Goal: Task Accomplishment & Management: Manage account settings

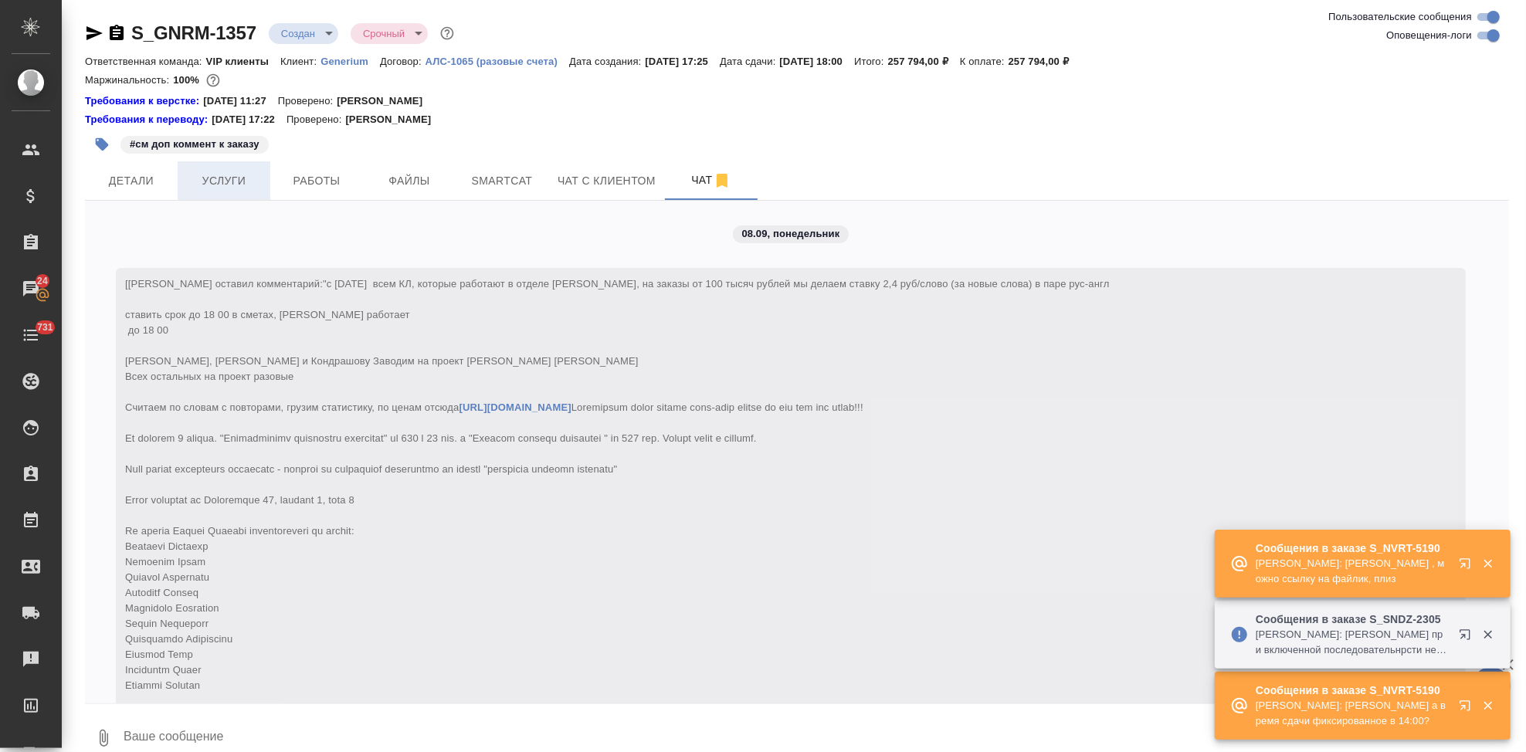
scroll to position [2914, 0]
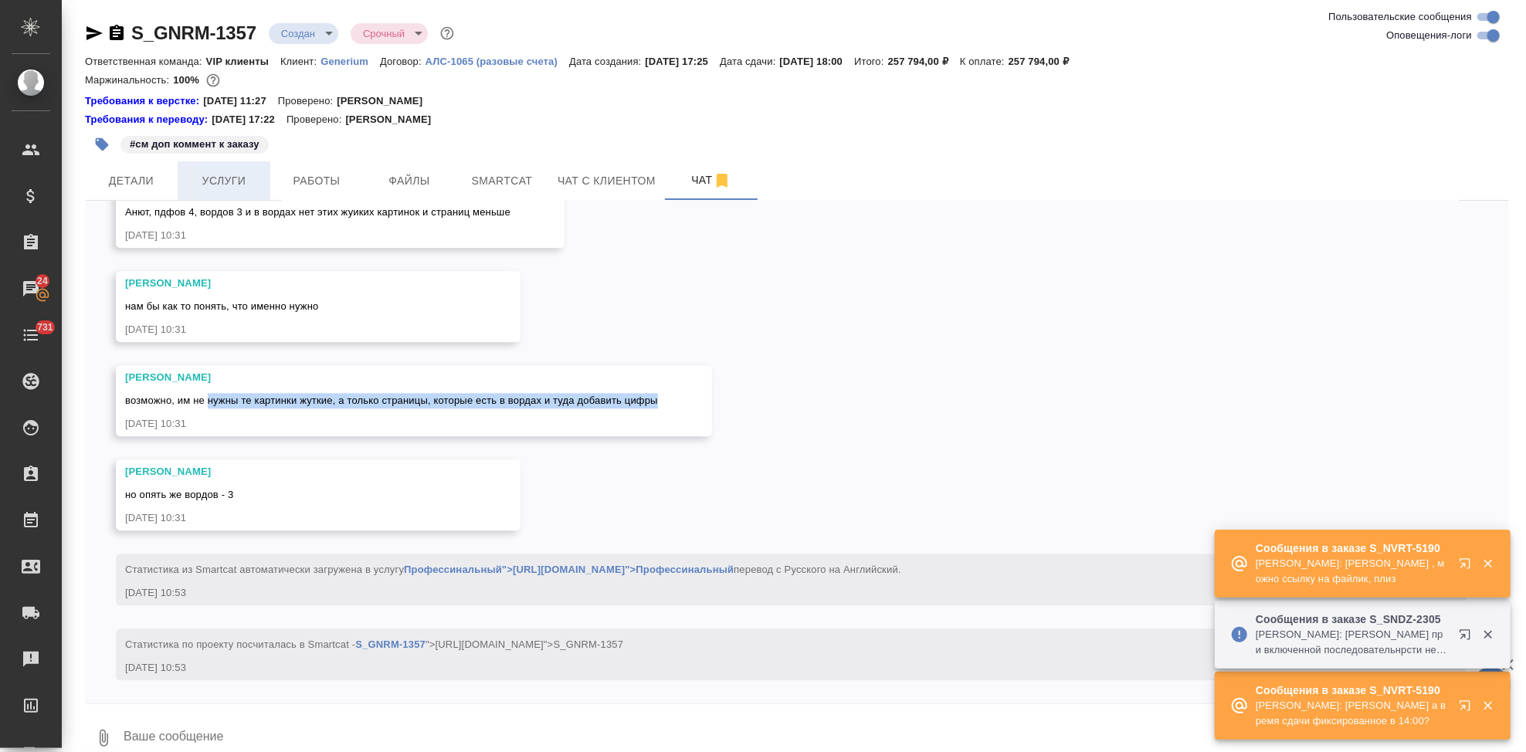
click at [216, 185] on span "Услуги" at bounding box center [224, 180] width 74 height 19
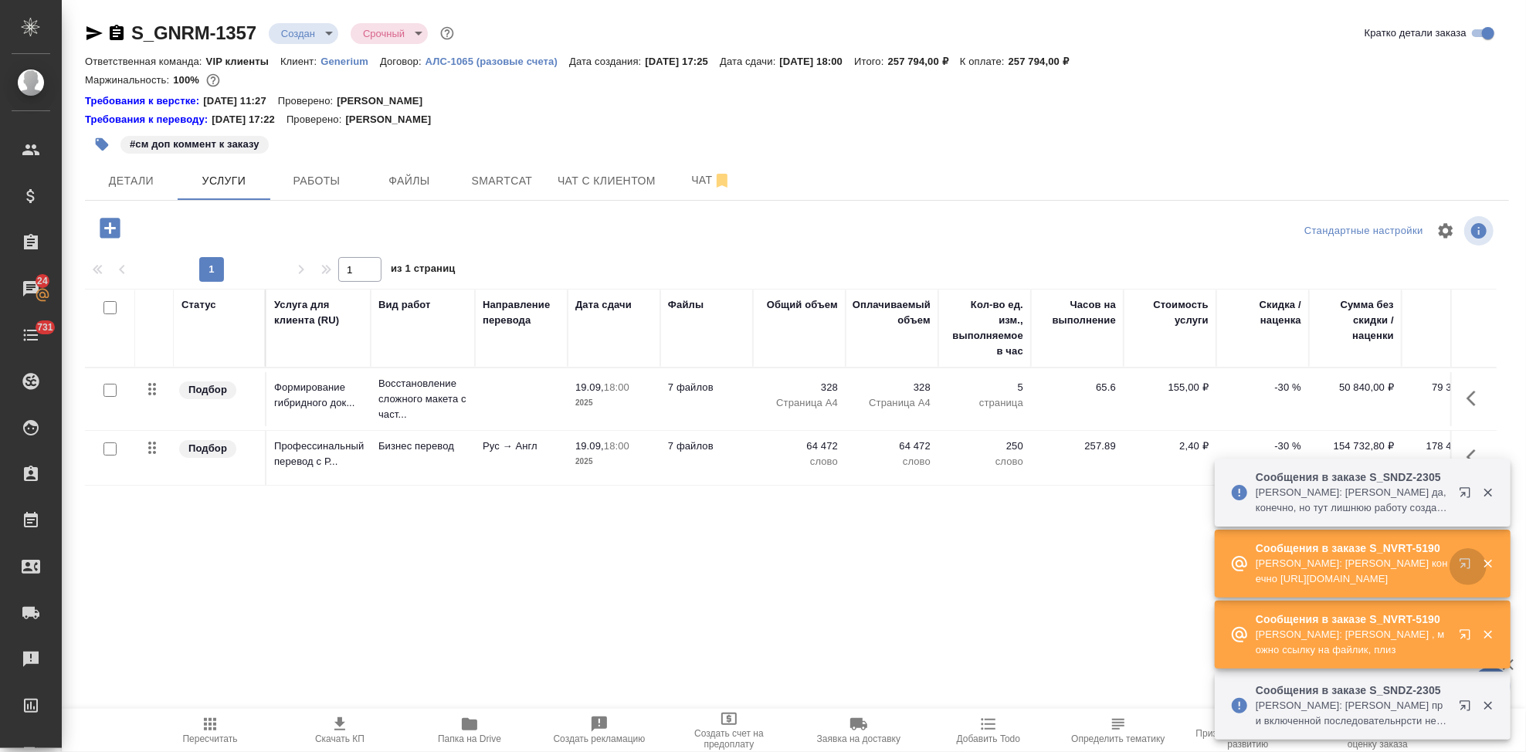
click at [1460, 564] on icon "button" at bounding box center [1468, 567] width 19 height 19
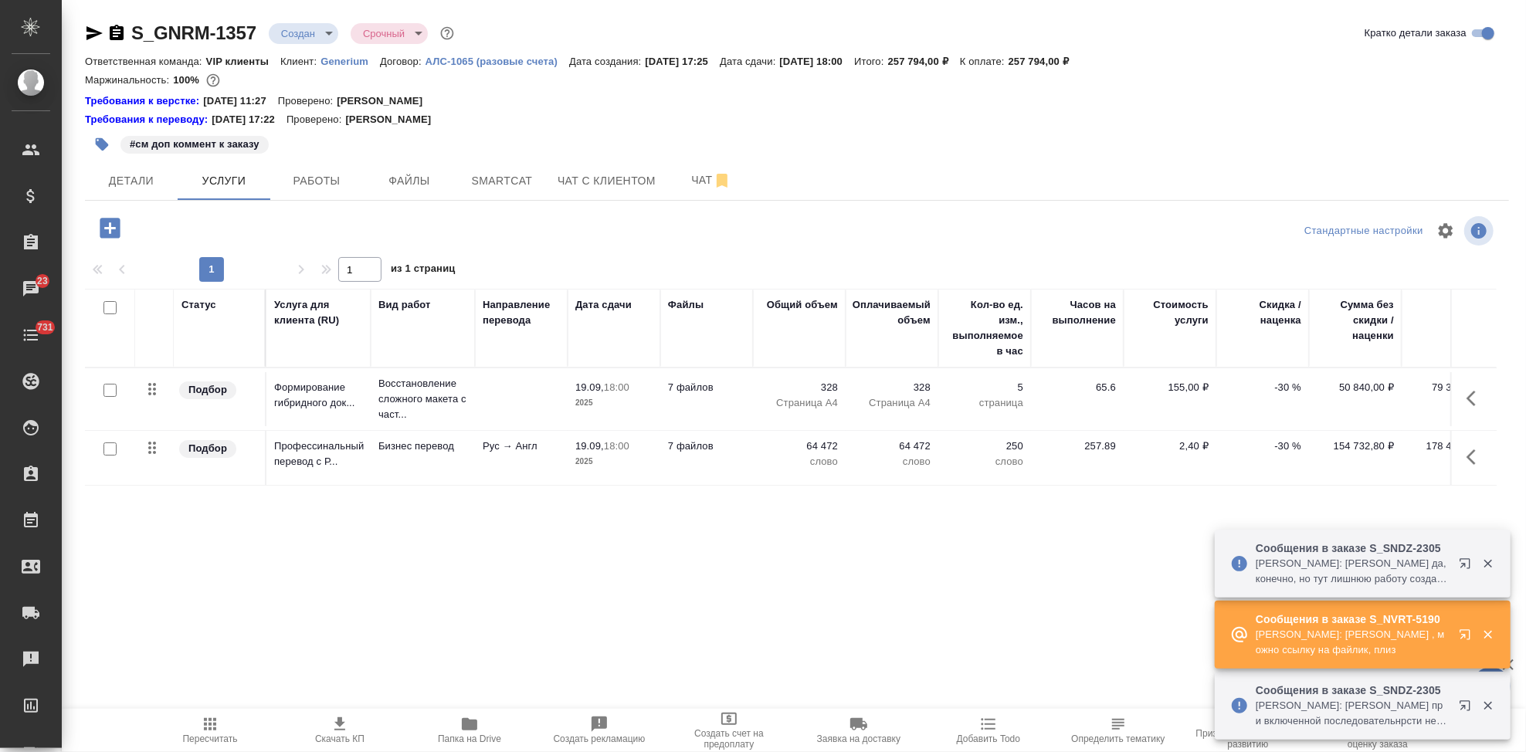
click at [1283, 390] on p "-30 %" at bounding box center [1262, 387] width 77 height 15
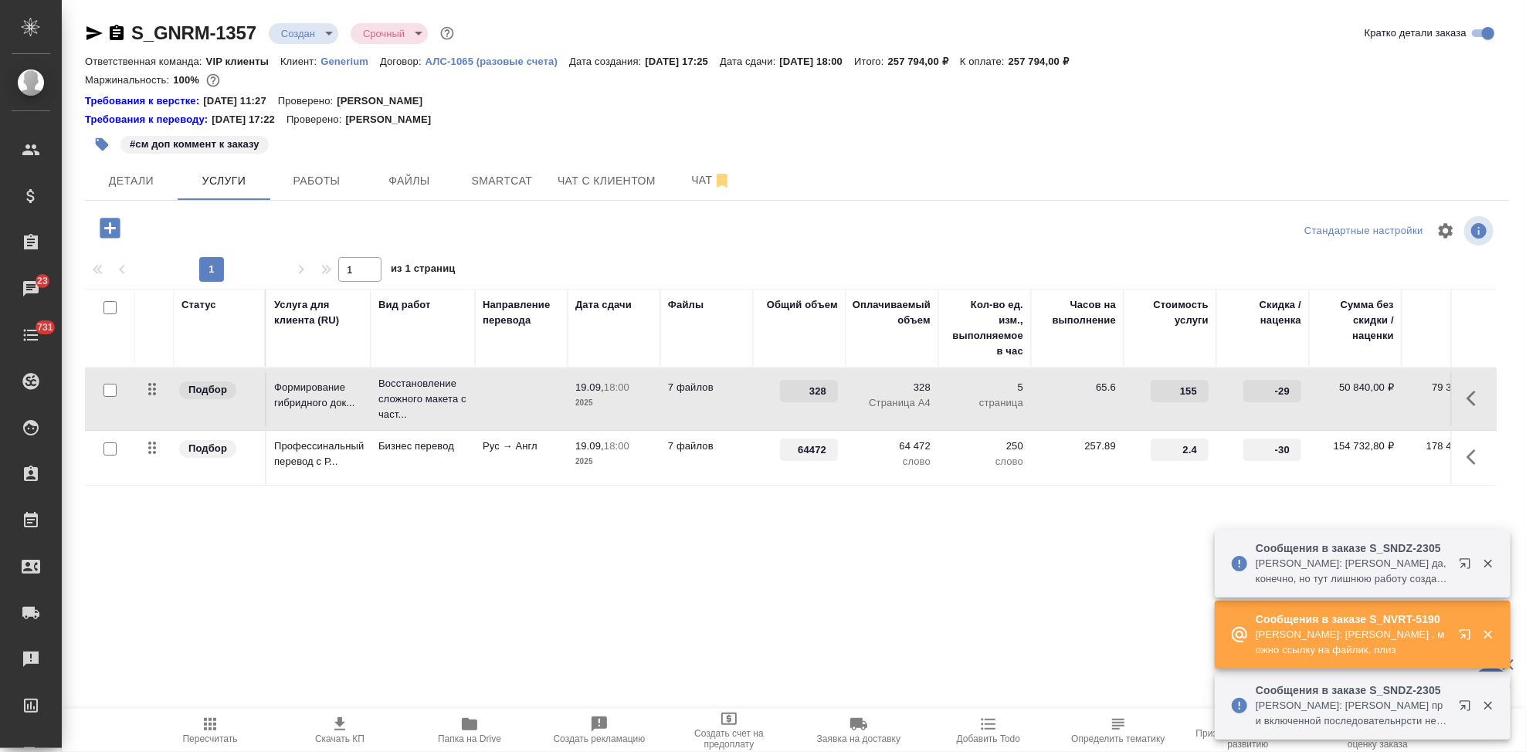
click at [1294, 388] on input "-29" at bounding box center [1273, 391] width 58 height 22
type input "-2"
type input "0"
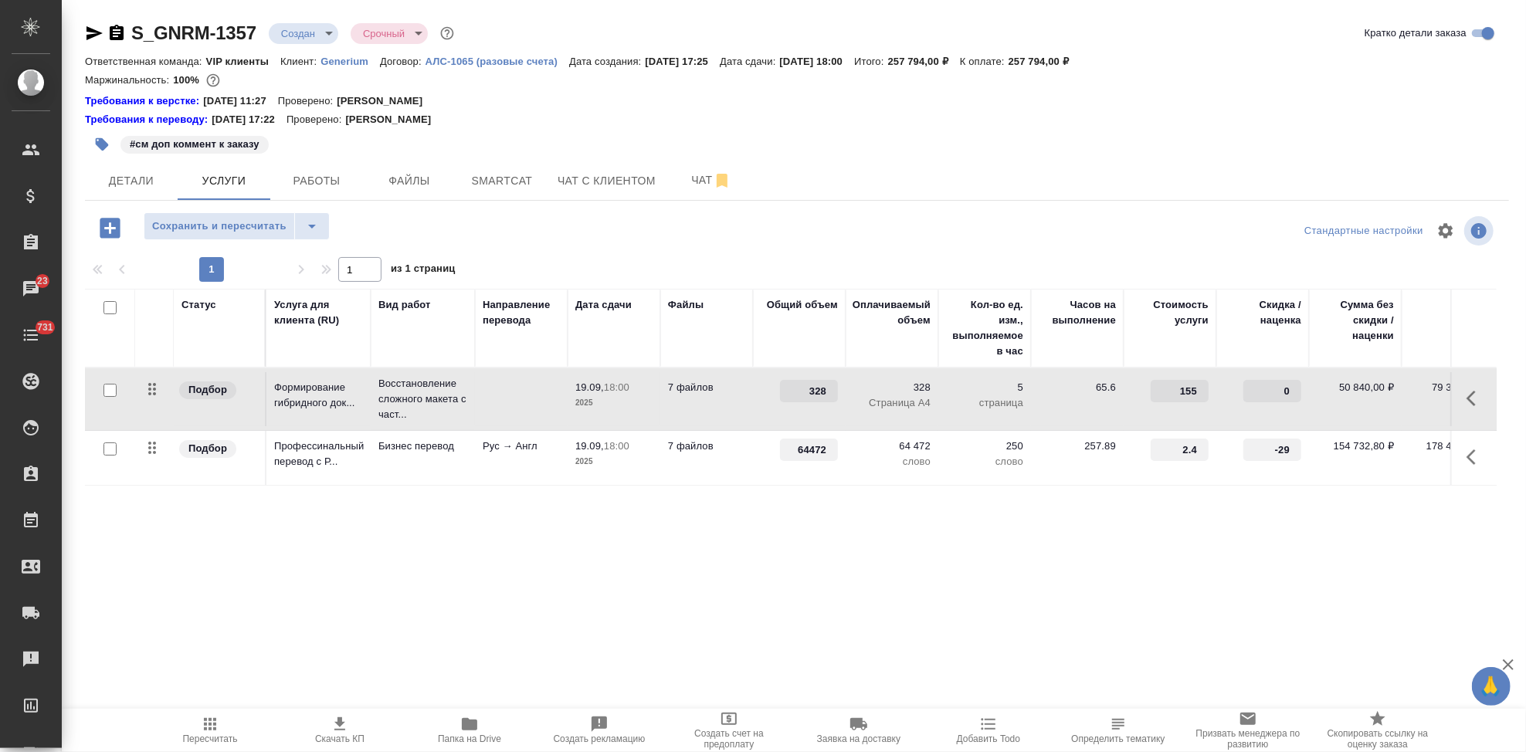
click at [1293, 445] on input "-29" at bounding box center [1273, 450] width 58 height 22
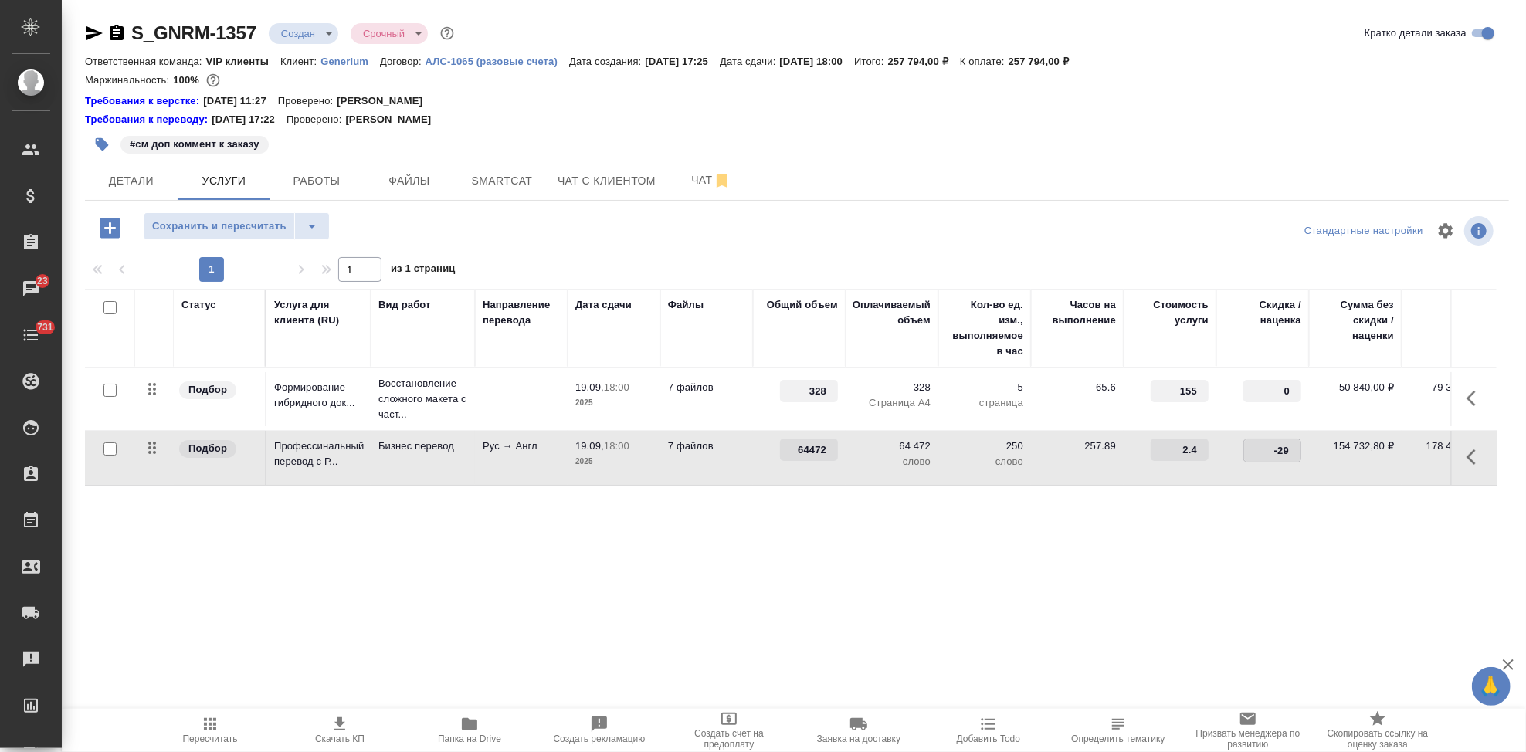
type input "-2"
type input "0"
click at [996, 521] on div "Статус Услуга для клиента (RU) Вид работ Направление перевода Дата сдачи Файлы …" at bounding box center [791, 455] width 1412 height 332
click at [310, 212] on button "split button" at bounding box center [312, 226] width 36 height 28
click at [251, 257] on li "Сохранить" at bounding box center [236, 258] width 186 height 25
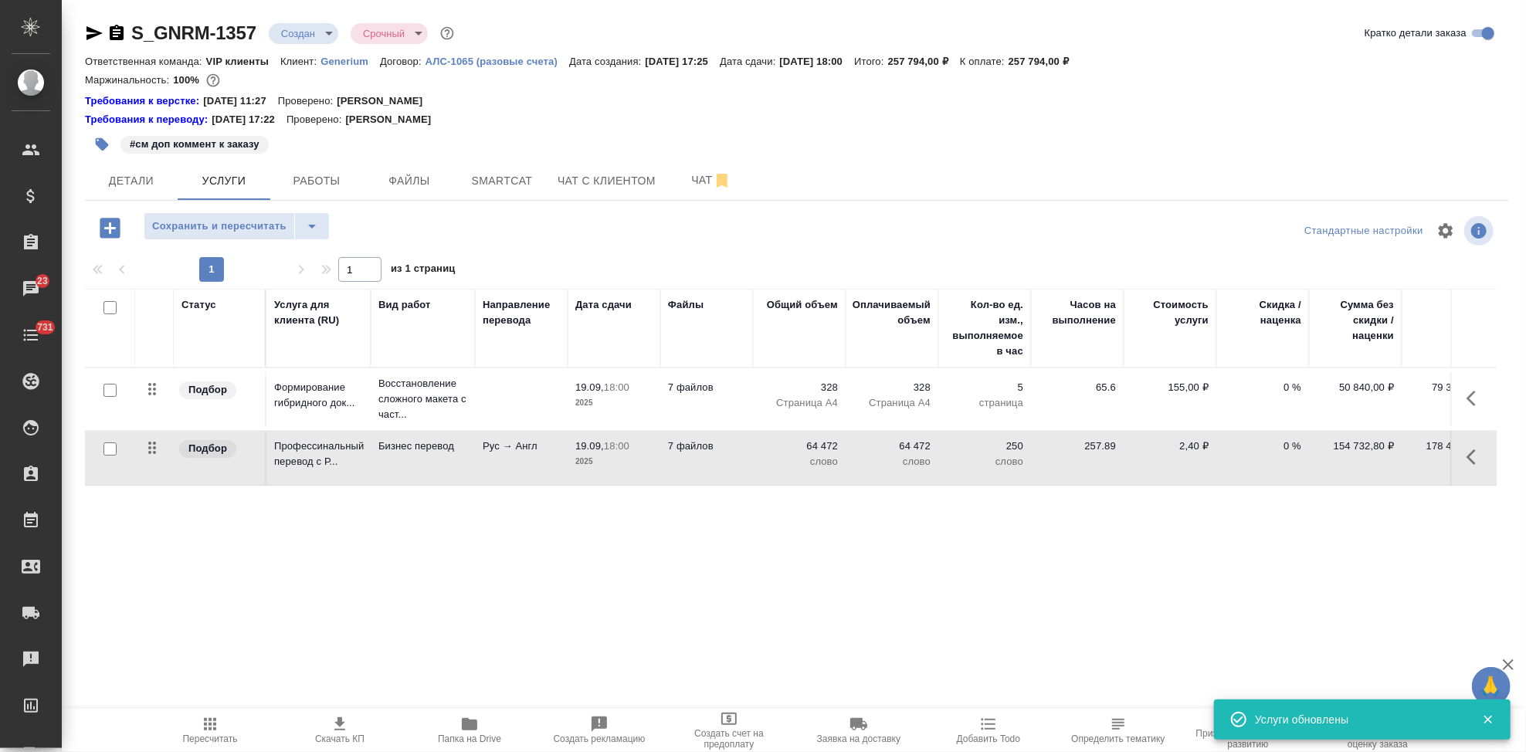
click at [200, 734] on span "Пересчитать" at bounding box center [210, 739] width 55 height 11
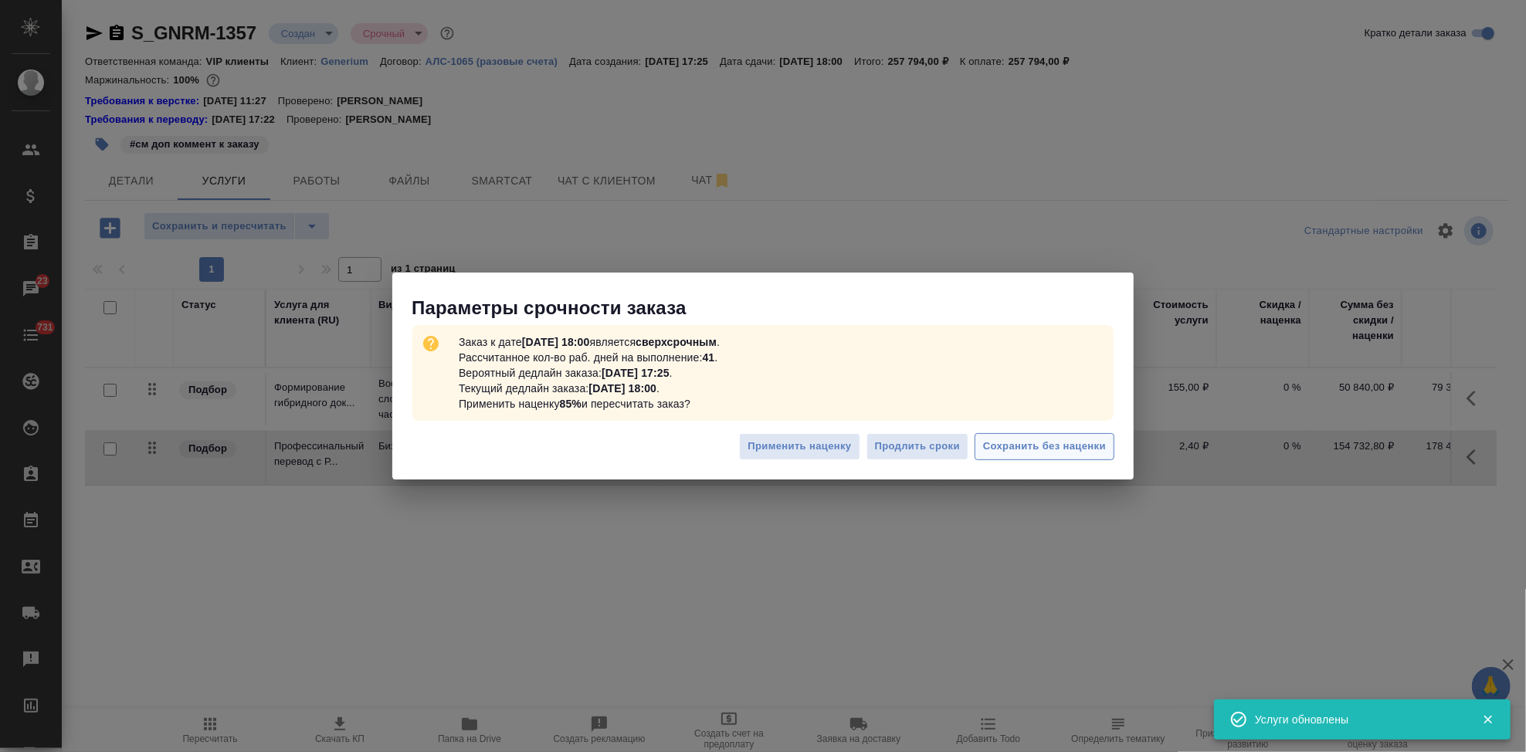
click at [1042, 453] on span "Сохранить без наценки" at bounding box center [1044, 447] width 123 height 18
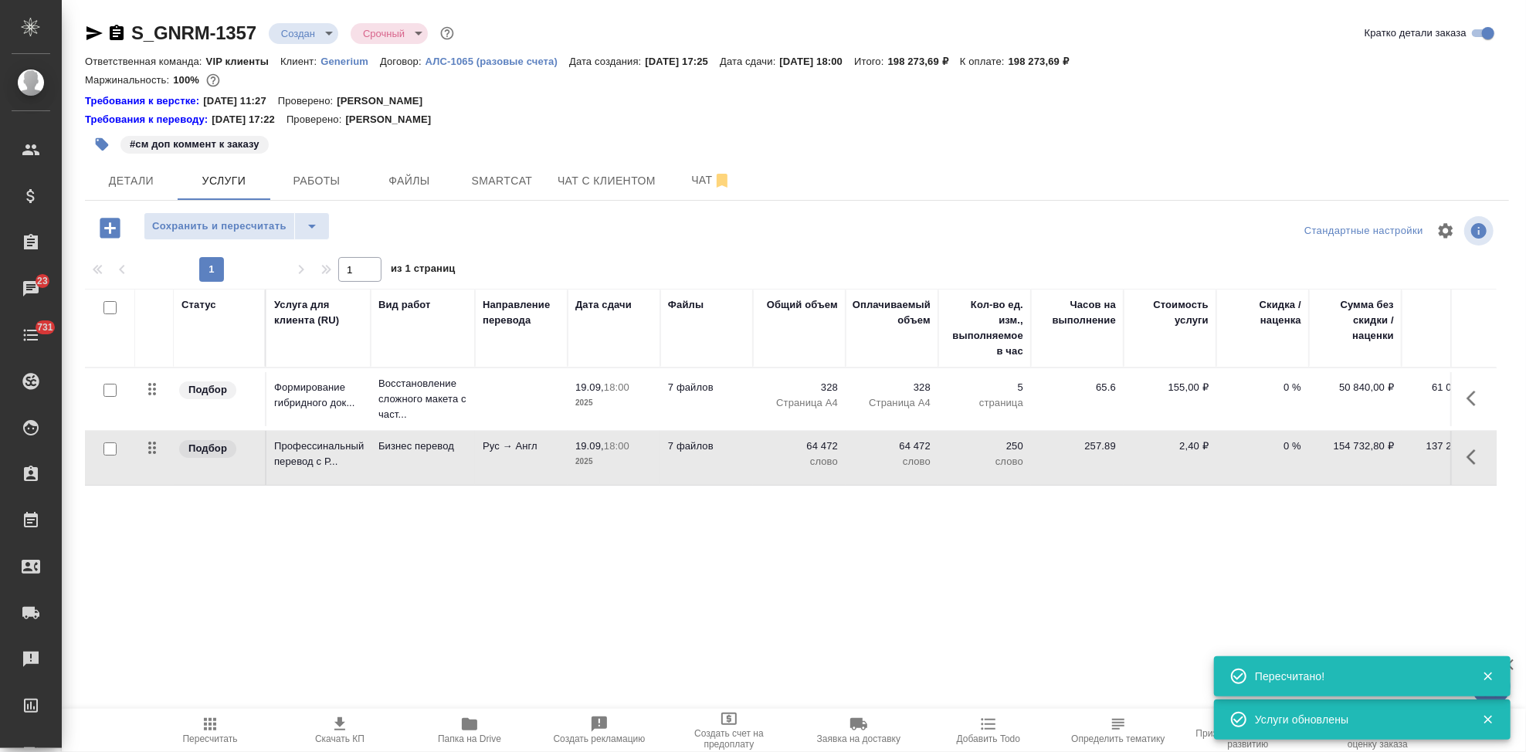
click at [128, 204] on div "S_GNRM-1357 Создан new Срочный urgent Кратко детали заказа Ответственная команд…" at bounding box center [796, 330] width 1441 height 660
click at [137, 184] on span "Детали" at bounding box center [131, 180] width 74 height 19
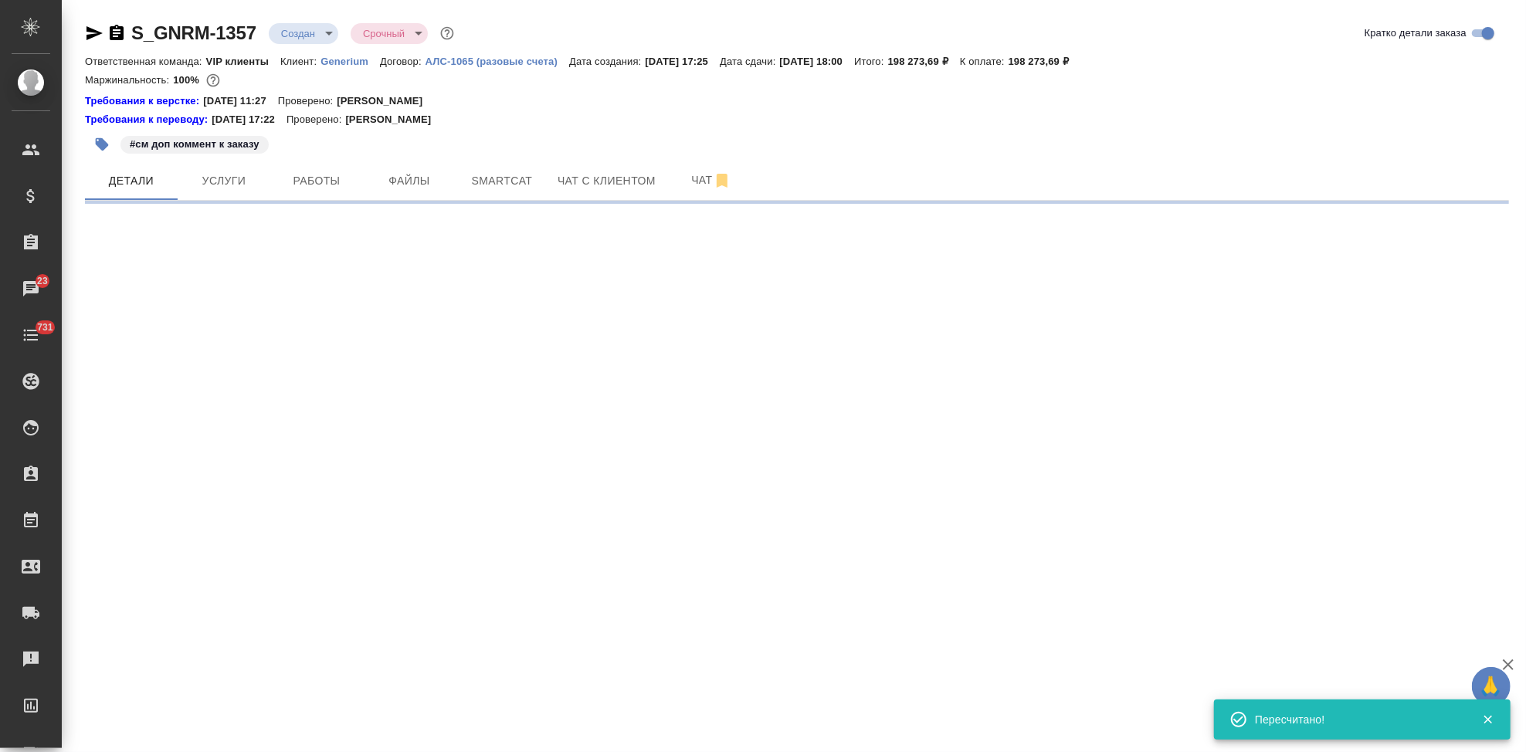
select select "RU"
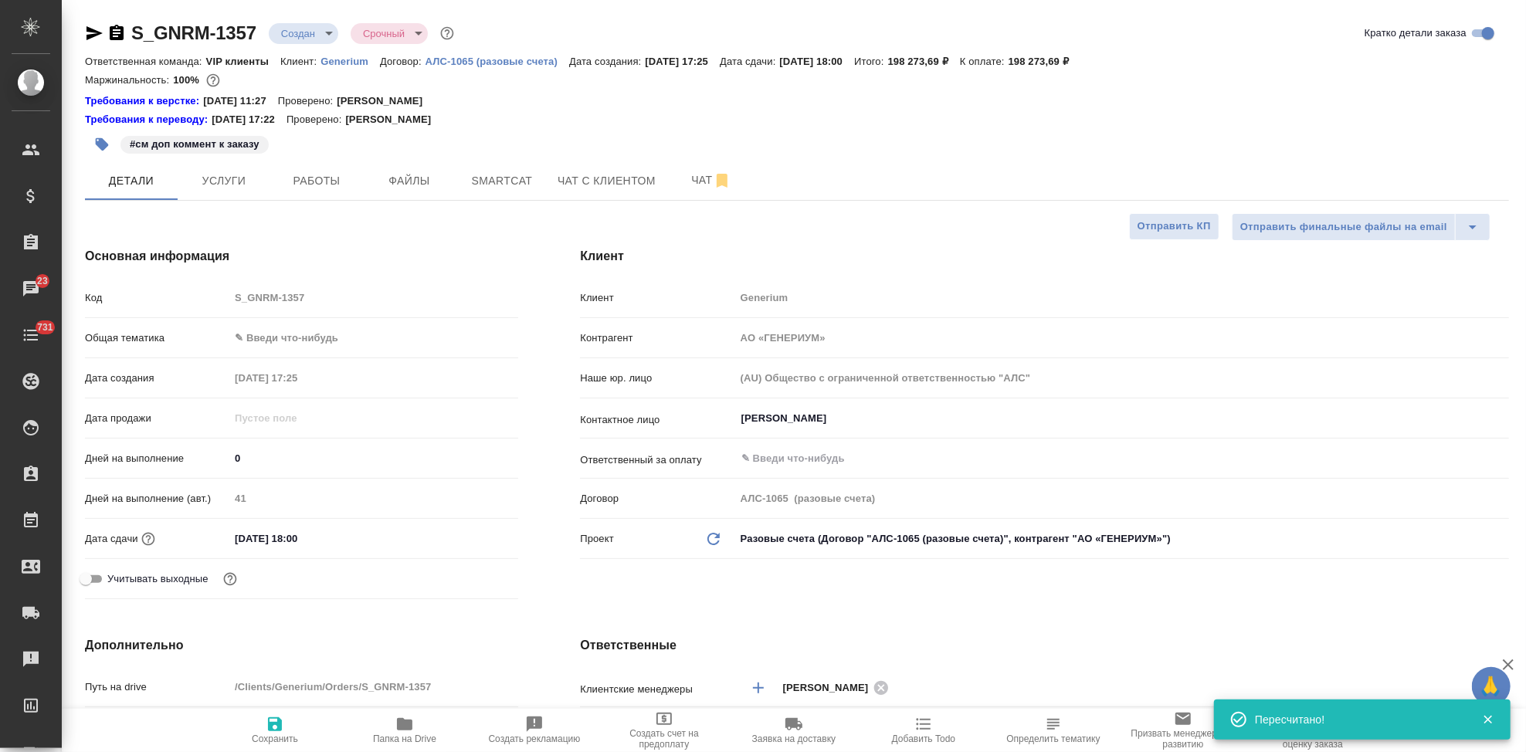
type textarea "x"
click at [244, 535] on input "19.09.2025 18:00" at bounding box center [296, 539] width 135 height 22
click at [243, 535] on input "19.09.2025 18:00" at bounding box center [297, 539] width 135 height 22
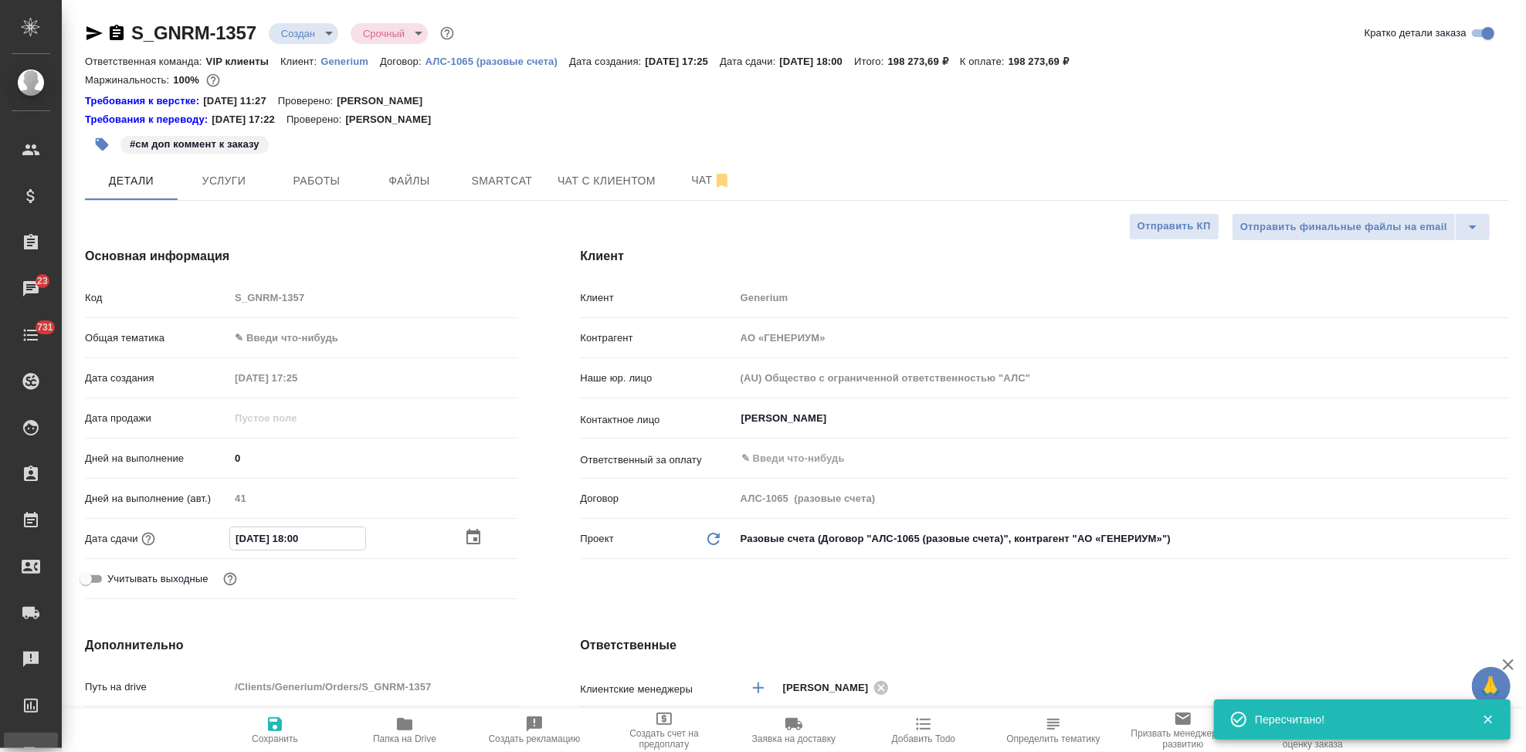
type textarea "x"
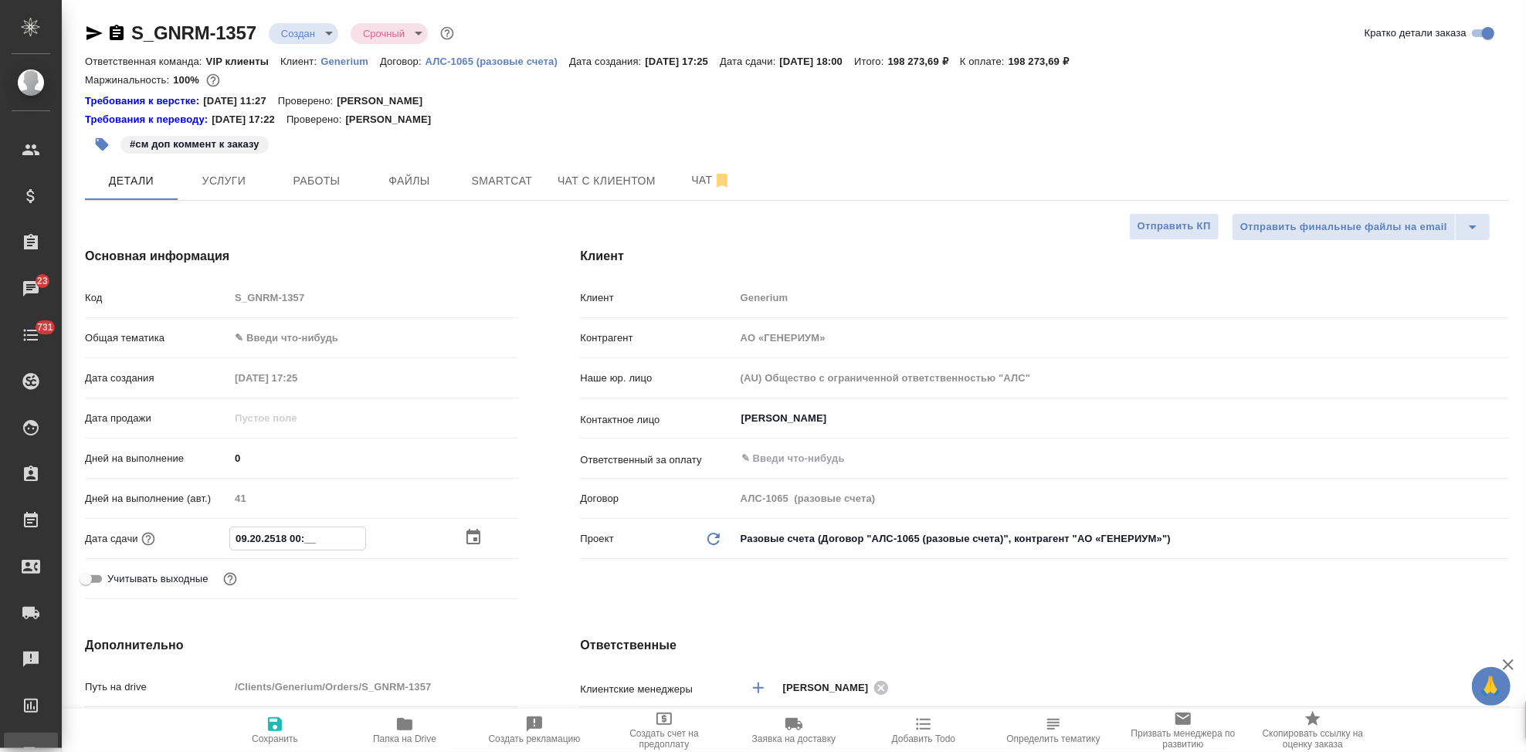
type input "20.92.0251 80:0_"
type textarea "x"
type input "25.09.2025 18:00"
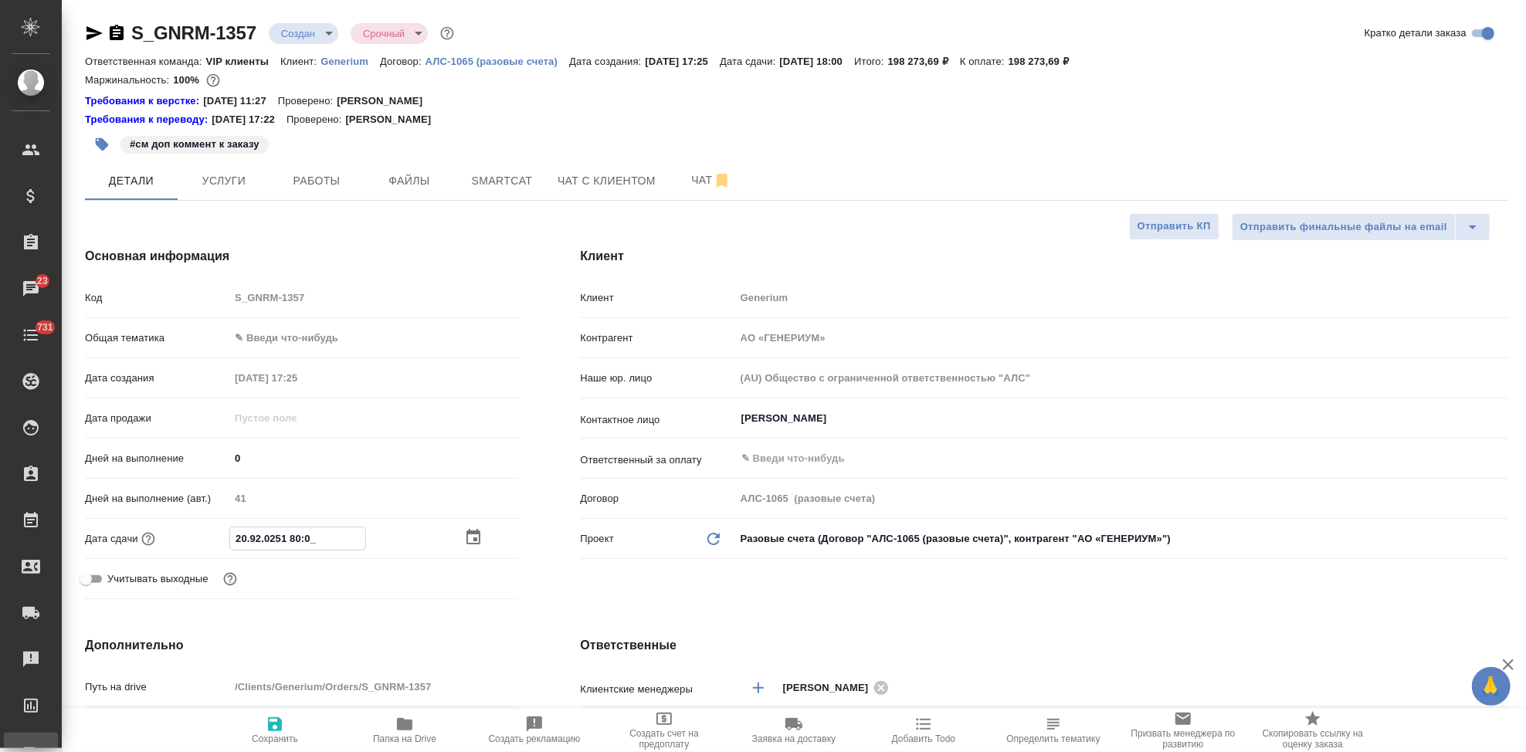
type textarea "x"
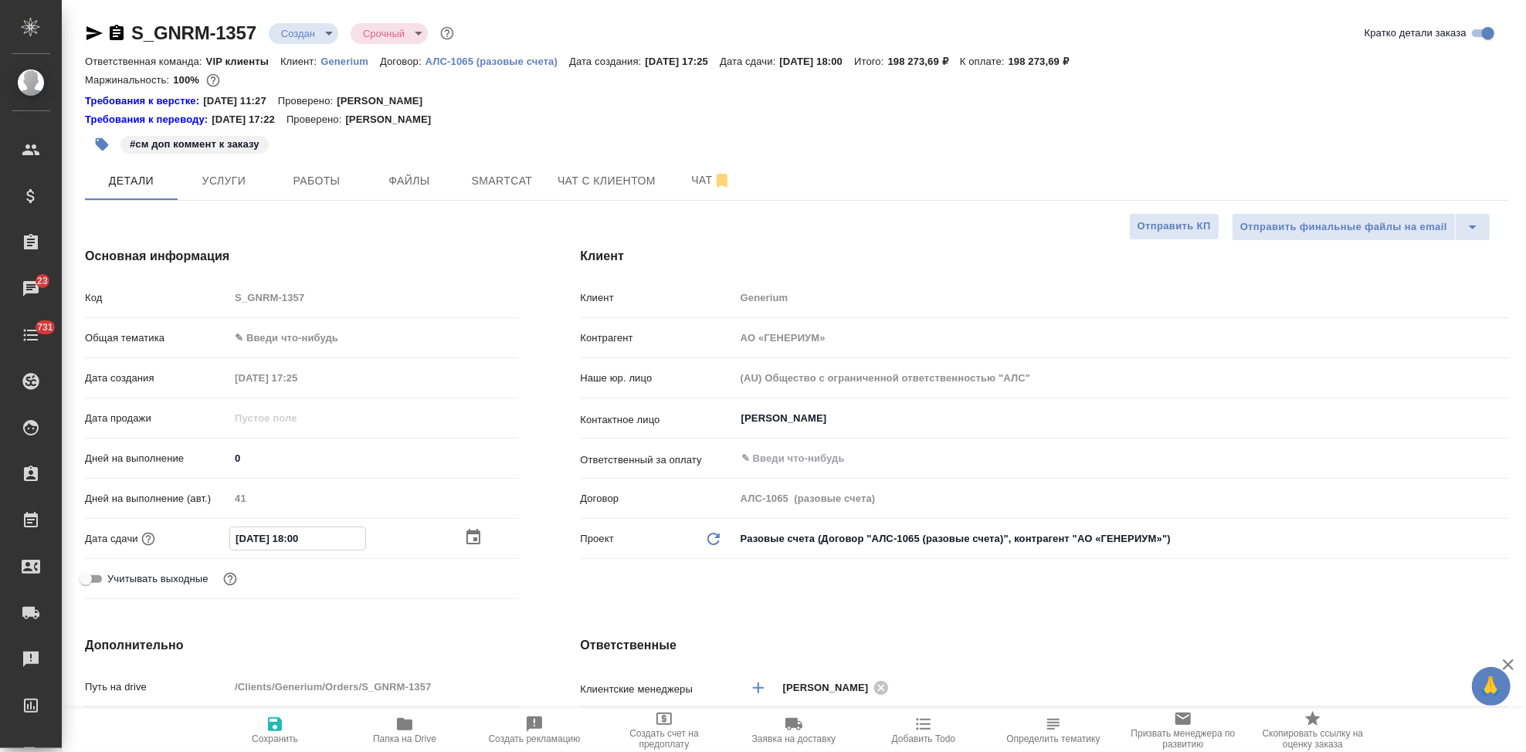
type textarea "x"
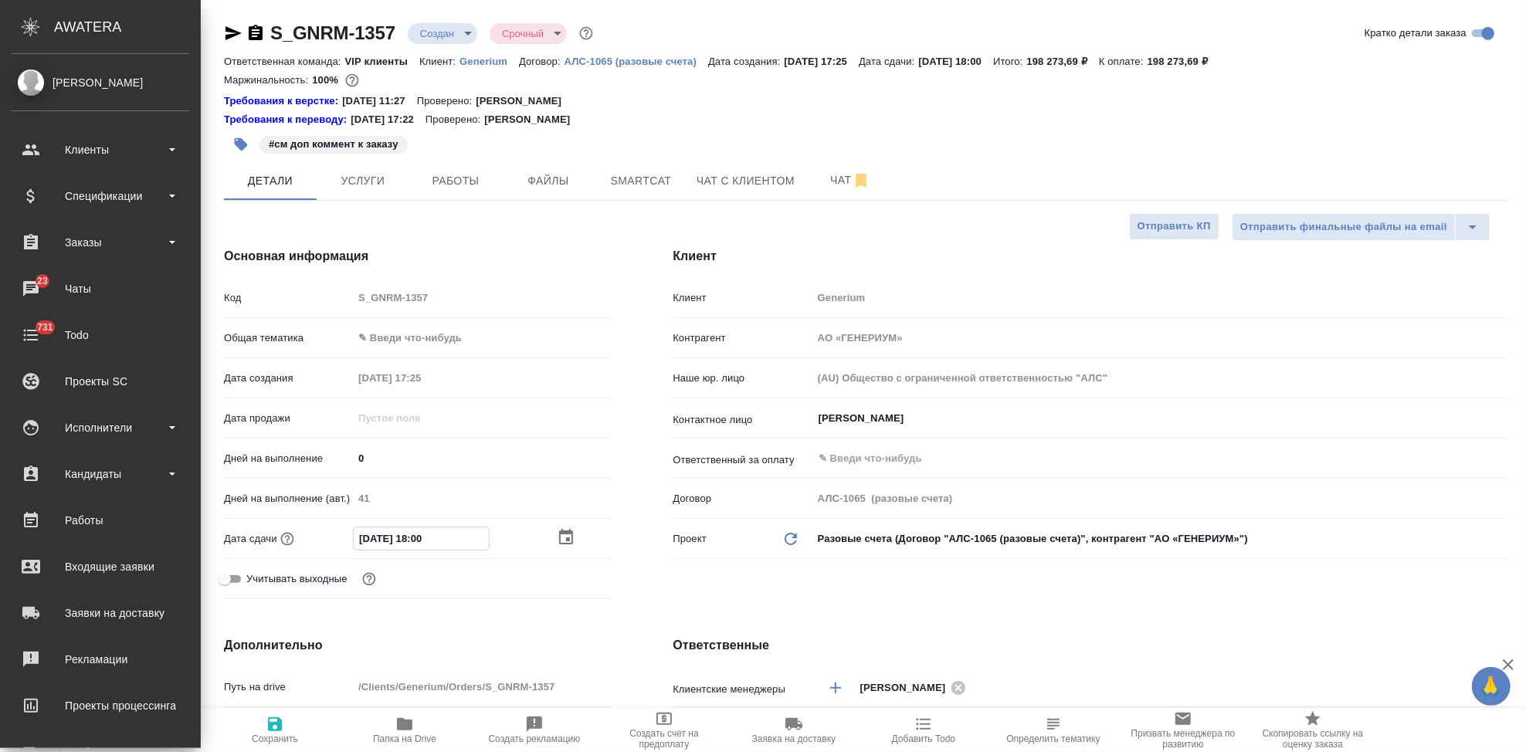
type textarea "x"
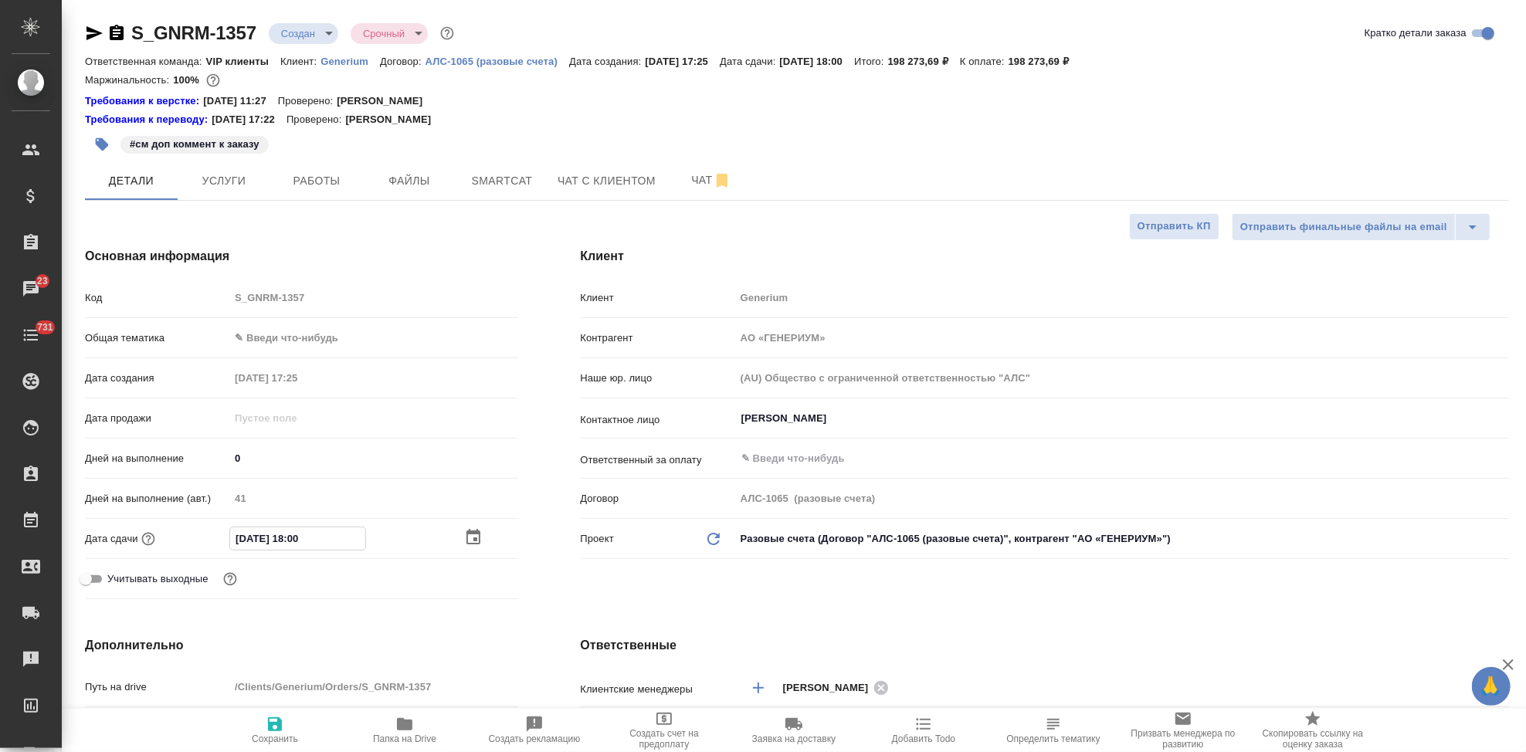
click at [297, 536] on input "25.09.2025 18:00" at bounding box center [297, 539] width 135 height 22
type input "25.09.2025 10:0_"
type textarea "x"
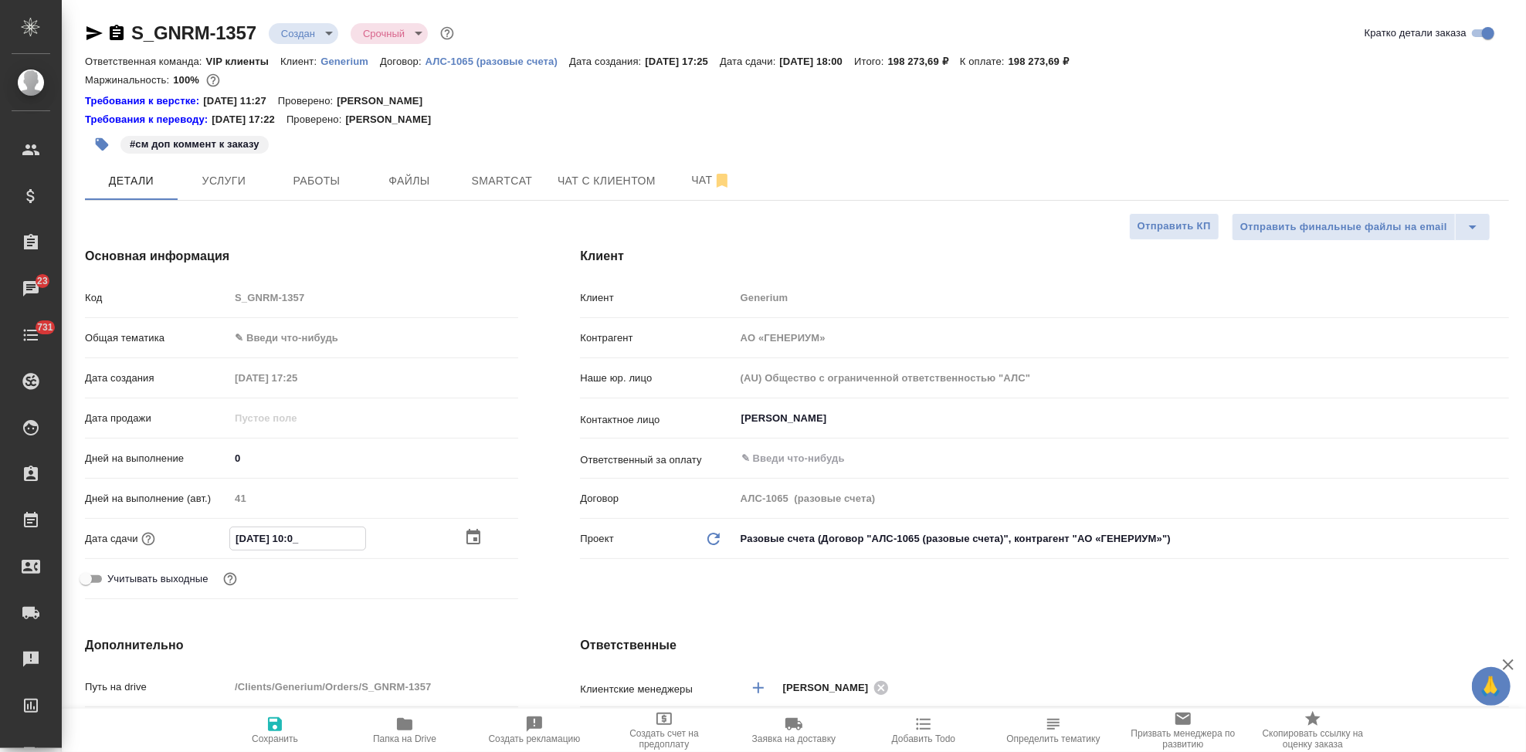
type input "25.09.2025 15:00"
type textarea "x"
type input "25.09.2025 15:00"
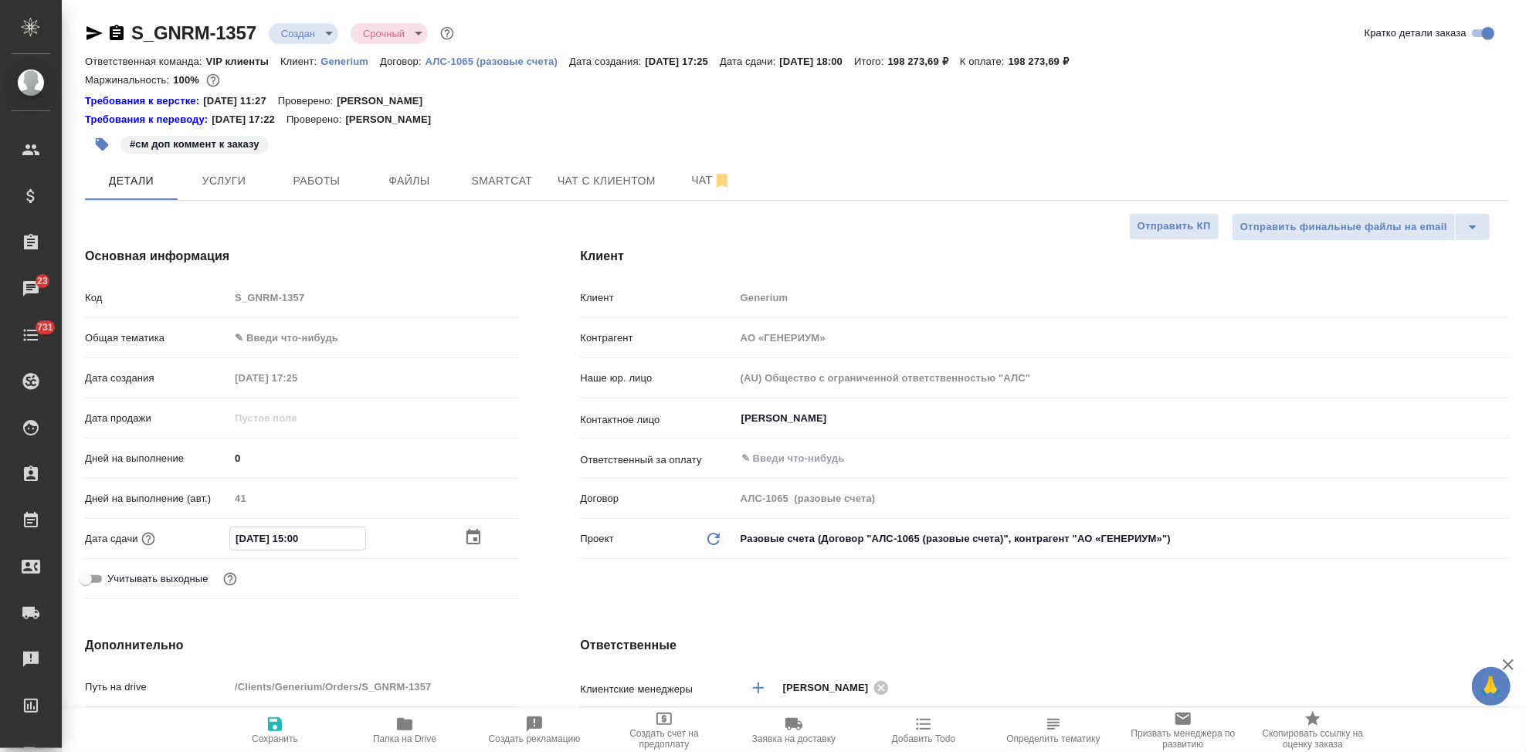
click at [494, 581] on div "Учитывать выходные" at bounding box center [301, 578] width 433 height 27
click at [274, 737] on span "Сохранить" at bounding box center [275, 739] width 46 height 11
type textarea "x"
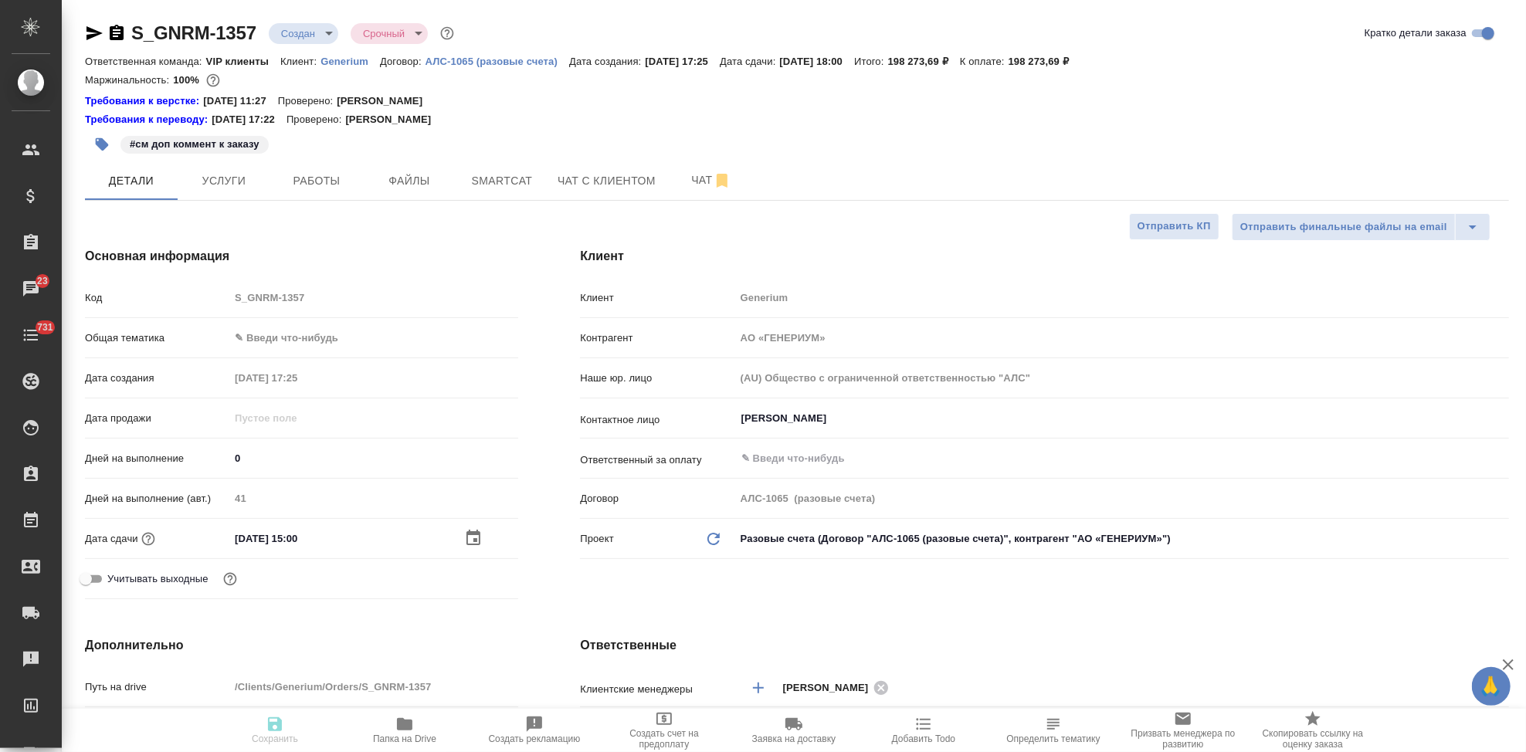
type textarea "x"
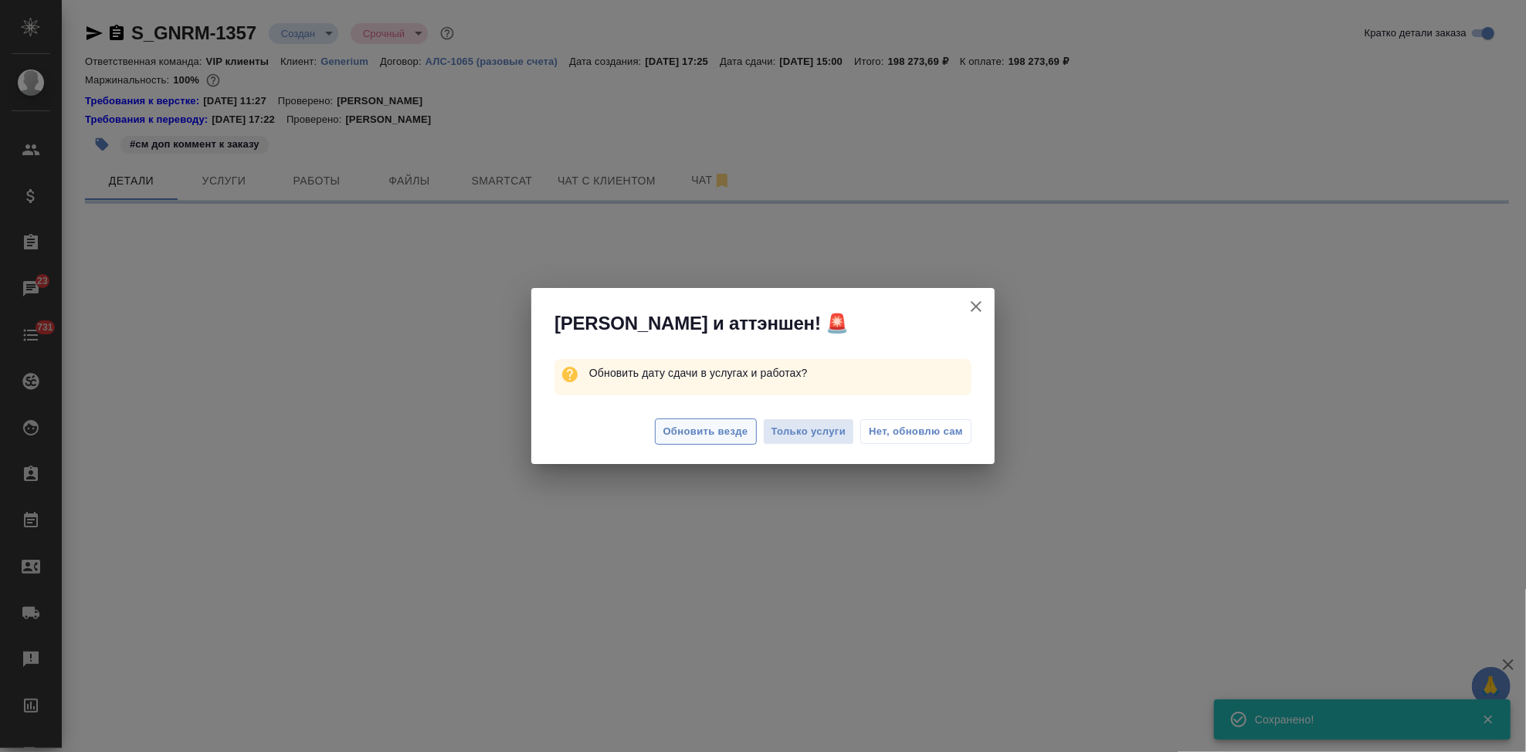
click at [721, 430] on span "Обновить везде" at bounding box center [706, 432] width 85 height 18
select select "RU"
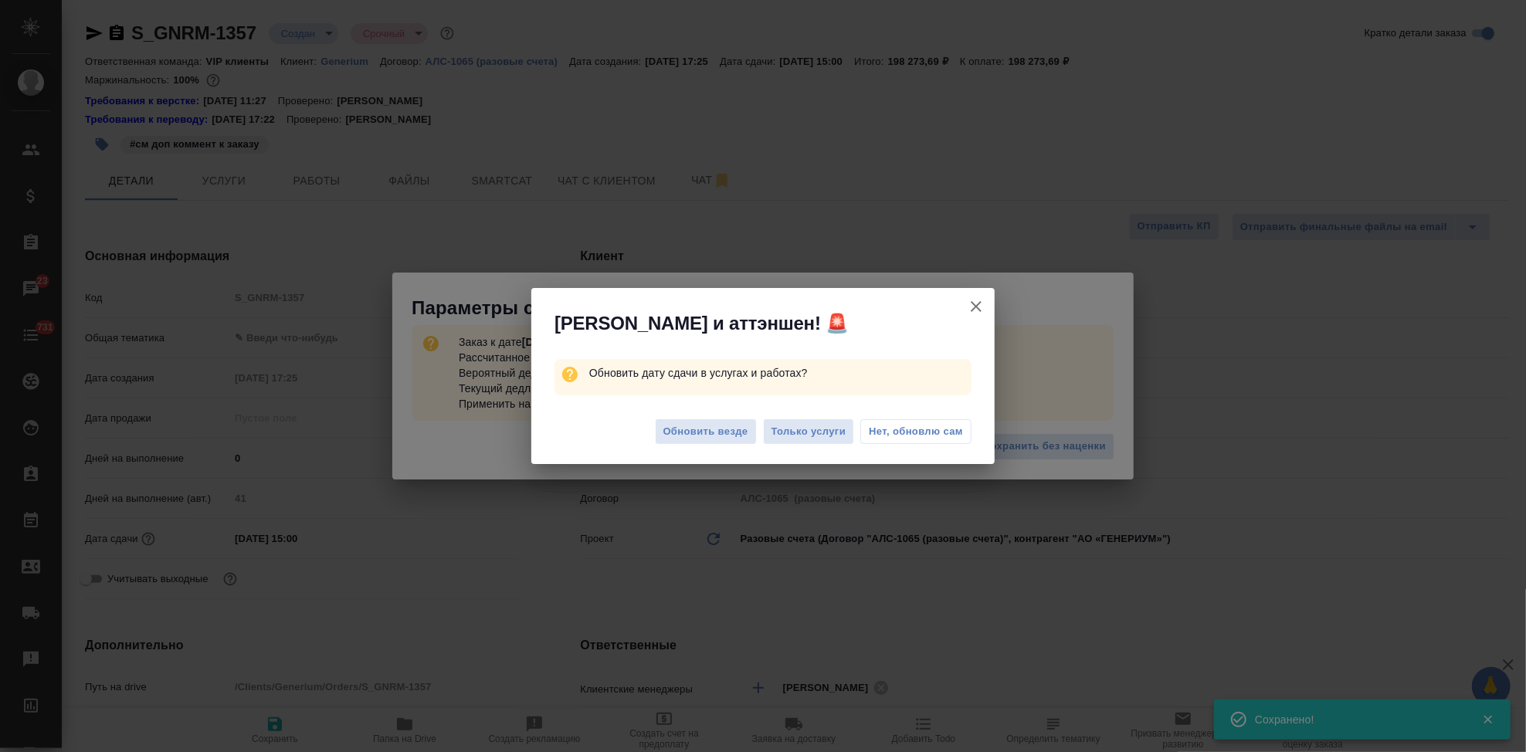
type textarea "x"
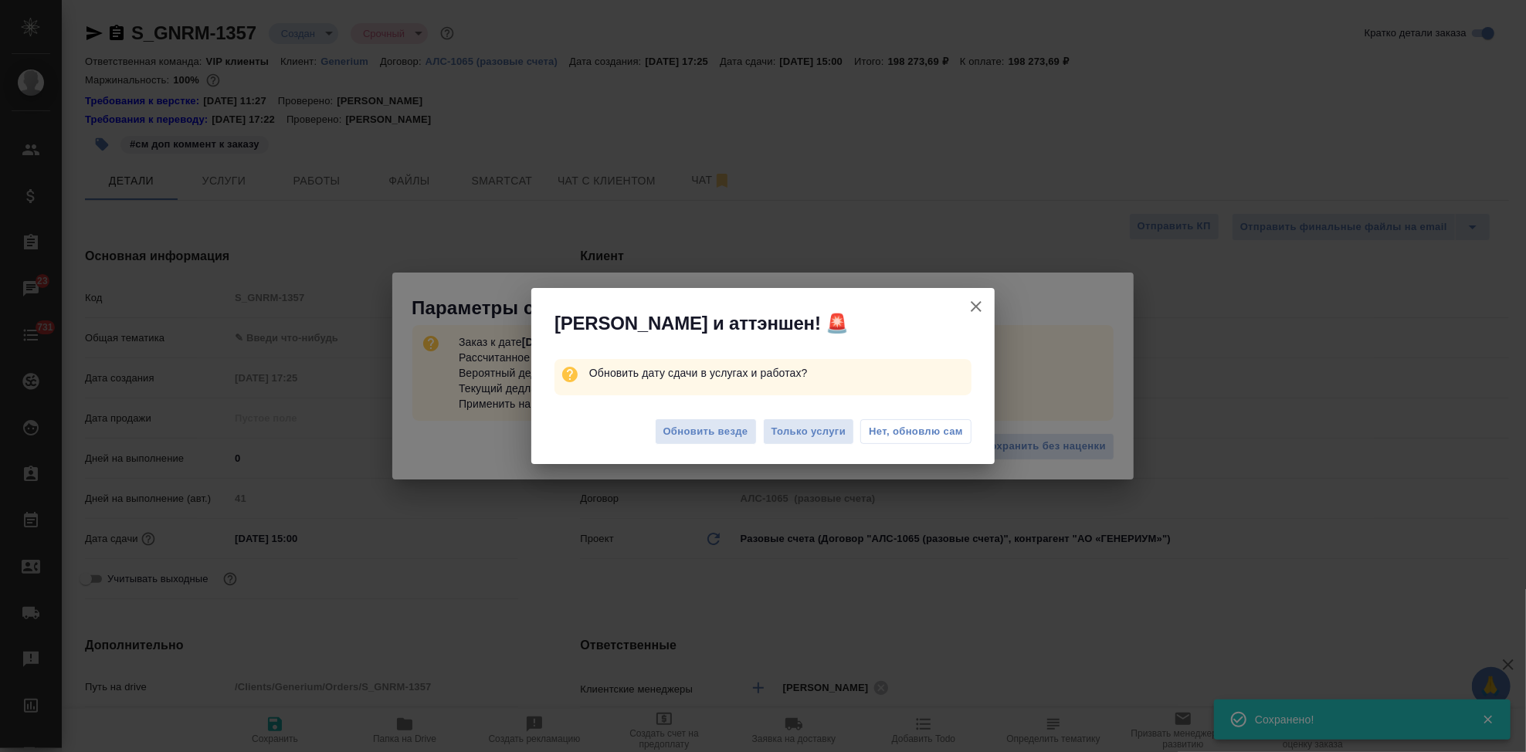
type textarea "x"
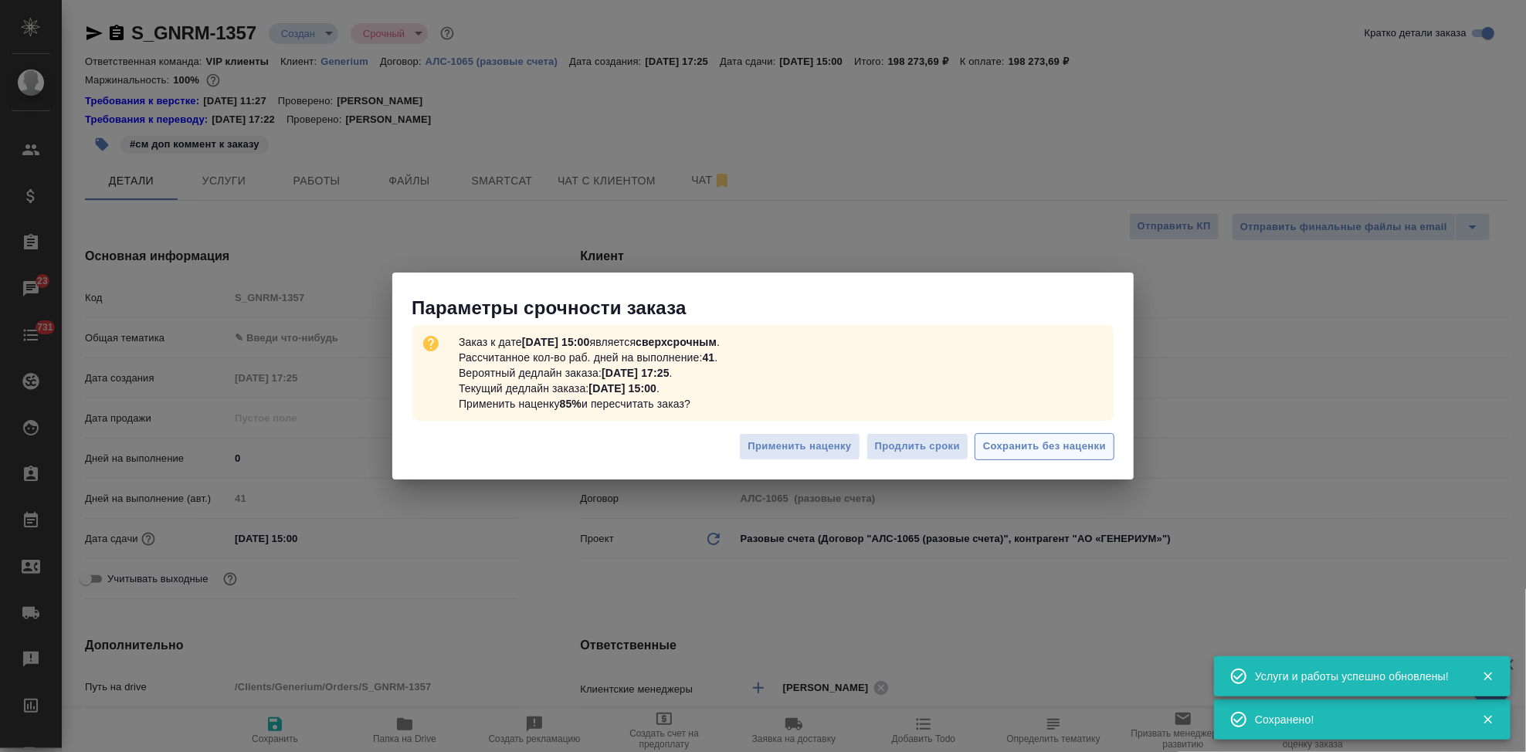
click at [1043, 449] on span "Сохранить без наценки" at bounding box center [1044, 447] width 123 height 18
type textarea "x"
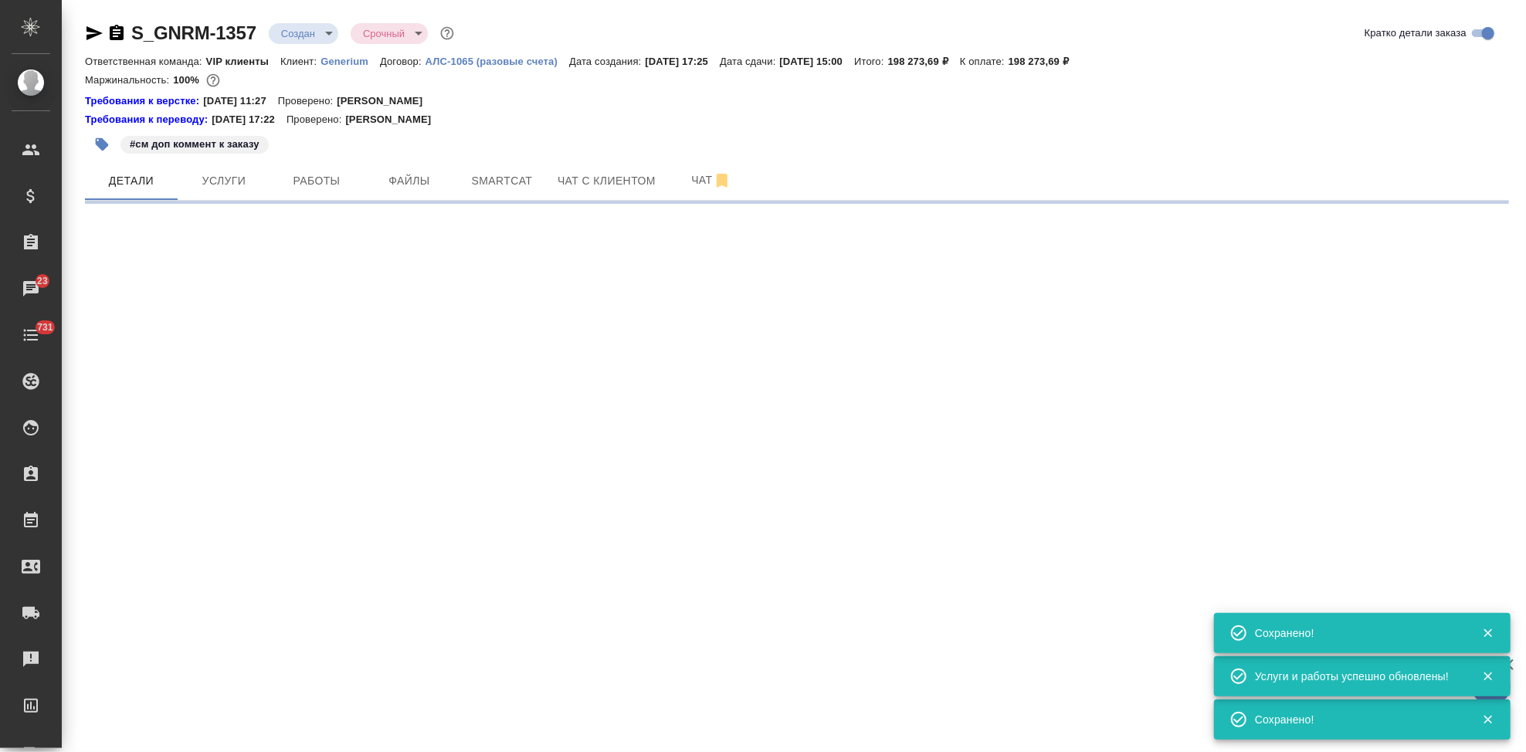
select select "RU"
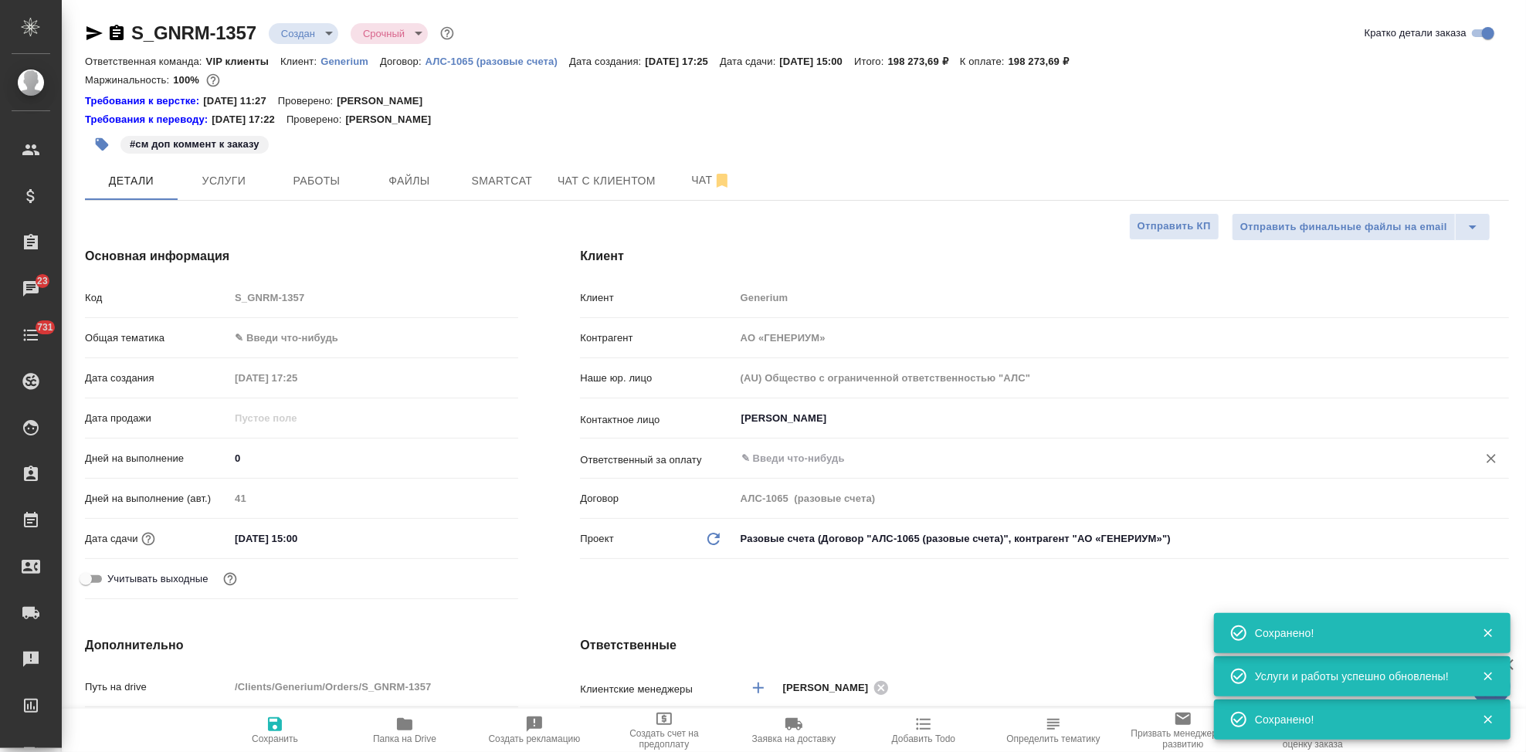
type textarea "x"
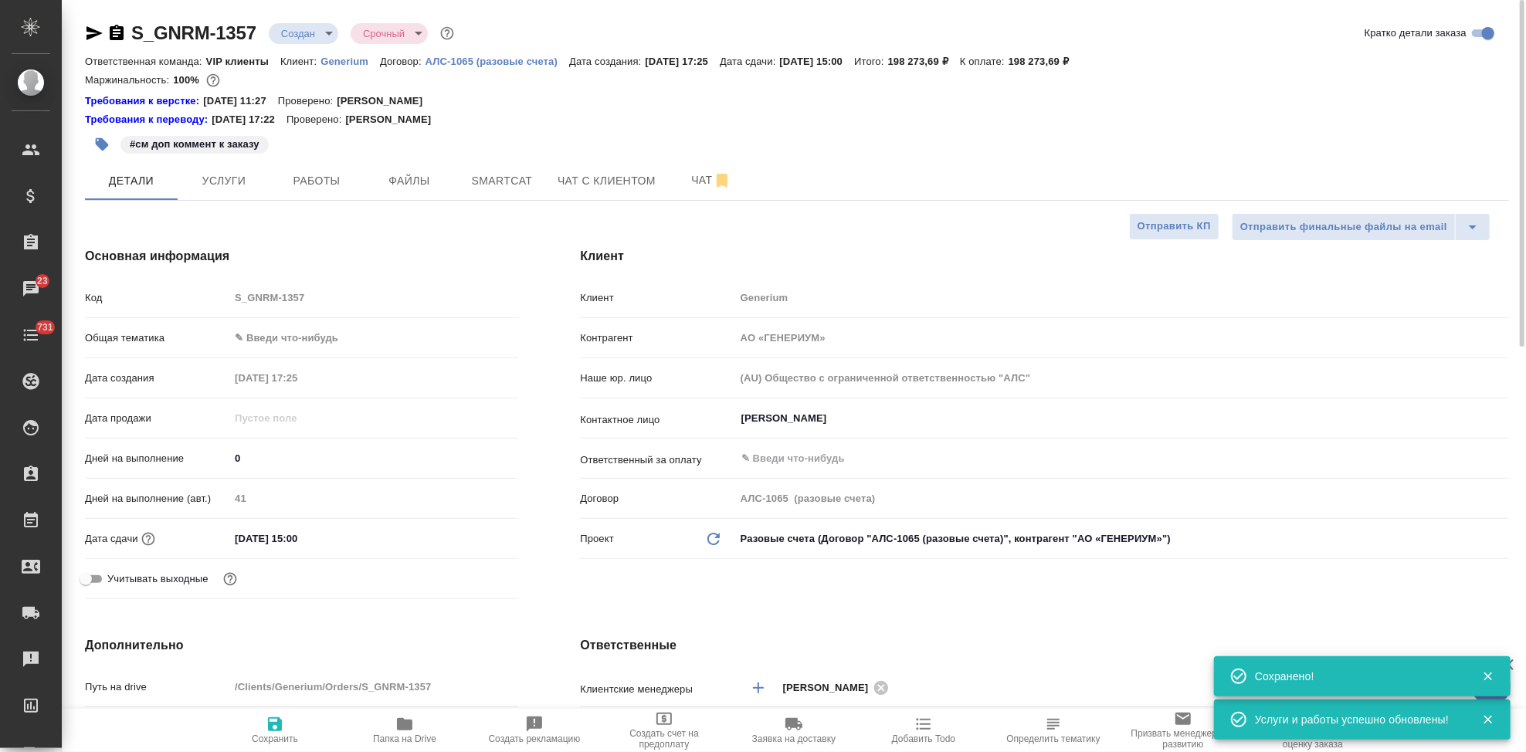
click at [323, 34] on body "🙏 .cls-1 fill:#fff; AWATERA Kabargina Anna Клиенты Спецификации Заказы 23 Чаты …" at bounding box center [763, 376] width 1526 height 752
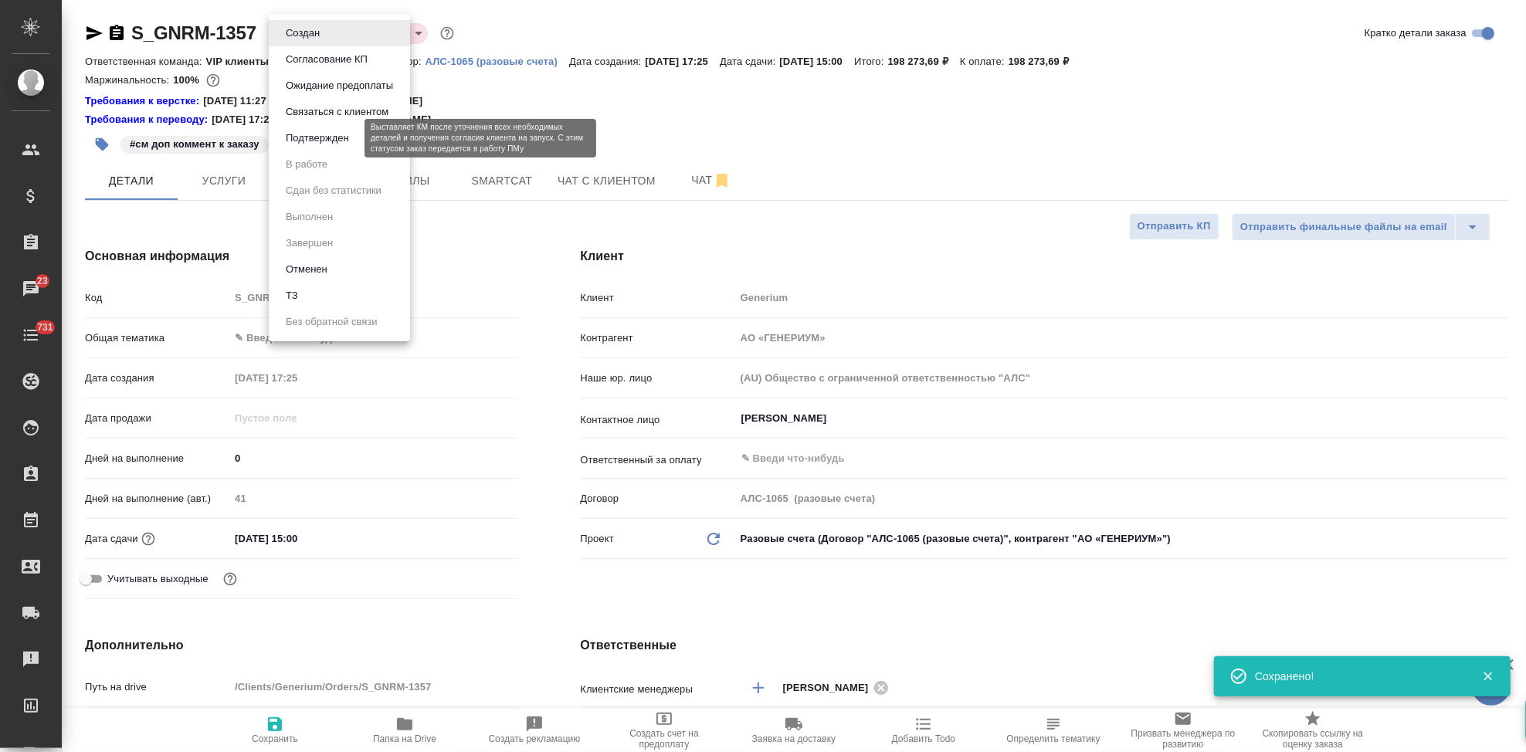
click at [309, 140] on button "Подтвержден" at bounding box center [317, 138] width 73 height 17
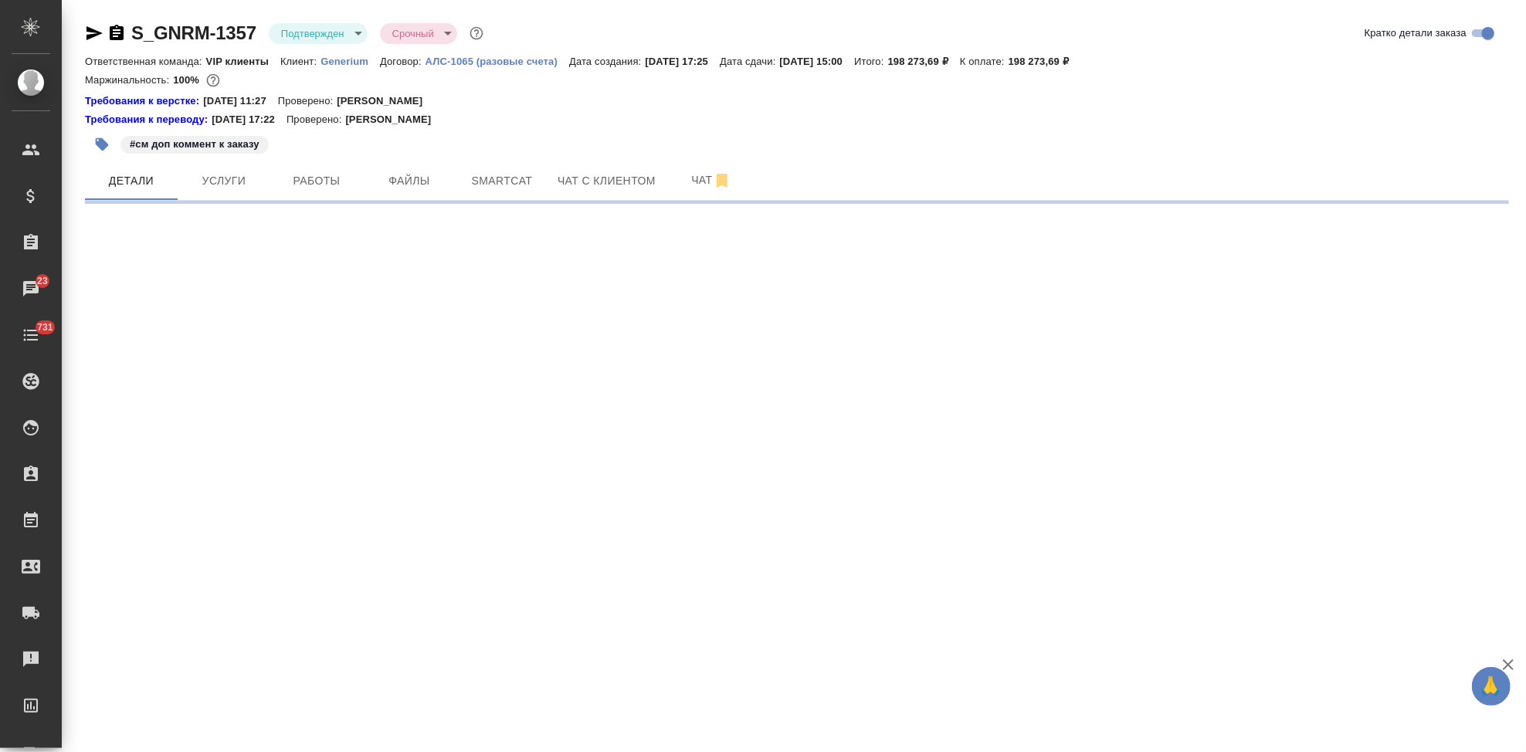
select select "RU"
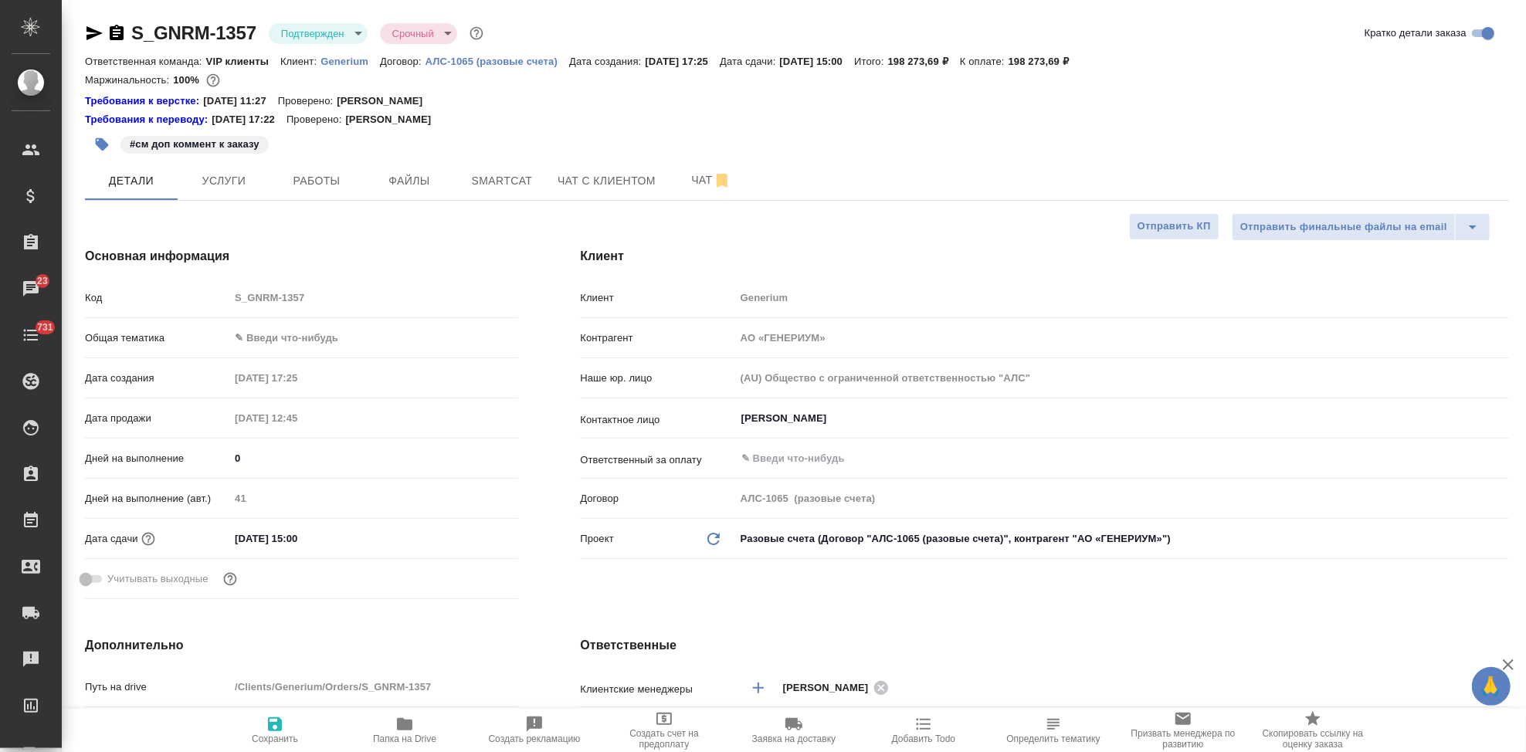
type textarea "x"
click at [697, 182] on span "Чат" at bounding box center [711, 180] width 74 height 19
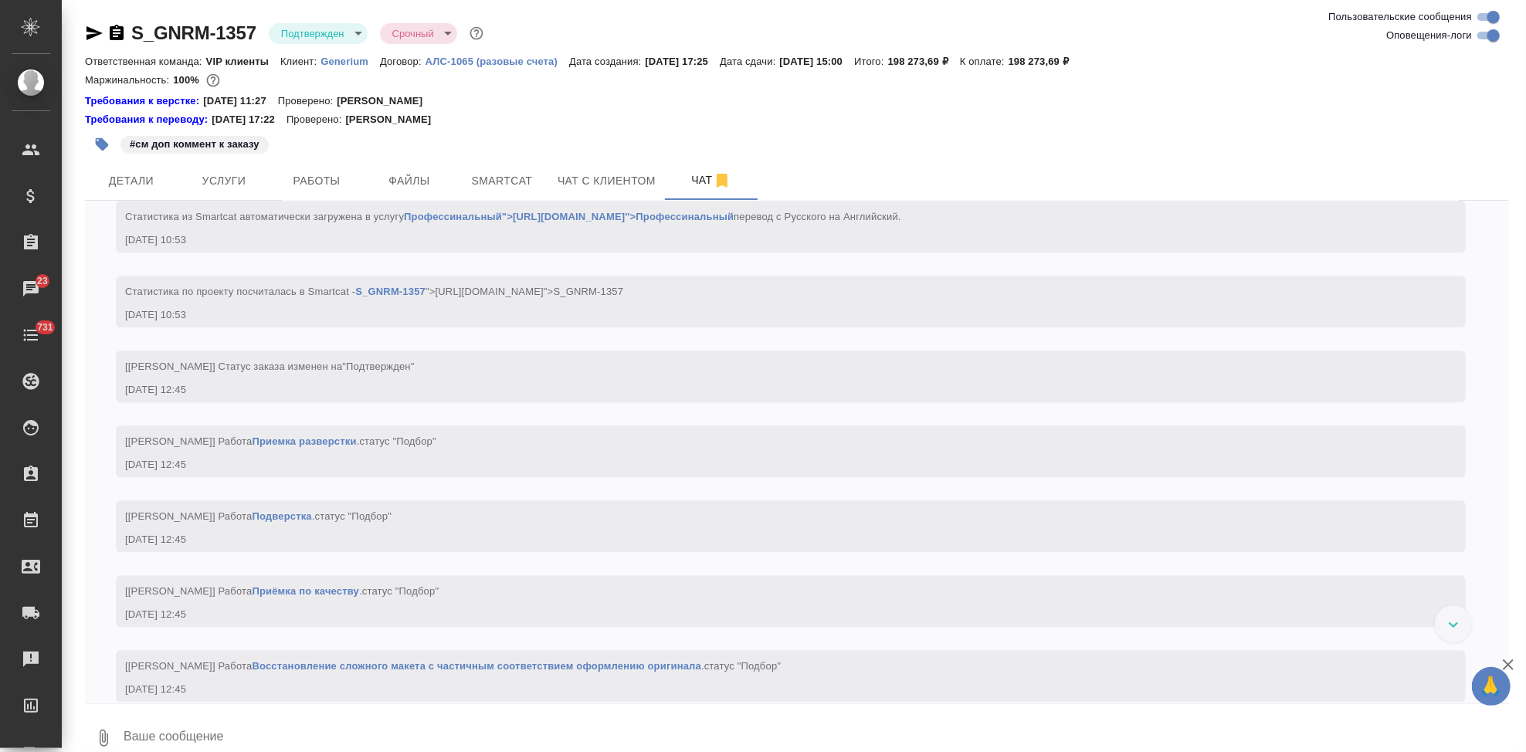
click at [358, 727] on textarea at bounding box center [815, 738] width 1387 height 53
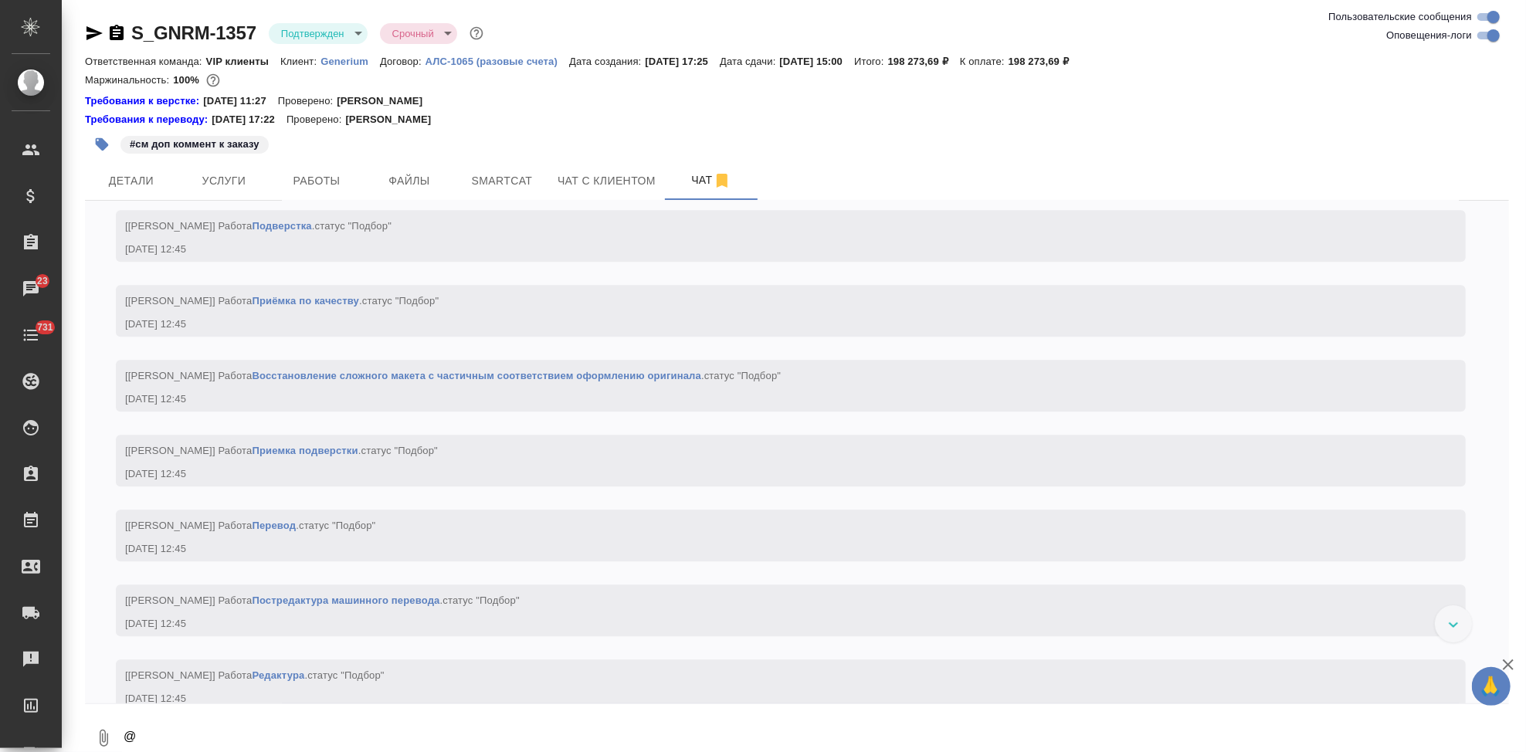
scroll to position [2, 0]
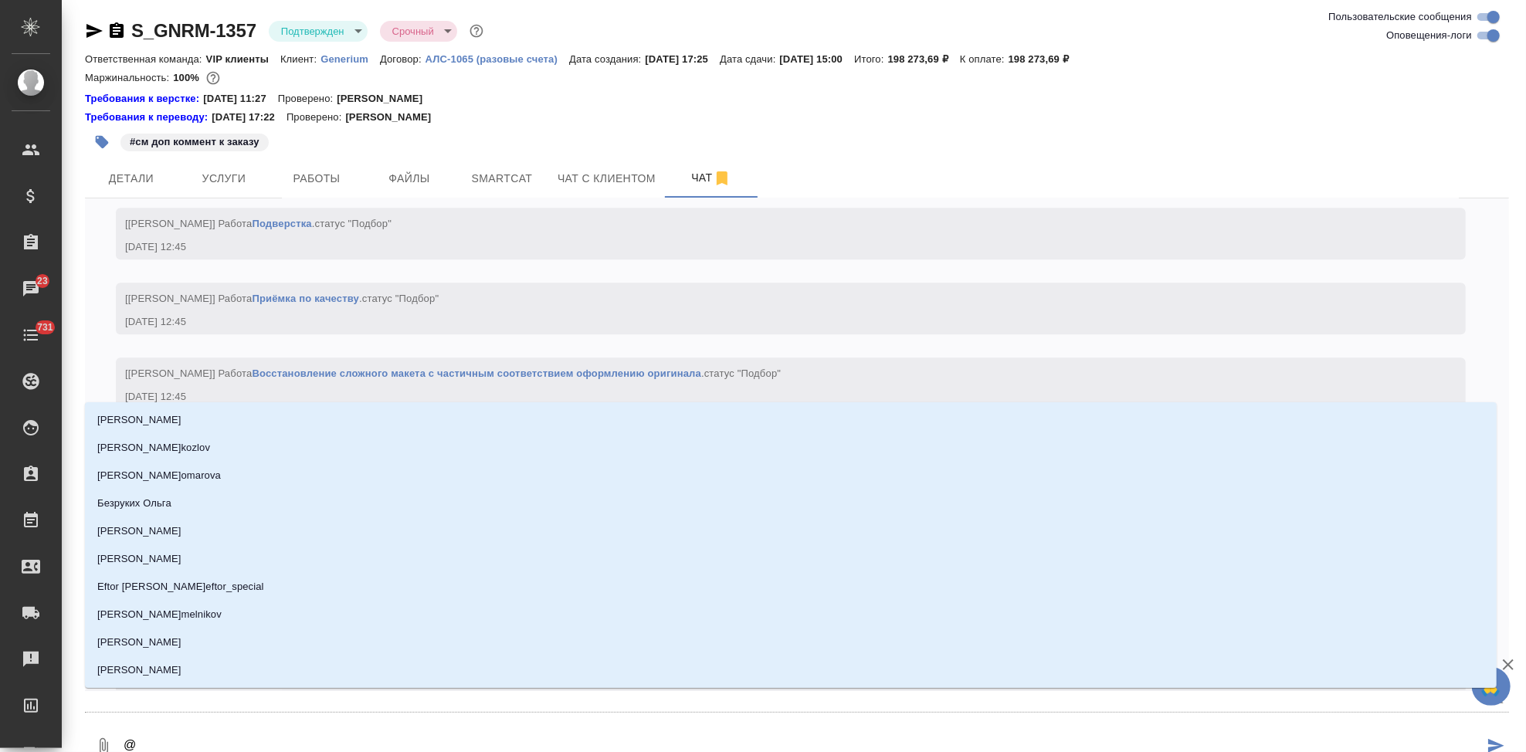
type textarea "@г"
type input "г"
type textarea "@гр"
type input "гр"
type textarea "@гра"
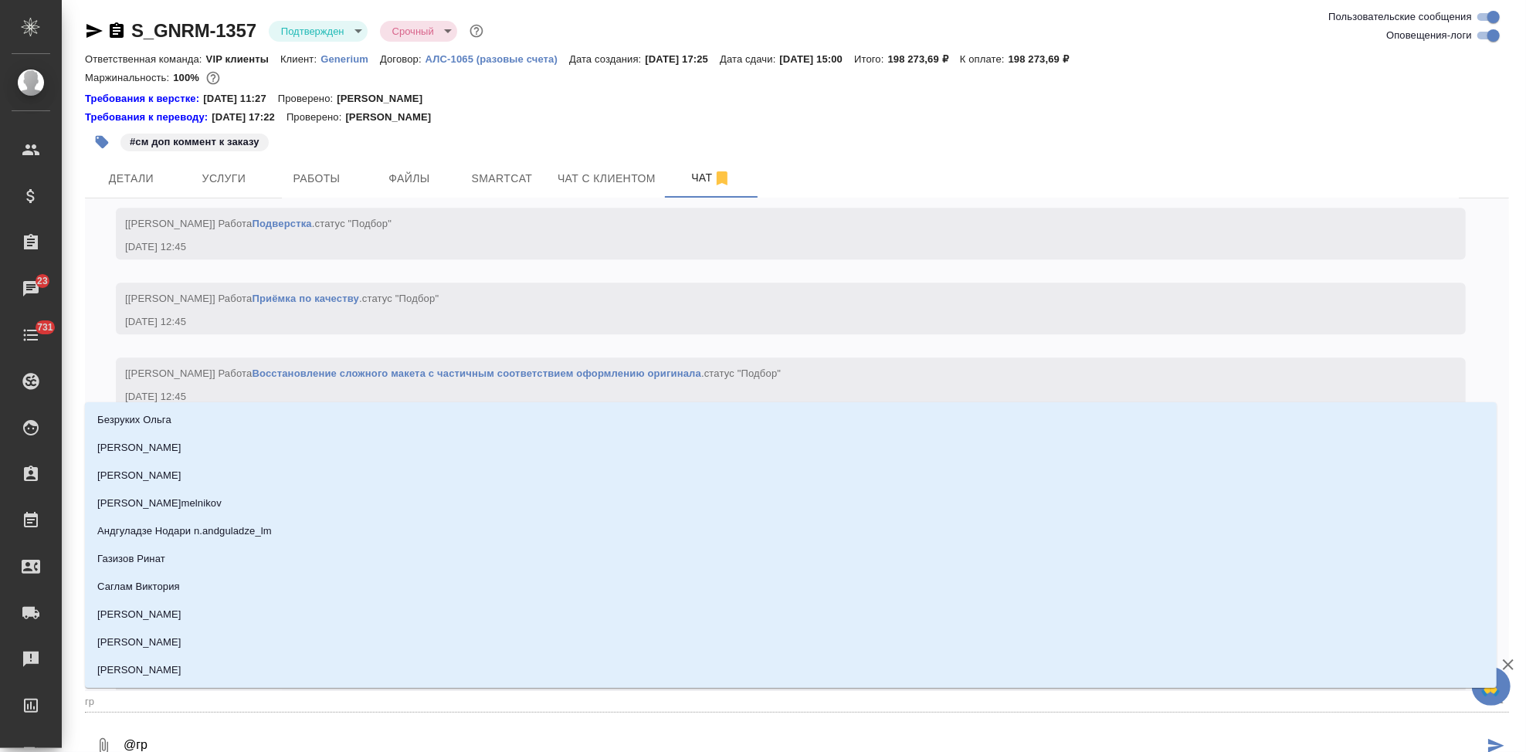
type input "гра"
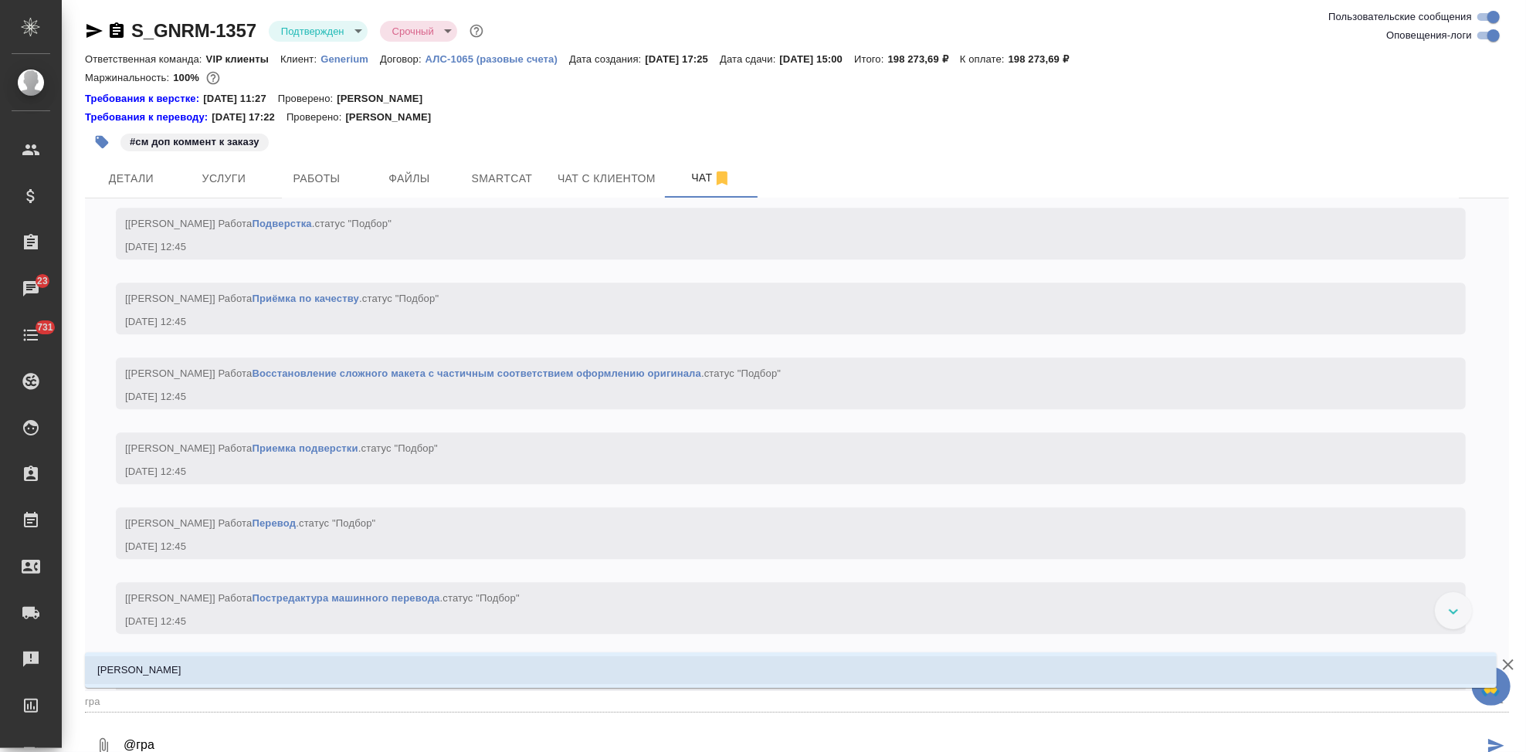
click at [151, 667] on p "[PERSON_NAME]" at bounding box center [139, 670] width 84 height 15
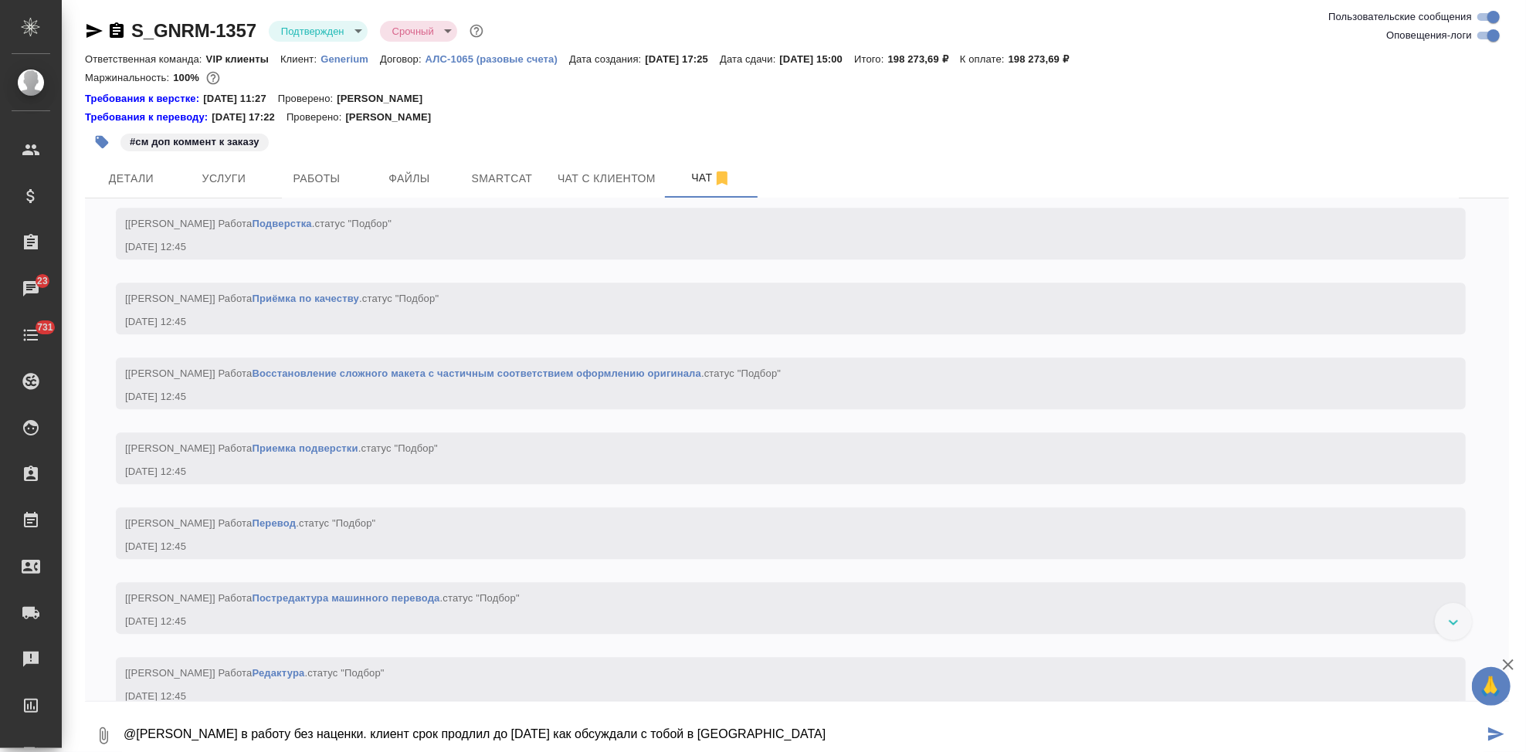
type textarea "@Грабко Мария в работу без наценки. клиент срок продлил до 25 сентября как обсу…"
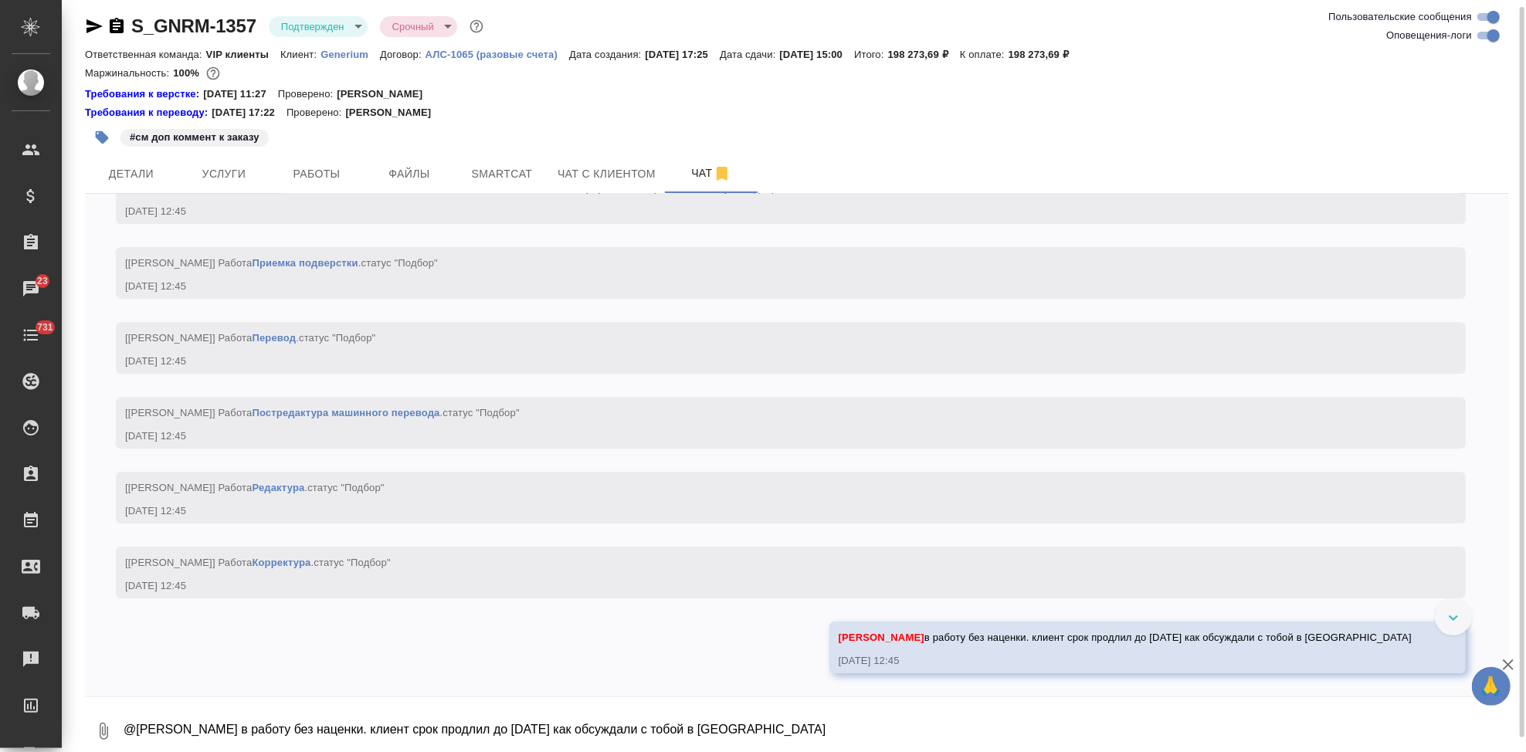
scroll to position [3738, 0]
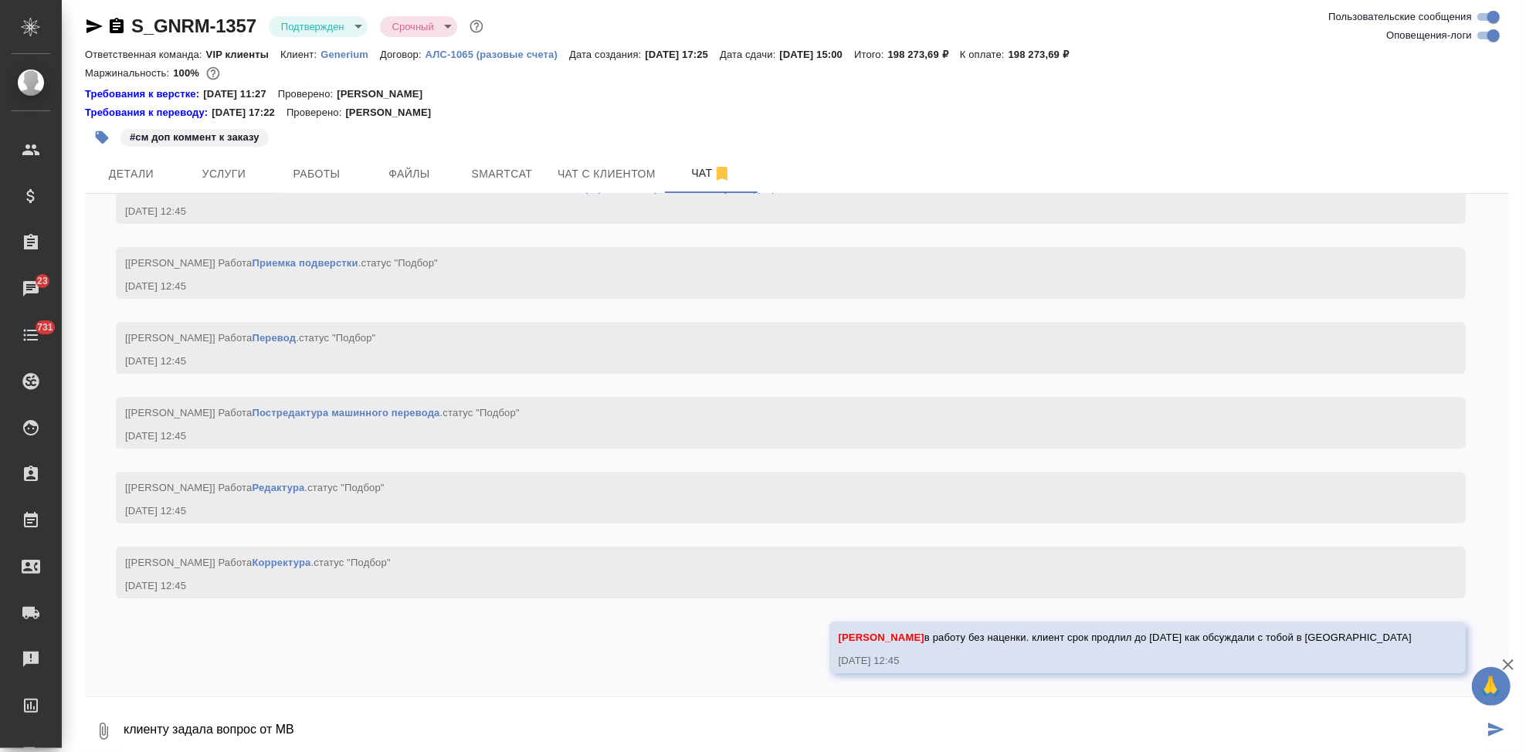
click at [633, 728] on textarea "клиенту задала вопрос от МВ" at bounding box center [803, 731] width 1362 height 53
paste textarea "По верстке у коллег возник вопрос: требуется переводить все детали и текст в пд…"
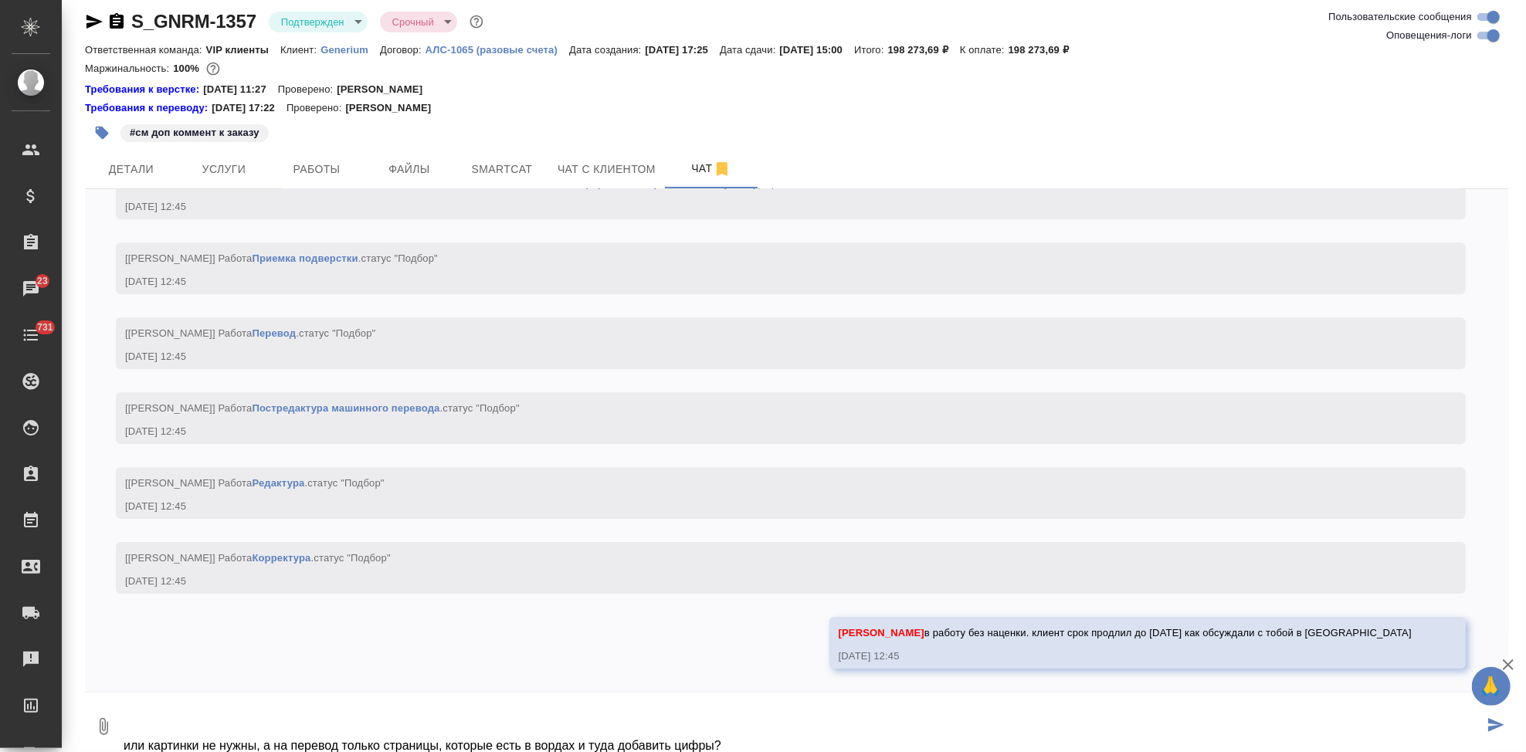
type textarea "клиенту задала вопрос от МВ По верстке у коллег возник вопрос: требуется перево…"
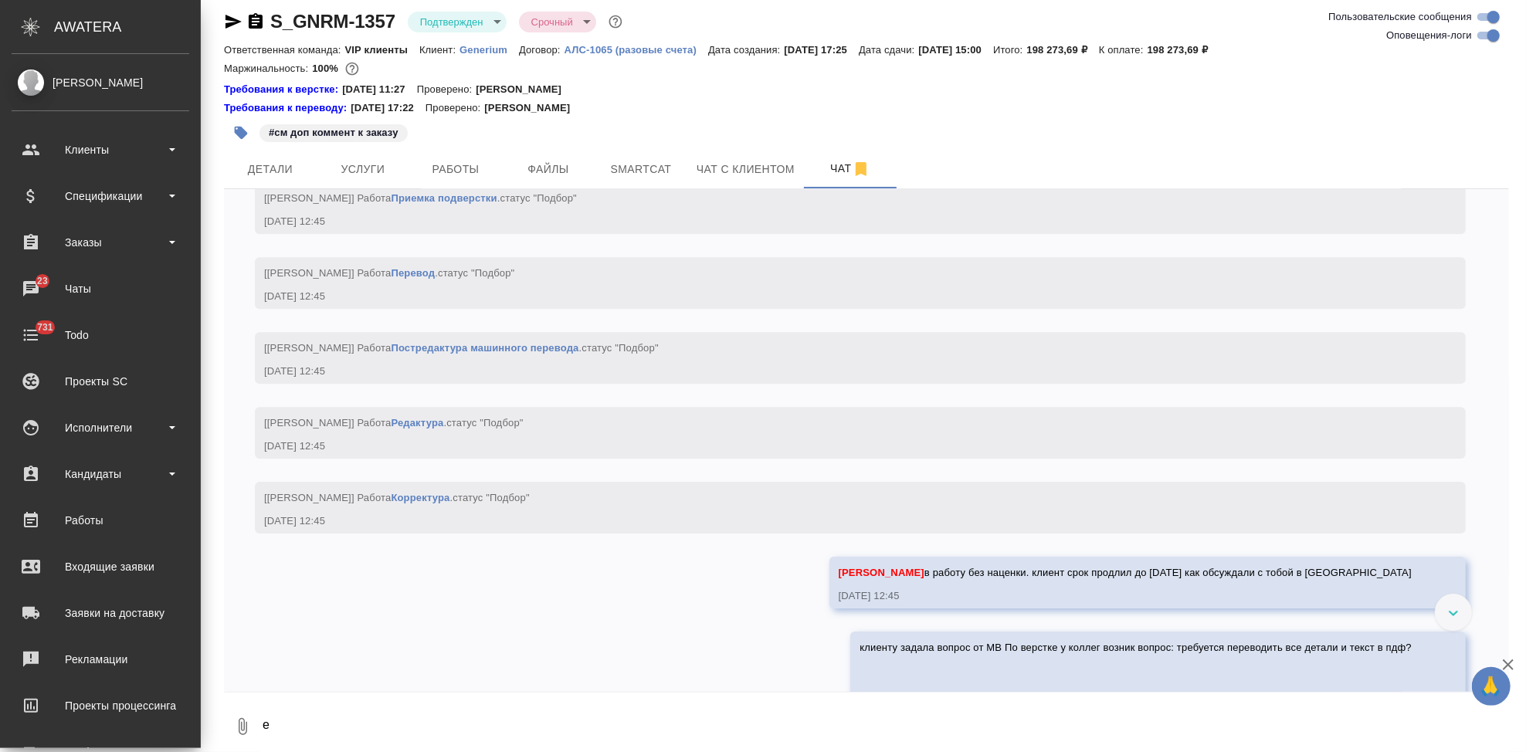
scroll to position [3875, 0]
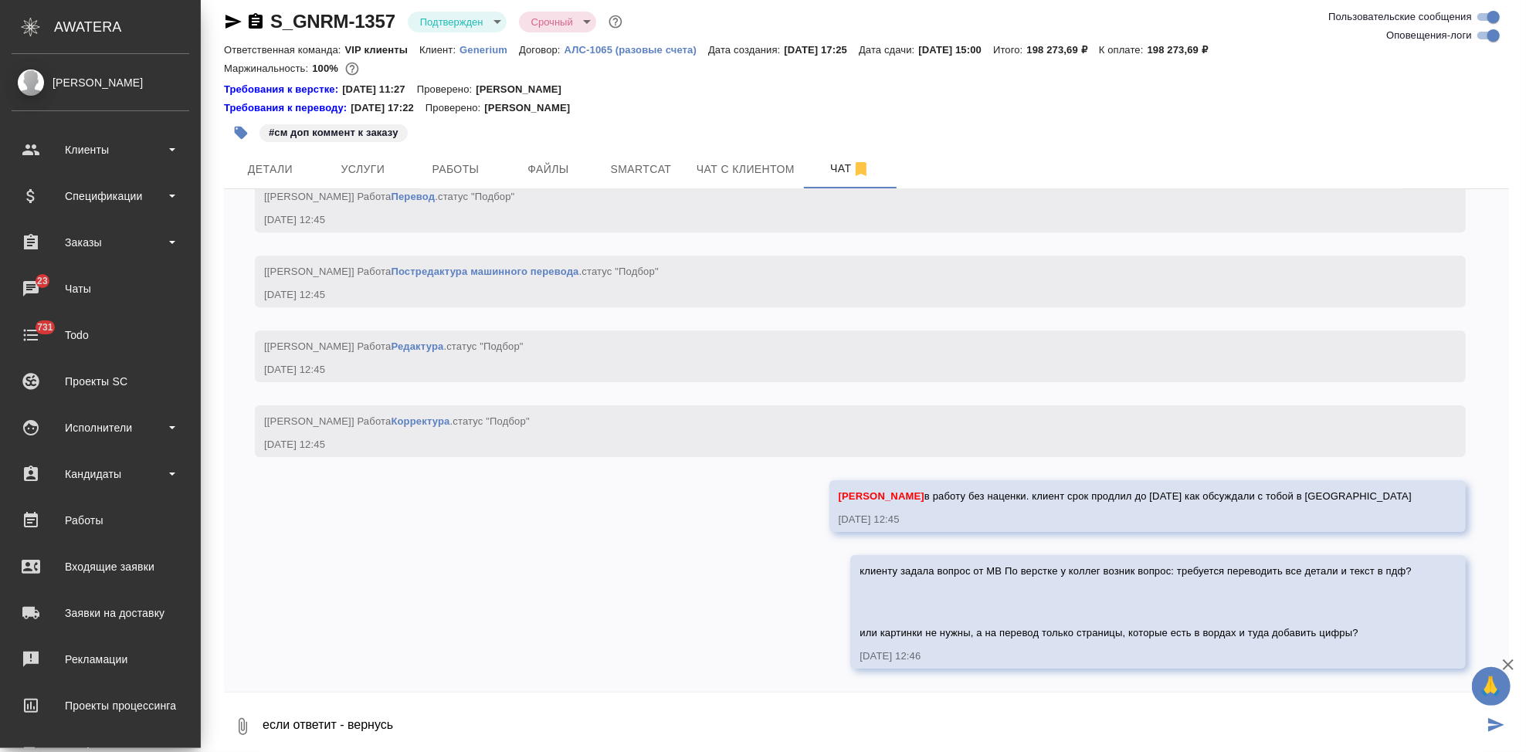
type textarea "если ответит - вернусь"
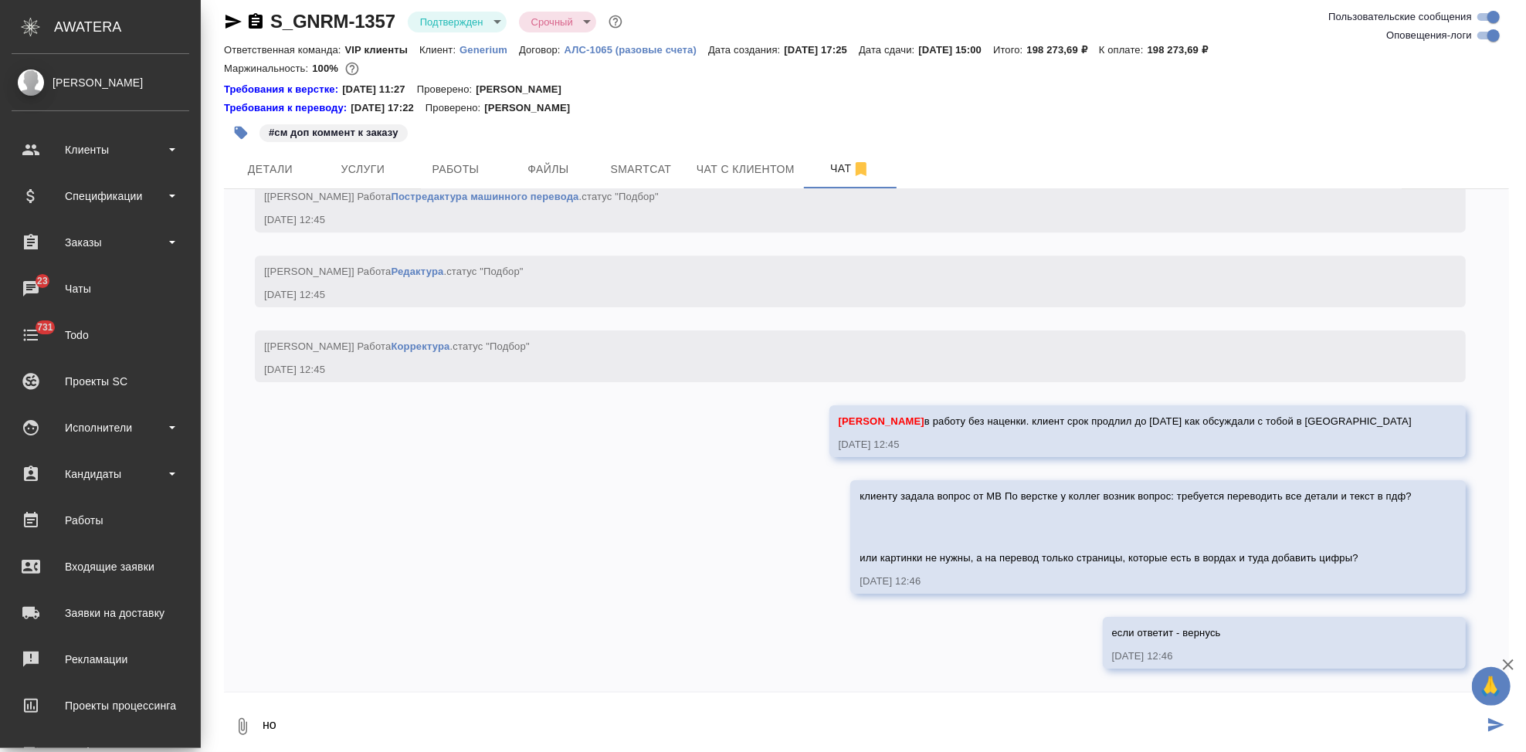
type textarea "н"
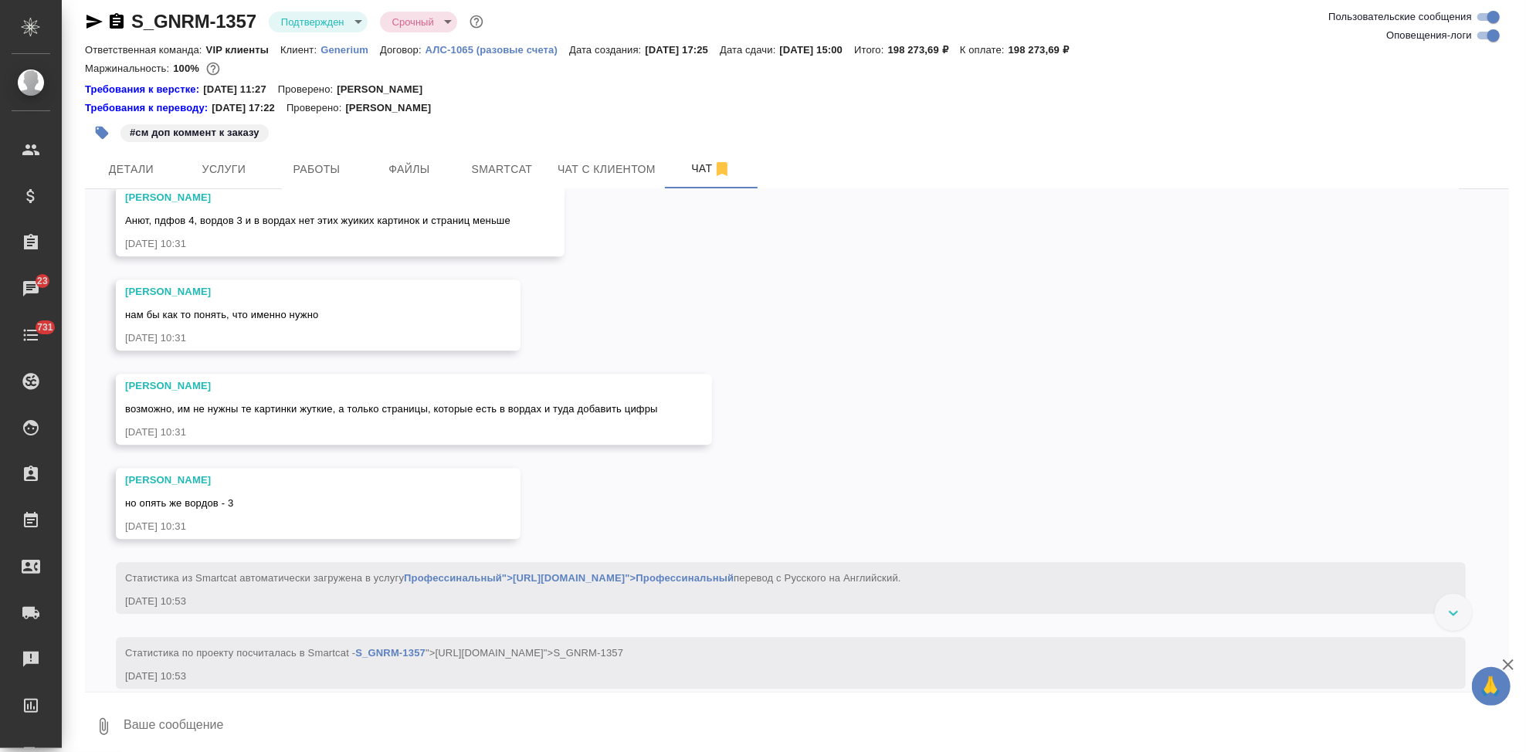
scroll to position [2662, 0]
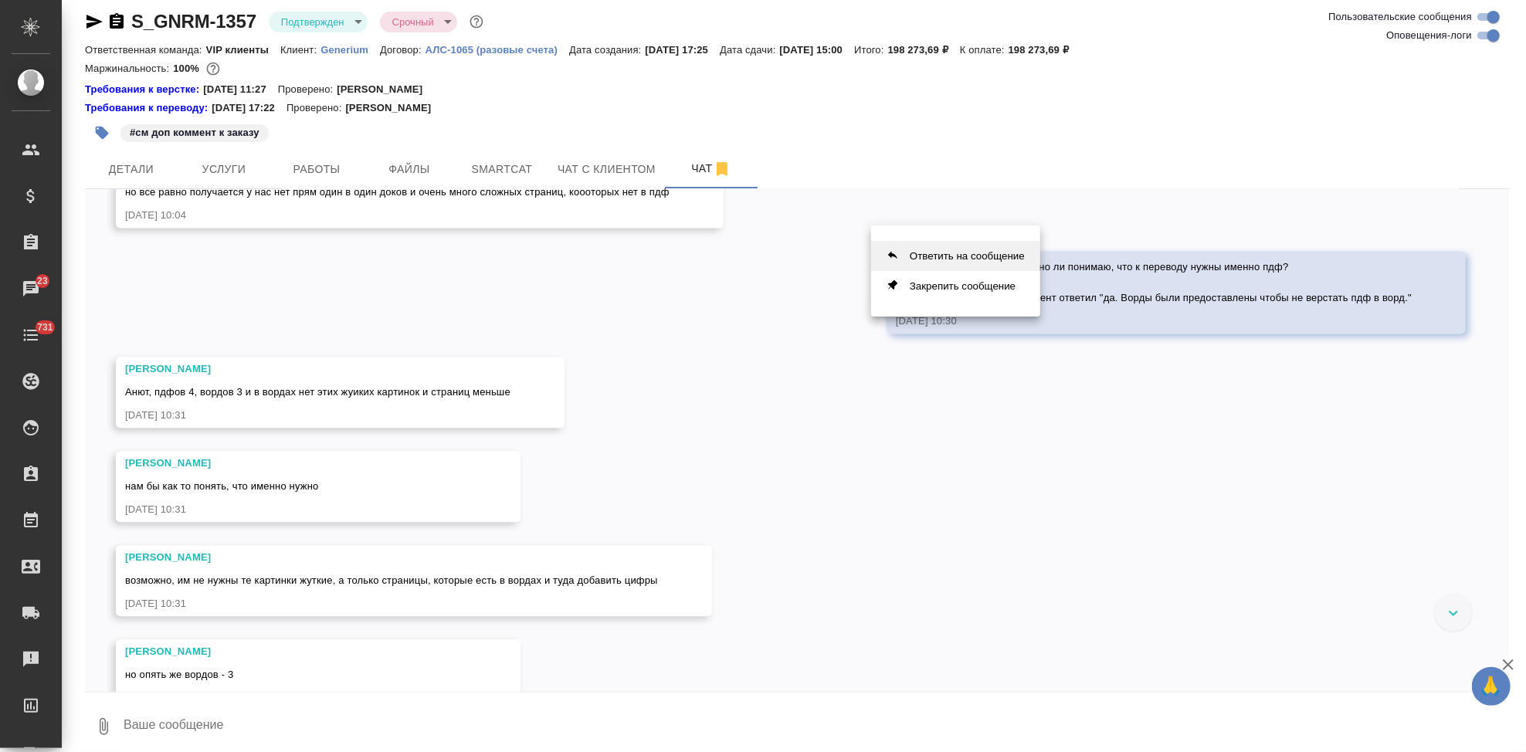
click at [932, 249] on button "Ответить на сообщение" at bounding box center [955, 256] width 169 height 30
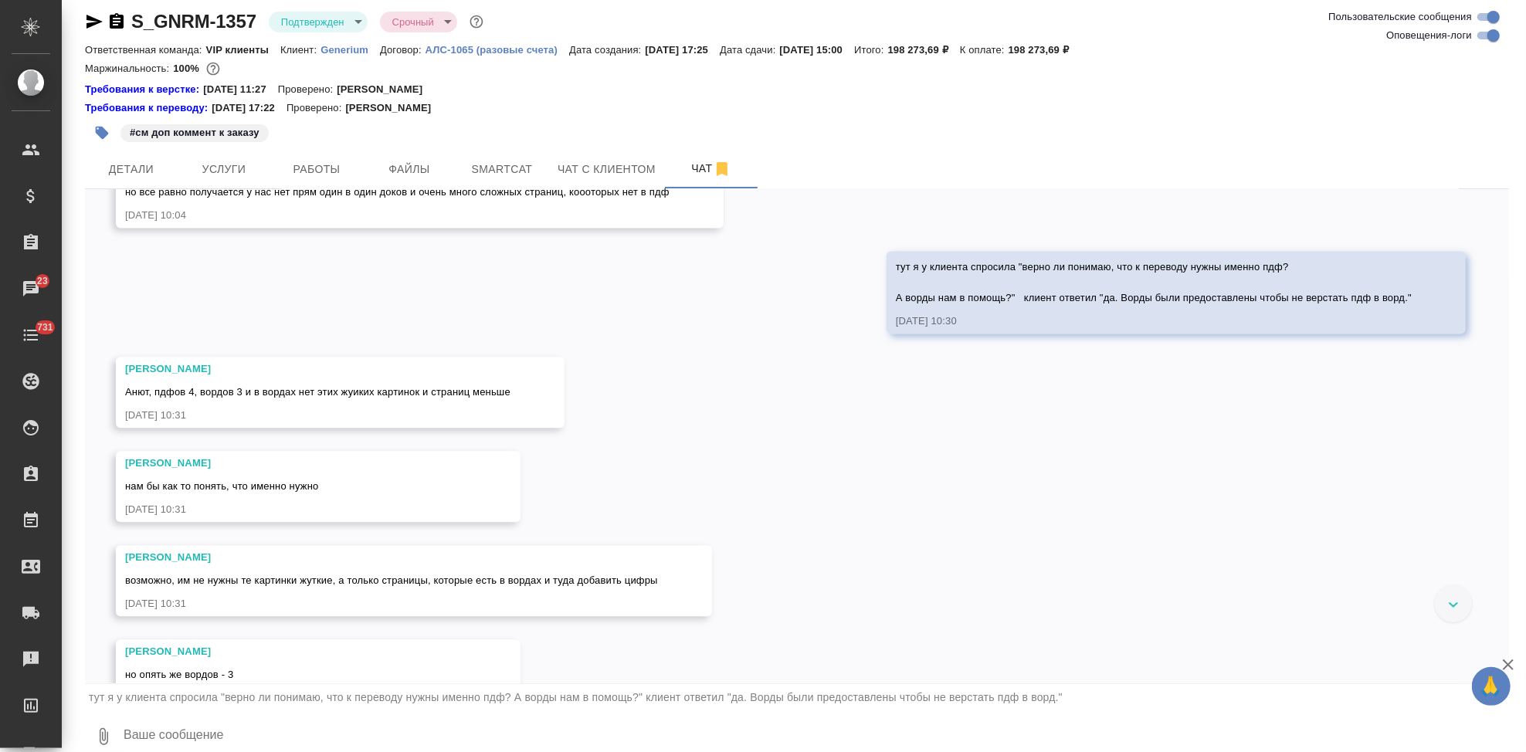
click at [345, 734] on textarea at bounding box center [815, 737] width 1387 height 53
type textarea "Маша, для контекста. ранее вот такой ответ был"
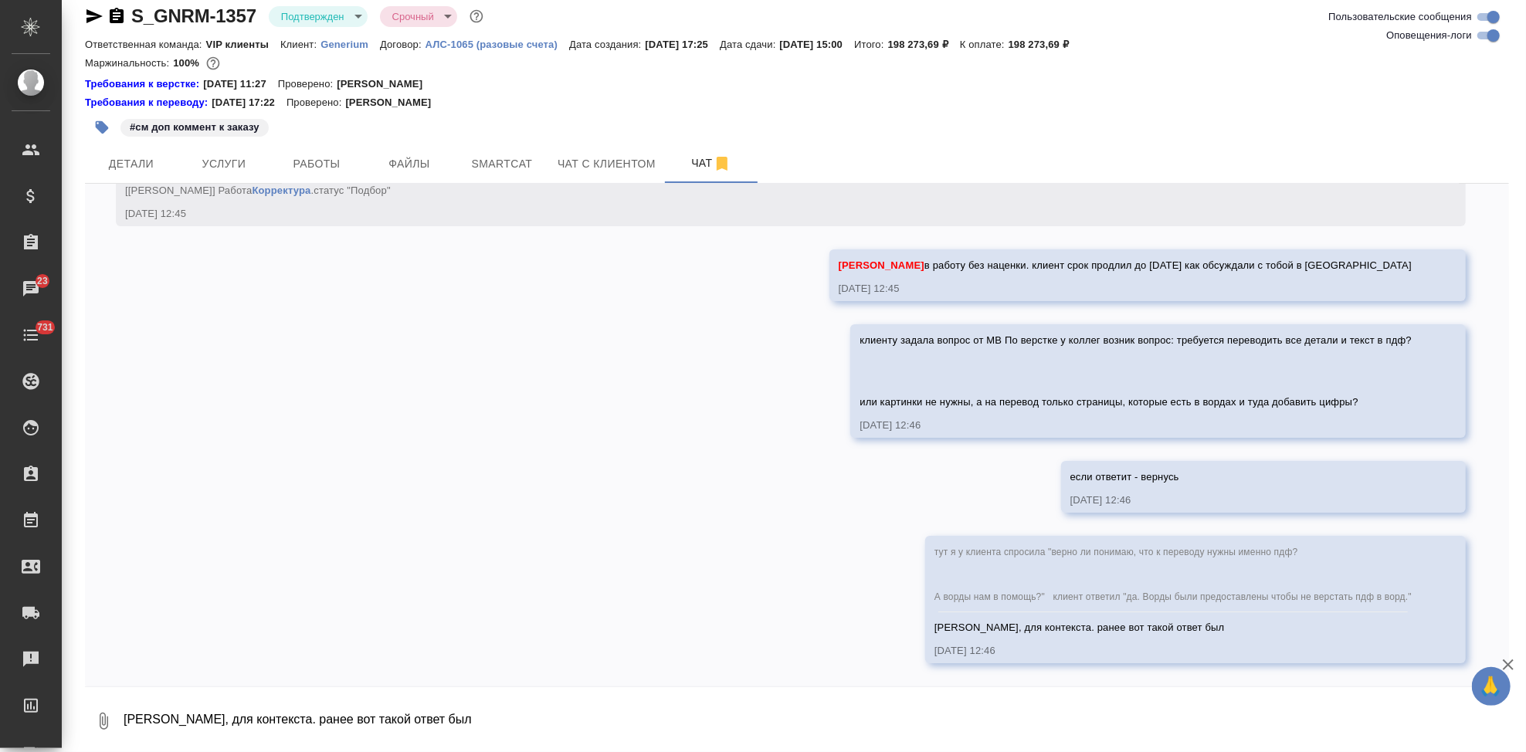
scroll to position [4100, 0]
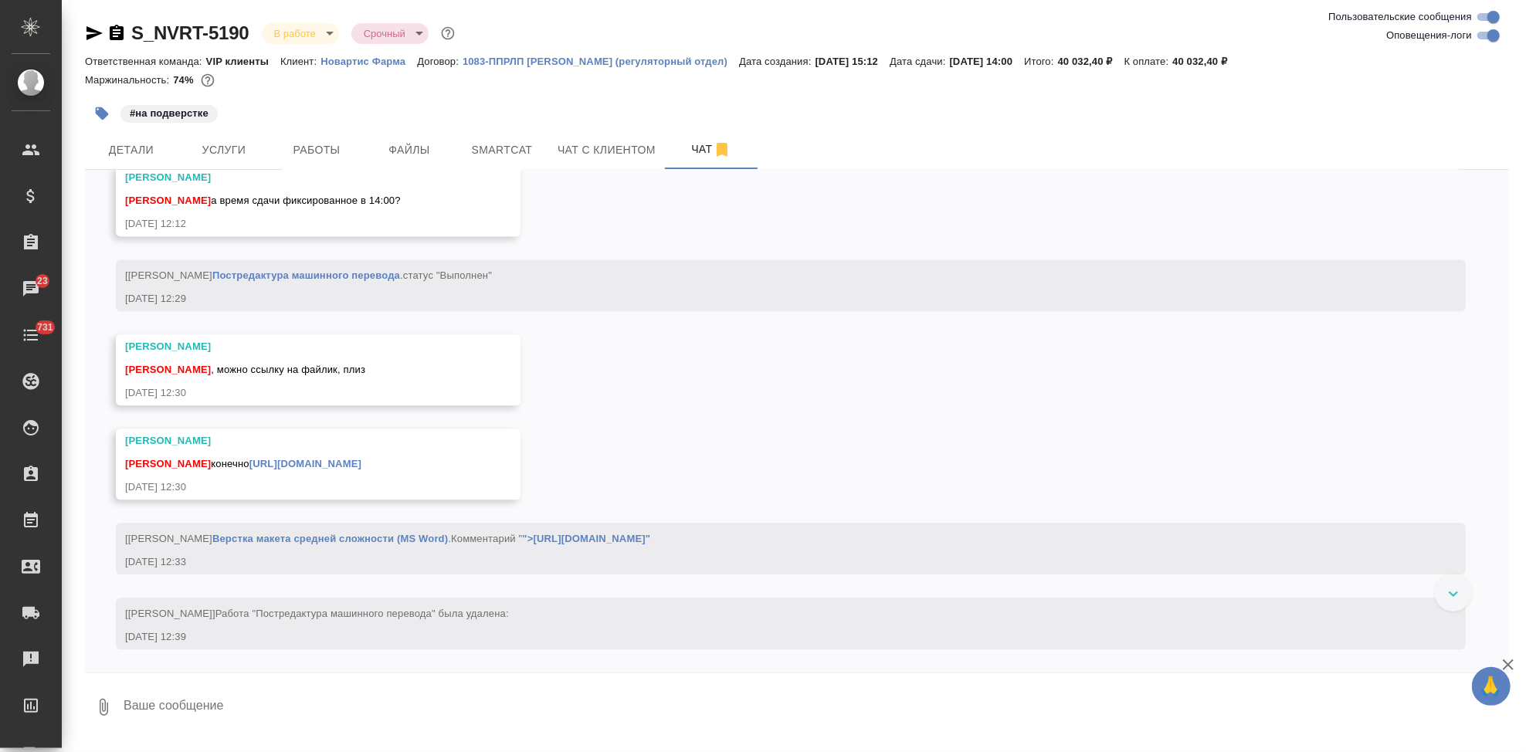
scroll to position [7318, 0]
click at [293, 697] on textarea at bounding box center [815, 707] width 1387 height 53
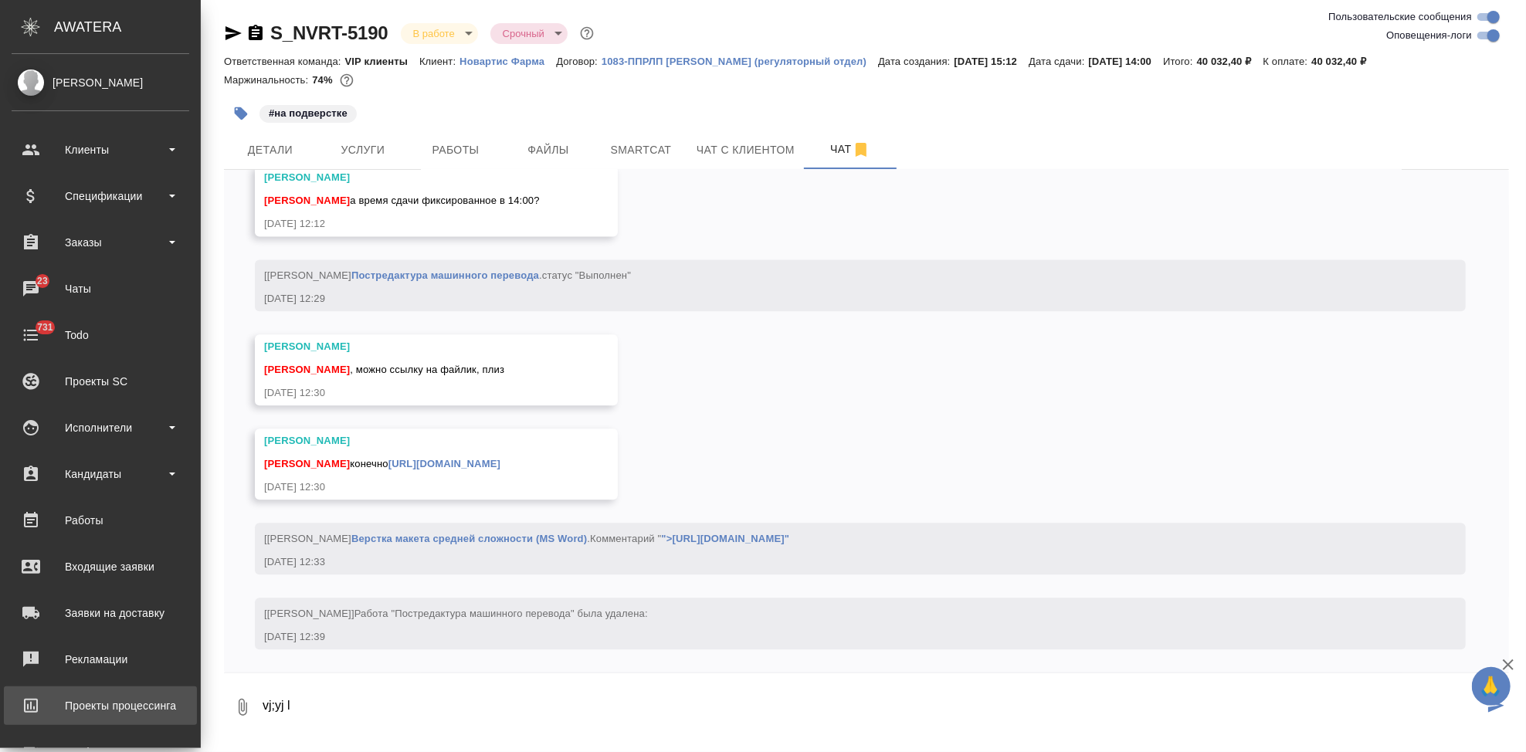
scroll to position [7333, 0]
type textarea "v"
type textarea "можно до 17 00 тут если поможет"
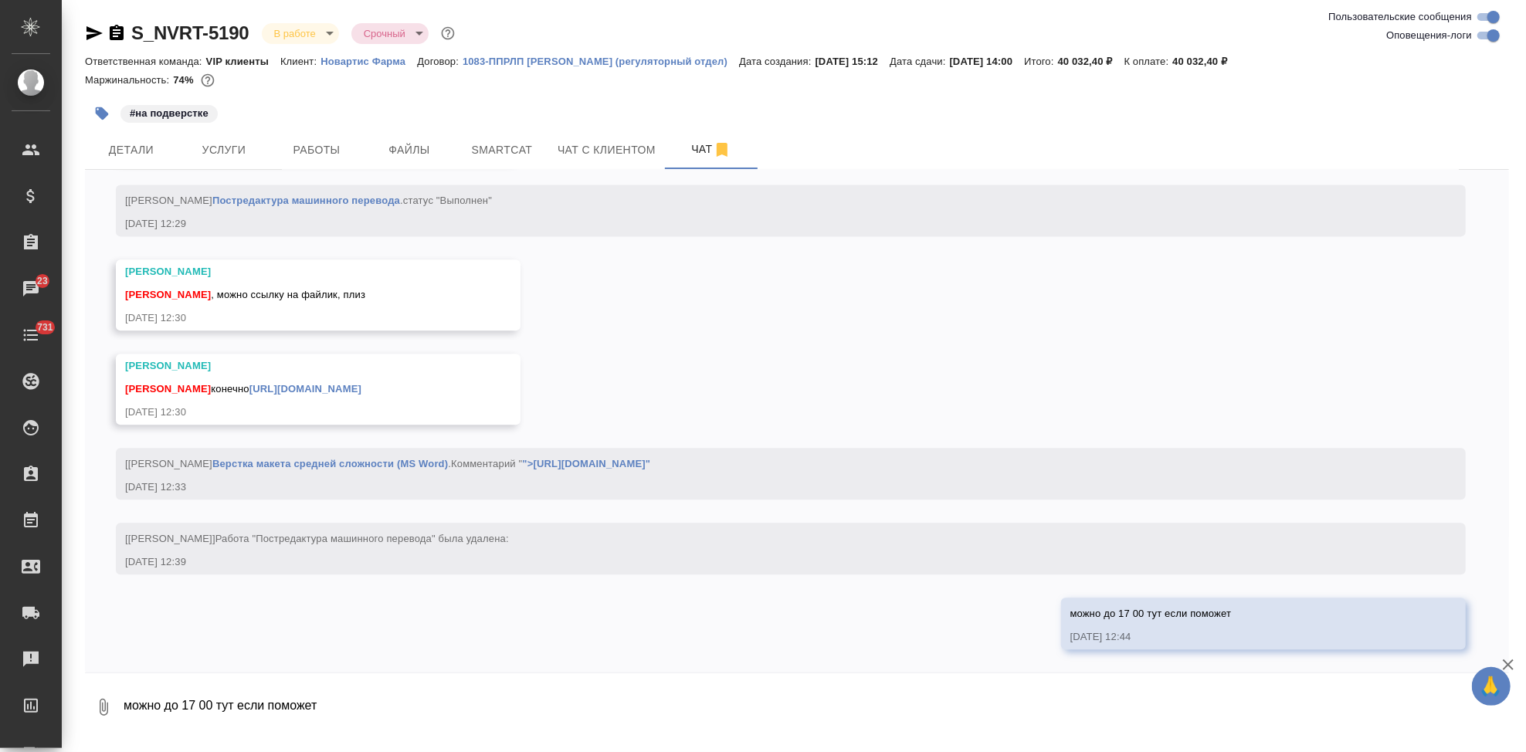
scroll to position [7392, 0]
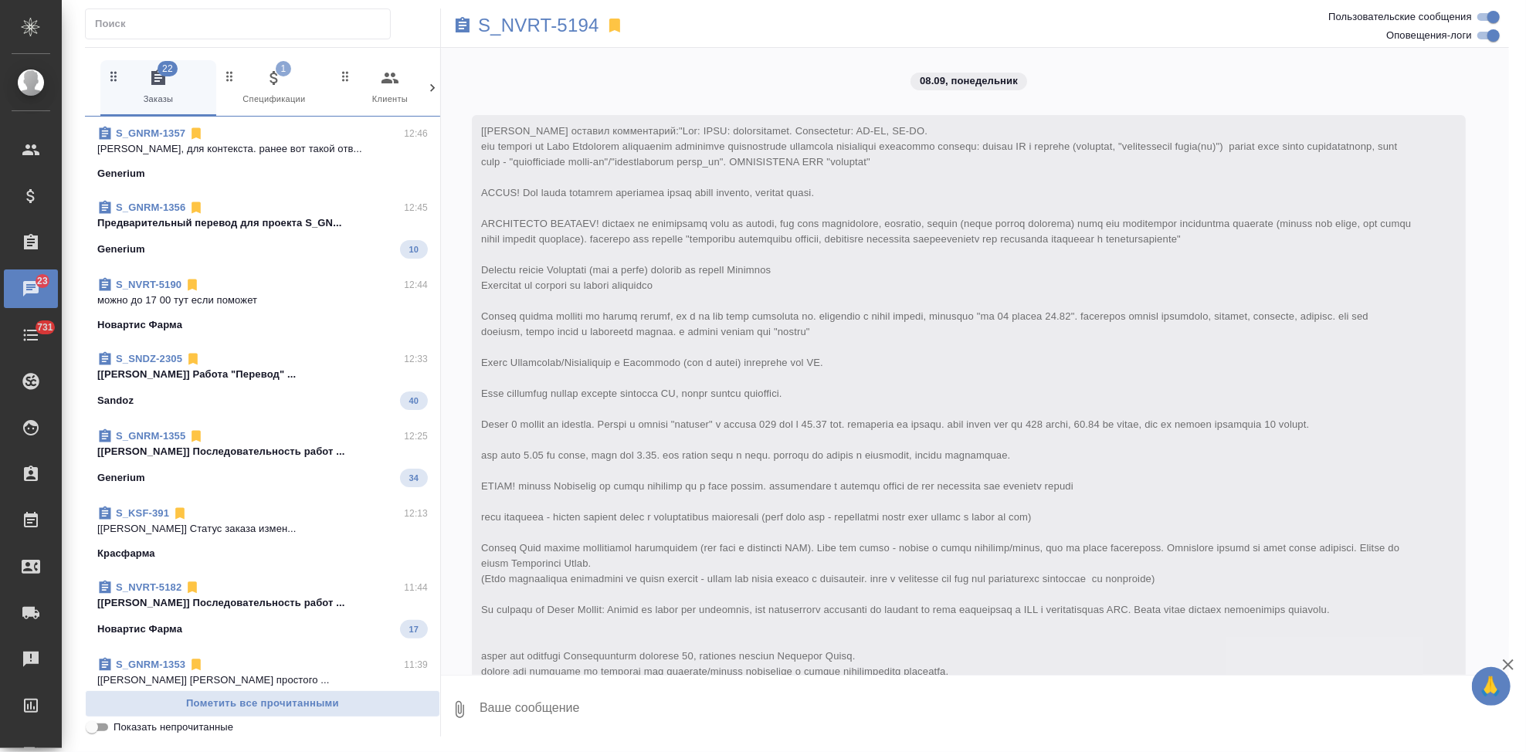
scroll to position [2656, 0]
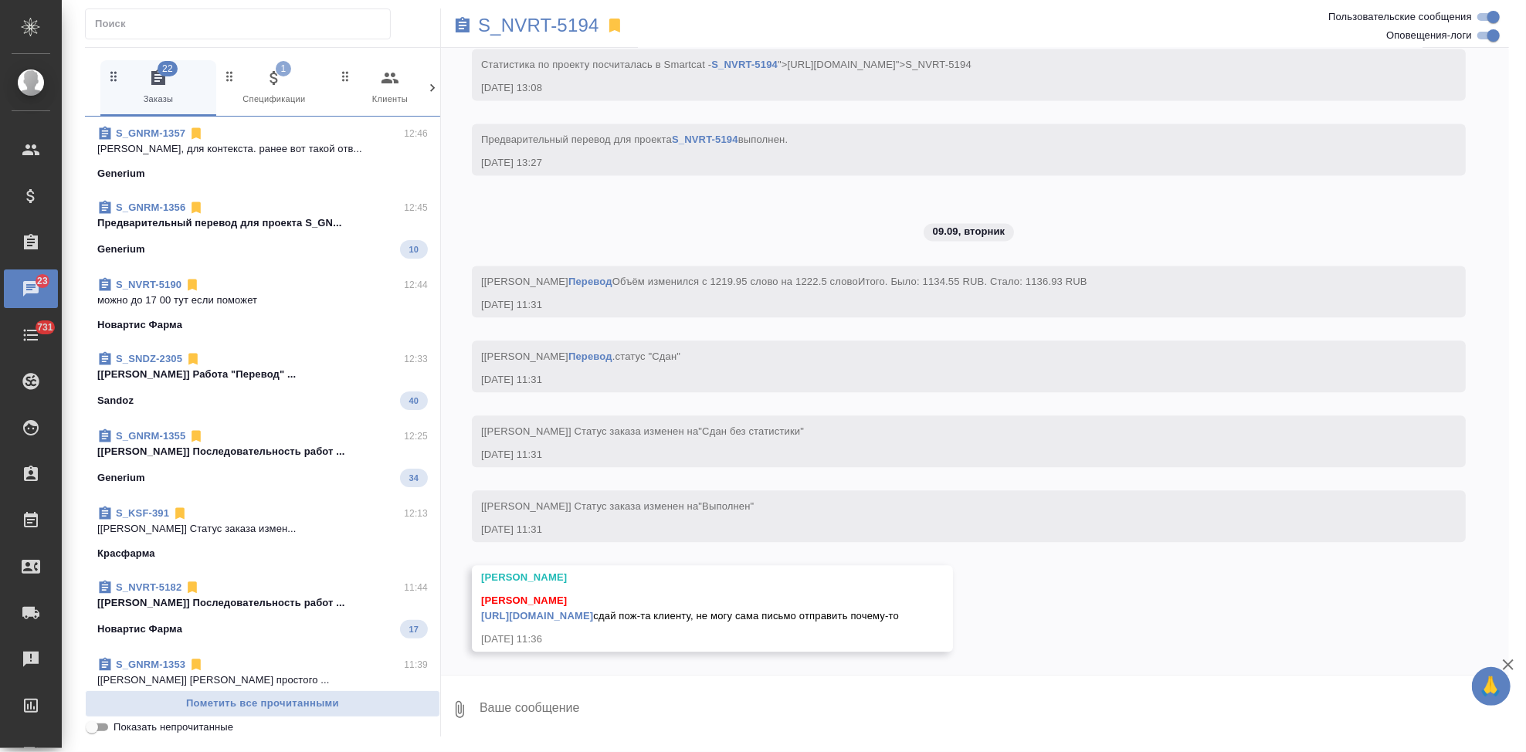
click at [526, 704] on textarea at bounding box center [993, 710] width 1031 height 53
type textarea "тут ты сдала, все ок"
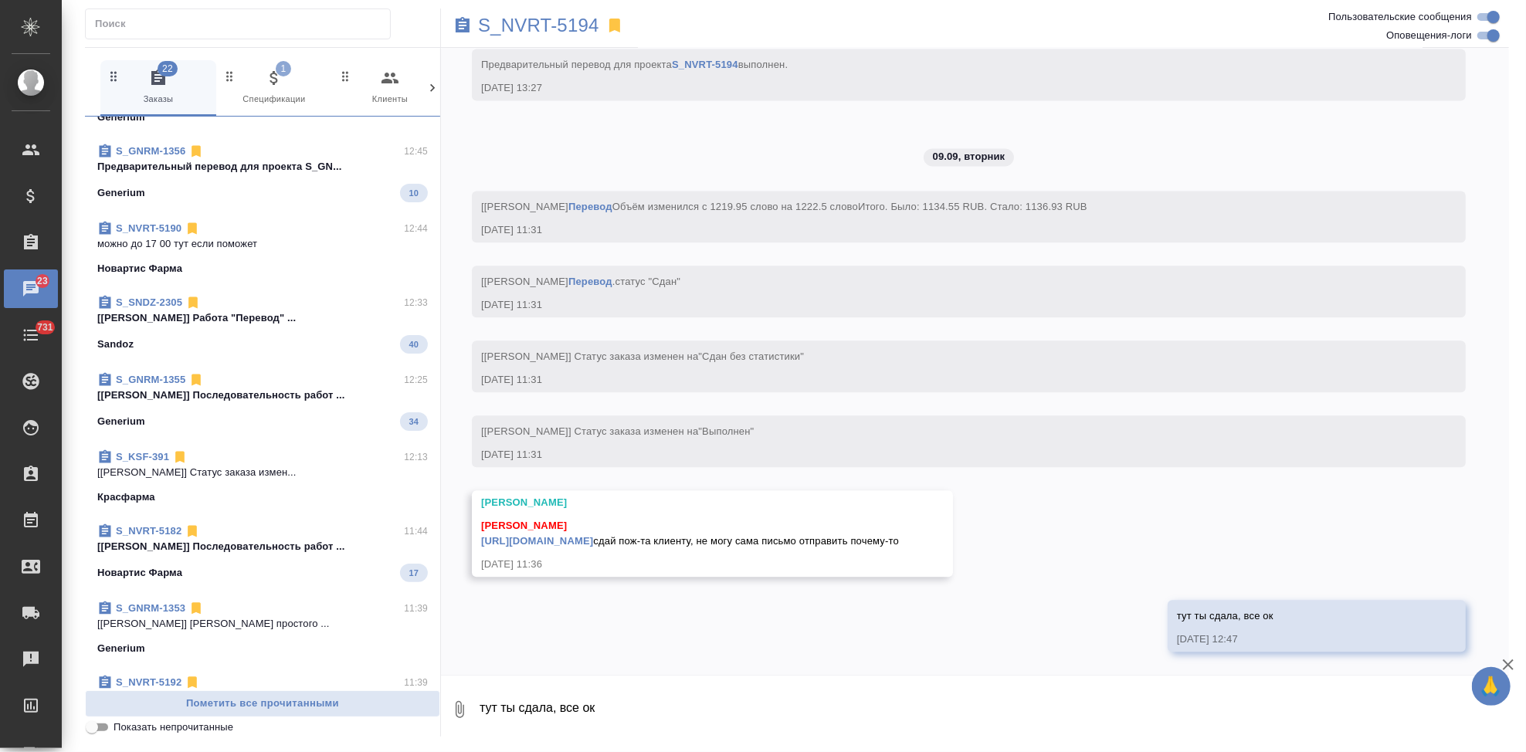
scroll to position [0, 0]
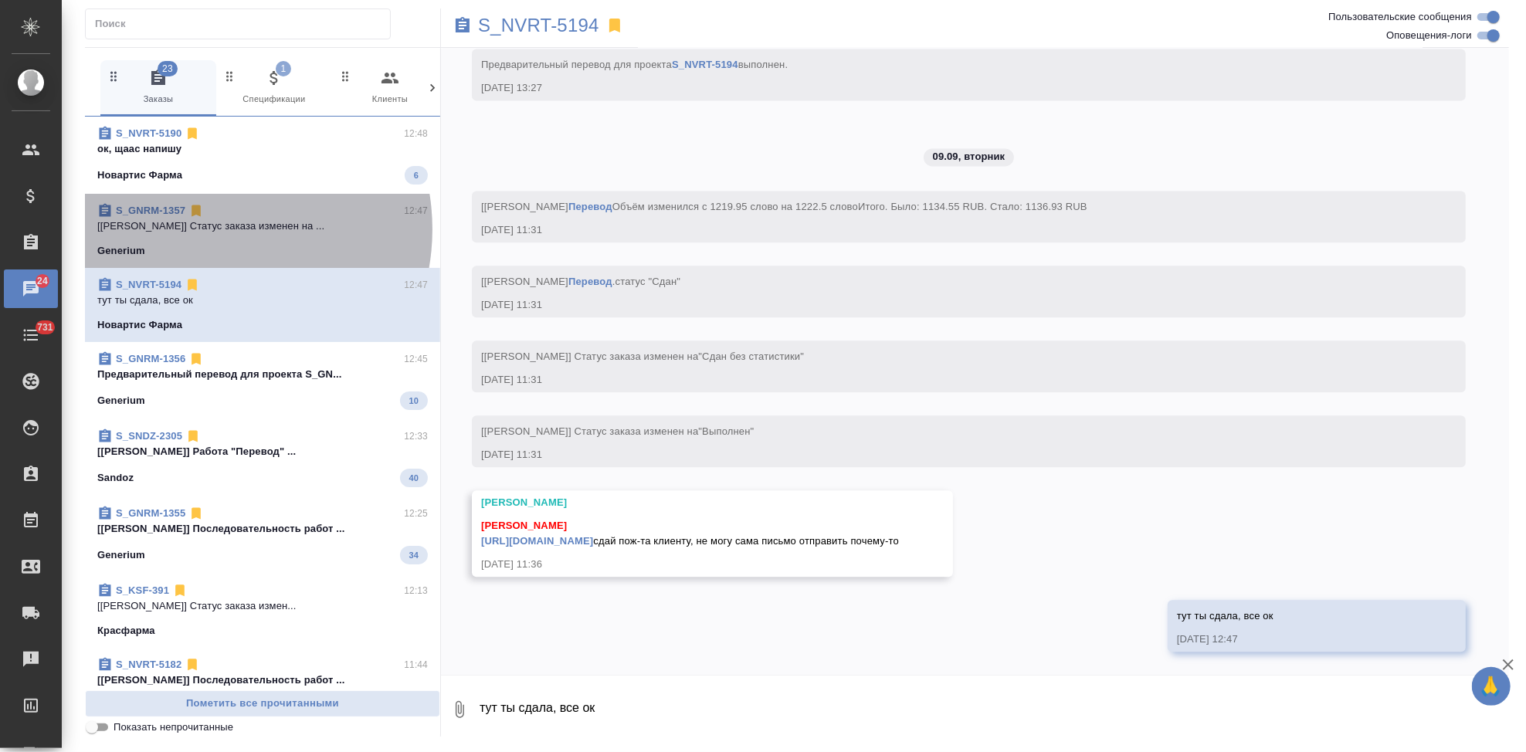
click at [212, 229] on p "[Грабко Мария] Статус заказа изменен на ..." at bounding box center [262, 226] width 331 height 15
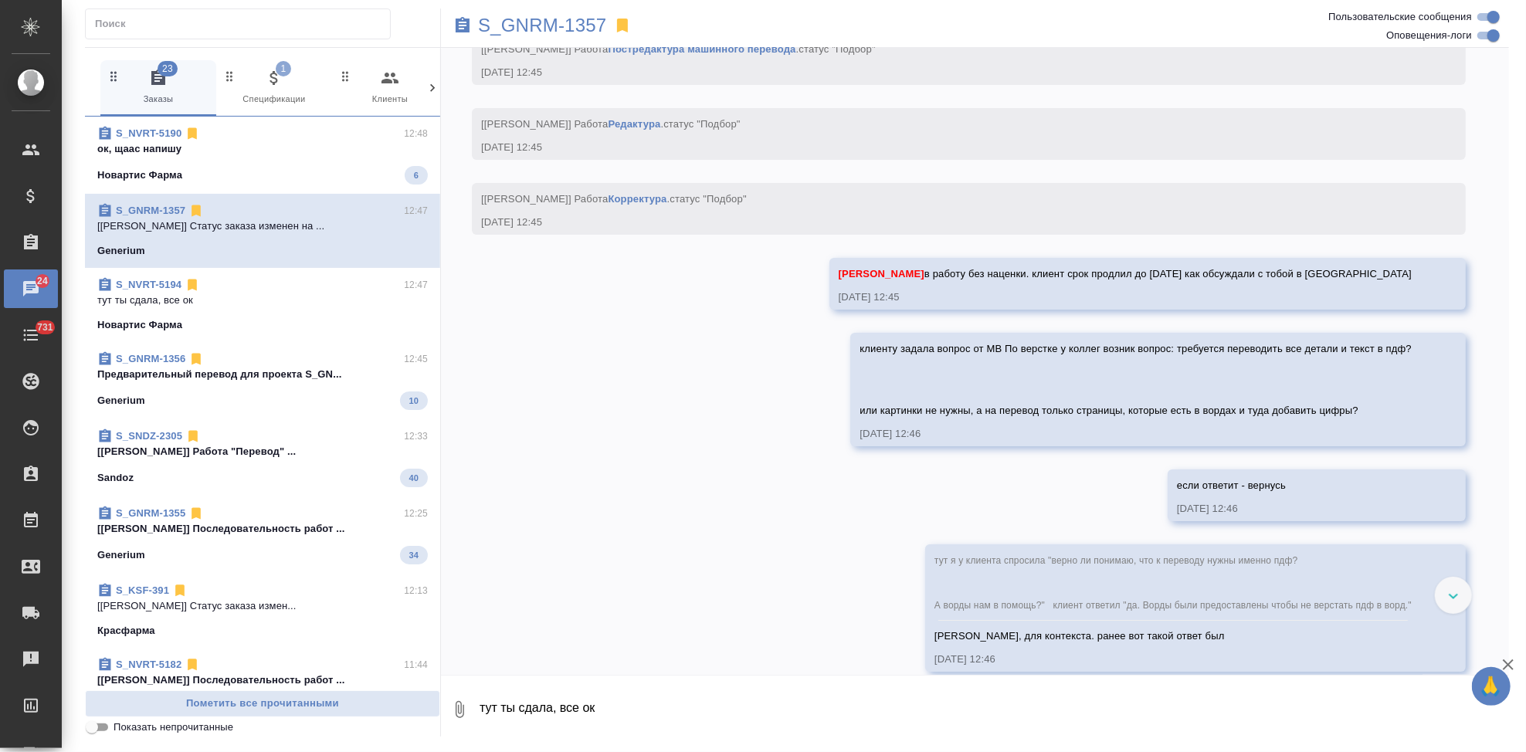
scroll to position [3953, 0]
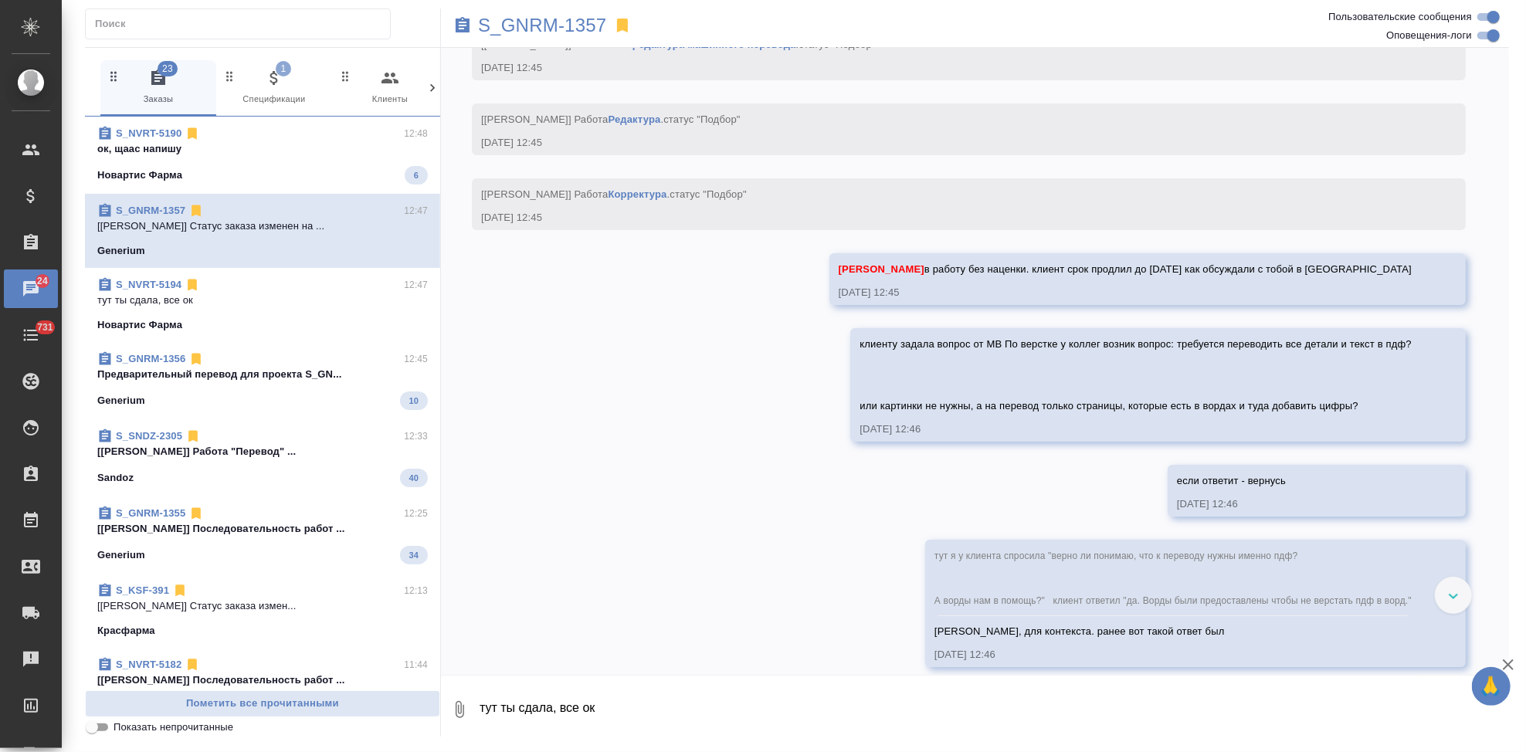
click at [597, 704] on textarea "тут ты сдала, все ок" at bounding box center [993, 710] width 1031 height 53
paste textarea "не могли бы уточнить конкретнее, не совсем понятен вопрос. Все рукописные данны…"
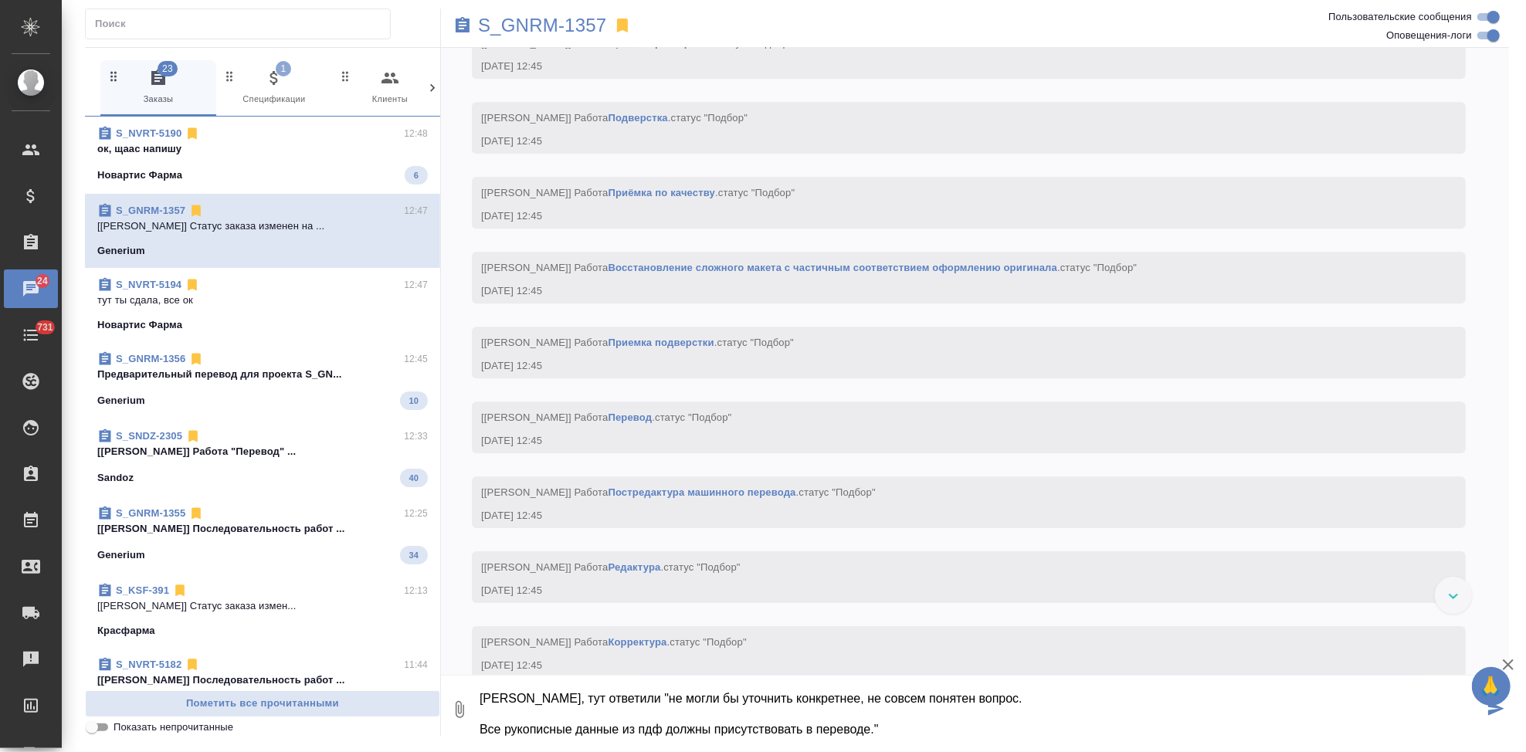
scroll to position [3782, 0]
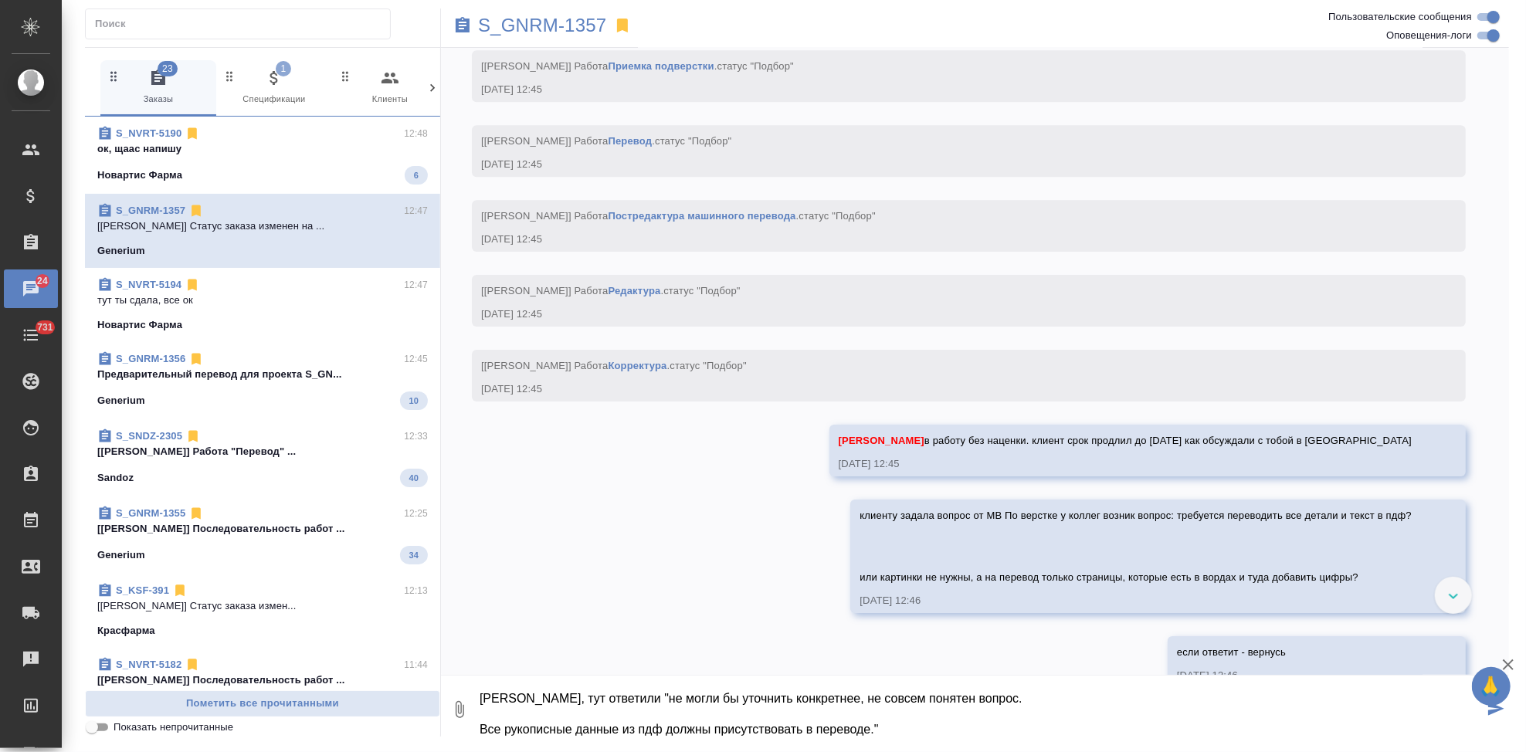
click at [881, 701] on textarea "Ира, тут ответили "не могли бы уточнить конкретнее, не совсем понятен вопрос. В…" at bounding box center [981, 710] width 1006 height 53
type textarea "Ира, тут ответили "не могли бы уточнить конкретнее, не совсем понят ен вопрос. …"
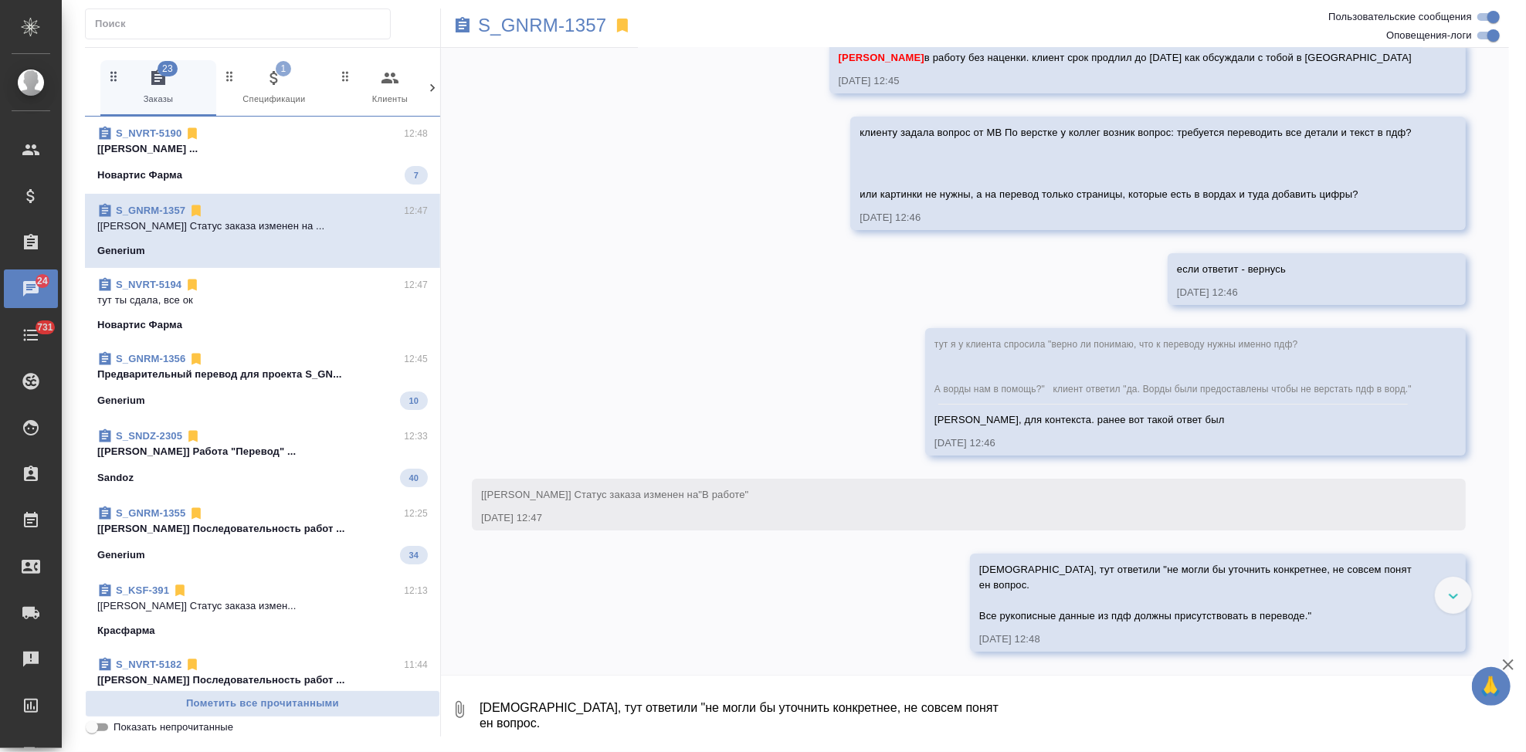
scroll to position [4240, 0]
type textarea """
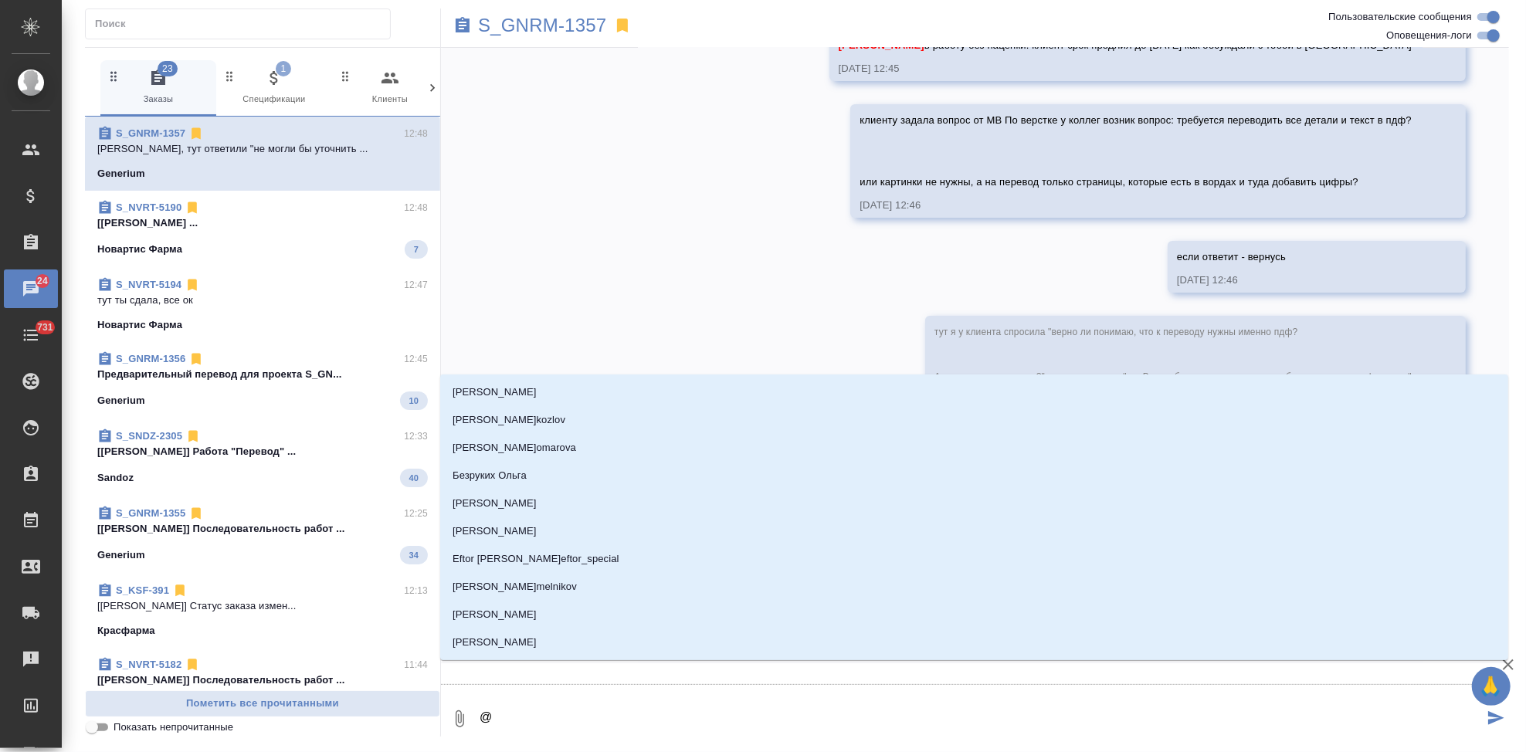
type textarea "@о"
type input "о"
type textarea "@ок"
type input "ок"
type textarea "@окс"
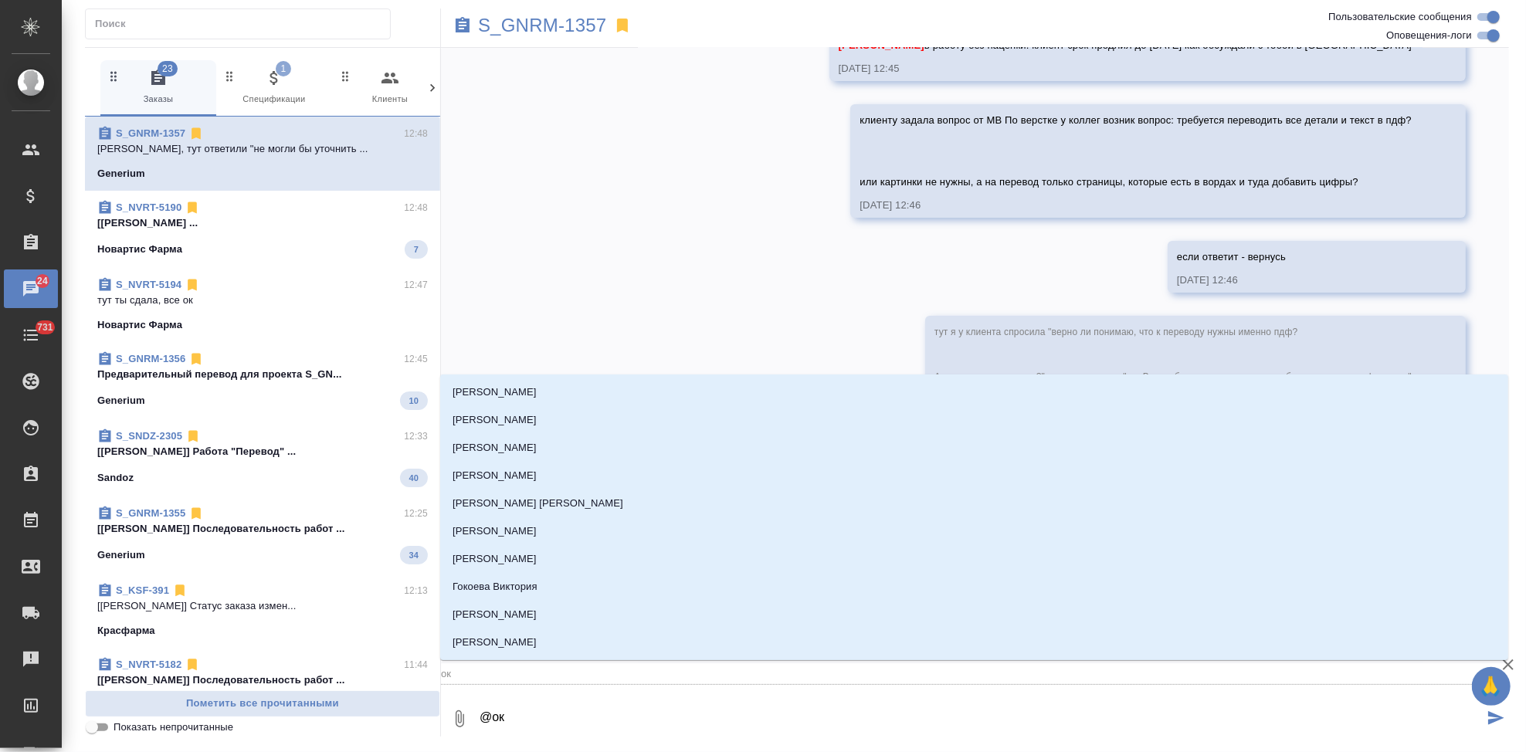
type input "окс"
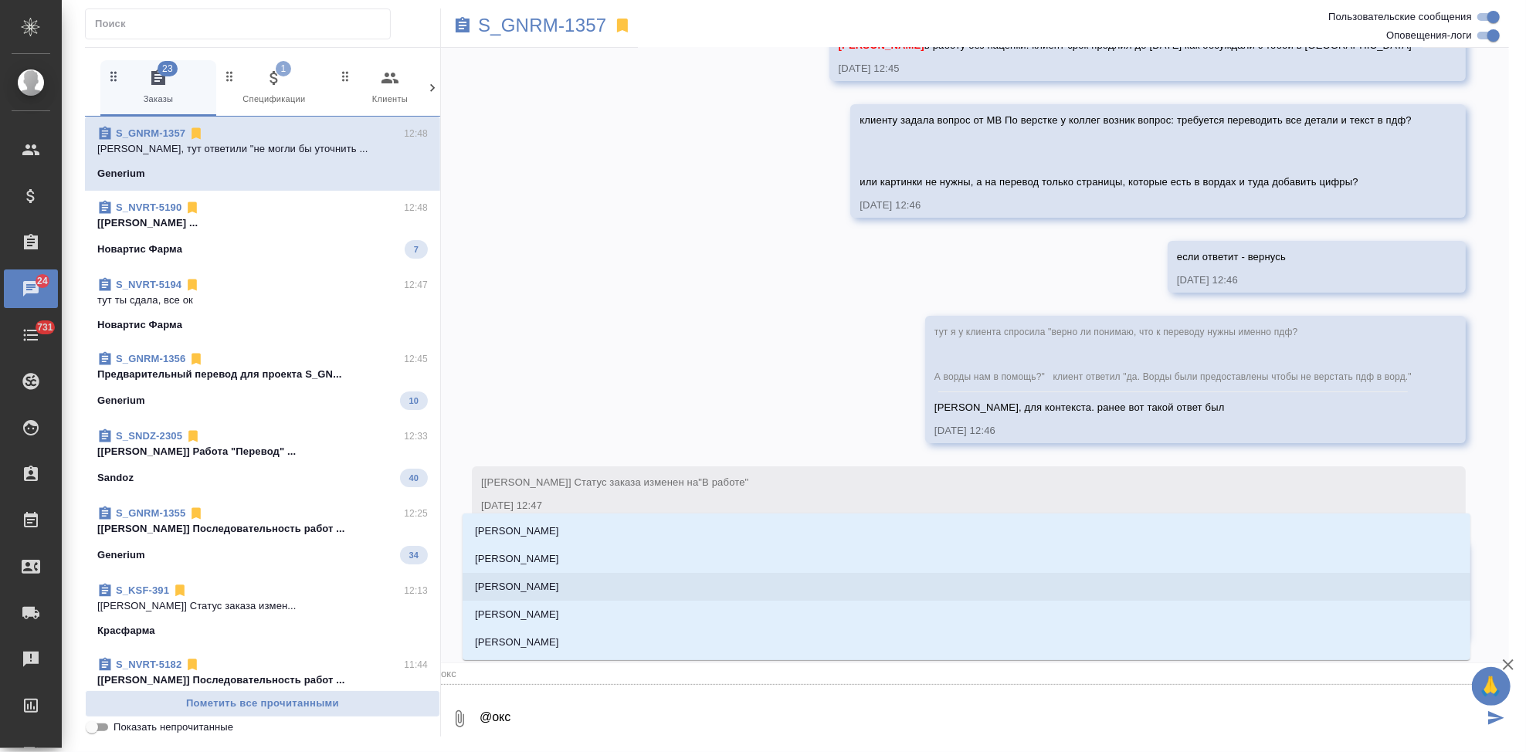
click at [528, 581] on p "Оксютович Ирина" at bounding box center [517, 586] width 84 height 15
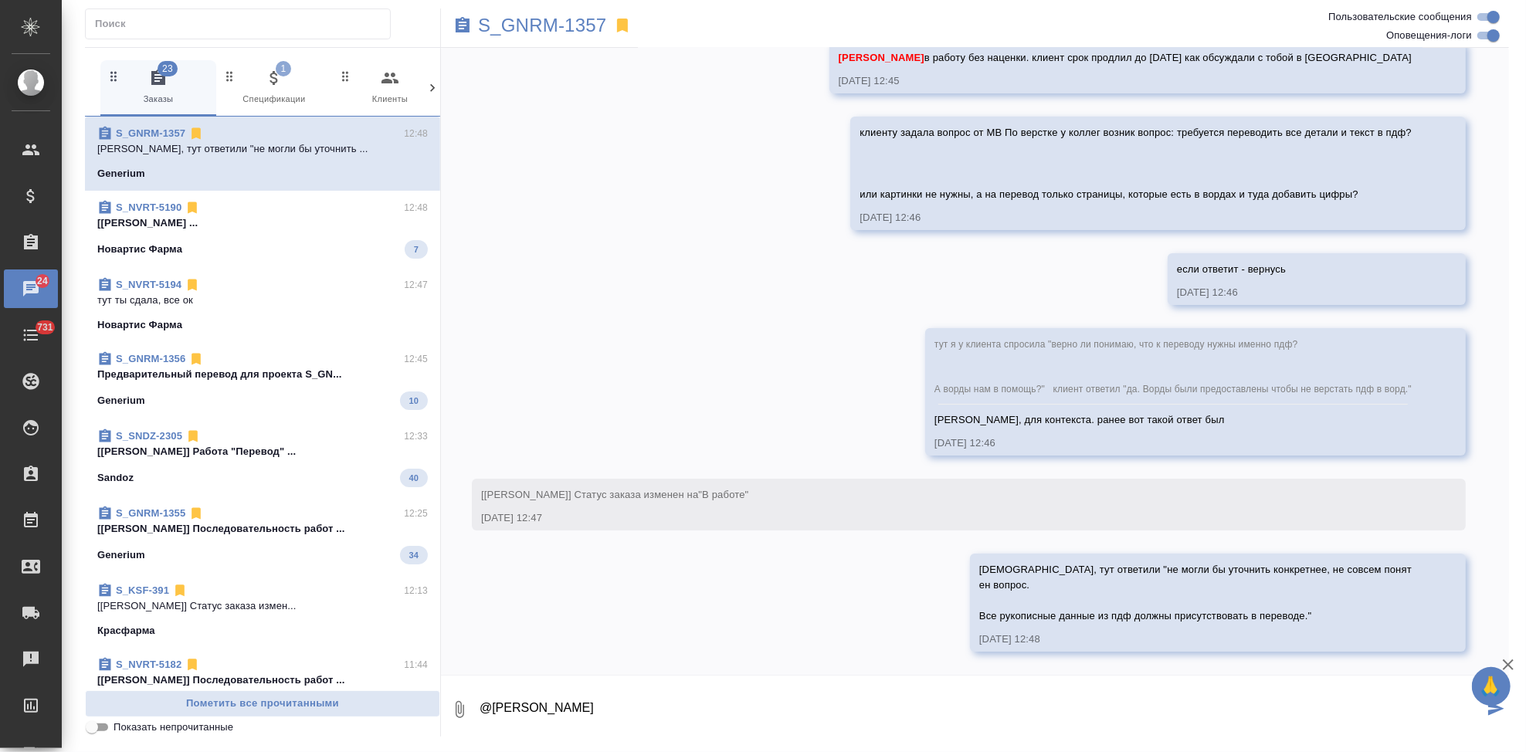
type textarea "@Оксютович Ирина"
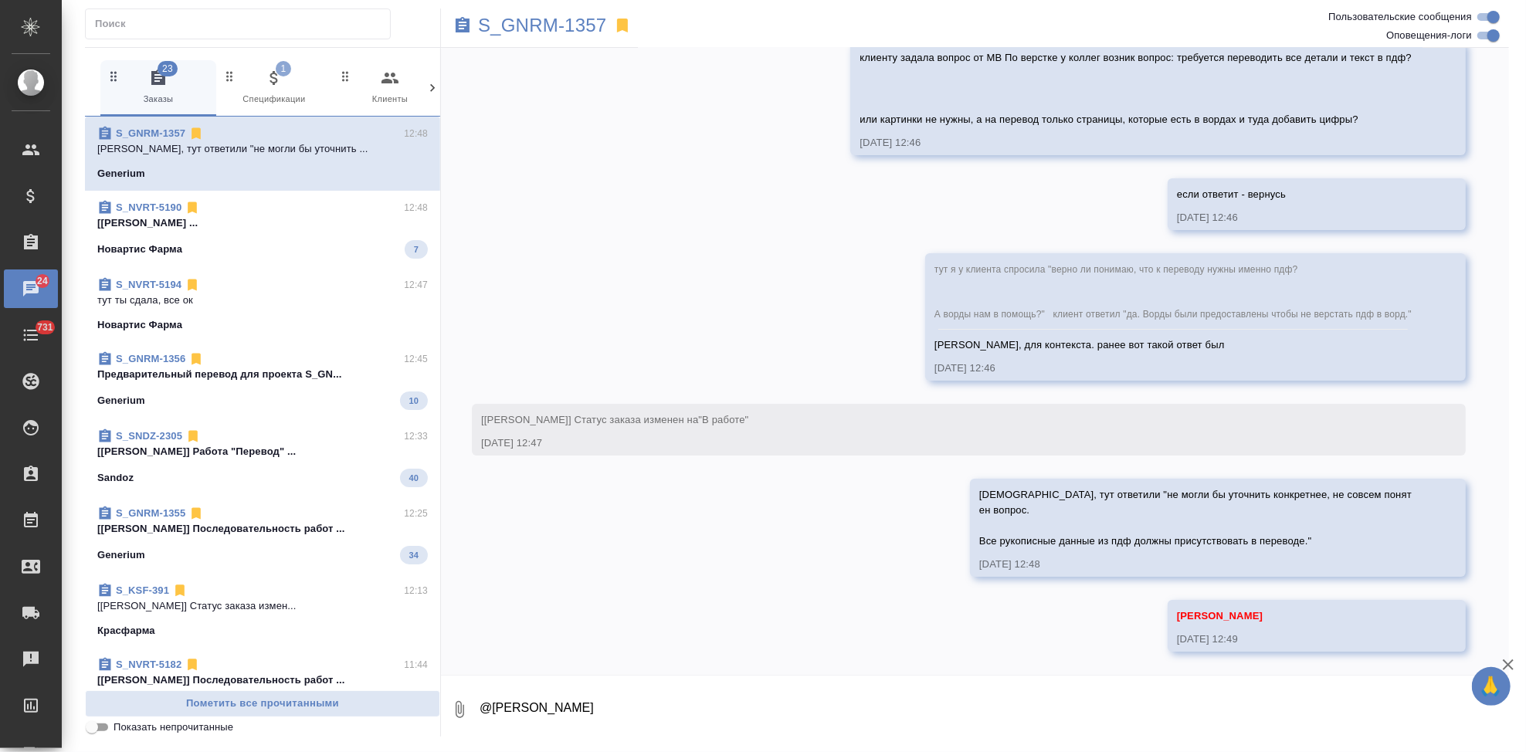
scroll to position [4316, 0]
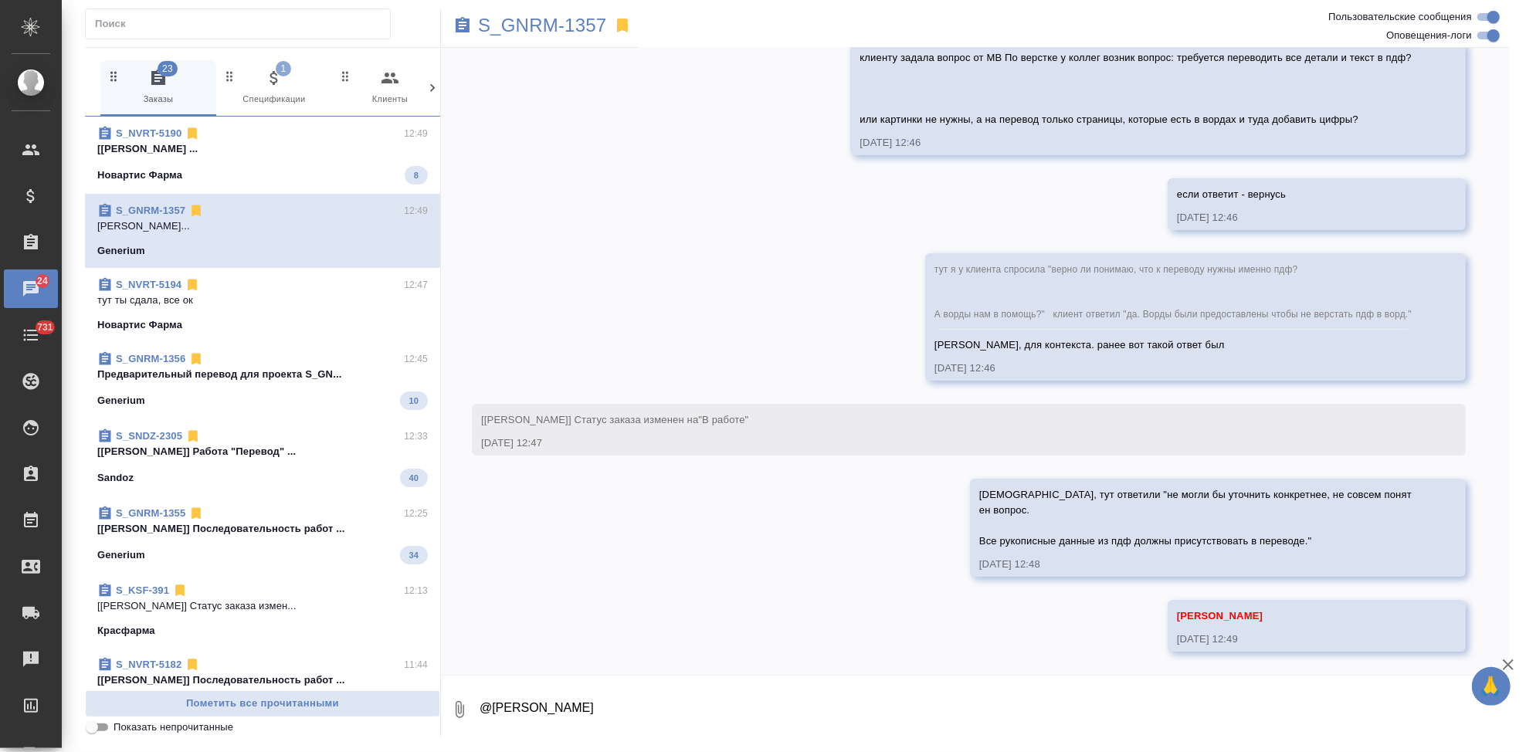
click at [613, 703] on textarea "@Оксютович Ирина" at bounding box center [993, 710] width 1031 height 53
type textarea "y"
type textarea "ну тут по сути как и писал клиент, в перевод пдфы идут"
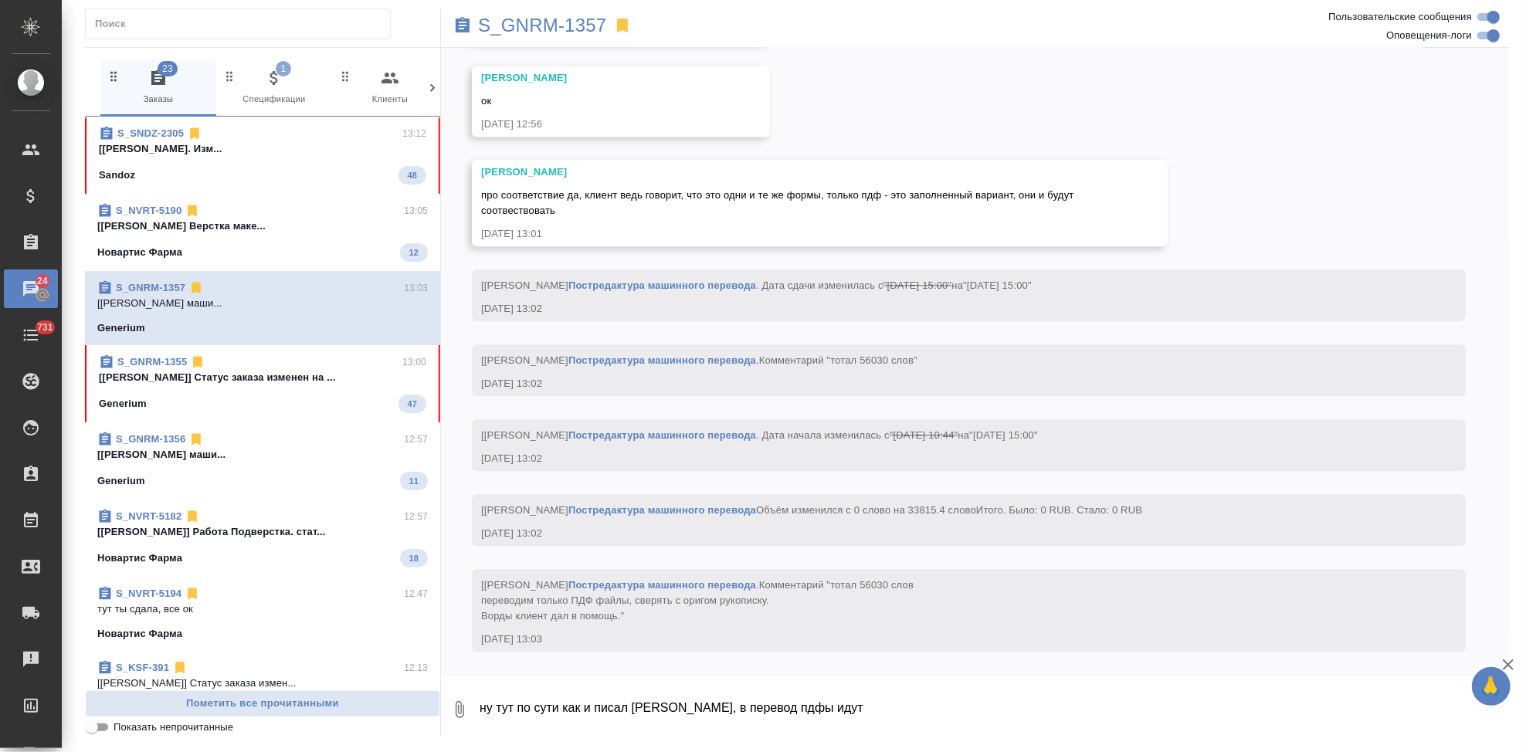
scroll to position [7371, 0]
click at [286, 405] on div "Generium 47" at bounding box center [263, 404] width 328 height 19
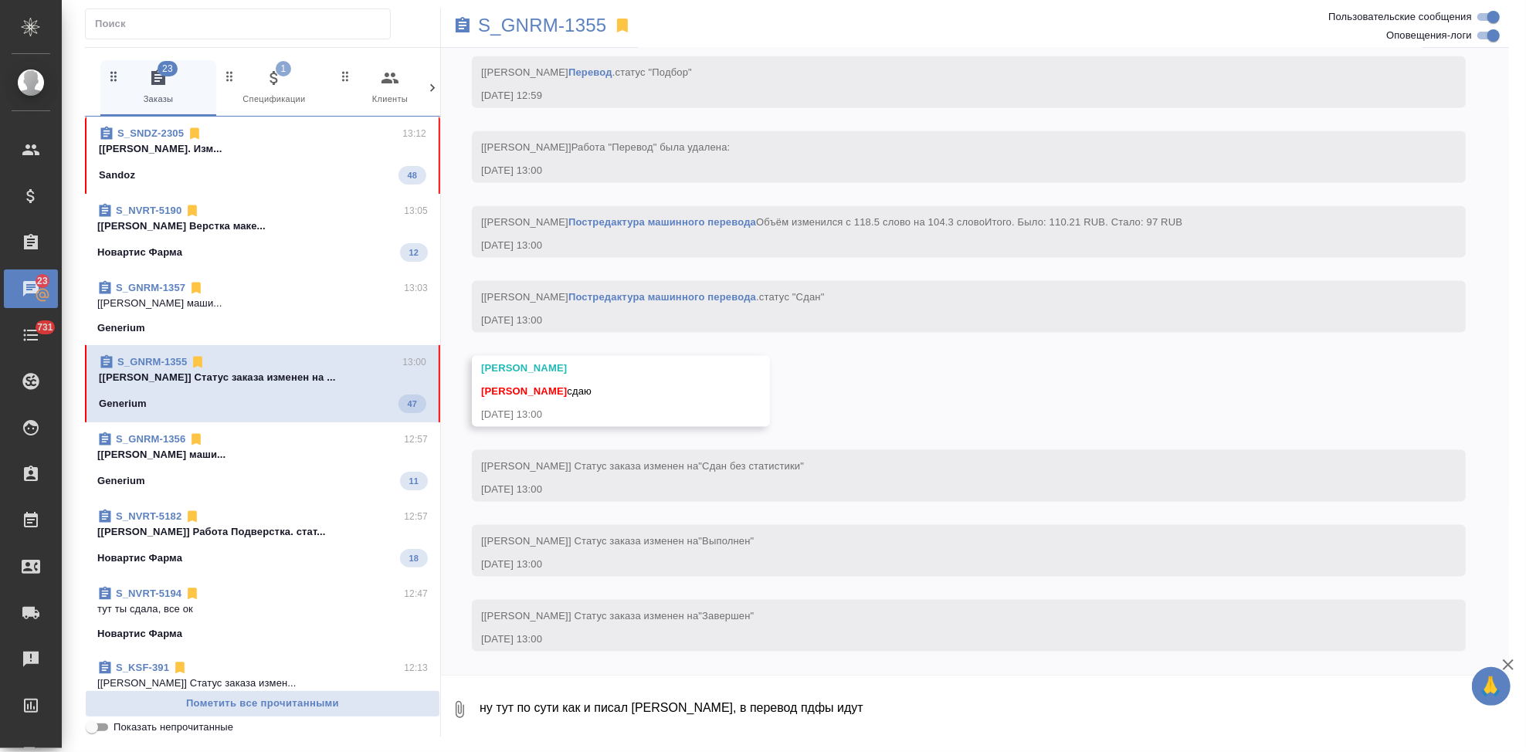
scroll to position [6212, 0]
click at [605, 714] on textarea "ну тут по сути как и писал клиент, в перевод пдфы идут" at bounding box center [993, 710] width 1031 height 53
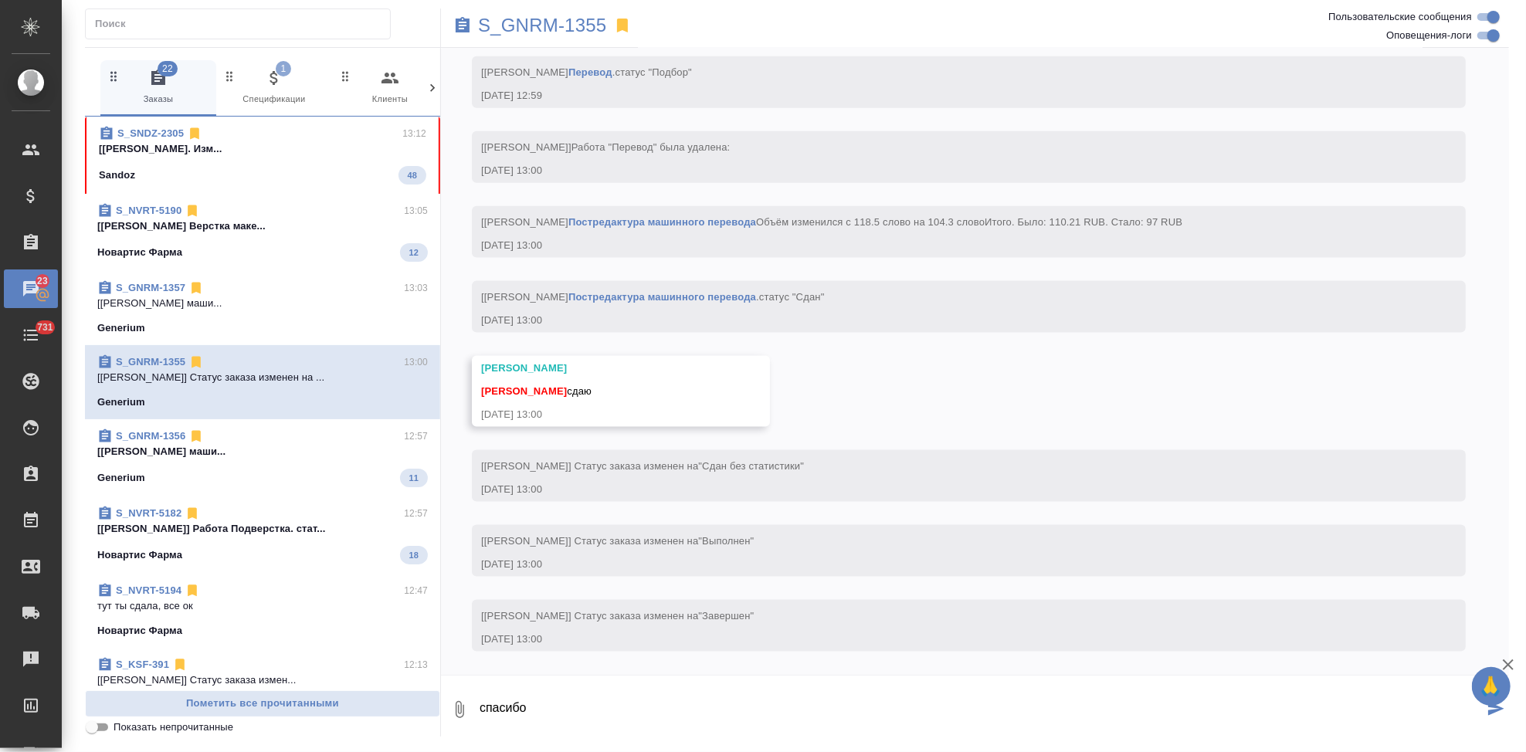
type textarea "спасибо"
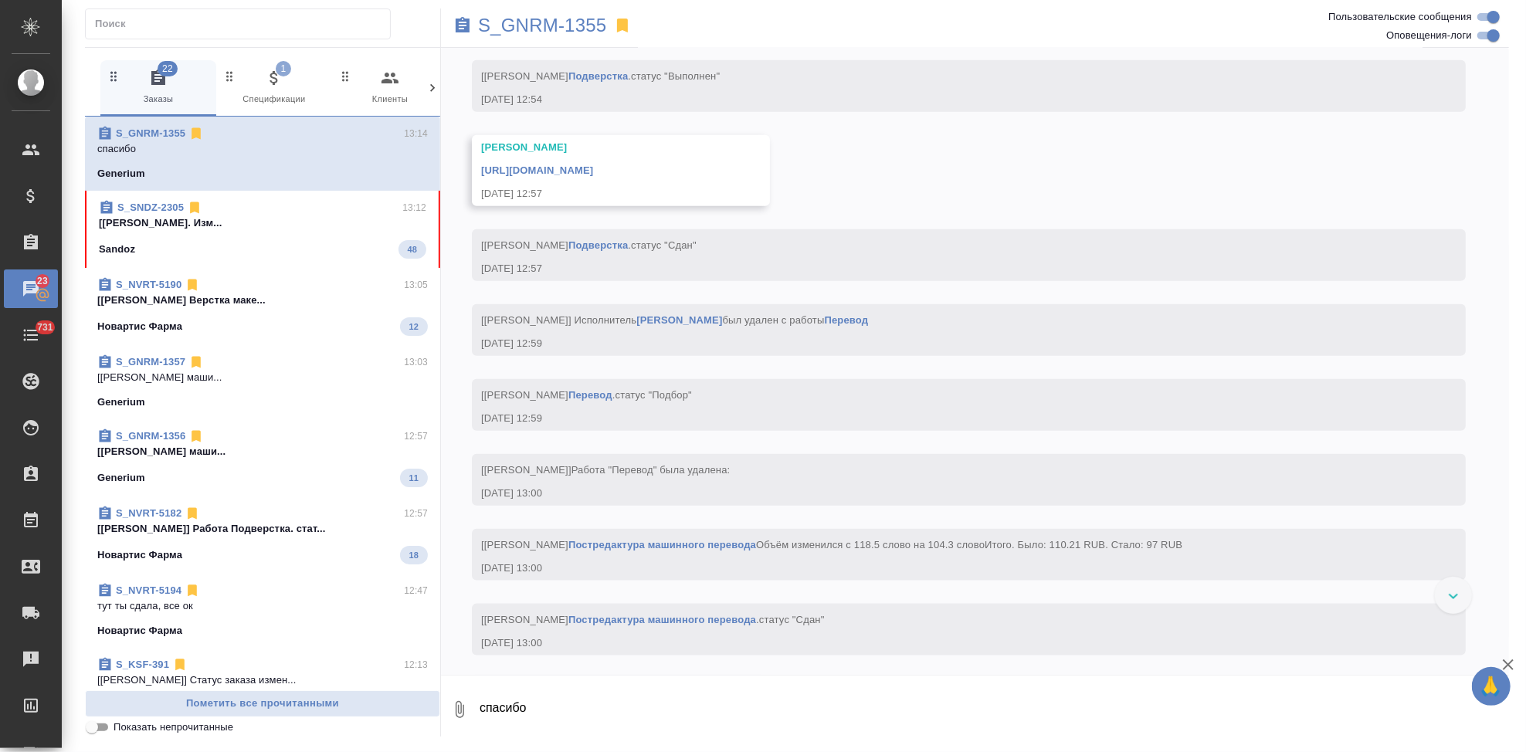
scroll to position [5686, 0]
click at [593, 181] on link "https://drive.awatera.com/apps/files/files/10315791?dir=/Shares/Generium/Orders…" at bounding box center [537, 175] width 112 height 12
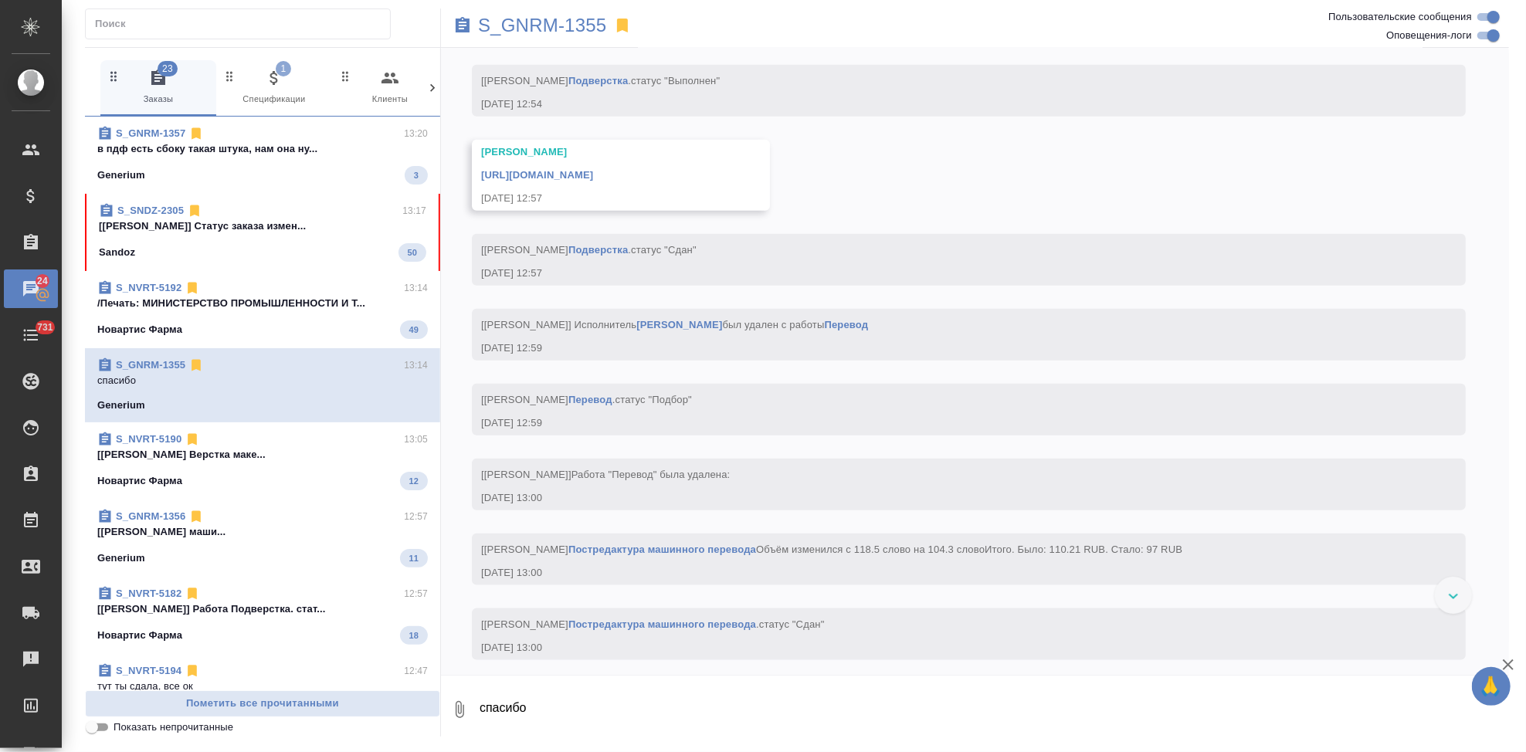
click at [322, 175] on div "Generium 3" at bounding box center [262, 175] width 331 height 19
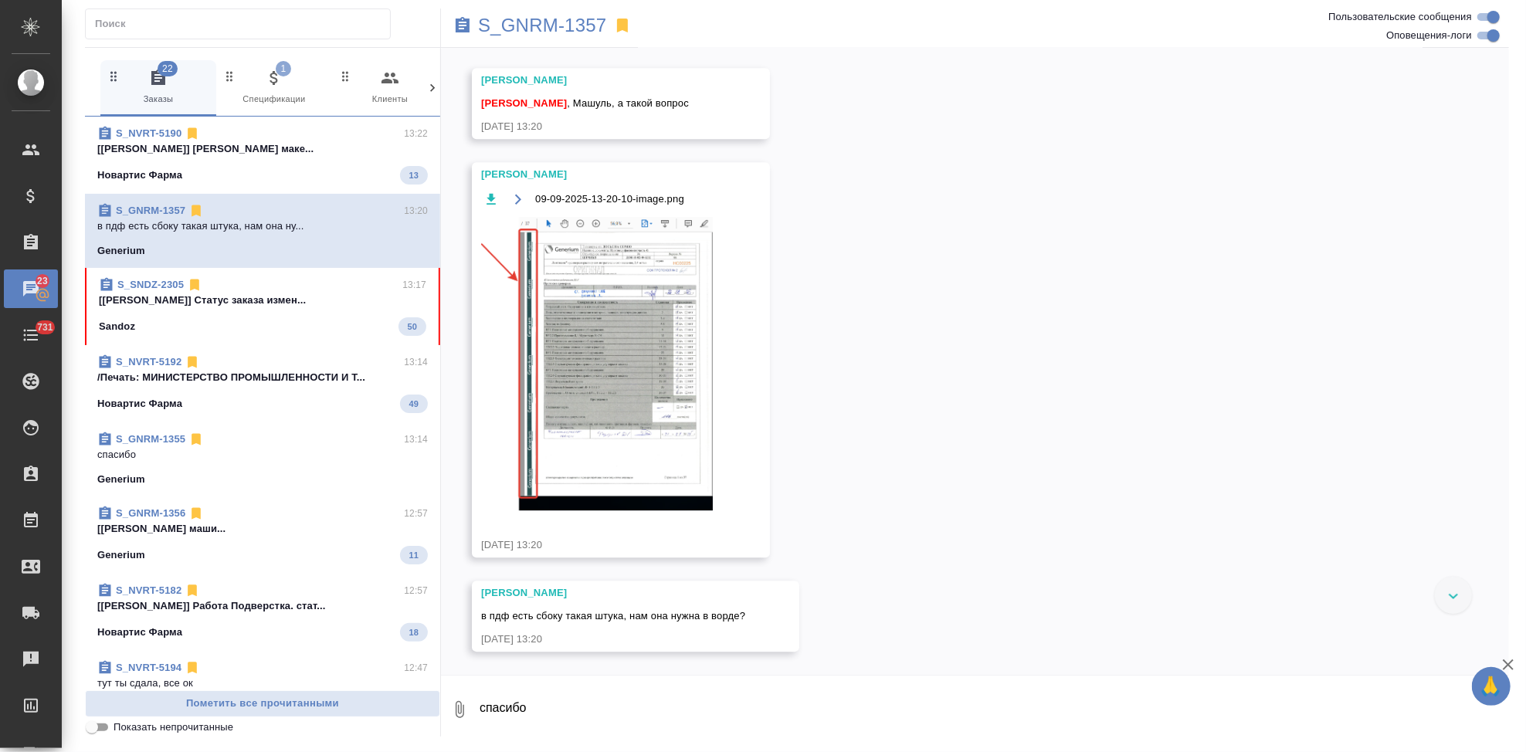
scroll to position [7892, 0]
click at [630, 393] on img at bounding box center [597, 364] width 232 height 294
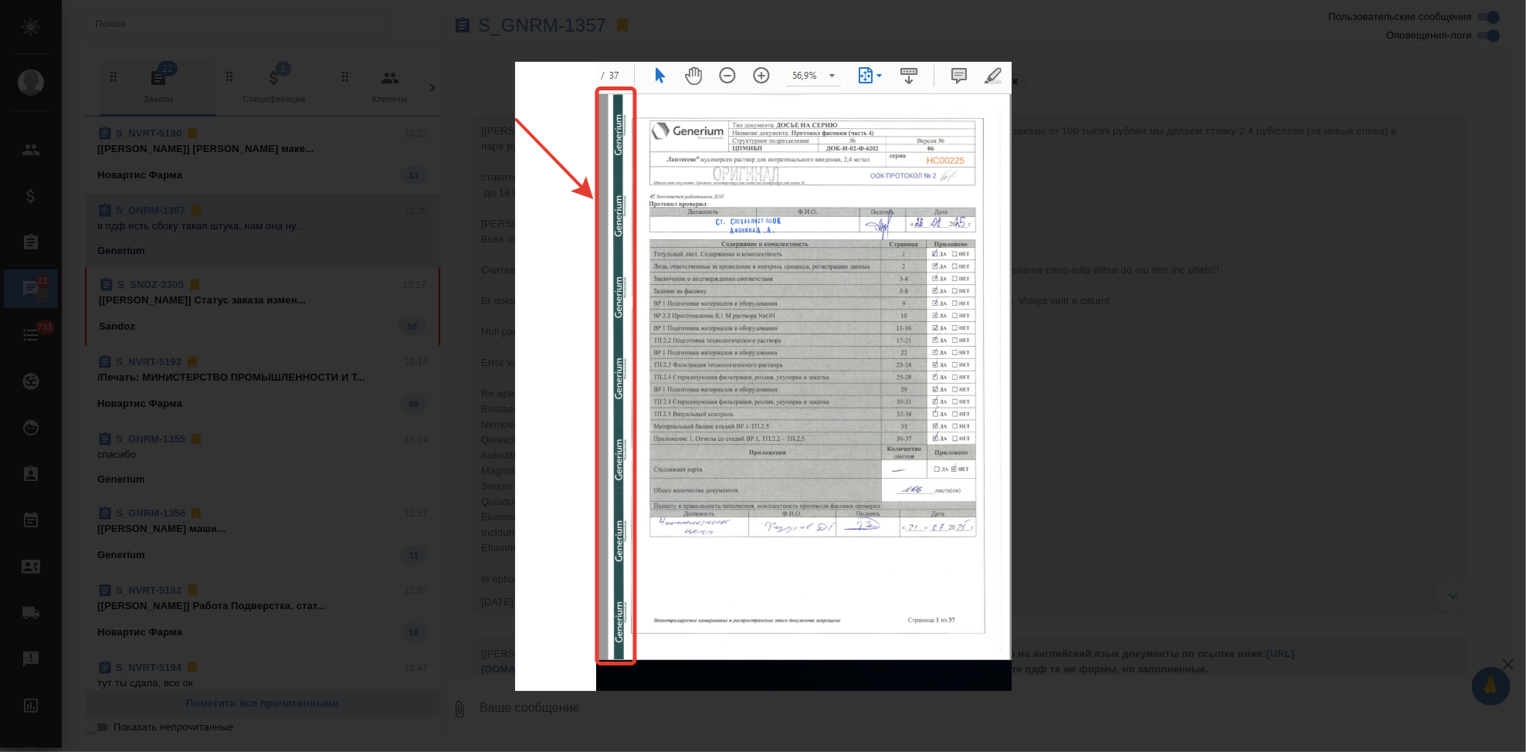
scroll to position [7892, 0]
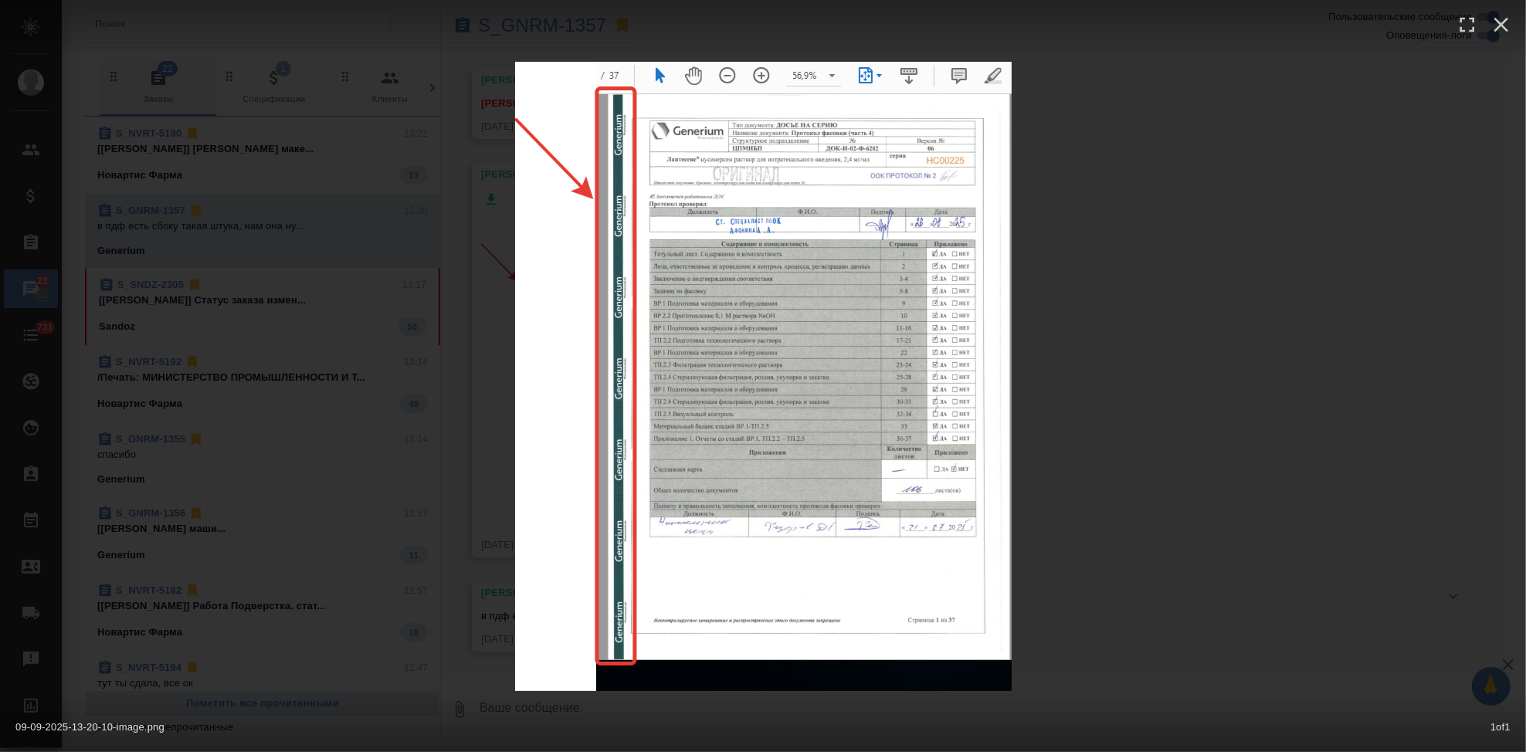
click at [1173, 416] on div "09-09-2025-13-20-10-image.png 1 of 1" at bounding box center [763, 376] width 1526 height 752
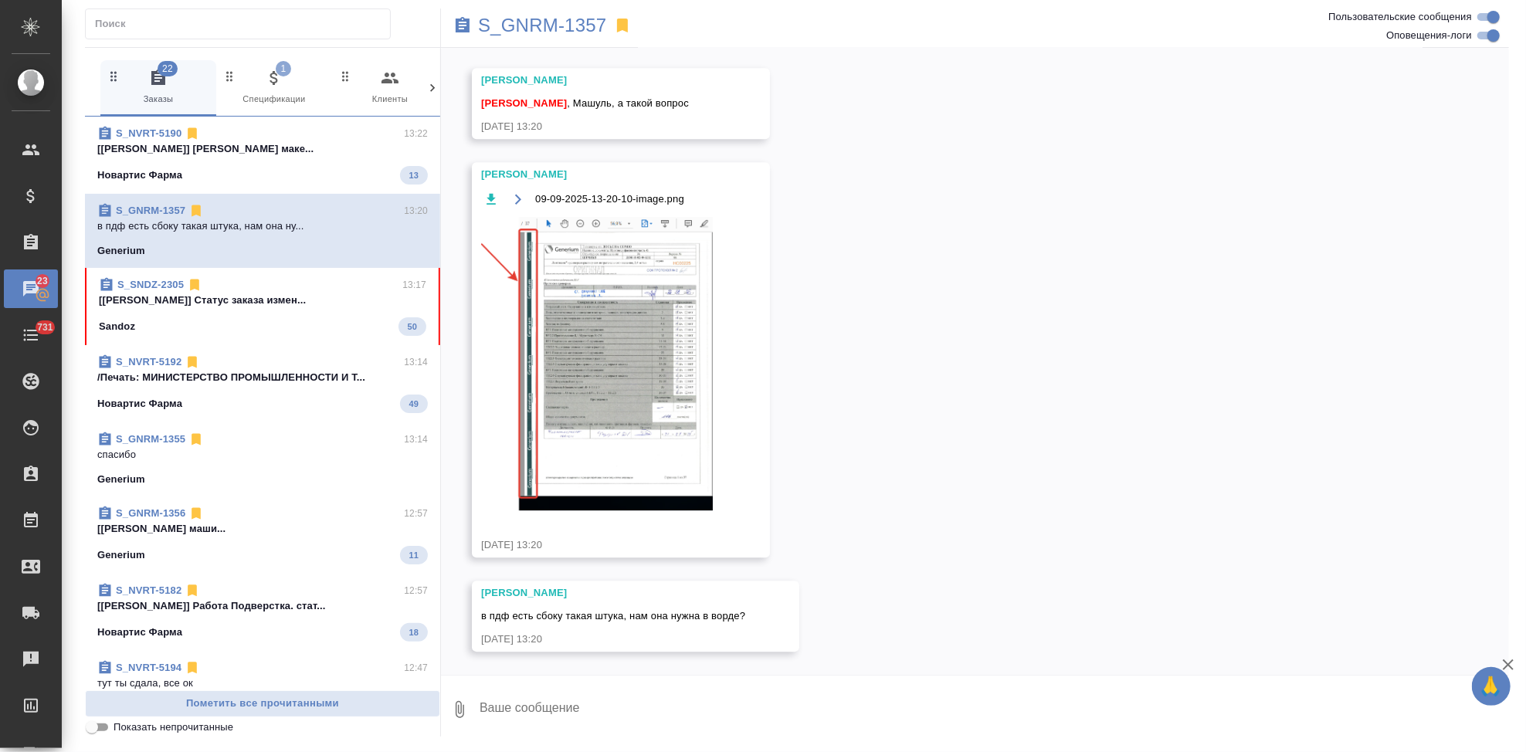
scroll to position [7978, 0]
click at [617, 389] on img at bounding box center [597, 364] width 232 height 294
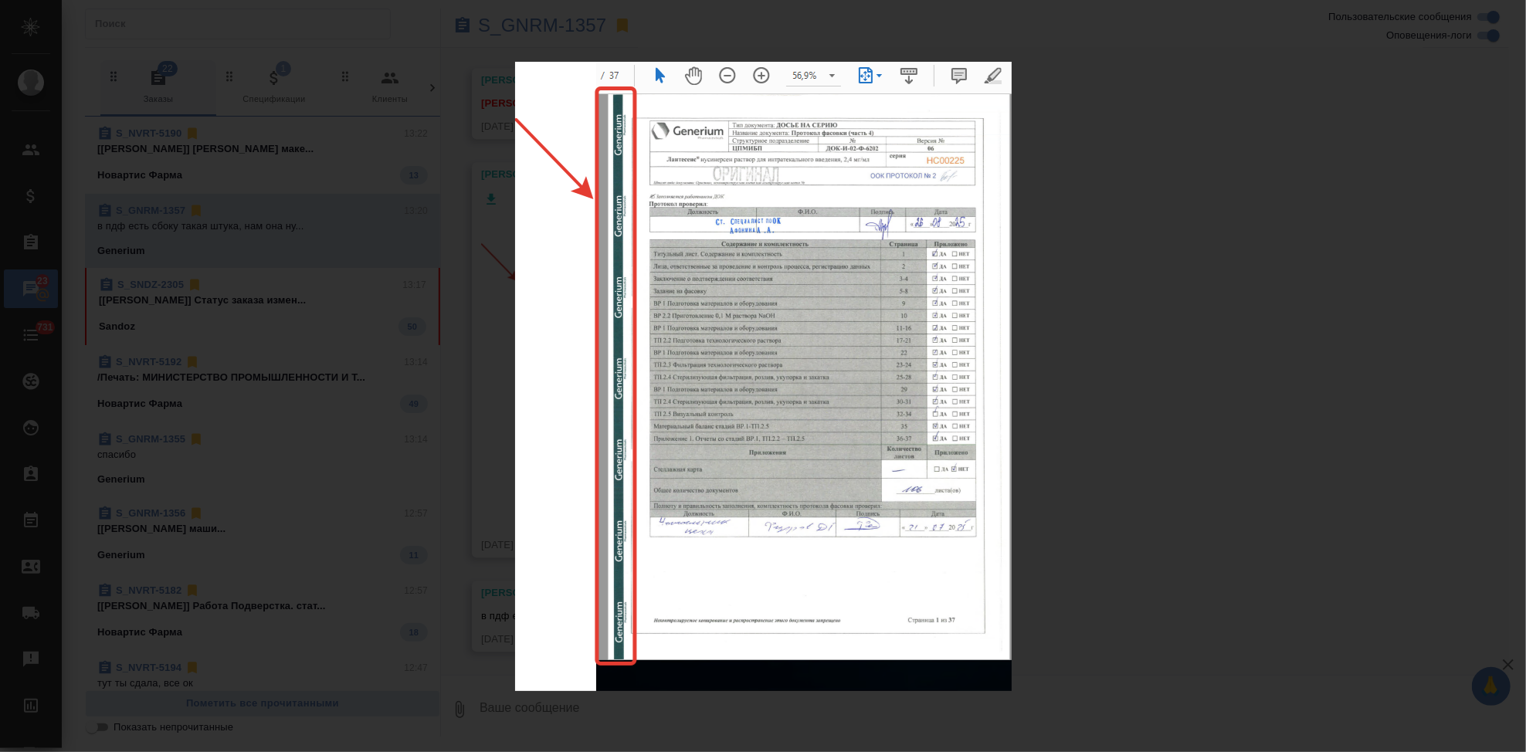
click at [1163, 382] on div "09-09-2025-13-20-10-image.png 1 of 1" at bounding box center [763, 376] width 1526 height 752
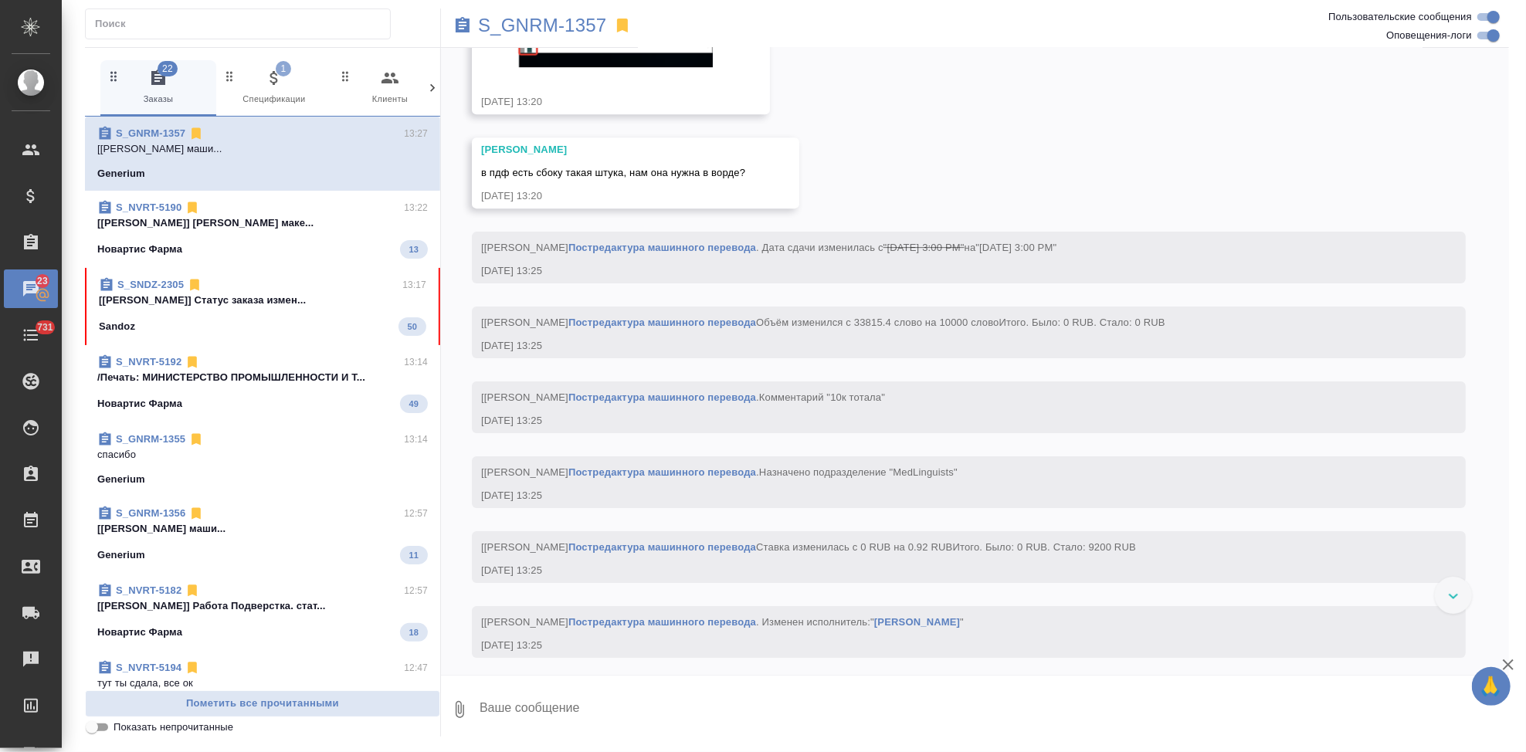
scroll to position [8300, 0]
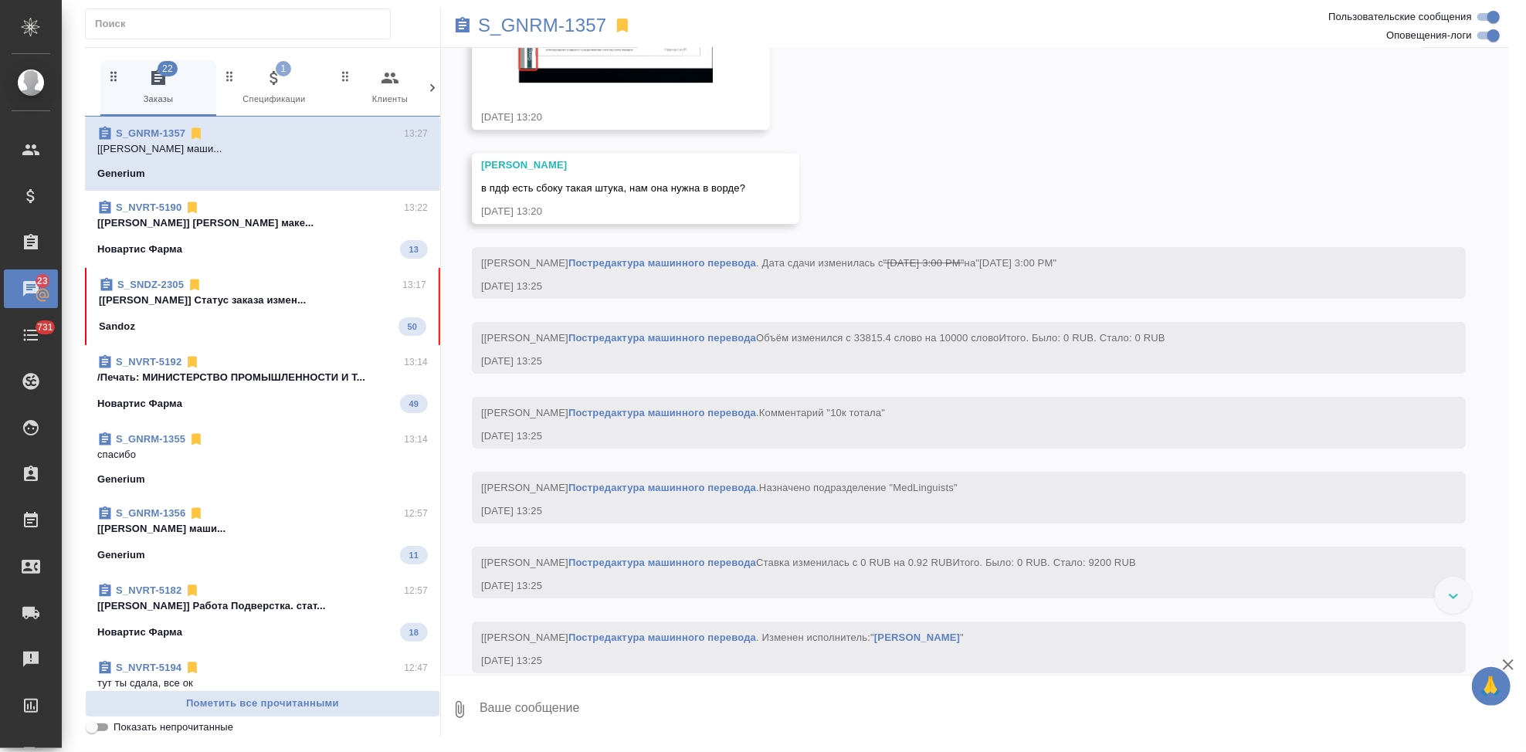
click at [204, 311] on span "S_SNDZ-2305 13:17 [Горшкова Валентина] Статус заказа измен... Sandoz 50" at bounding box center [263, 306] width 328 height 59
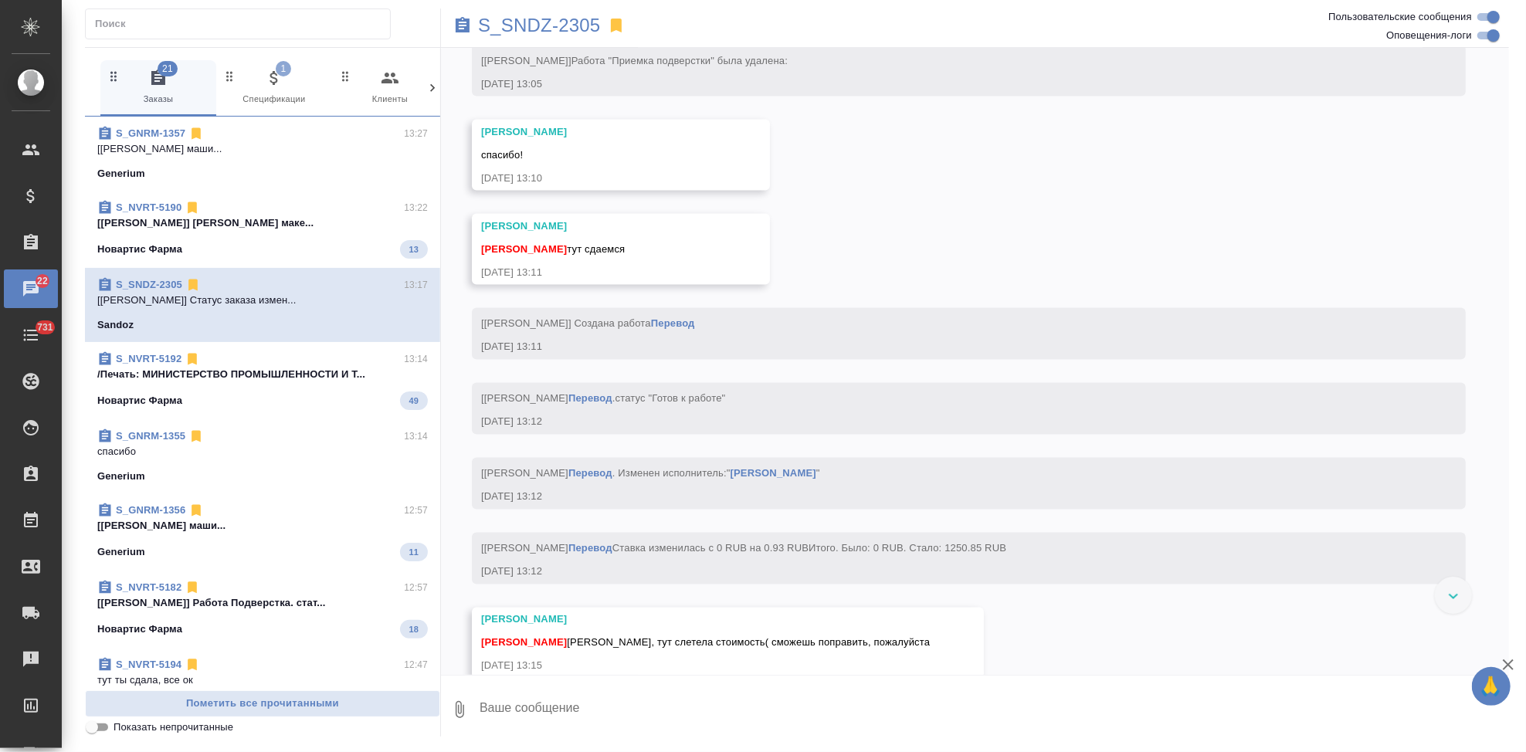
scroll to position [6536, 0]
click at [619, 708] on textarea at bounding box center [993, 710] width 1031 height 53
type textarea "сдаю стоимость посмотрю"
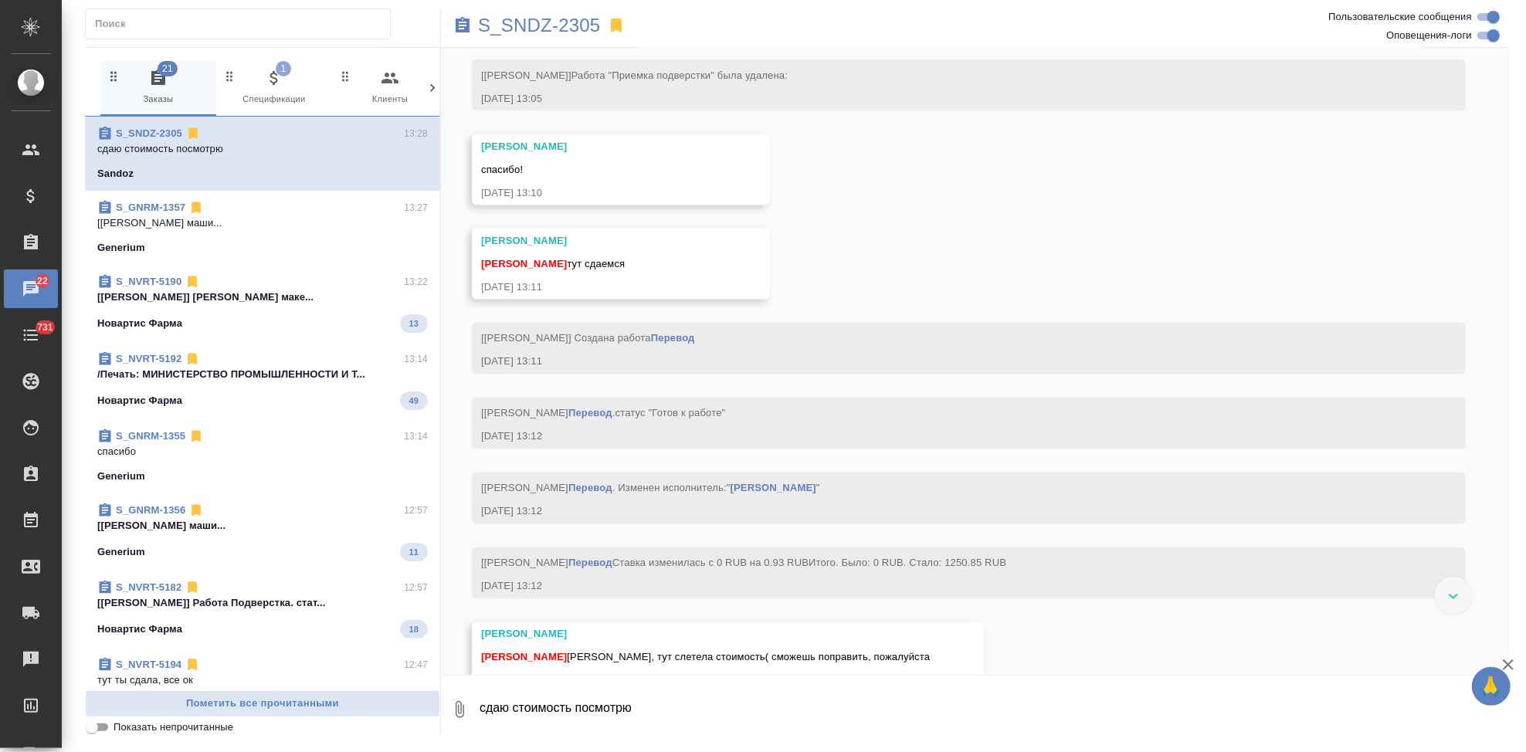
scroll to position [6441, 0]
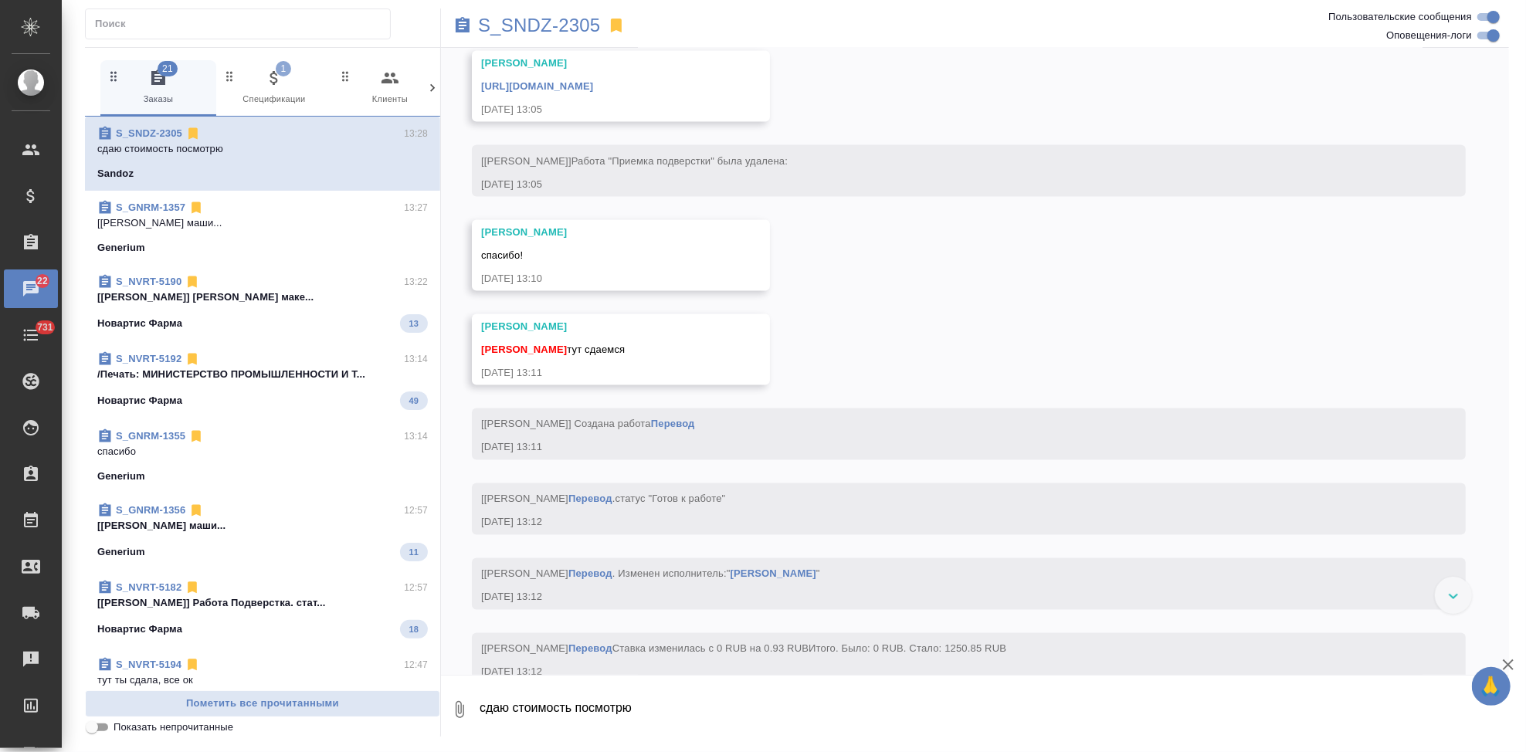
click at [593, 92] on link "https://drive.awatera.com/apps/files/files/10313328?dir=/Shares/Sandoz/Orders/S…" at bounding box center [537, 86] width 112 height 12
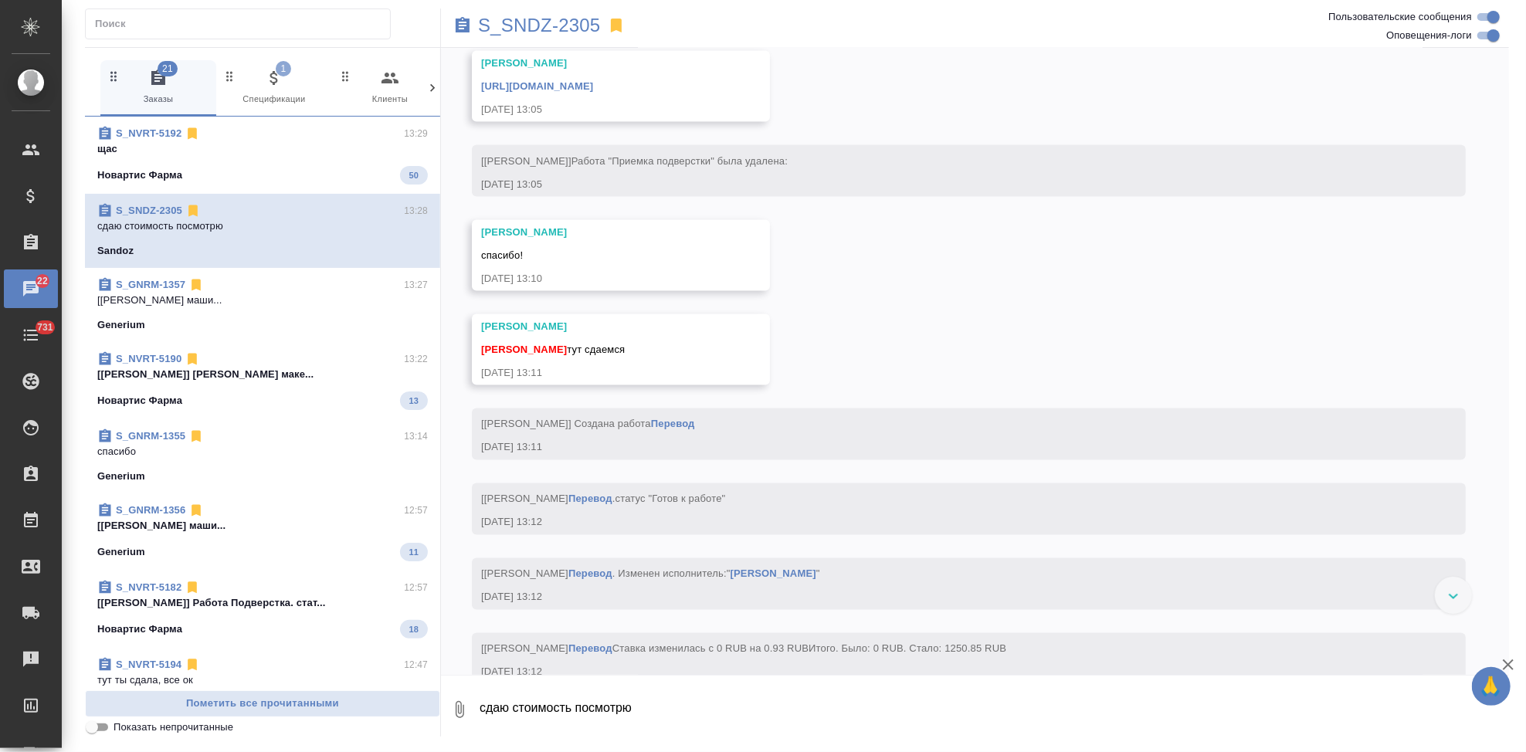
click at [545, 22] on p "S_SNDZ-2305" at bounding box center [539, 25] width 123 height 15
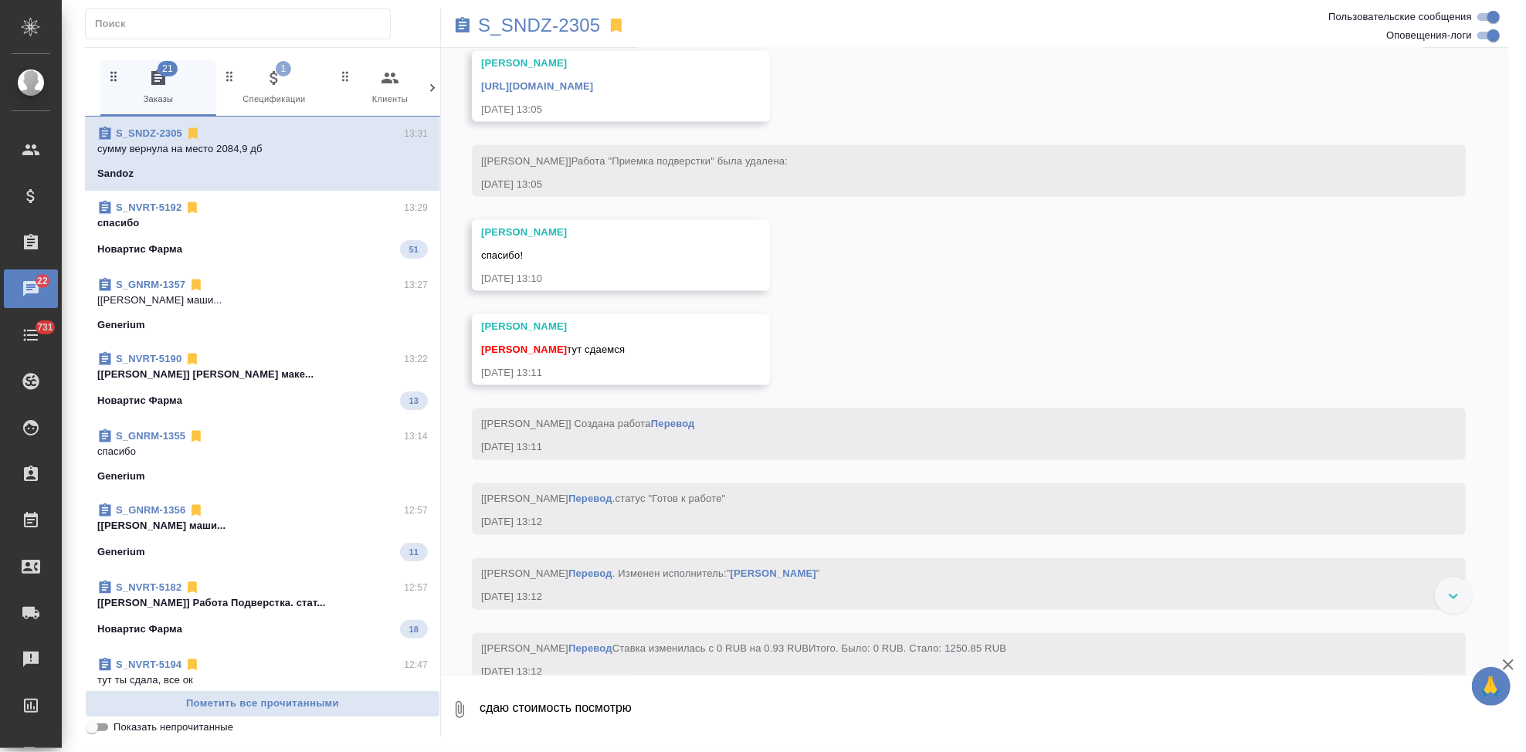
scroll to position [6822, 0]
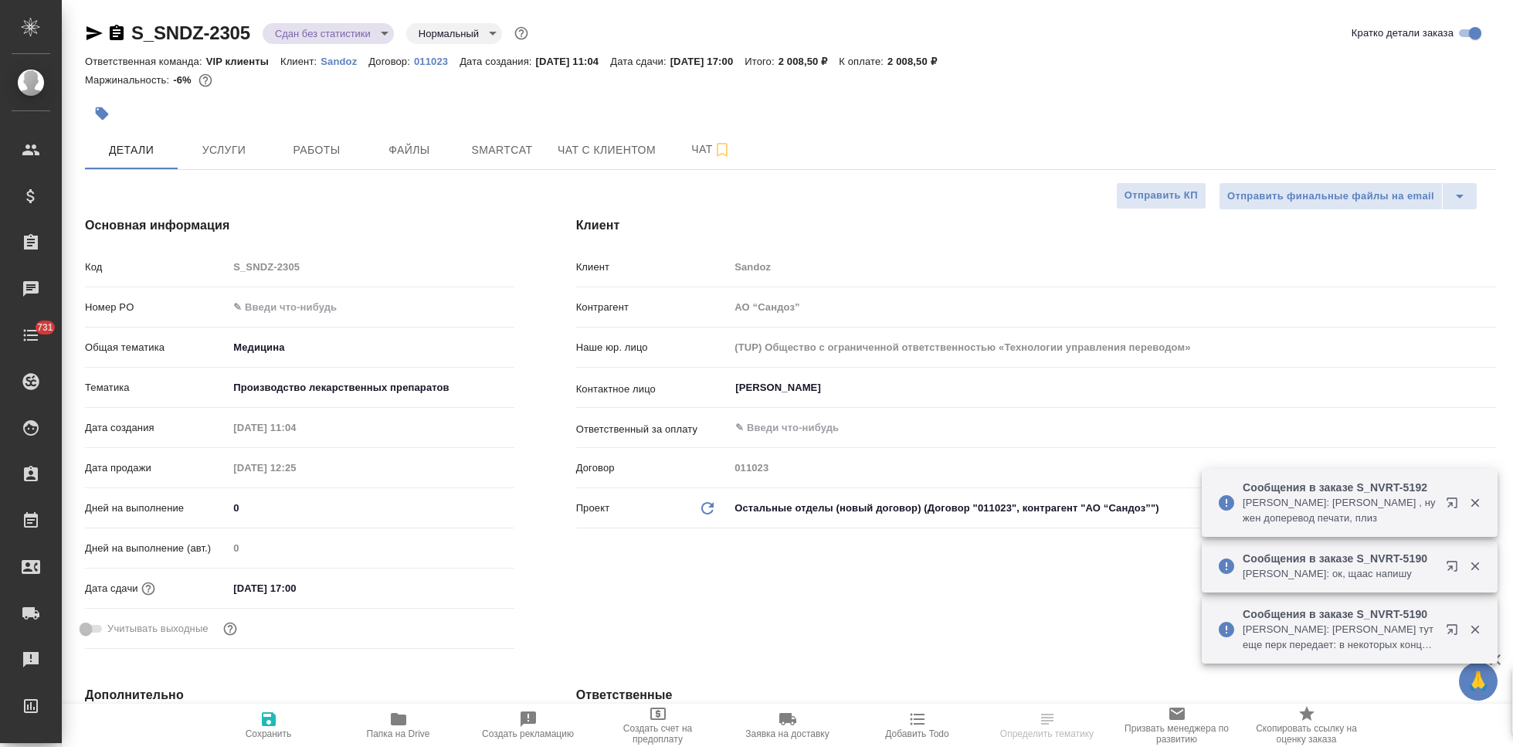
select select "RU"
type textarea "x"
click at [229, 151] on span "Услуги" at bounding box center [224, 150] width 74 height 19
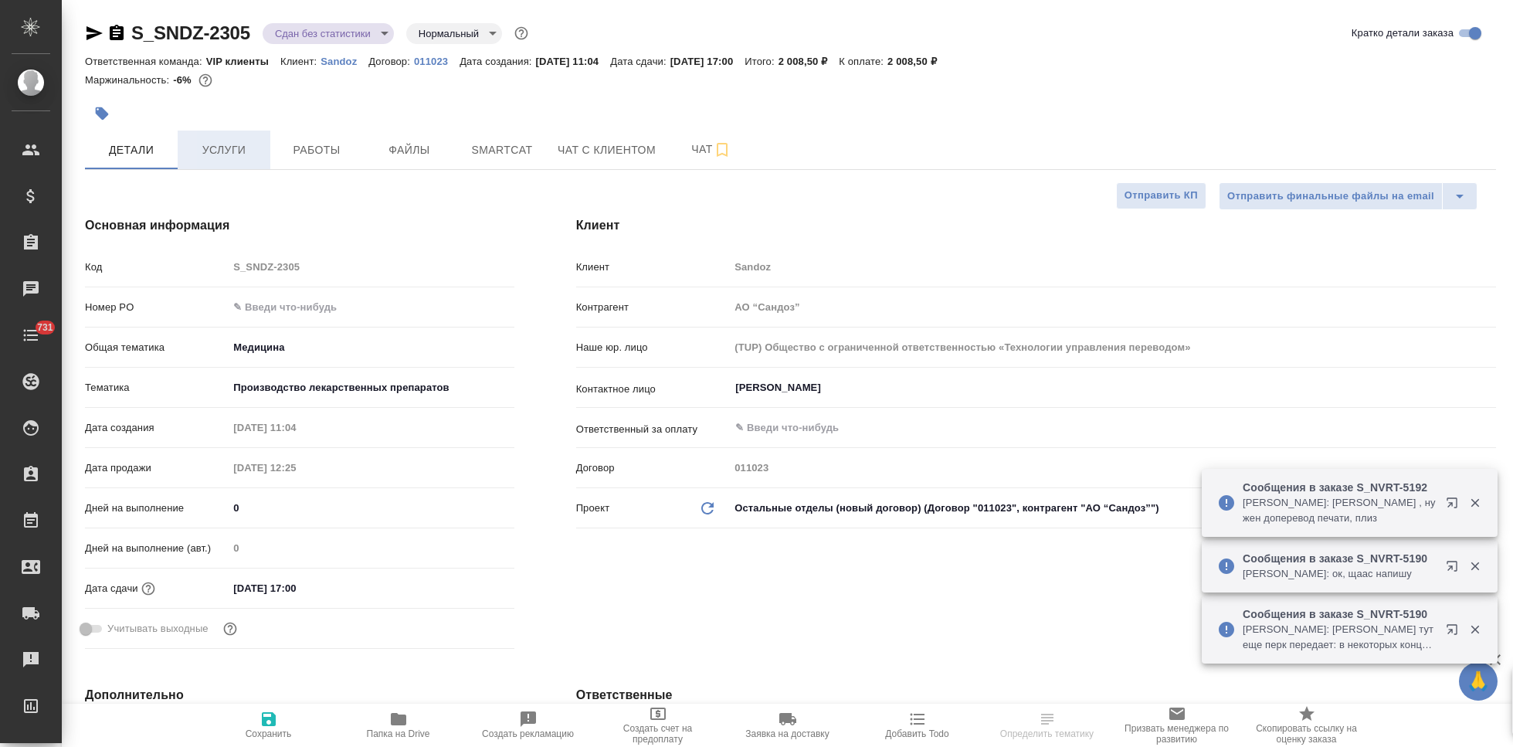
type textarea "x"
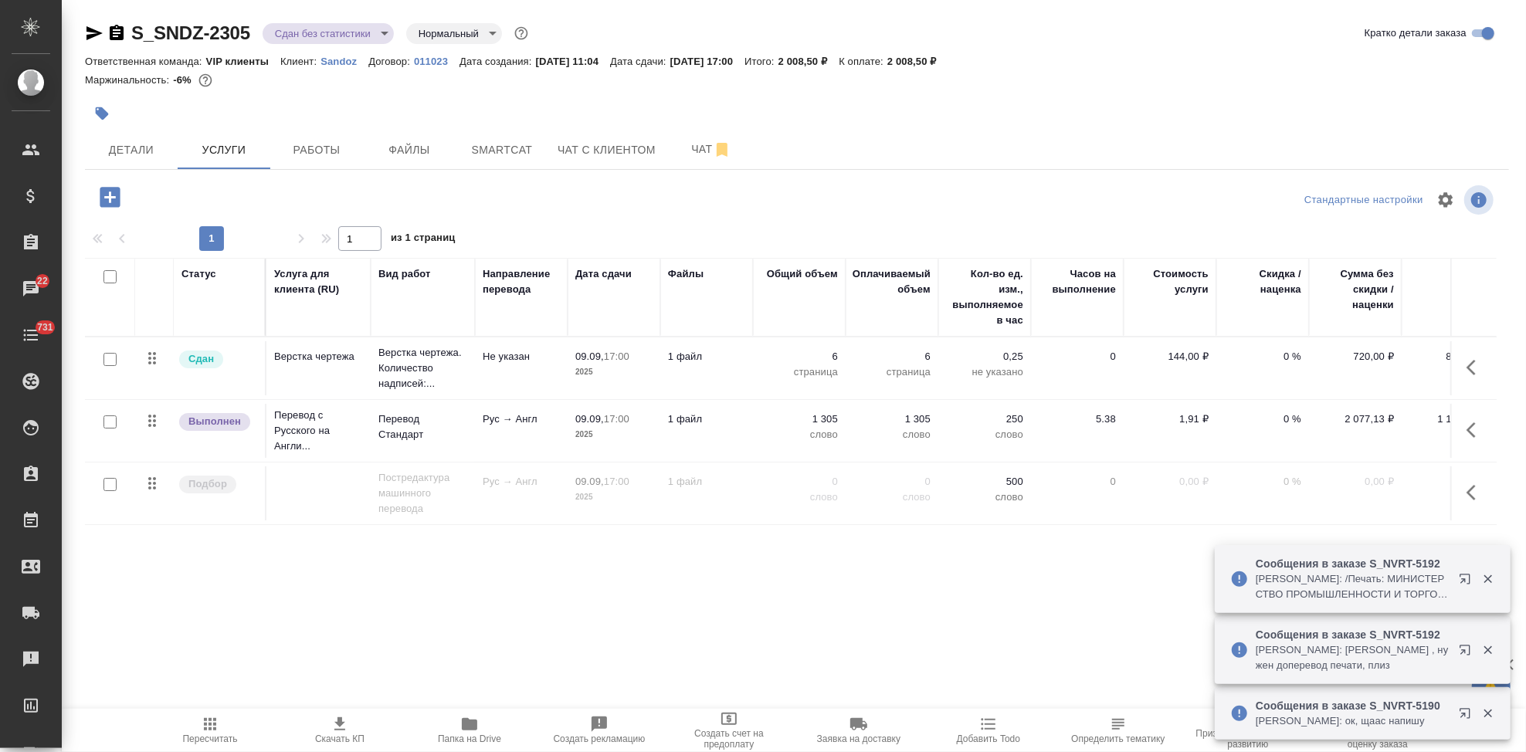
drag, startPoint x: 1471, startPoint y: 438, endPoint x: 1461, endPoint y: 439, distance: 10.1
click at [1471, 438] on icon "button" at bounding box center [1476, 430] width 19 height 19
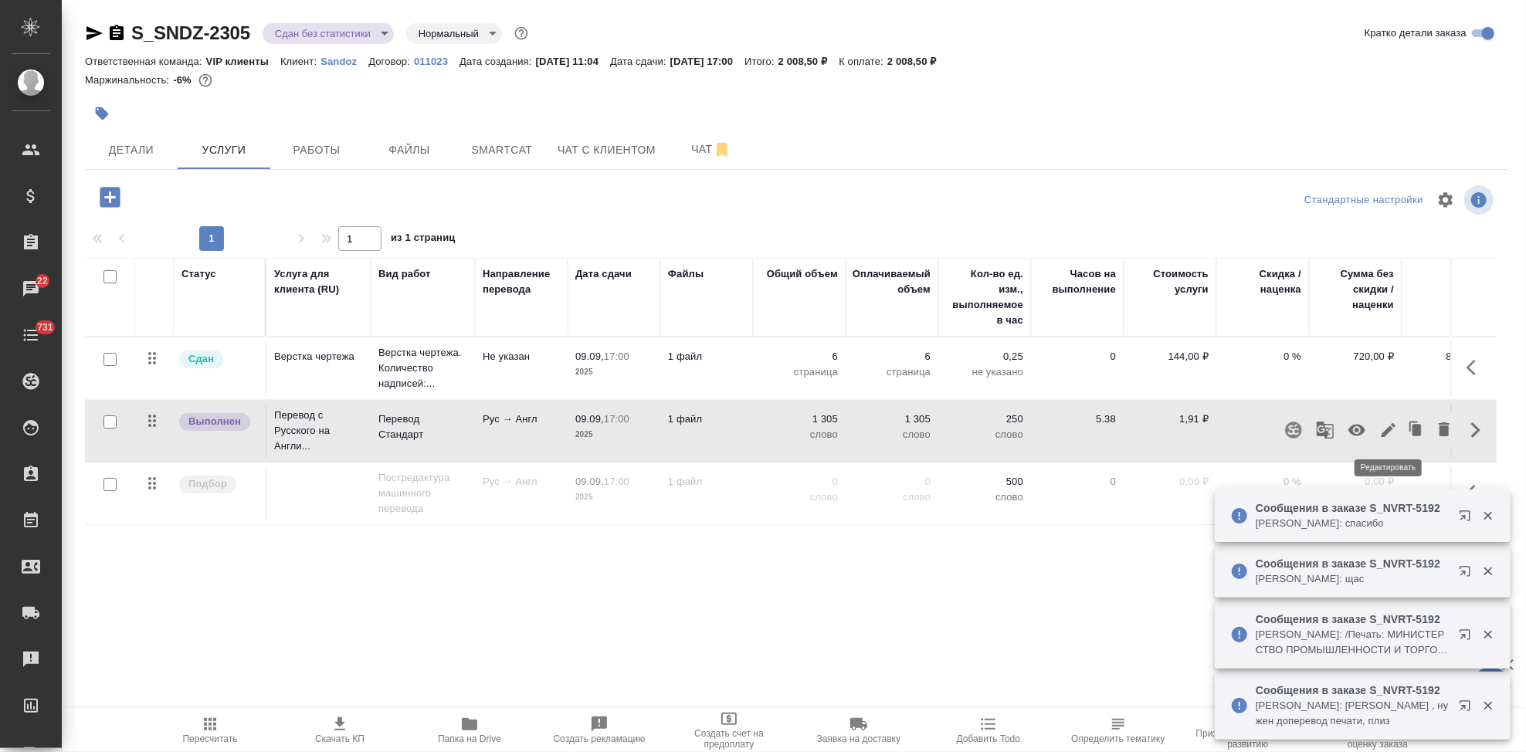
click at [1389, 438] on icon "button" at bounding box center [1389, 430] width 19 height 19
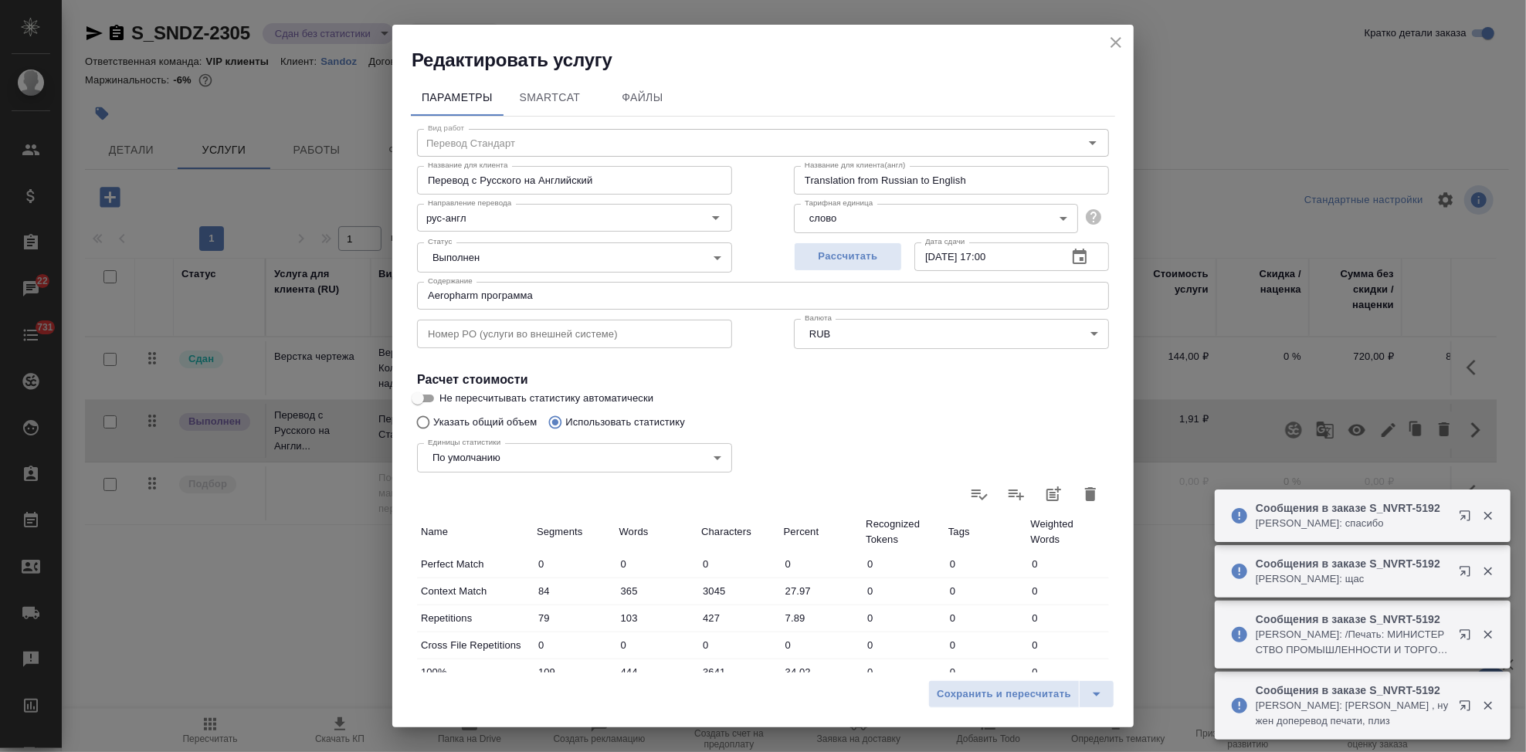
type input "Перевод Стандарт"
type input "рус-англ"
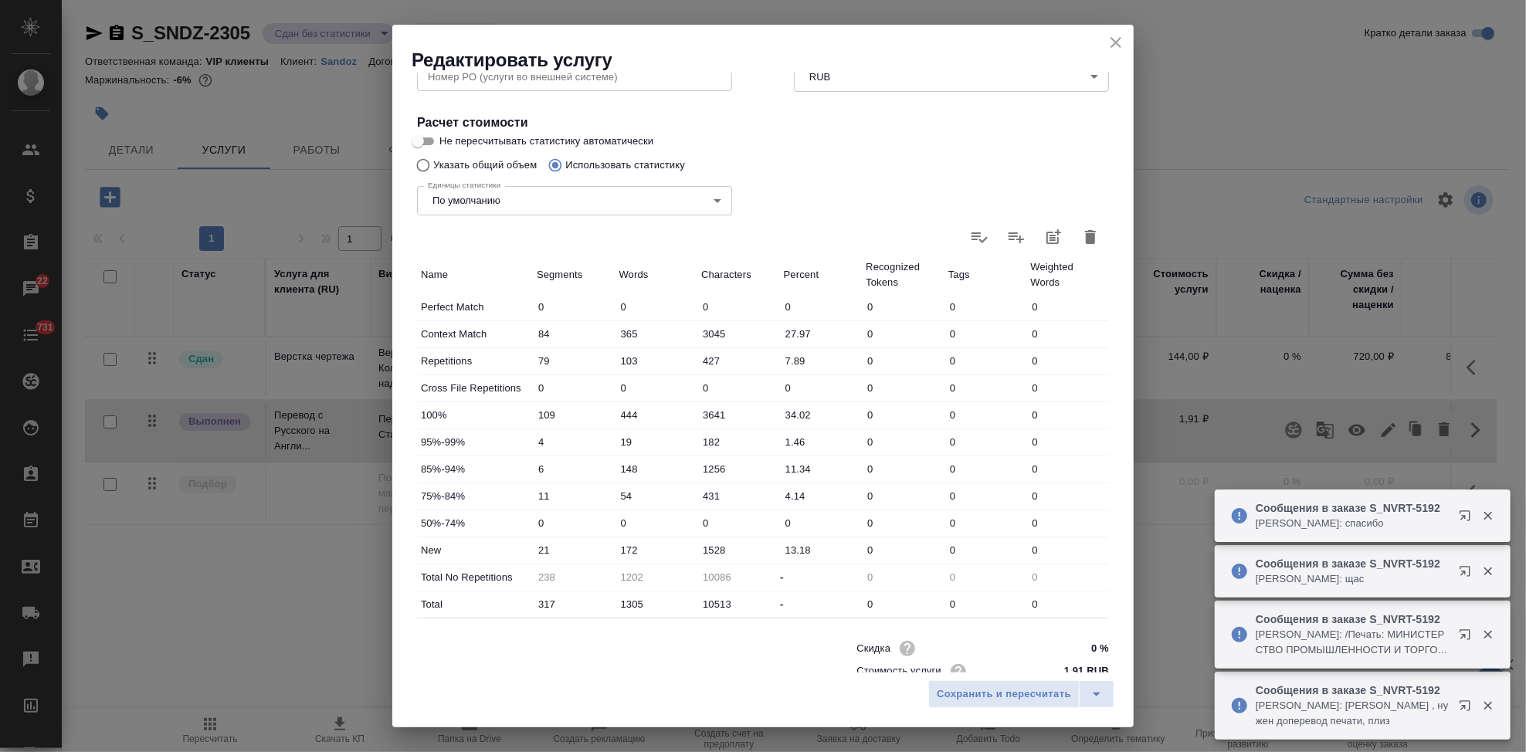
scroll to position [300, 0]
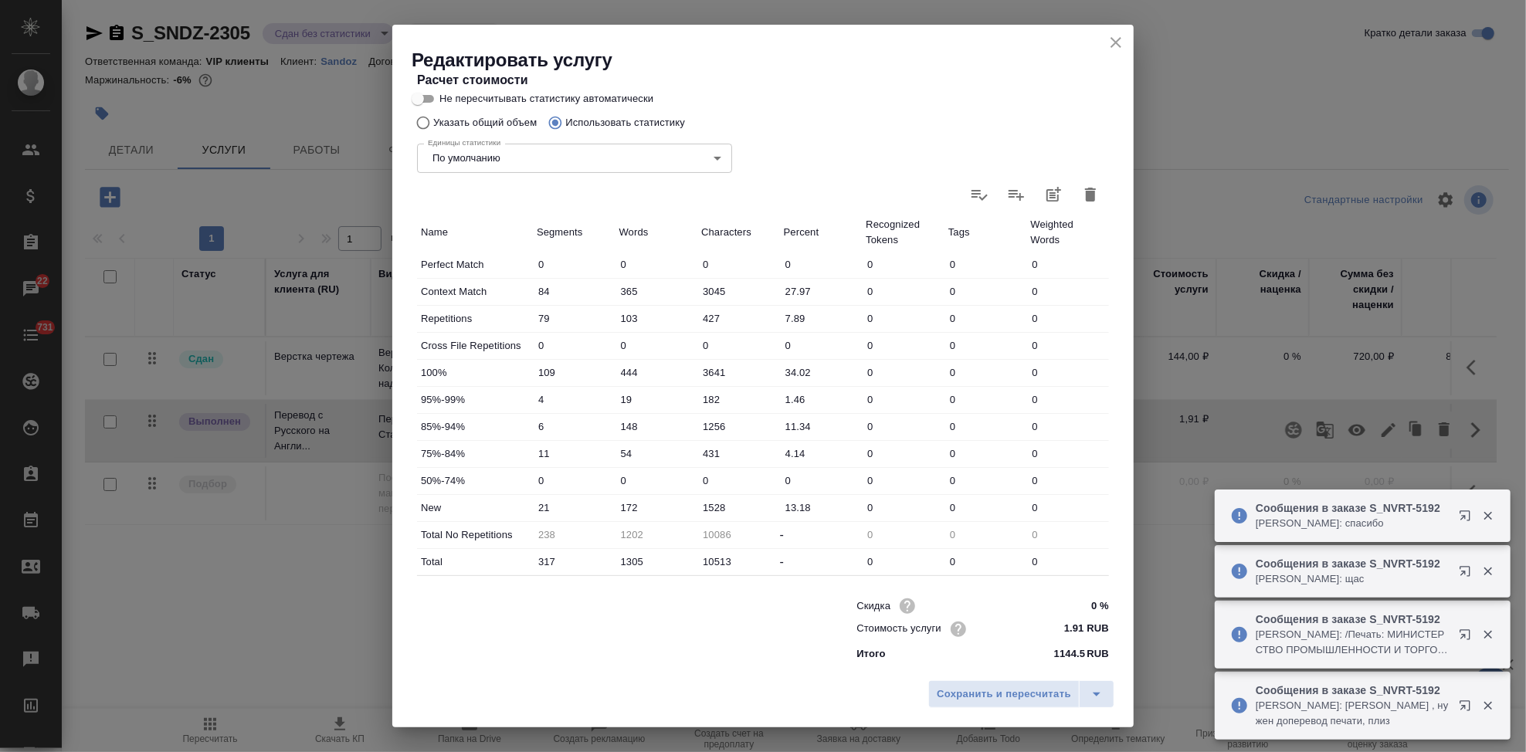
click at [627, 501] on input "172" at bounding box center [657, 508] width 83 height 22
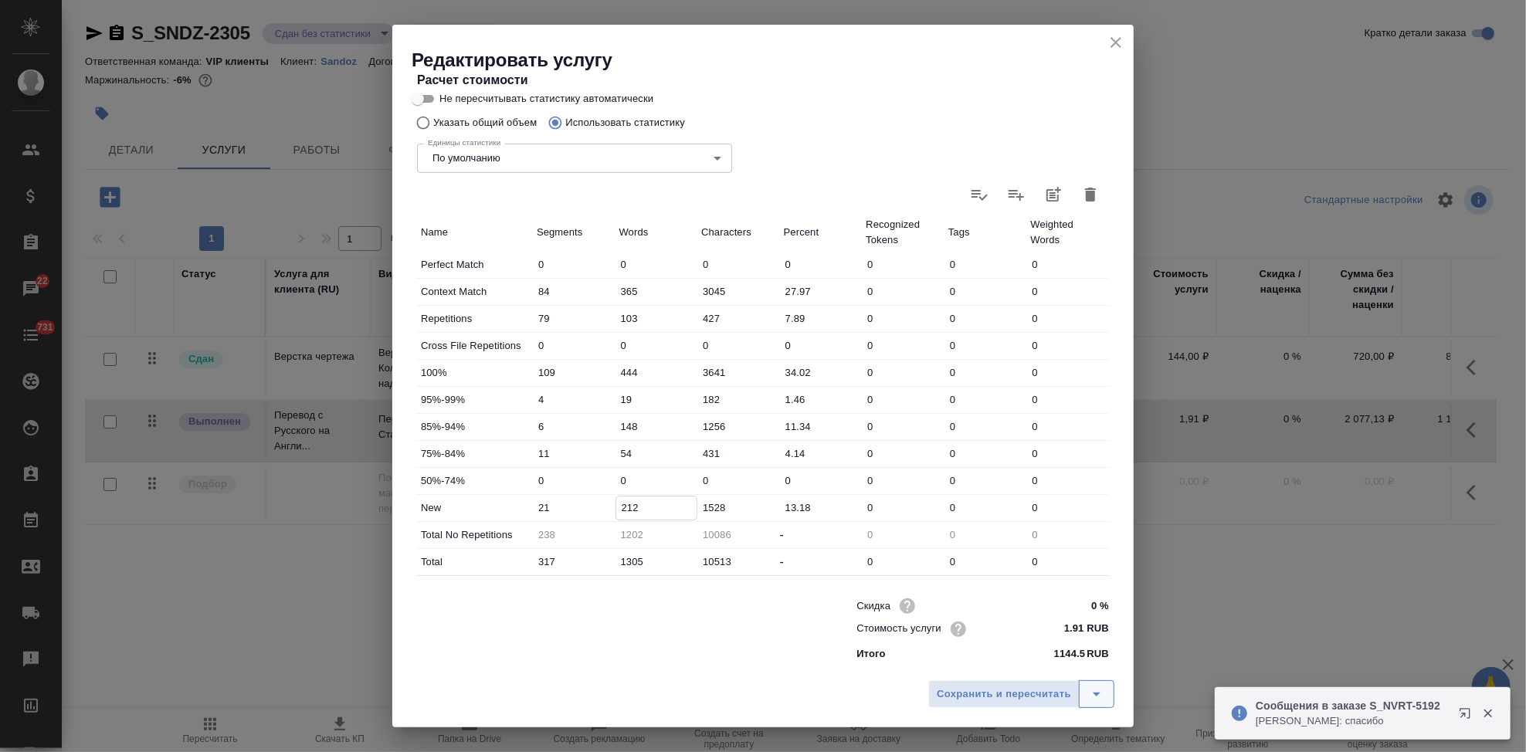
type input "212"
click at [1109, 692] on button "split button" at bounding box center [1097, 695] width 36 height 28
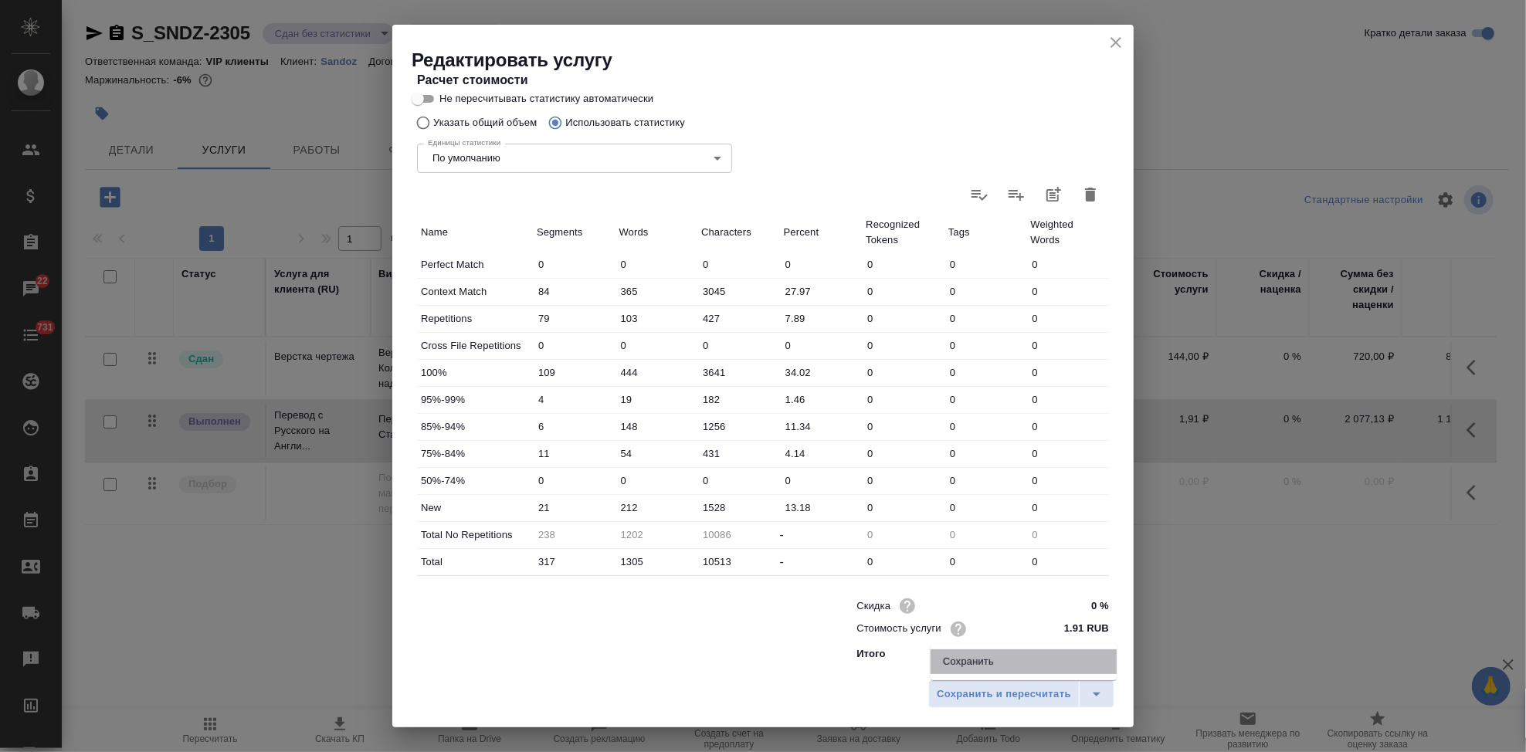
click at [1036, 671] on li "Сохранить" at bounding box center [1024, 662] width 186 height 25
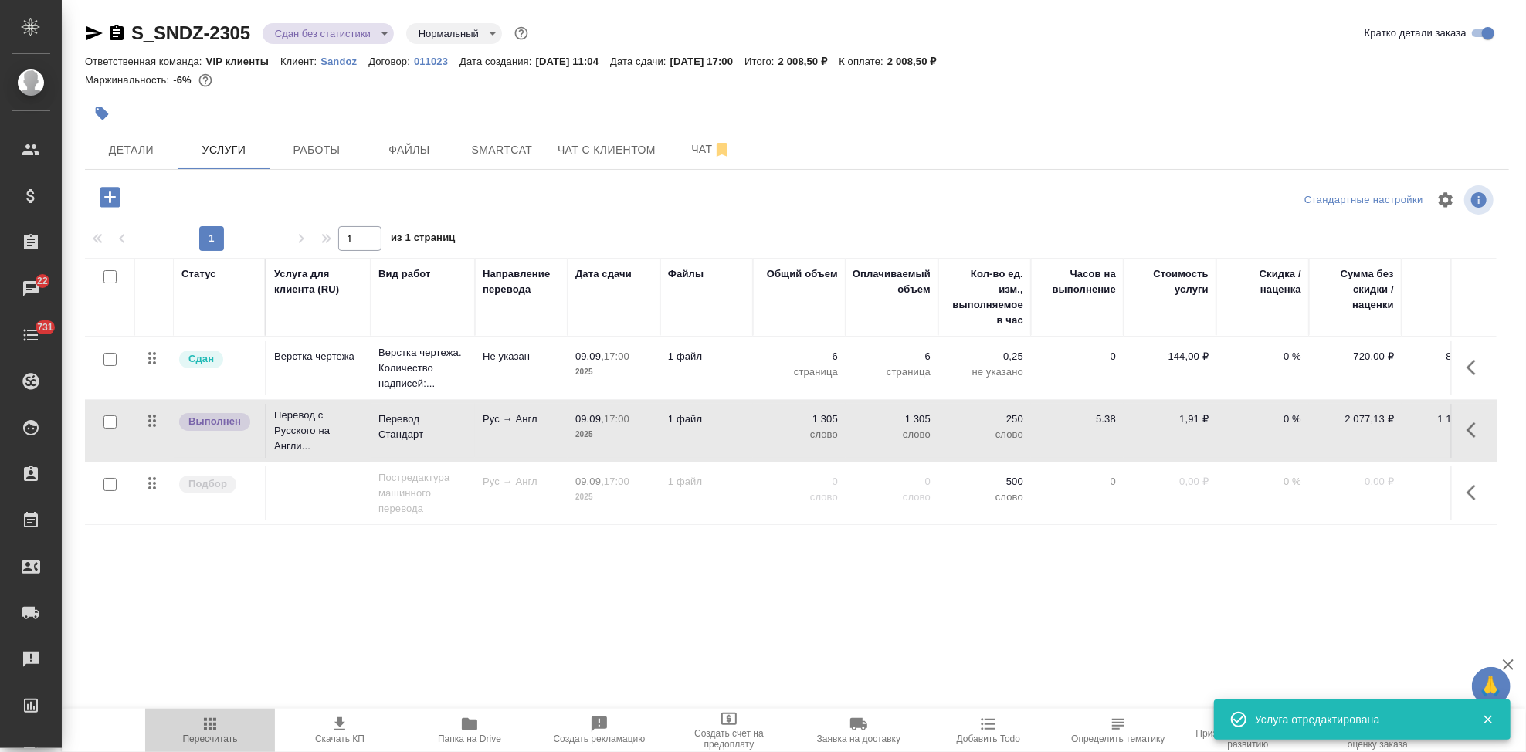
click at [202, 734] on span "Пересчитать" at bounding box center [210, 739] width 55 height 11
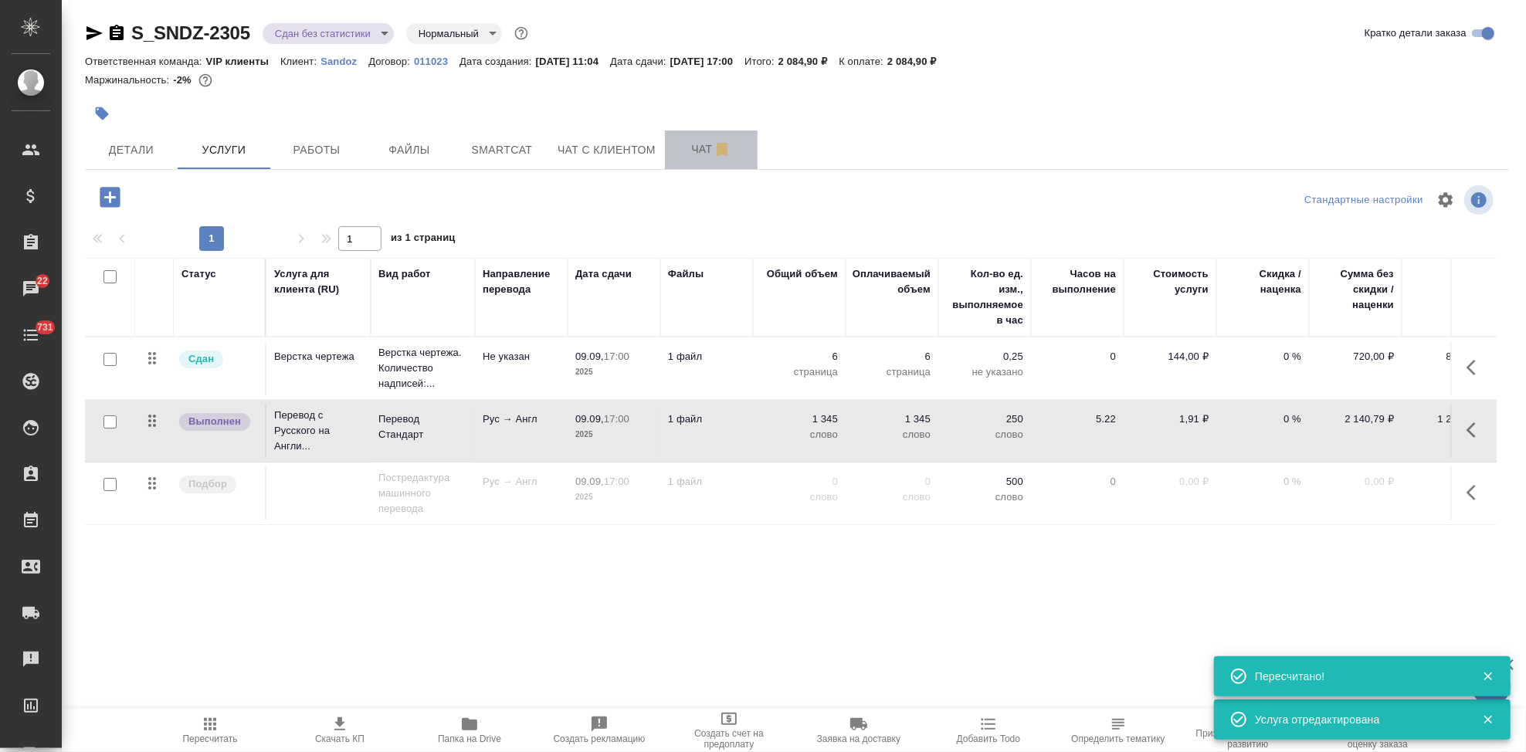
click at [685, 165] on button "Чат" at bounding box center [711, 150] width 93 height 39
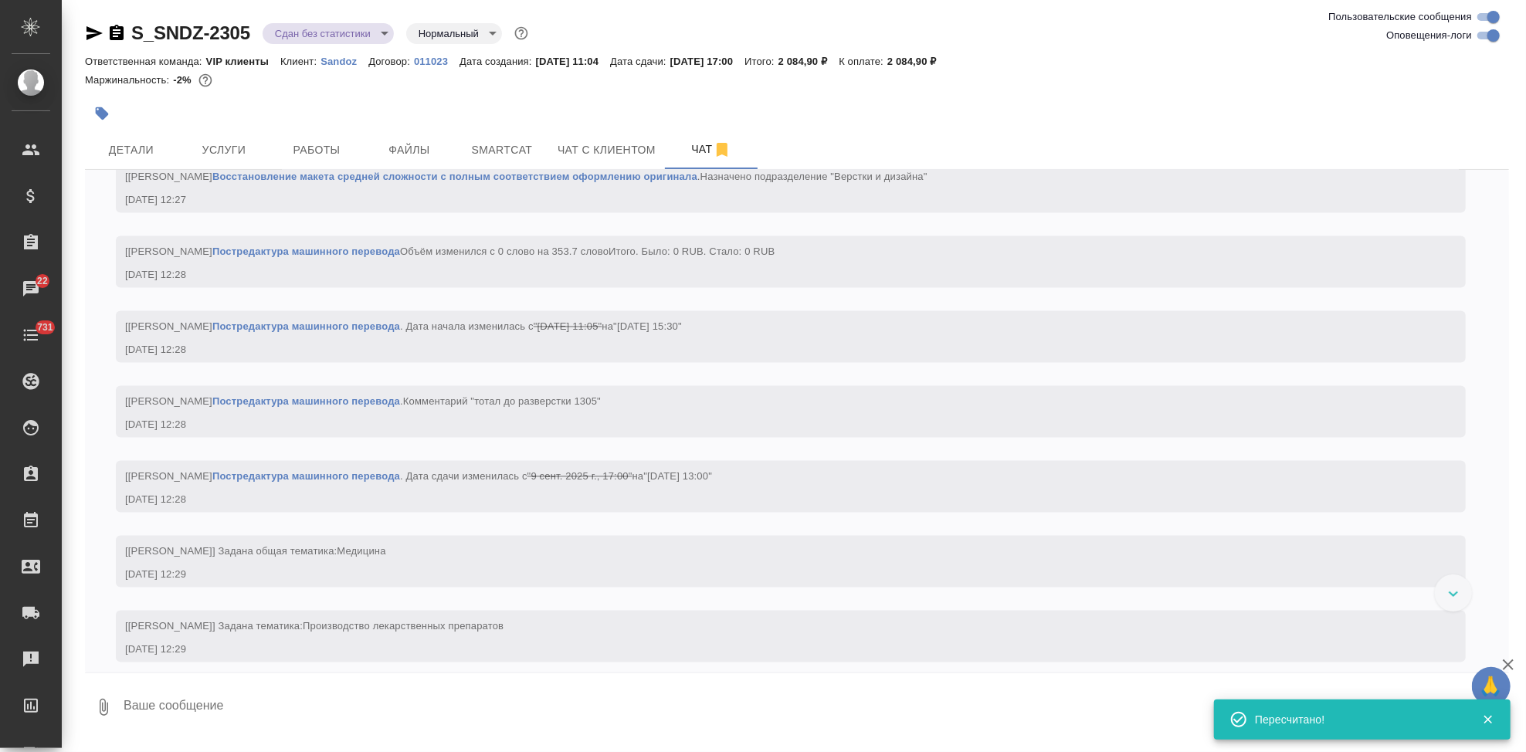
click at [251, 701] on textarea at bounding box center [815, 707] width 1387 height 53
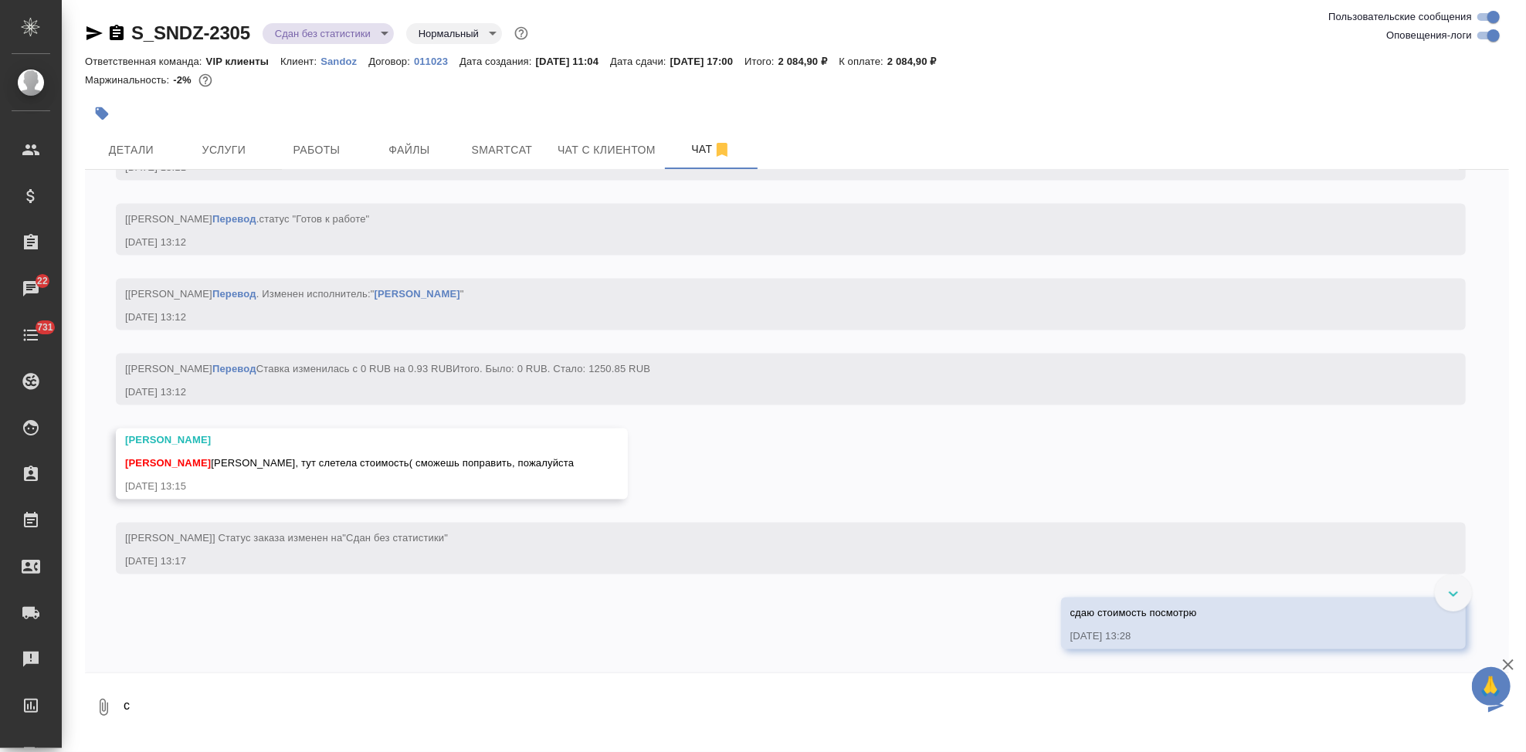
scroll to position [6854, 0]
type textarea "сумму вернула на место 2084,9 дб"
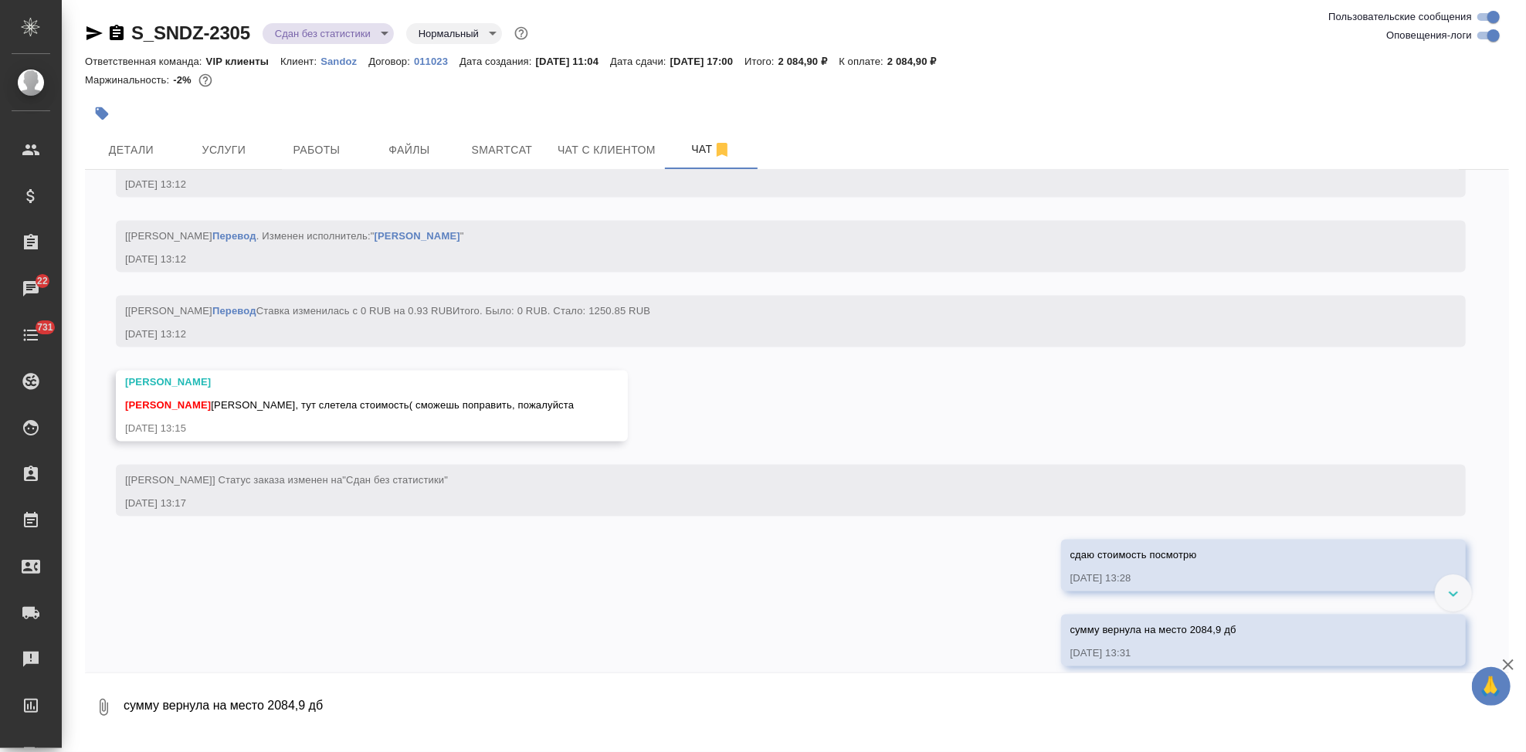
scroll to position [6992, 0]
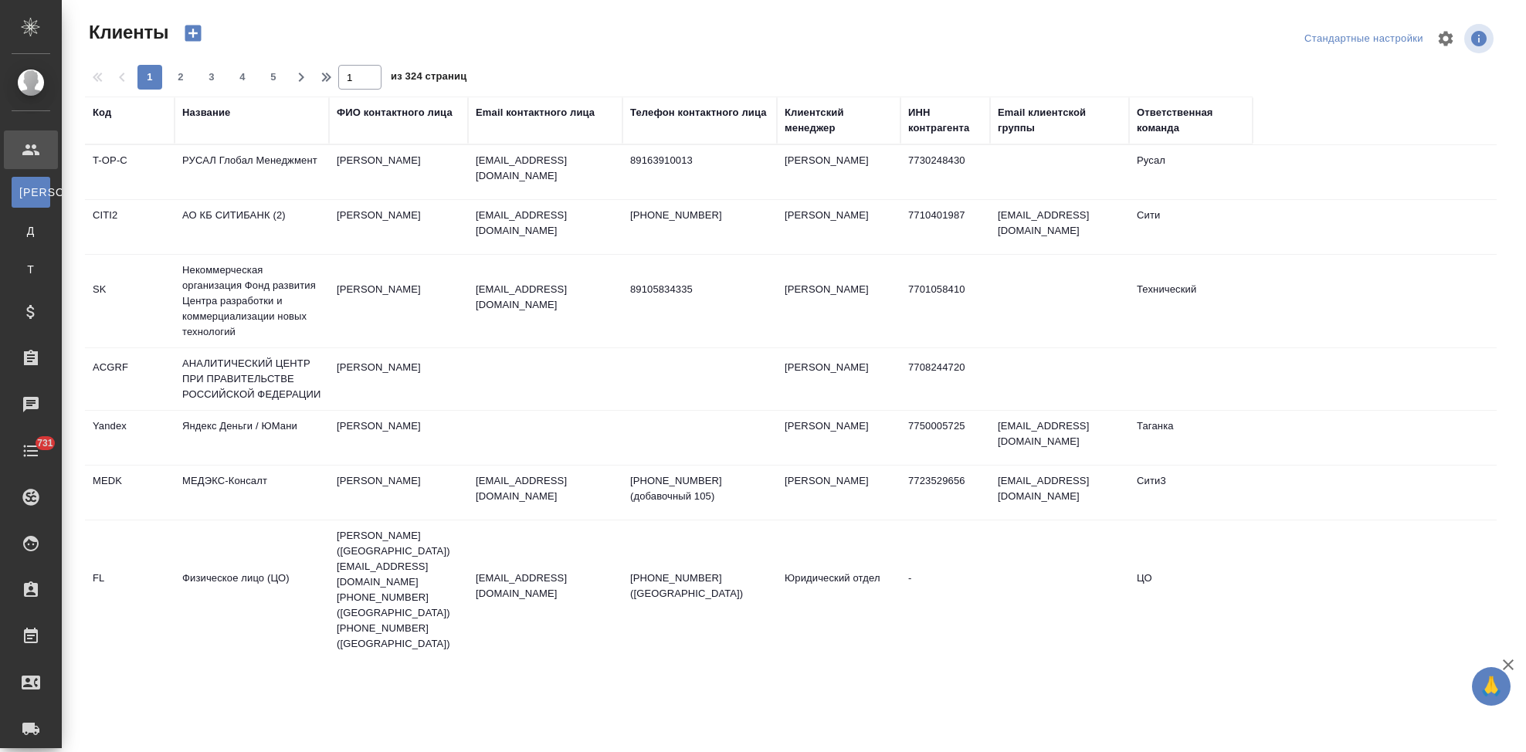
select select "RU"
click at [99, 110] on div "Код" at bounding box center [102, 112] width 19 height 15
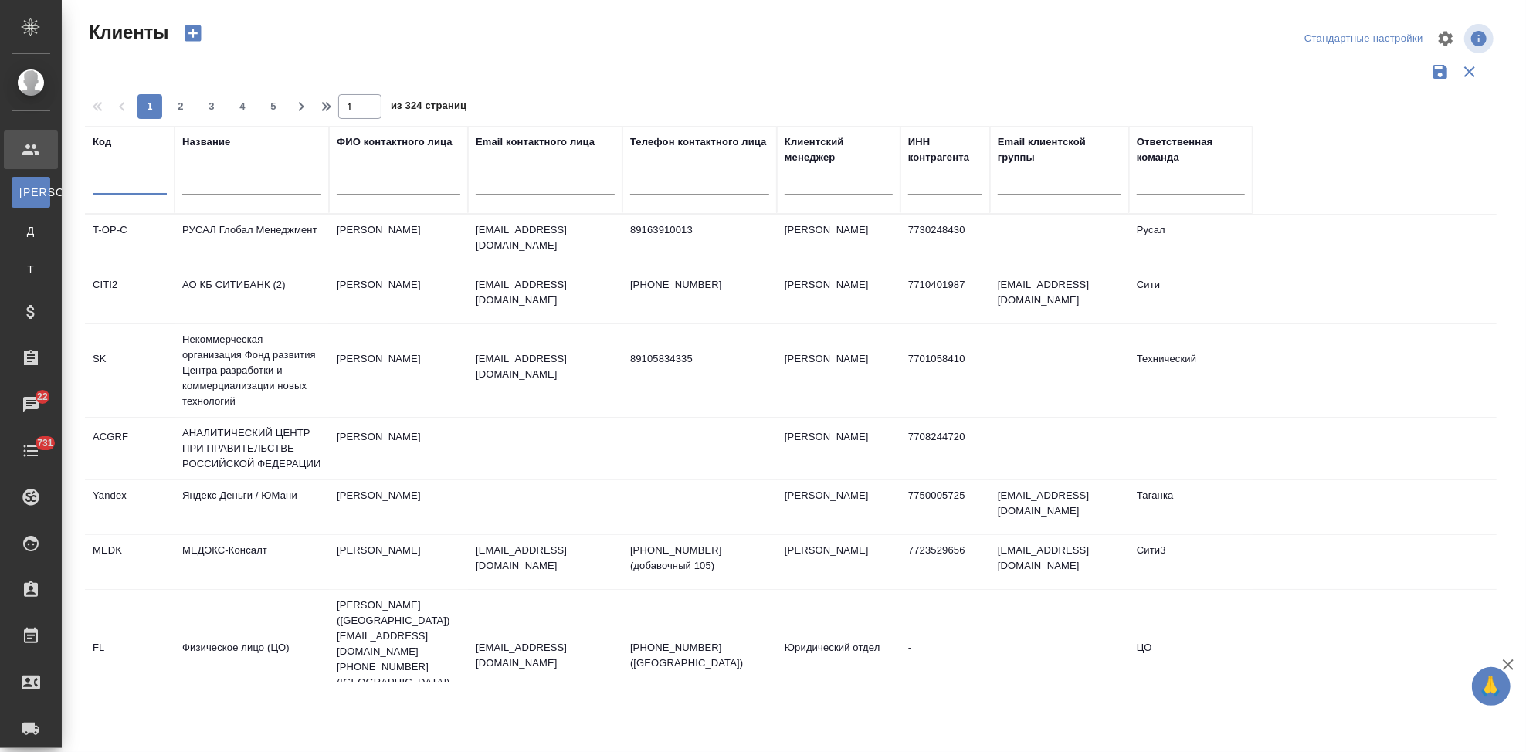
click at [126, 187] on input "text" at bounding box center [130, 184] width 74 height 19
type input "sndz"
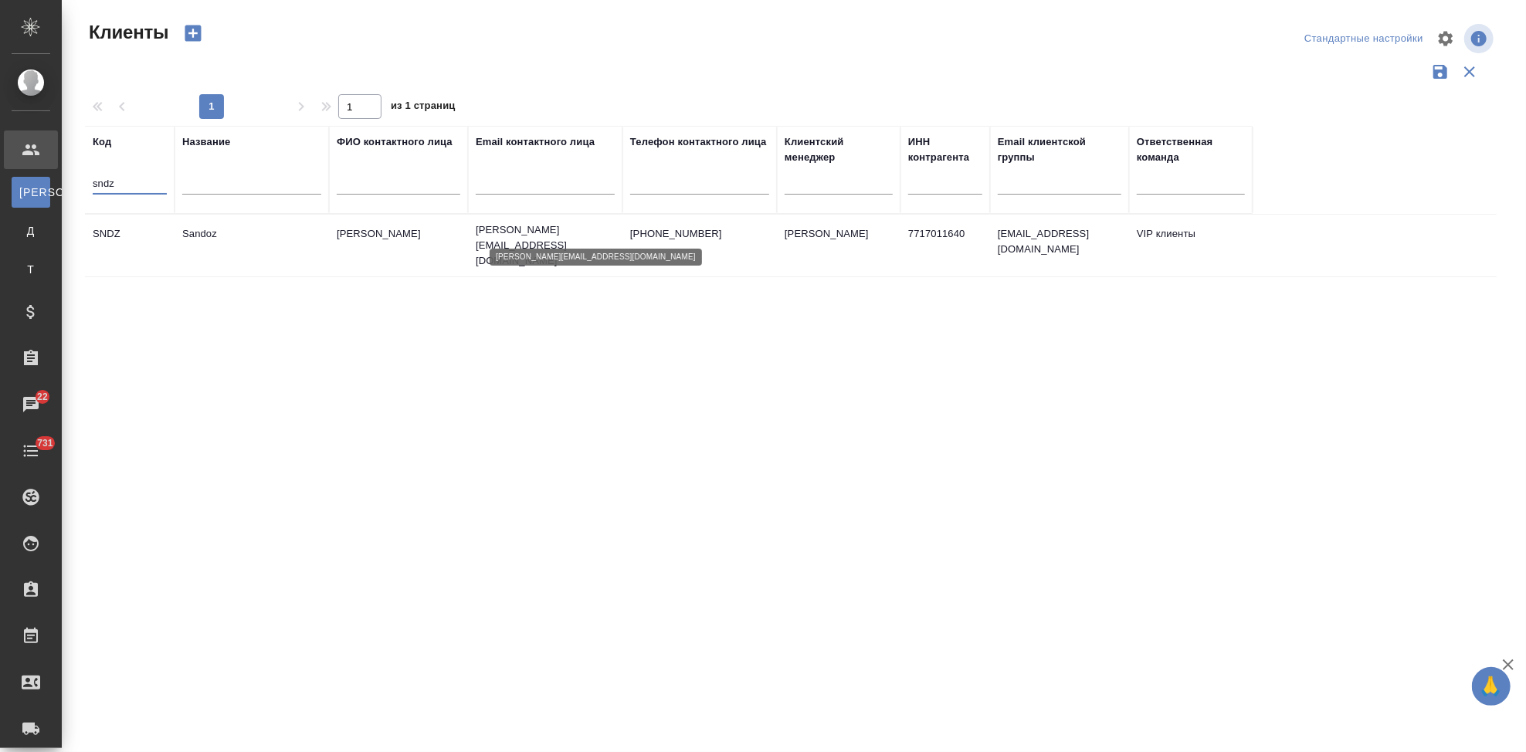
click at [529, 236] on p "[PERSON_NAME][EMAIL_ADDRESS][DOMAIN_NAME]" at bounding box center [545, 245] width 139 height 46
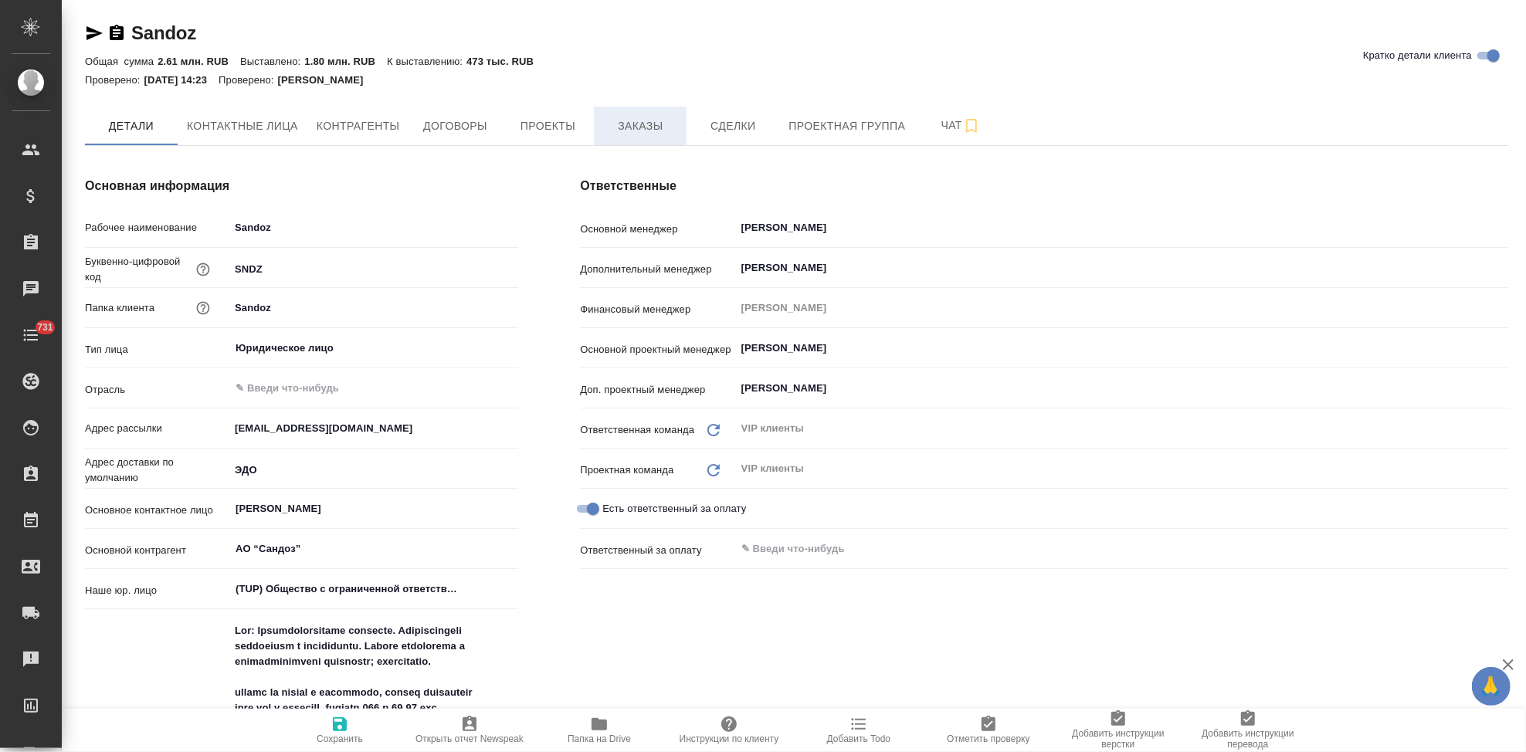
type textarea "x"
click at [652, 127] on span "Заказы" at bounding box center [640, 126] width 74 height 19
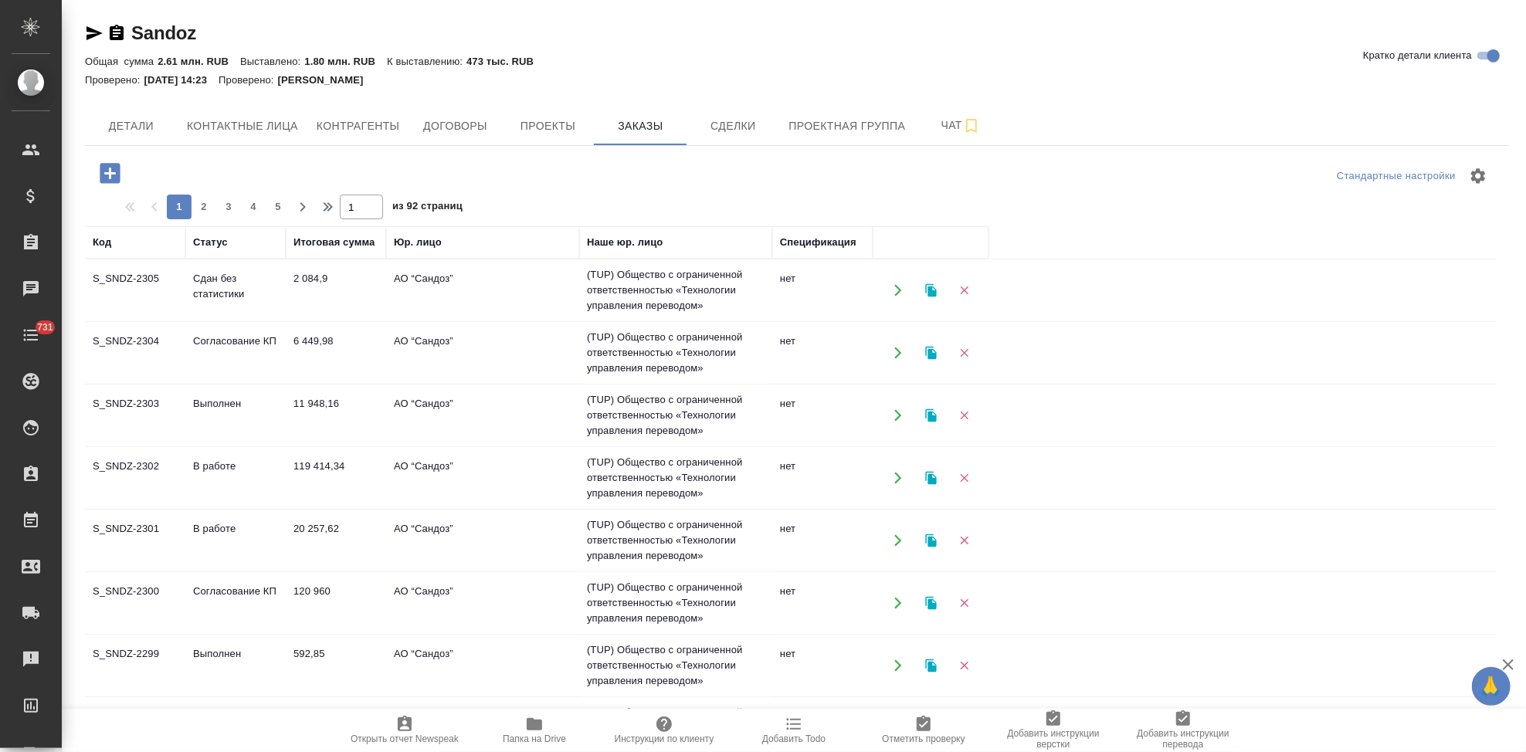
click at [201, 345] on td "Согласование КП" at bounding box center [235, 353] width 100 height 54
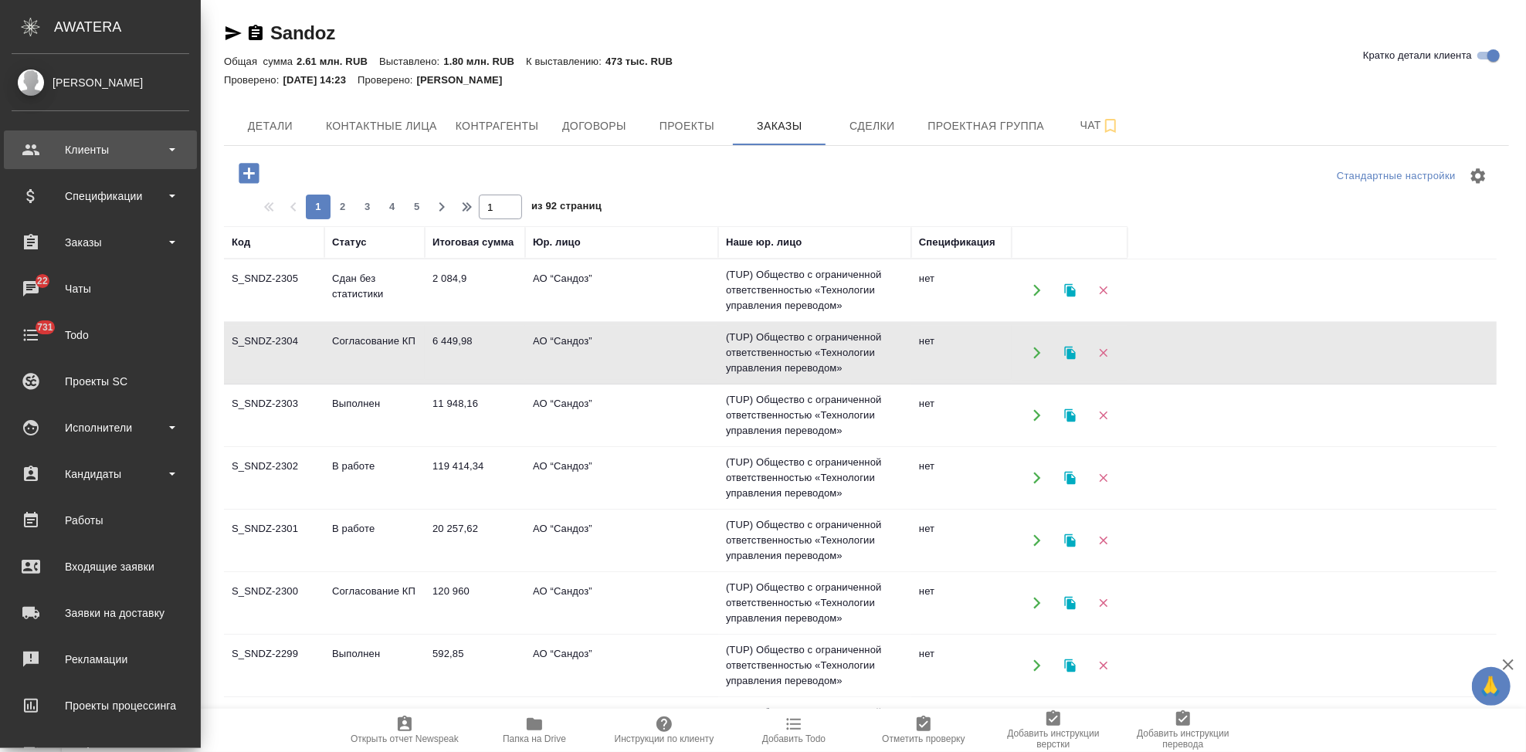
click at [47, 156] on div "Клиенты" at bounding box center [101, 149] width 178 height 23
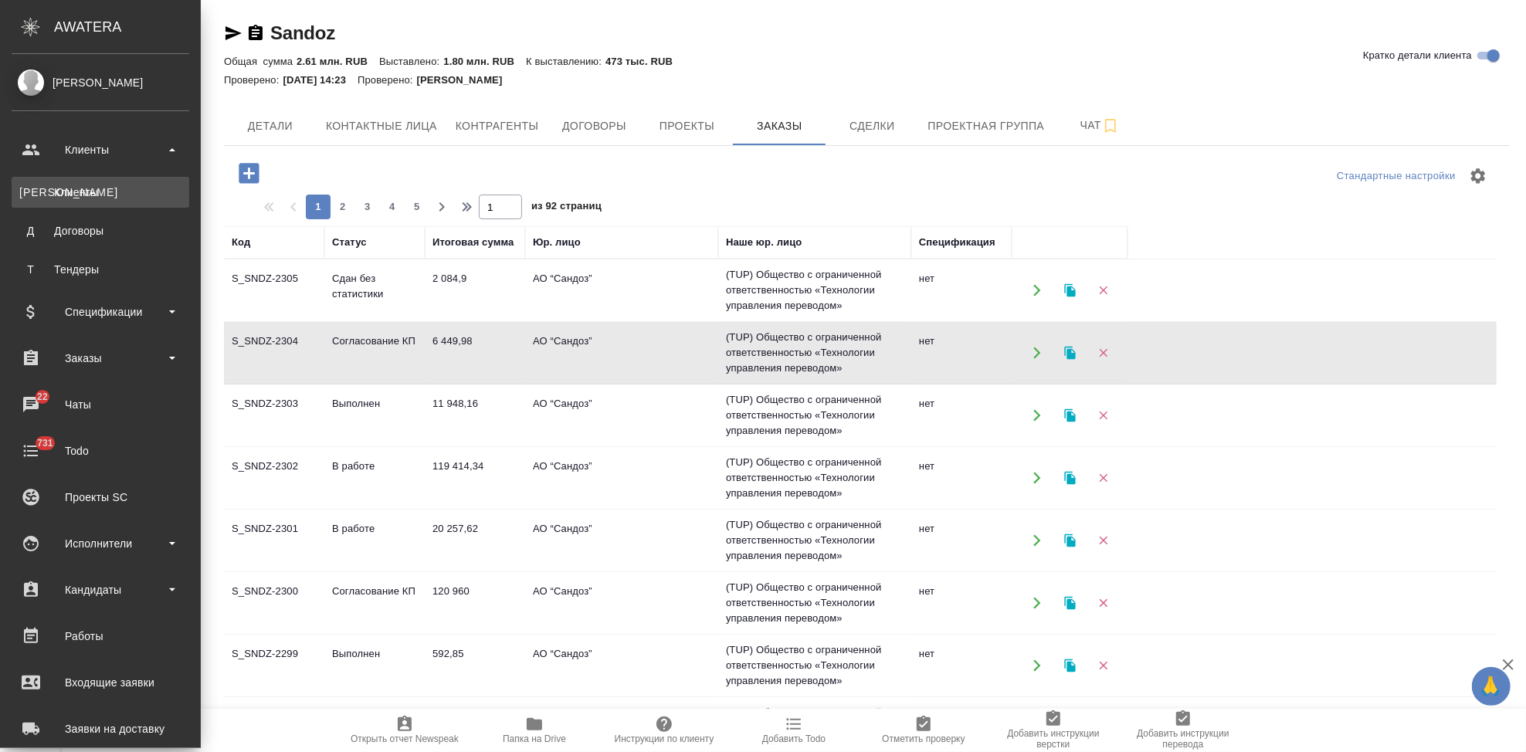
click at [80, 200] on link "К Клиенты" at bounding box center [101, 192] width 178 height 31
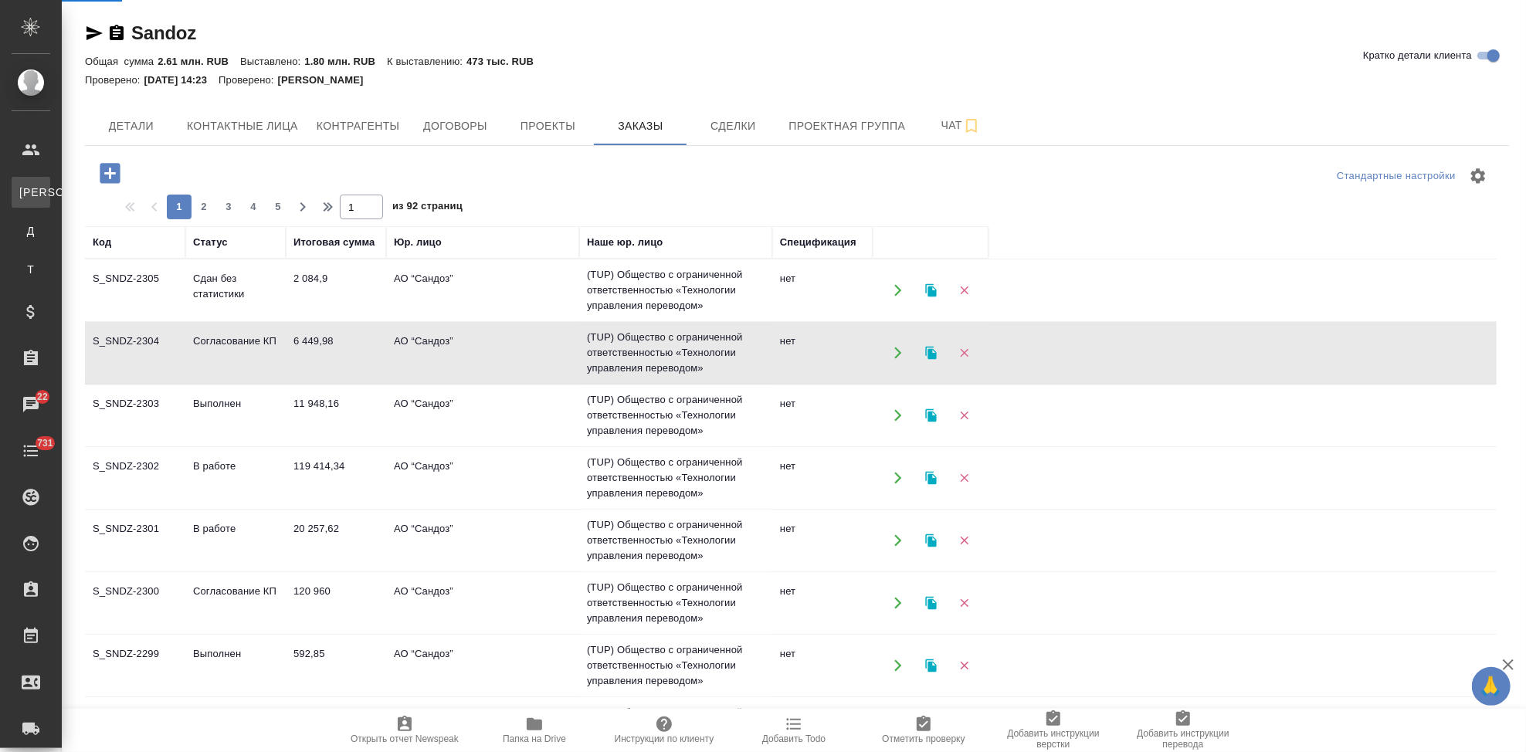
select select "RU"
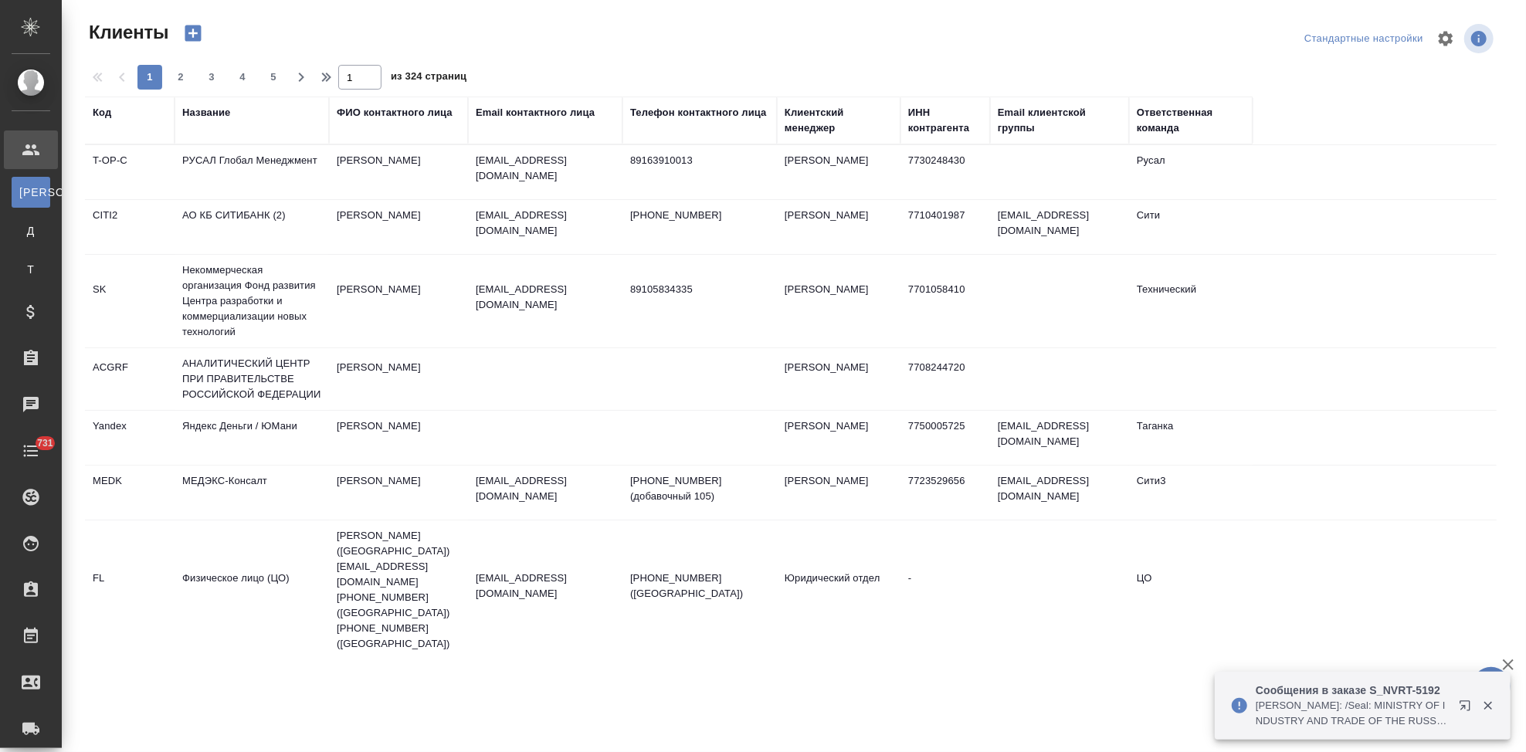
click at [93, 105] on div "Код" at bounding box center [102, 112] width 19 height 15
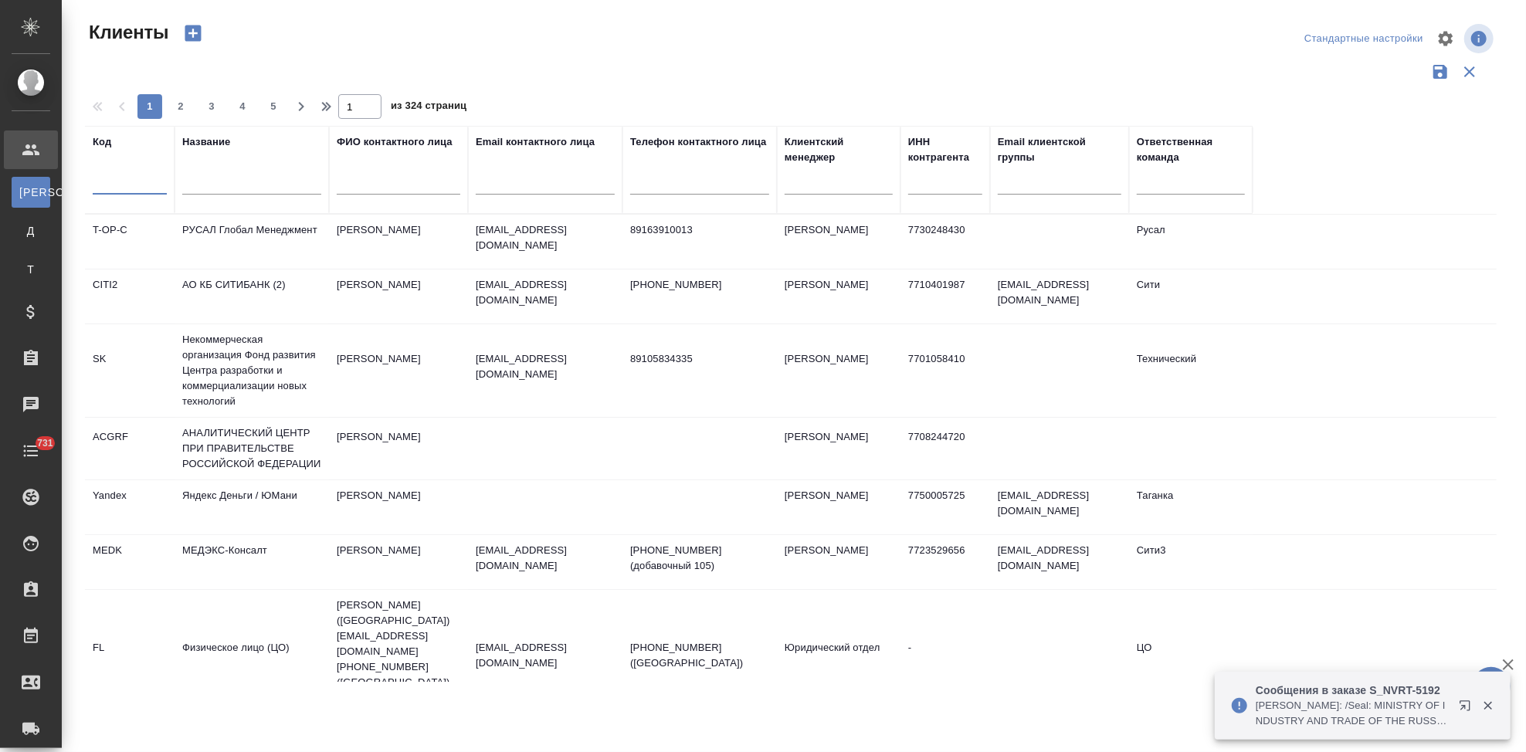
click at [115, 184] on input "text" at bounding box center [130, 184] width 74 height 19
type input "nvrt"
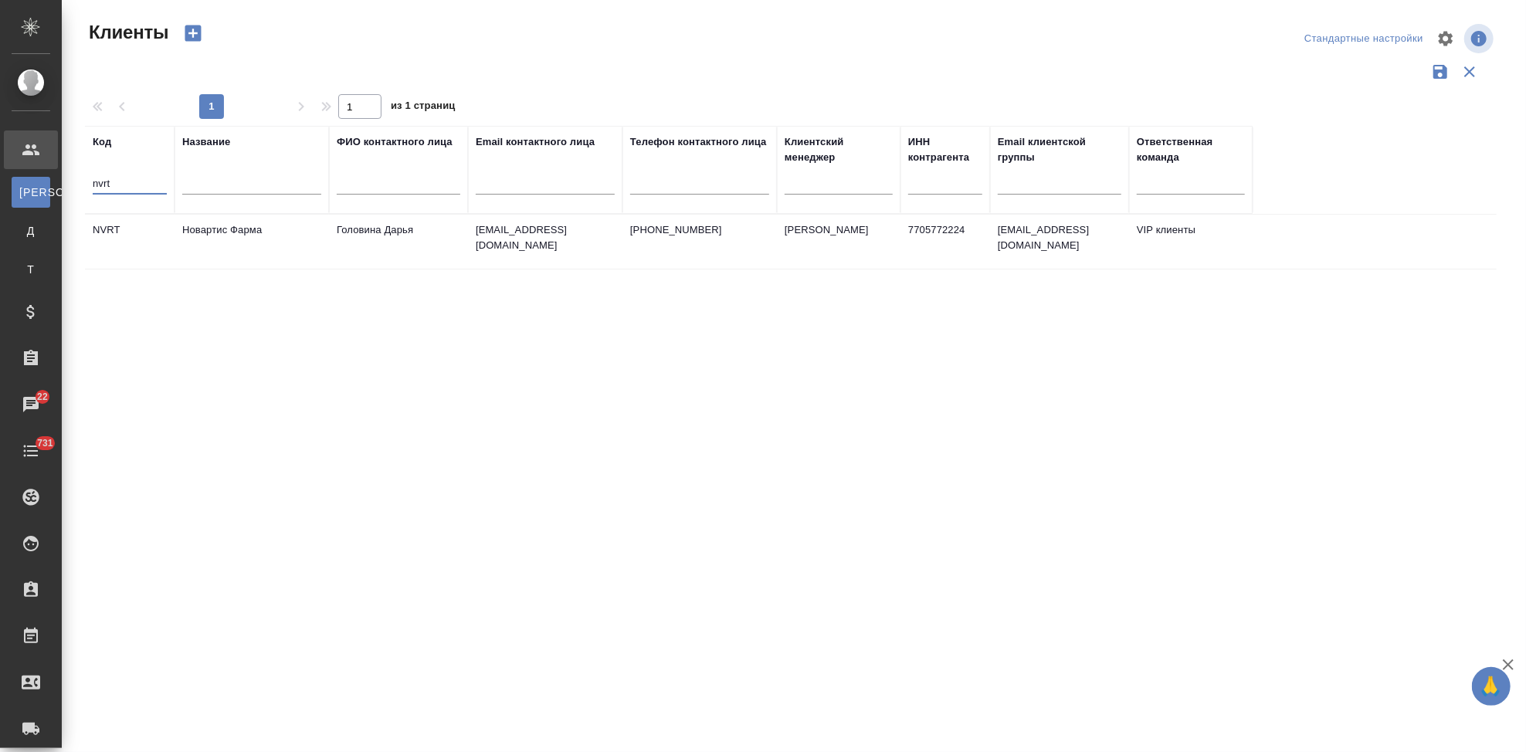
click at [370, 251] on td "Головина Дарья" at bounding box center [398, 242] width 139 height 54
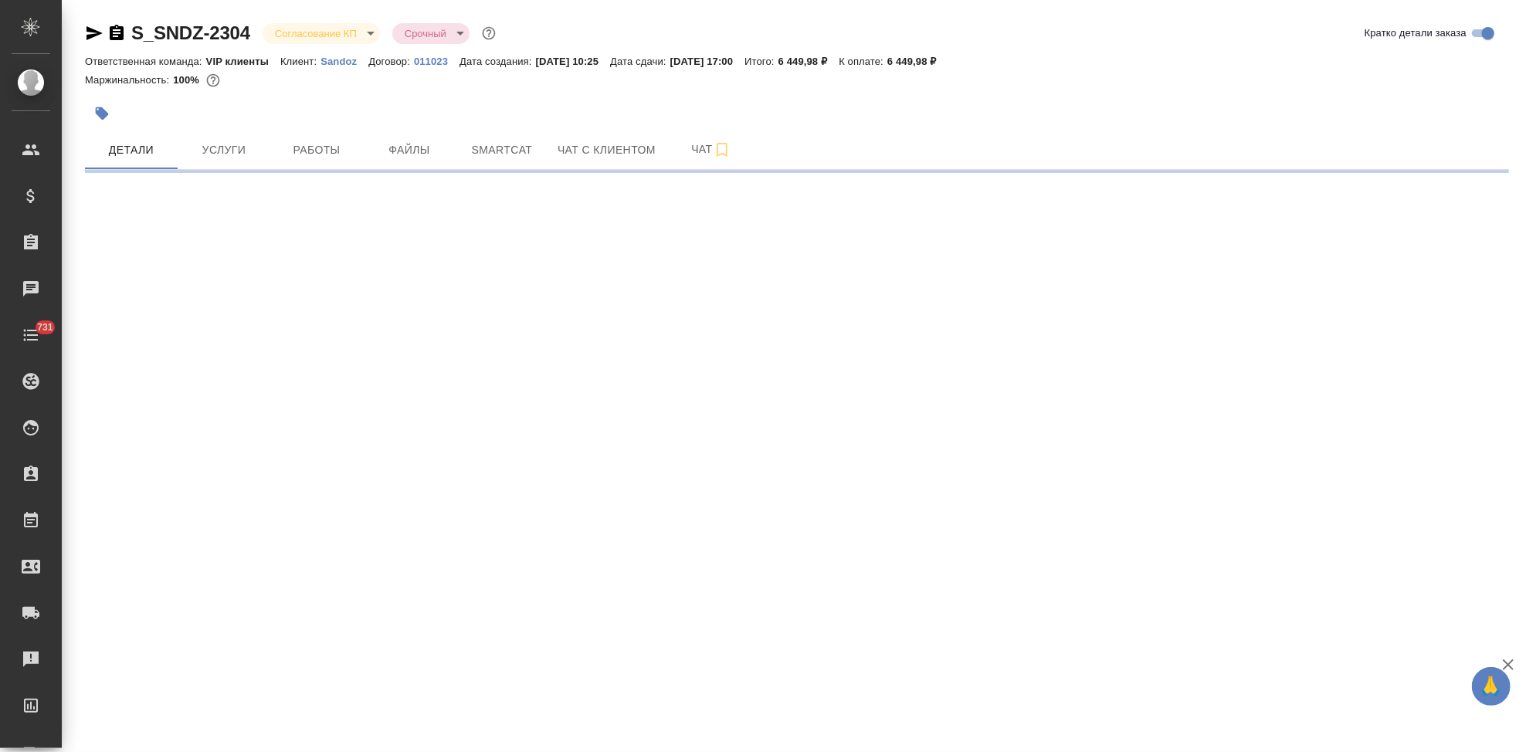
select select "RU"
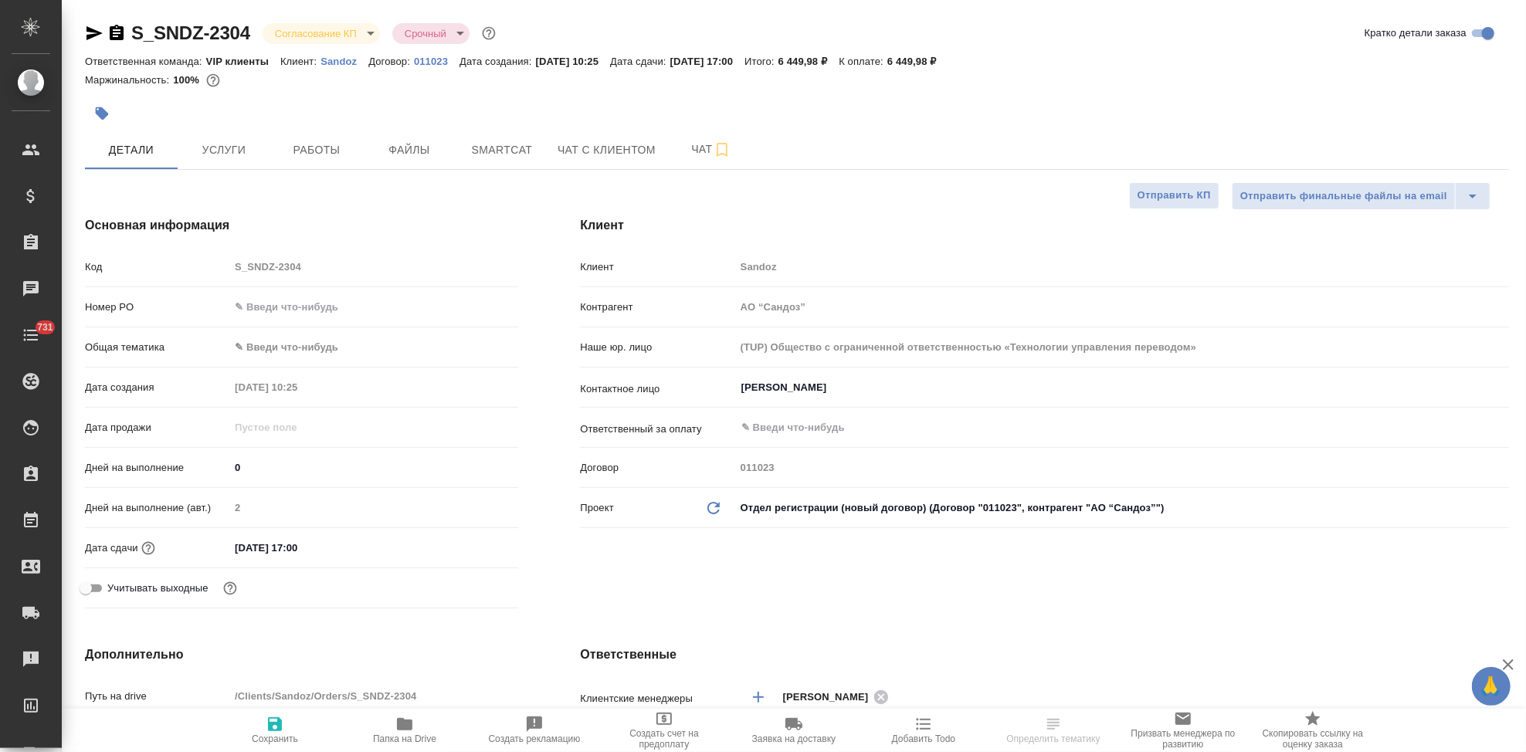
type textarea "x"
click at [367, 34] on body "🙏 .cls-1 fill:#fff; AWATERA Kabargina [PERSON_NAME] Спецификации Заказы Чаты 73…" at bounding box center [763, 376] width 1526 height 752
type textarea "x"
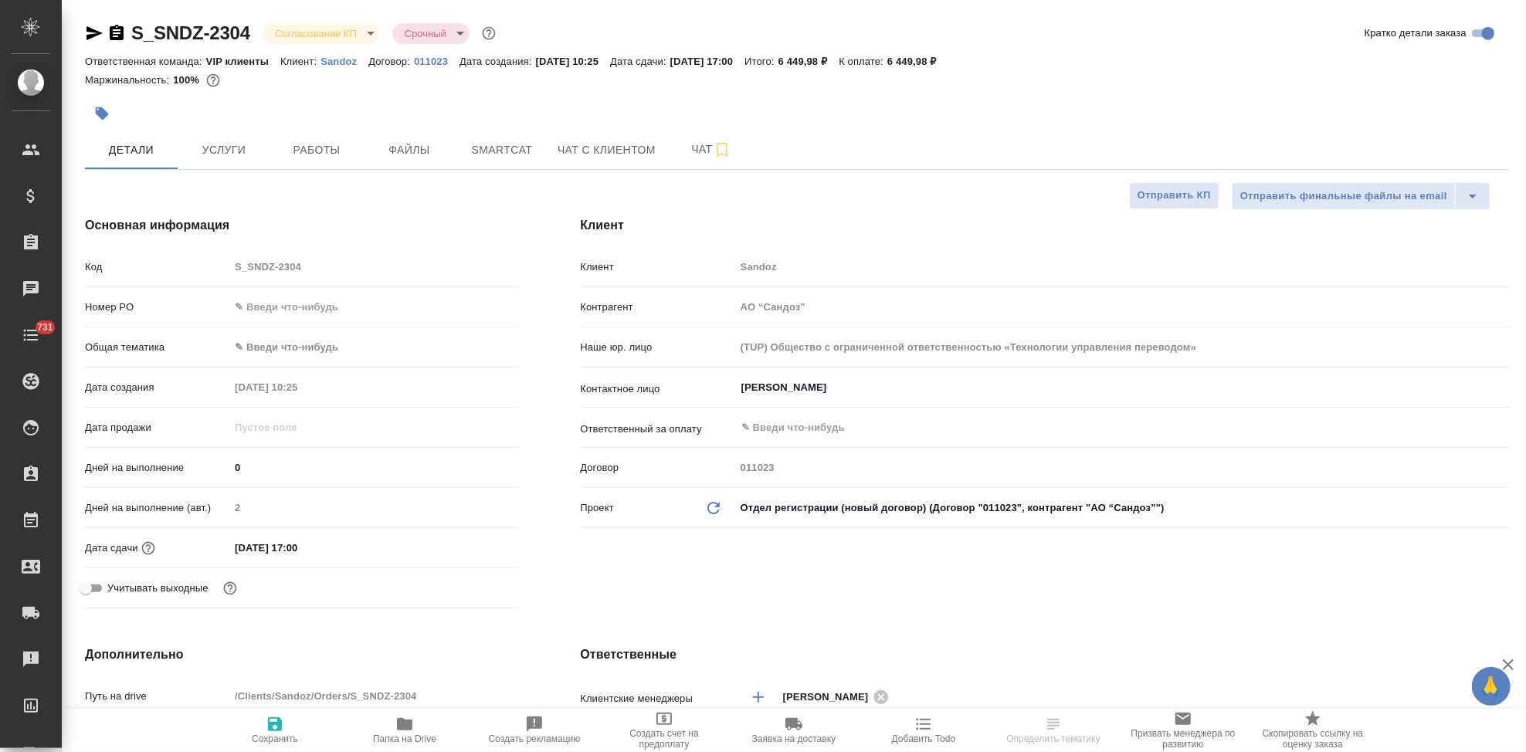
type textarea "x"
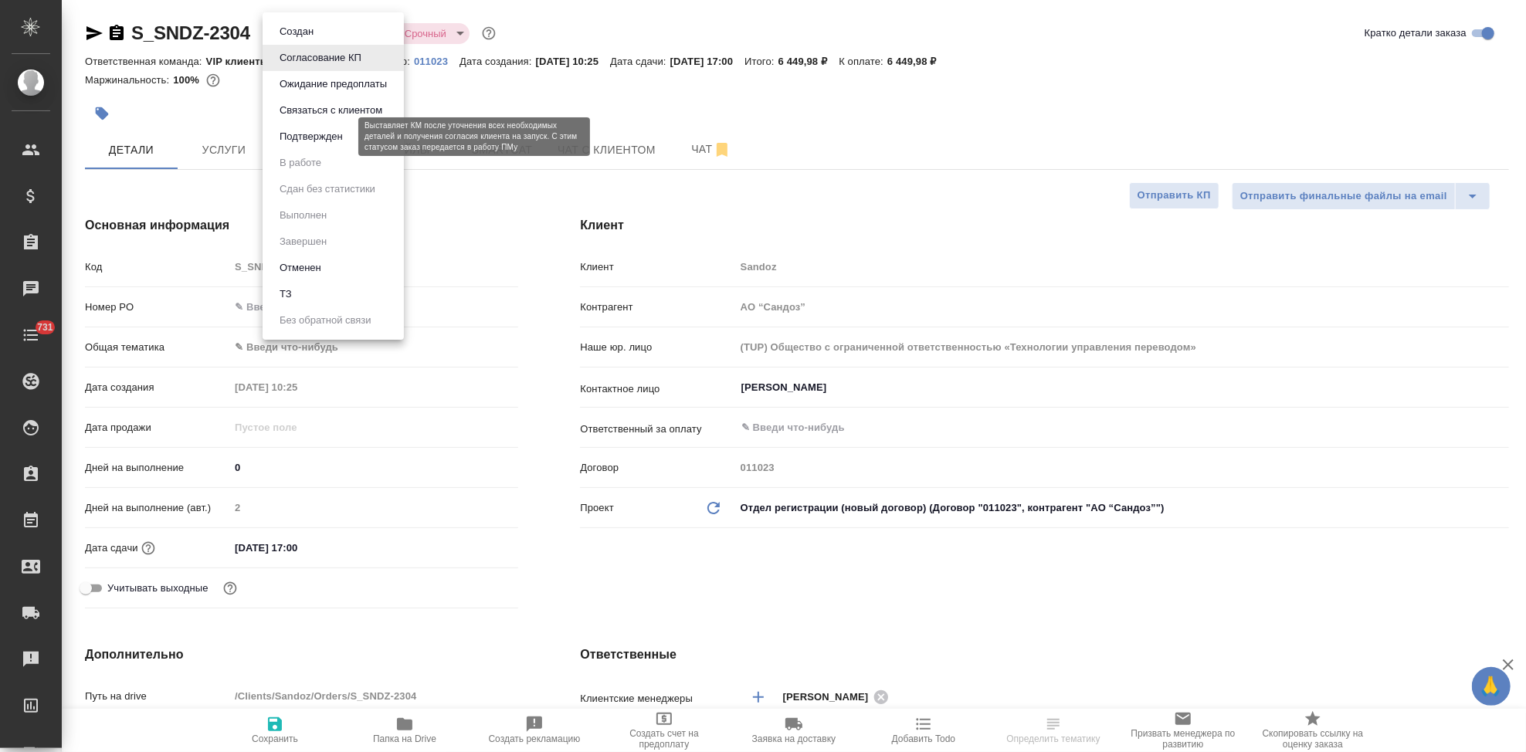
click at [333, 141] on button "Подтвержден" at bounding box center [311, 136] width 73 height 17
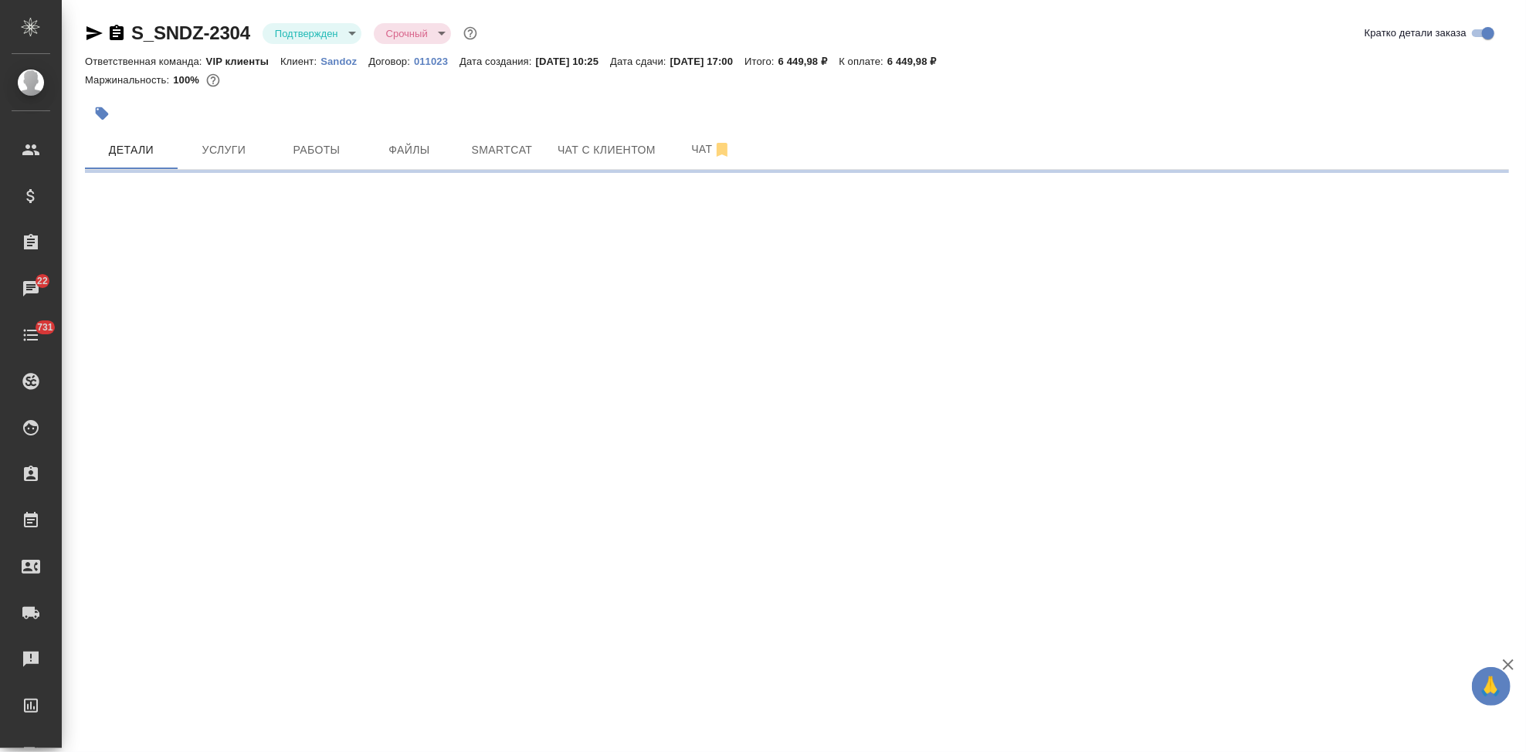
select select "RU"
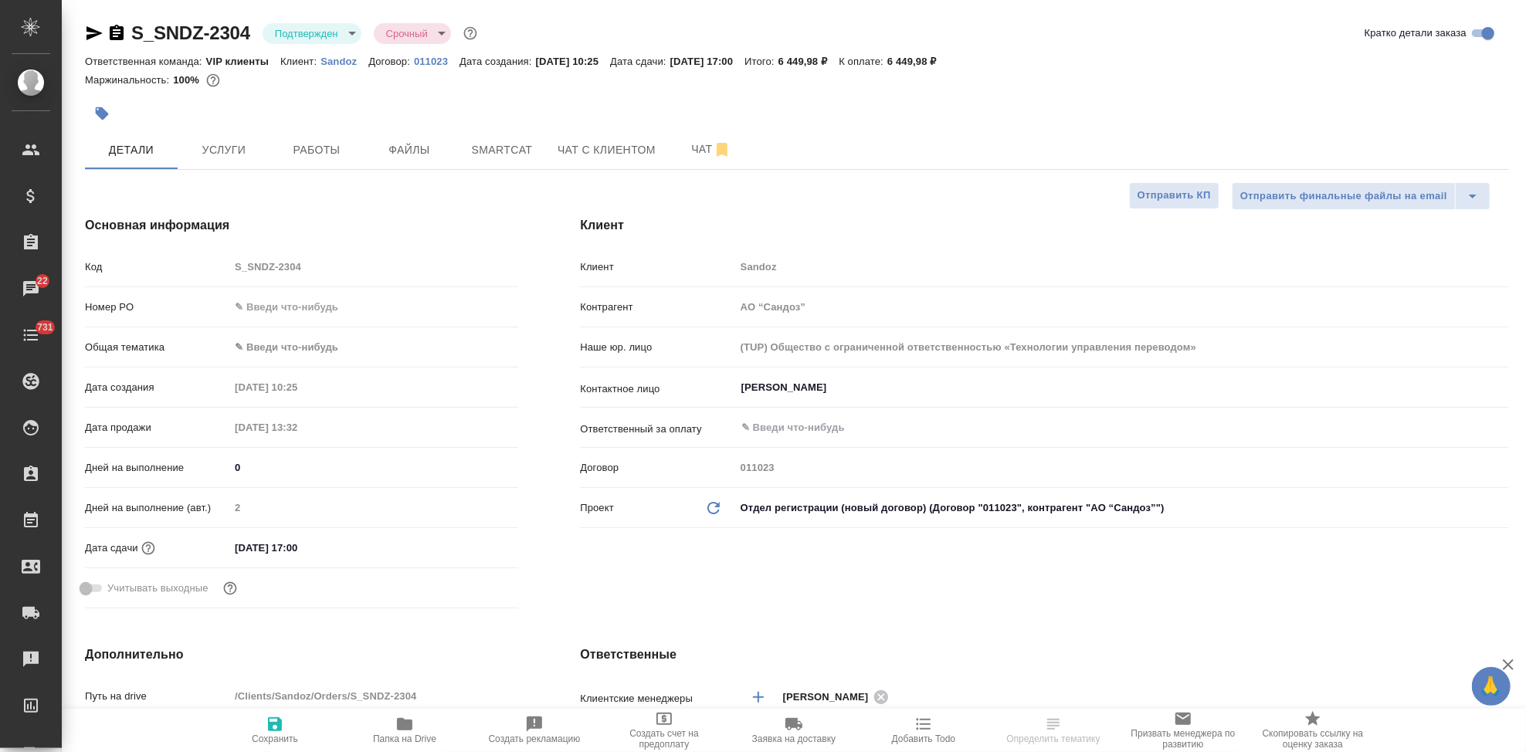
type textarea "x"
click at [701, 163] on button "Чат" at bounding box center [711, 150] width 93 height 39
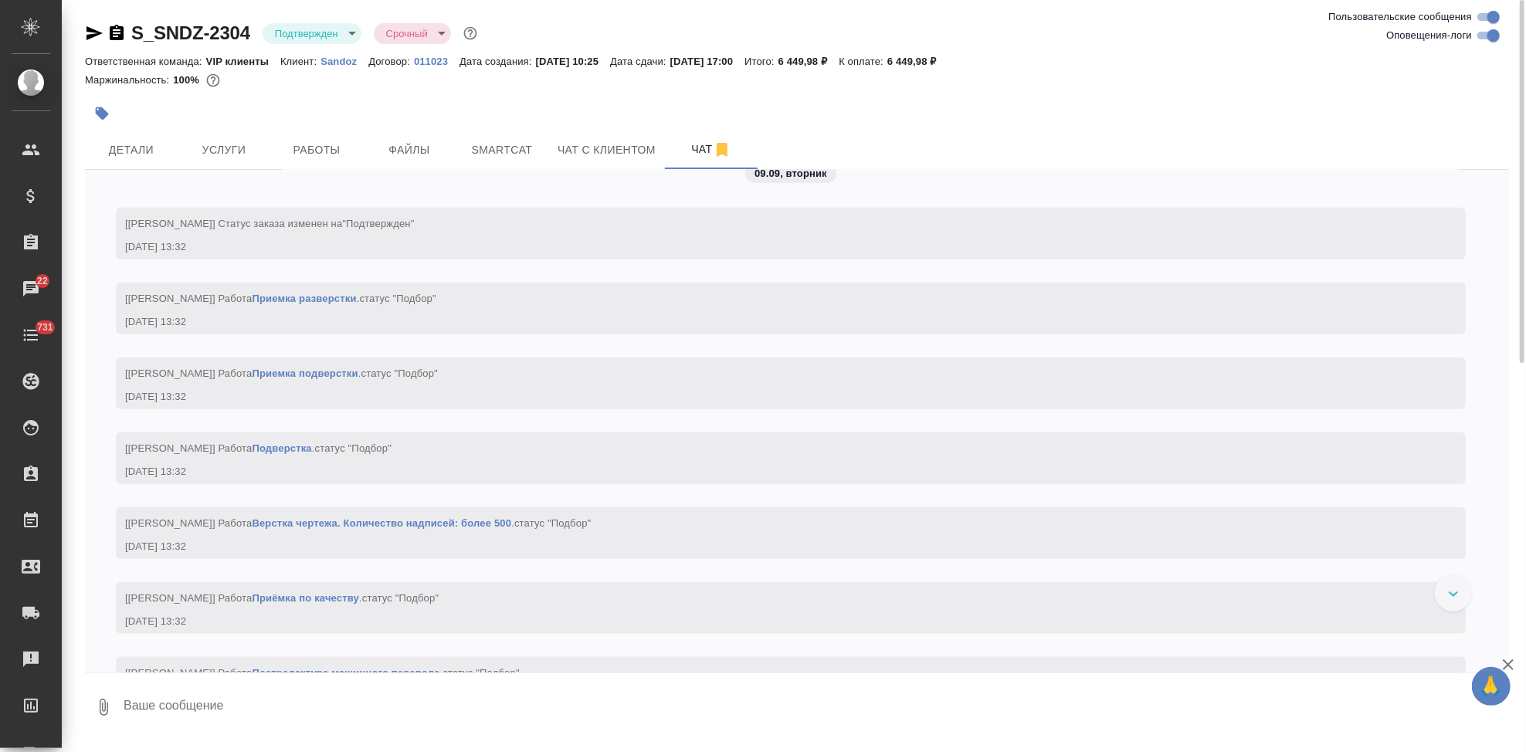
click at [322, 703] on textarea at bounding box center [815, 707] width 1387 height 53
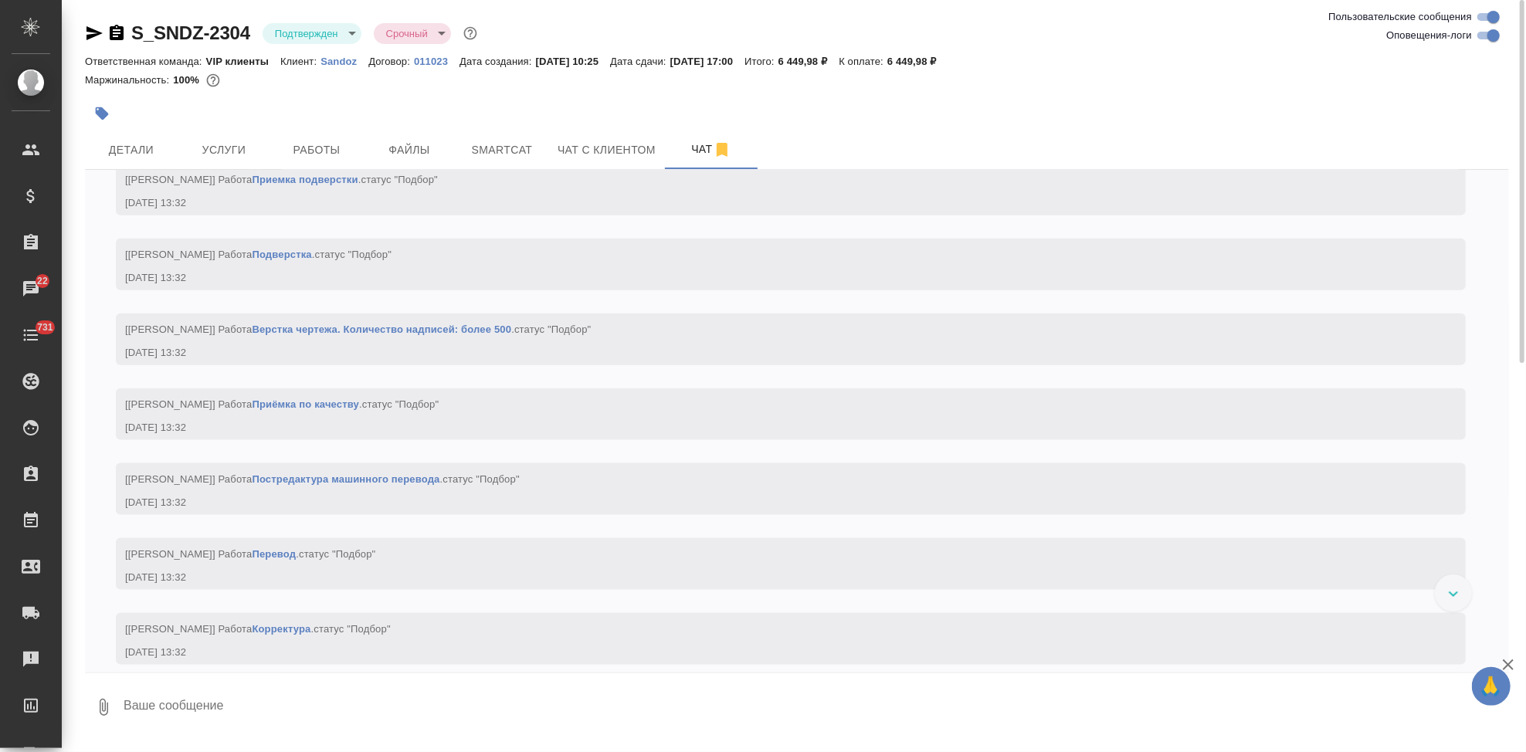
scroll to position [1457, 0]
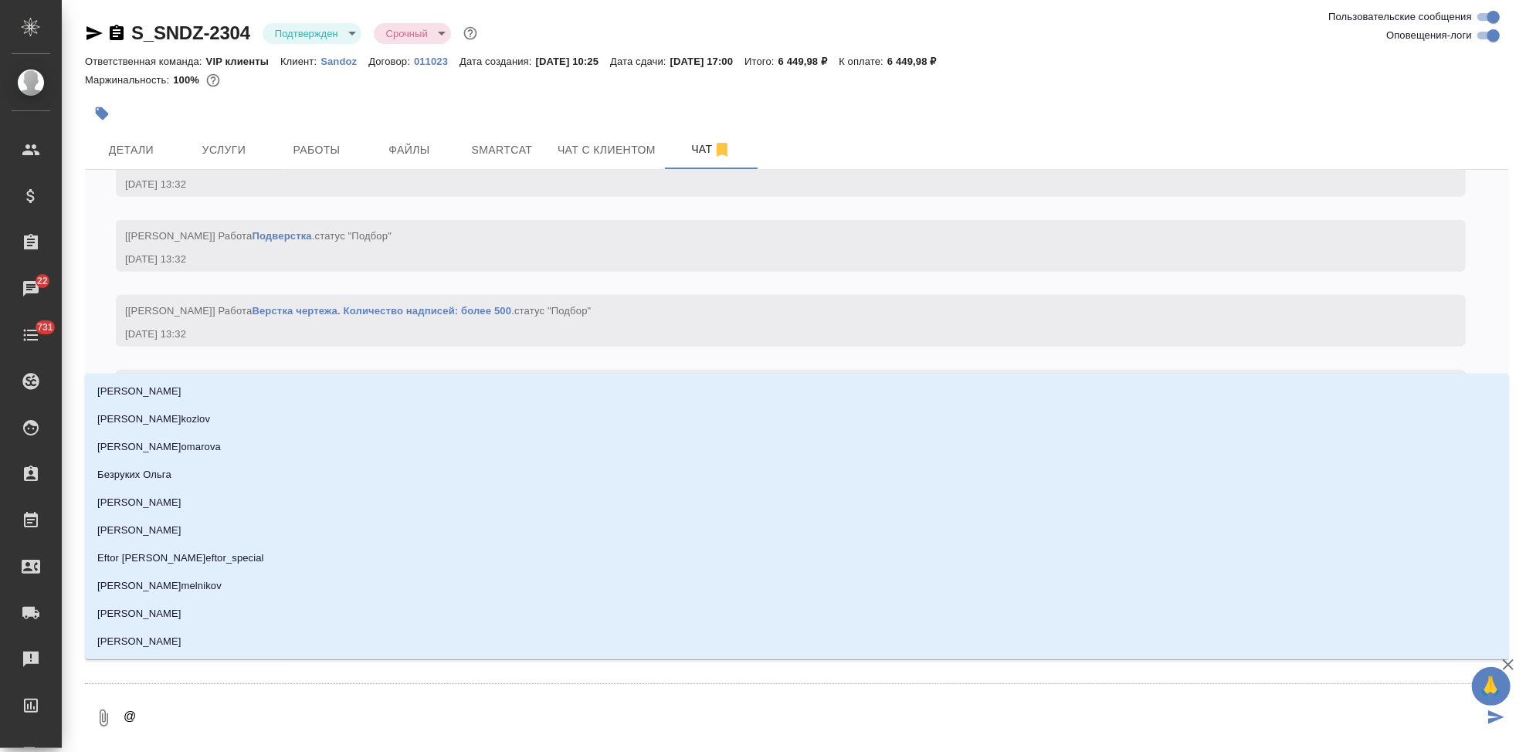
type textarea "@г"
type input "г"
type textarea "@го"
type input "го"
type textarea "@гор"
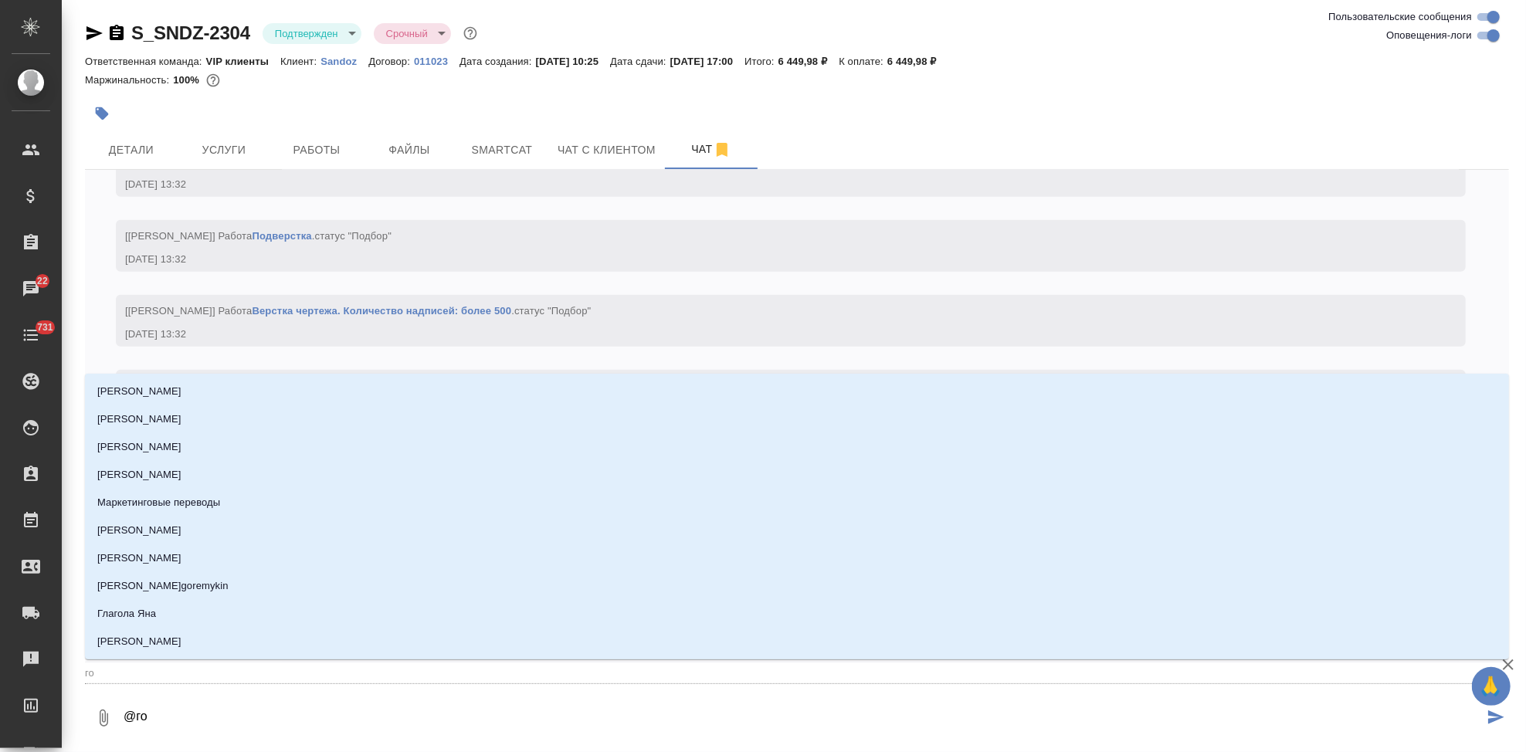
type input "гор"
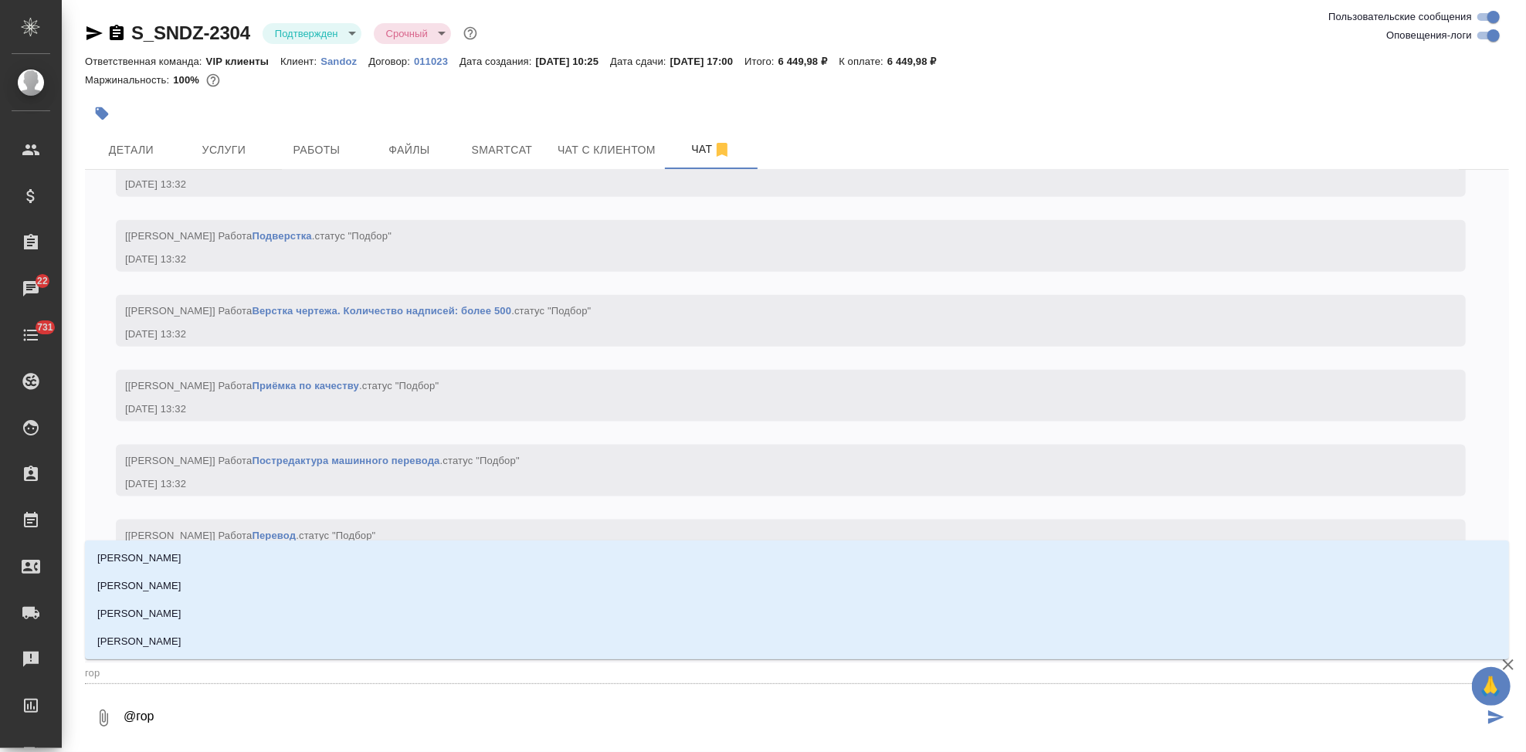
type textarea "@горш"
type input "горш"
type textarea "@горшк"
type input "горшк"
type textarea "@горшко"
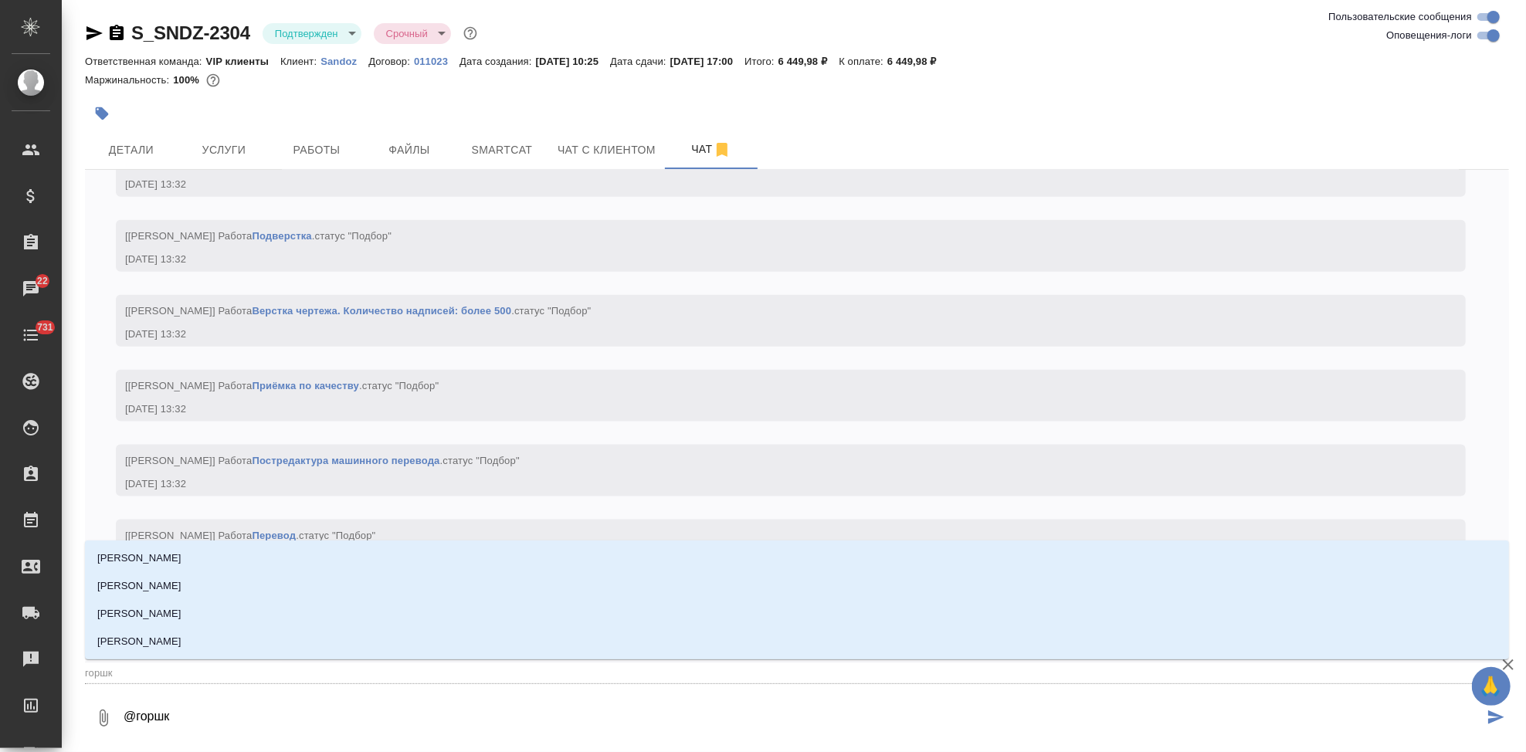
type input "горшко"
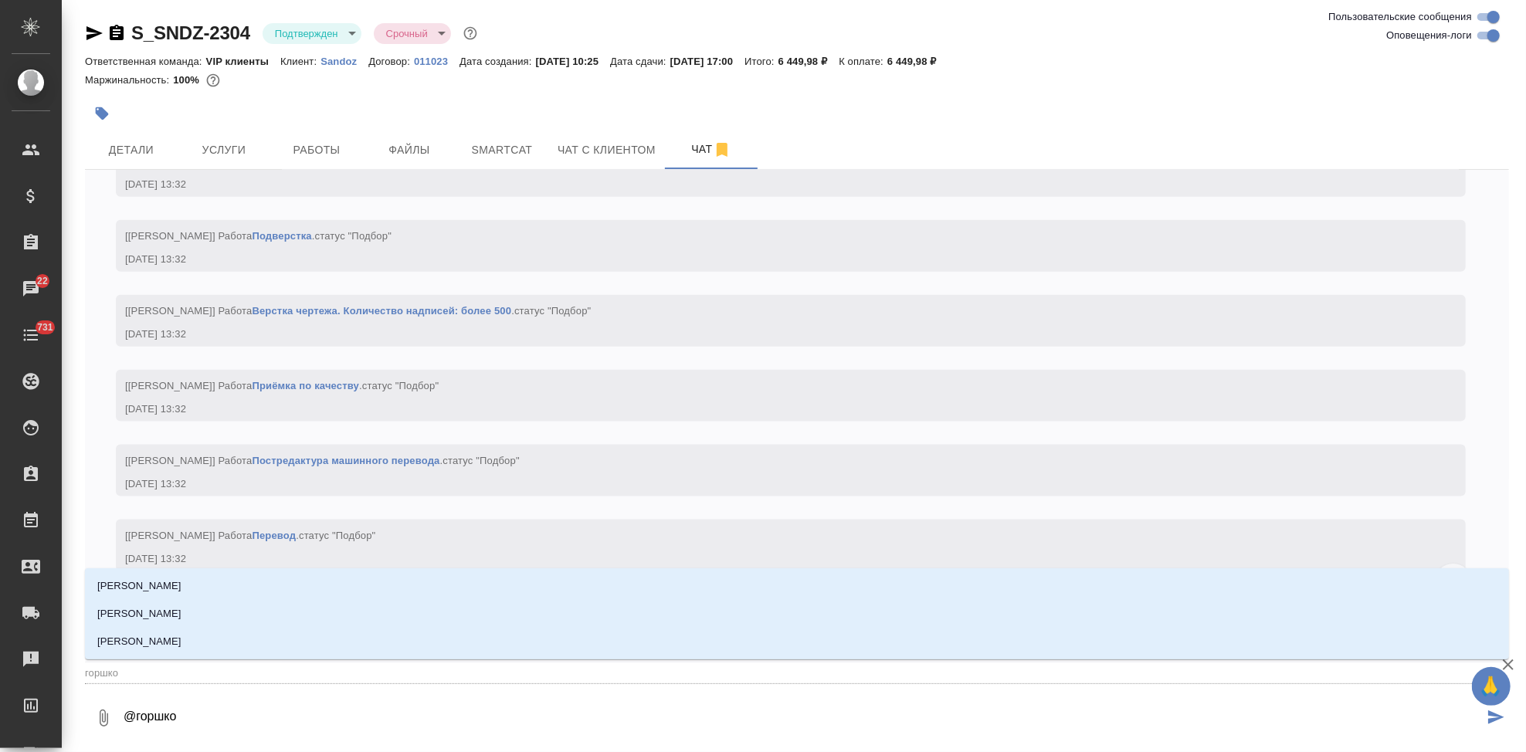
type textarea "@горшков"
type input "горшков"
type textarea "@[PERSON_NAME]"
type input "[PERSON_NAME]"
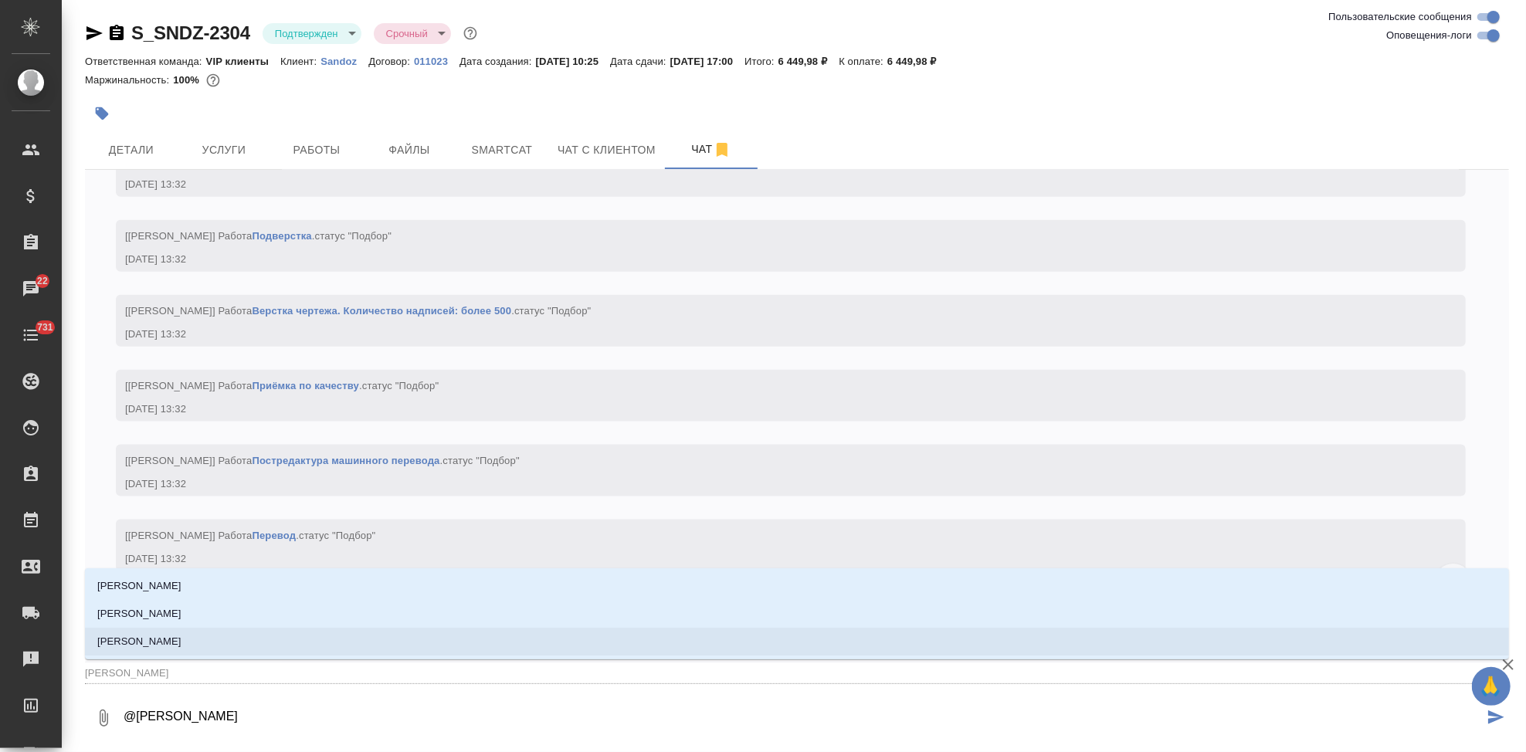
click at [362, 645] on li "[PERSON_NAME]" at bounding box center [797, 642] width 1424 height 28
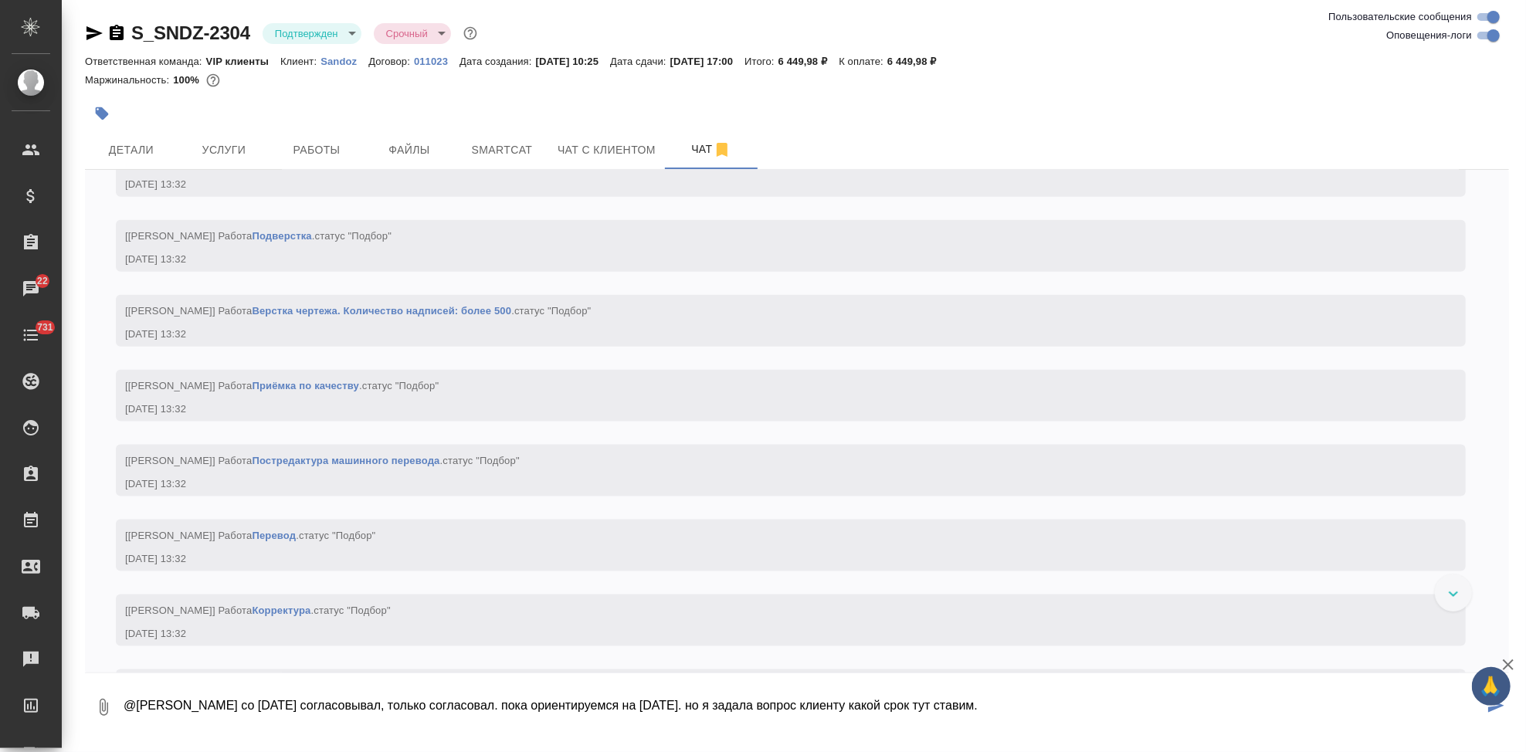
type textarea "@[PERSON_NAME] со [DATE] согласовывал, только согласовал. пока ориентируемся на…"
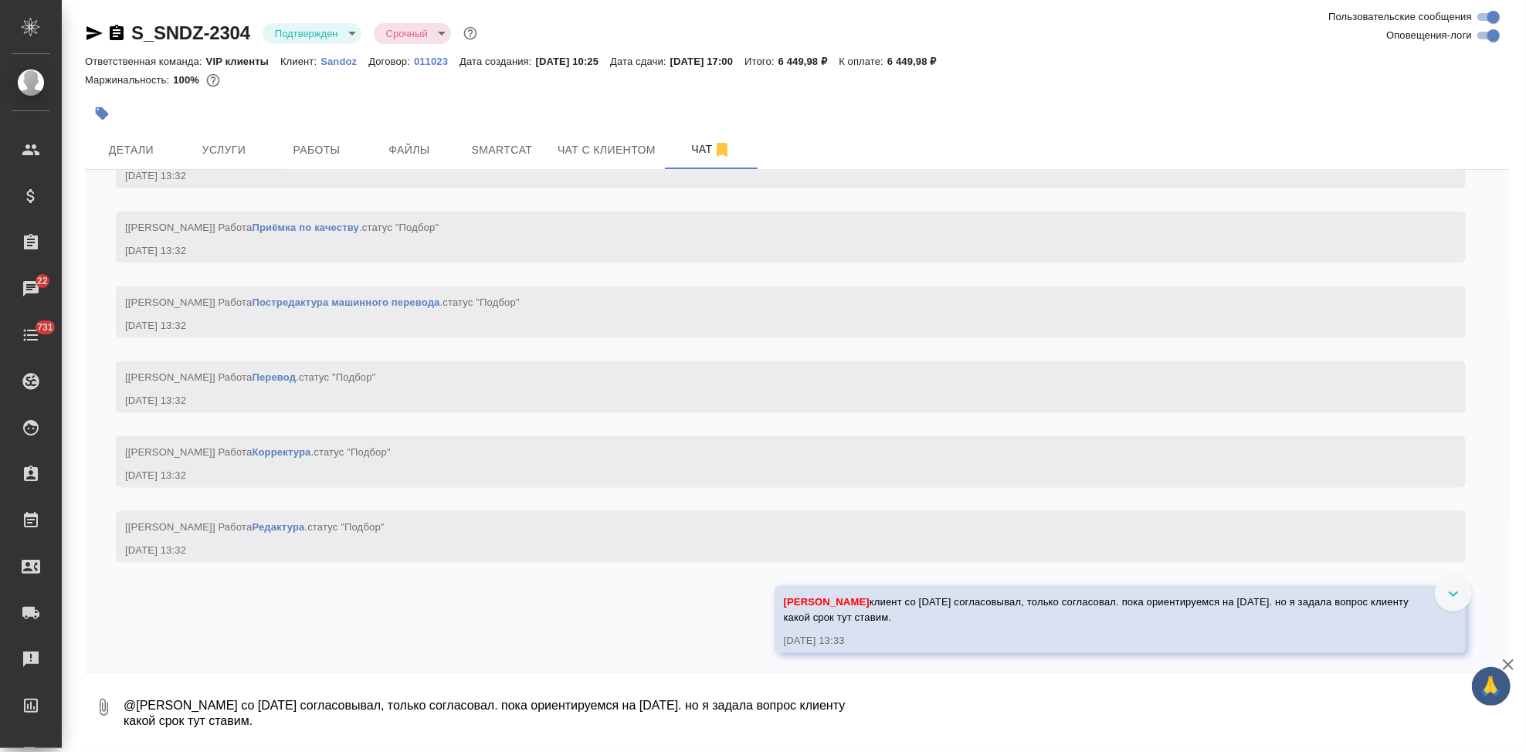
scroll to position [1618, 0]
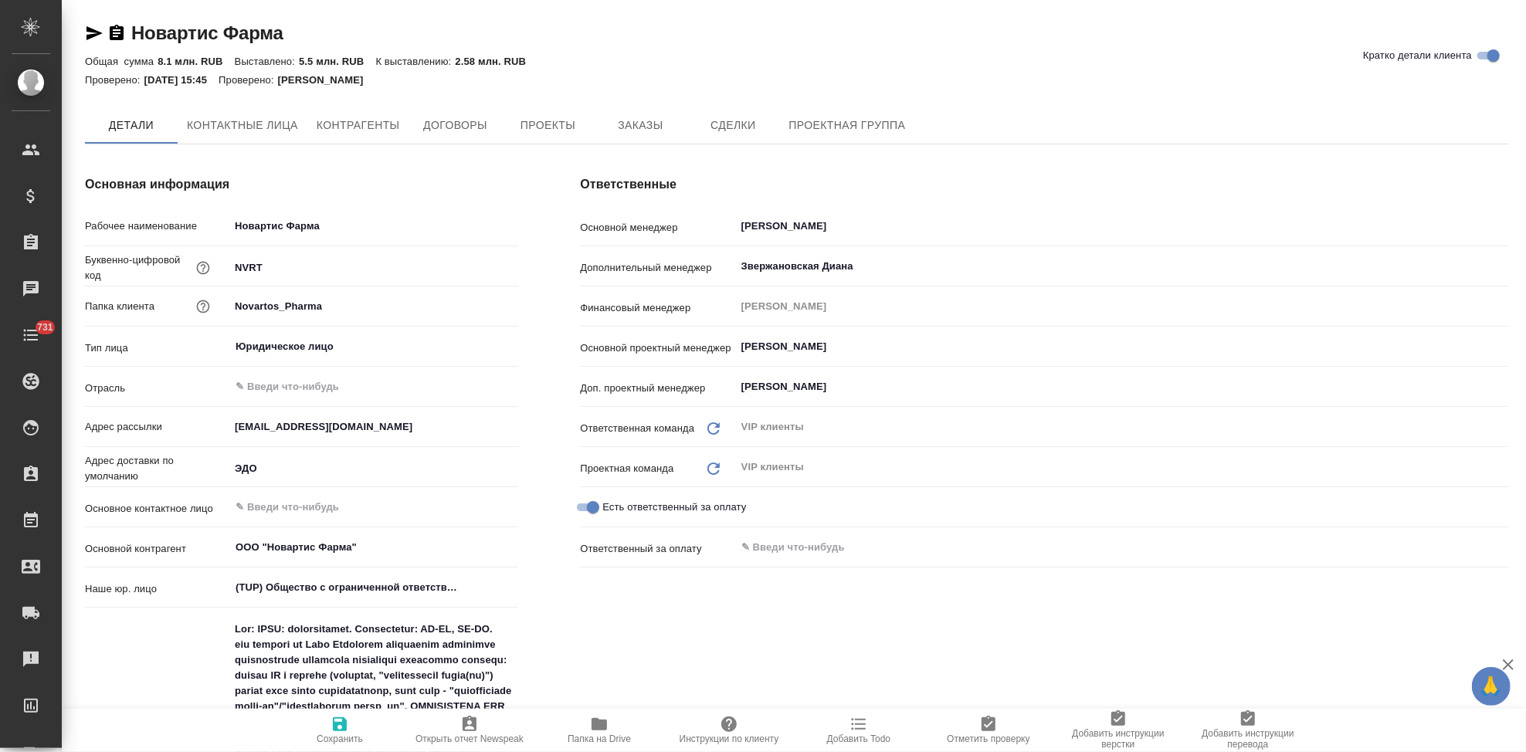
type textarea "x"
click at [640, 117] on span "Заказы" at bounding box center [640, 126] width 74 height 19
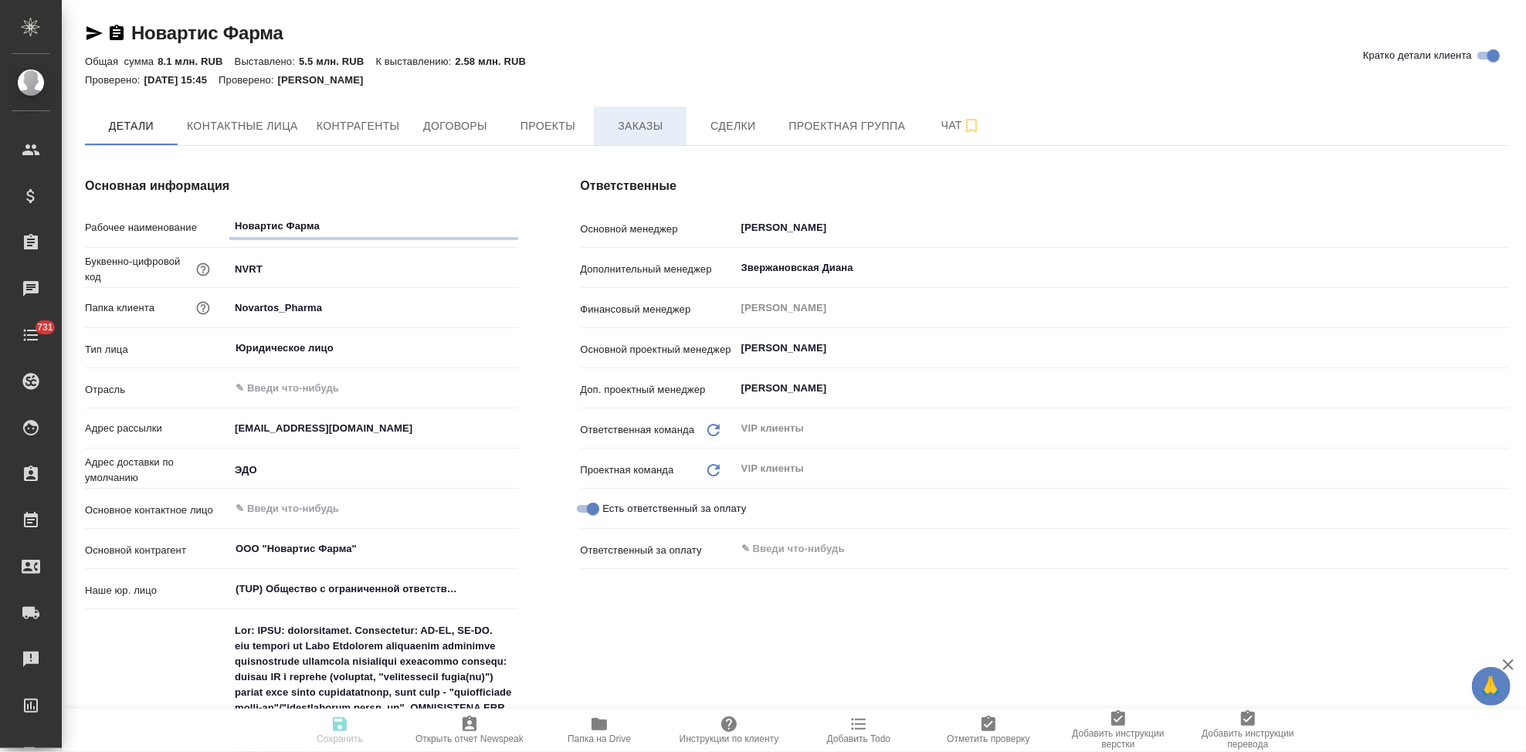
type textarea "x"
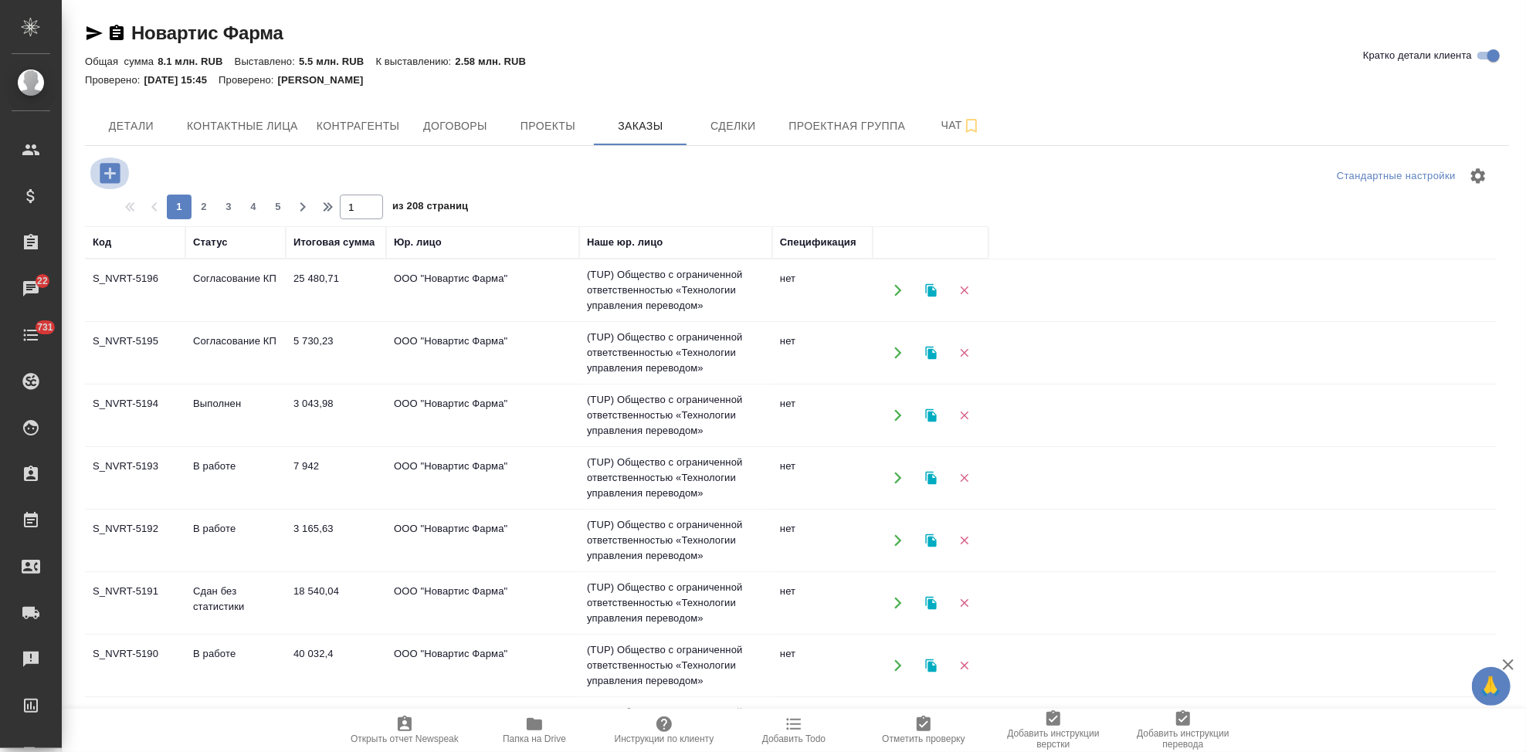
click at [116, 174] on icon "button" at bounding box center [110, 173] width 20 height 20
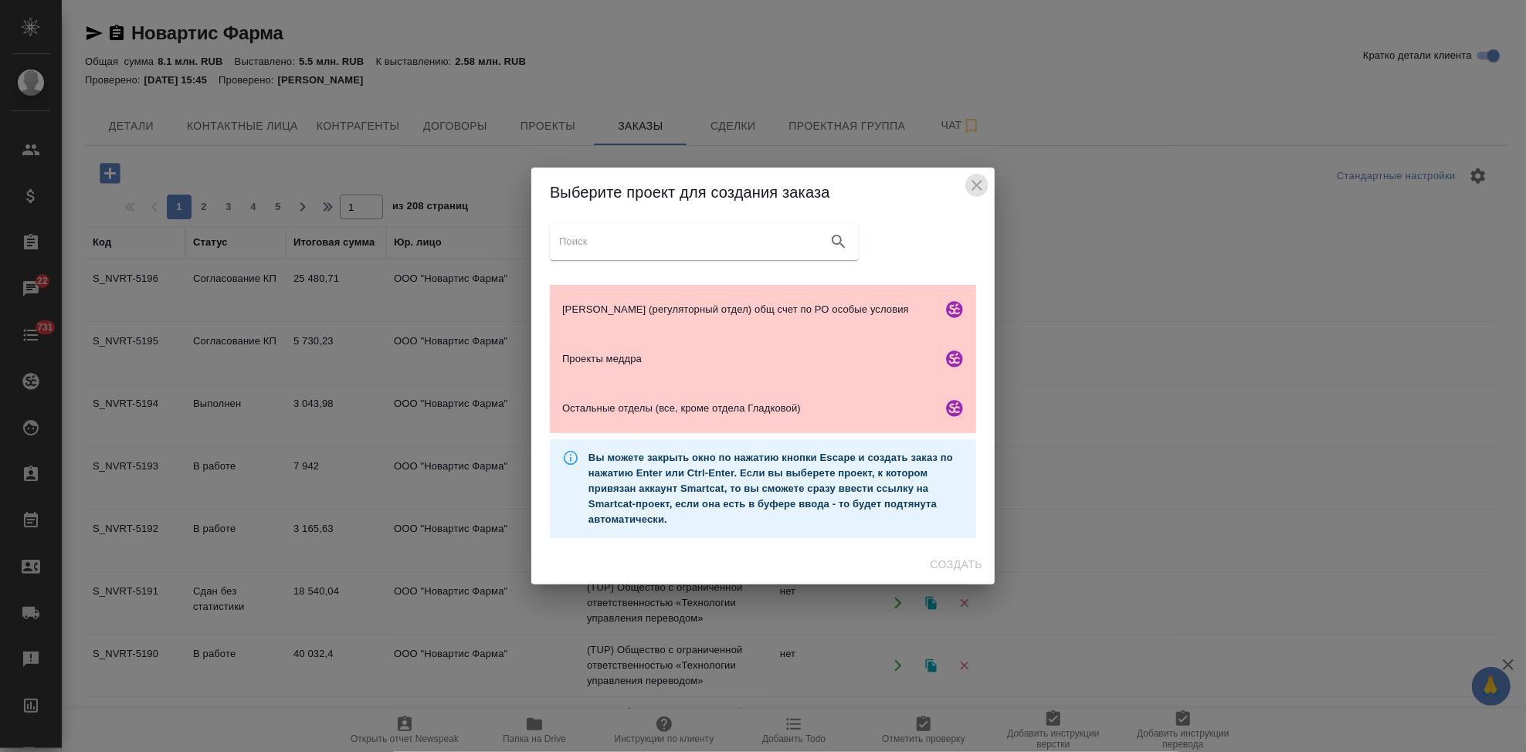
click at [979, 190] on icon "close" at bounding box center [977, 185] width 19 height 19
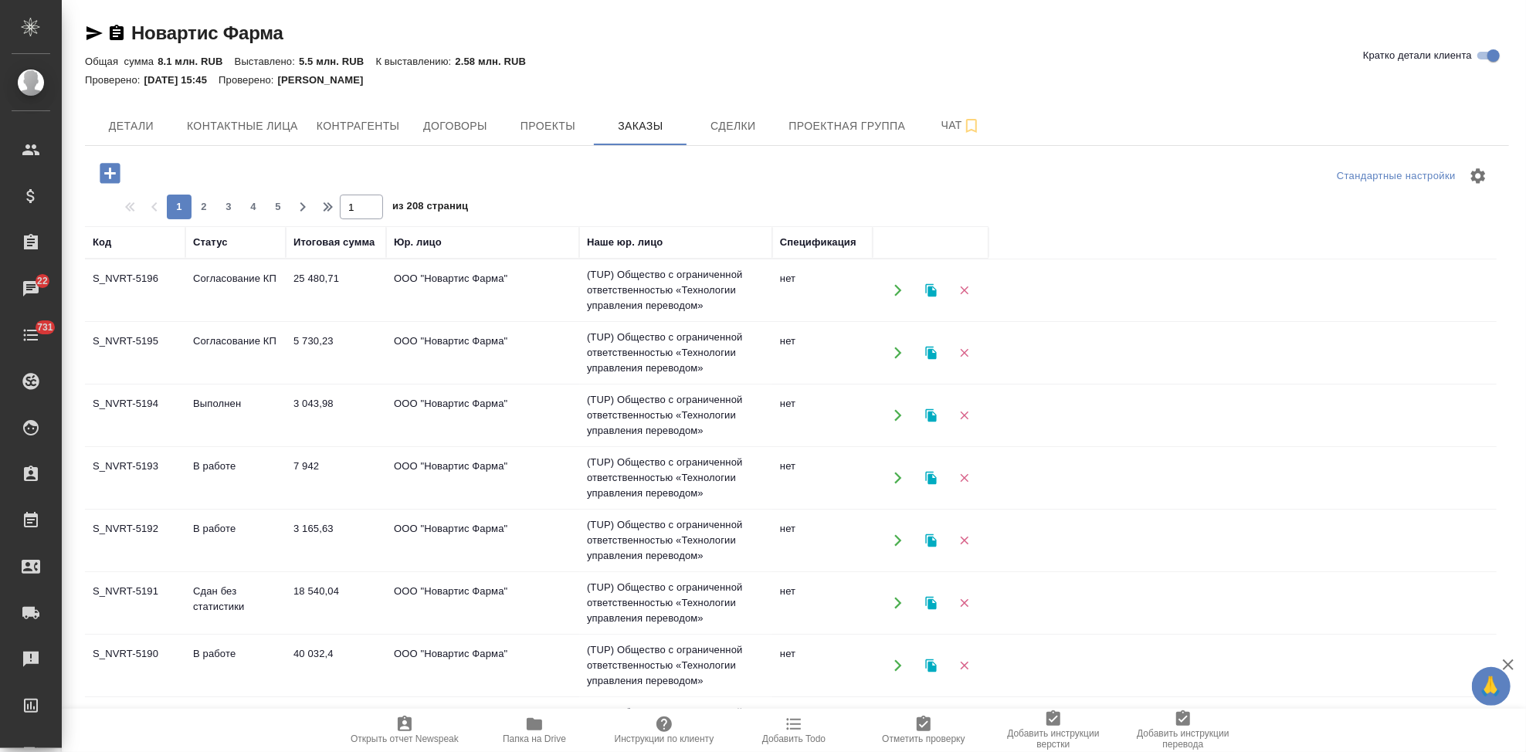
click at [273, 297] on td "Согласование КП" at bounding box center [235, 290] width 100 height 54
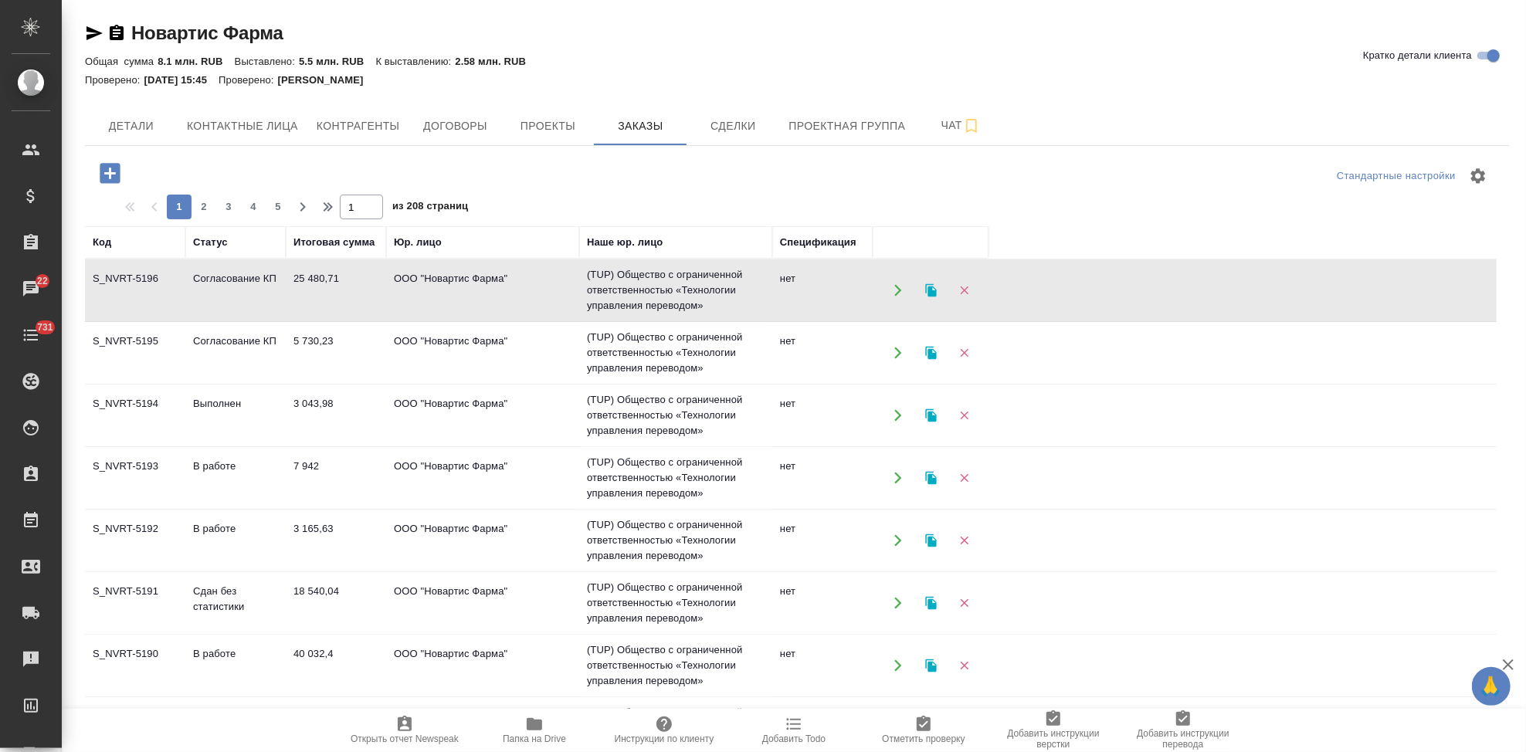
click at [273, 297] on td "Согласование КП" at bounding box center [235, 290] width 100 height 54
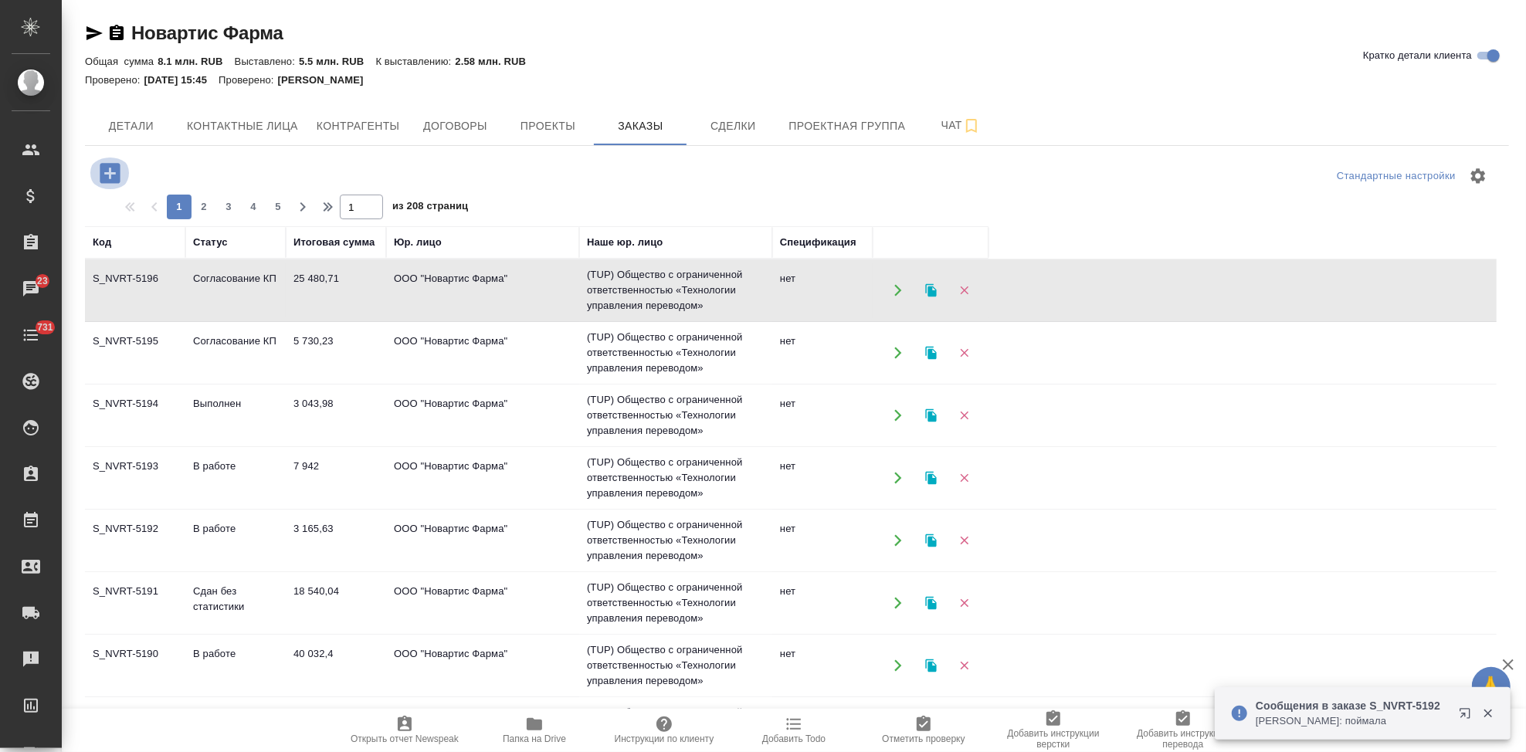
click at [104, 171] on icon "button" at bounding box center [110, 173] width 20 height 20
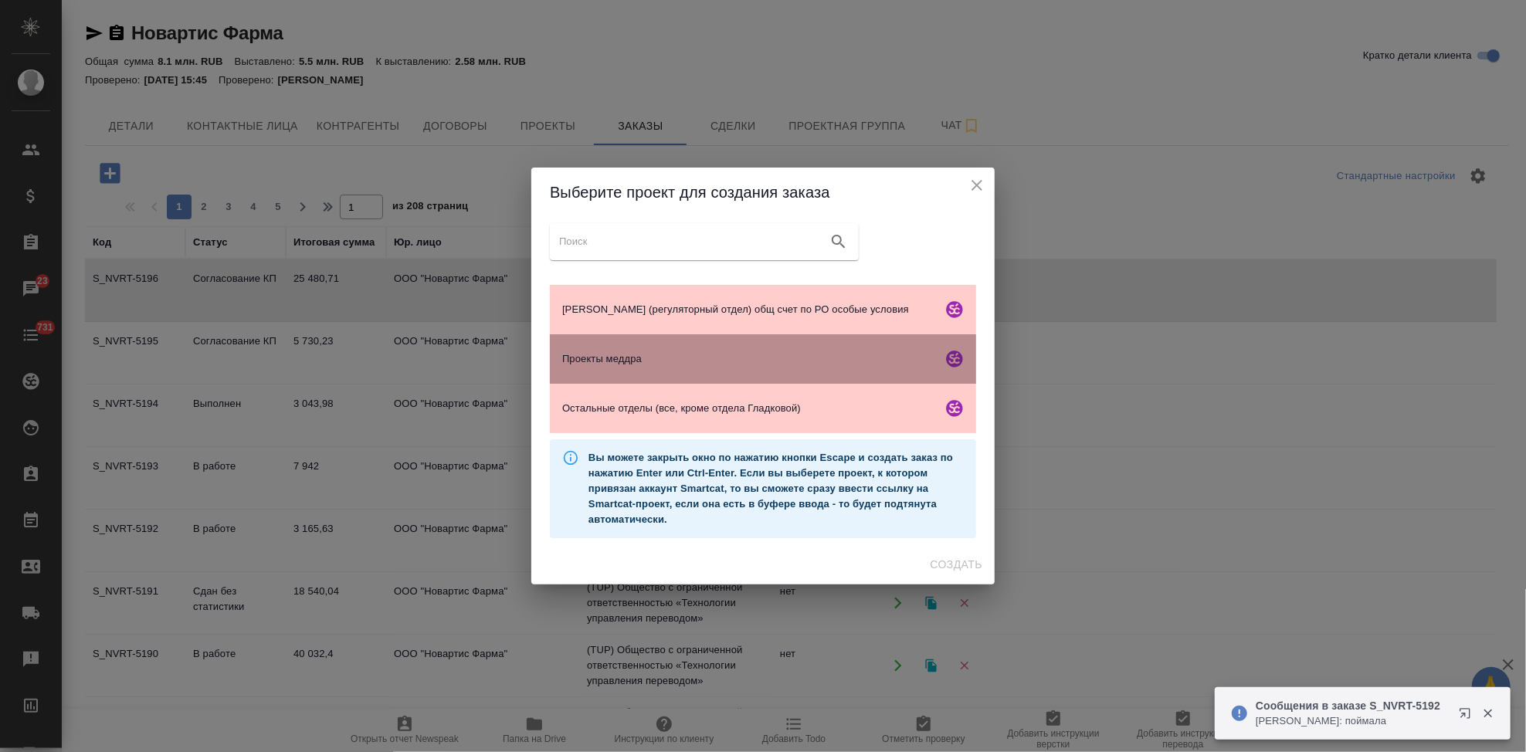
click at [631, 353] on span "Проекты меддра" at bounding box center [749, 358] width 374 height 15
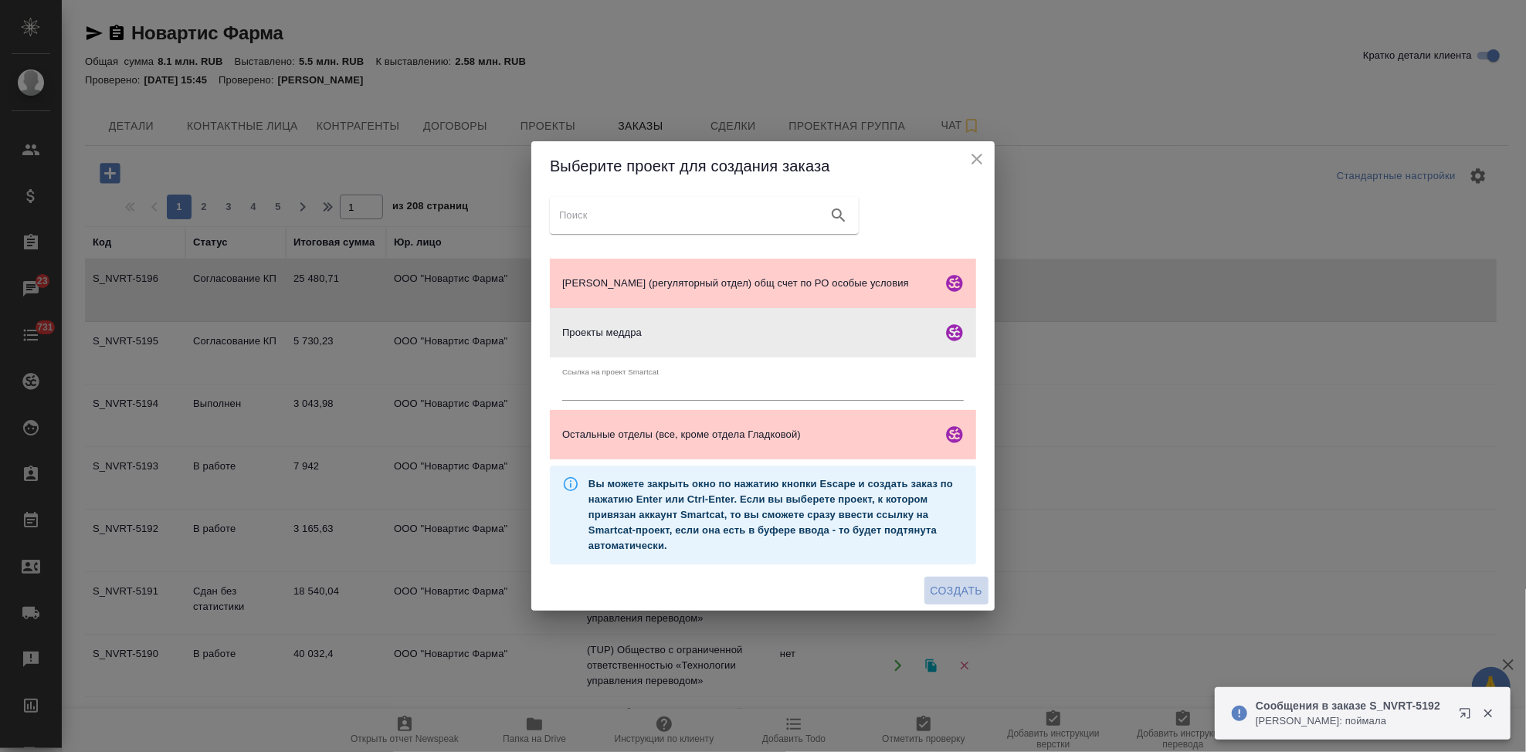
click at [962, 587] on span "Создать" at bounding box center [957, 591] width 52 height 19
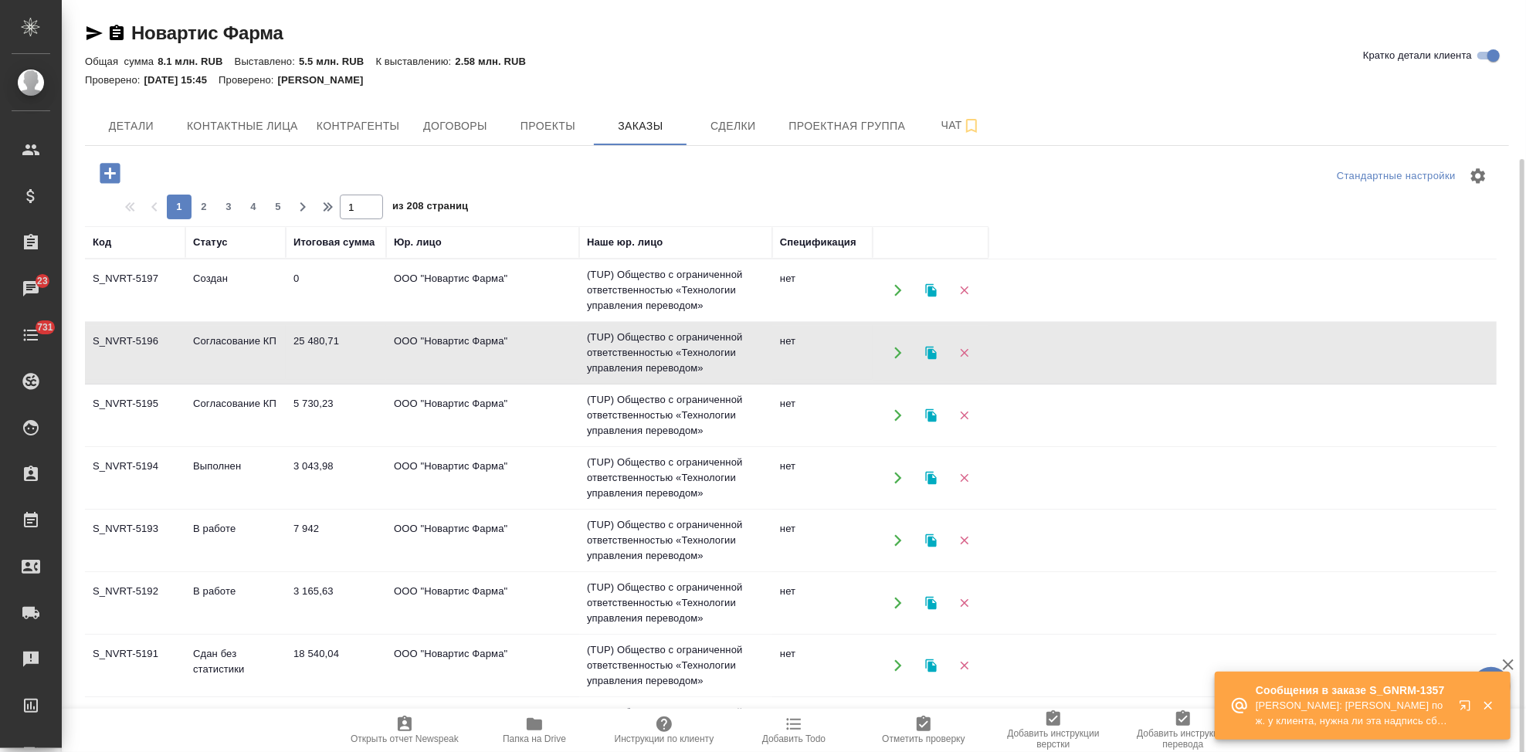
scroll to position [86, 0]
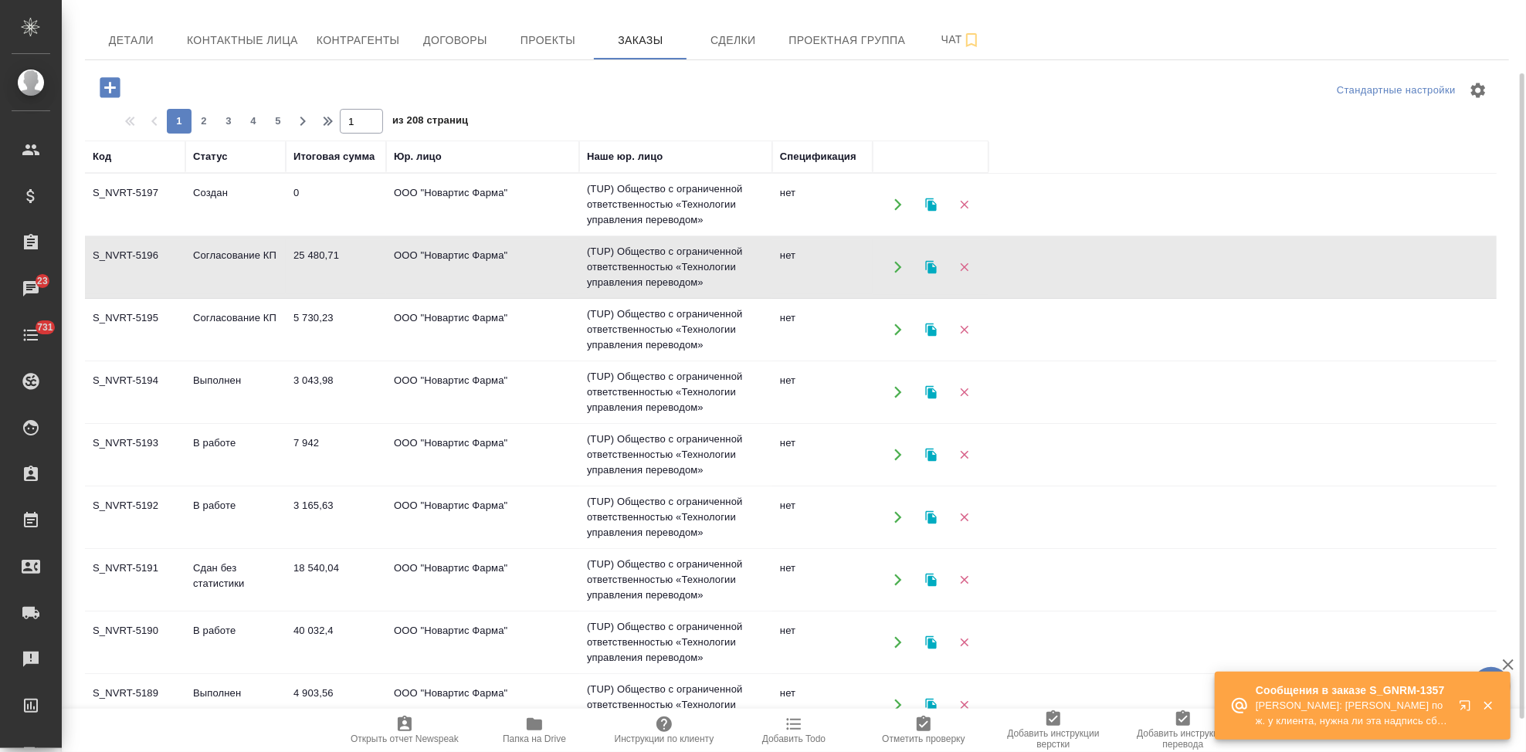
click at [193, 574] on td "Сдан без статистики" at bounding box center [235, 580] width 100 height 54
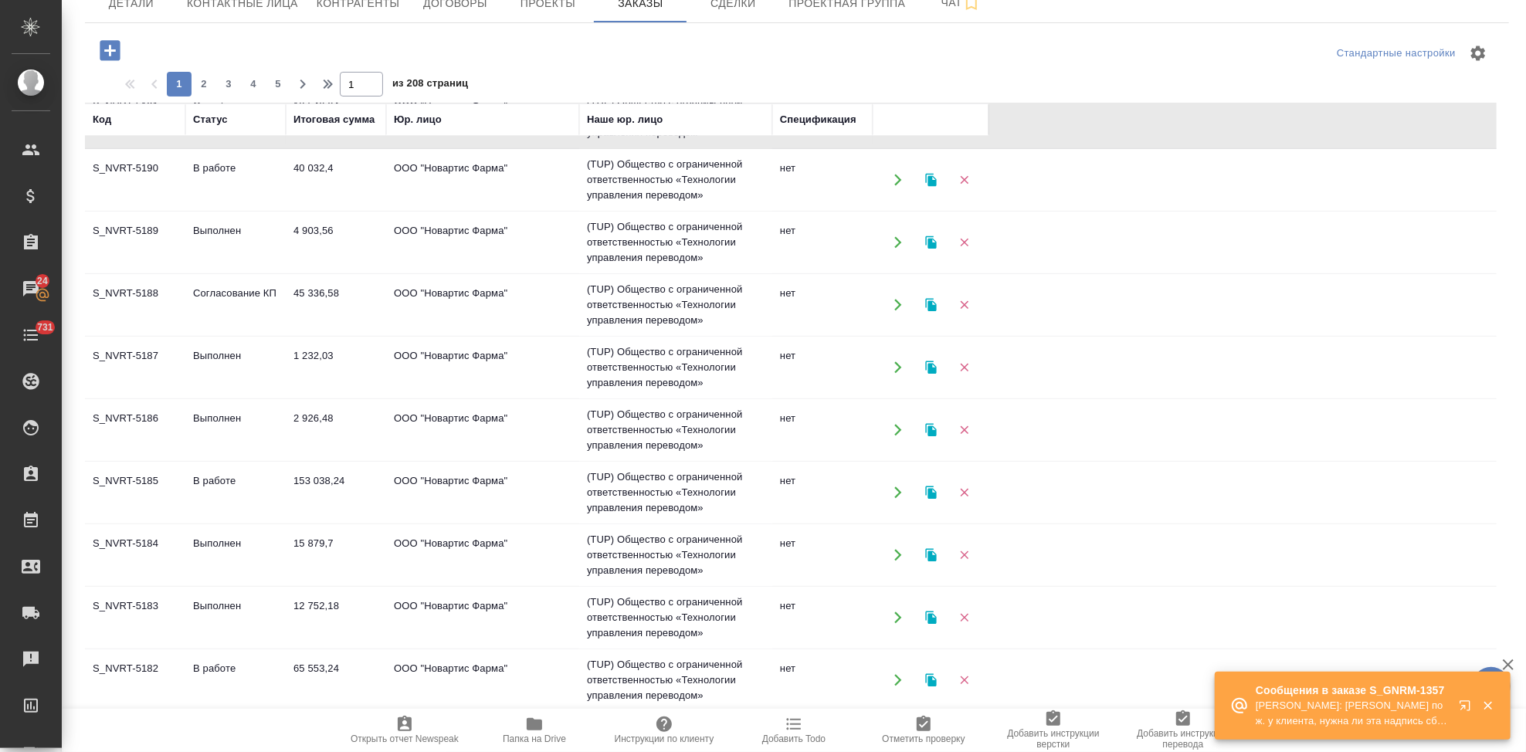
scroll to position [528, 0]
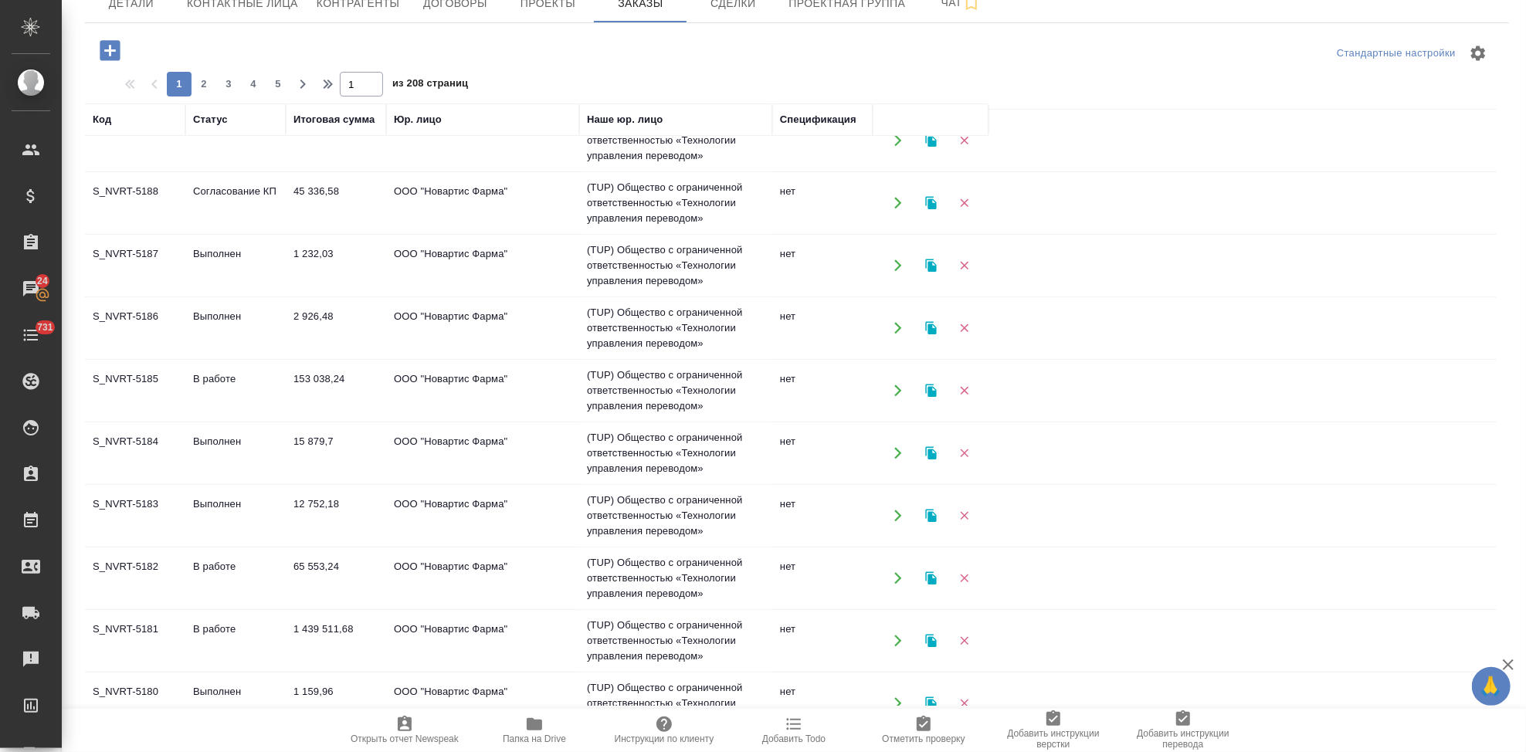
click at [204, 198] on td "Согласование КП" at bounding box center [235, 203] width 100 height 54
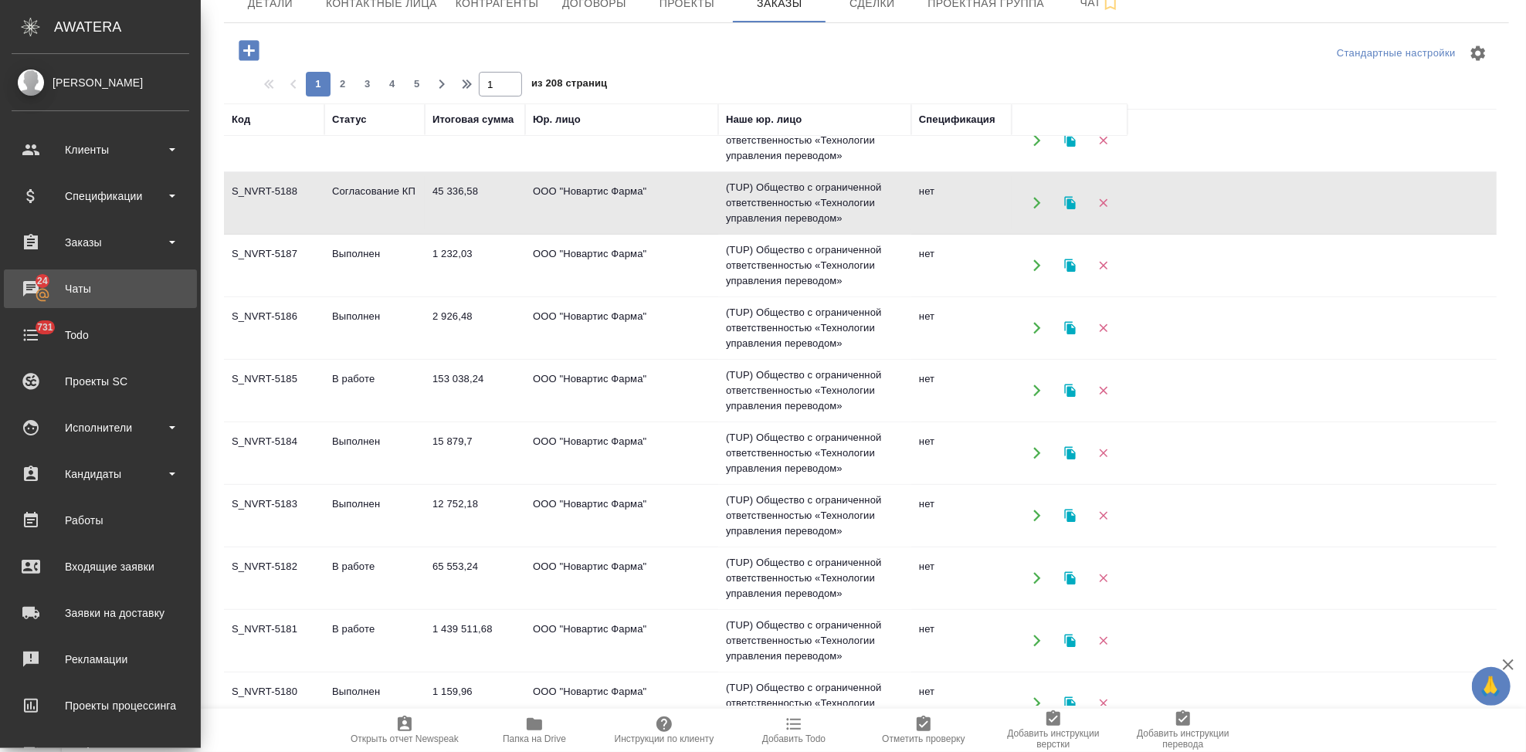
click at [60, 304] on link "24 Чаты" at bounding box center [100, 289] width 193 height 39
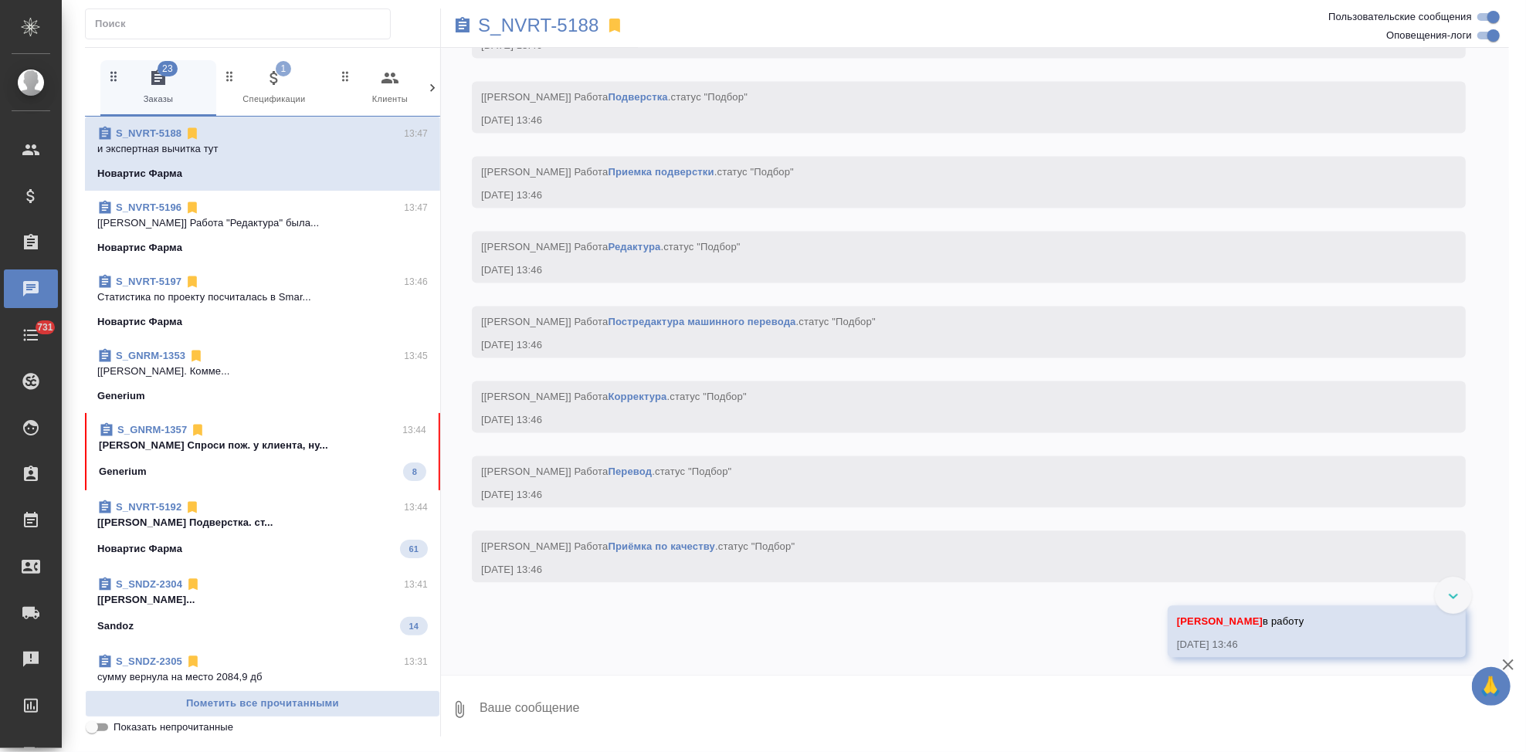
scroll to position [2464, 0]
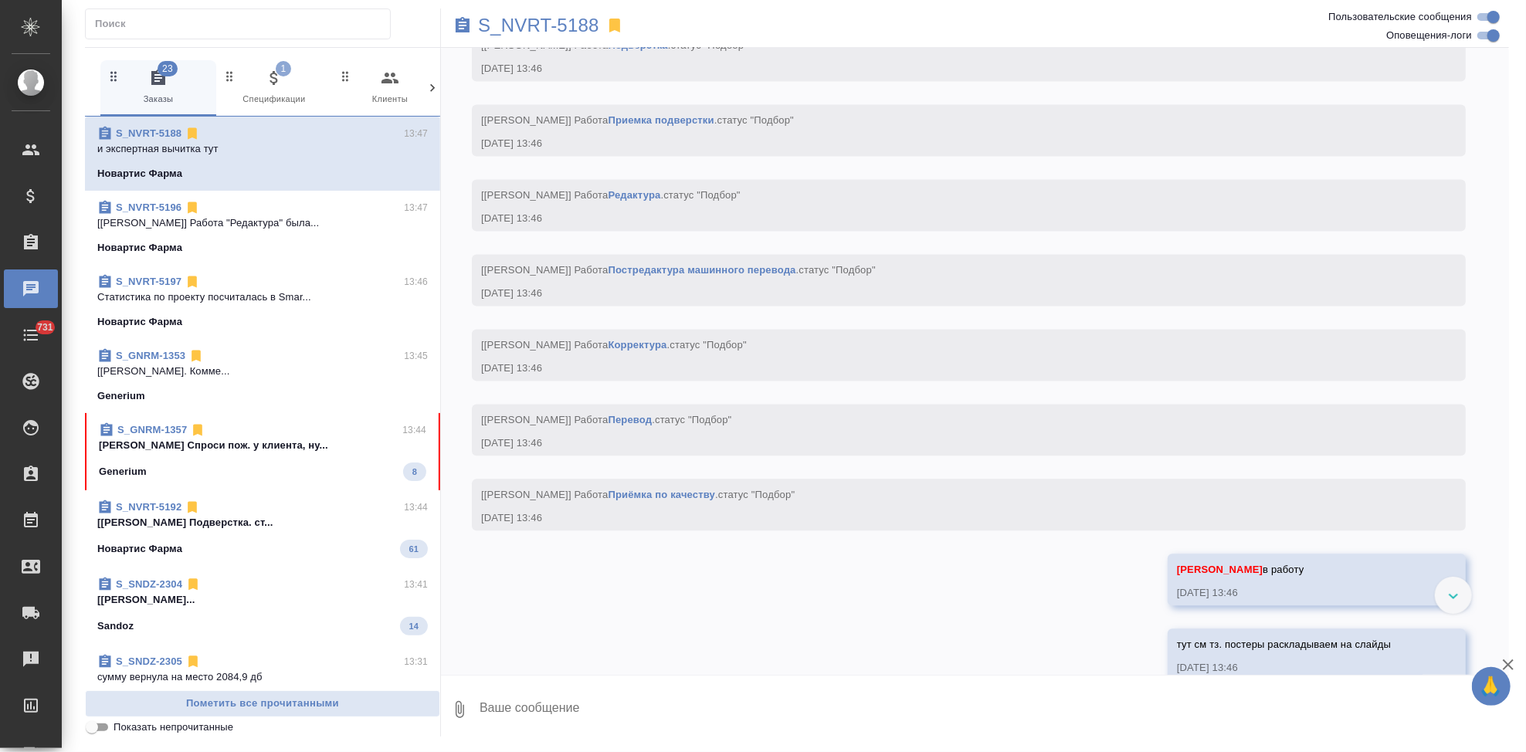
click at [246, 463] on div "Generium 8" at bounding box center [263, 472] width 328 height 19
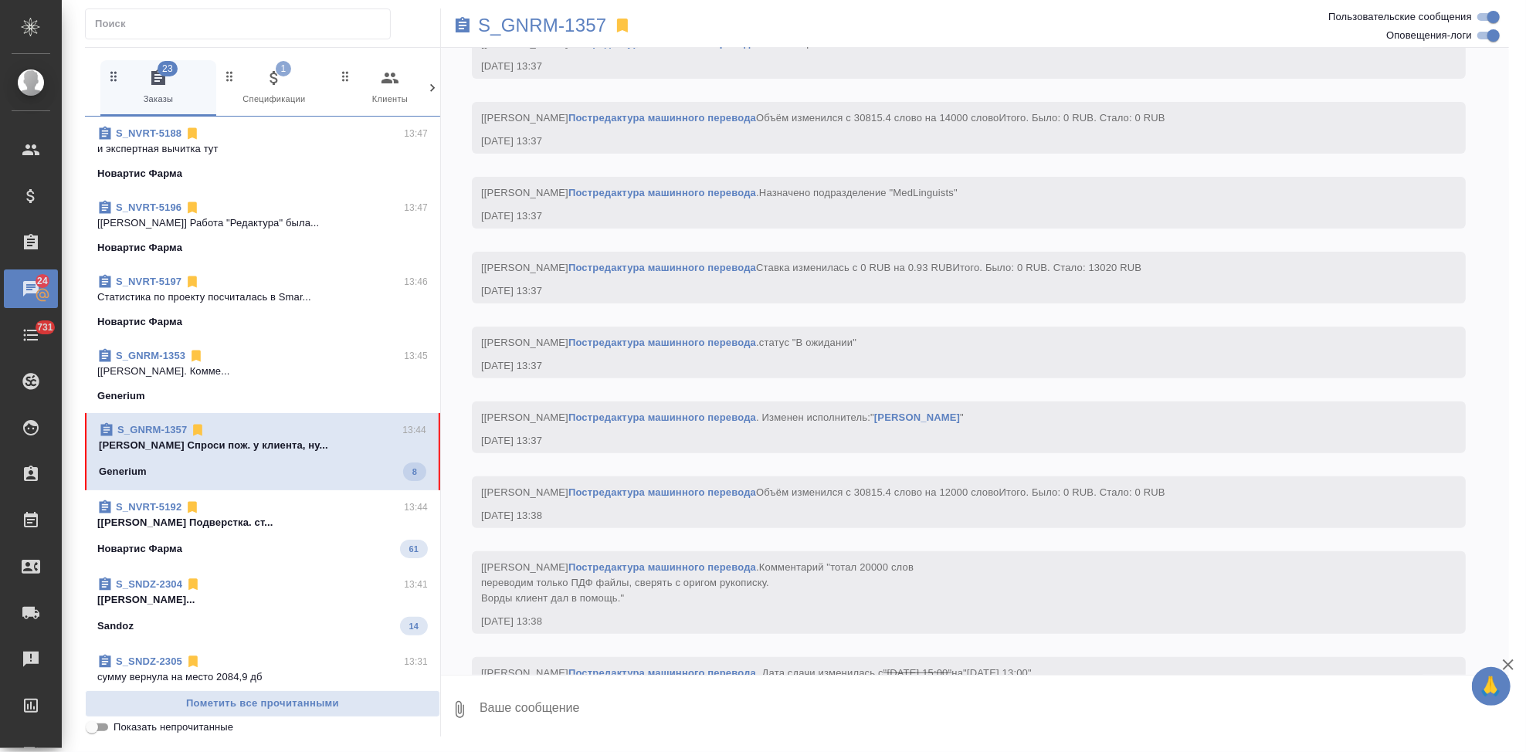
scroll to position [9674, 0]
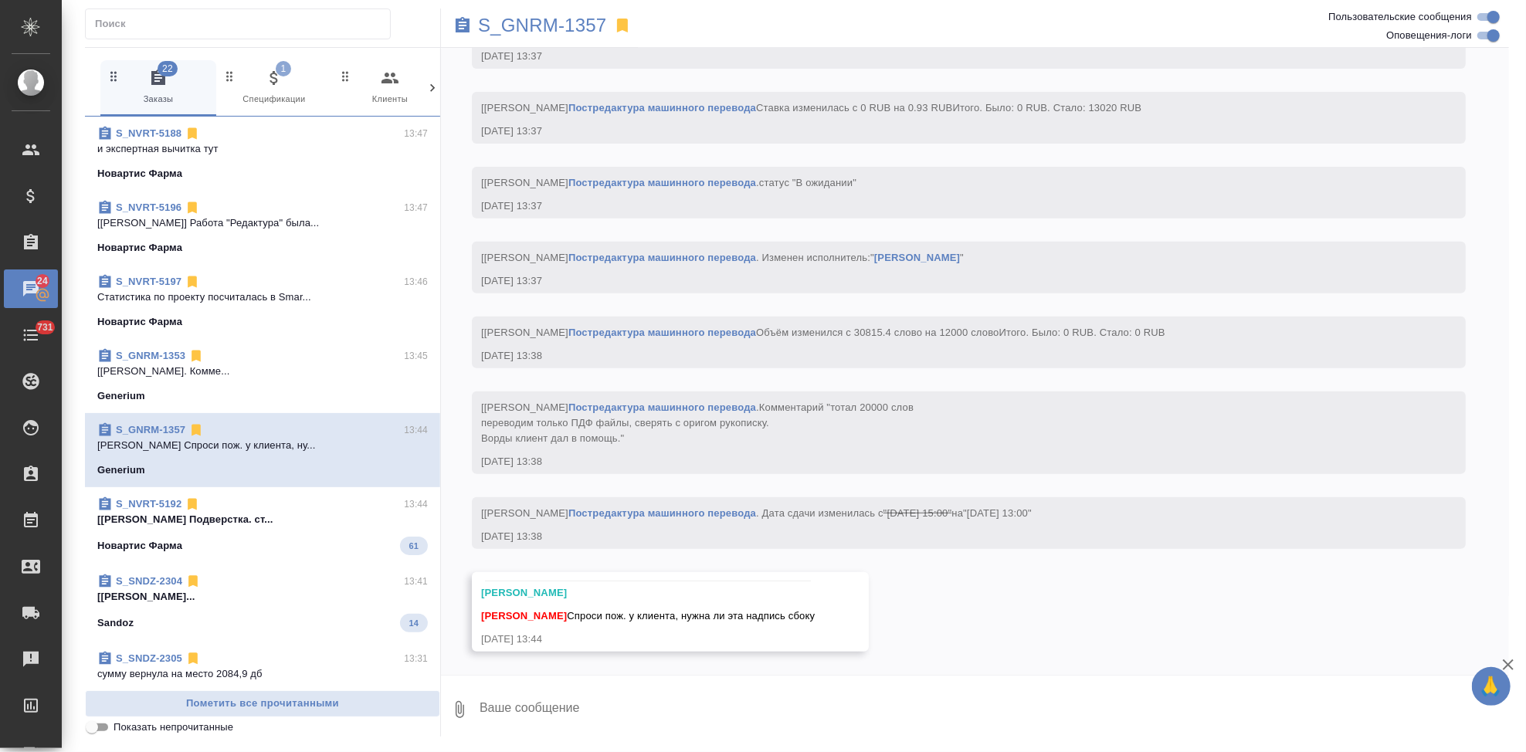
click at [602, 691] on textarea at bounding box center [993, 710] width 1031 height 53
type textarea "ага ок уточняю"
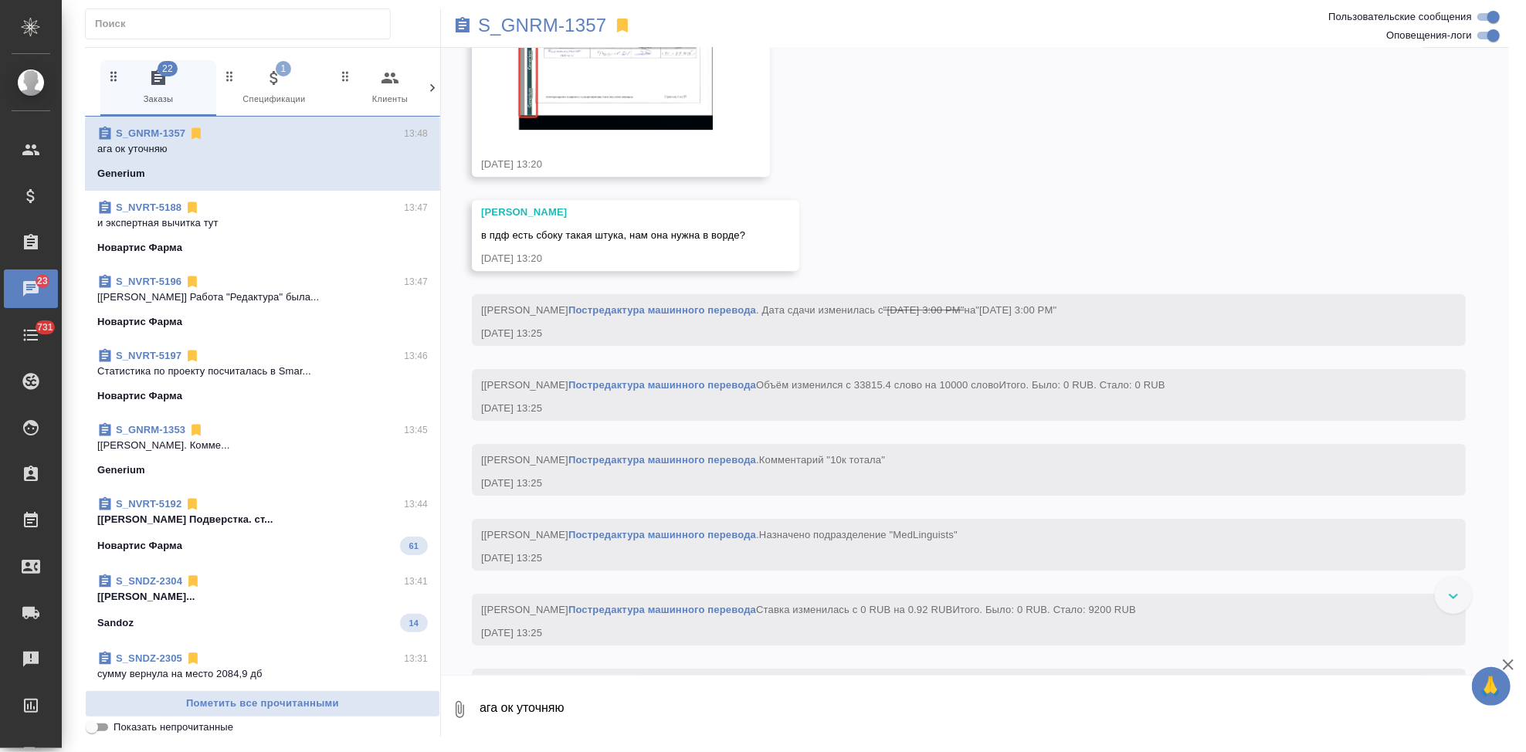
scroll to position [8032, 0]
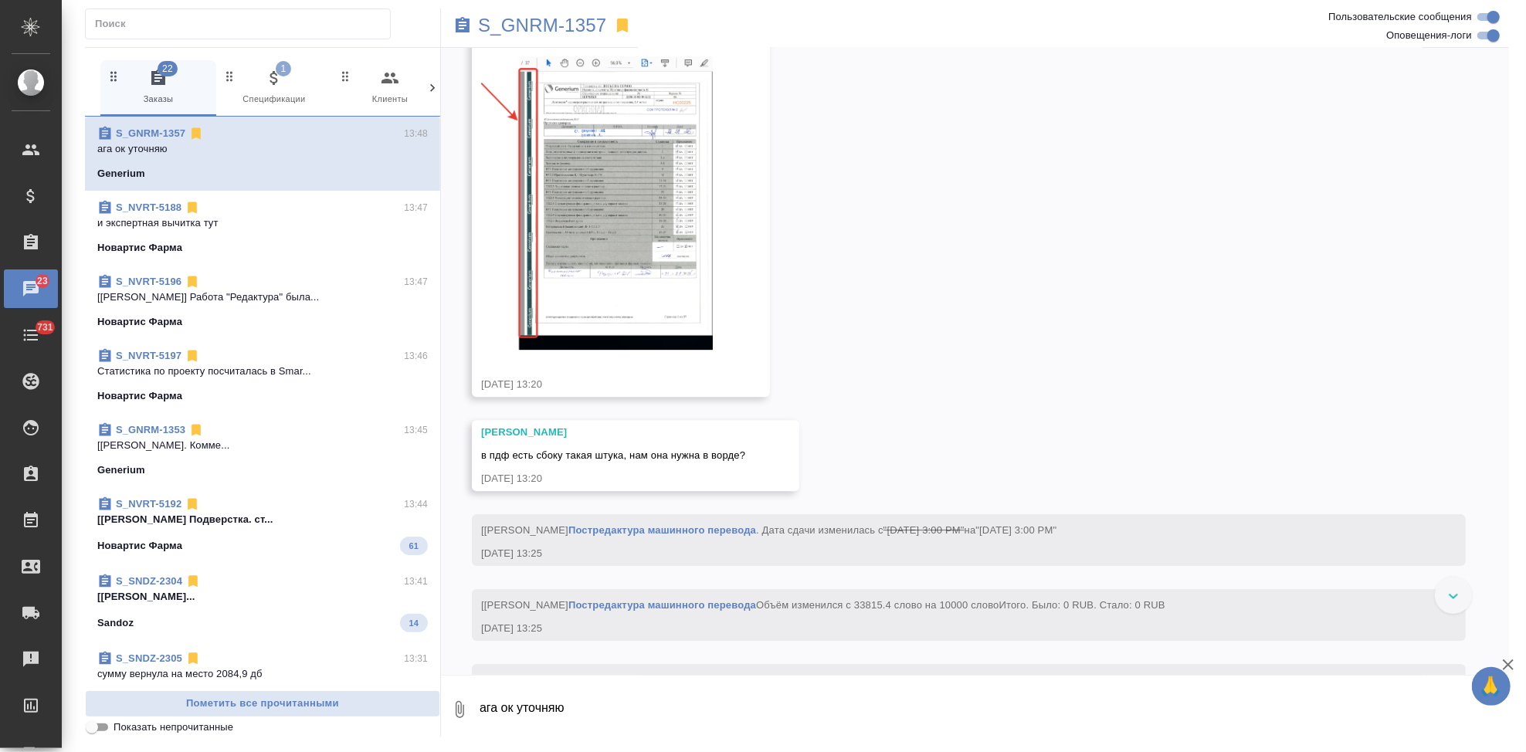
click at [604, 289] on img at bounding box center [597, 203] width 232 height 294
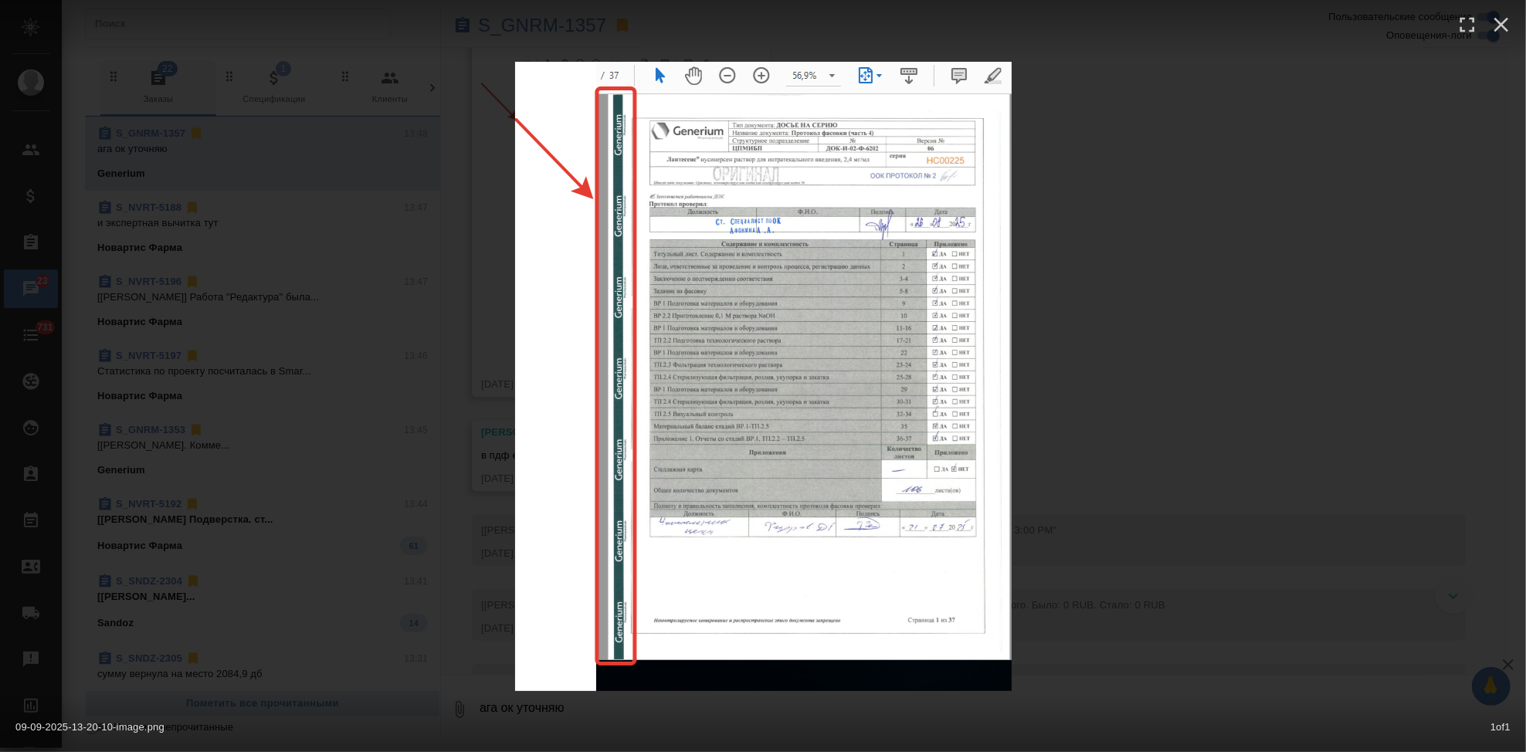
click at [793, 358] on img at bounding box center [763, 377] width 497 height 630
click at [1264, 328] on div "09-09-2025-13-20-10-image.png 1 of 1" at bounding box center [763, 376] width 1526 height 752
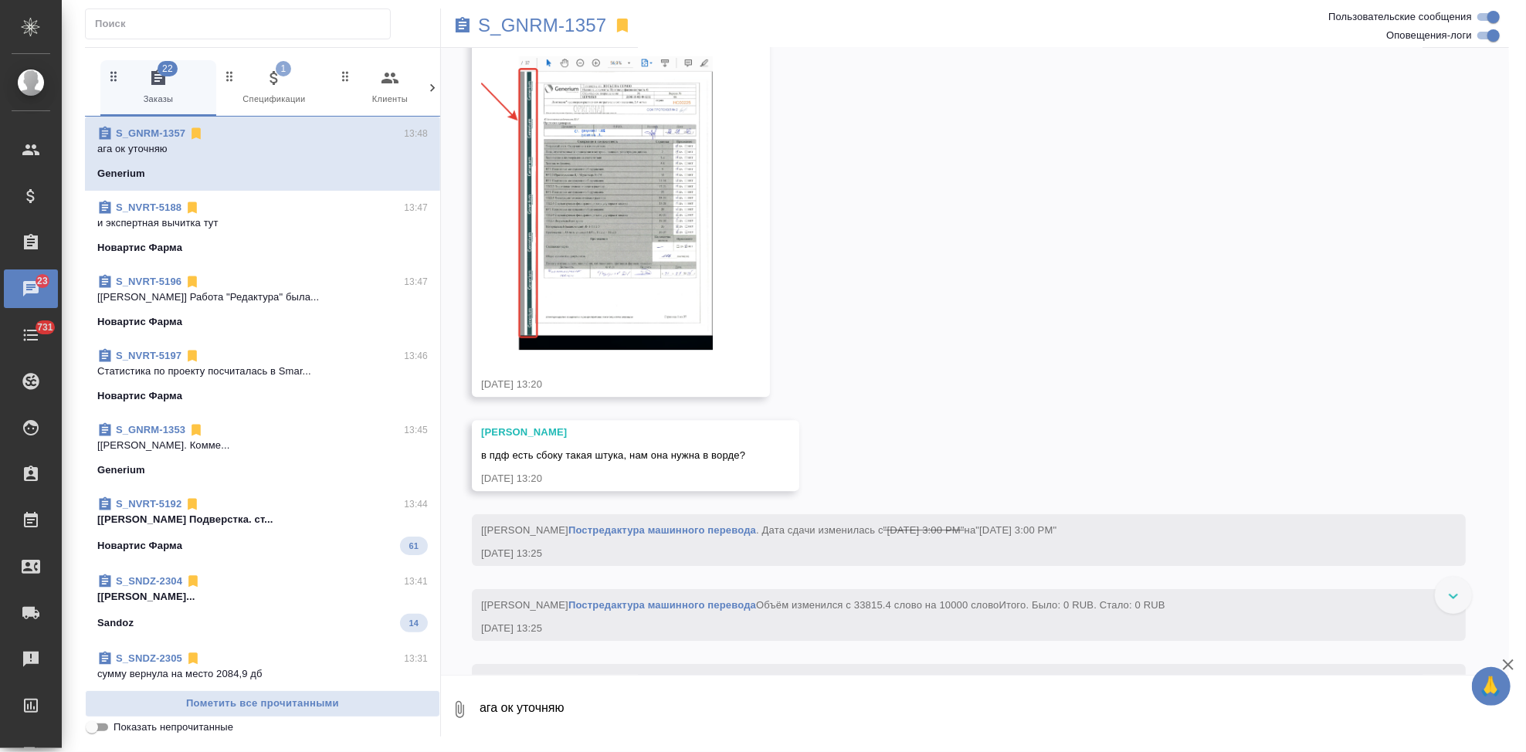
click at [491, 44] on icon "button" at bounding box center [491, 38] width 9 height 11
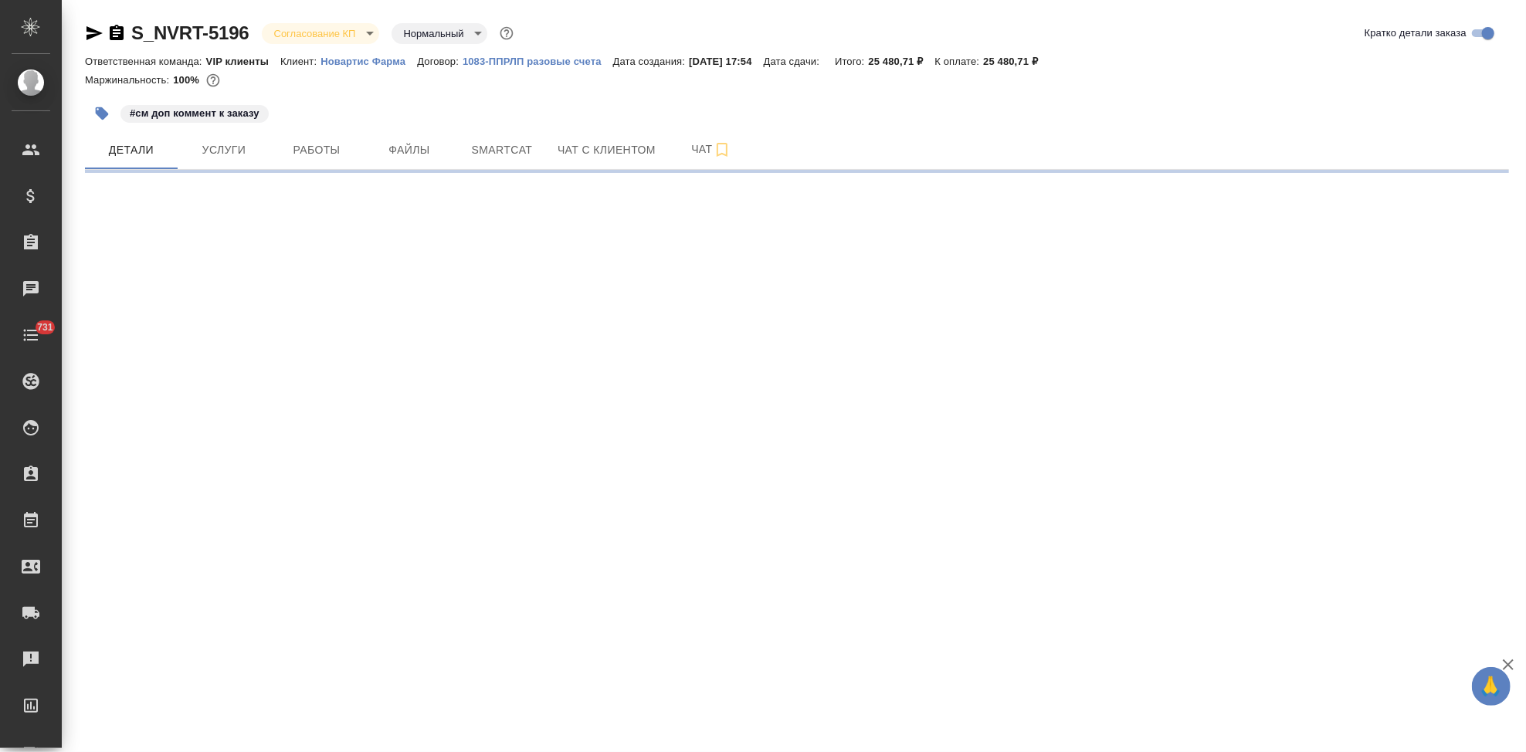
select select "RU"
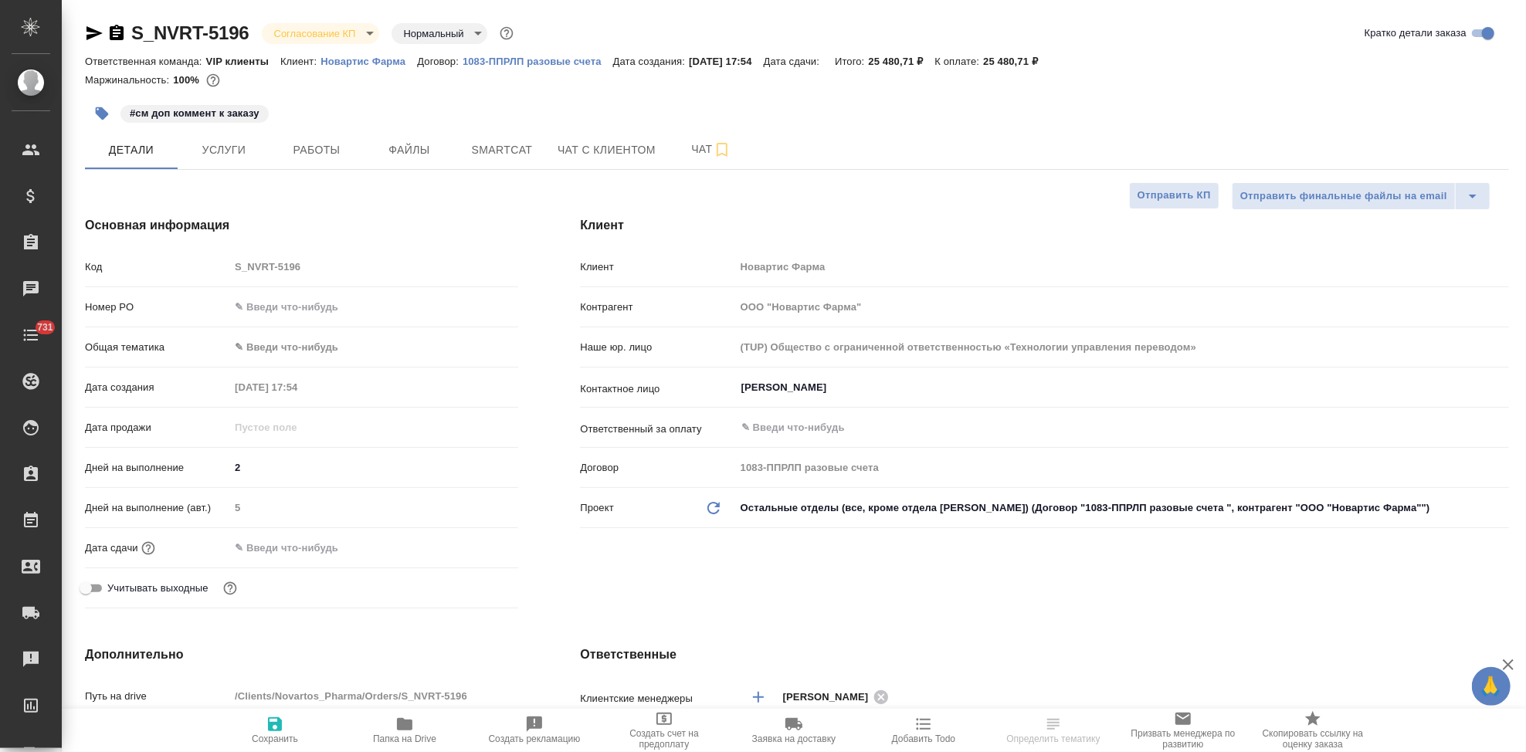
type textarea "x"
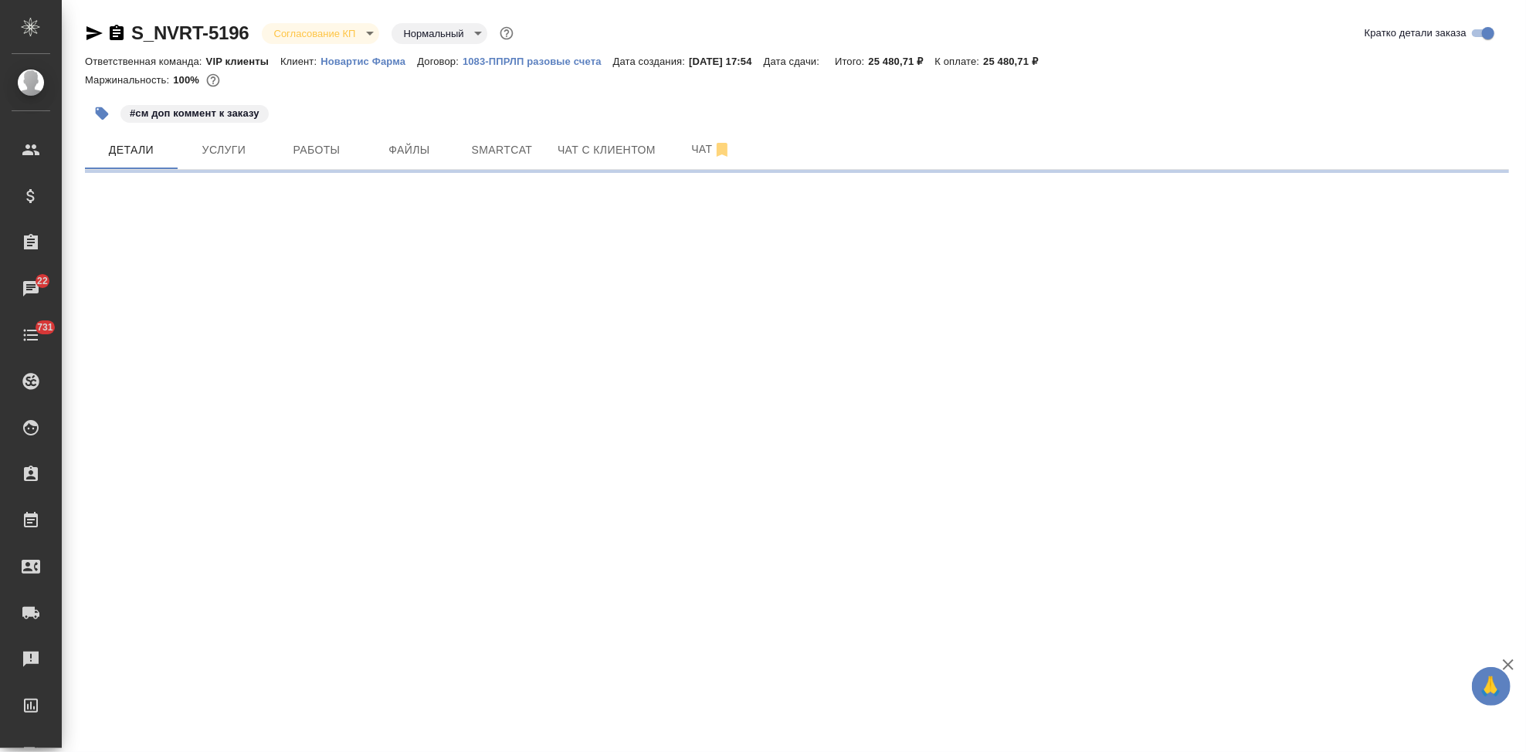
select select "RU"
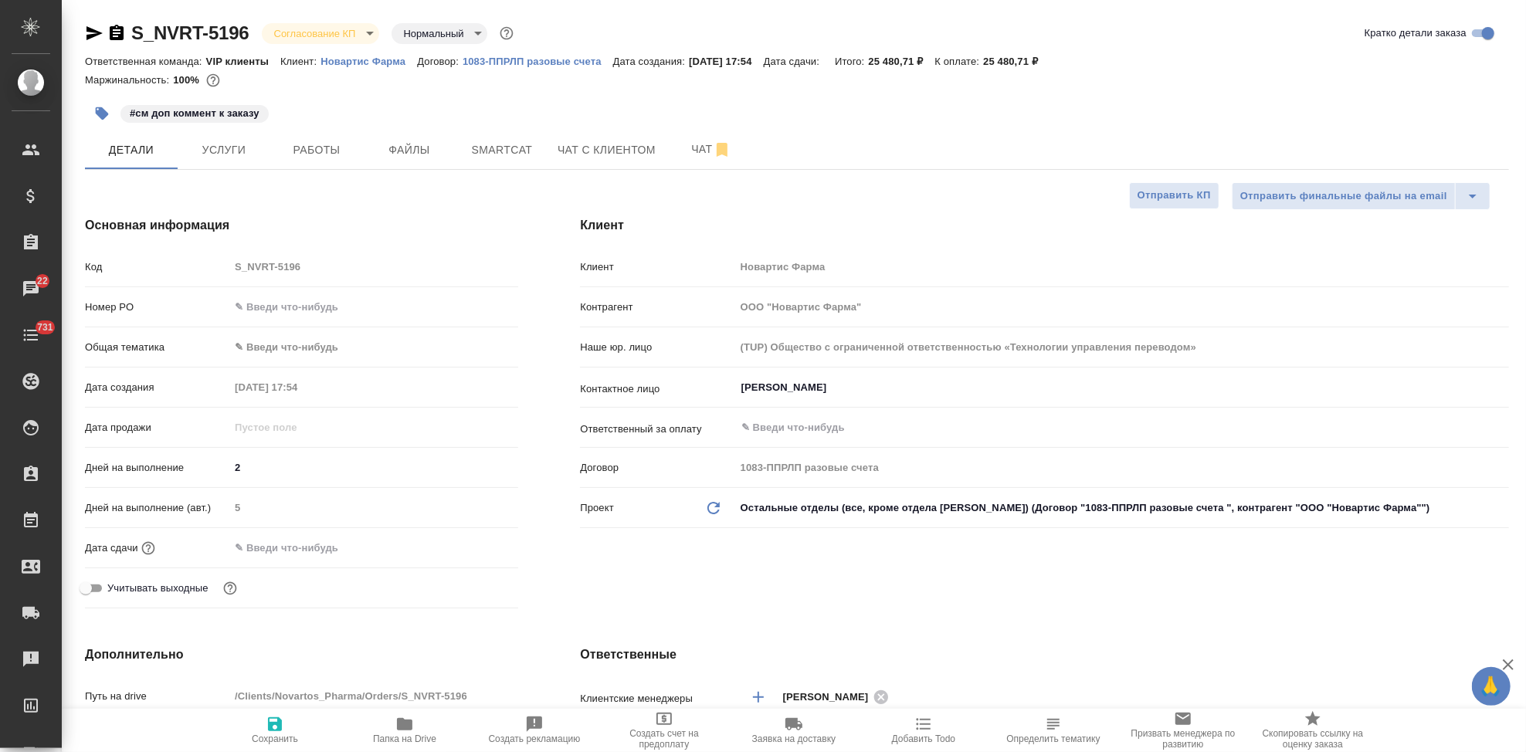
type textarea "x"
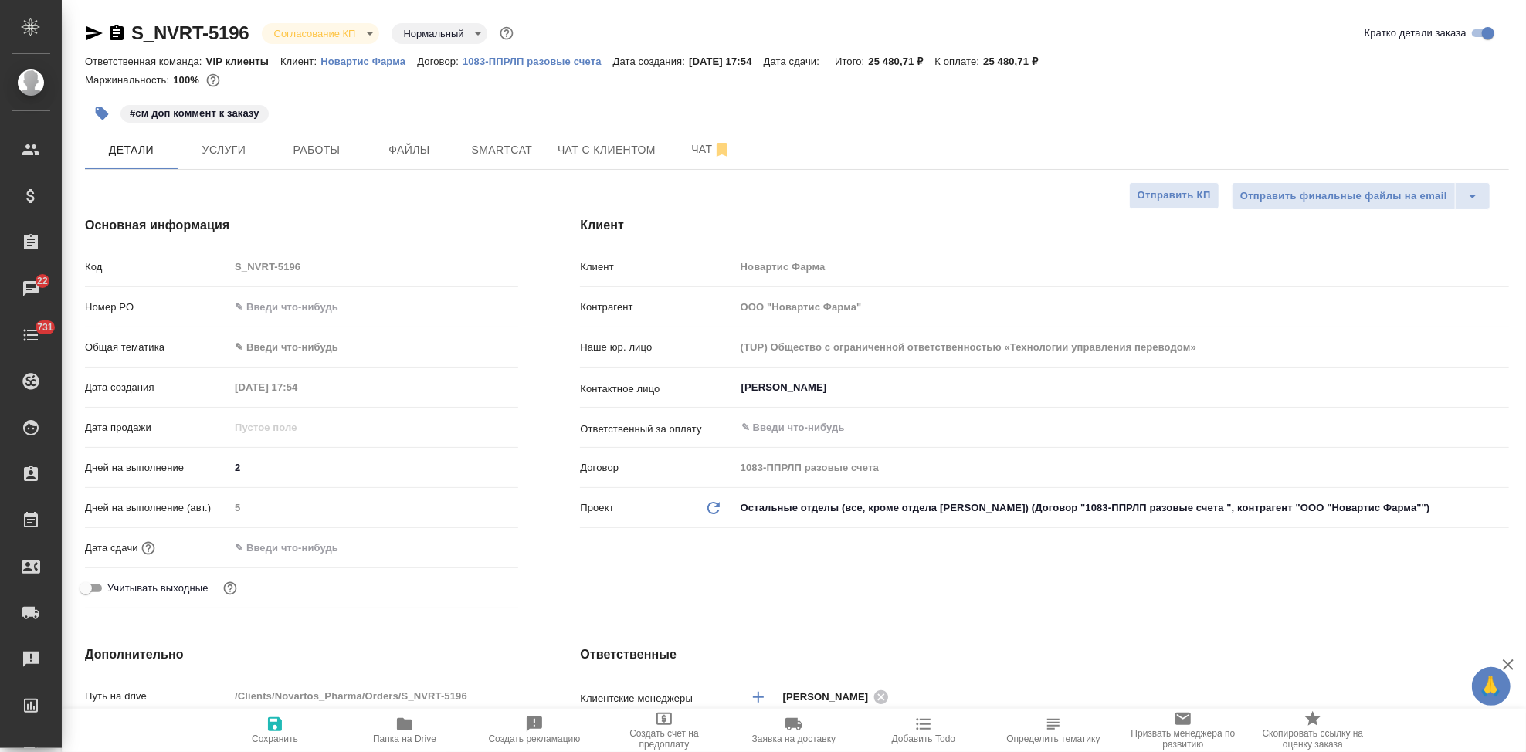
type textarea "x"
click at [222, 270] on div "Код S_NVRT-5196" at bounding box center [301, 266] width 433 height 27
type textarea "x"
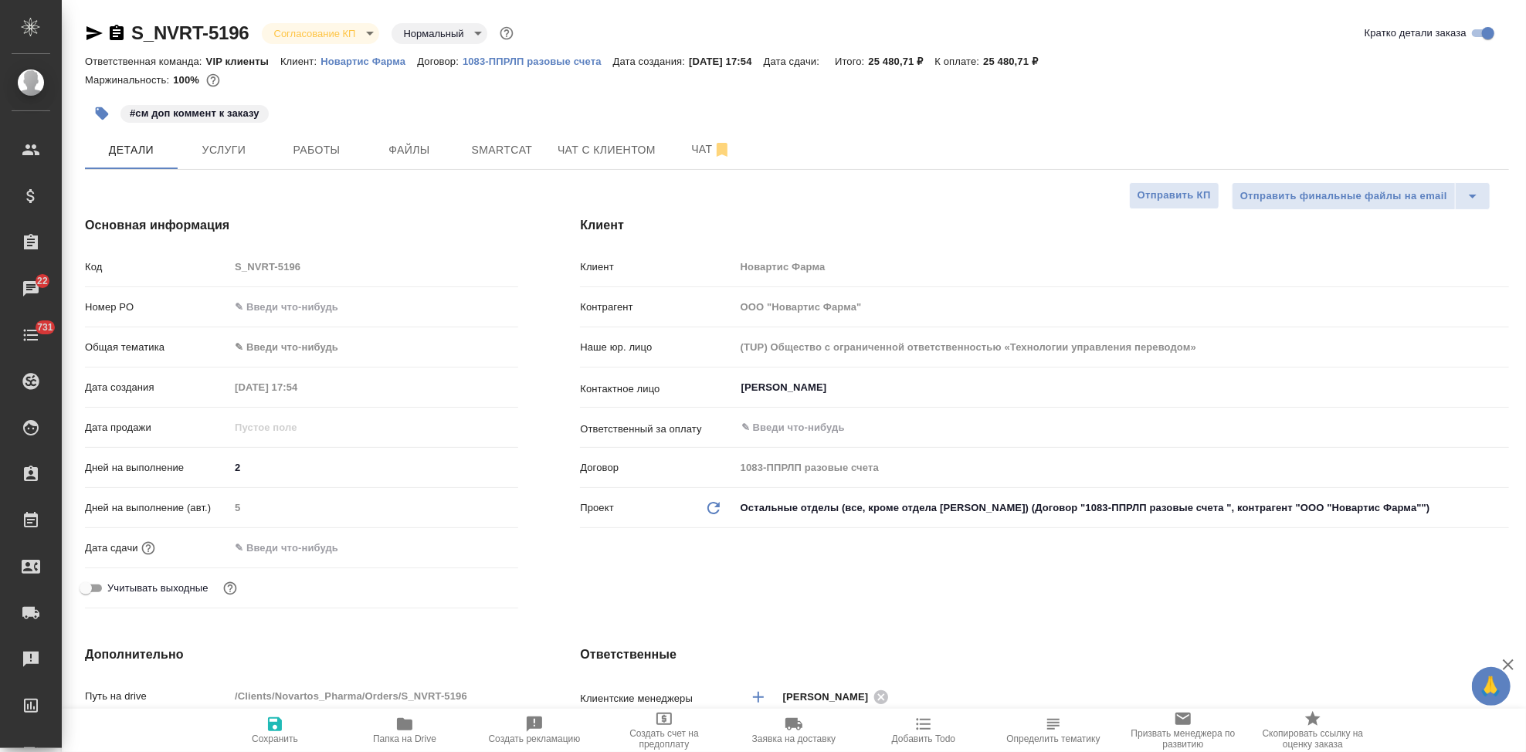
type textarea "x"
click at [351, 307] on input "text" at bounding box center [373, 307] width 287 height 22
paste input "3006495248"
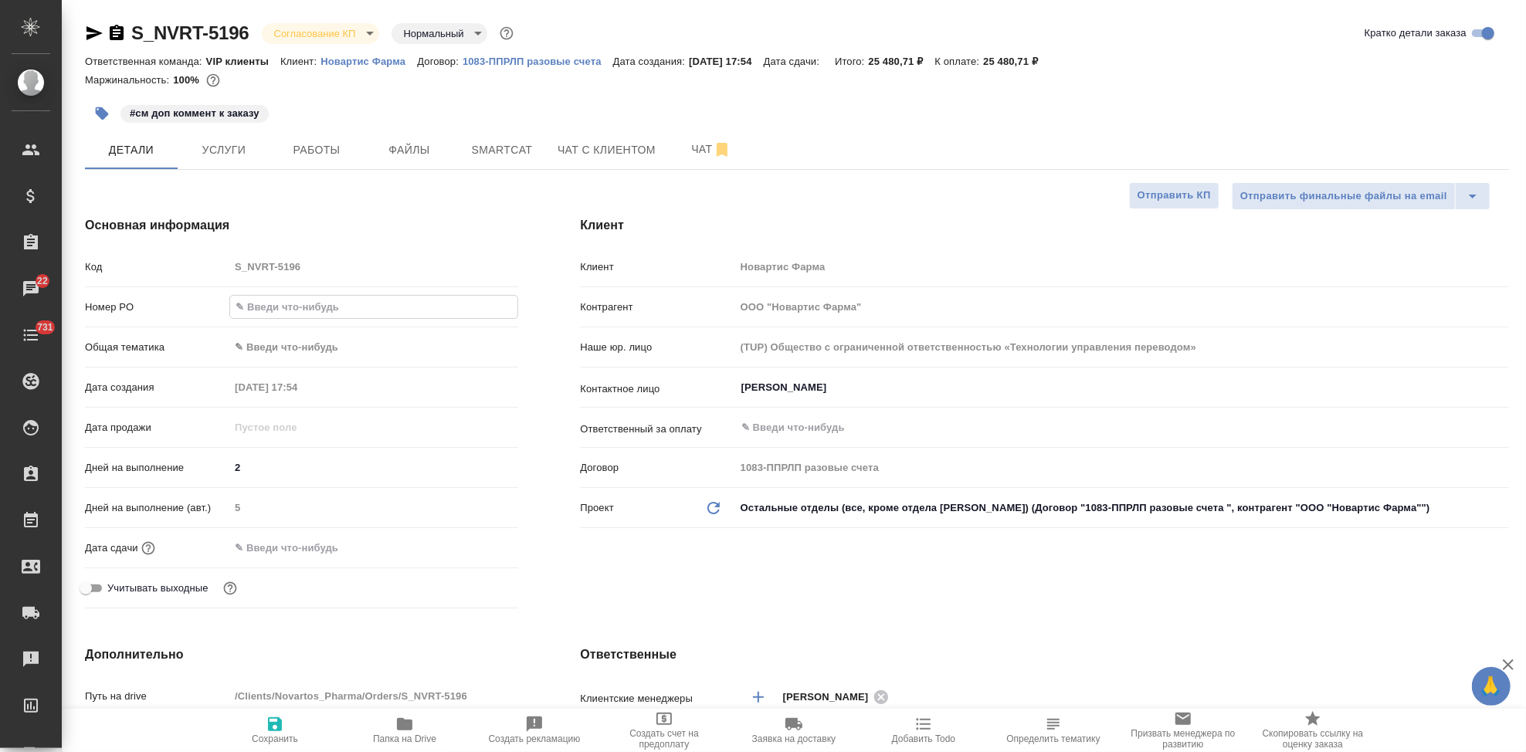
type input "3006495248"
type textarea "x"
type input "3006495248"
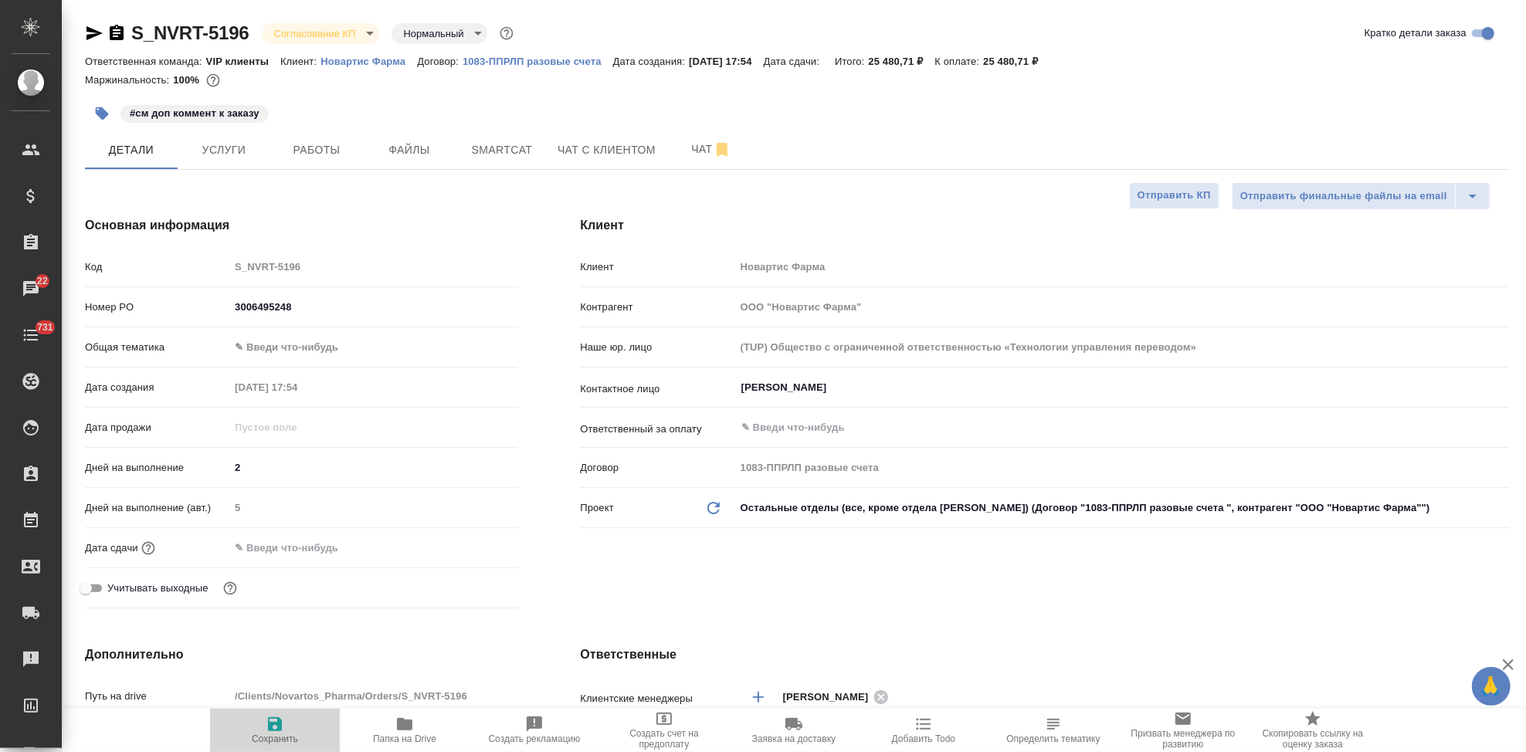
click at [280, 742] on span "Сохранить" at bounding box center [275, 739] width 46 height 11
type textarea "x"
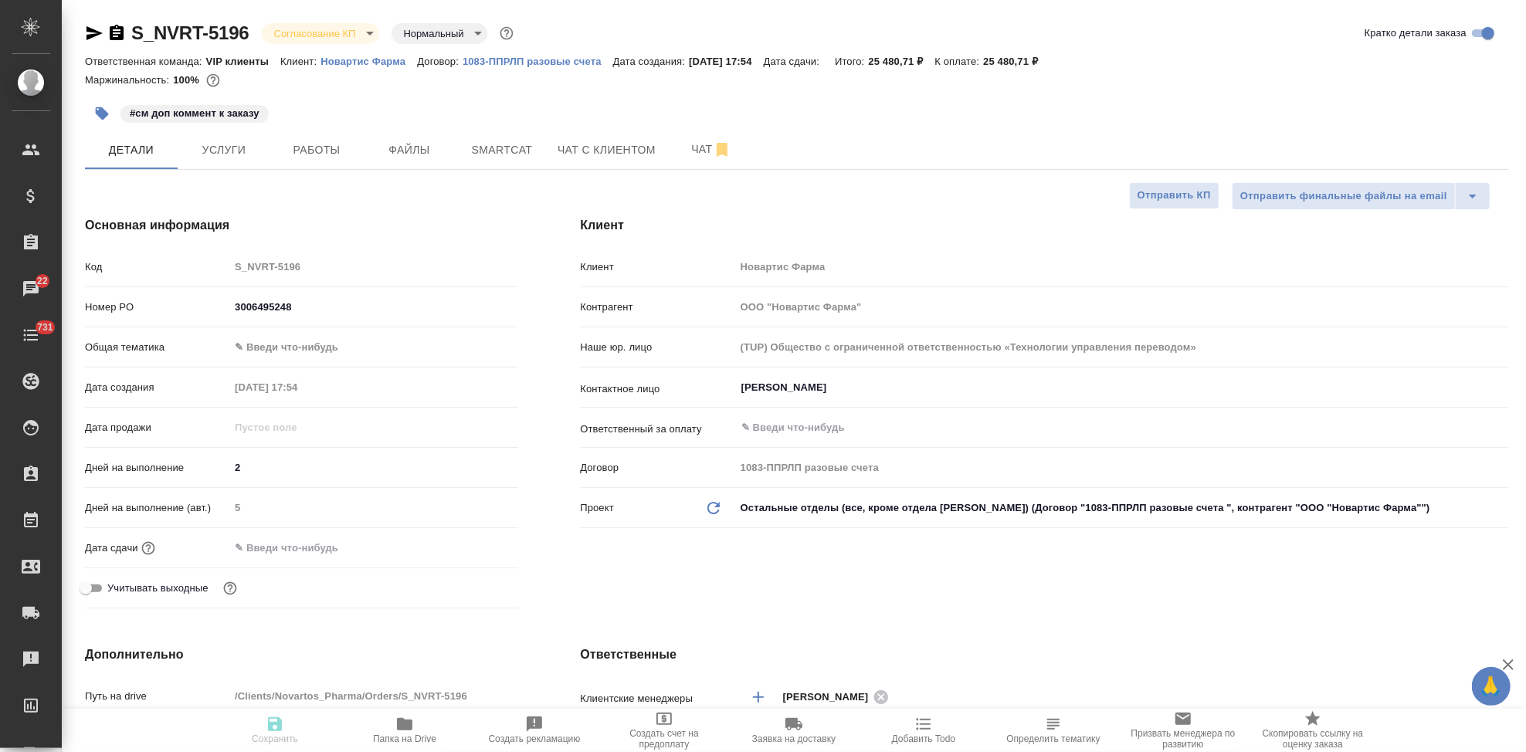
type textarea "x"
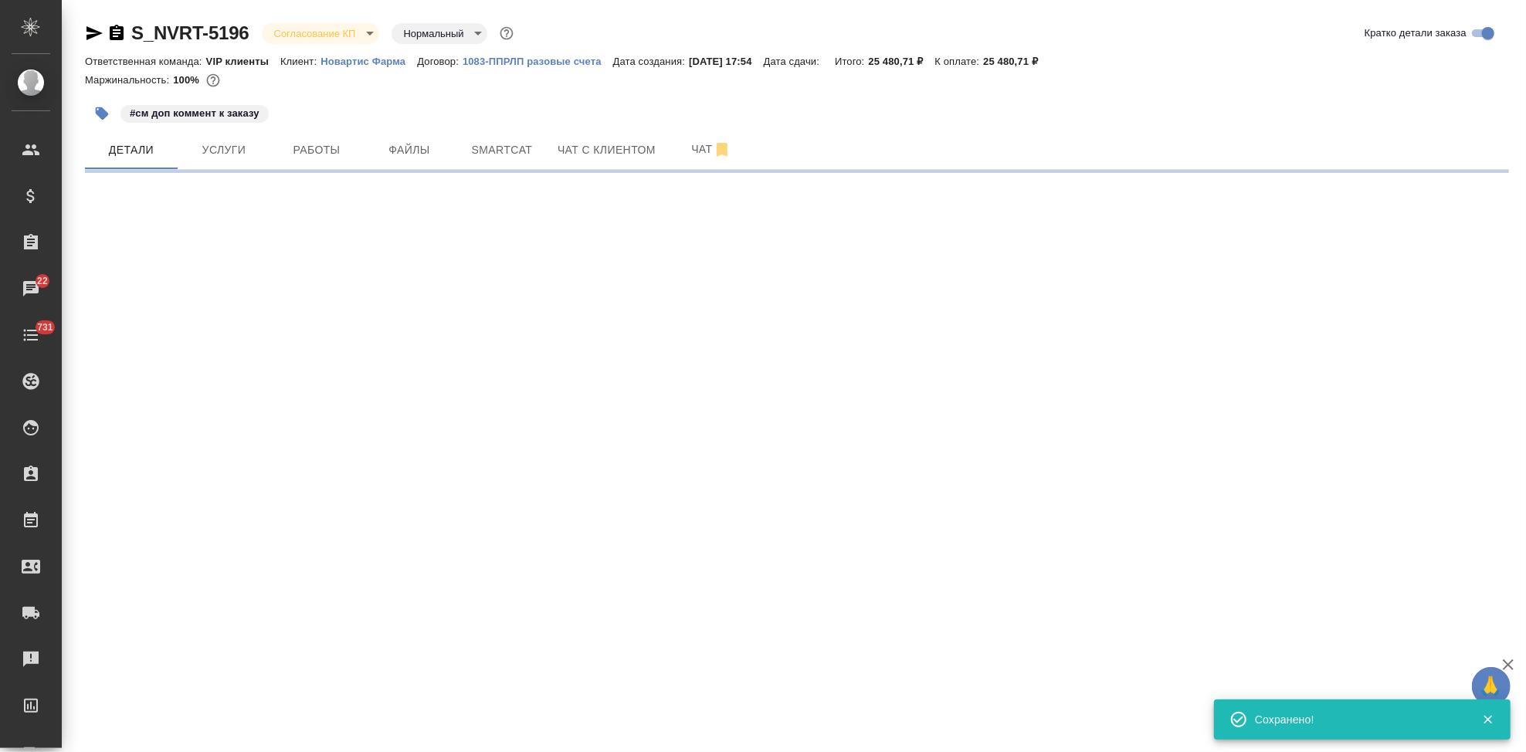
select select "RU"
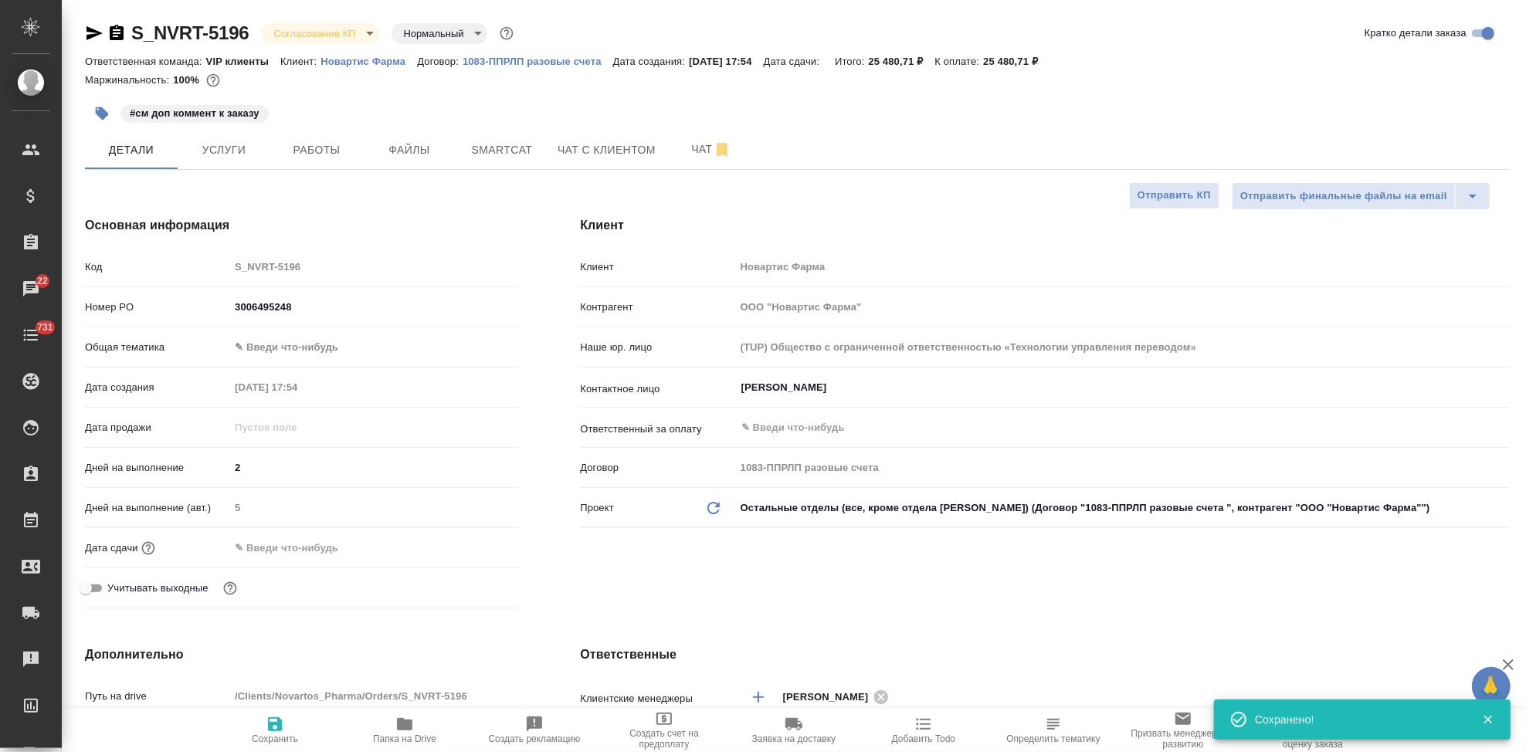
type textarea "x"
click at [284, 728] on span "Сохранить" at bounding box center [274, 729] width 111 height 29
type textarea "x"
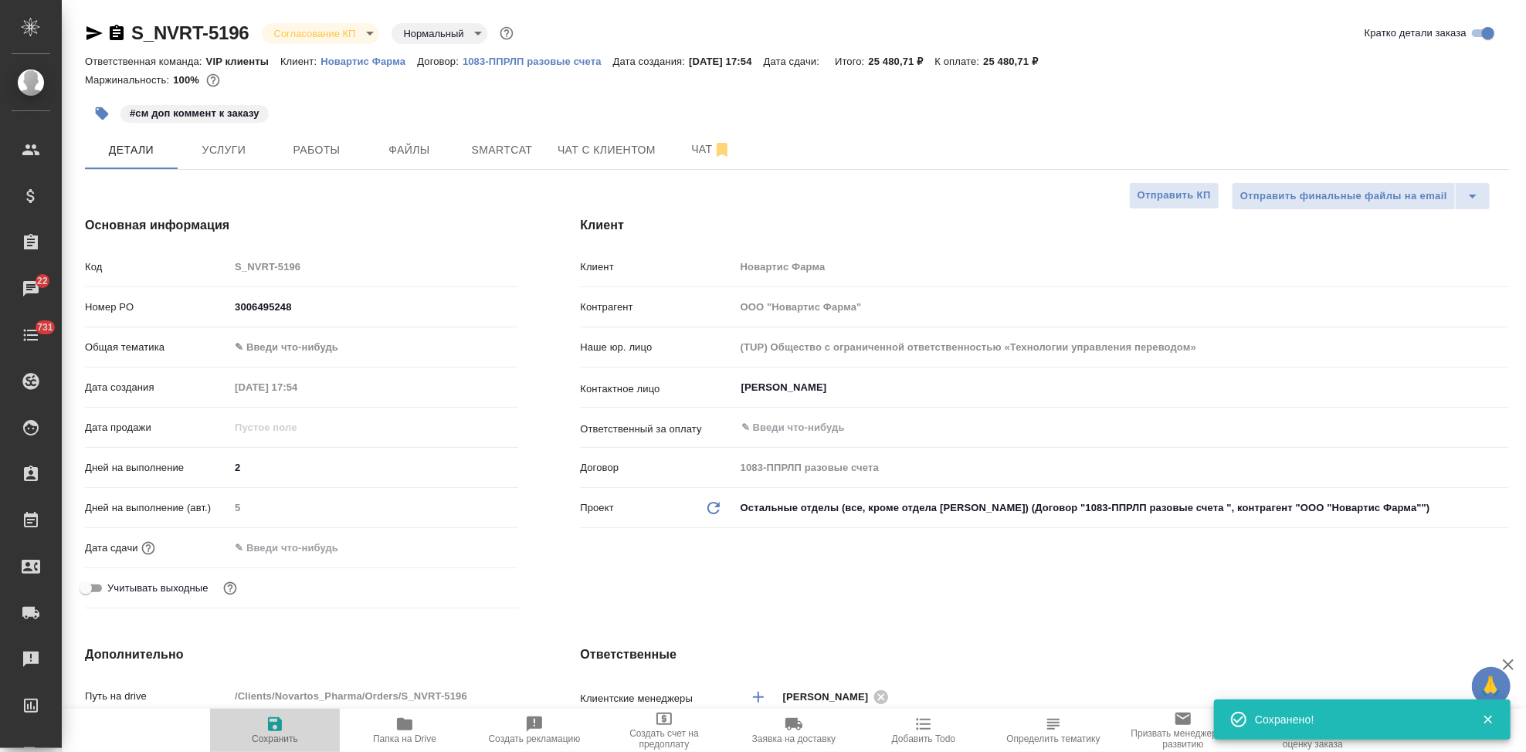
type textarea "x"
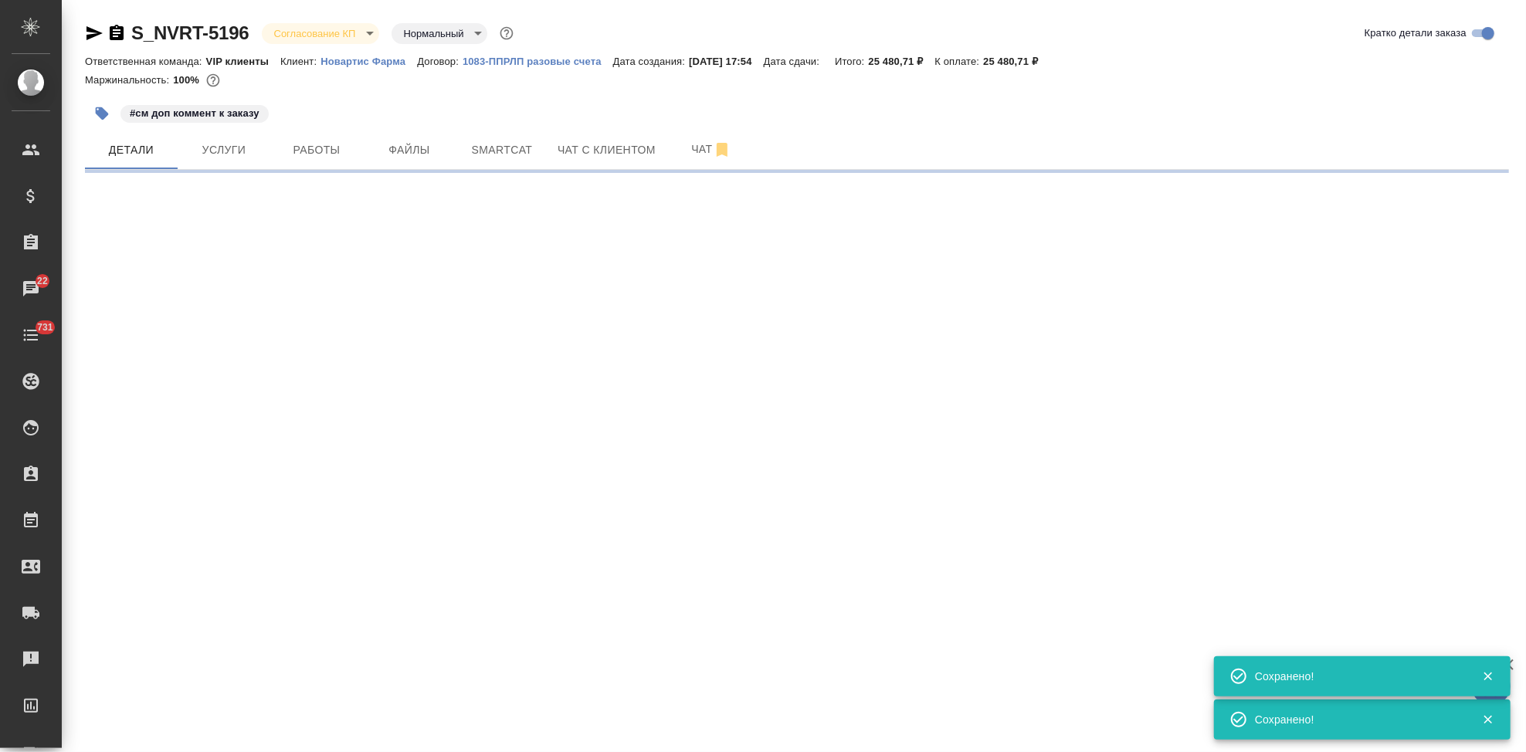
select select "RU"
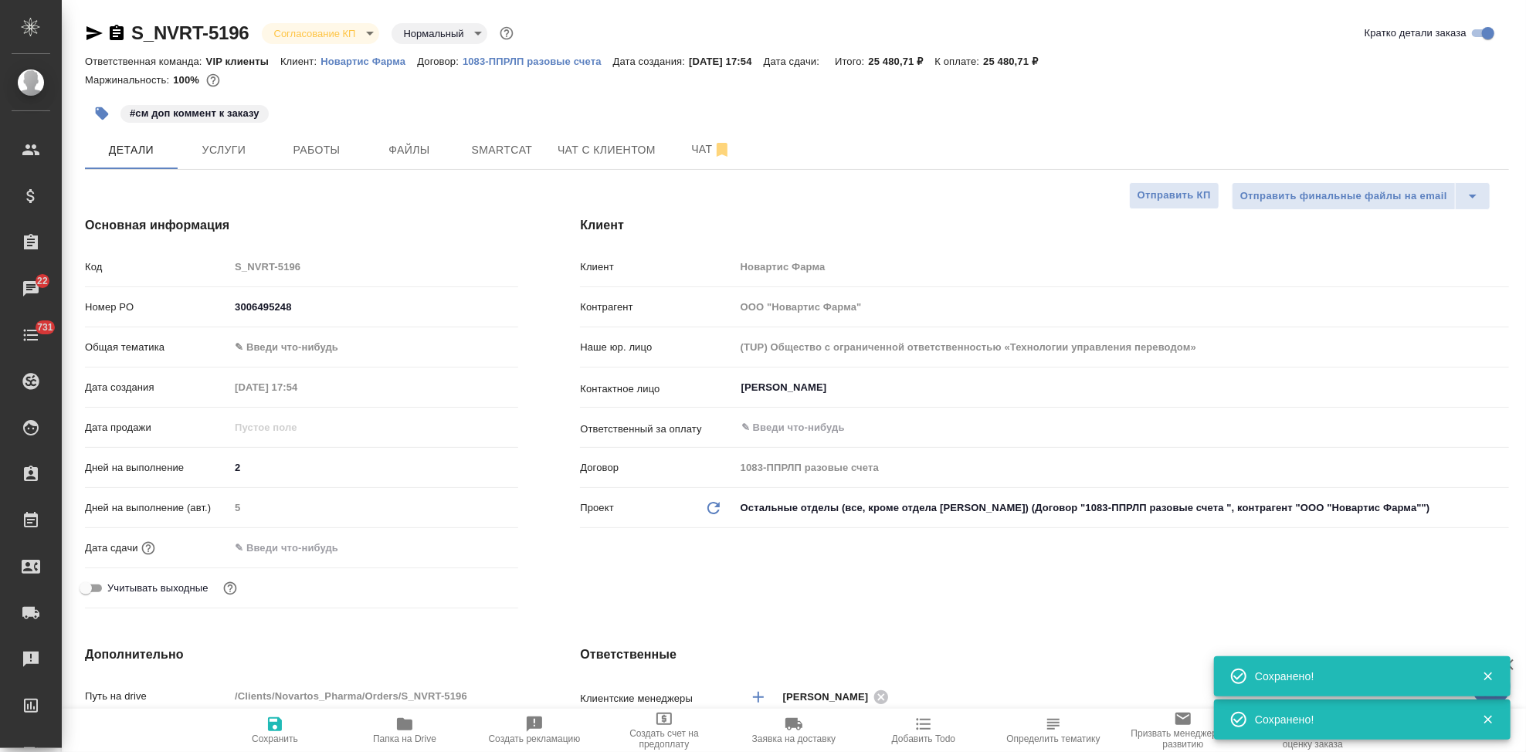
type textarea "x"
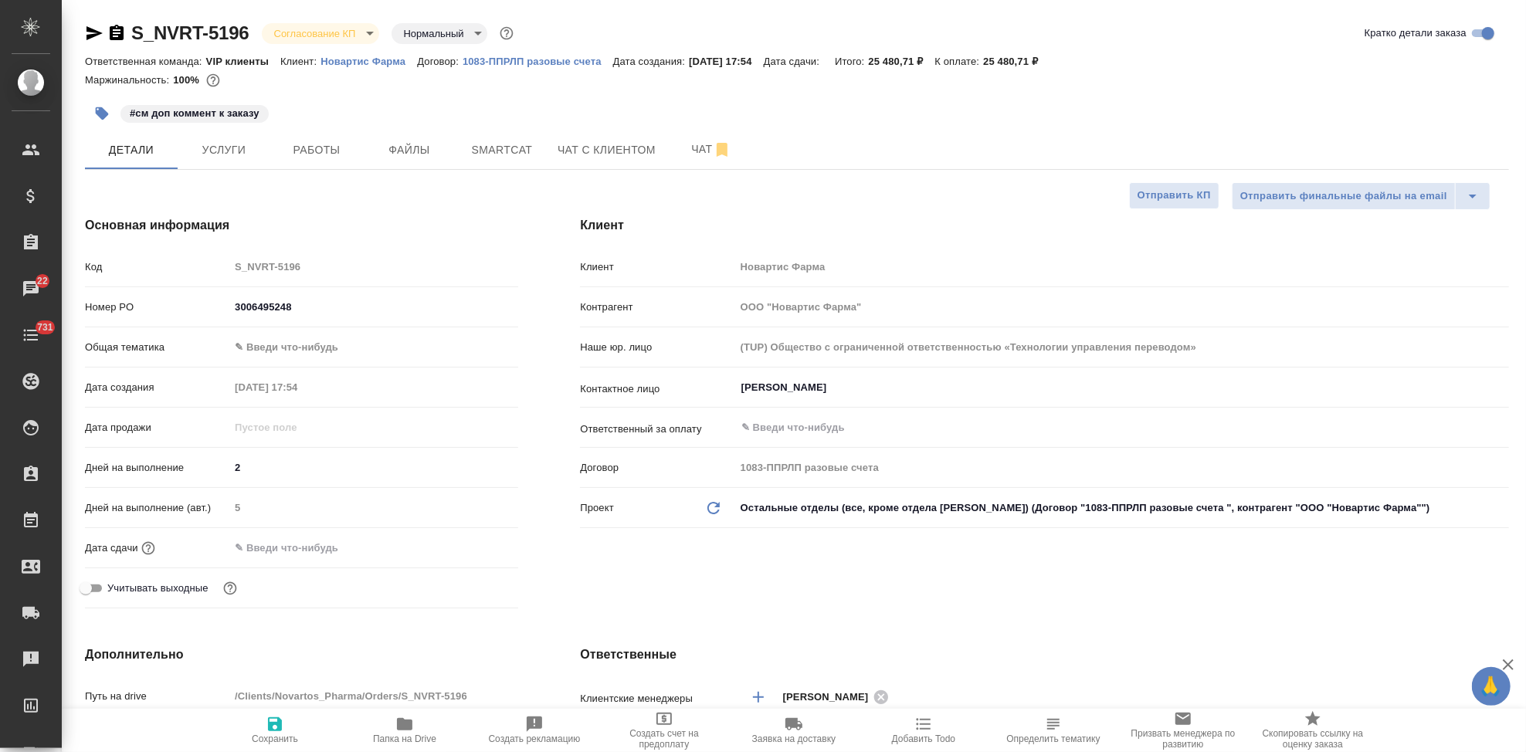
type textarea "x"
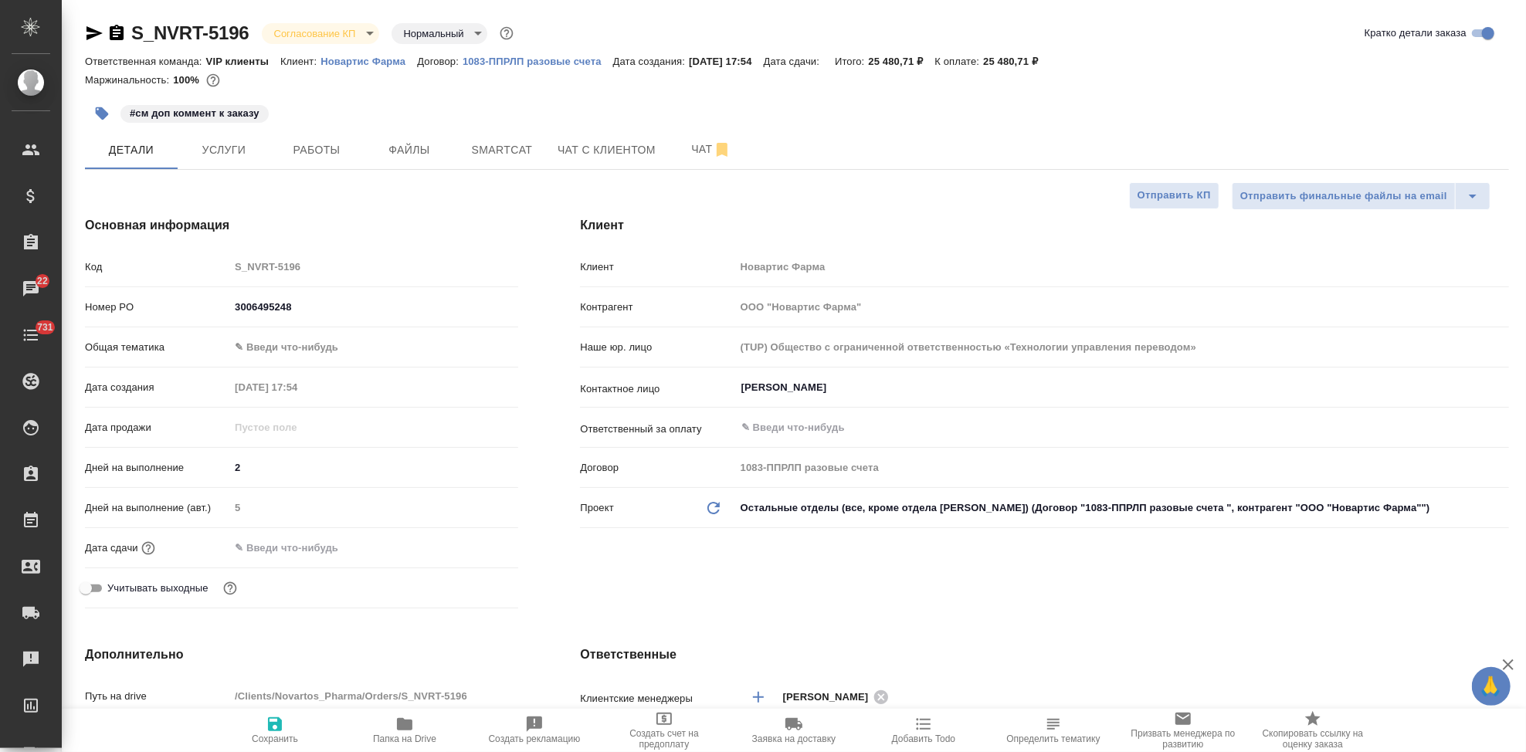
type textarea "x"
click at [255, 144] on span "Услуги" at bounding box center [224, 150] width 74 height 19
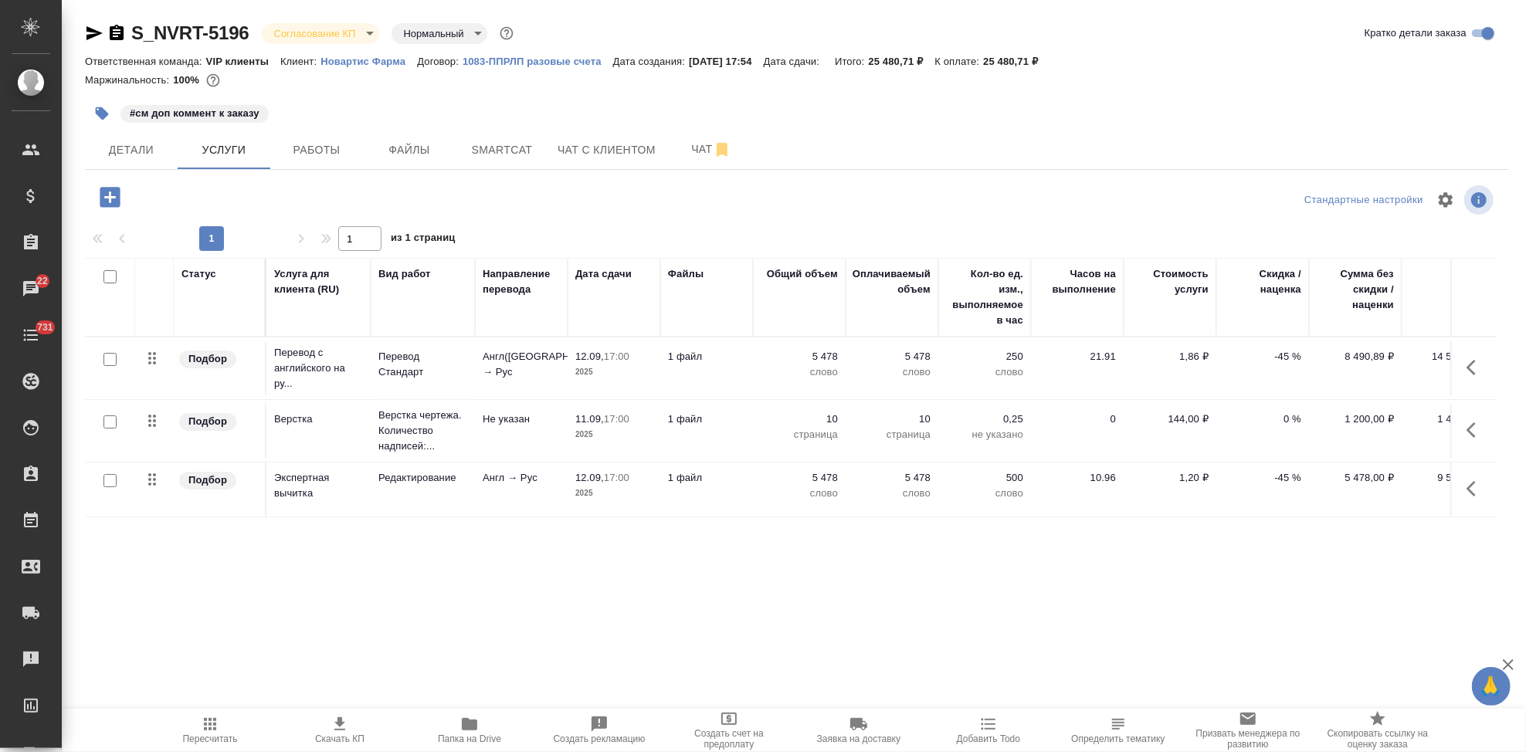
click at [1287, 355] on p "-45 %" at bounding box center [1262, 356] width 77 height 15
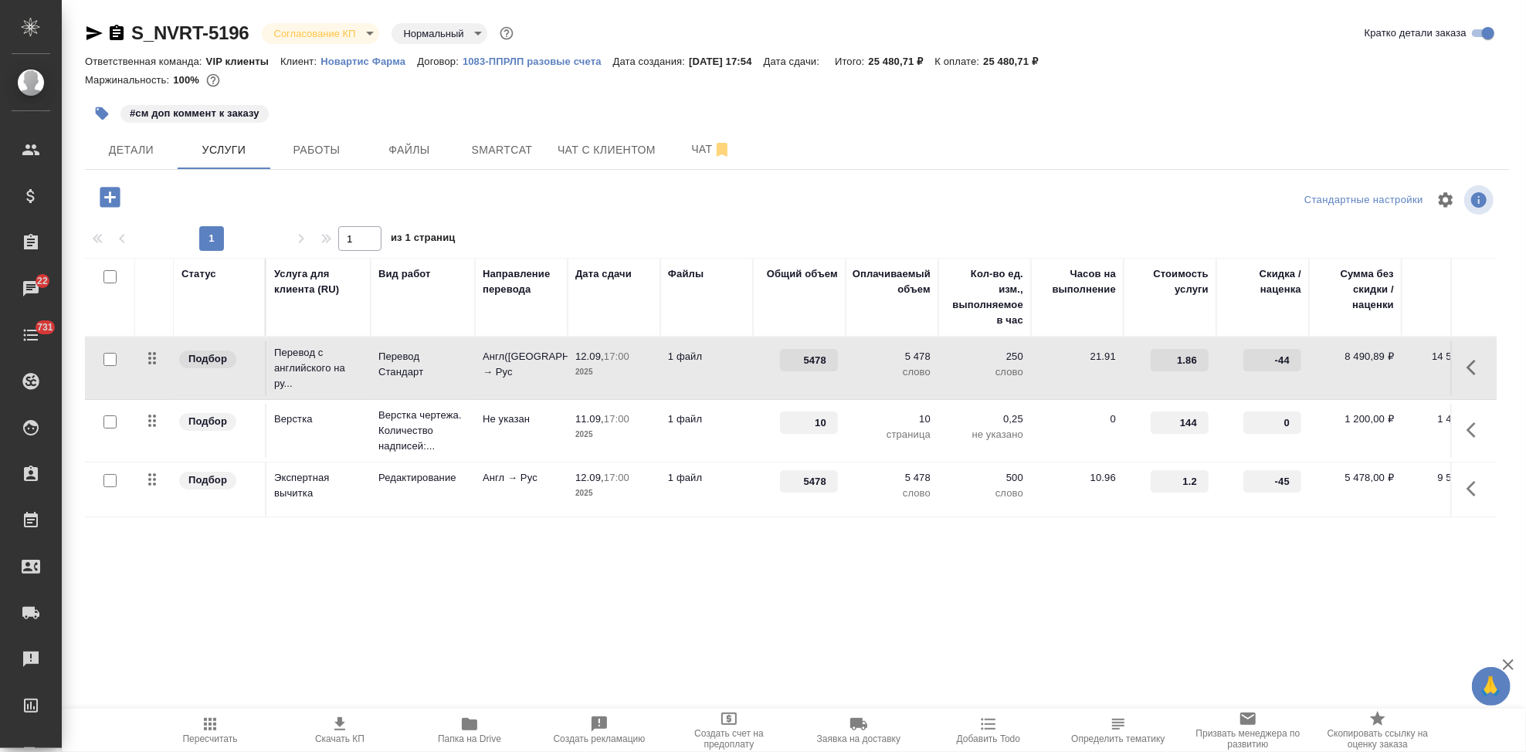
click at [1298, 355] on input "-44" at bounding box center [1273, 360] width 58 height 22
type input "-4"
type input "0"
click at [1290, 476] on input "-44" at bounding box center [1272, 482] width 56 height 22
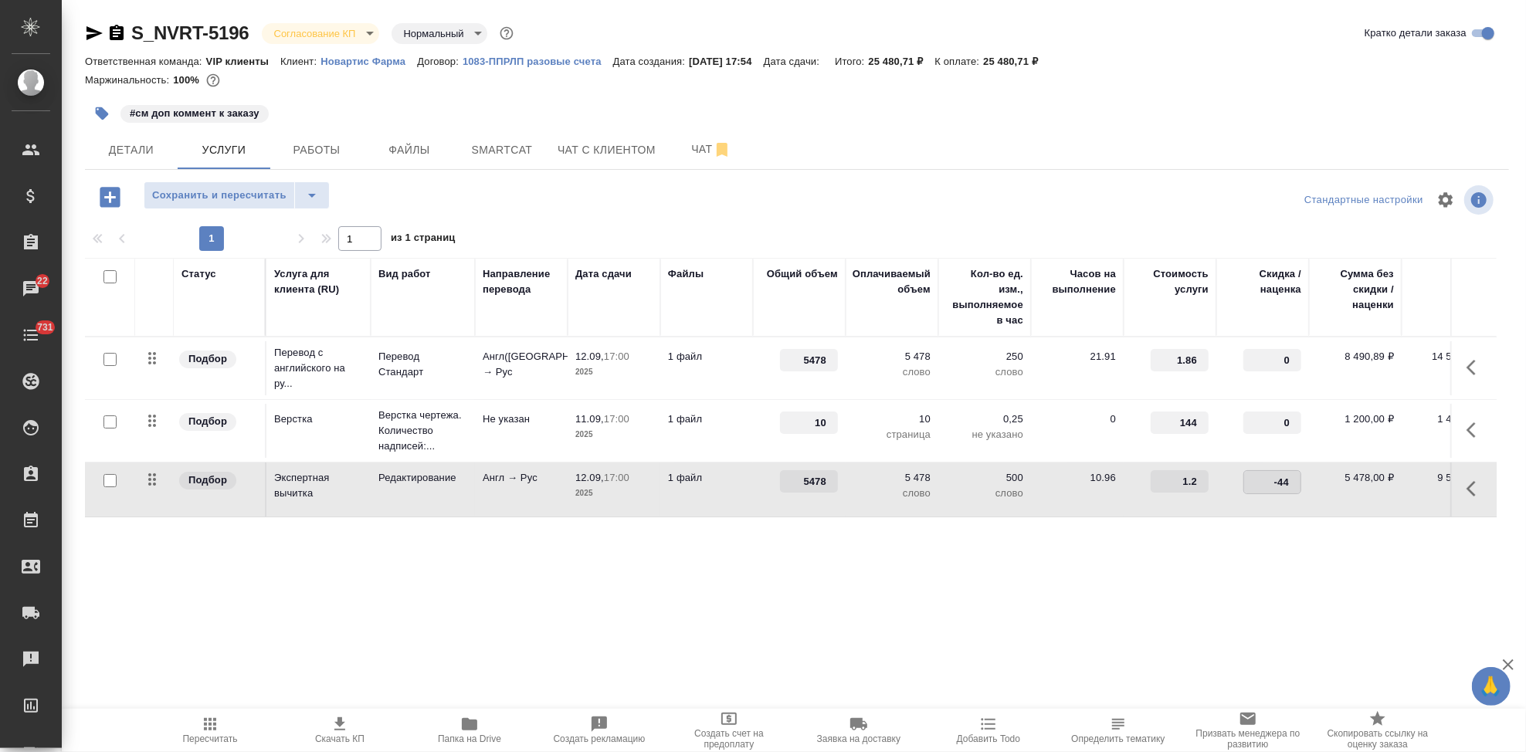
type input "-4"
type input "0"
click at [1182, 565] on div "Статус Услуга для клиента (RU) Вид работ Направление перевода Дата сдачи Файлы …" at bounding box center [791, 424] width 1412 height 332
click at [317, 200] on icon "split button" at bounding box center [312, 195] width 19 height 19
click at [270, 223] on li "Сохранить" at bounding box center [236, 228] width 186 height 25
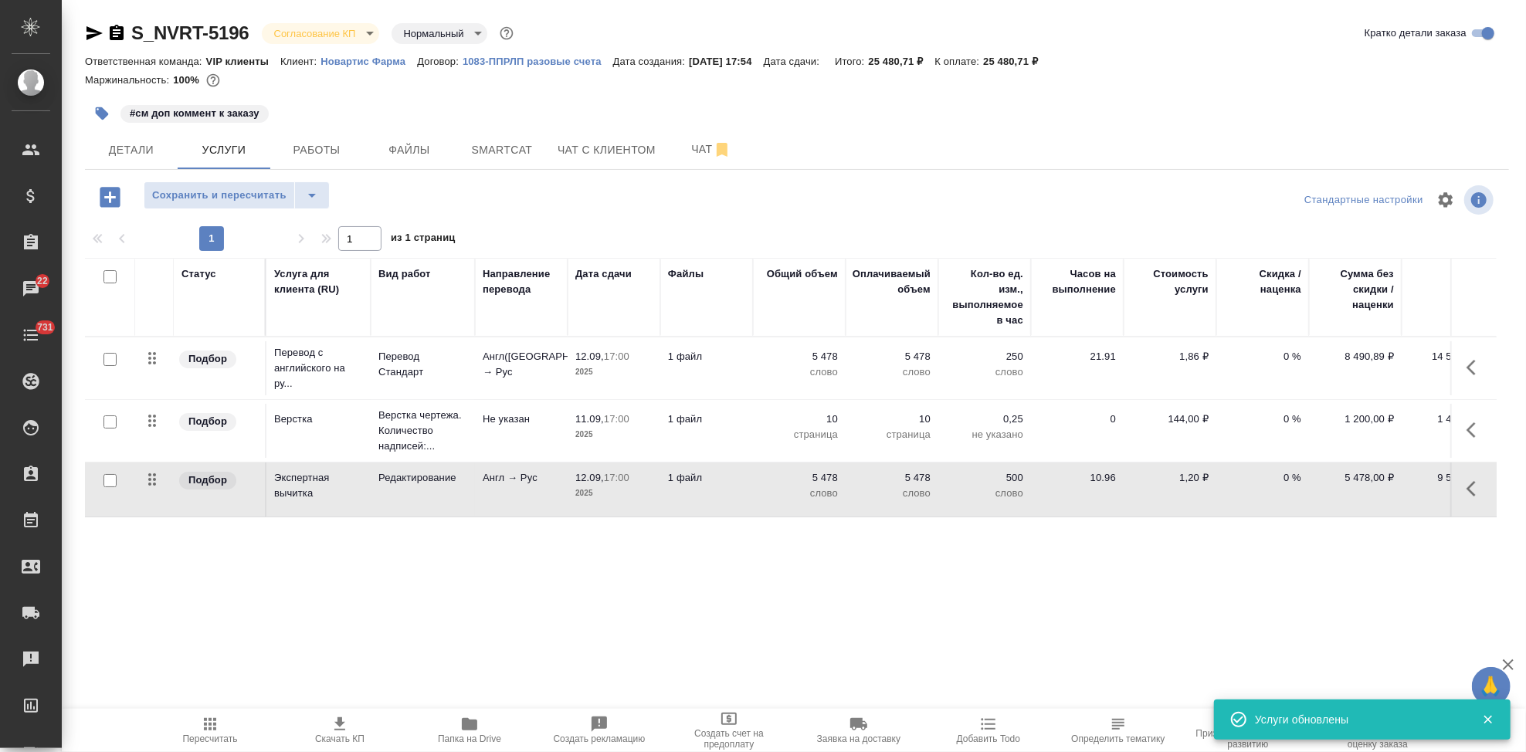
click at [222, 728] on span "Пересчитать" at bounding box center [209, 729] width 111 height 29
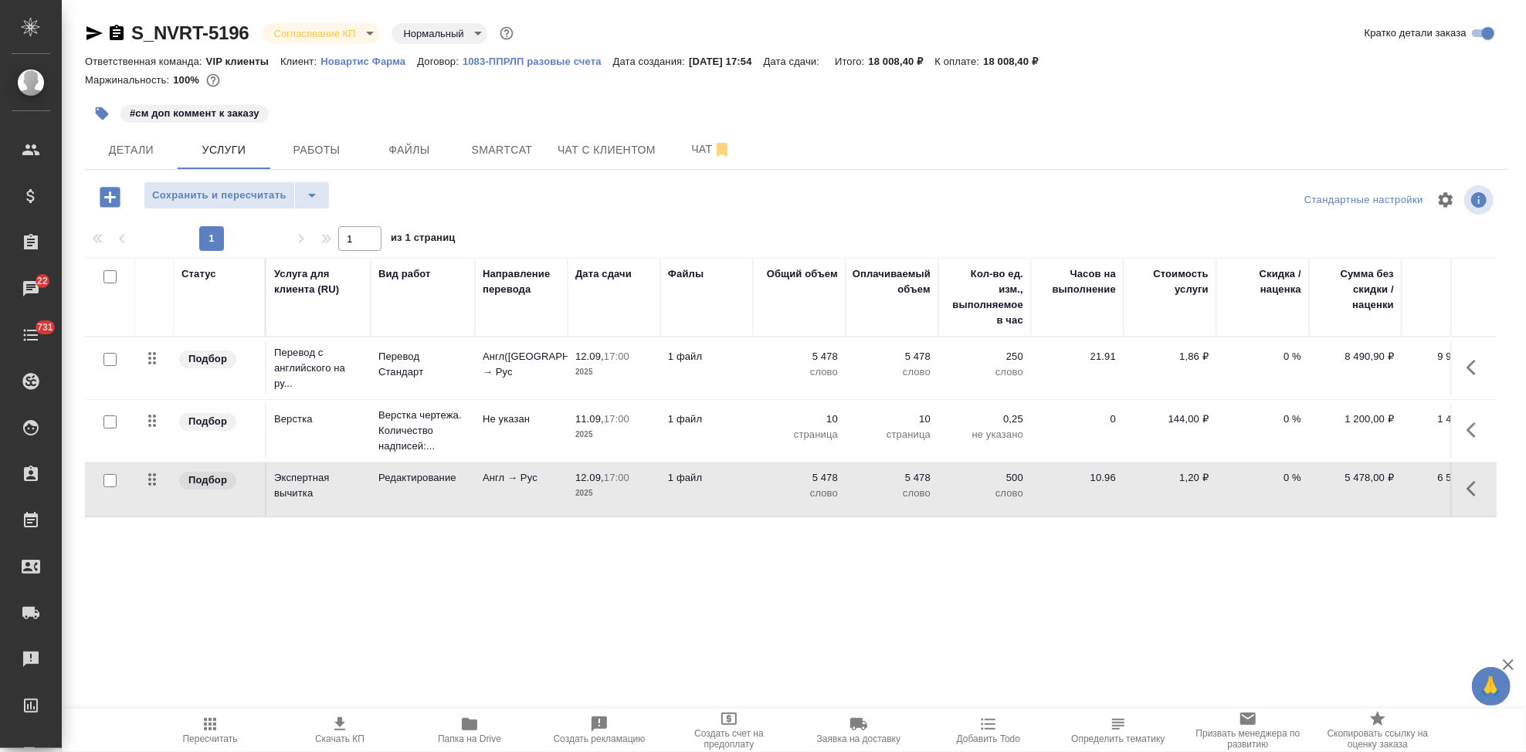
click at [221, 723] on span "Пересчитать" at bounding box center [209, 729] width 111 height 29
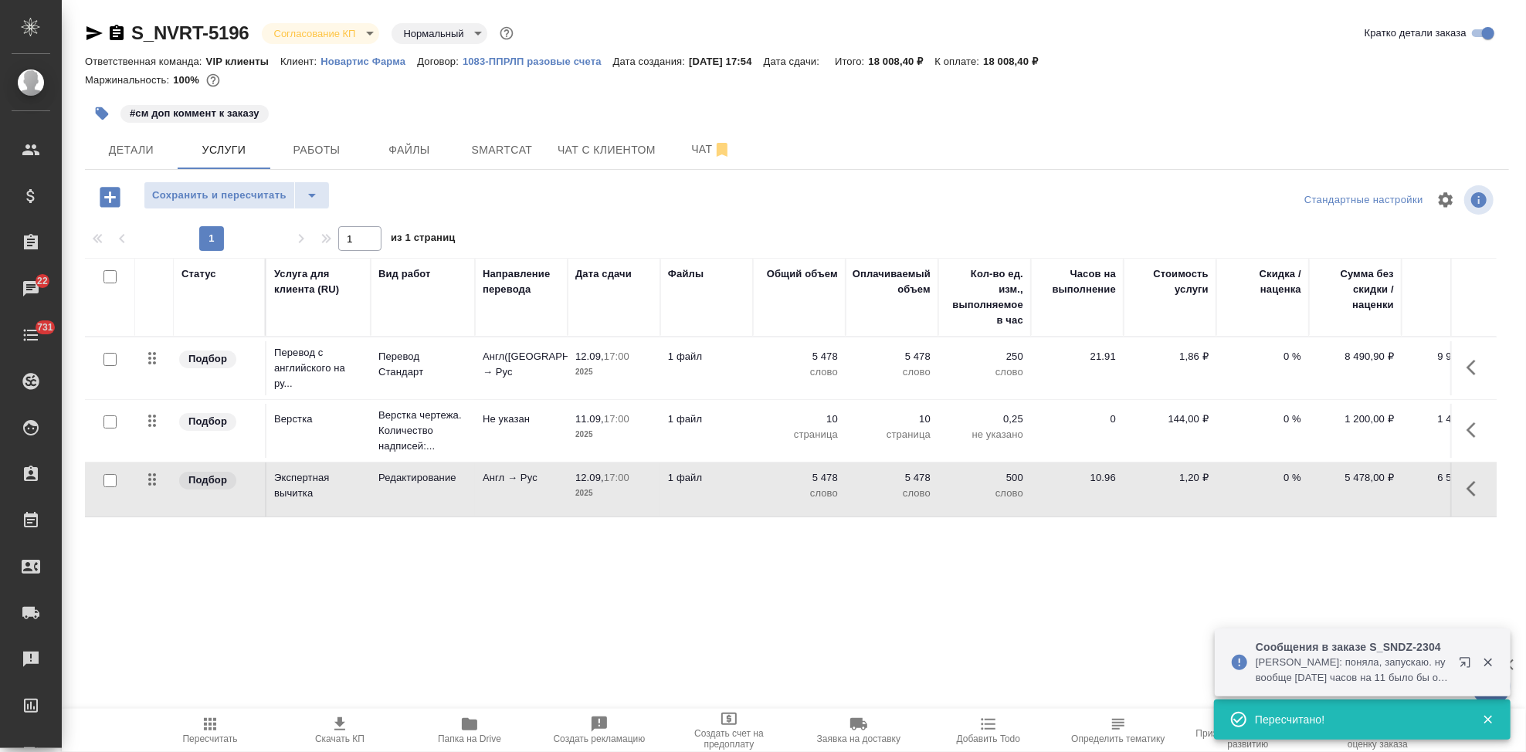
click at [101, 118] on icon "button" at bounding box center [102, 113] width 13 height 13
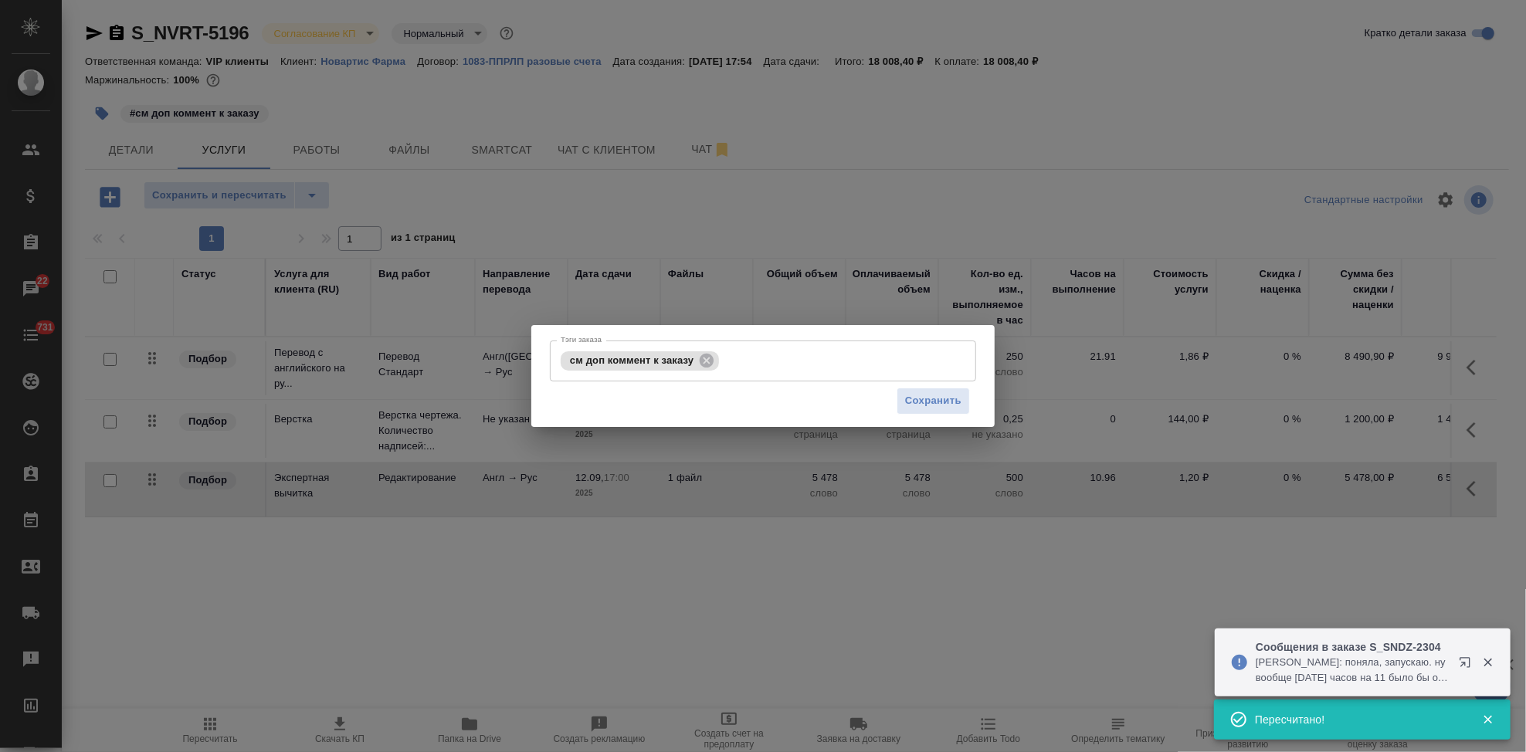
click at [790, 361] on input "Тэги заказа" at bounding box center [831, 361] width 217 height 26
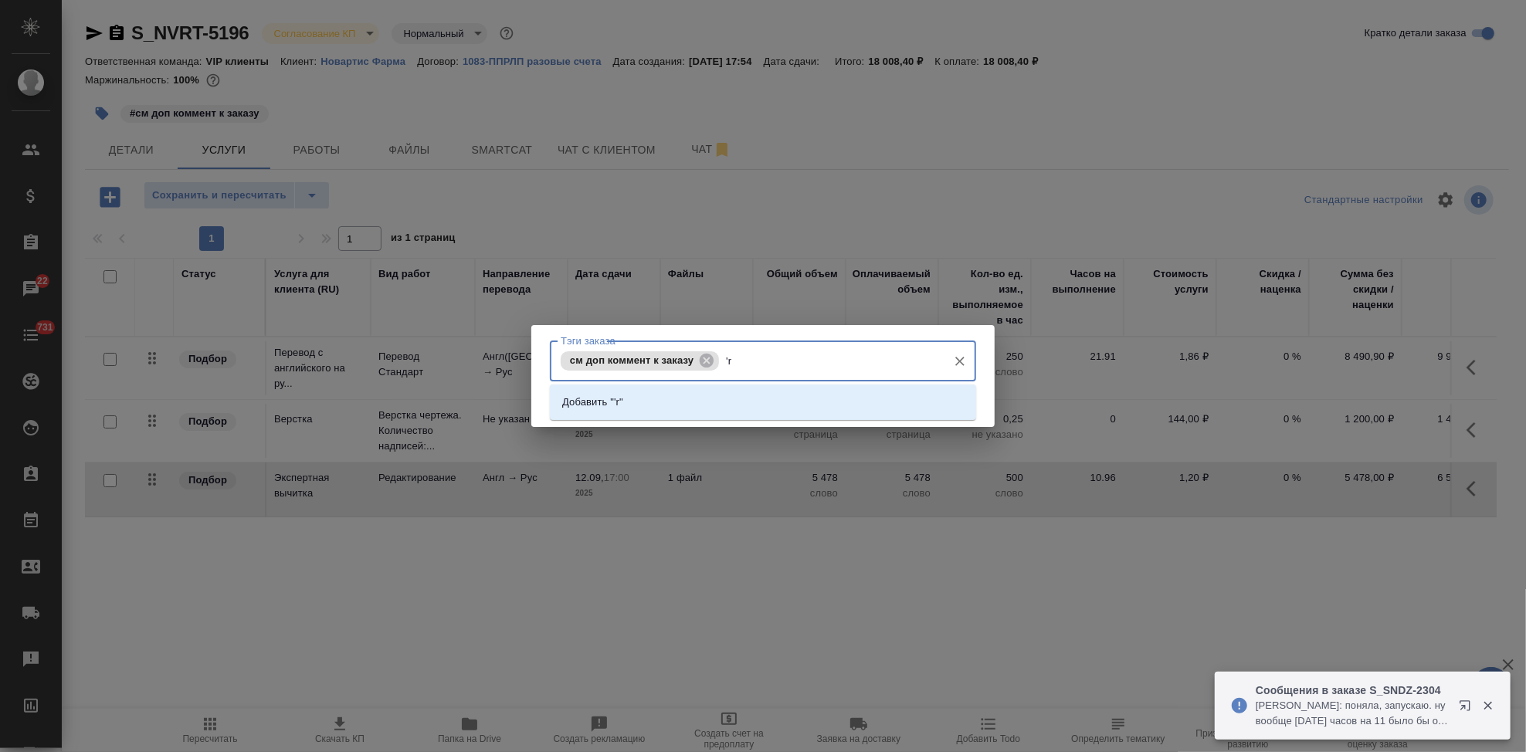
type input "'"
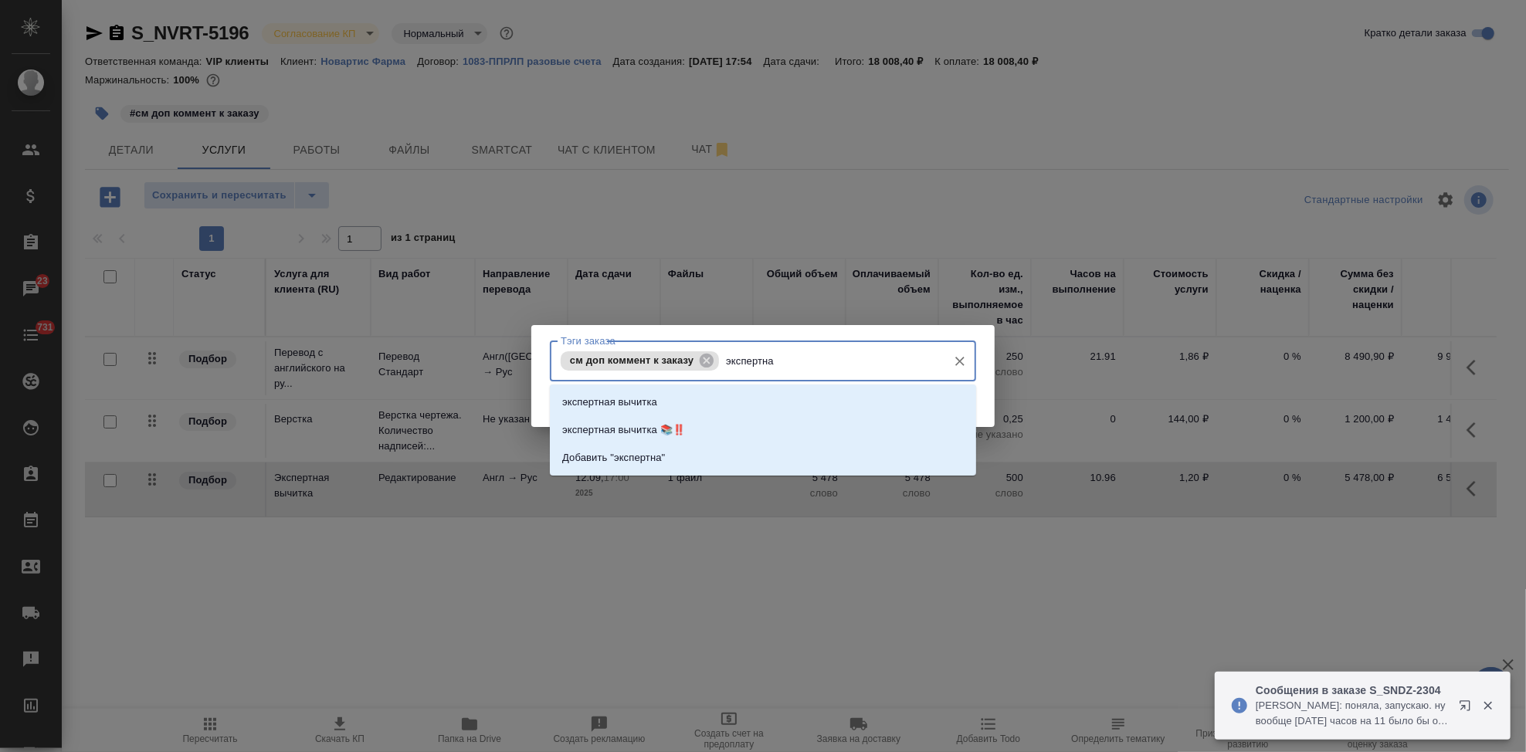
type input "экспертная"
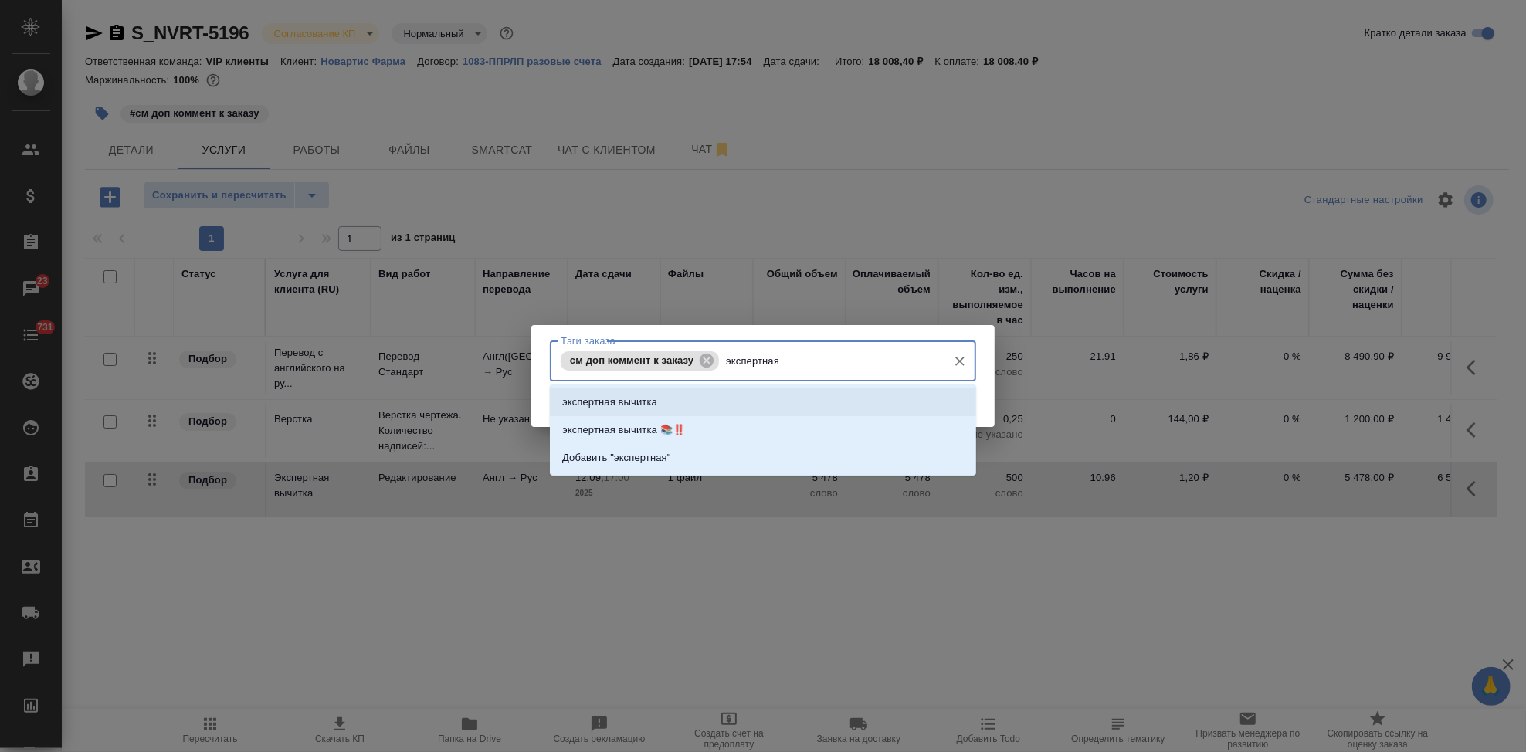
click at [721, 409] on li "экспертная вычитка" at bounding box center [763, 403] width 426 height 28
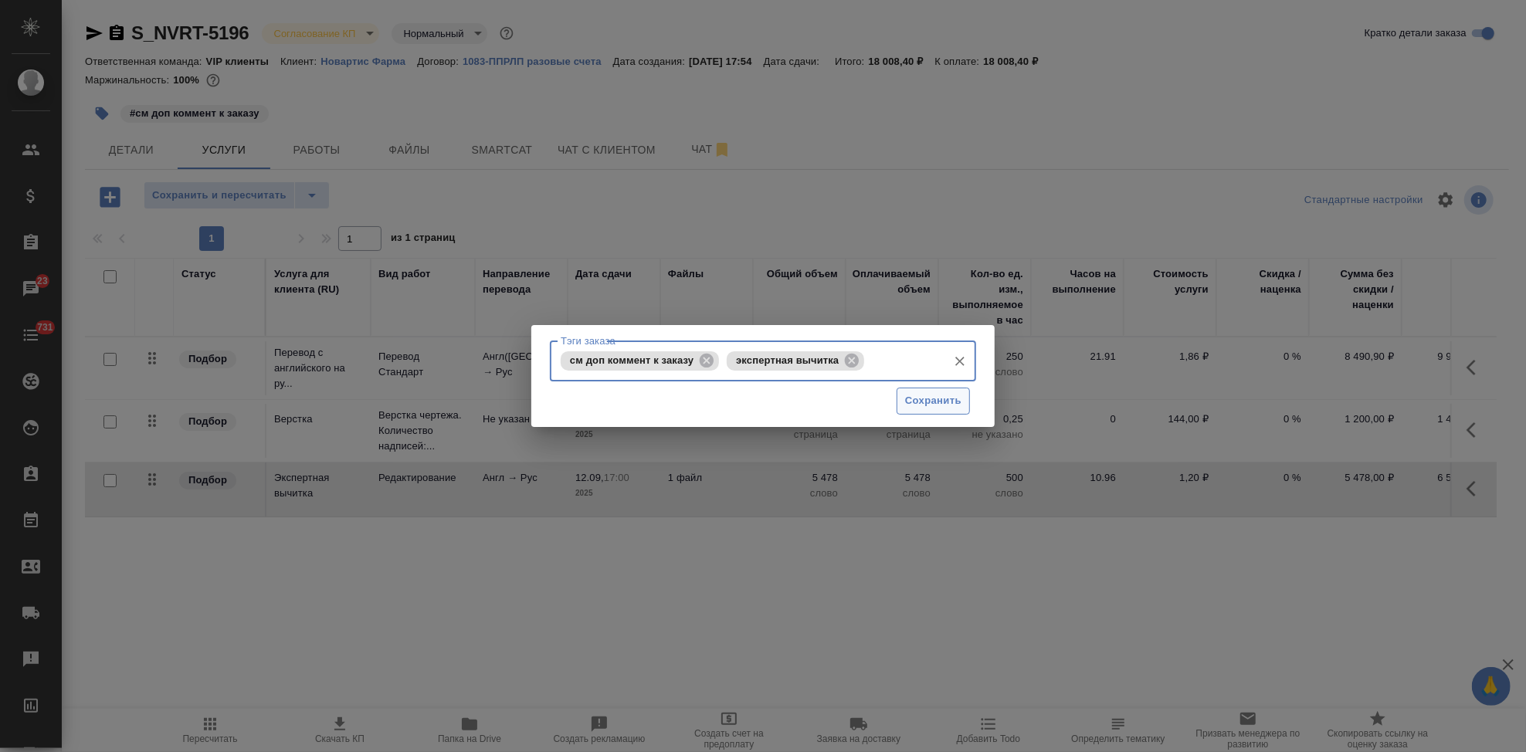
click at [945, 404] on span "Сохранить" at bounding box center [933, 401] width 56 height 18
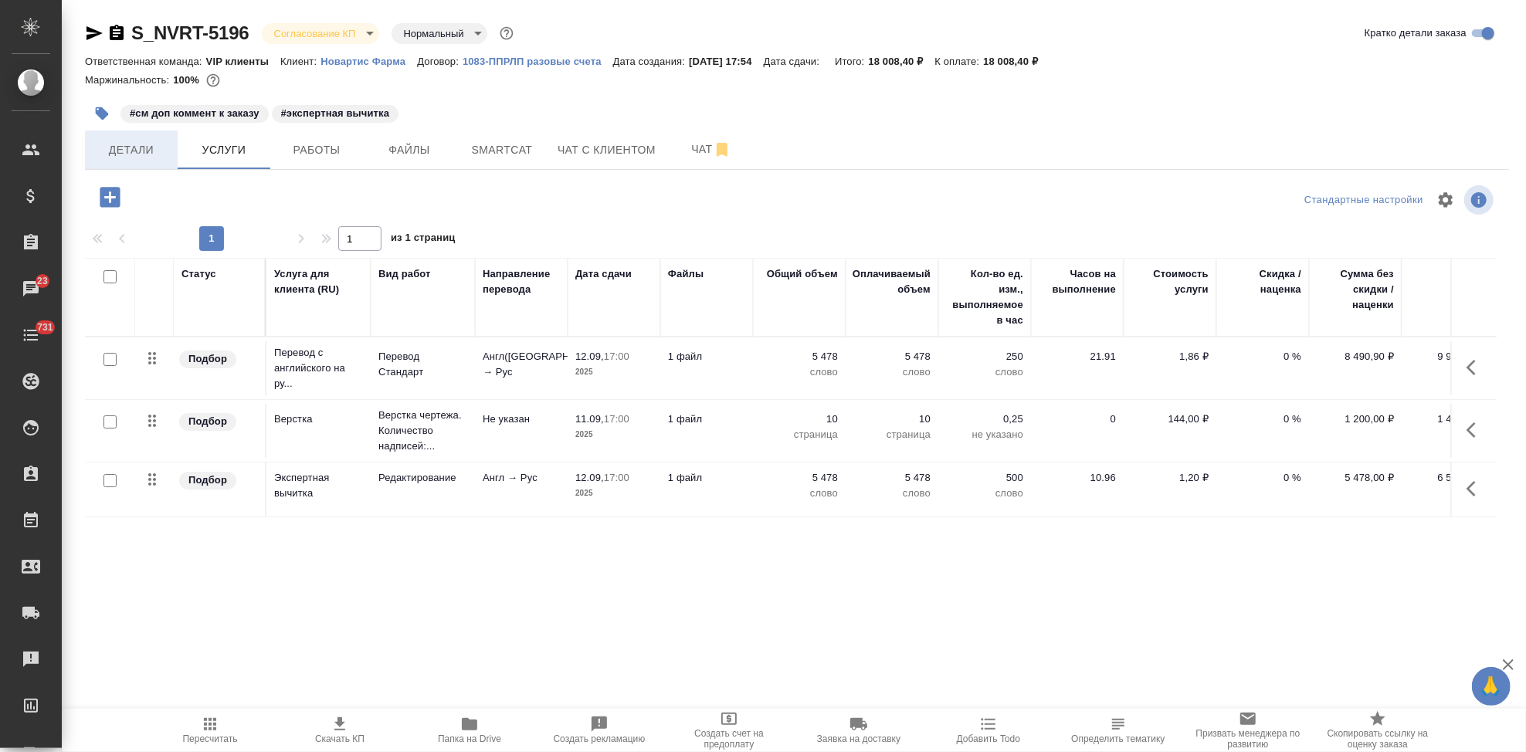
click at [153, 149] on span "Детали" at bounding box center [131, 150] width 74 height 19
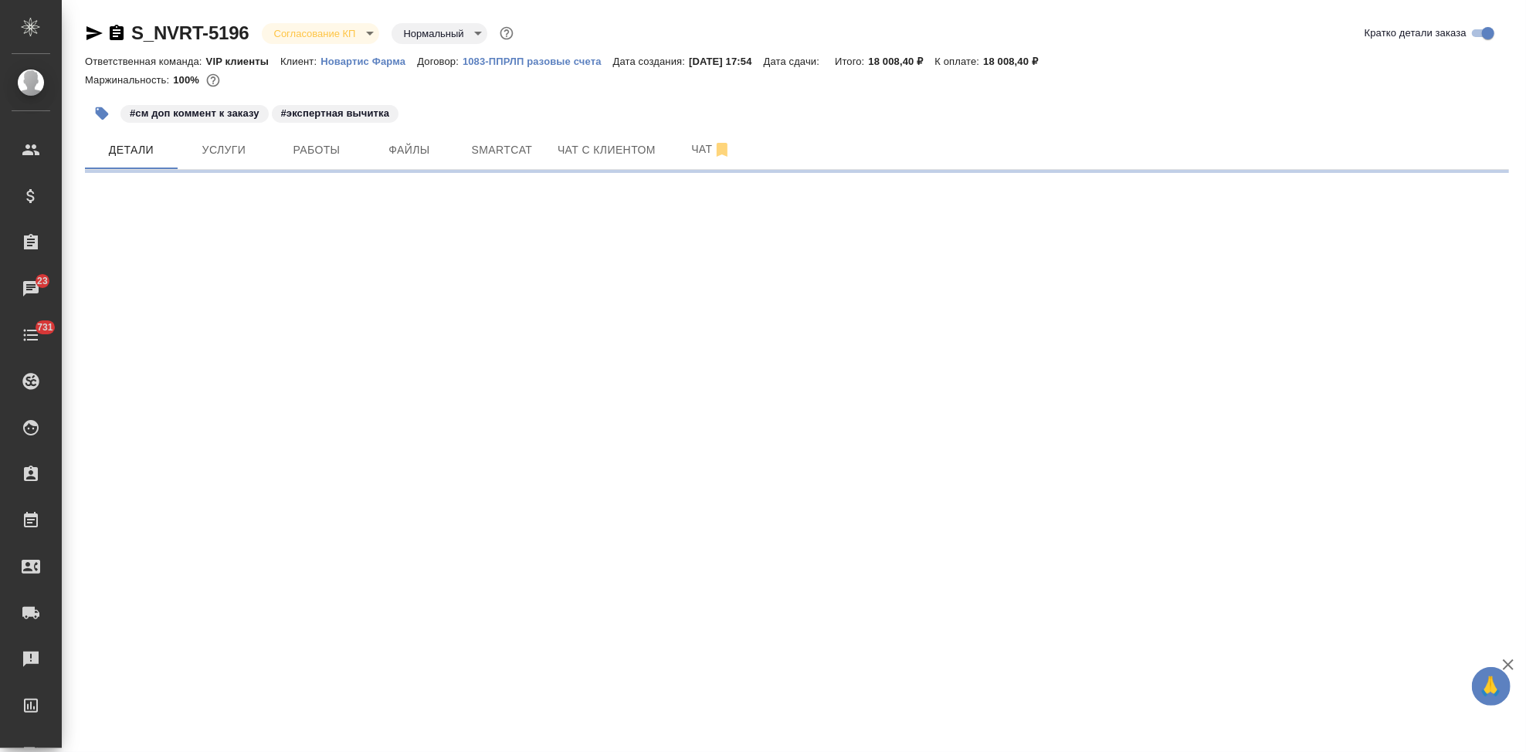
select select "RU"
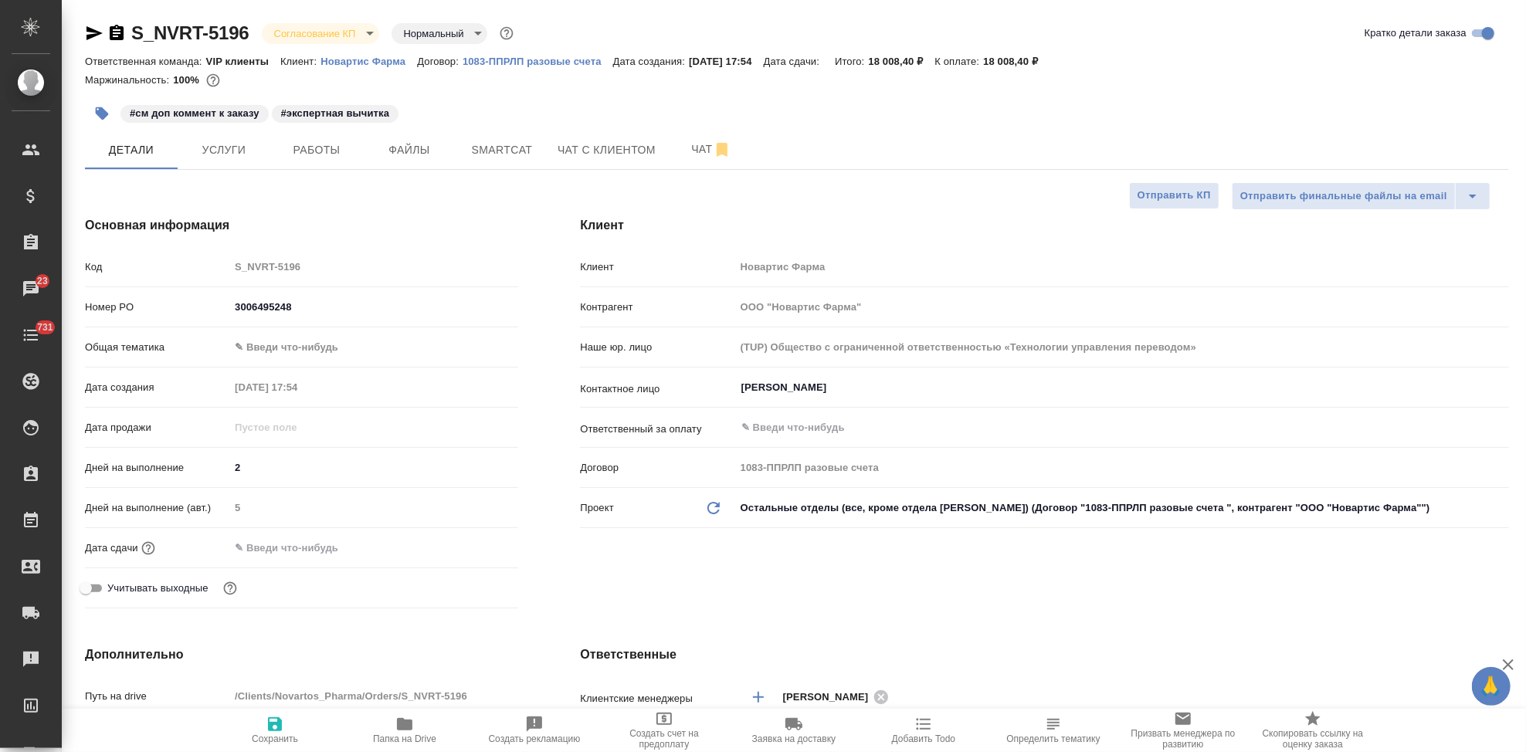
type textarea "x"
click at [362, 34] on body "🙏 .cls-1 fill:#fff; AWATERA Kabargina Anna Клиенты Спецификации Заказы 23 Чаты …" at bounding box center [763, 376] width 1526 height 752
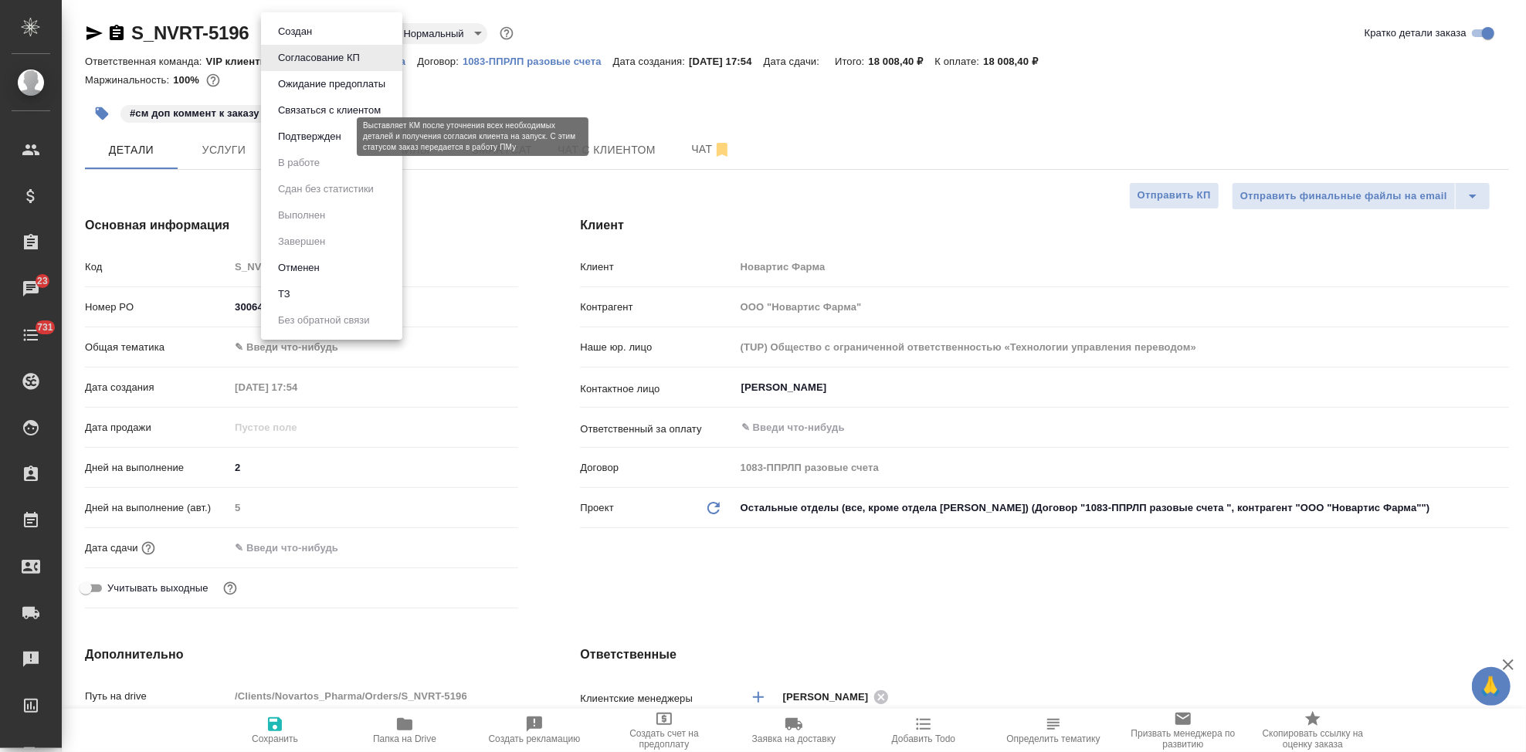
click at [327, 133] on button "Подтвержден" at bounding box center [309, 136] width 73 height 17
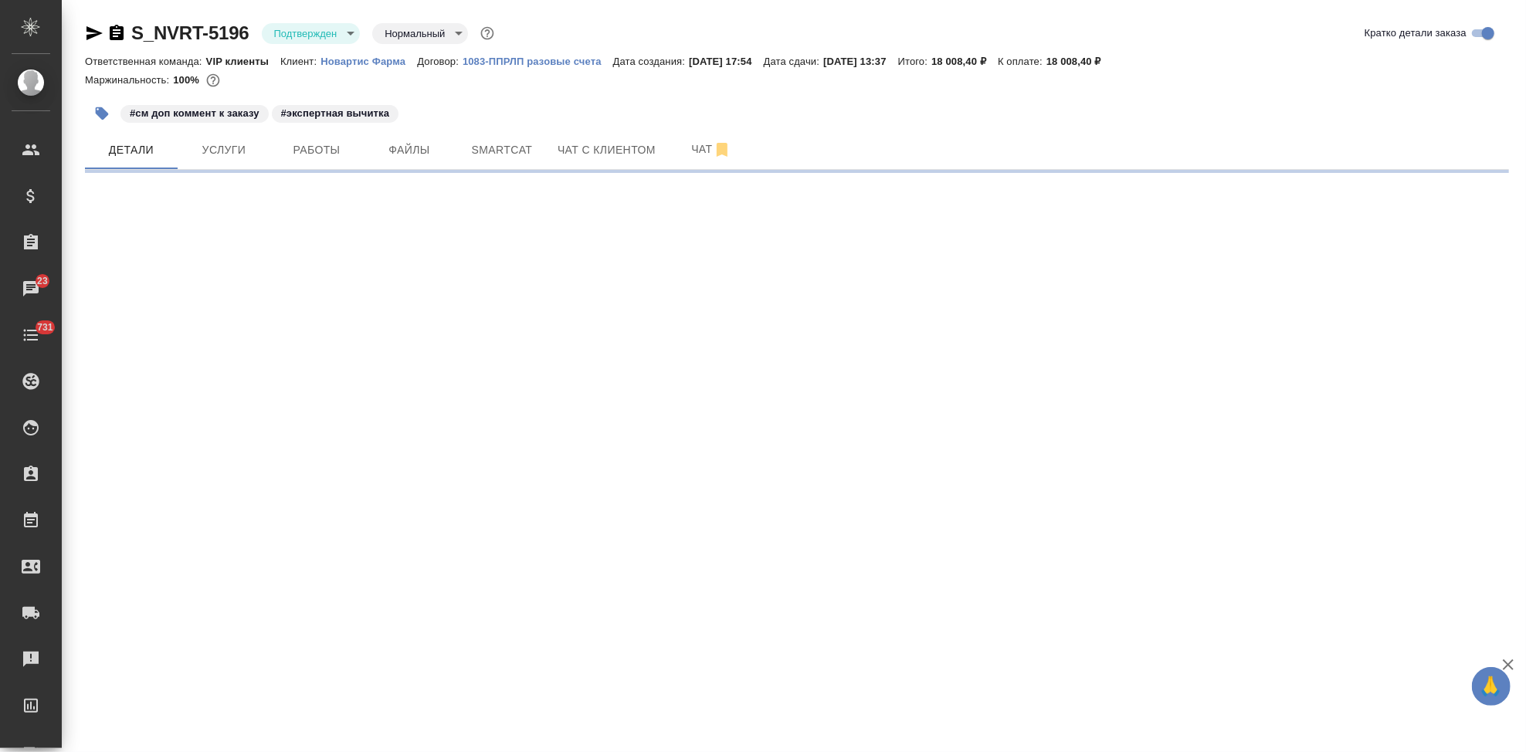
select select "RU"
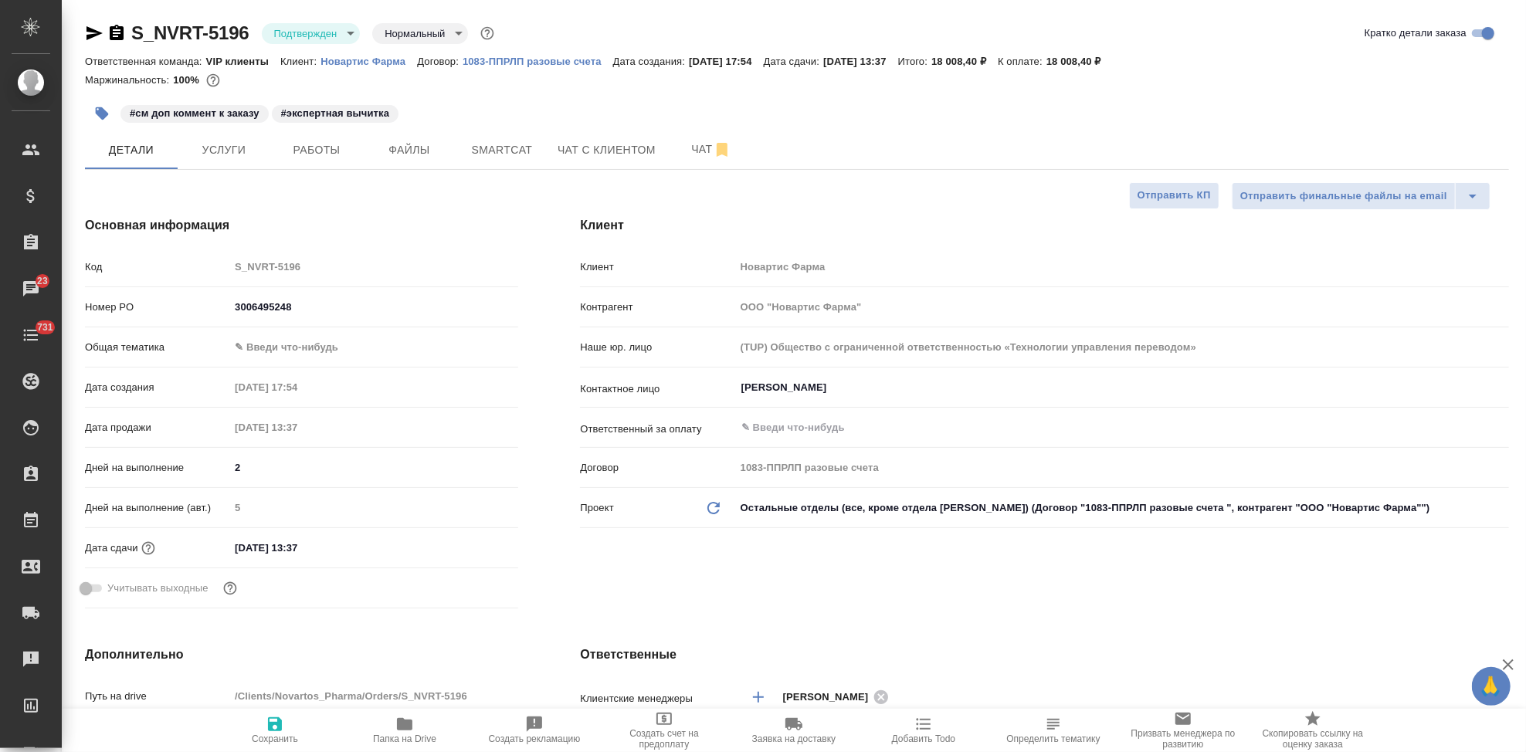
type textarea "x"
click at [353, 545] on input "16.09.2025 13:37" at bounding box center [296, 548] width 135 height 22
click at [464, 545] on icon "button" at bounding box center [473, 547] width 19 height 19
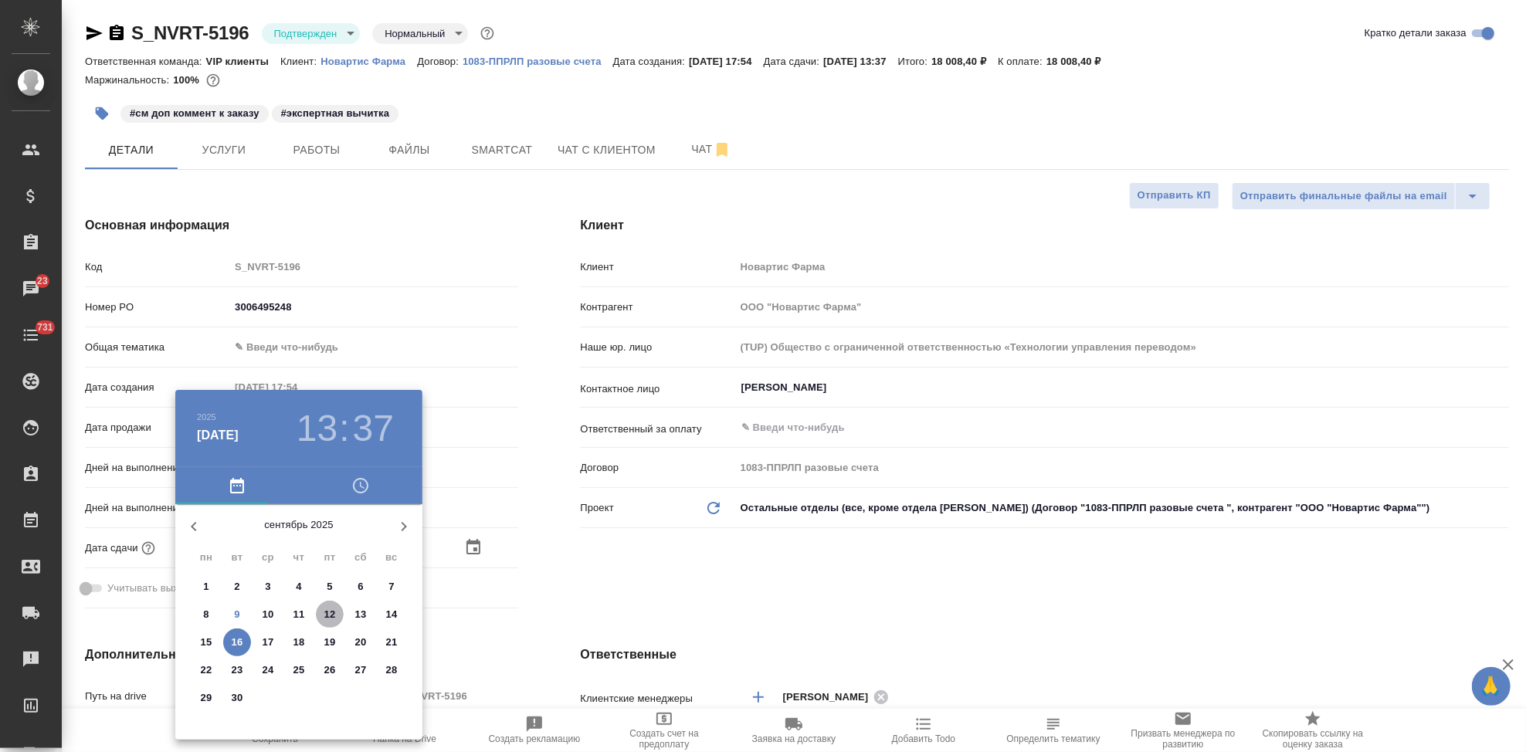
click at [324, 609] on p "12" at bounding box center [330, 614] width 12 height 15
type input "12.09.2025 13:37"
type textarea "x"
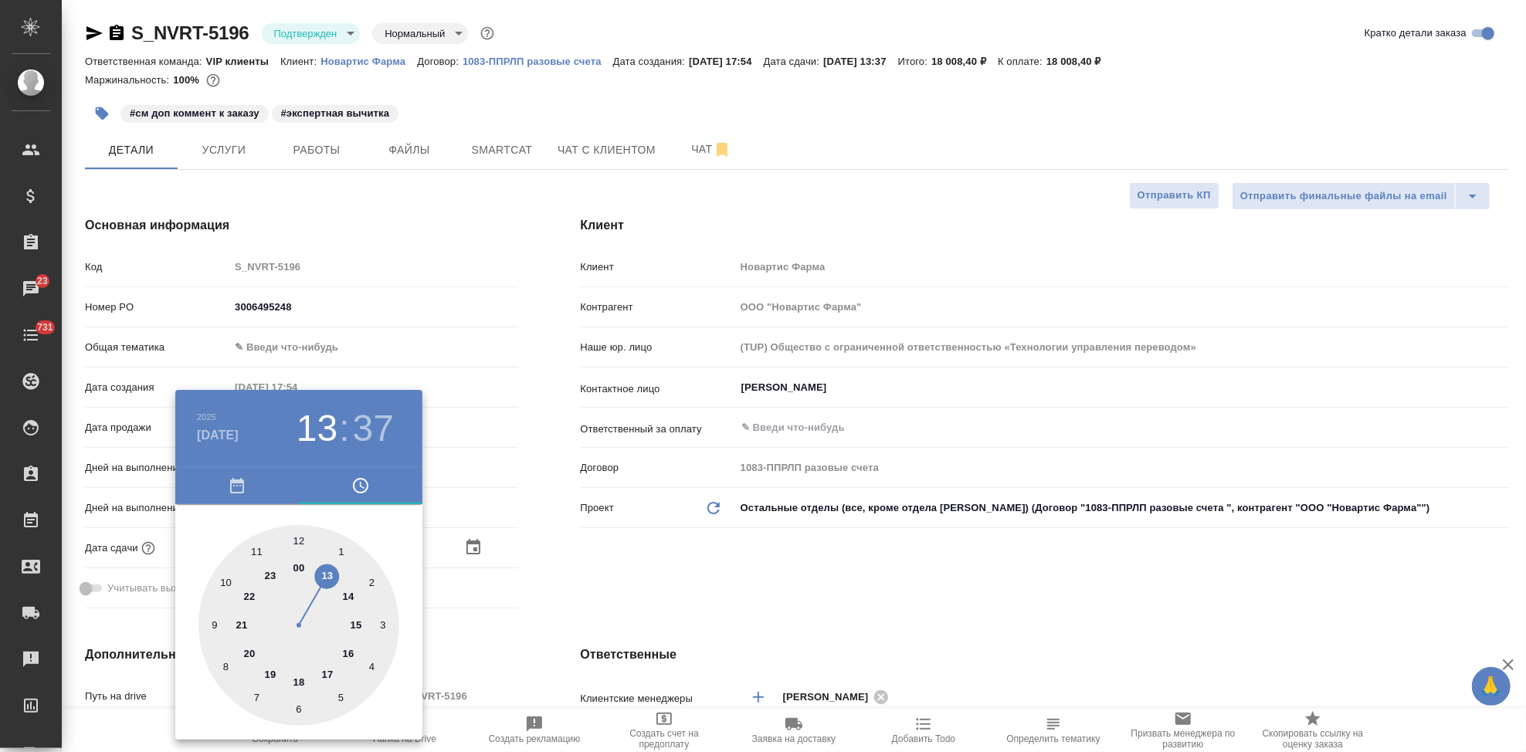
type input "12.09.2025 17:37"
type textarea "x"
click at [317, 667] on div at bounding box center [299, 625] width 201 height 201
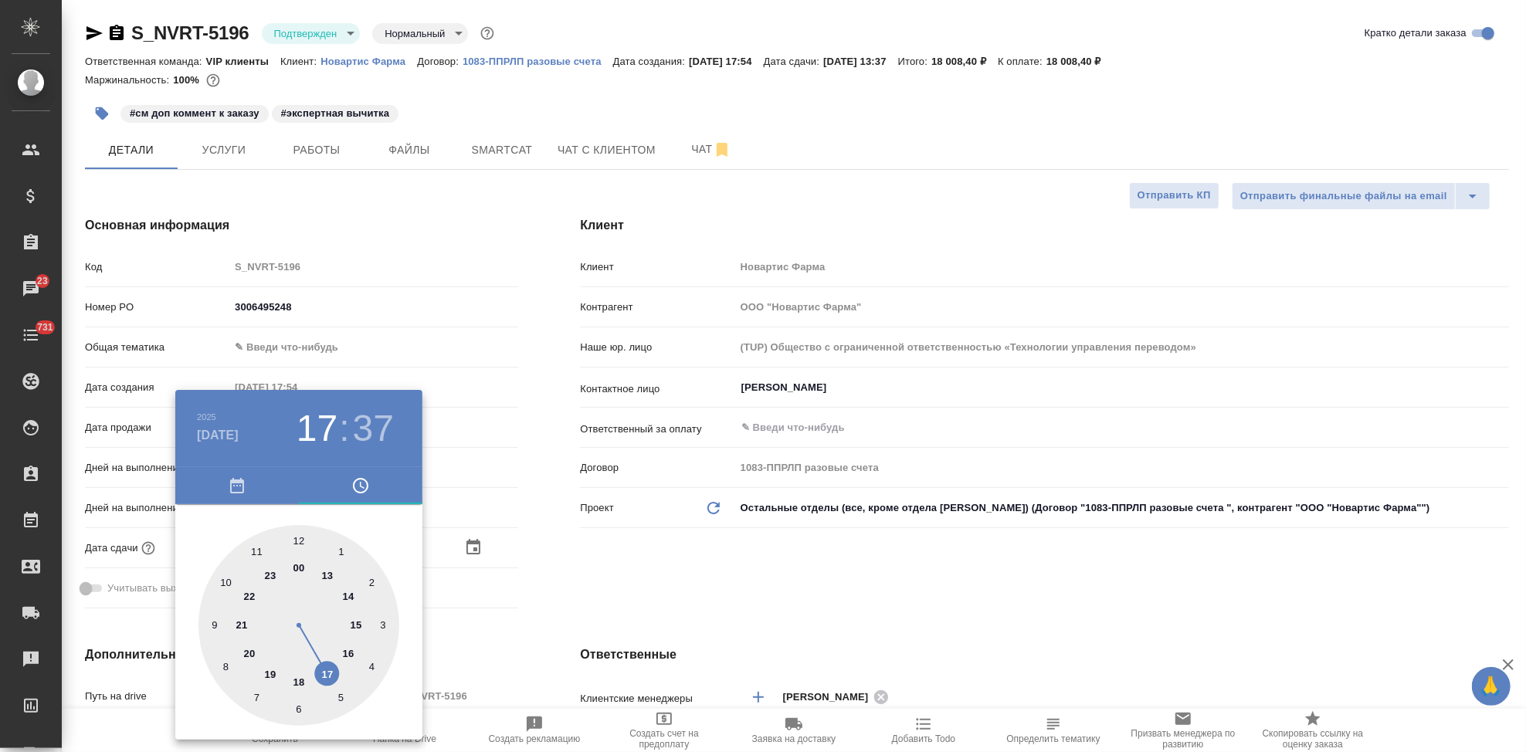
type textarea "x"
type input "12.09.2025 17:58"
type textarea "x"
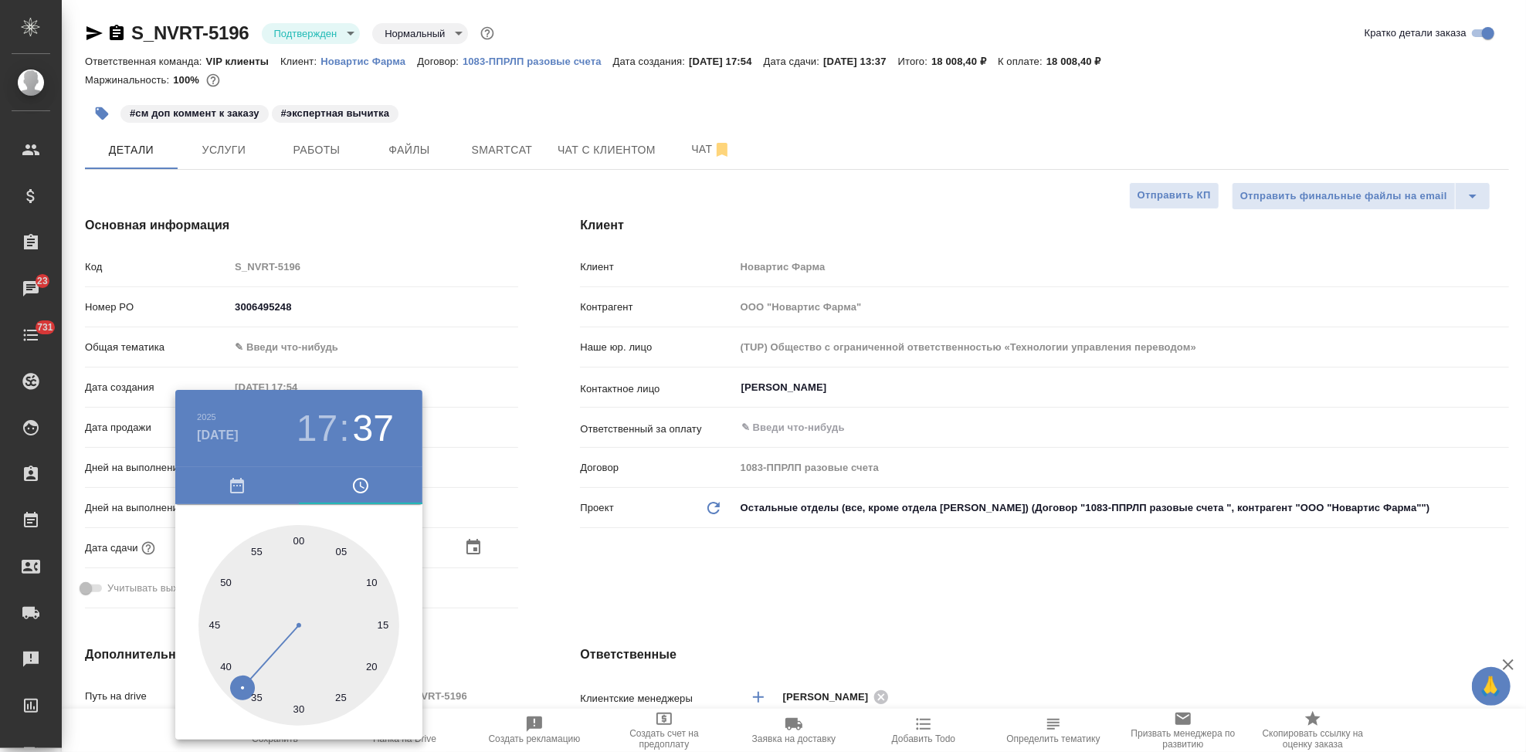
type textarea "x"
type input "12.09.2025 17:00"
type textarea "x"
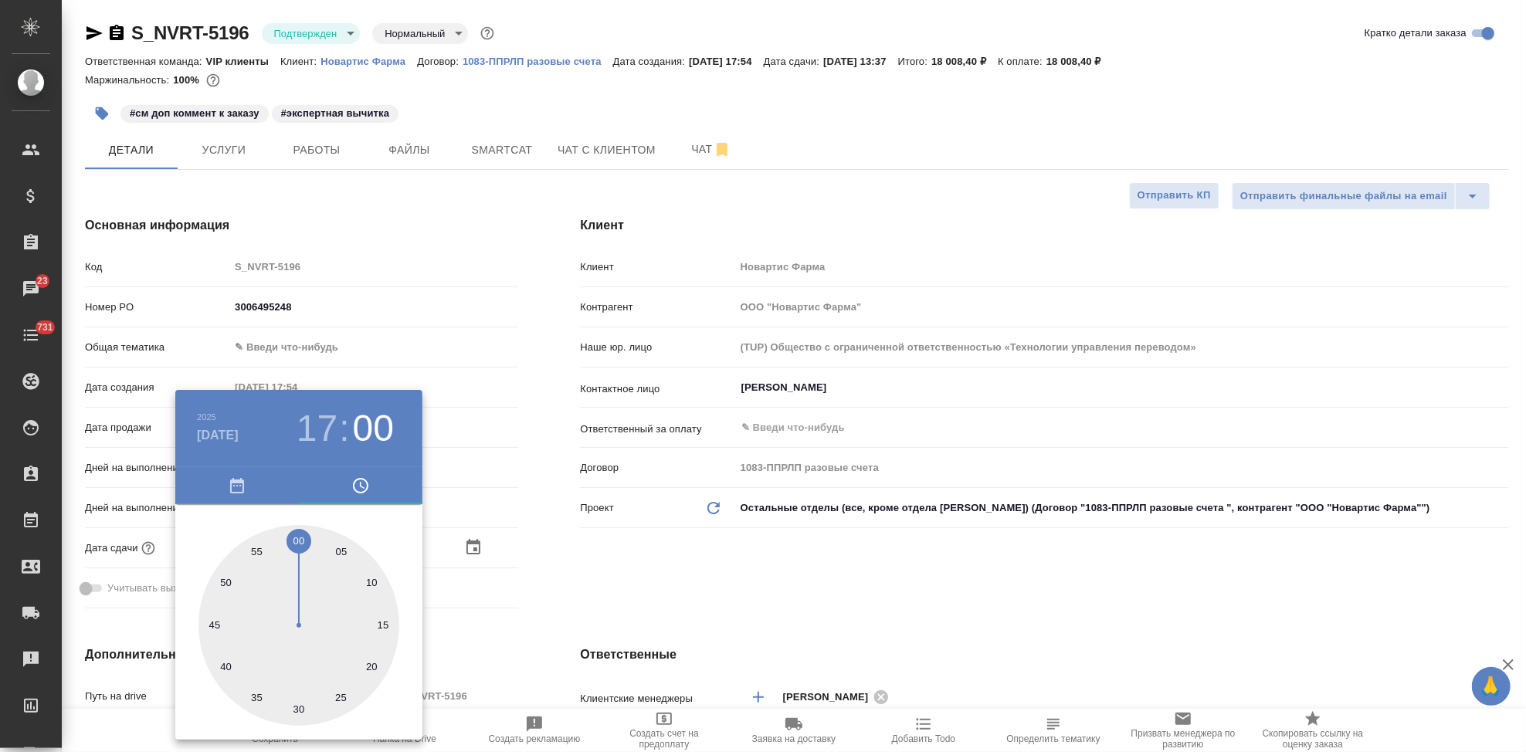
type textarea "x"
drag, startPoint x: 280, startPoint y: 629, endPoint x: 301, endPoint y: 540, distance: 91.4
click at [301, 540] on div at bounding box center [299, 625] width 201 height 201
type textarea "x"
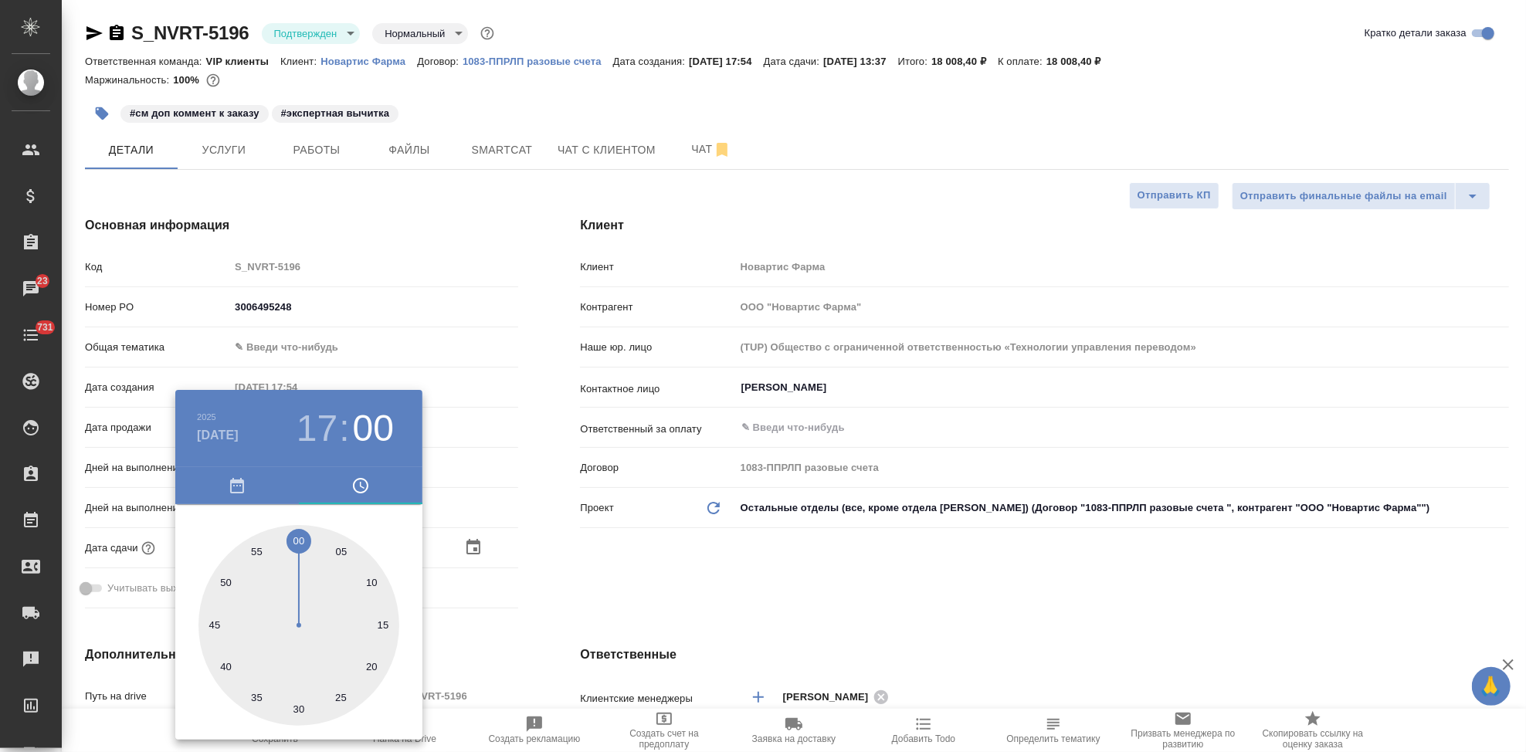
type textarea "x"
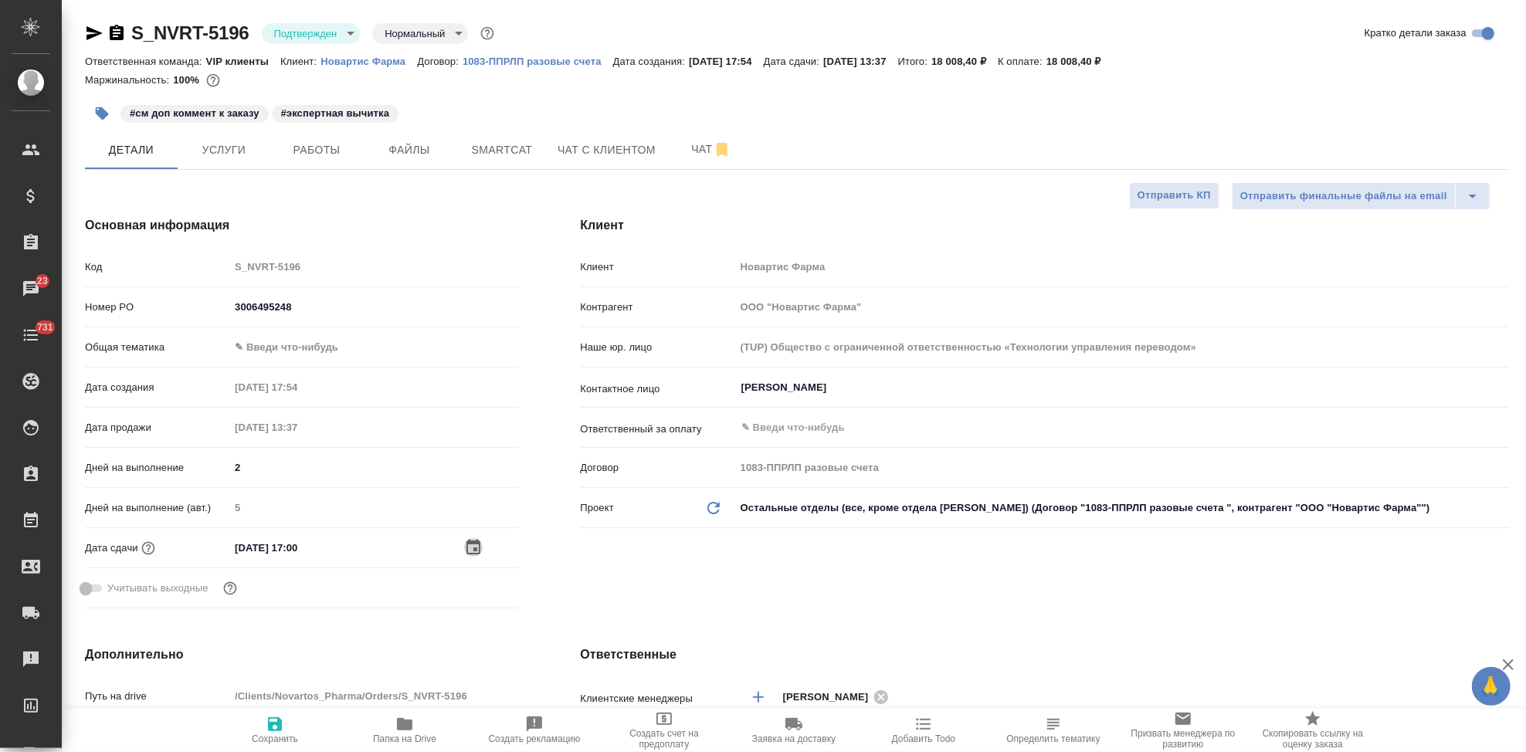
click at [283, 728] on icon "button" at bounding box center [275, 724] width 19 height 19
type textarea "x"
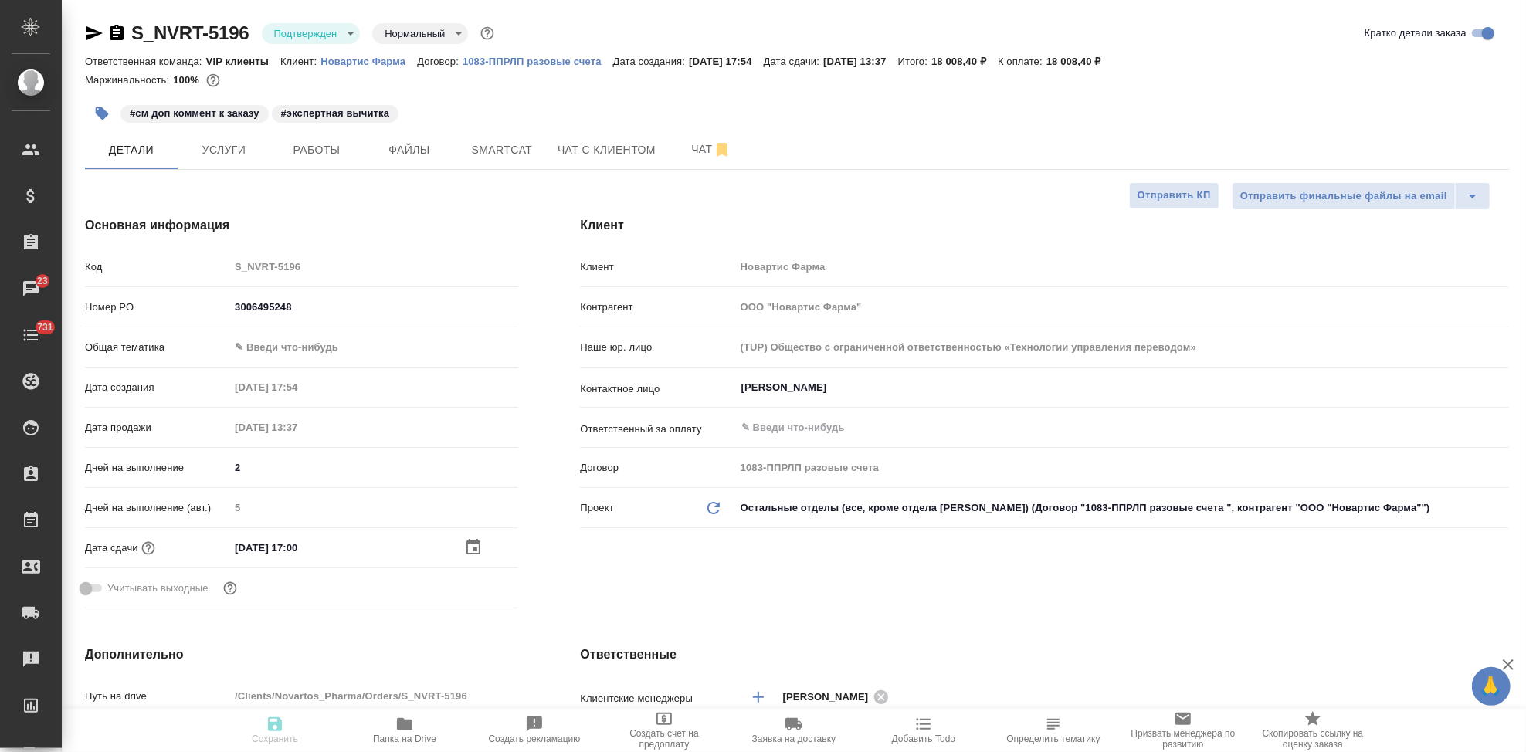
type textarea "x"
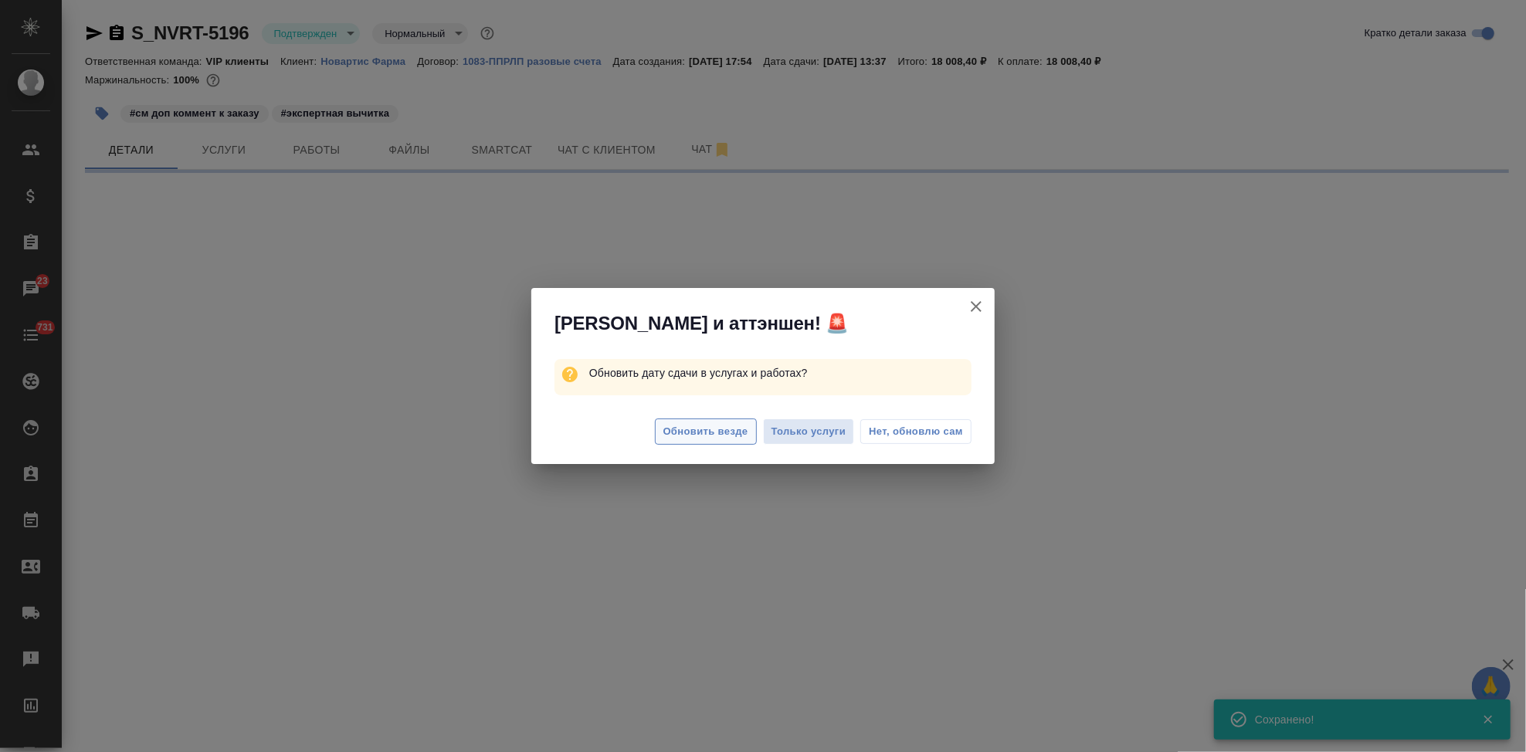
click at [694, 431] on span "Обновить везде" at bounding box center [706, 432] width 85 height 18
select select "RU"
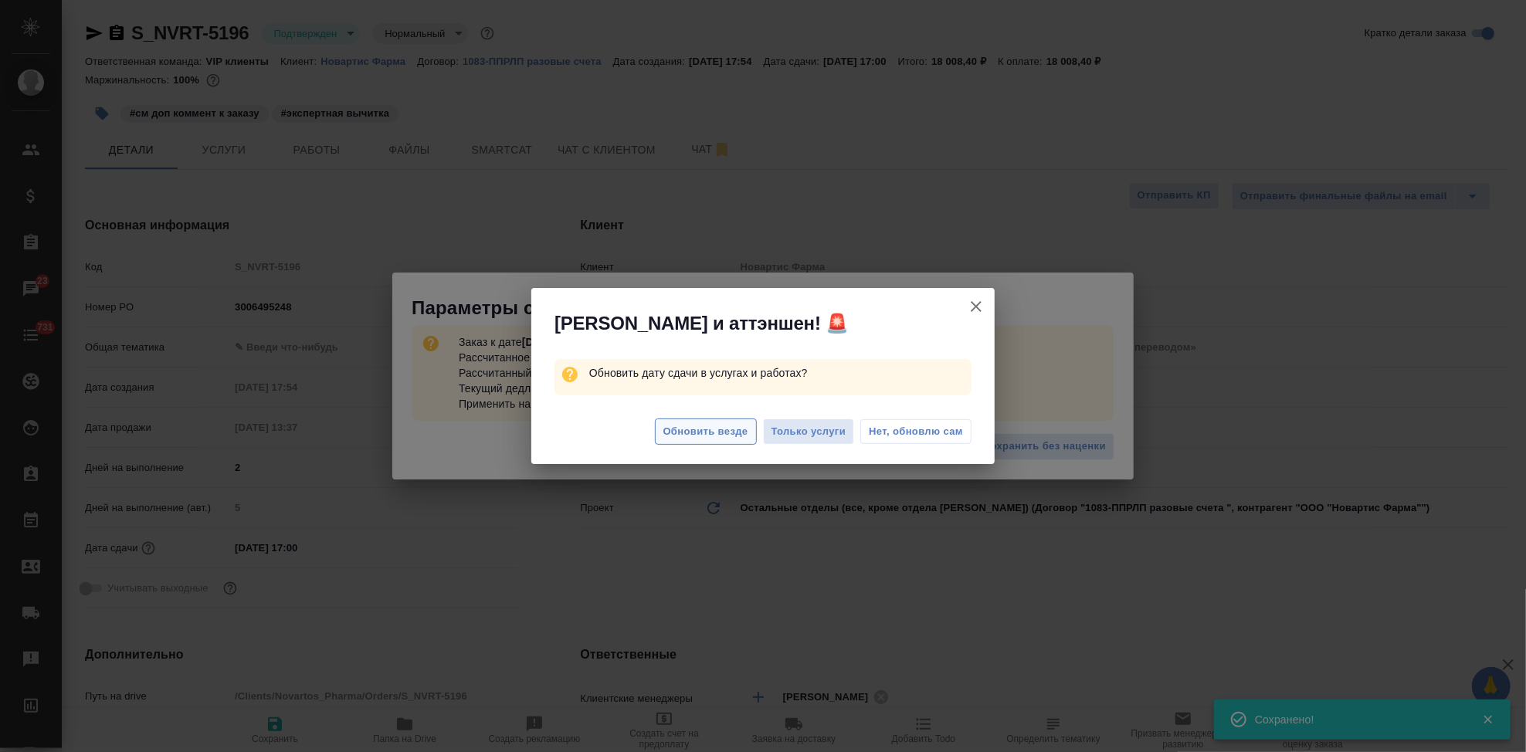
type textarea "x"
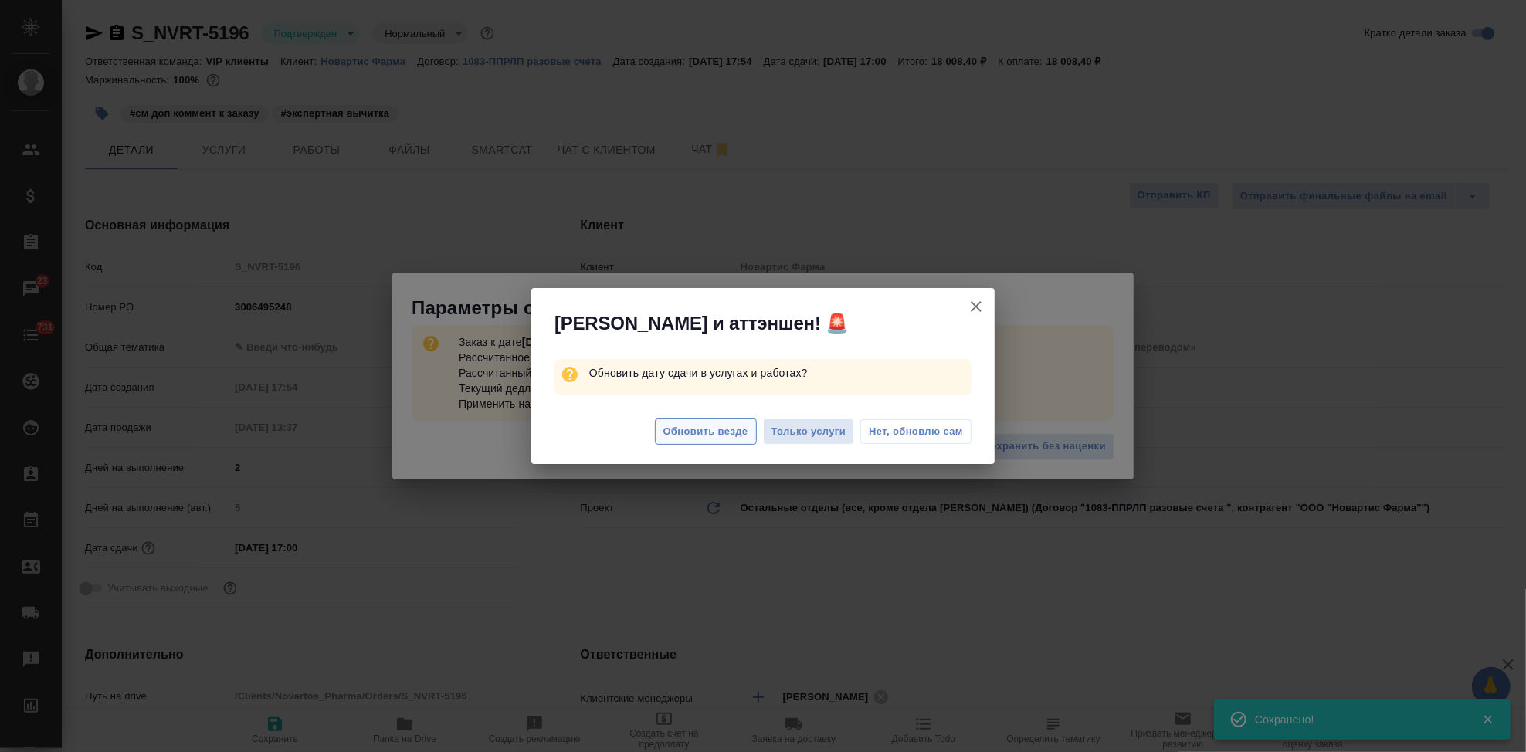
type textarea "x"
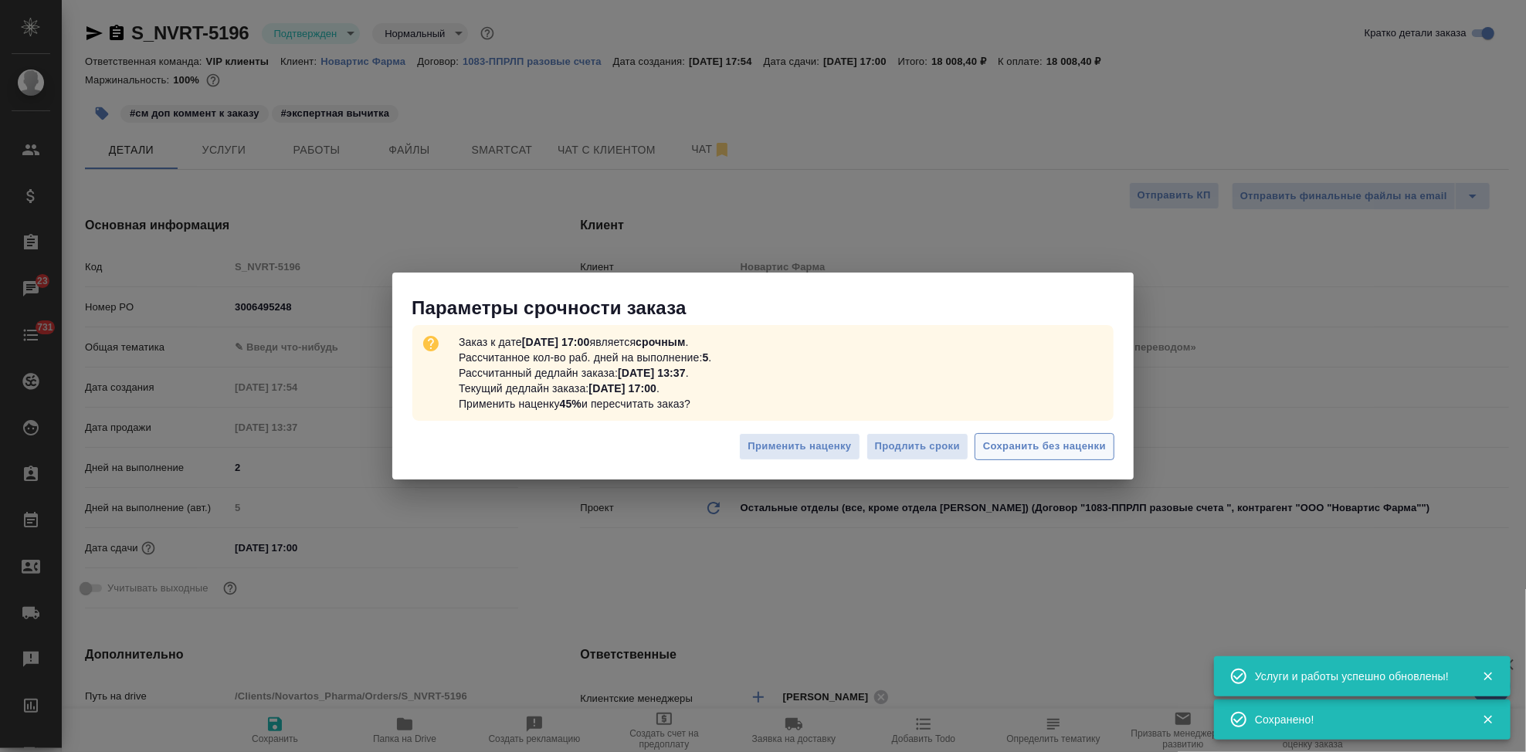
click at [1023, 455] on span "Сохранить без наценки" at bounding box center [1044, 447] width 123 height 18
type textarea "x"
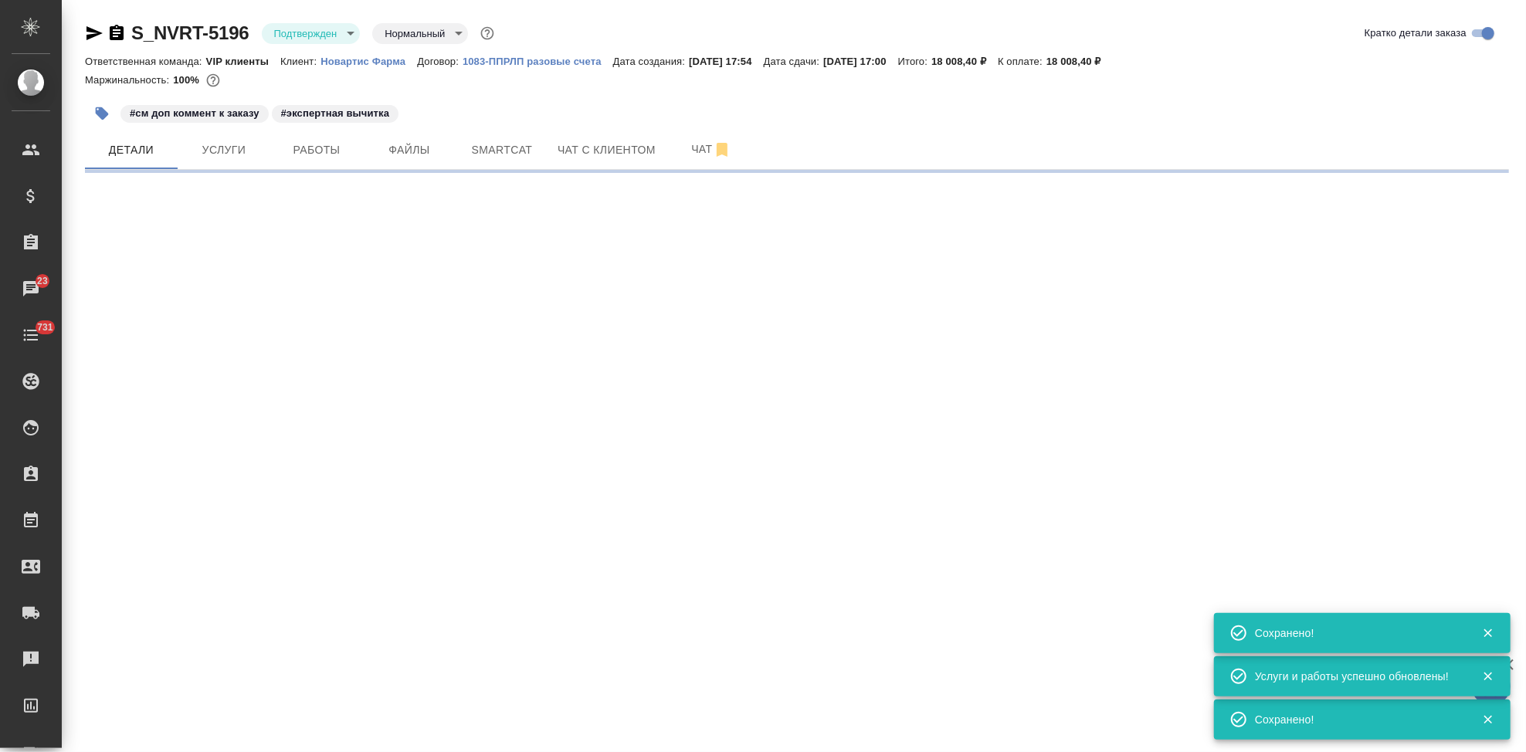
type input "urgent"
select select "RU"
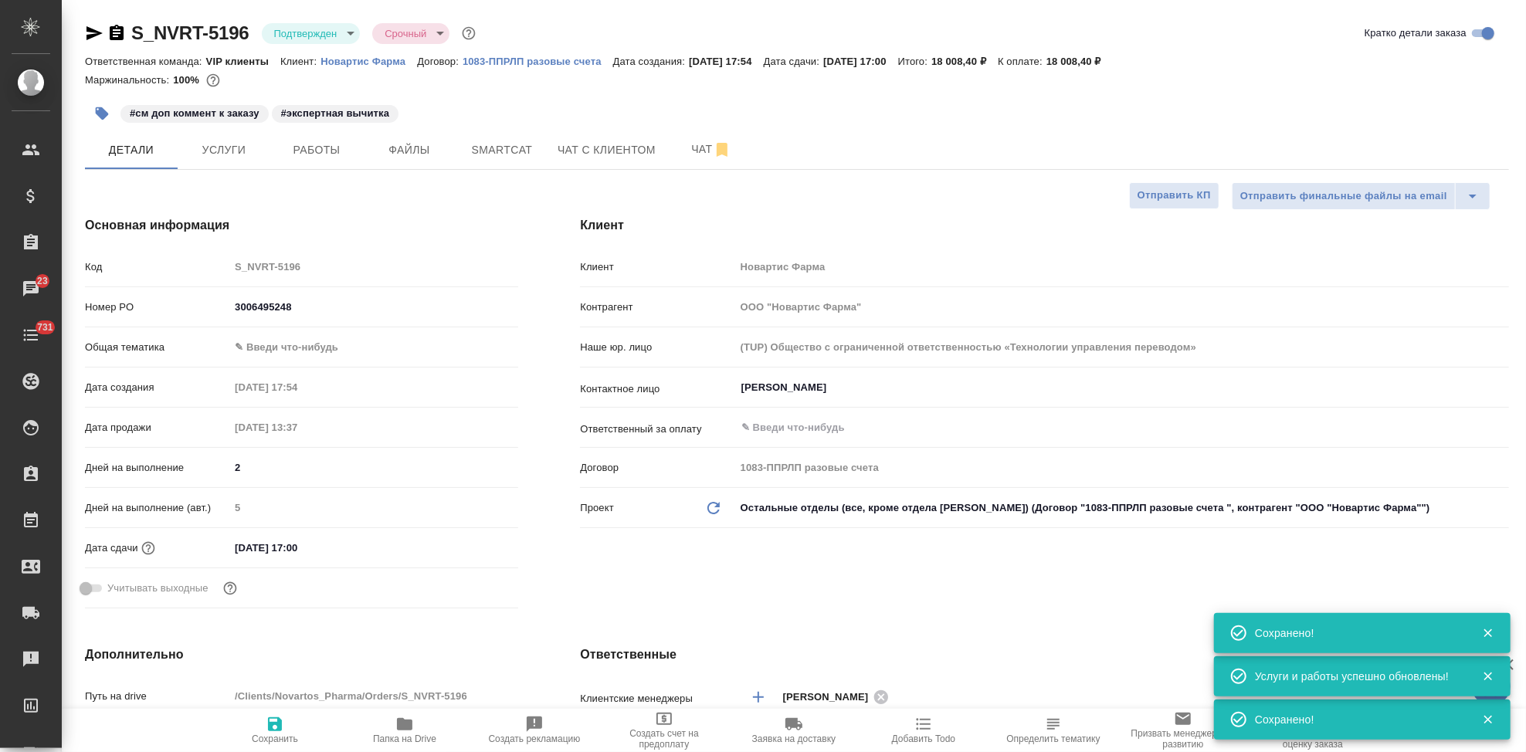
type textarea "x"
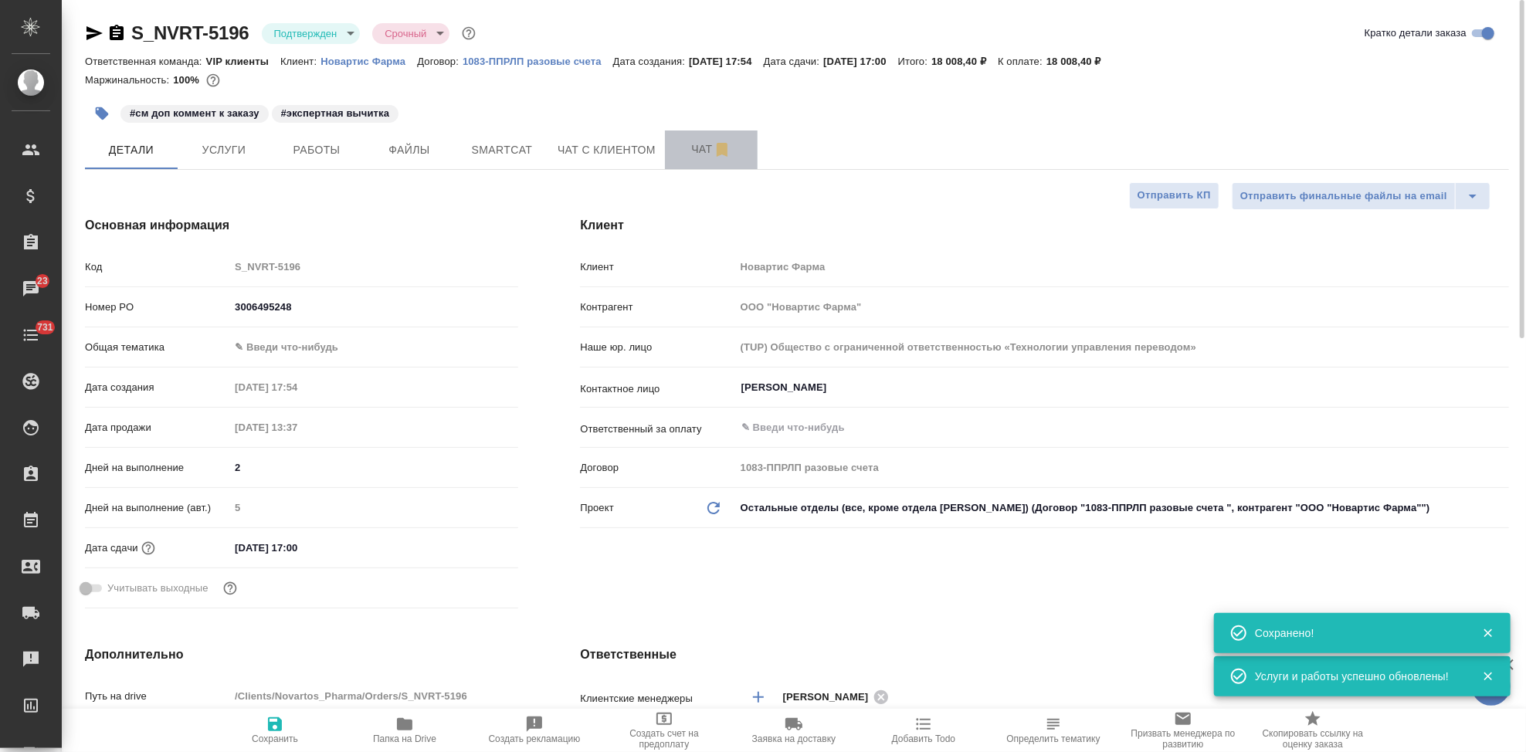
click at [687, 141] on span "Чат" at bounding box center [711, 149] width 74 height 19
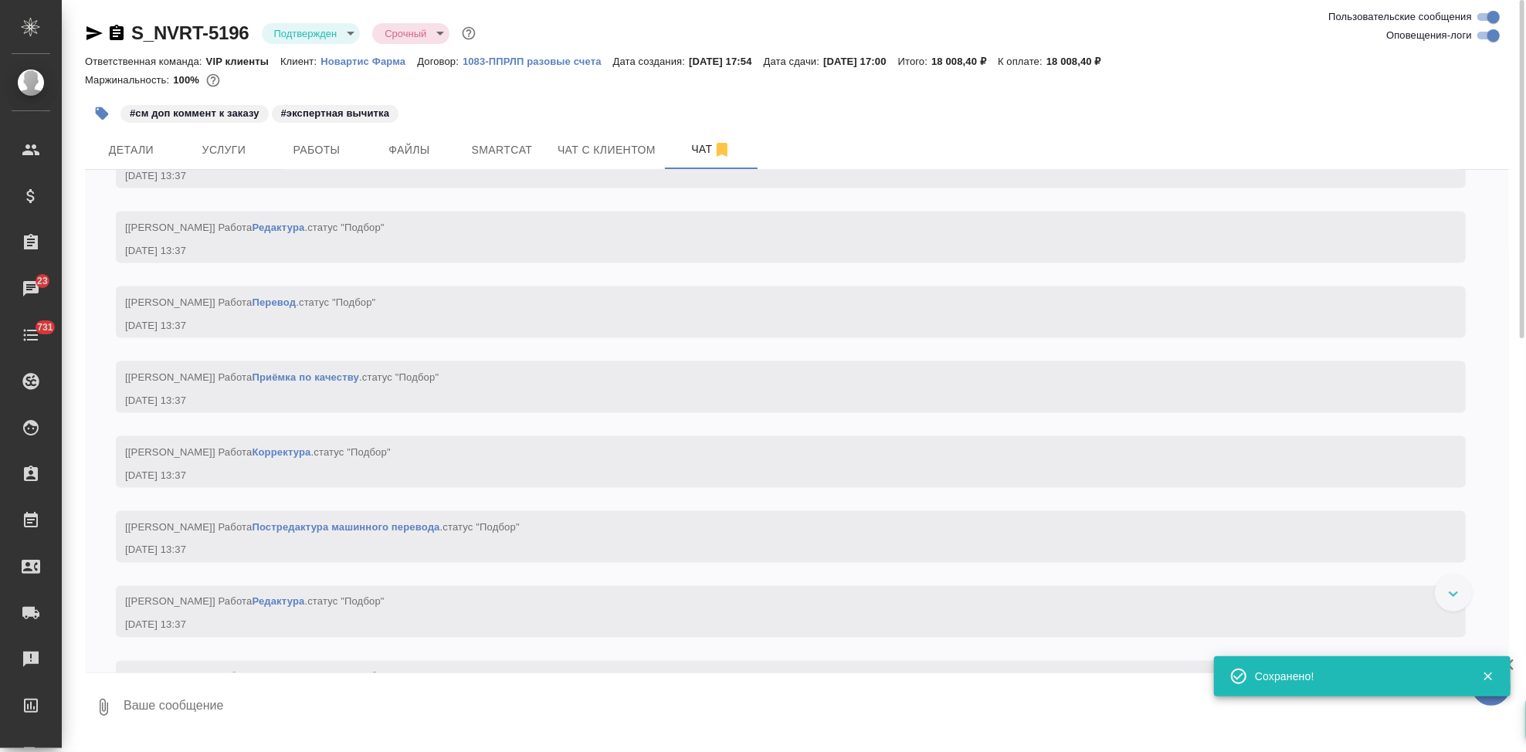
click at [287, 712] on textarea at bounding box center [815, 707] width 1387 height 53
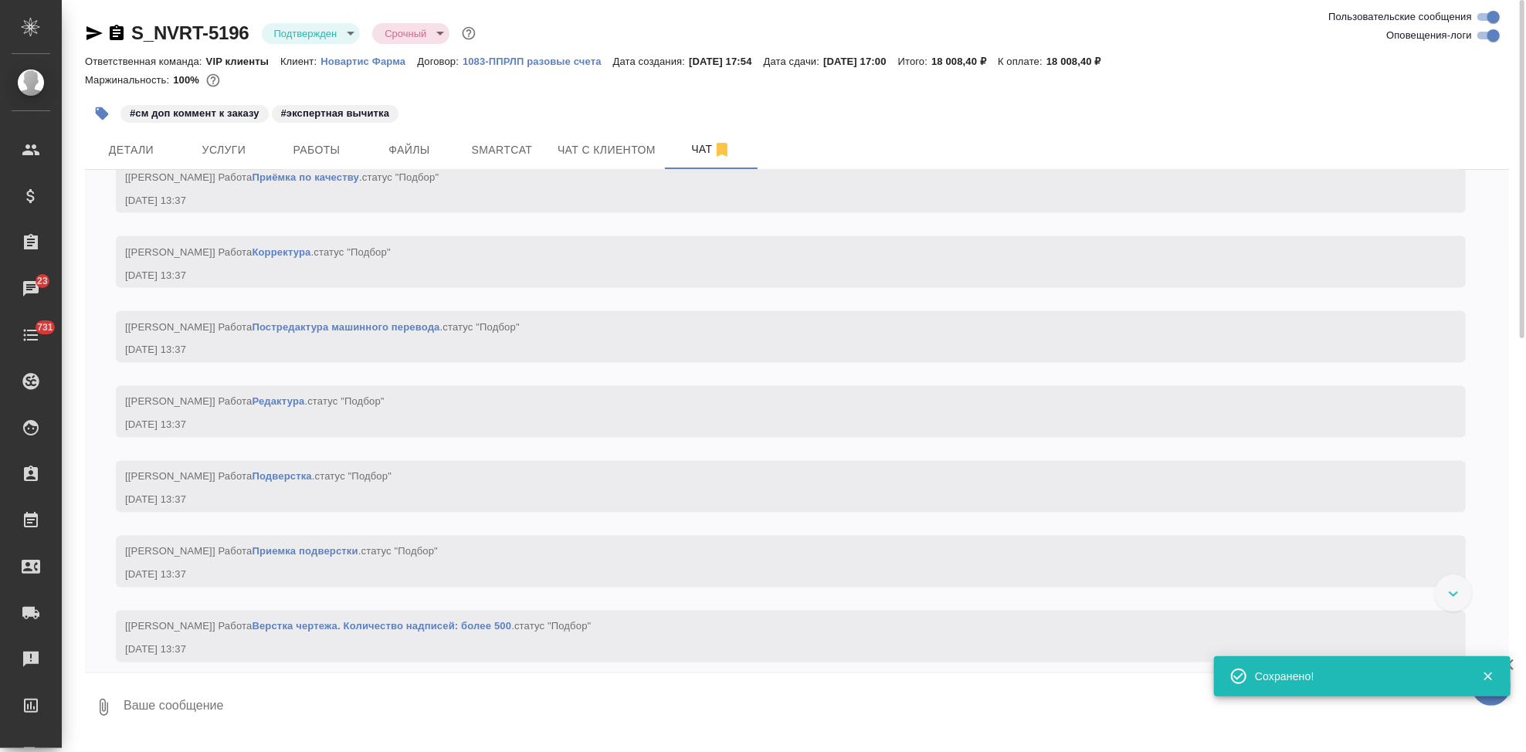
type textarea """
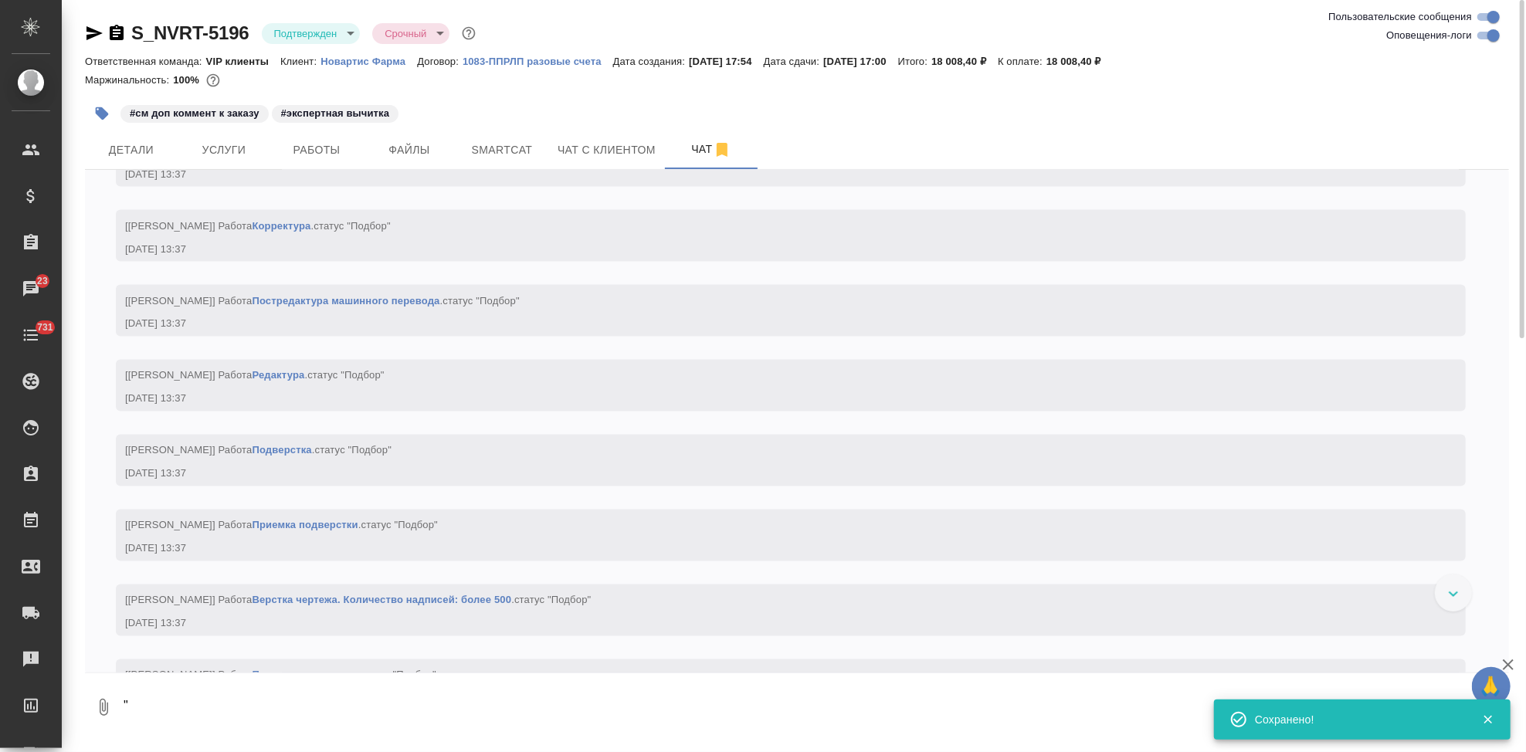
scroll to position [2109, 0]
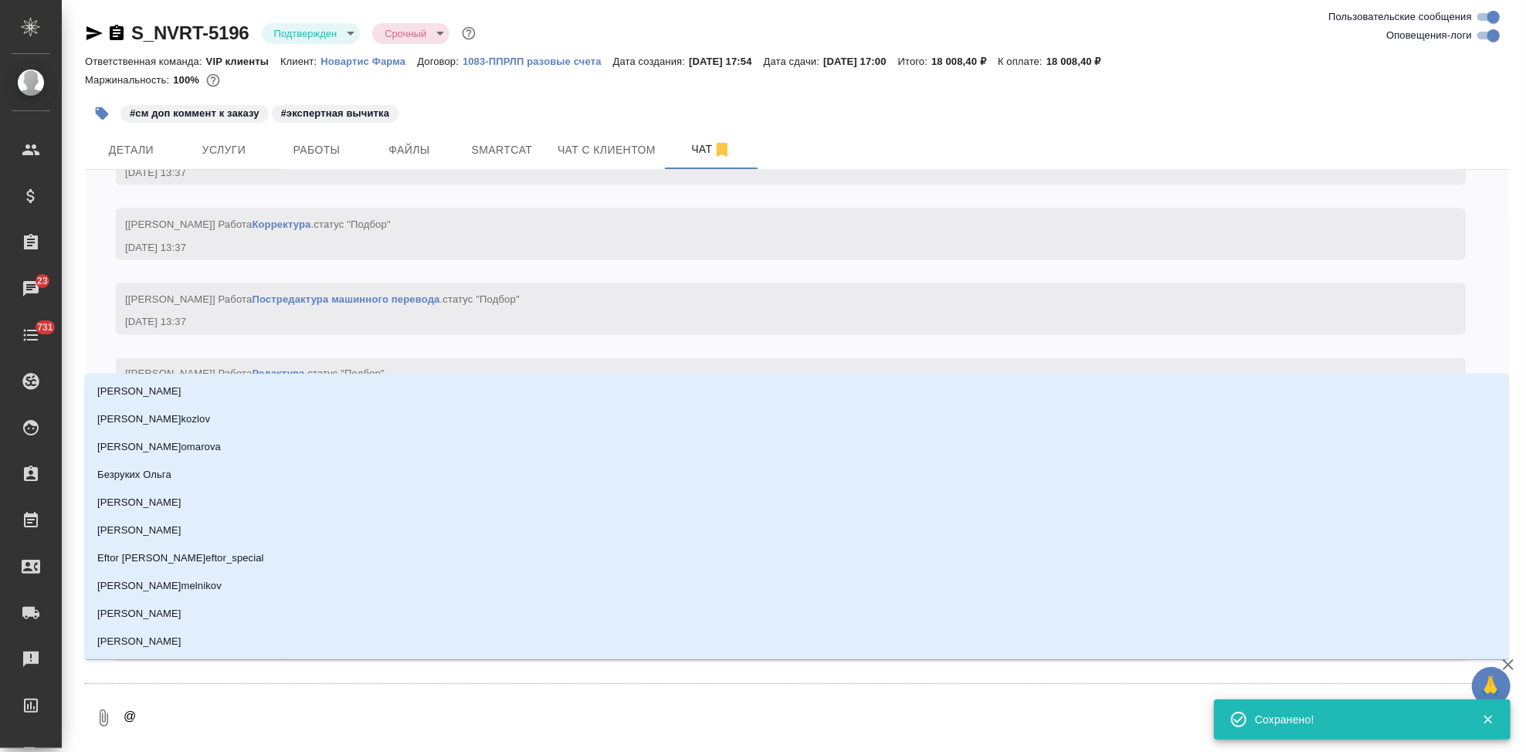
type textarea "@г"
type input "г"
type textarea "@гр"
type input "гр"
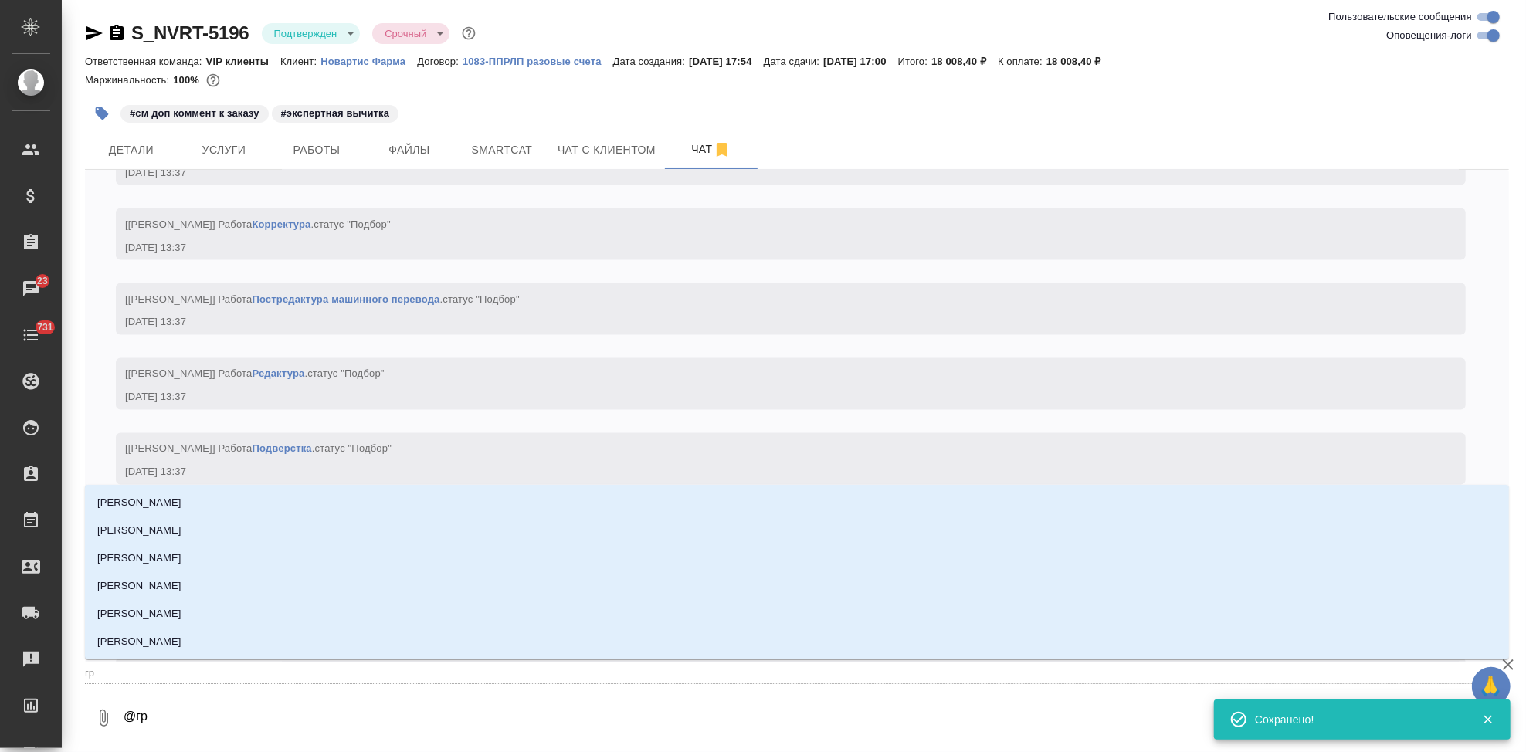
type textarea "@гра"
type input "гра"
type textarea "@граб"
type input "граб"
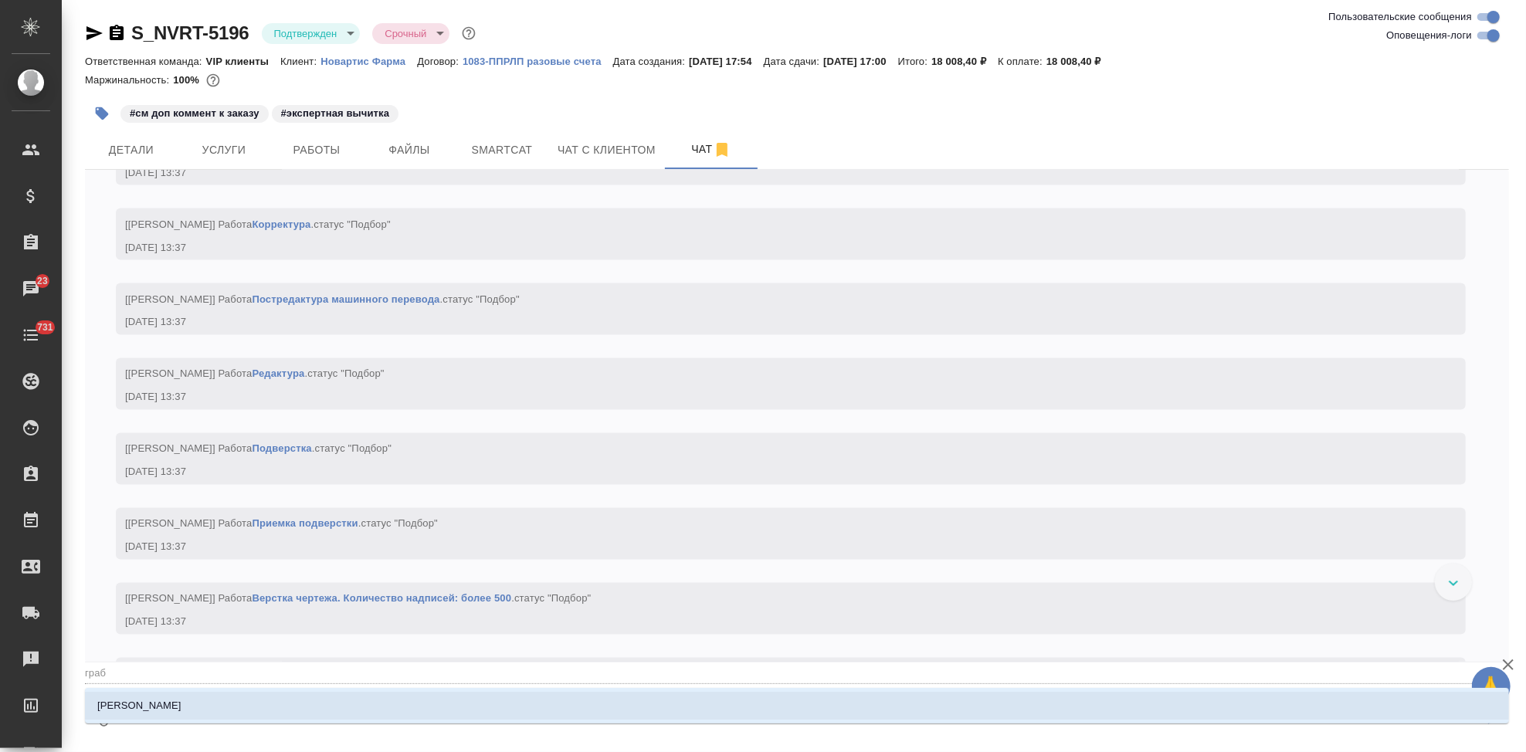
click at [275, 699] on li "[PERSON_NAME]" at bounding box center [797, 706] width 1424 height 28
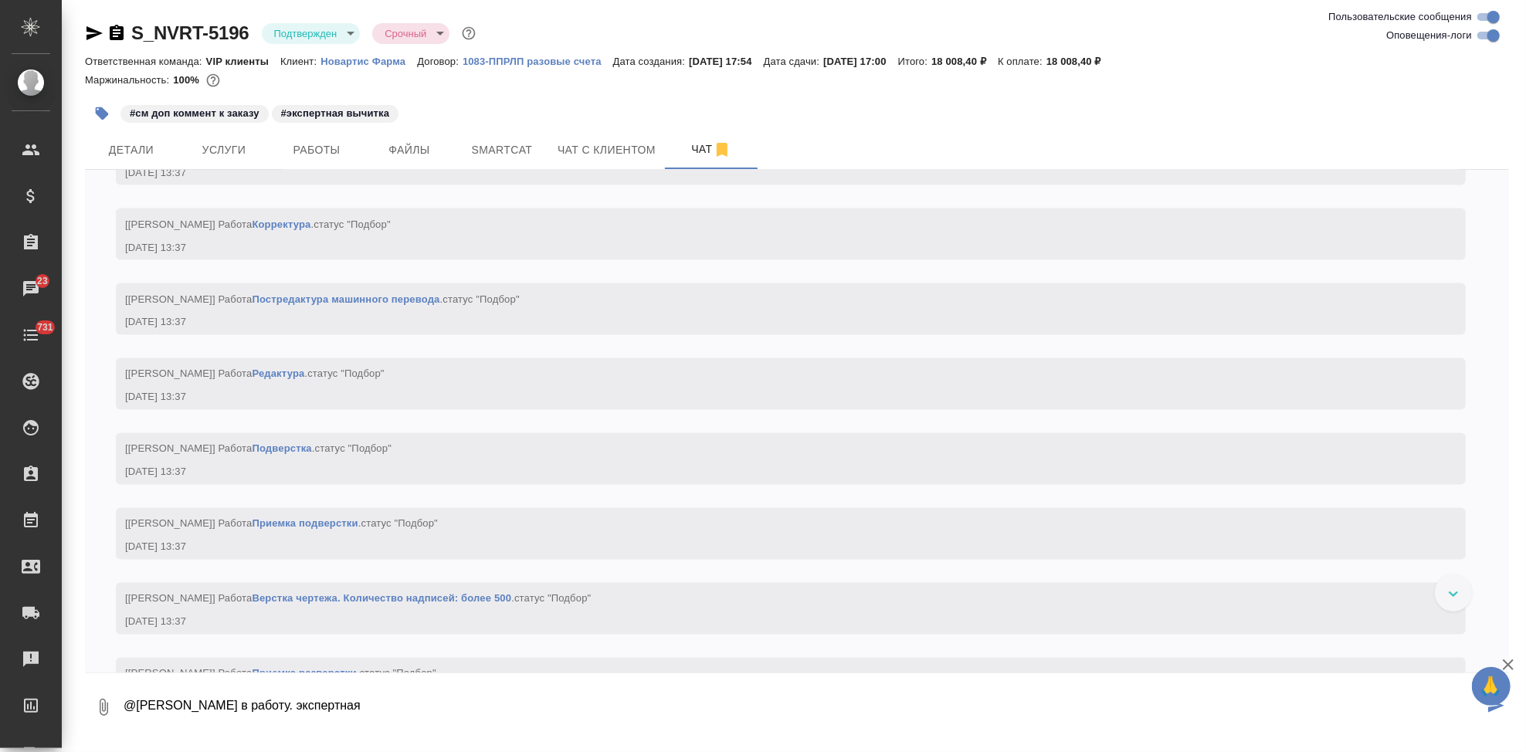
type textarea "@Грабко Мария в работу. экспертная"
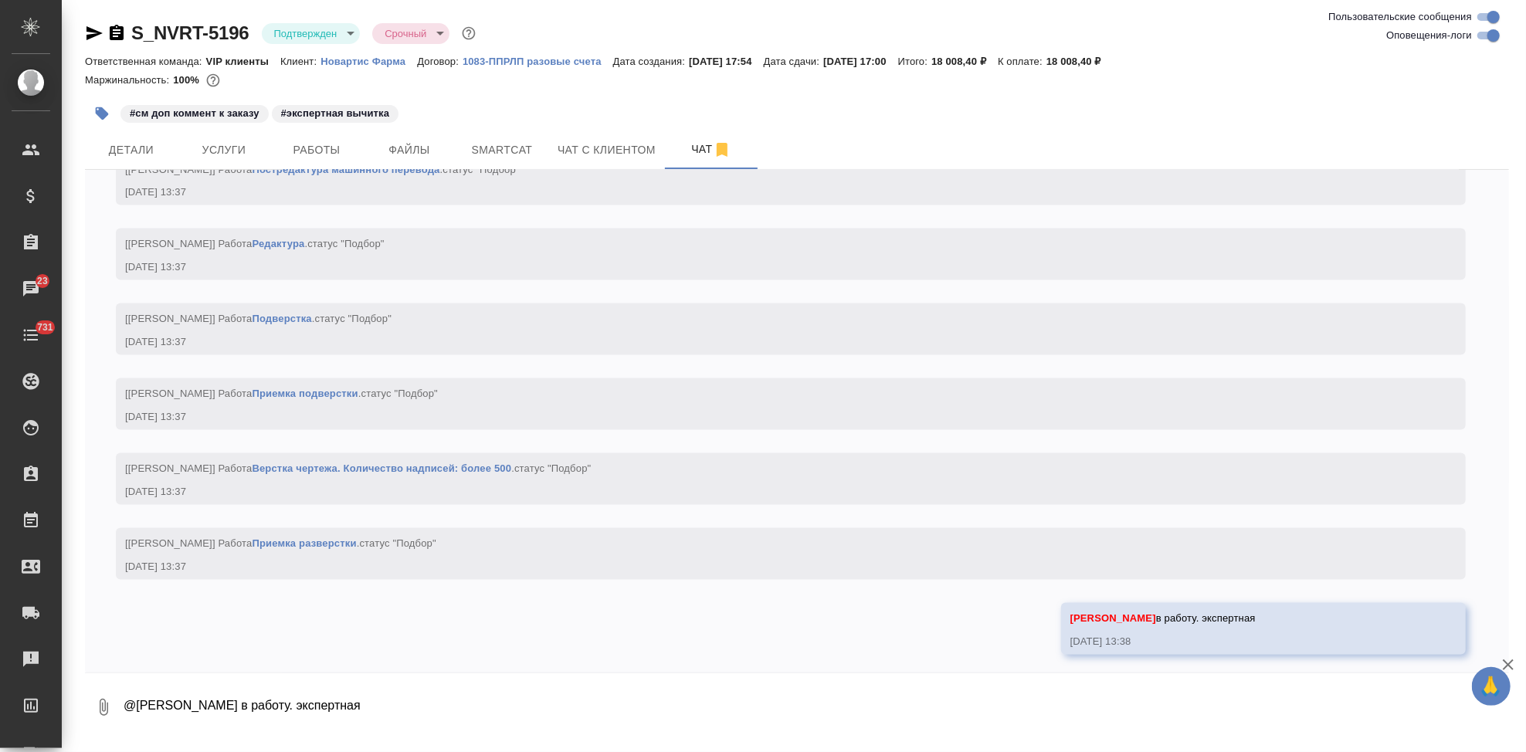
scroll to position [2258, 0]
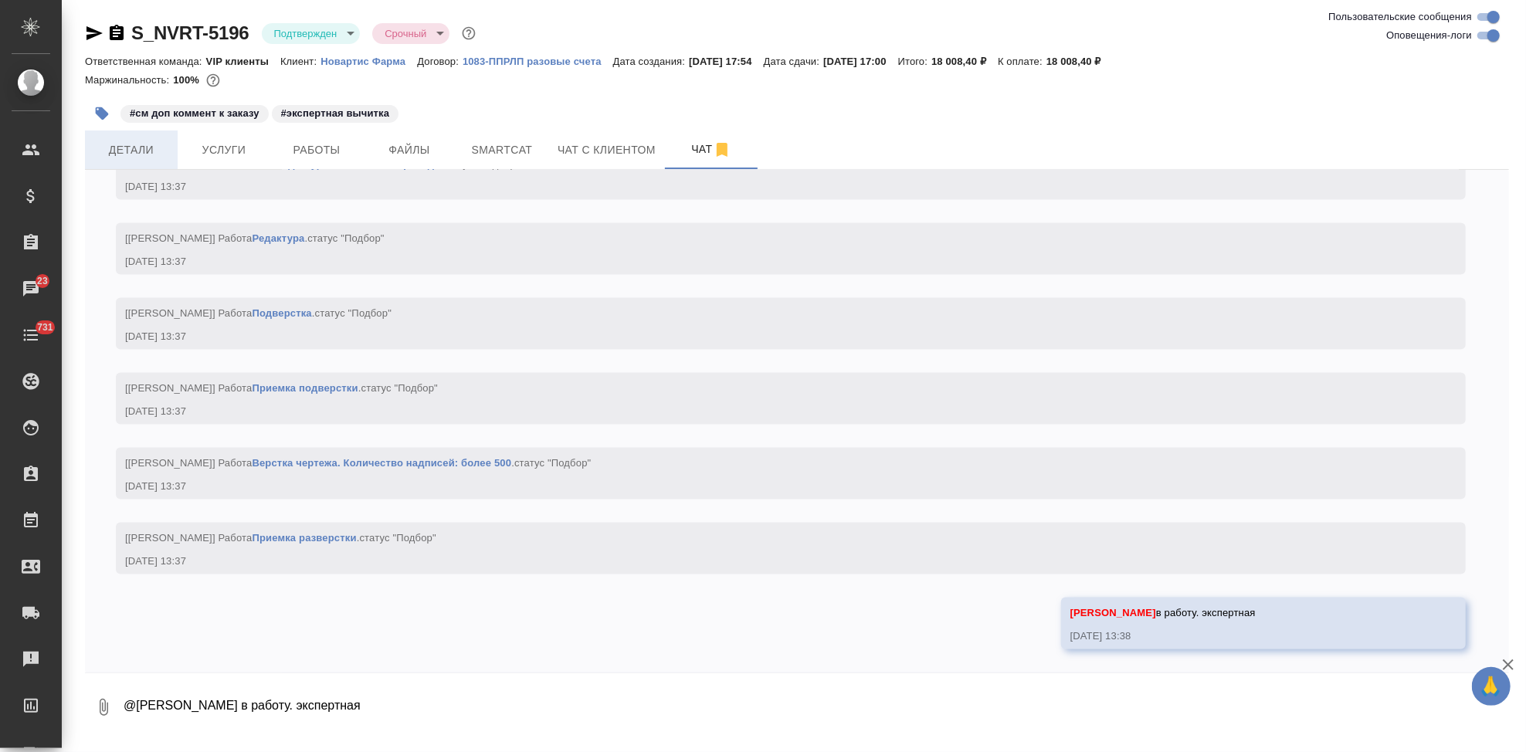
click at [168, 144] on span "Детали" at bounding box center [131, 150] width 74 height 19
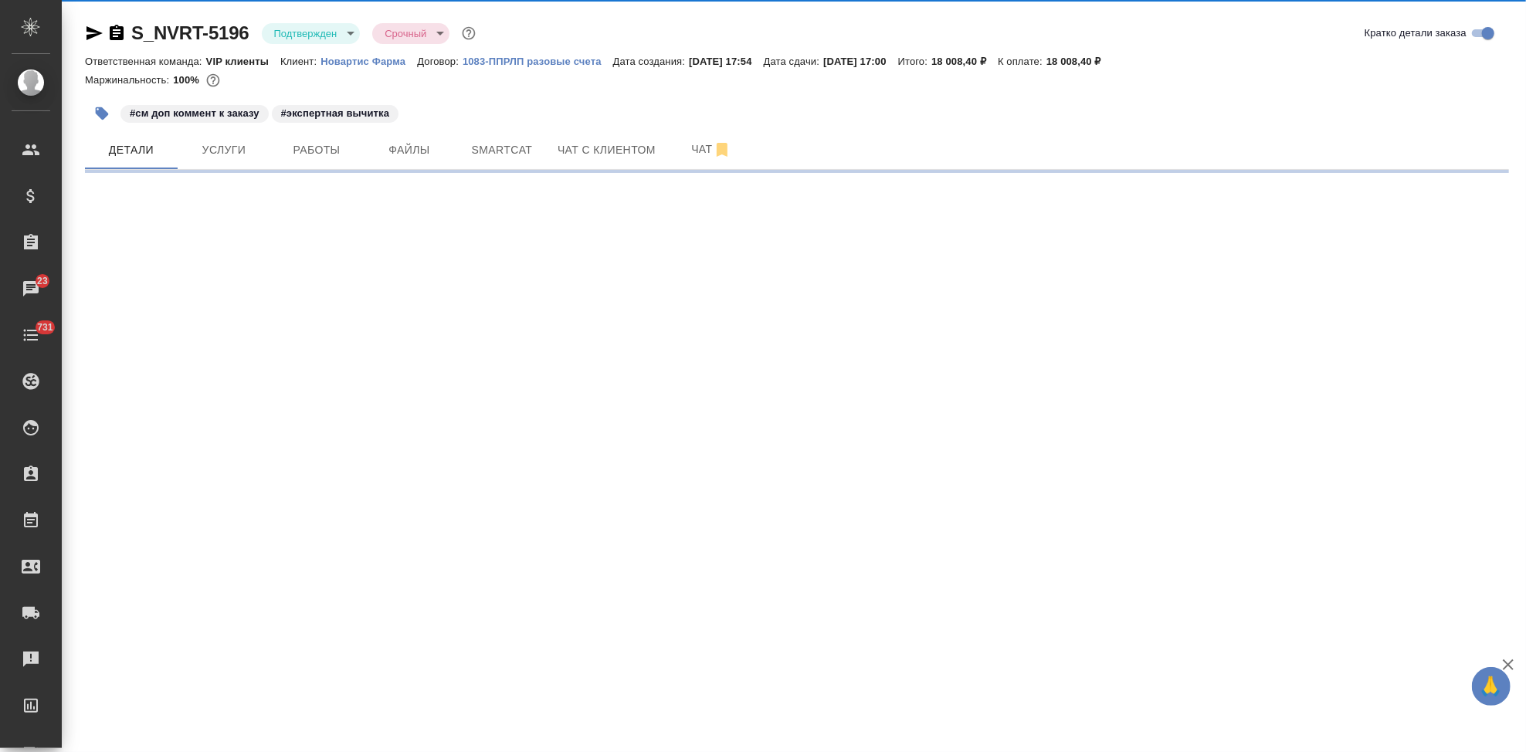
select select "RU"
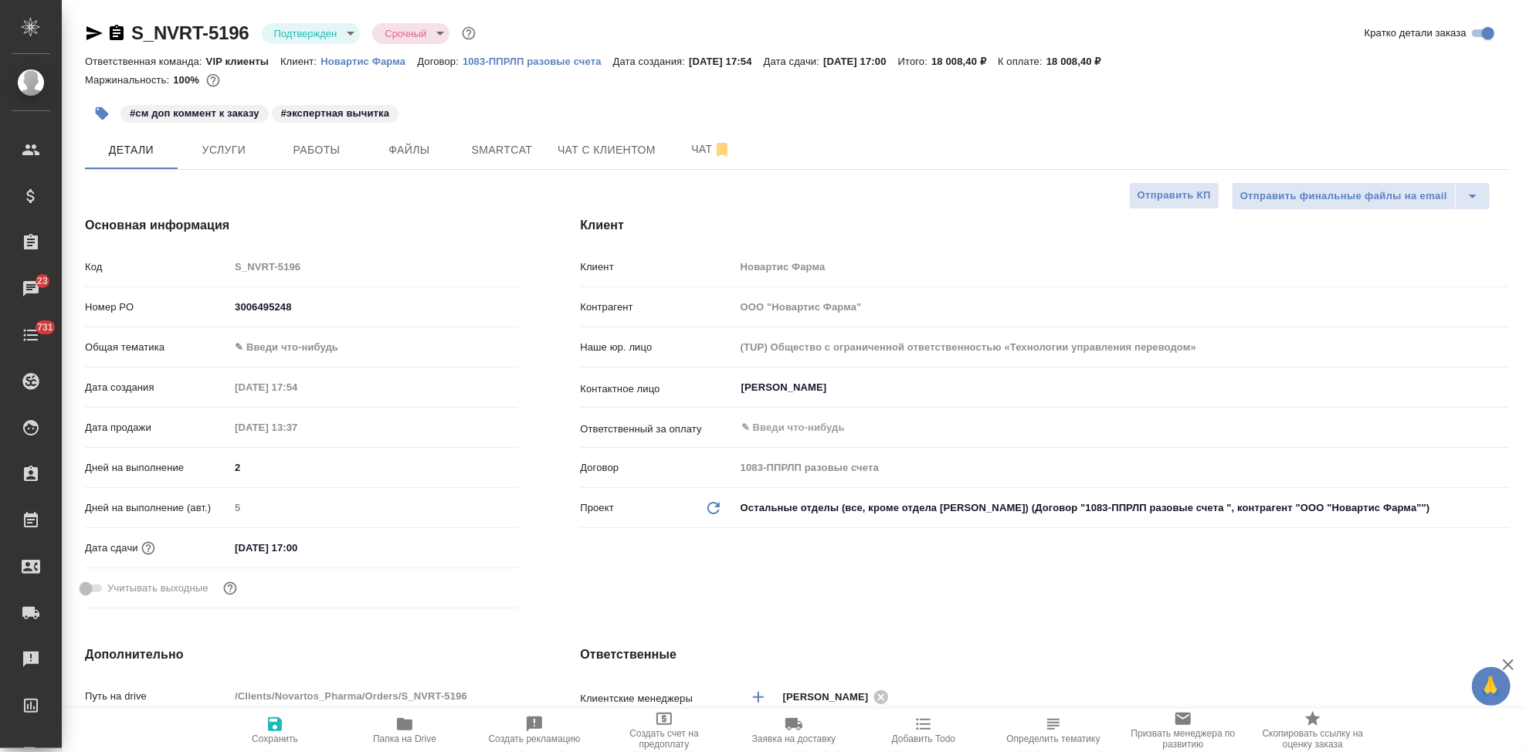
type textarea "x"
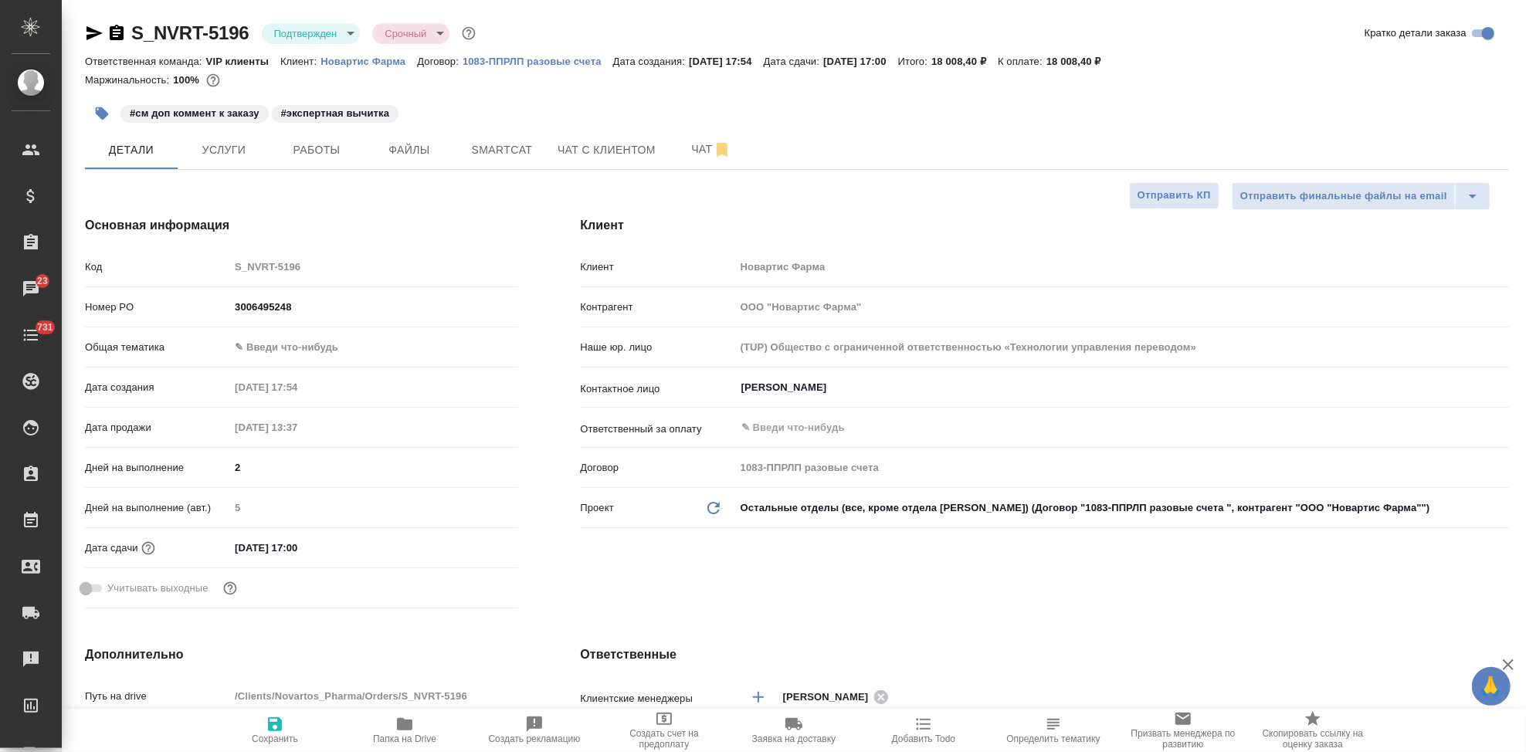
type textarea "x"
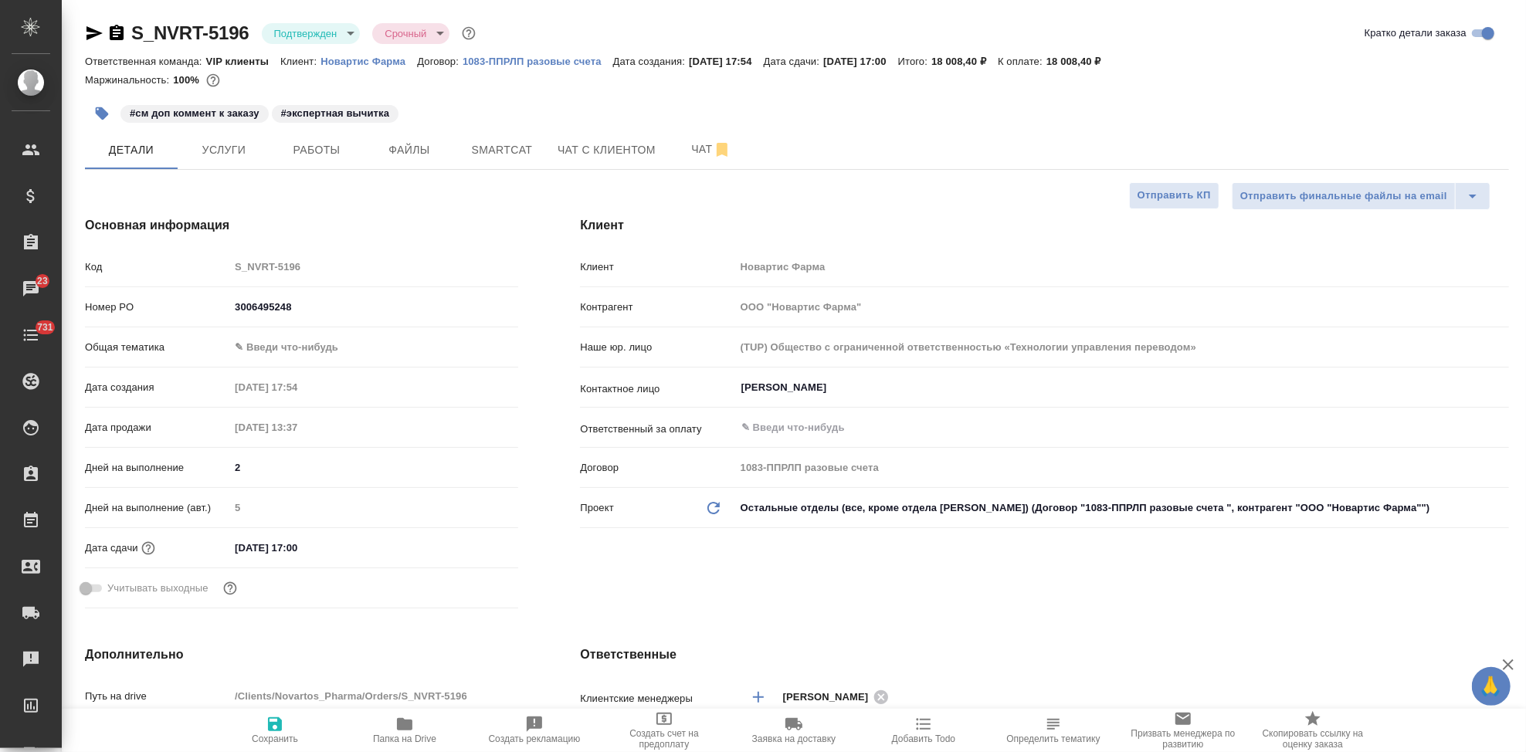
type textarea "x"
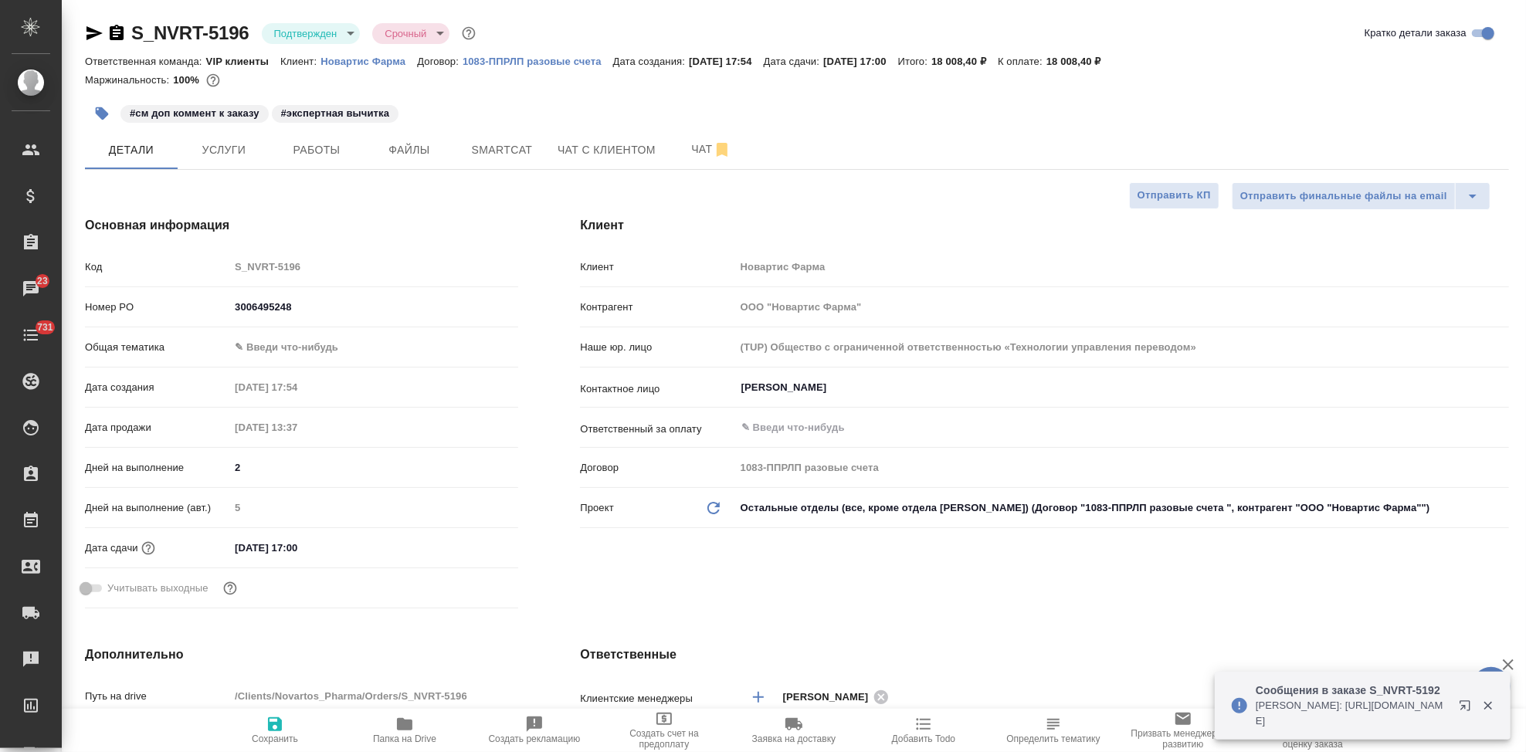
type textarea "x"
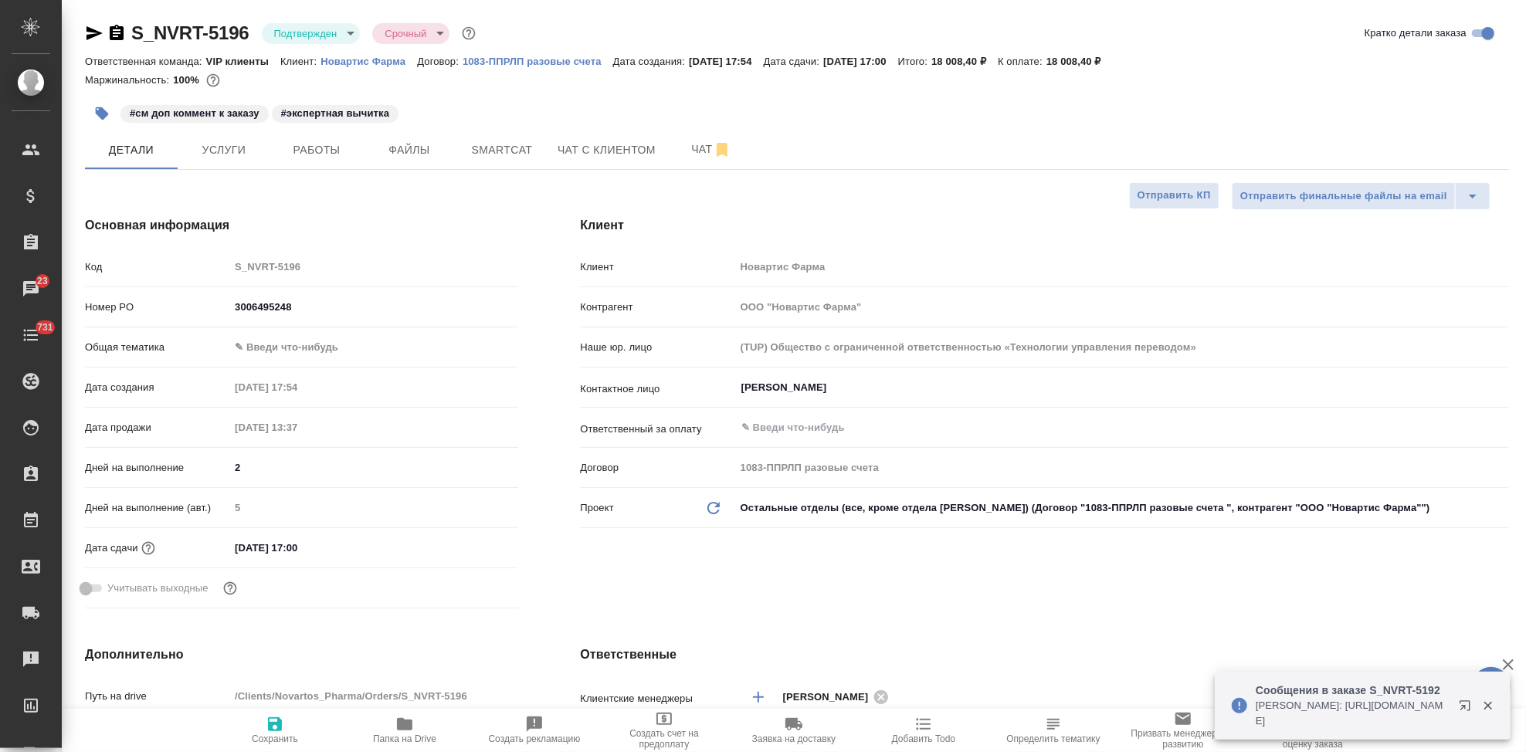
type textarea "x"
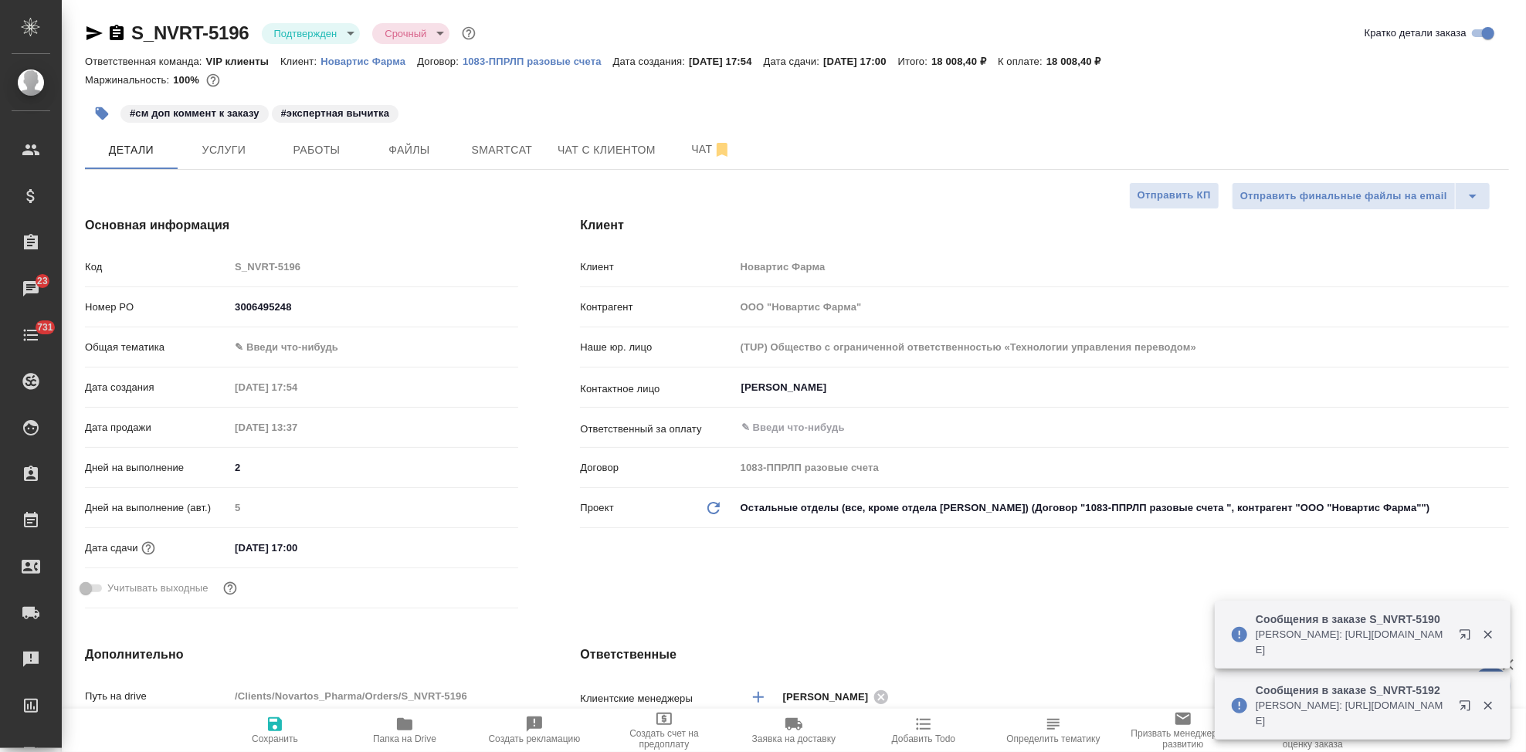
click at [357, 56] on p "Новартис Фарма" at bounding box center [369, 62] width 97 height 12
type textarea "x"
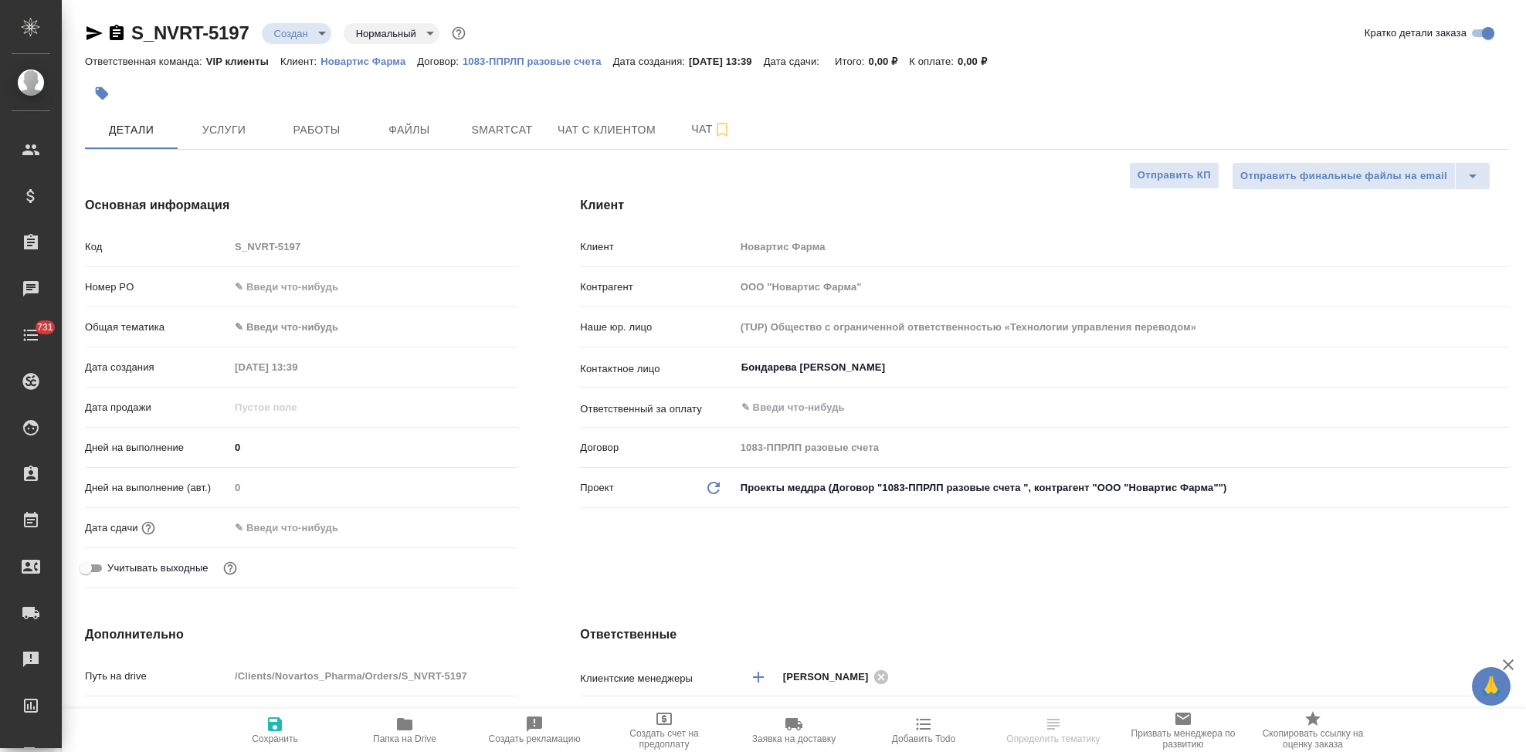
select select "RU"
click at [294, 532] on input "text" at bounding box center [296, 528] width 135 height 22
click at [433, 131] on span "Файлы" at bounding box center [409, 129] width 74 height 19
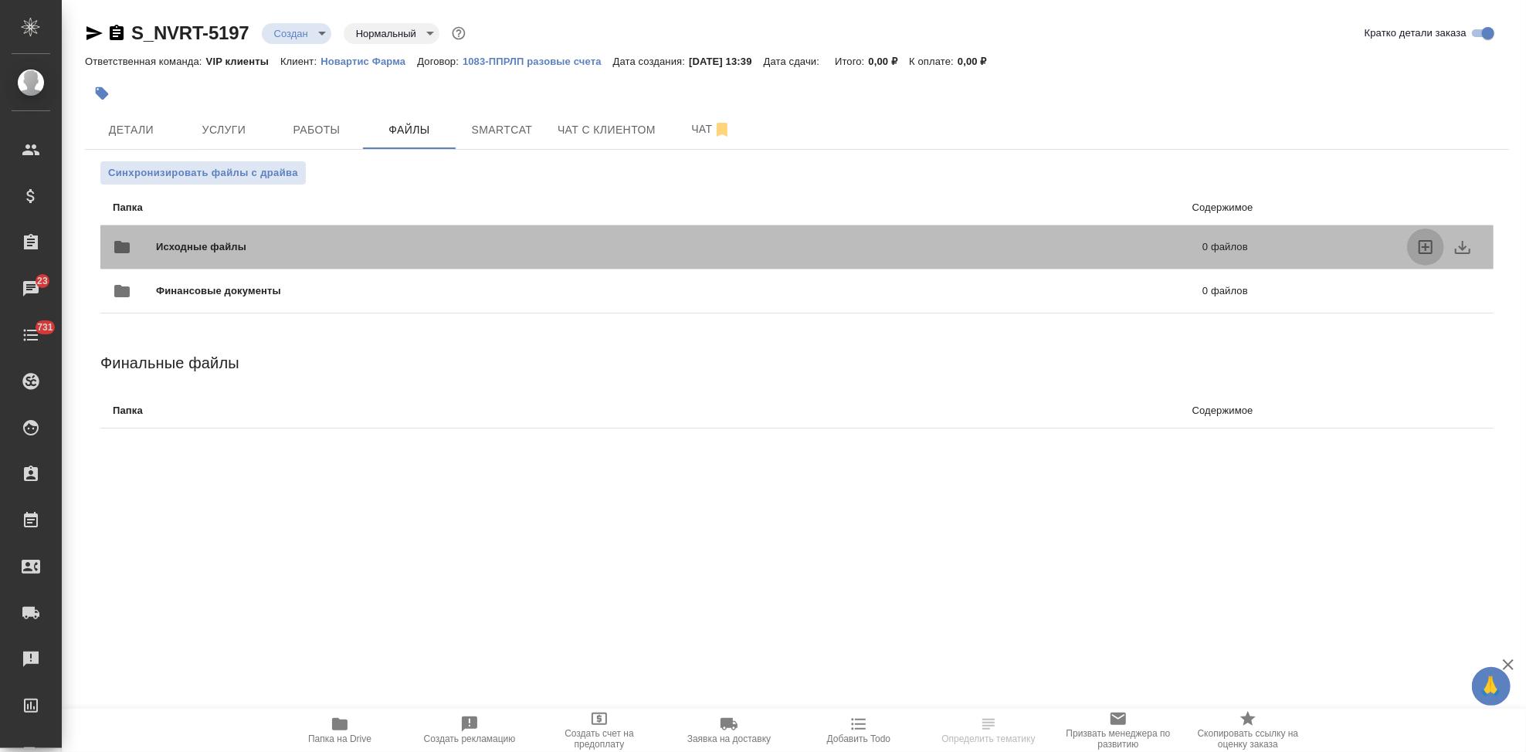
click at [1431, 249] on icon "uploadFiles" at bounding box center [1426, 247] width 19 height 19
click at [0, 0] on input "uploadFiles" at bounding box center [0, 0] width 0 height 0
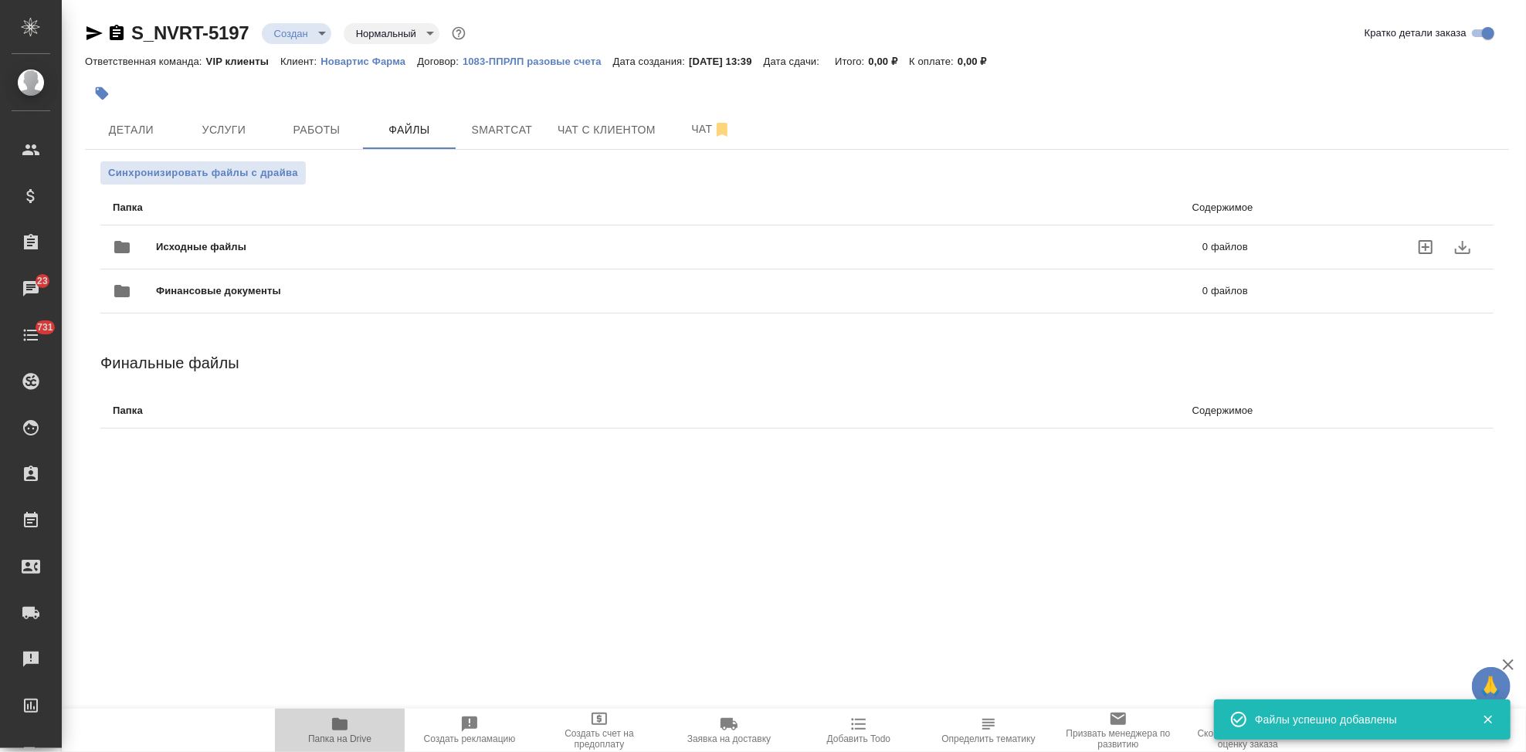
click at [357, 735] on span "Папка на Drive" at bounding box center [339, 739] width 63 height 11
click at [507, 143] on button "Smartcat" at bounding box center [502, 129] width 93 height 39
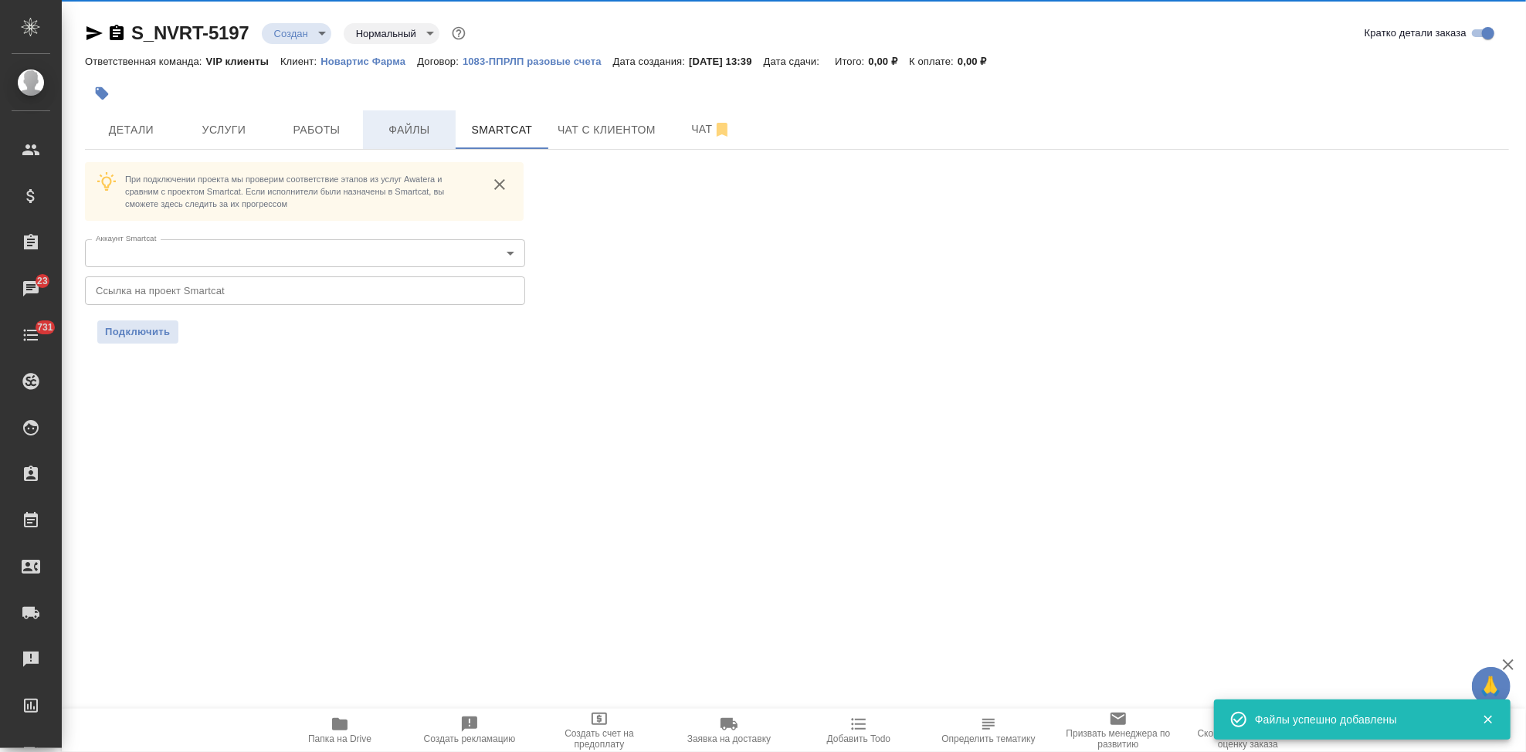
click at [406, 133] on span "Файлы" at bounding box center [409, 129] width 74 height 19
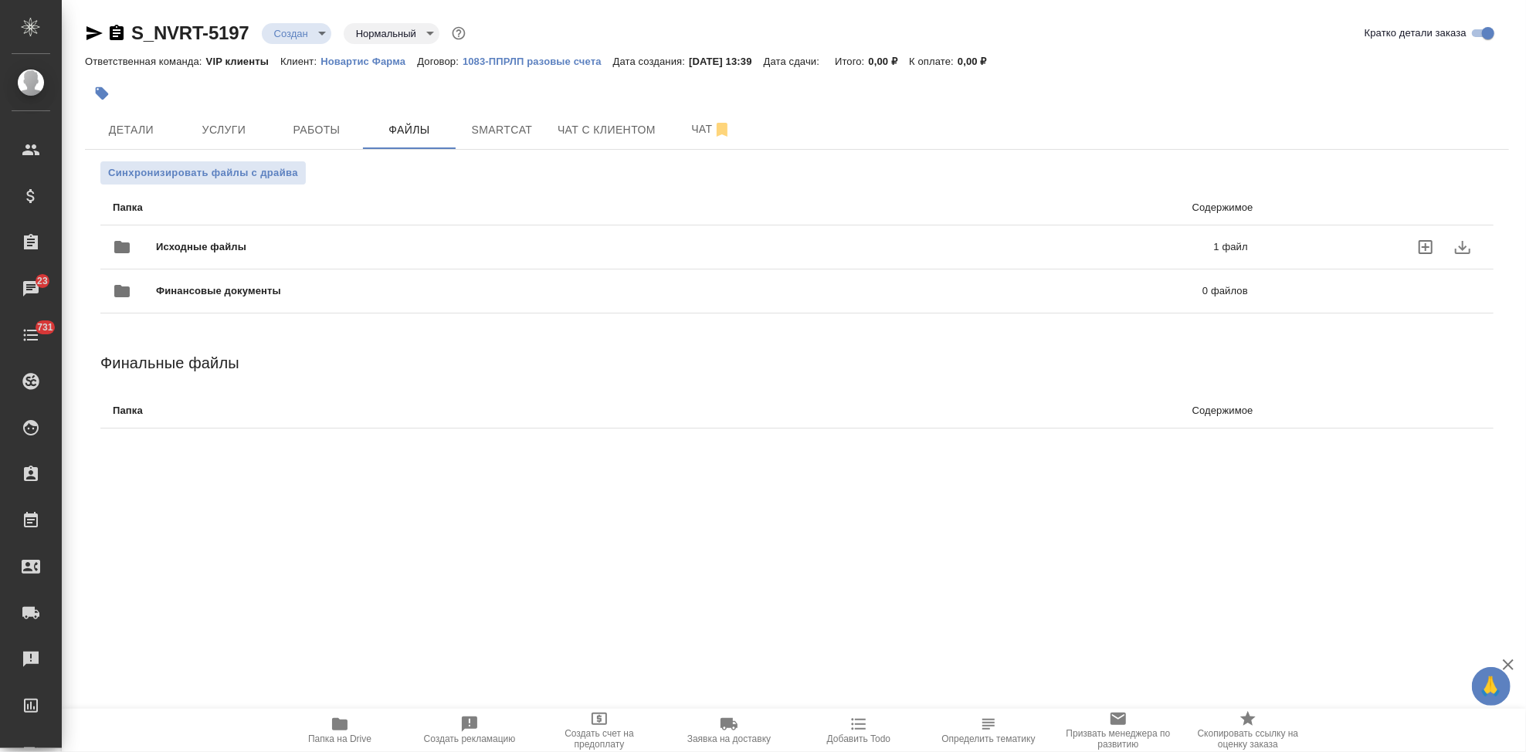
click at [731, 229] on div "Исходные файлы 1 файл" at bounding box center [680, 247] width 1135 height 37
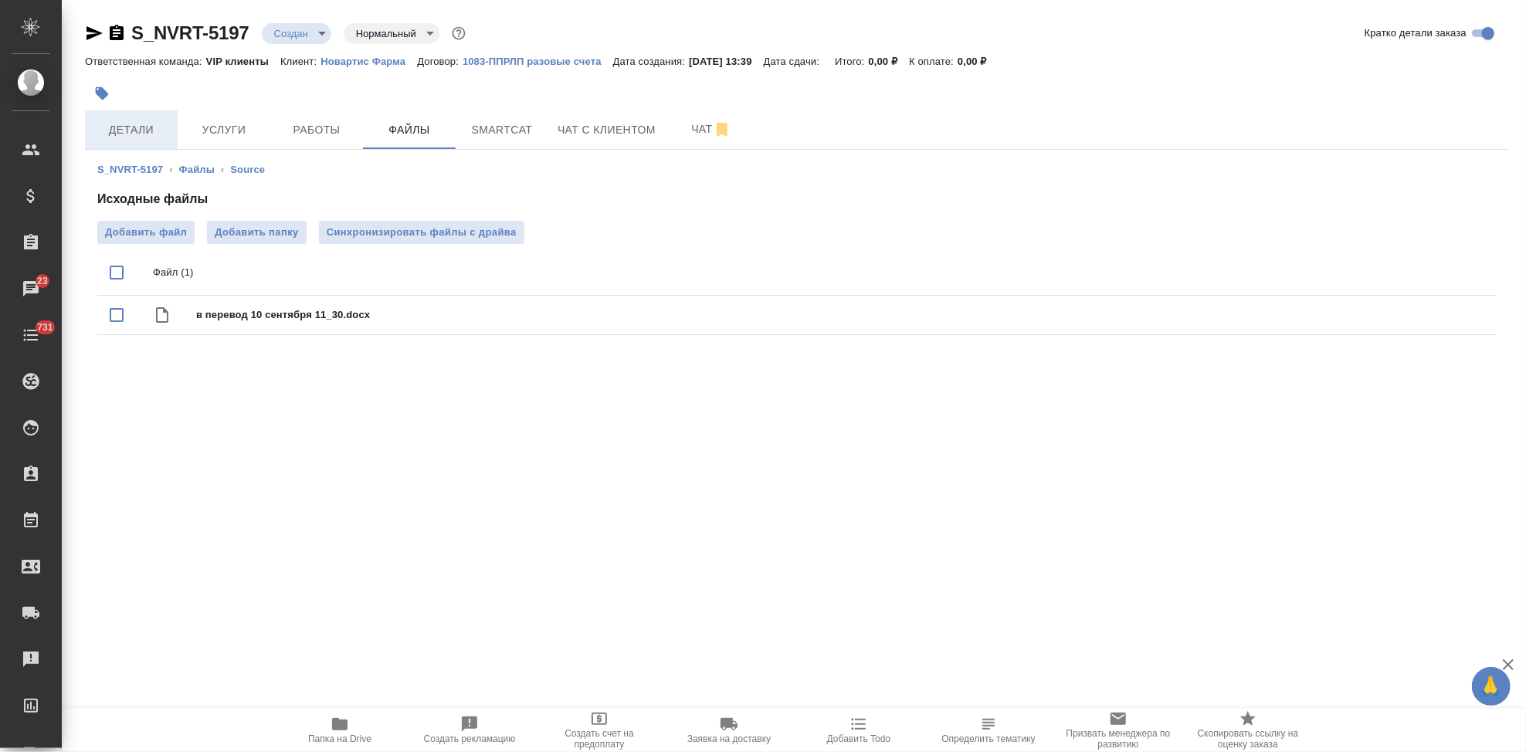
click at [140, 141] on button "Детали" at bounding box center [131, 129] width 93 height 39
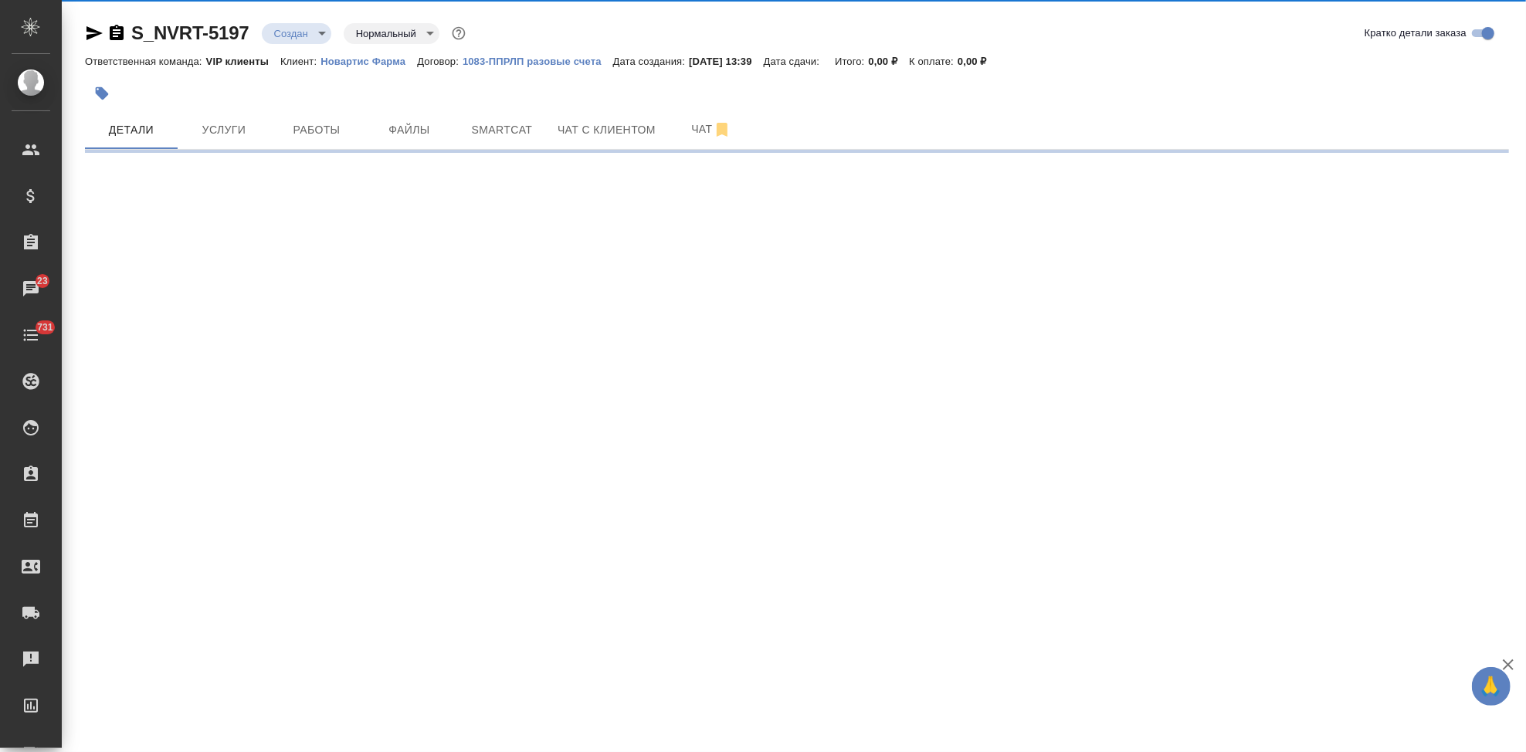
select select "RU"
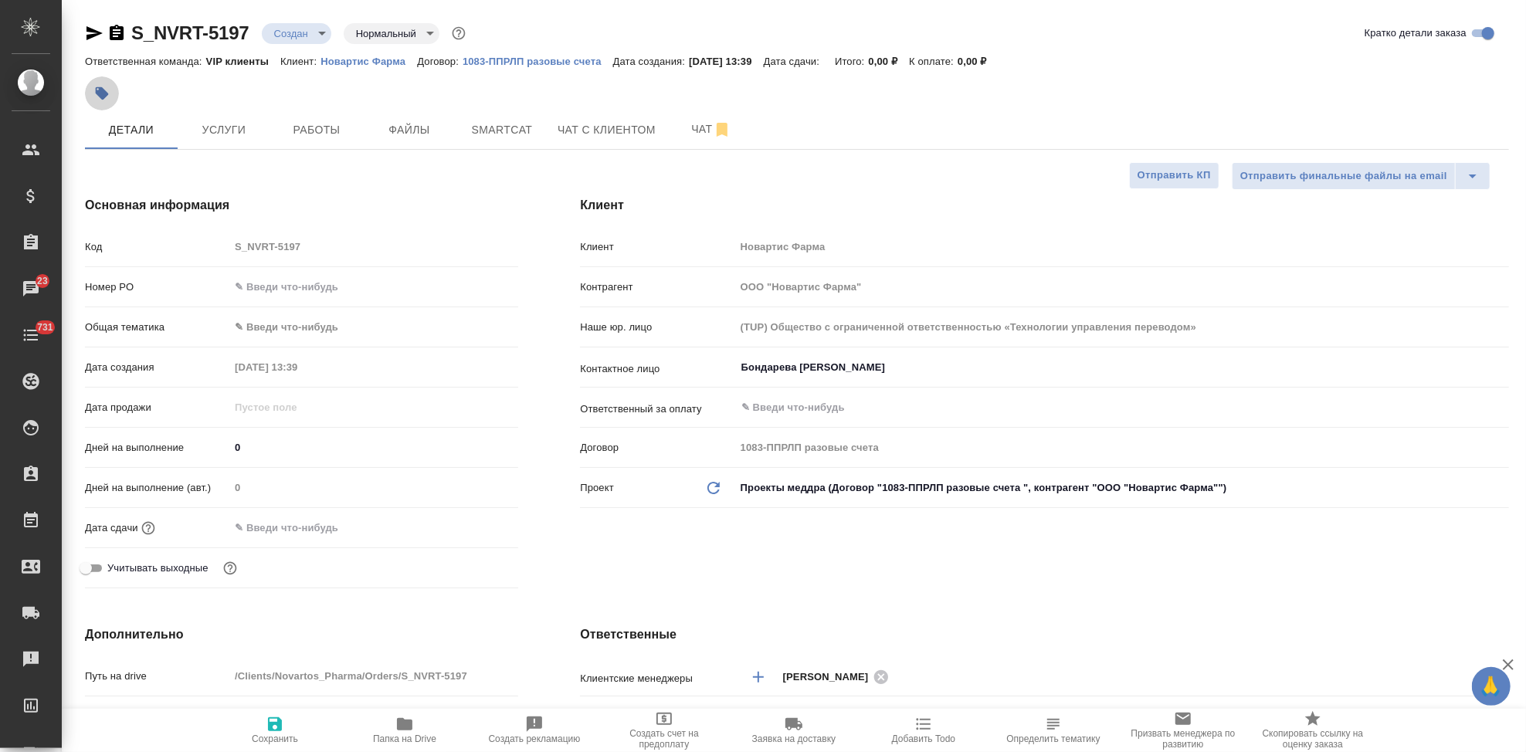
click at [95, 87] on icon "button" at bounding box center [101, 93] width 15 height 15
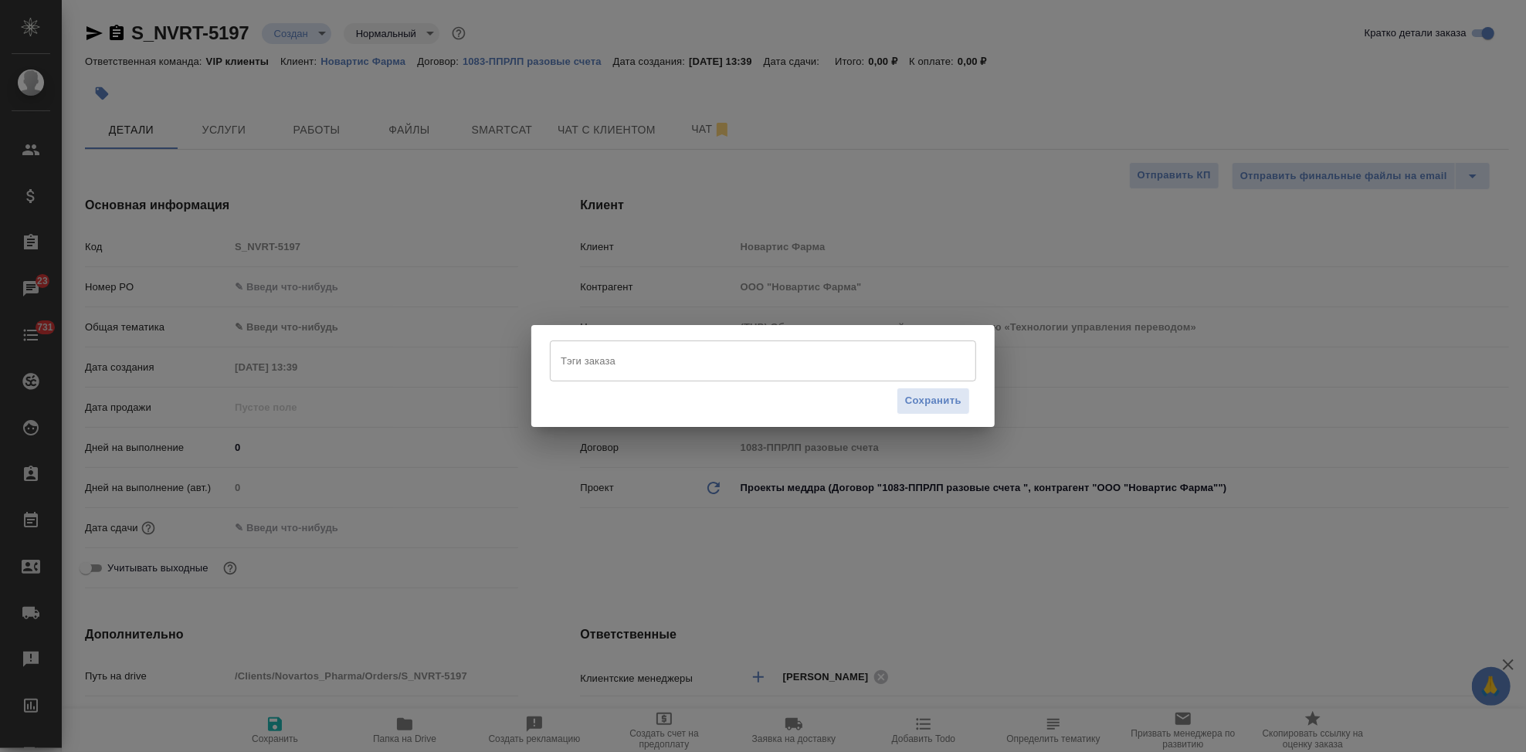
click at [620, 351] on input "Тэги заказа" at bounding box center [748, 361] width 383 height 26
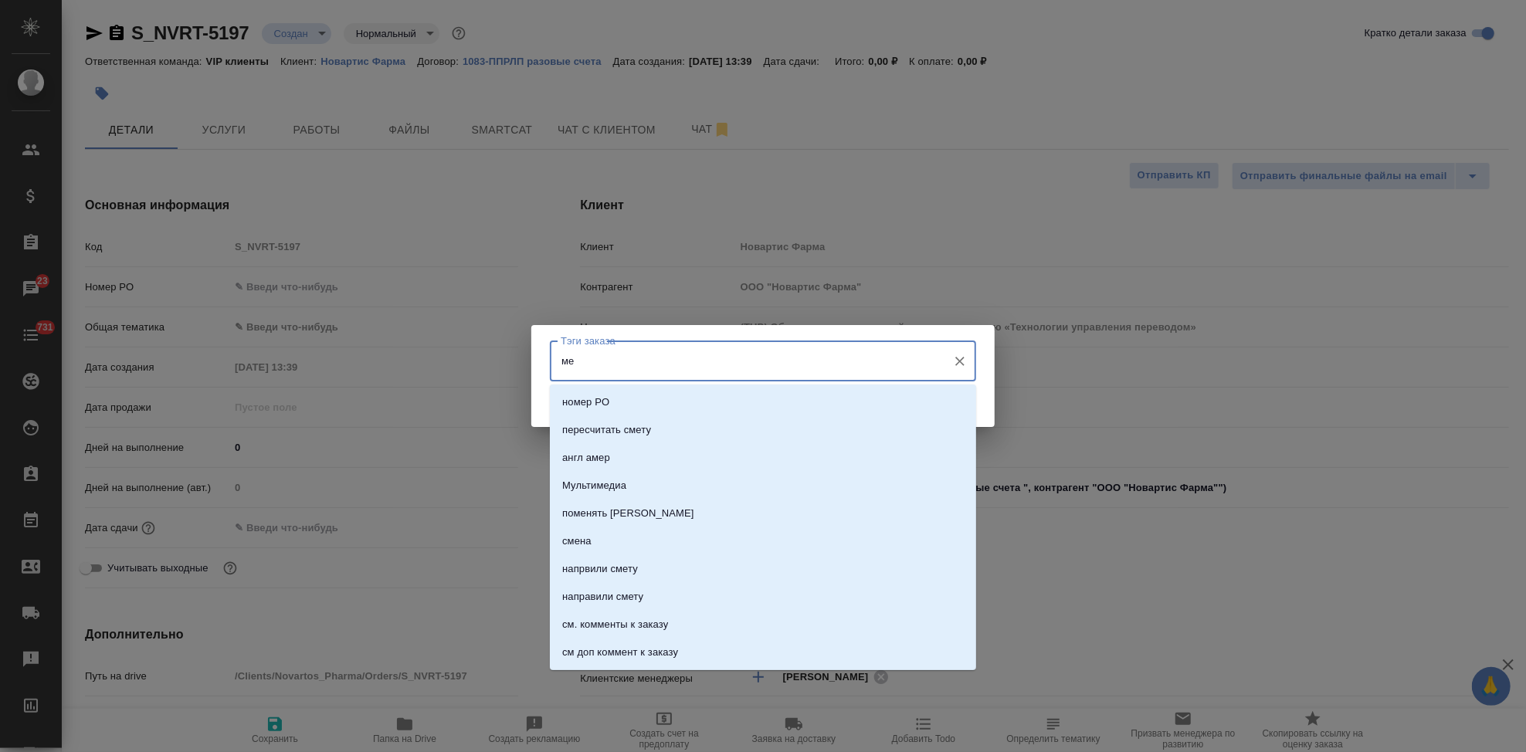
type input "мед"
type textarea "x"
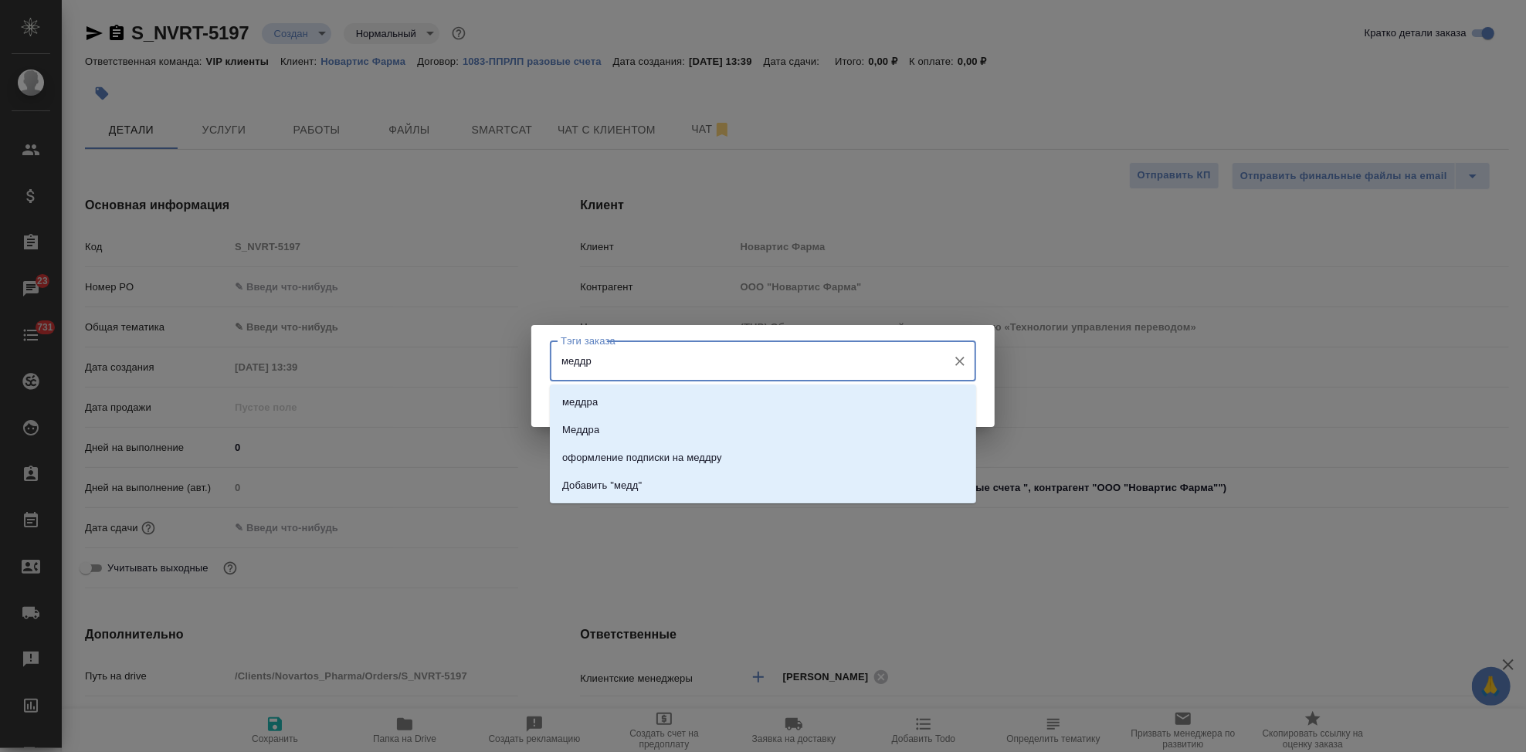
type input "меддра"
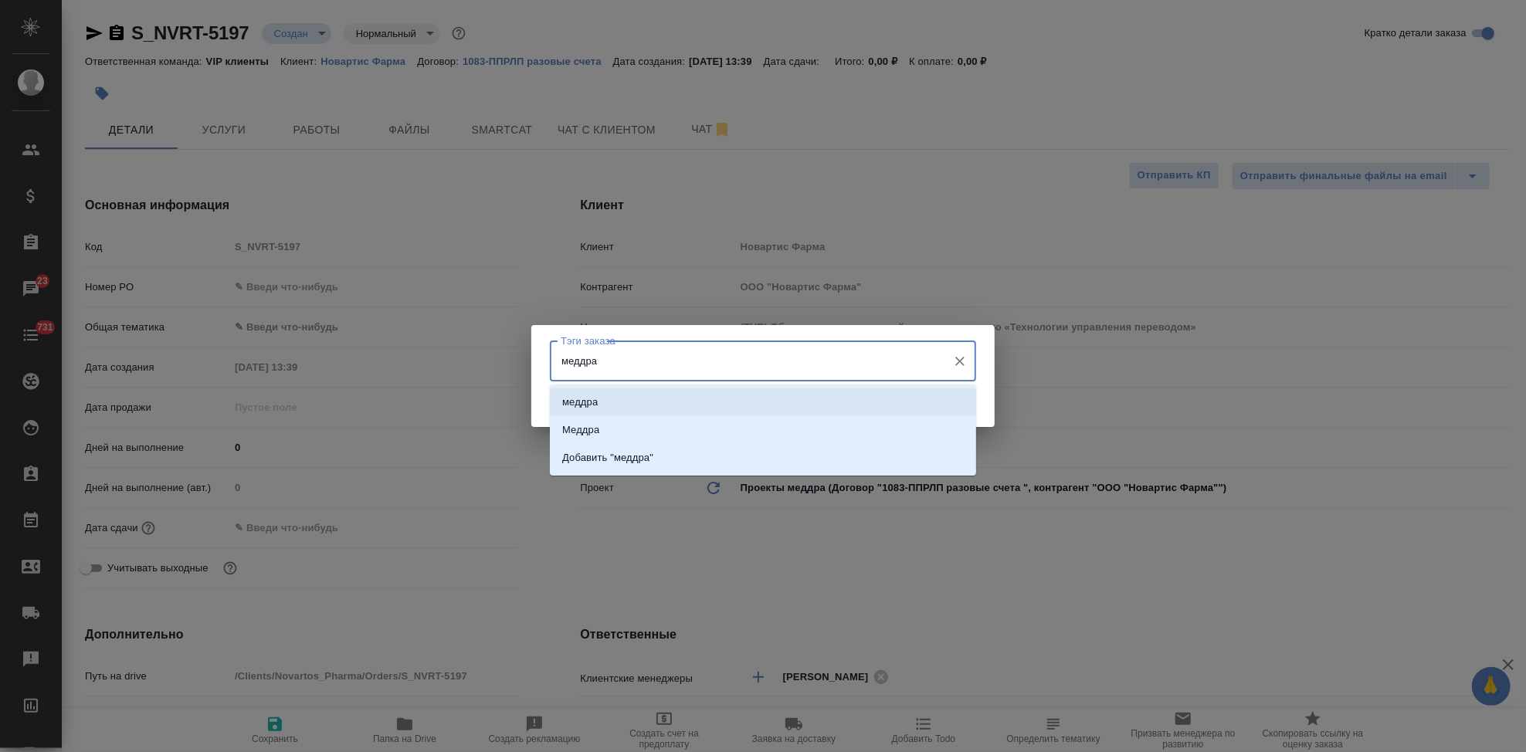
click at [633, 398] on li "меддра" at bounding box center [763, 403] width 426 height 28
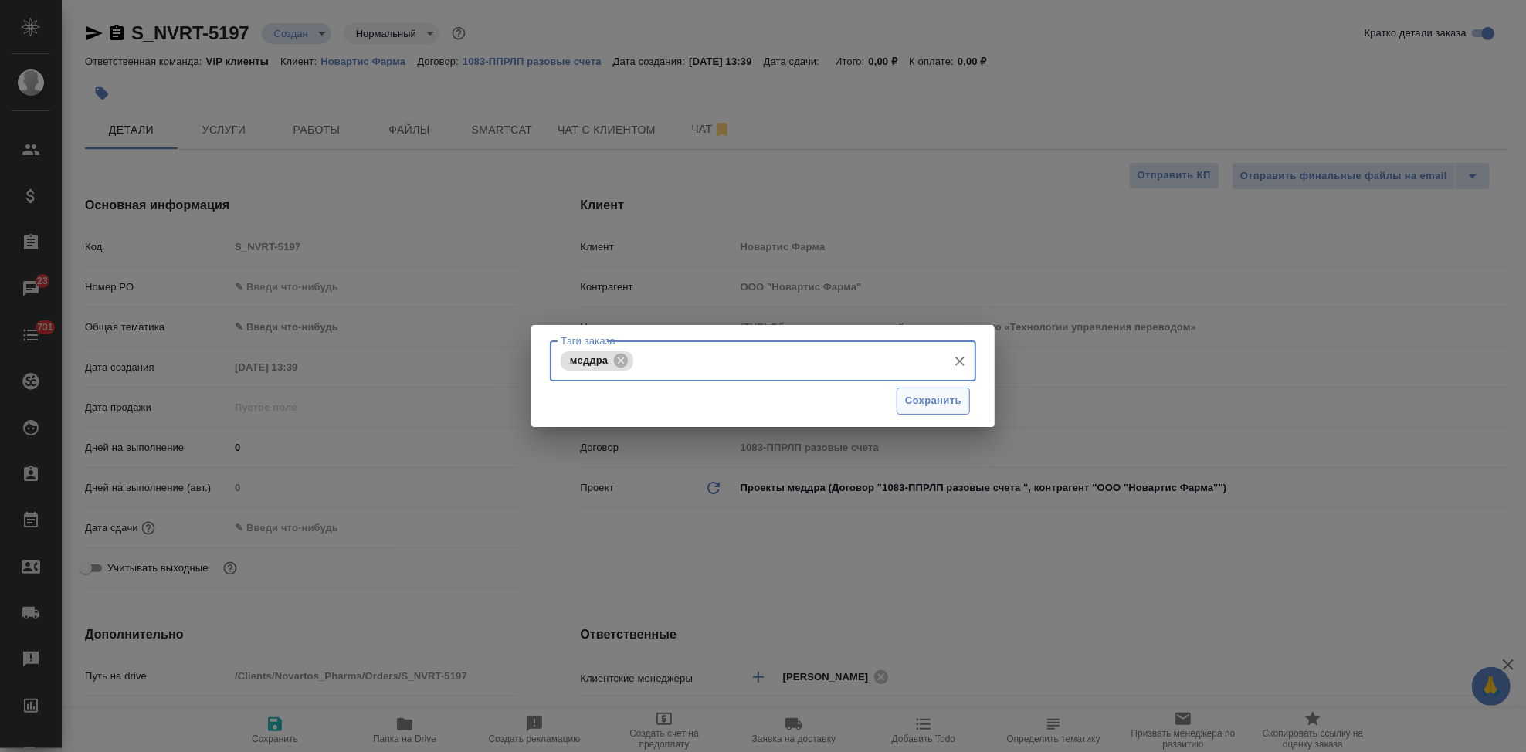
click at [925, 392] on span "Сохранить" at bounding box center [933, 401] width 56 height 18
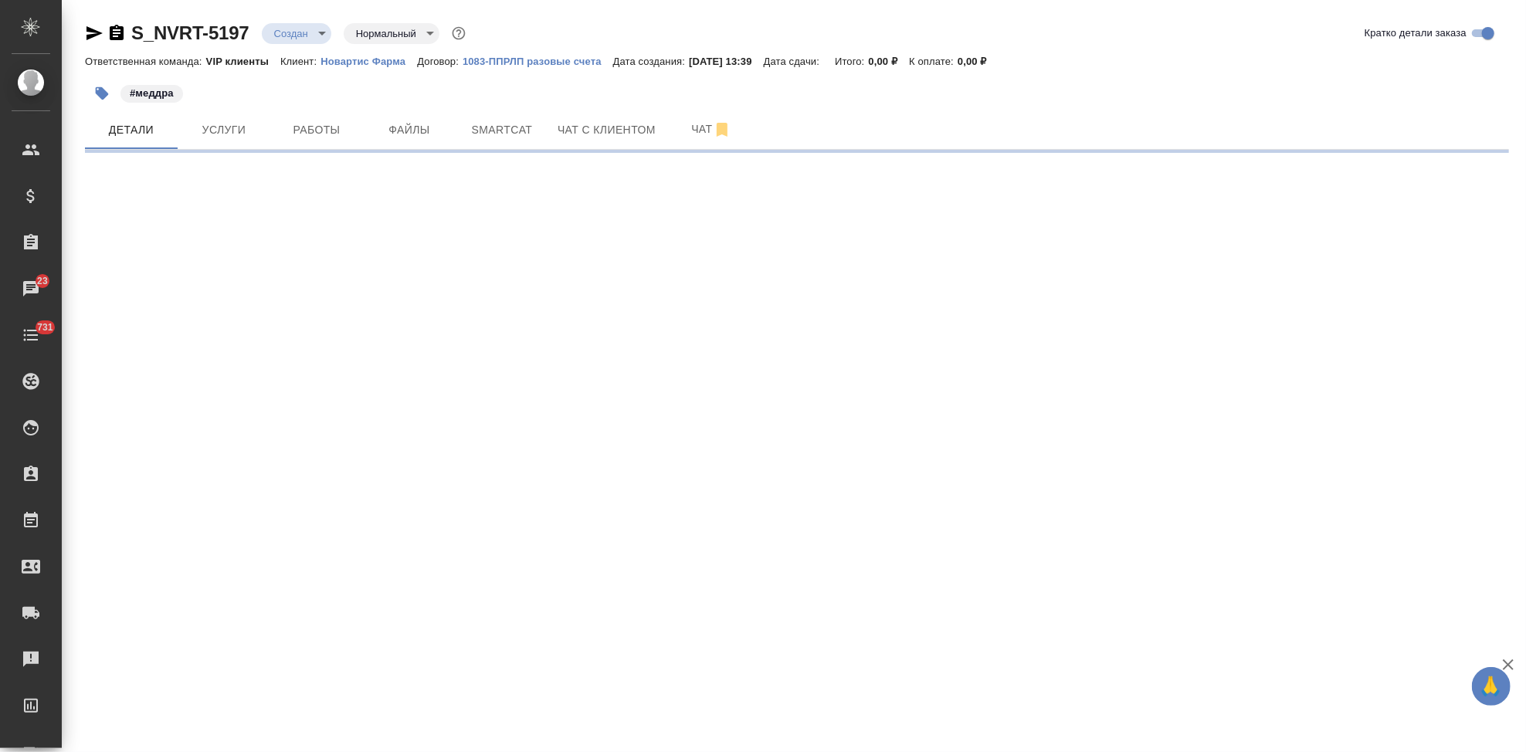
select select "RU"
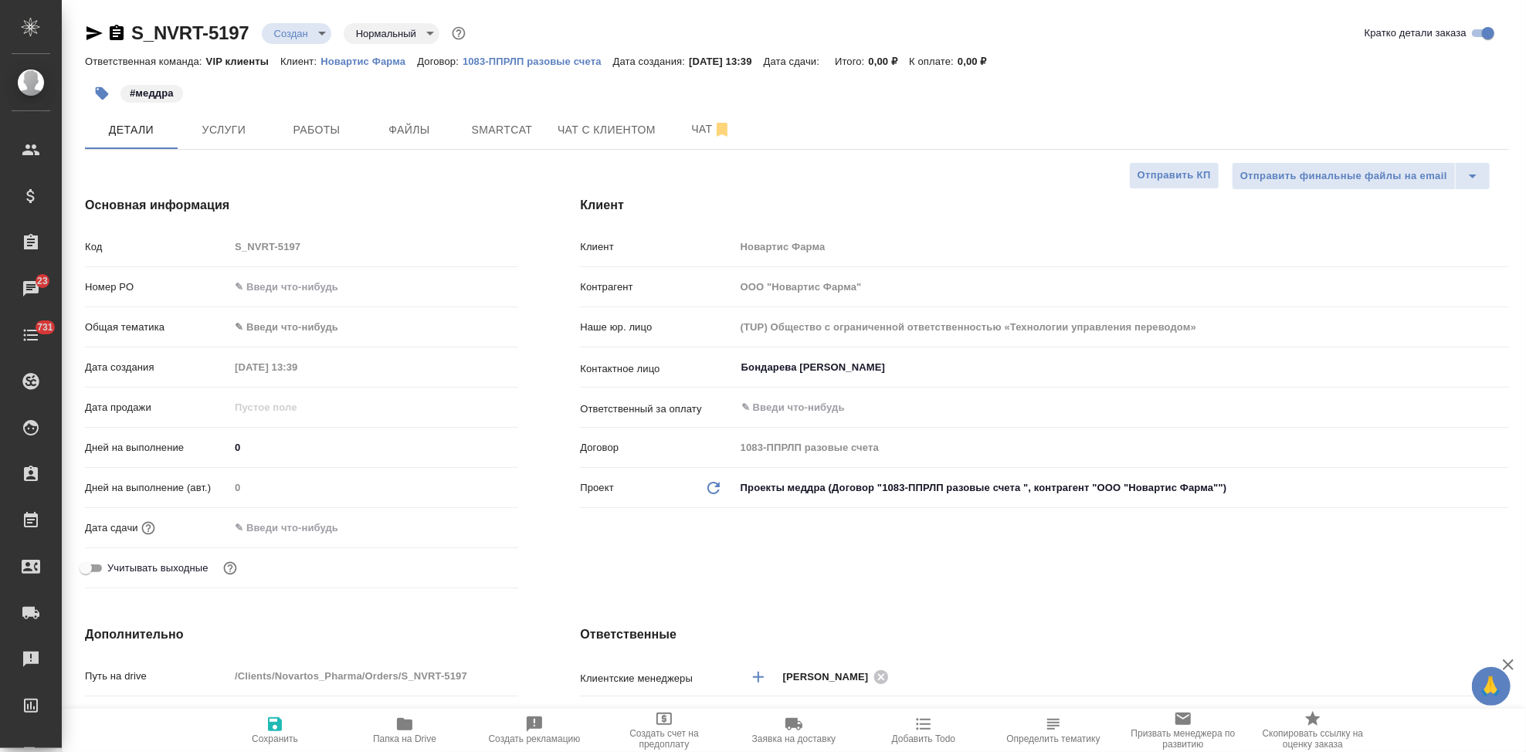
type textarea "x"
click at [314, 528] on input "text" at bounding box center [296, 528] width 135 height 22
click at [472, 529] on icon "button" at bounding box center [473, 527] width 19 height 19
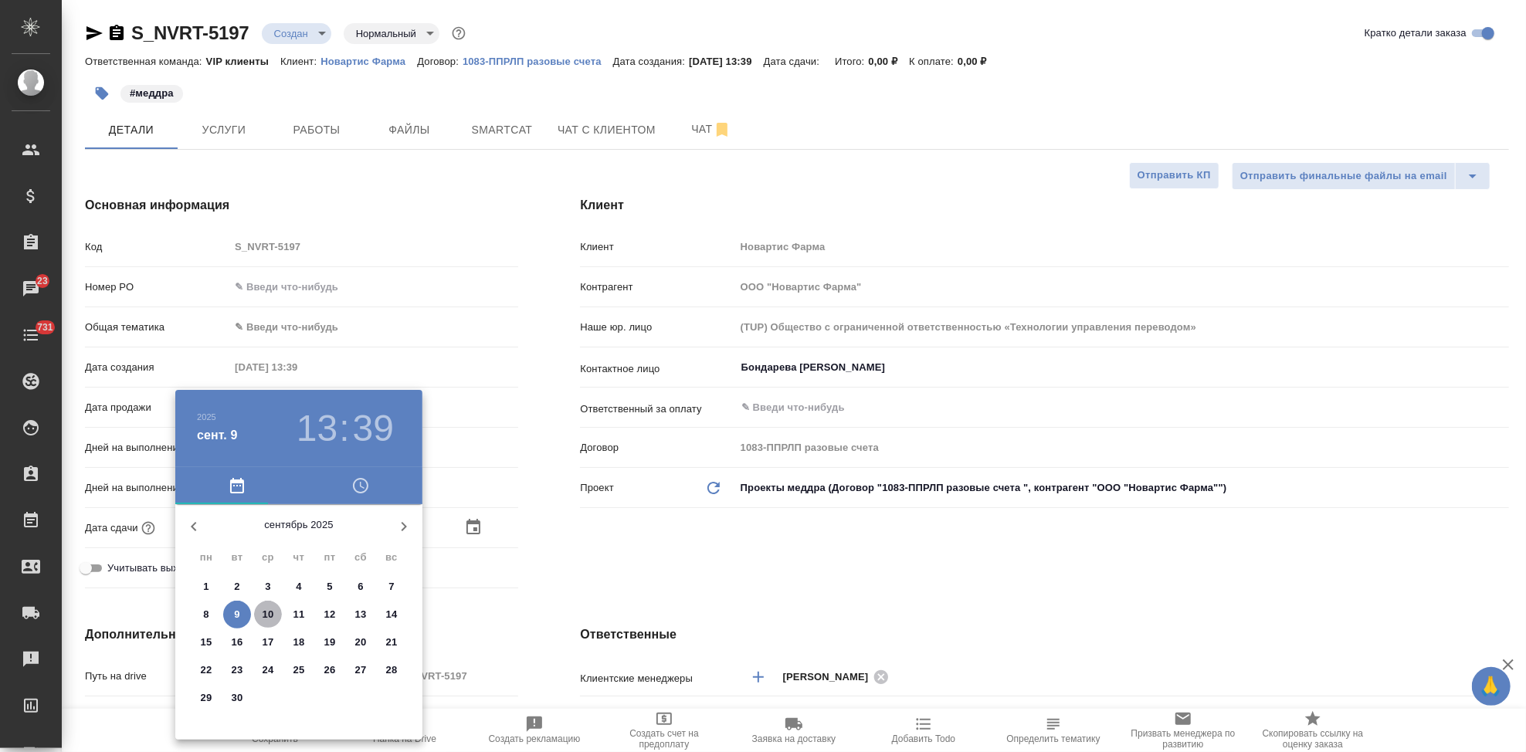
click at [267, 620] on p "10" at bounding box center [269, 614] width 12 height 15
type input "[DATE] 13:39"
type textarea "x"
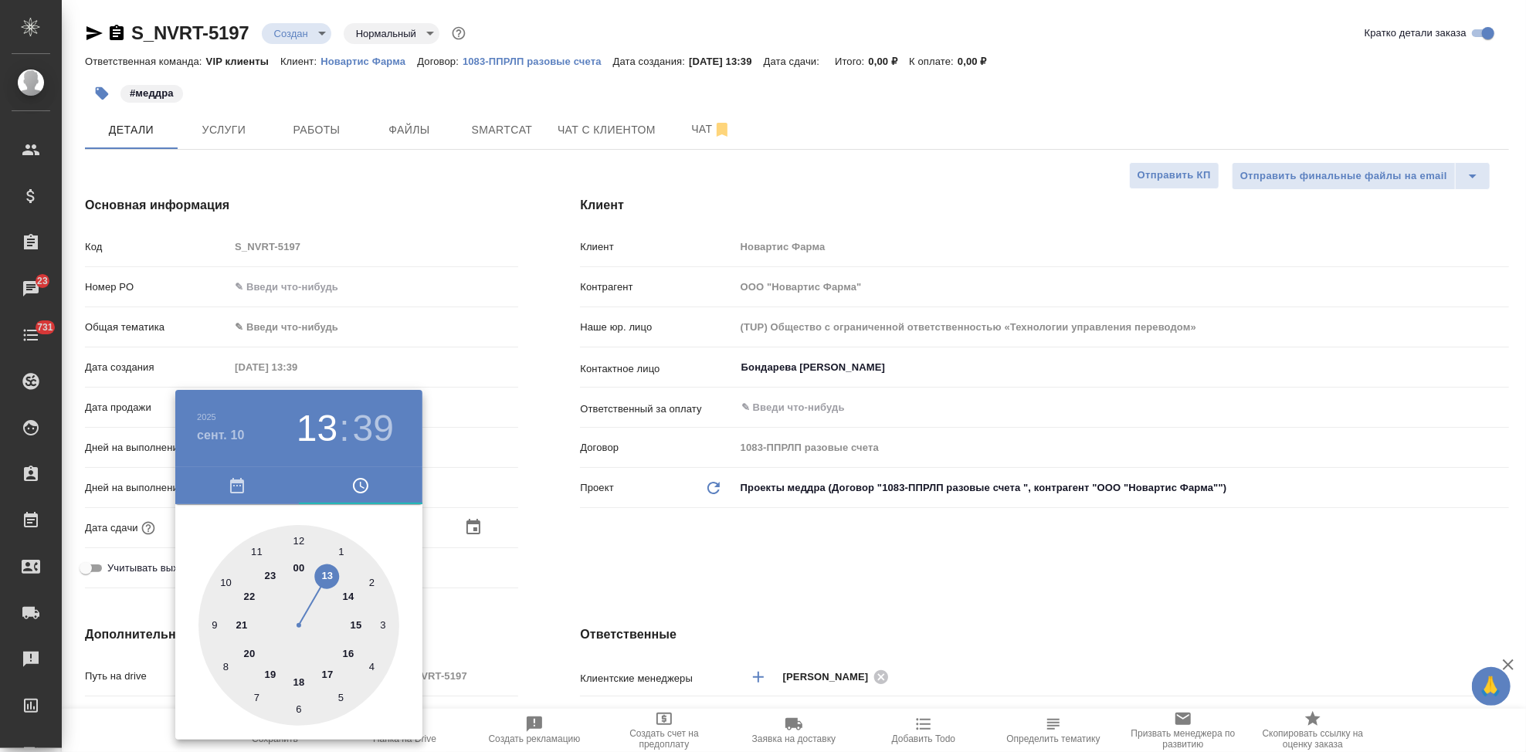
type input "[DATE] 23:39"
type textarea "x"
type input "[DATE] 11:39"
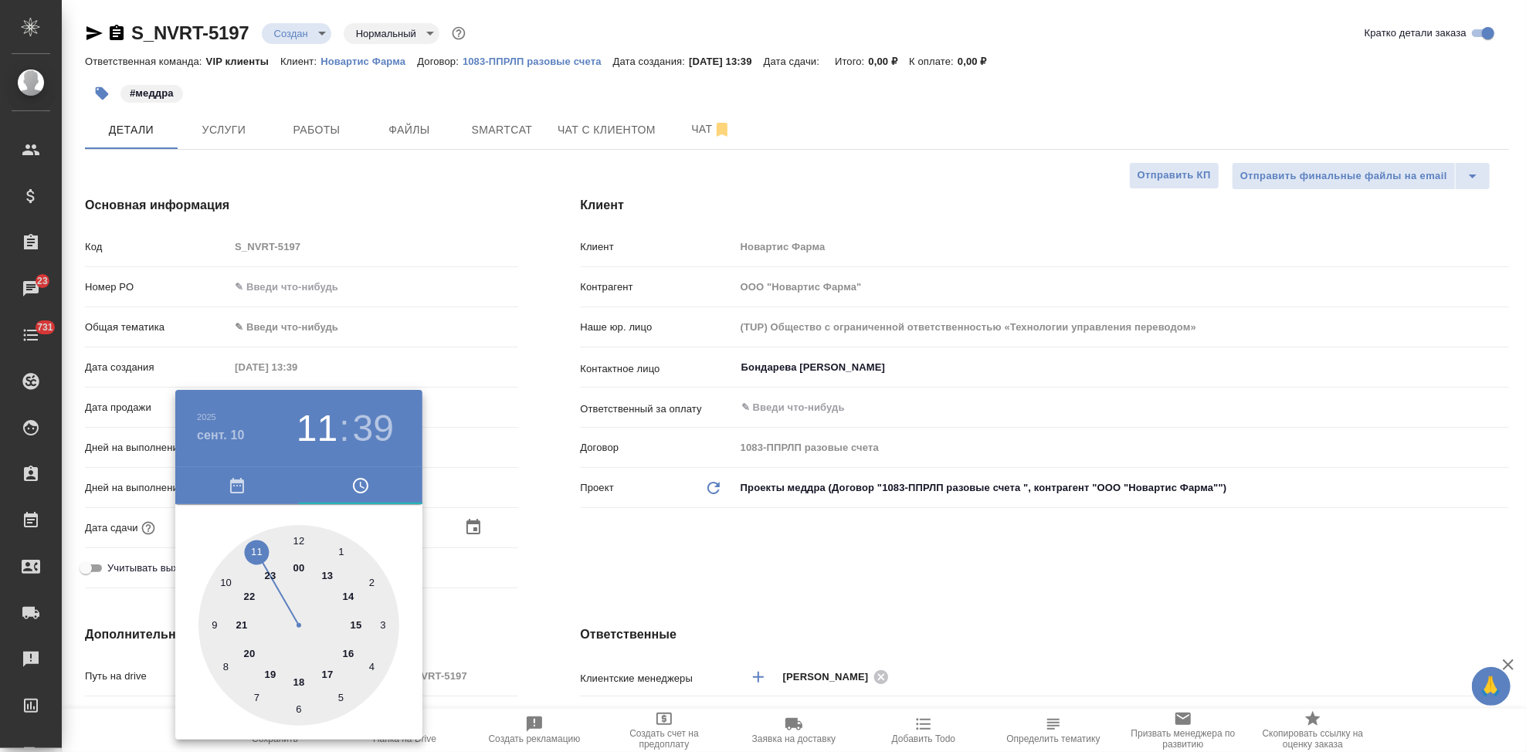
type textarea "x"
drag, startPoint x: 316, startPoint y: 575, endPoint x: 260, endPoint y: 548, distance: 61.8
click at [260, 548] on div at bounding box center [299, 625] width 201 height 201
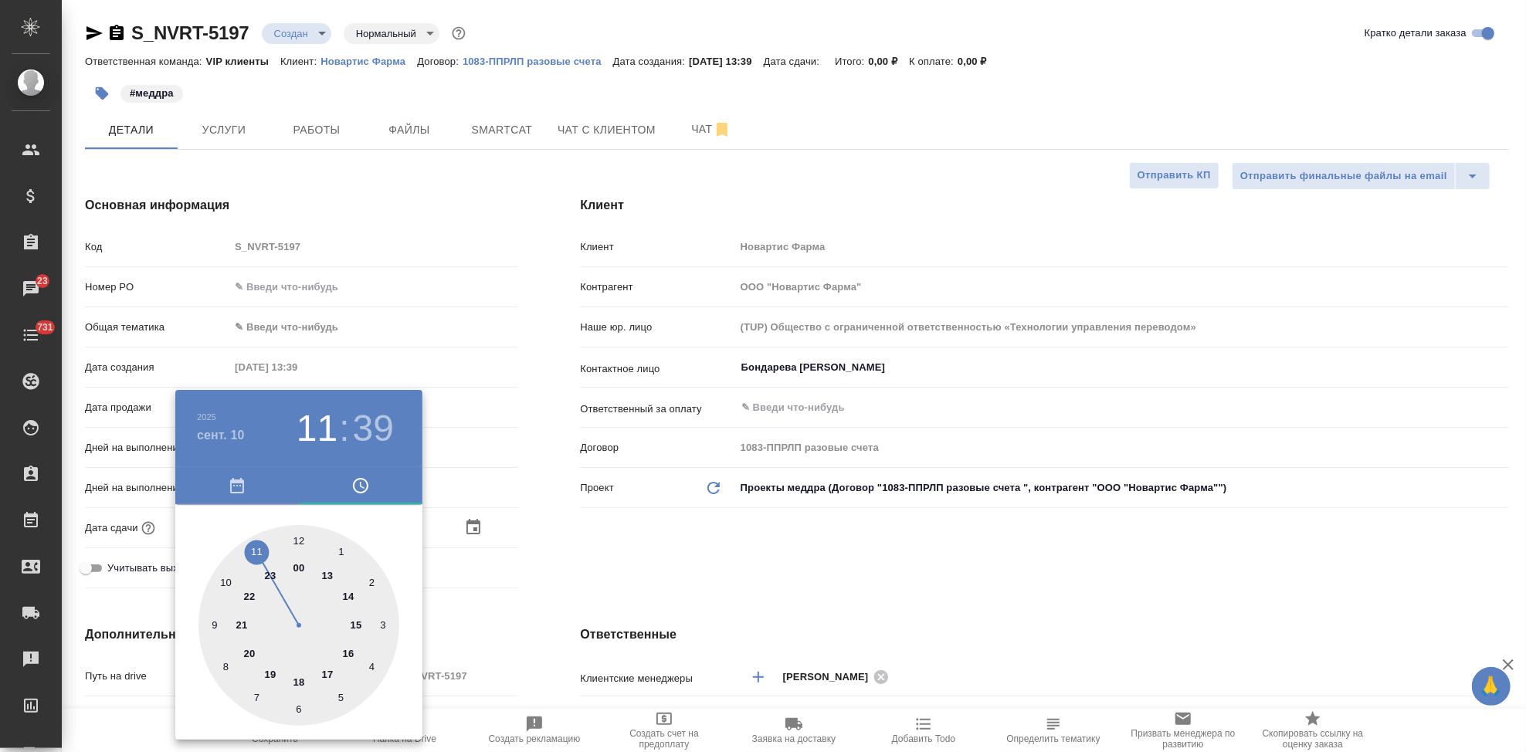
type textarea "x"
type input "[DATE] 11:32"
type textarea "x"
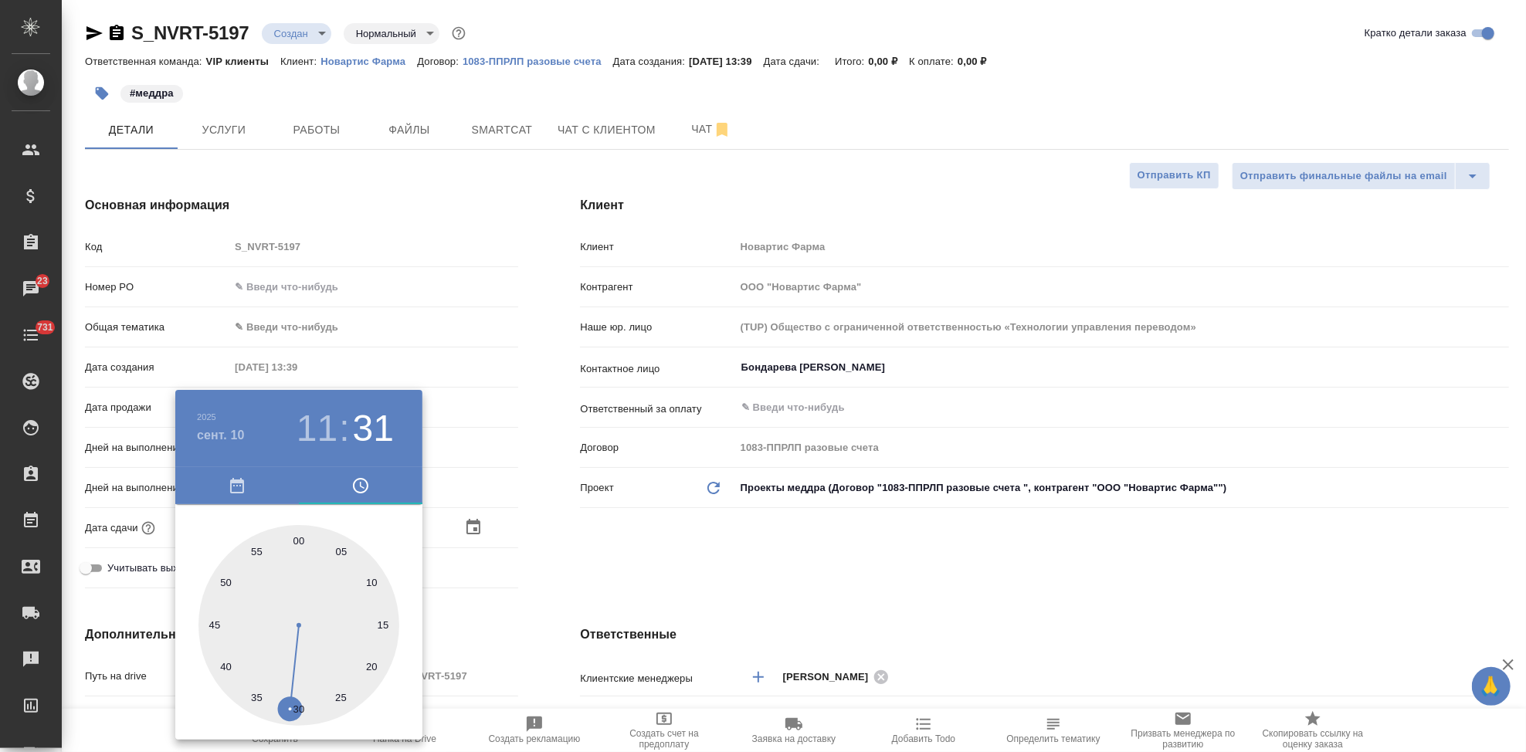
type textarea "x"
type input "[DATE] 11:30"
type textarea "x"
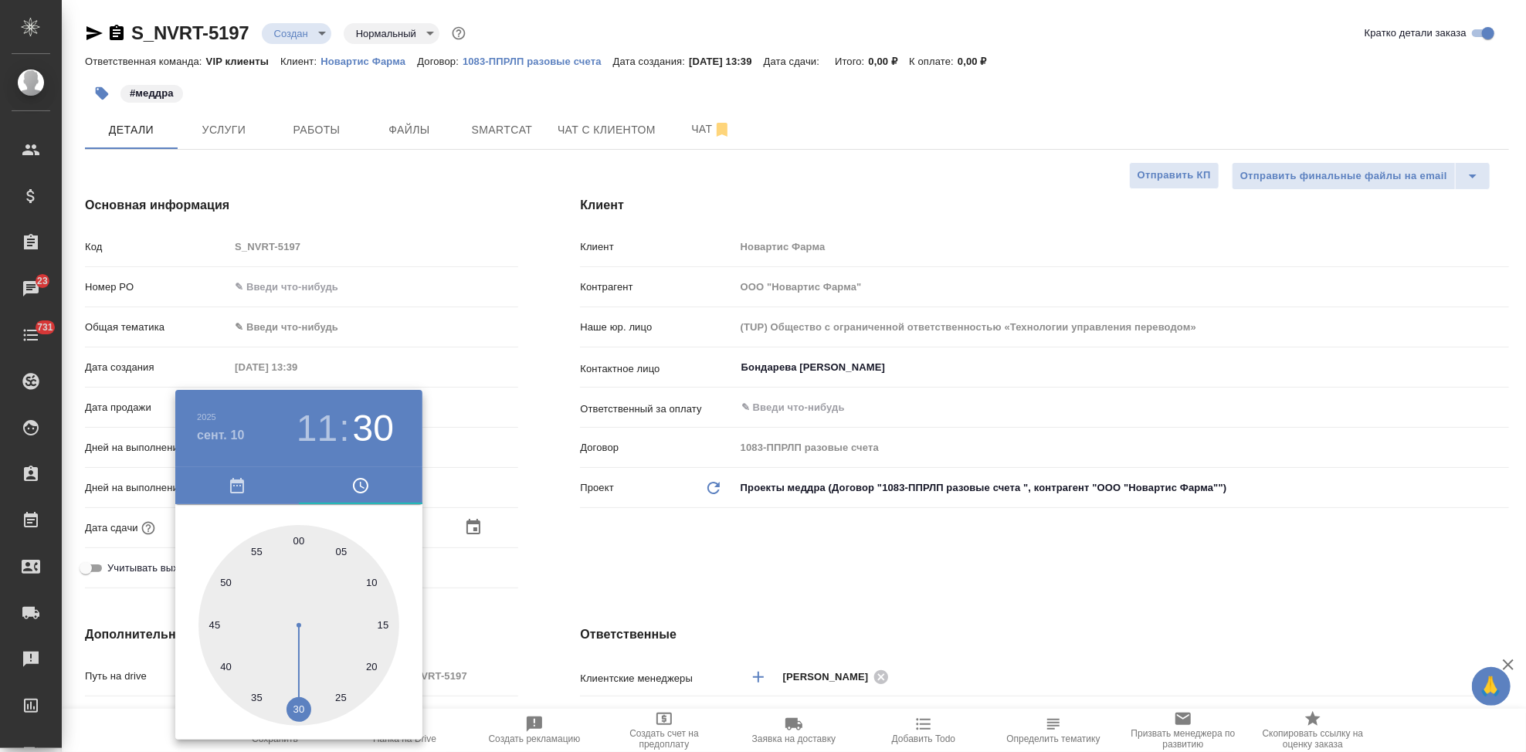
type textarea "x"
drag, startPoint x: 288, startPoint y: 697, endPoint x: 299, endPoint y: 703, distance: 12.5
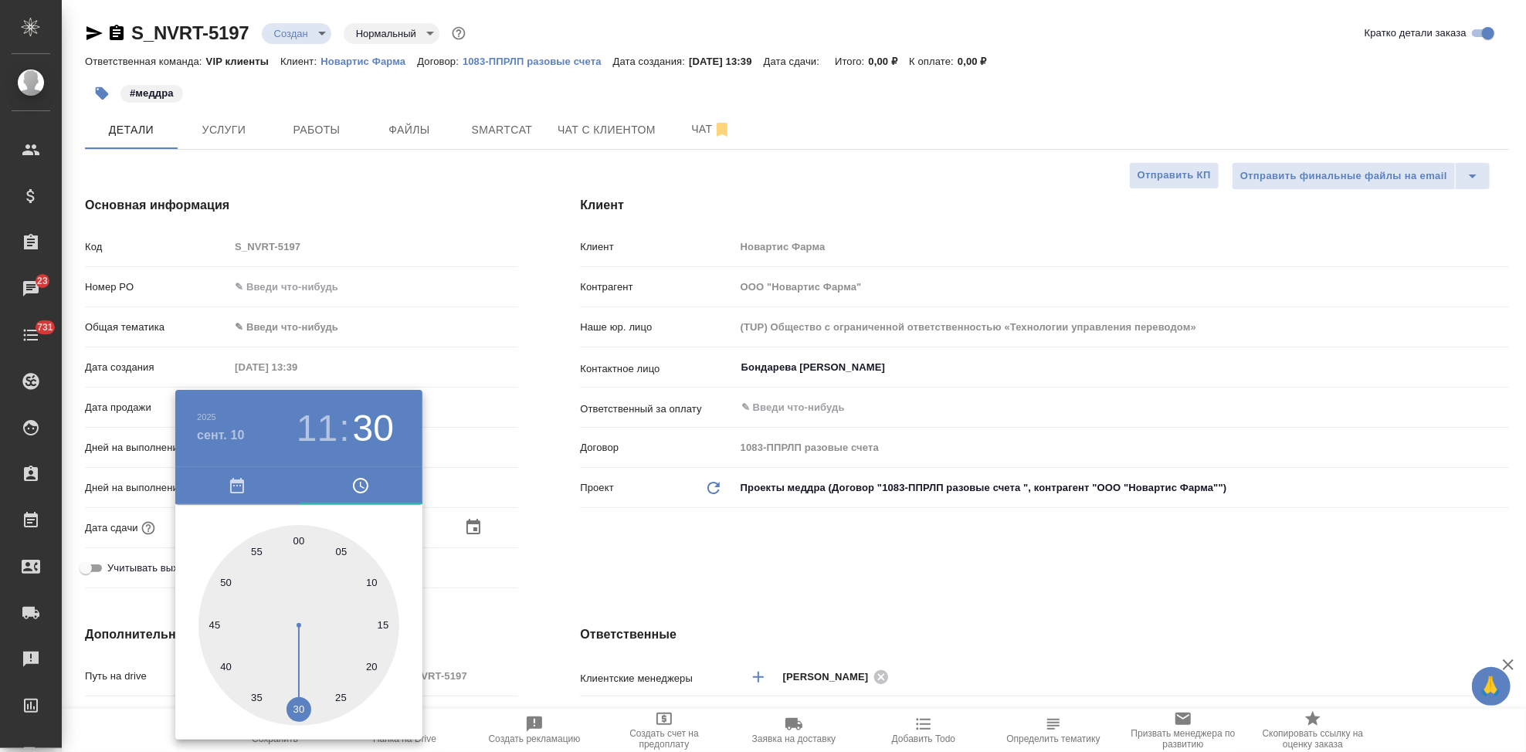
click at [299, 703] on div at bounding box center [299, 625] width 201 height 201
type textarea "x"
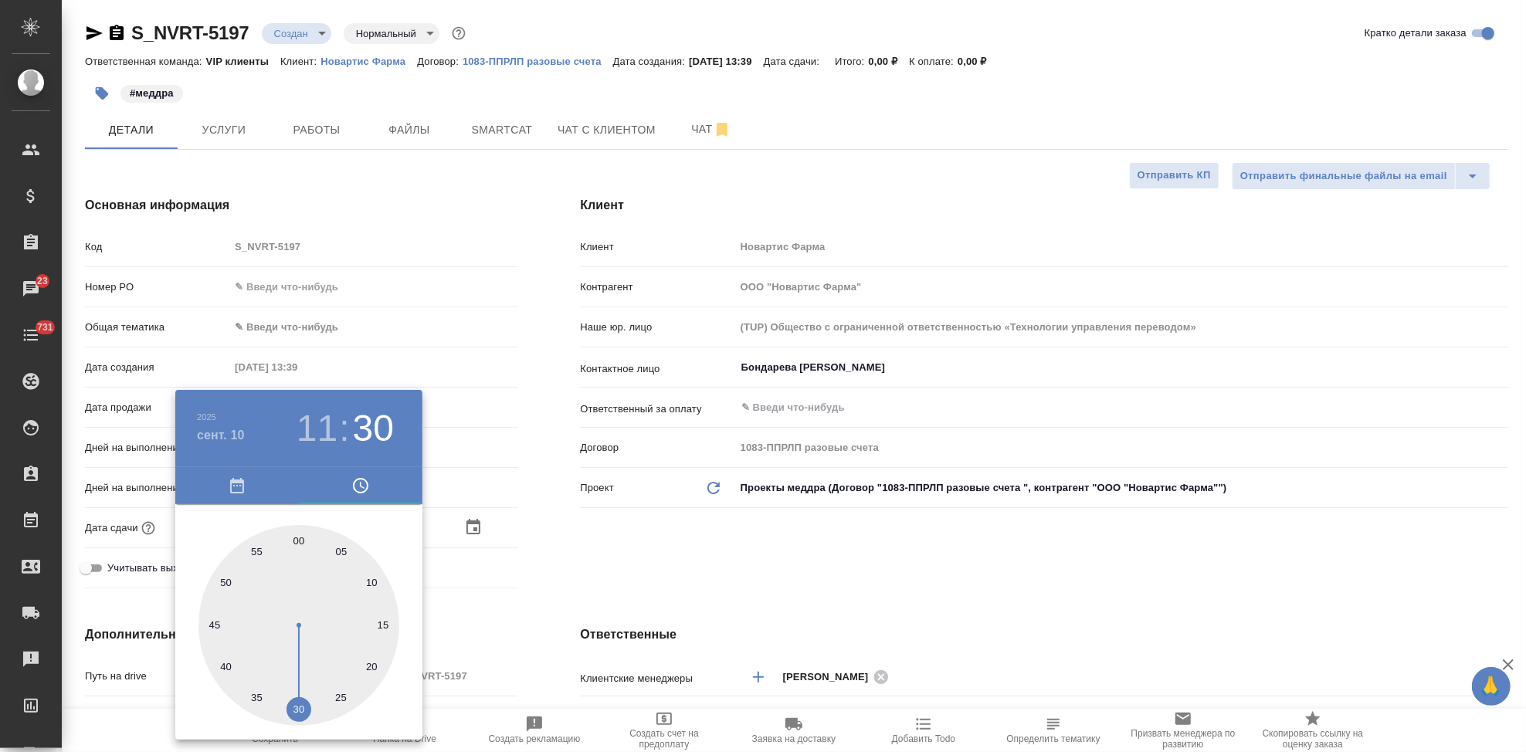
type textarea "x"
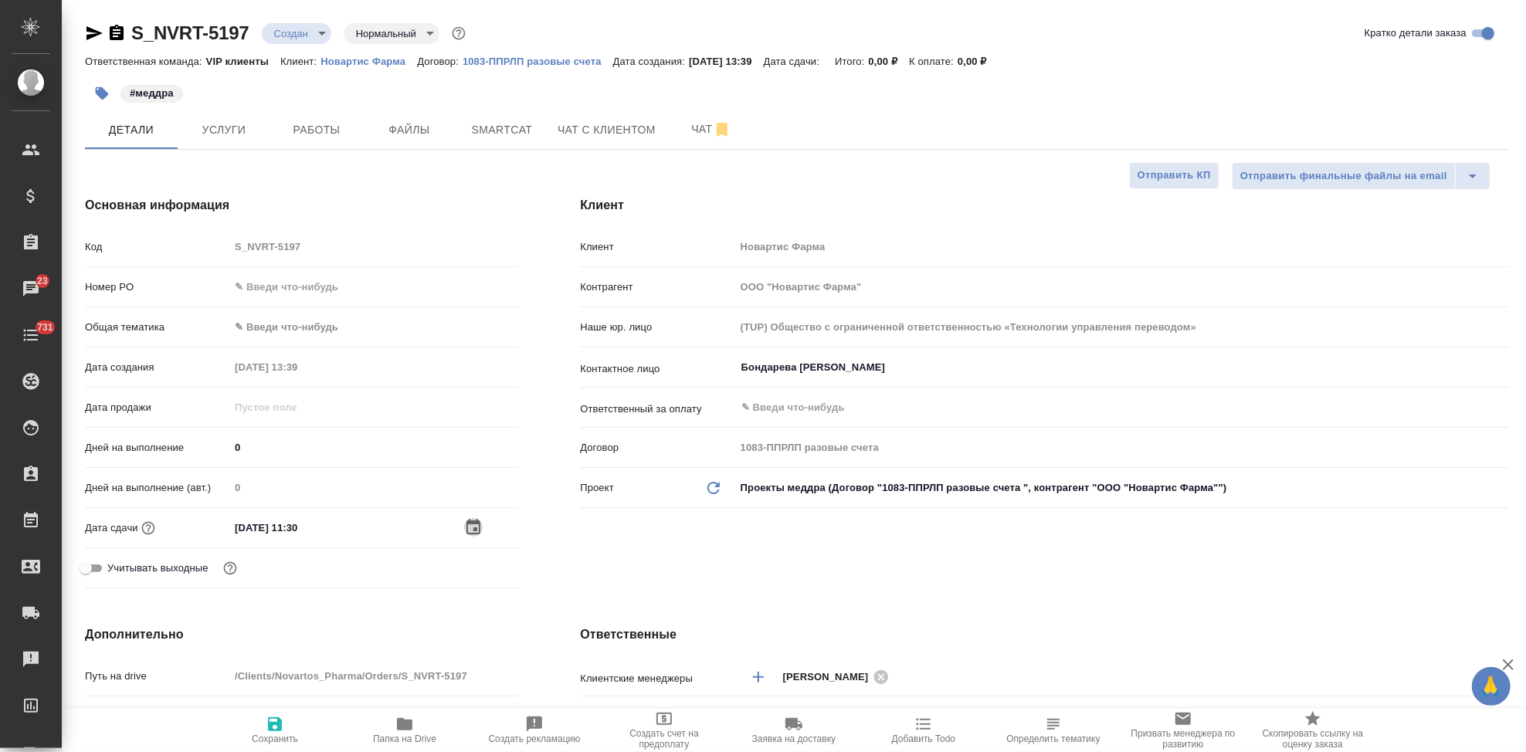
click at [277, 721] on icon "button" at bounding box center [275, 724] width 19 height 19
type textarea "x"
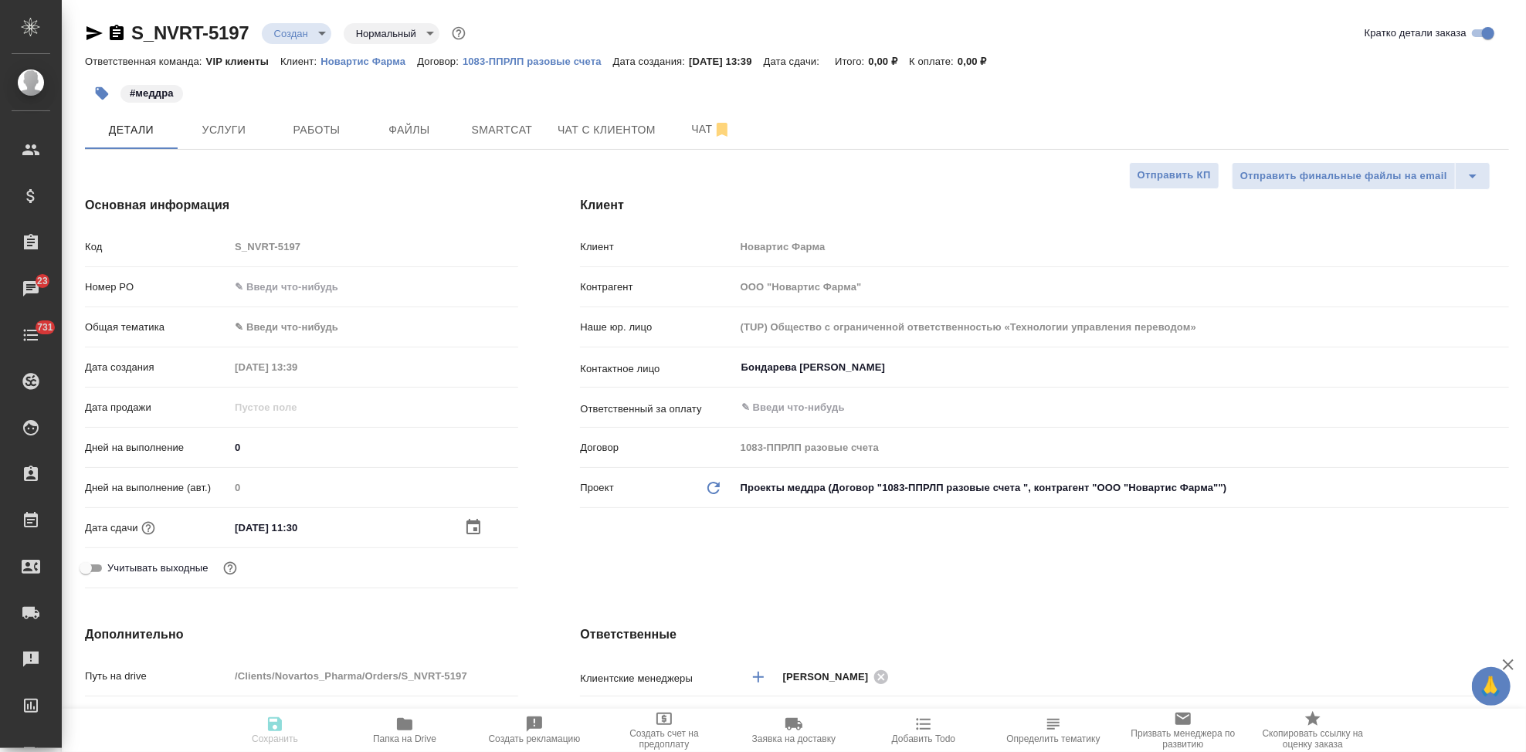
type textarea "x"
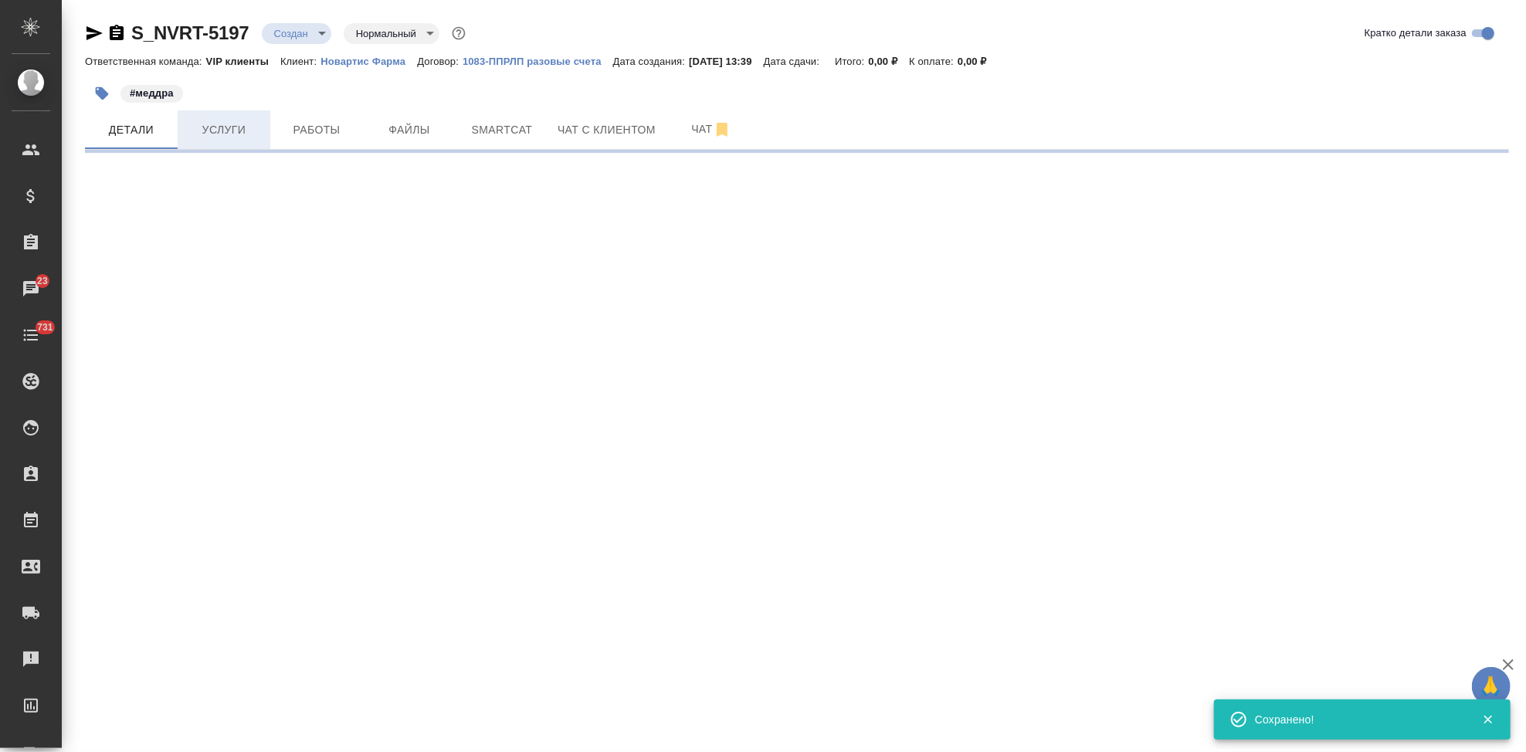
select select "RU"
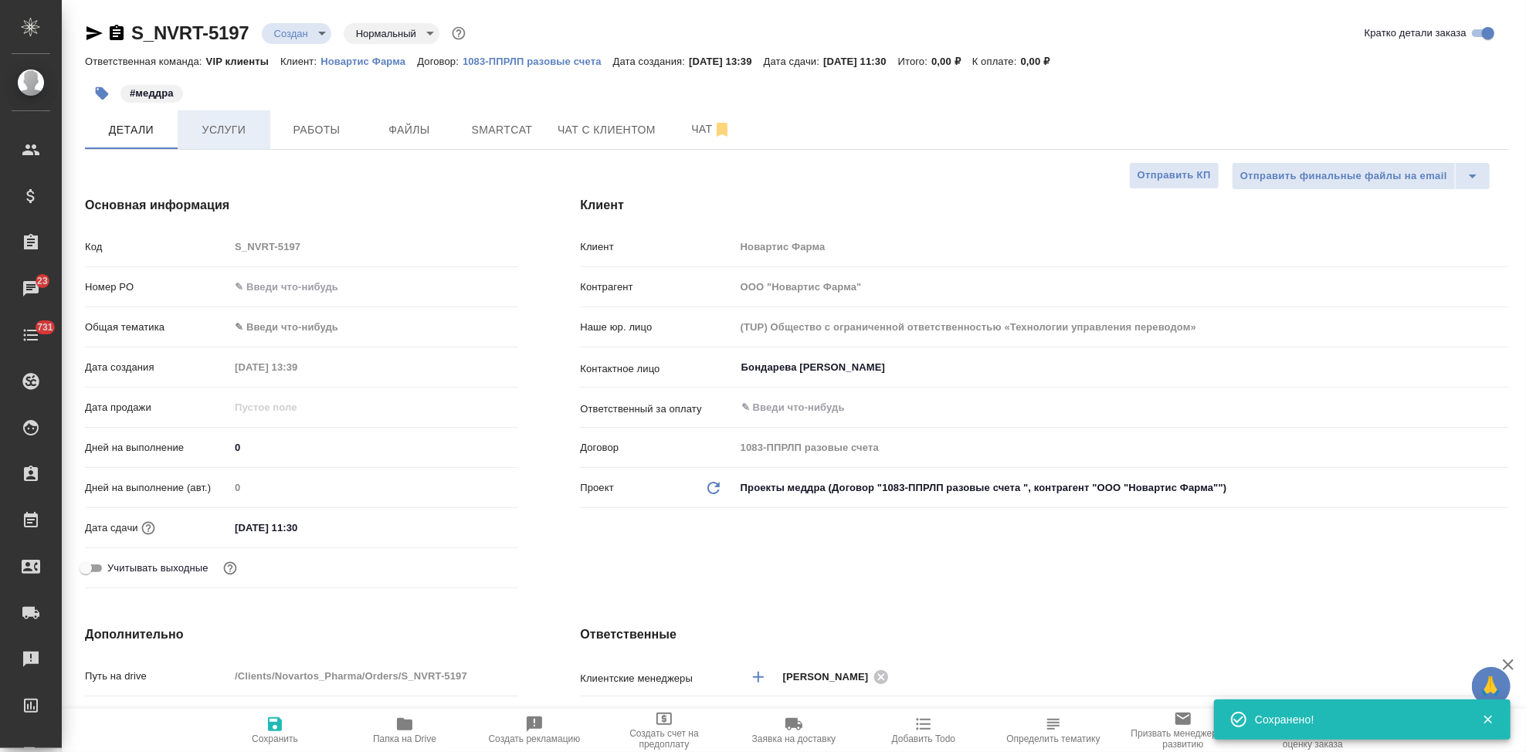
type textarea "x"
click at [235, 137] on span "Услуги" at bounding box center [224, 129] width 74 height 19
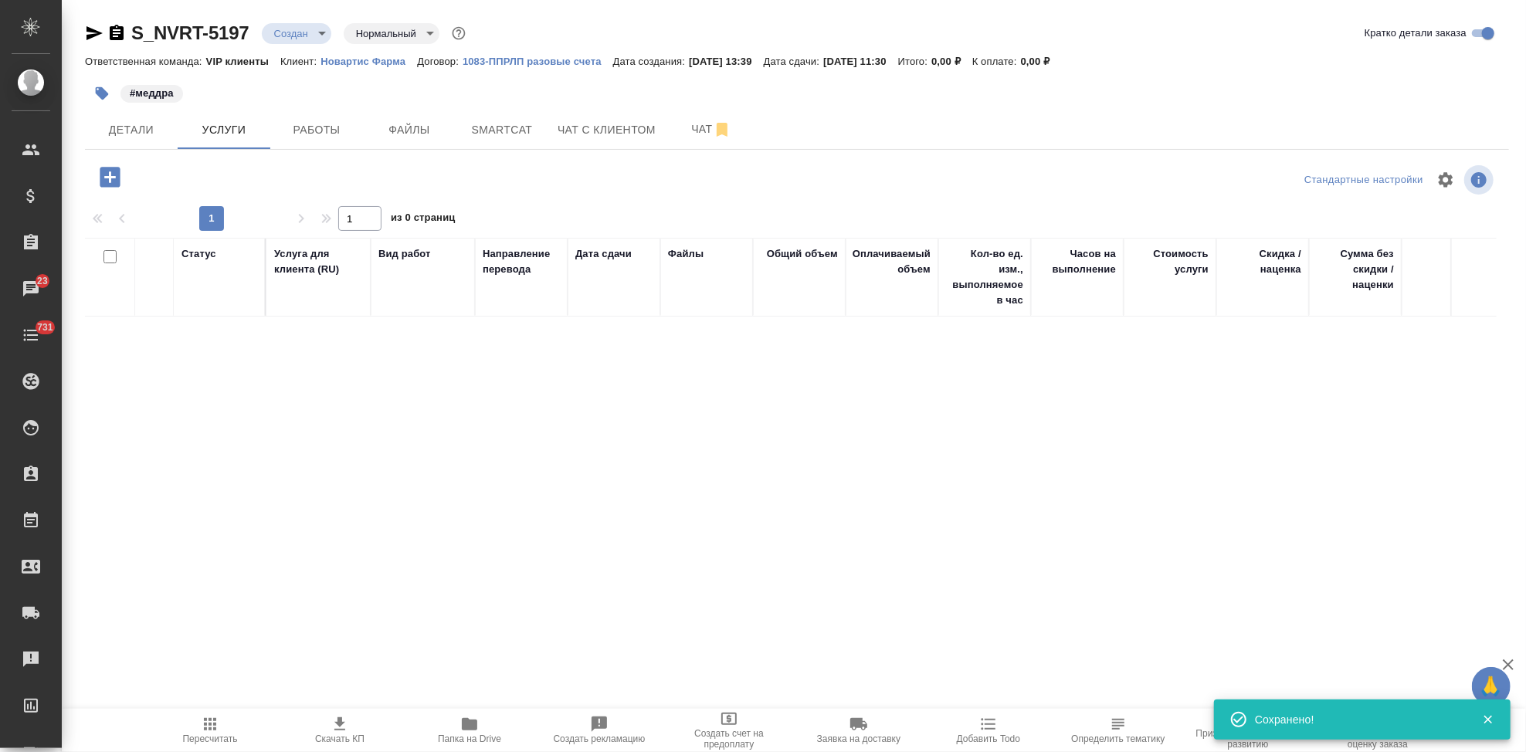
click at [104, 172] on icon "button" at bounding box center [110, 177] width 20 height 20
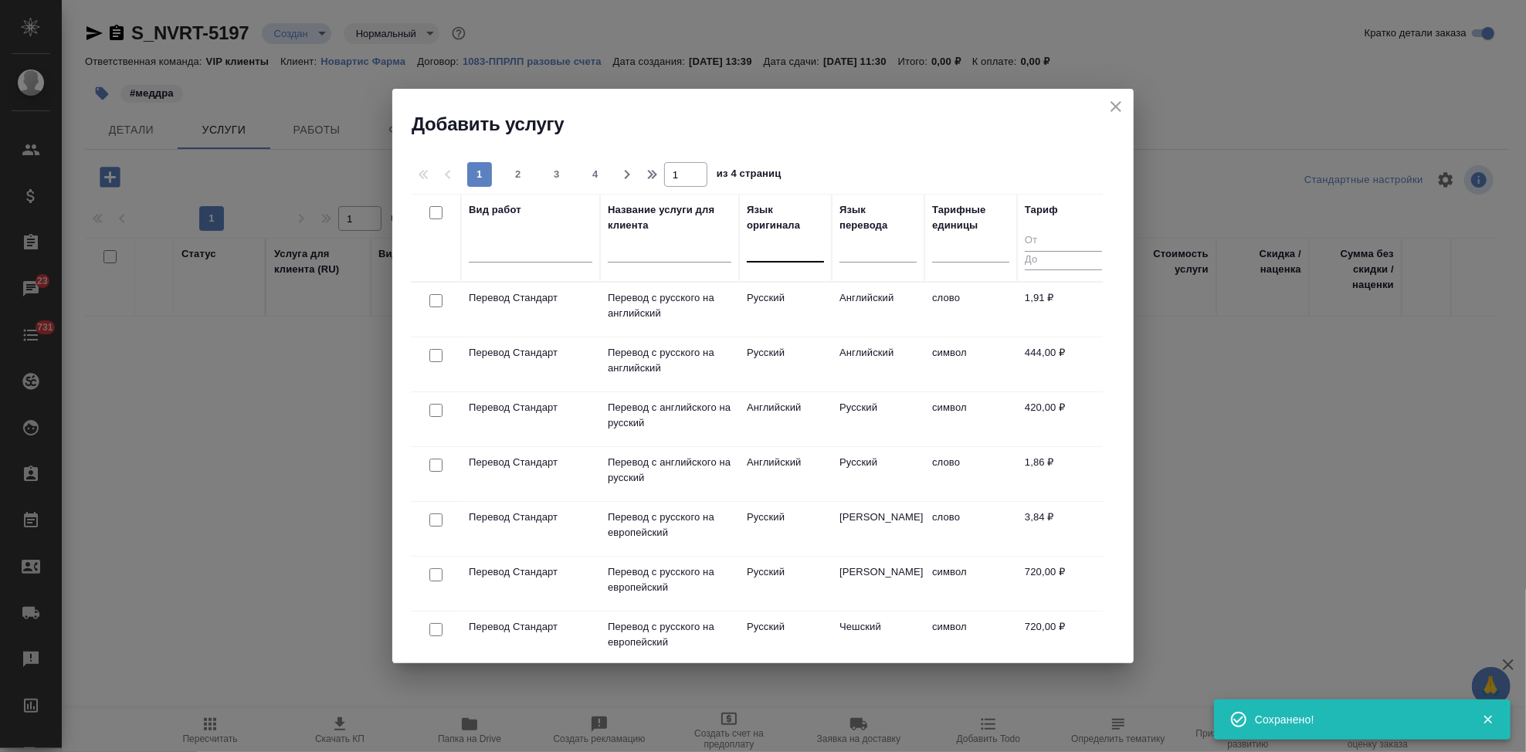
click at [752, 241] on div at bounding box center [785, 247] width 77 height 22
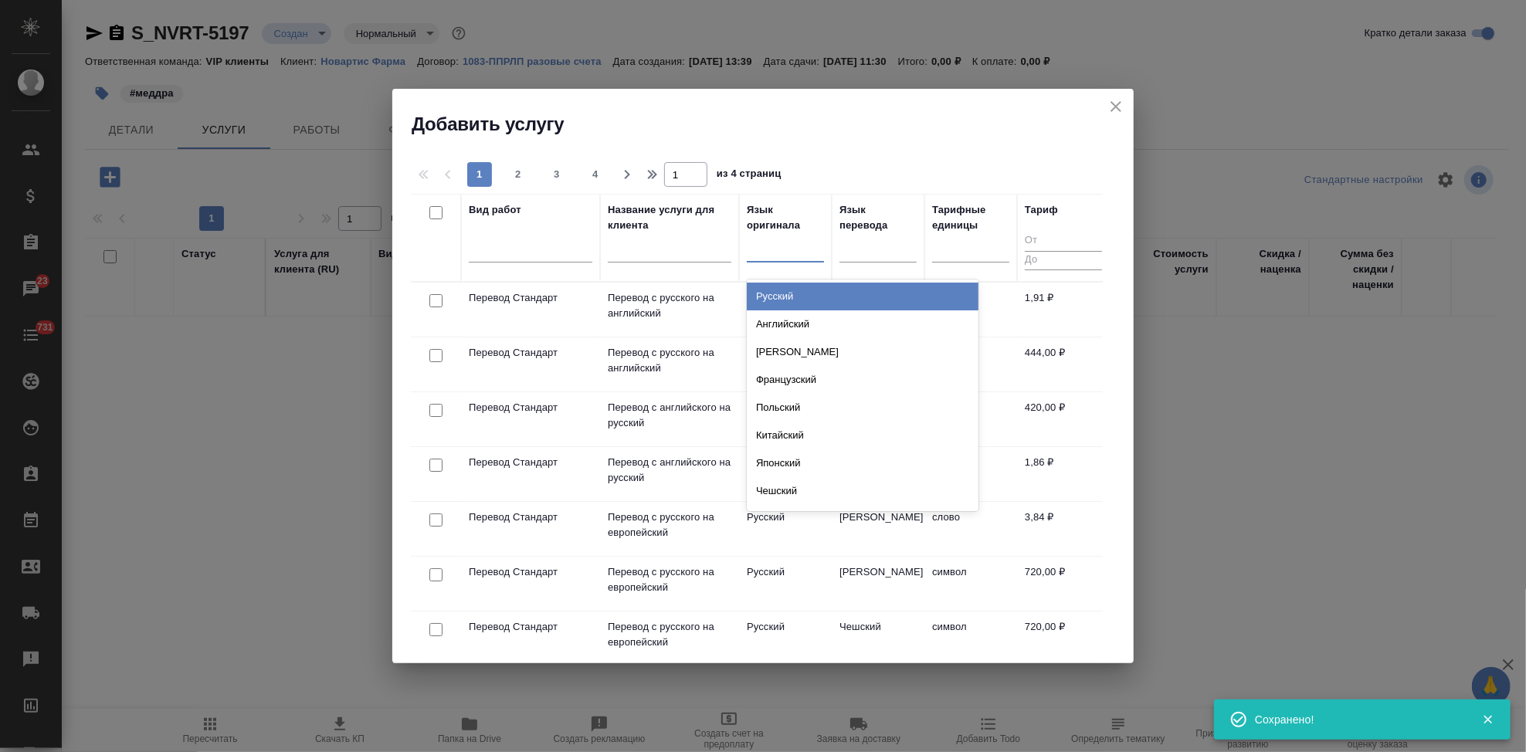
type input "м"
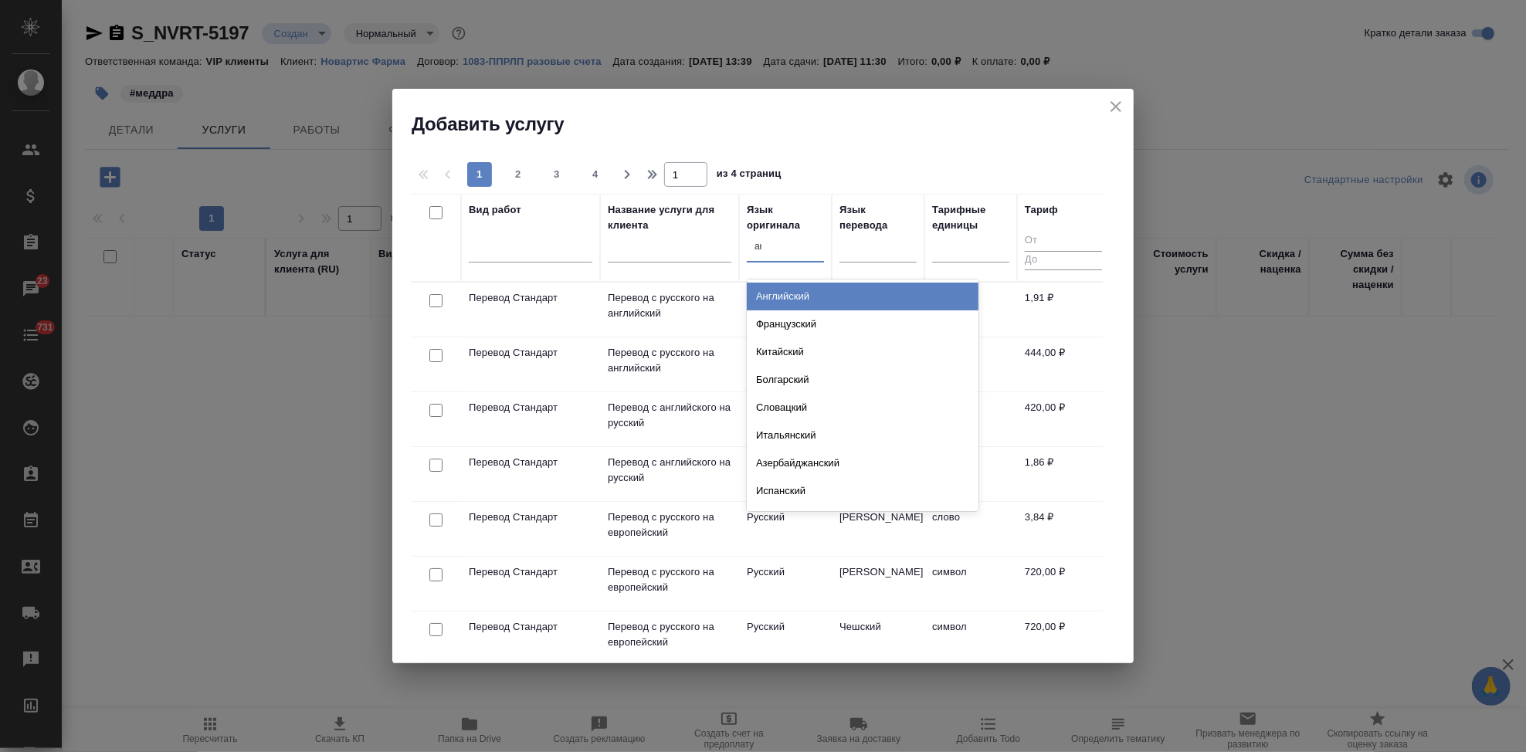
type input "анг"
click at [881, 289] on div "Английский" at bounding box center [863, 297] width 232 height 28
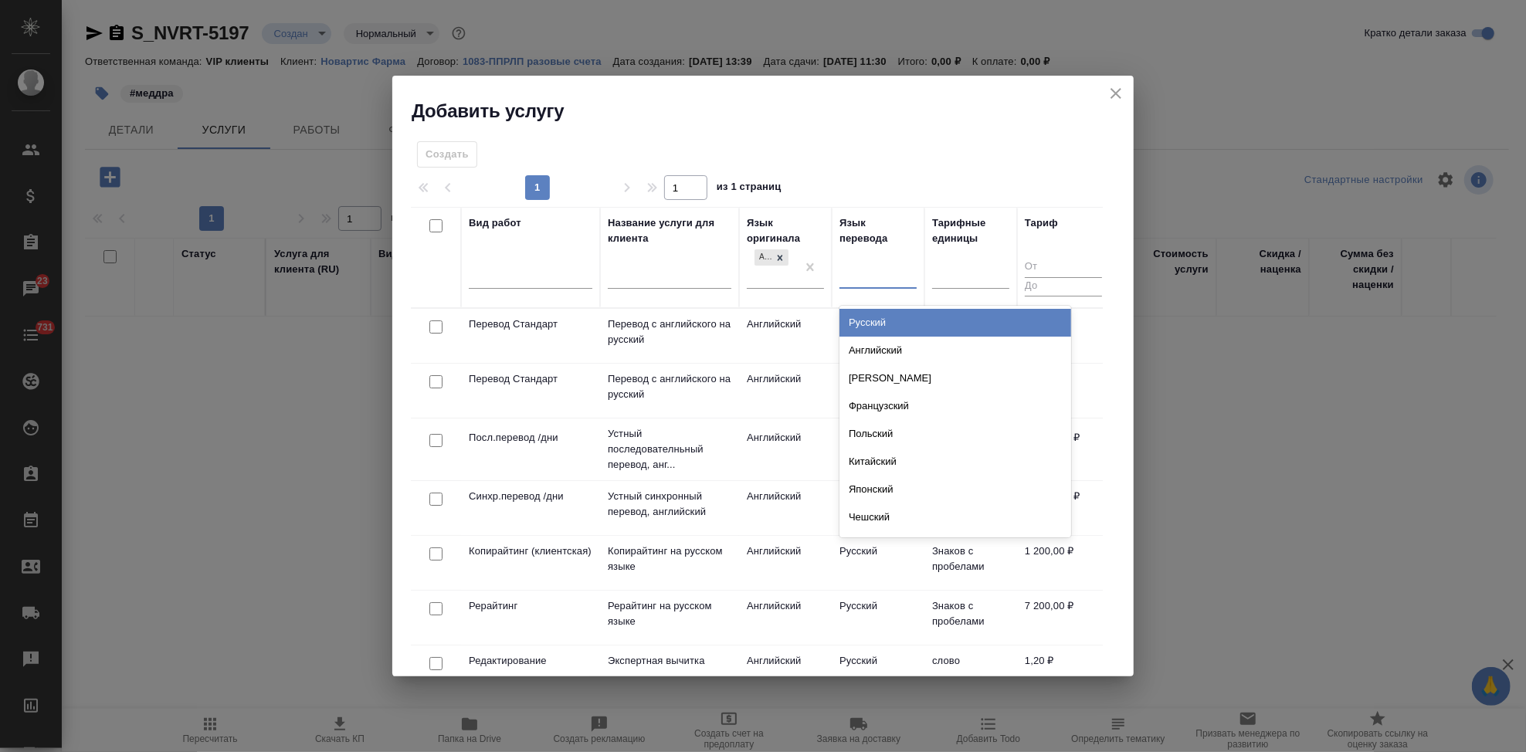
click at [894, 276] on div at bounding box center [878, 274] width 77 height 22
type input "рус"
click at [904, 322] on div "Русский" at bounding box center [956, 323] width 232 height 28
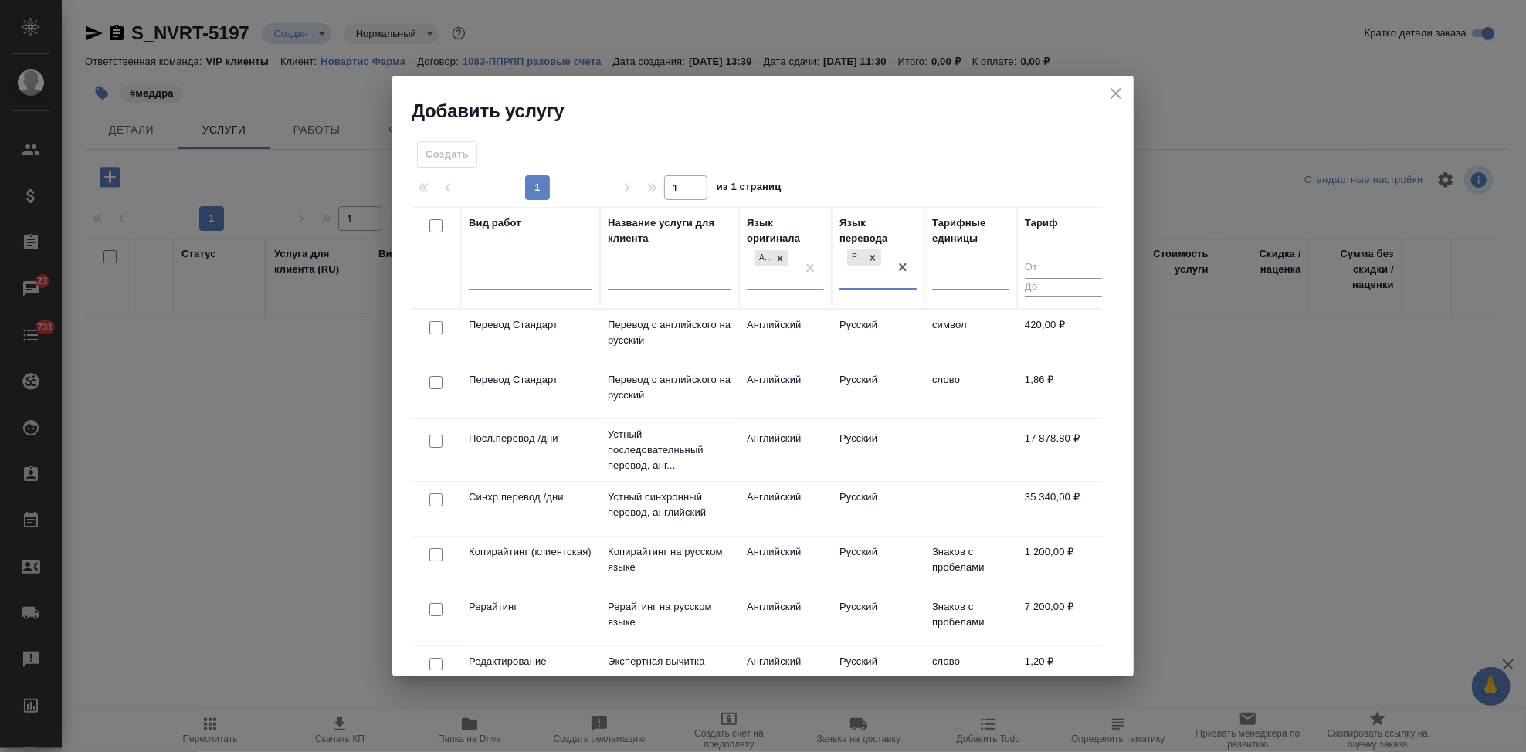
click at [894, 368] on td "Русский" at bounding box center [878, 392] width 93 height 54
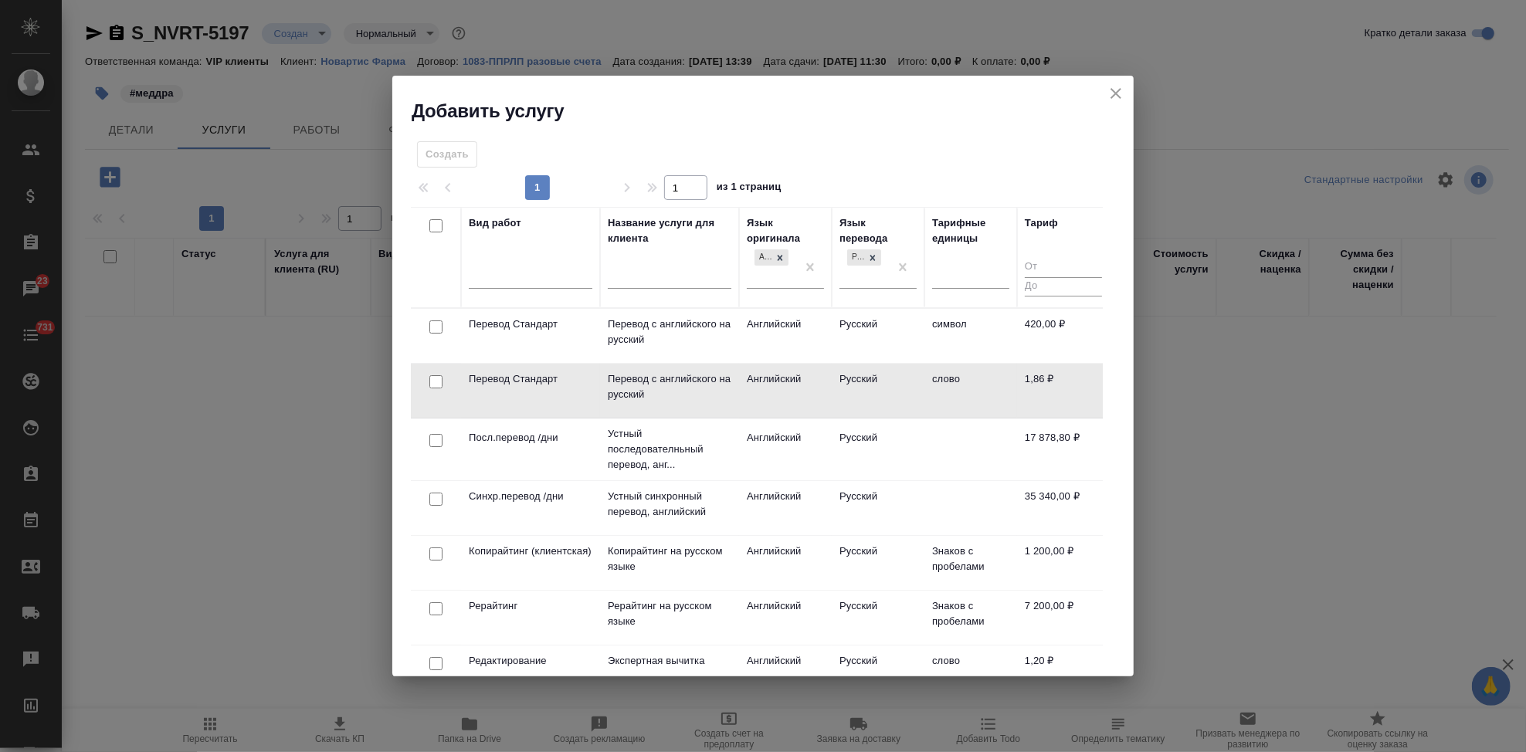
click at [894, 368] on td "Русский" at bounding box center [878, 391] width 93 height 54
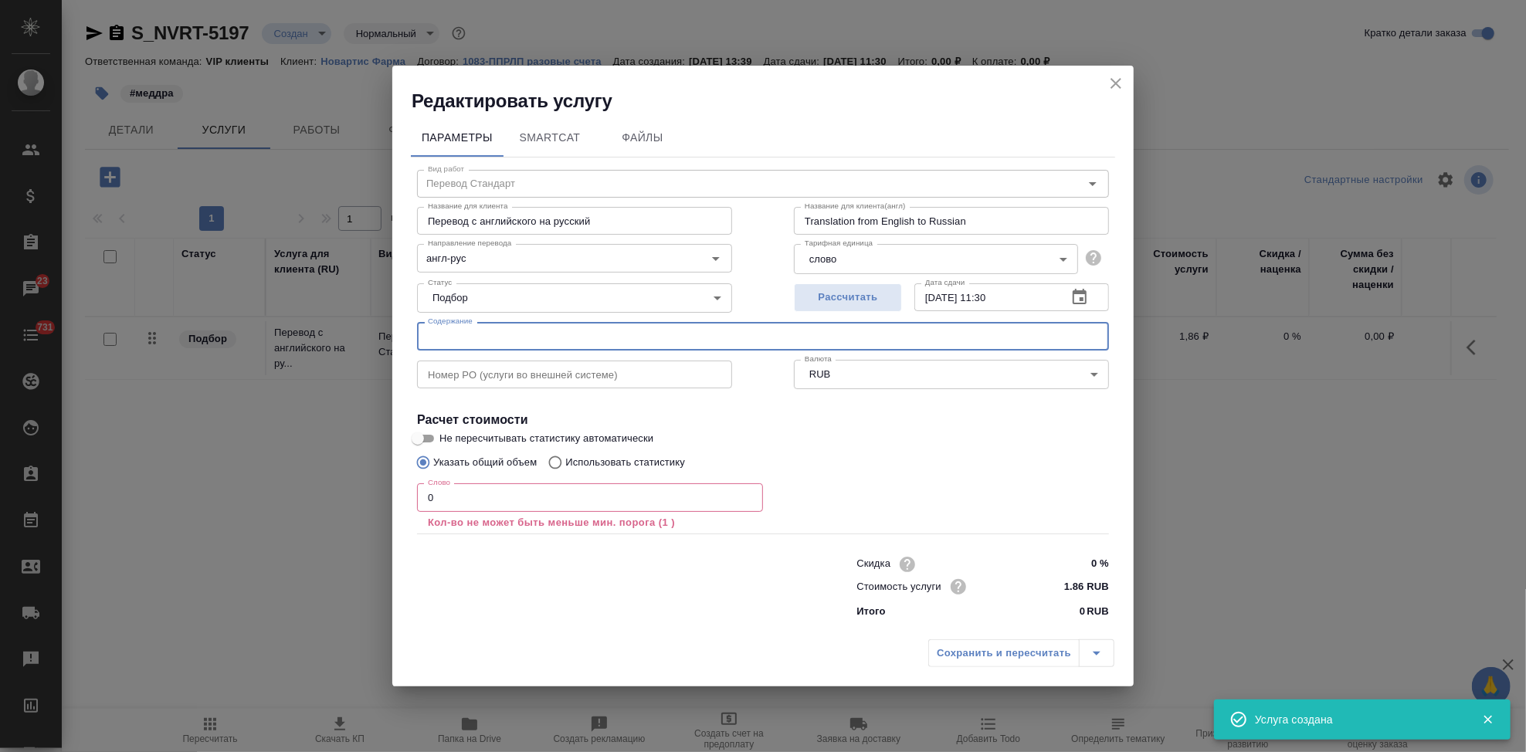
drag, startPoint x: 670, startPoint y: 338, endPoint x: 657, endPoint y: 346, distance: 15.2
click at [670, 338] on input "text" at bounding box center [763, 336] width 692 height 28
paste input "в перевод на 10 сентября 11_30"
type input "в перевод на 10 сентября 11_30"
click at [460, 501] on input "0" at bounding box center [590, 498] width 346 height 28
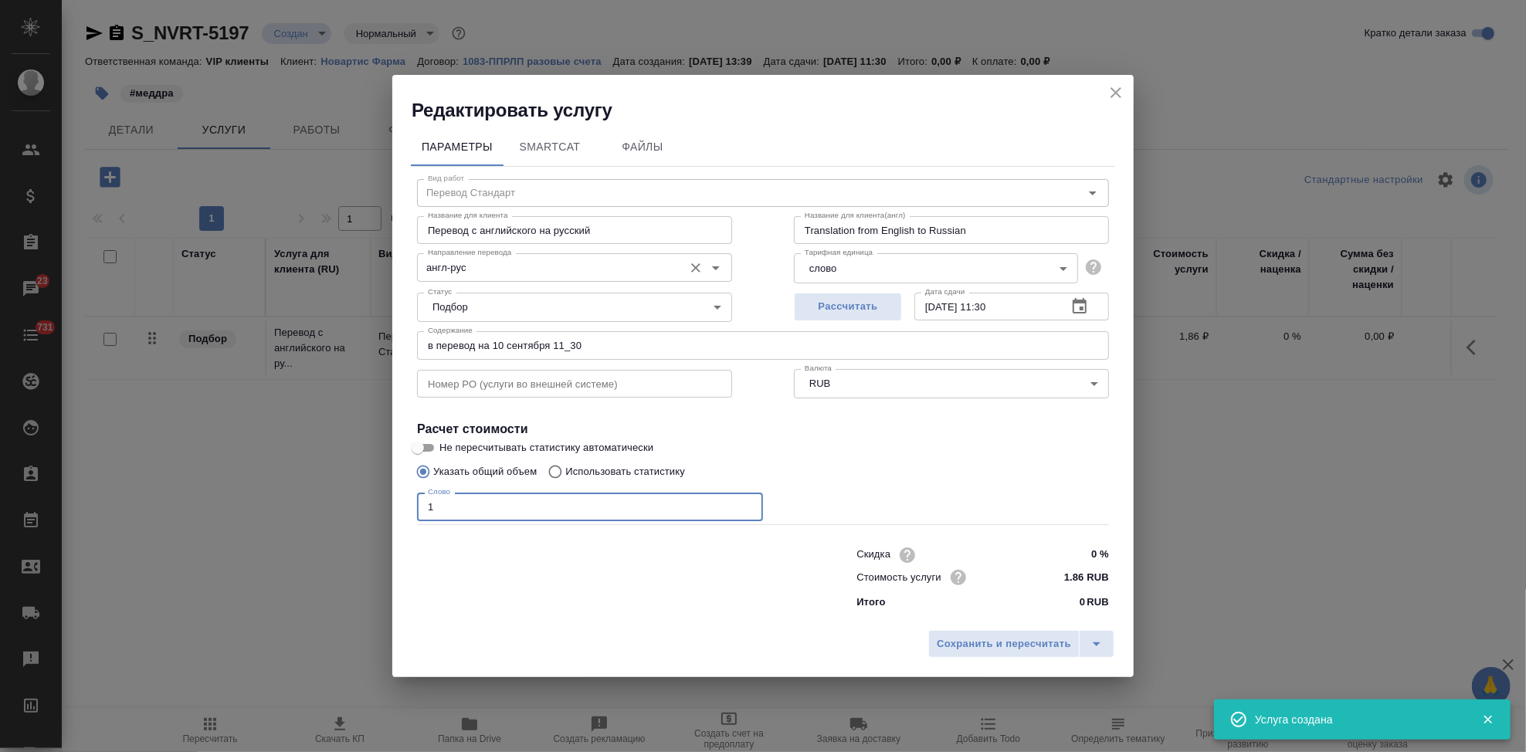
type input "1"
click at [504, 273] on input "англ-рус" at bounding box center [549, 267] width 254 height 19
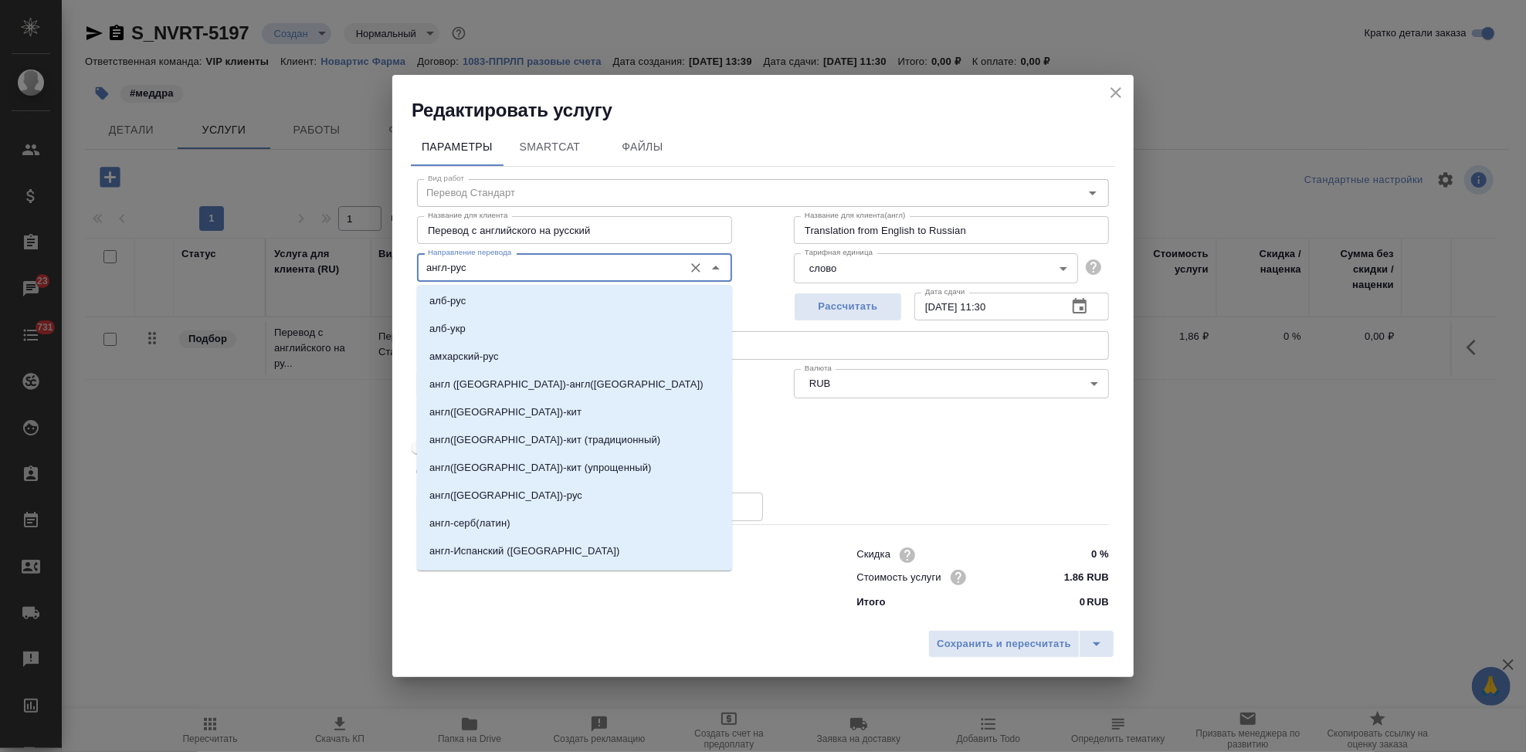
scroll to position [343, 0]
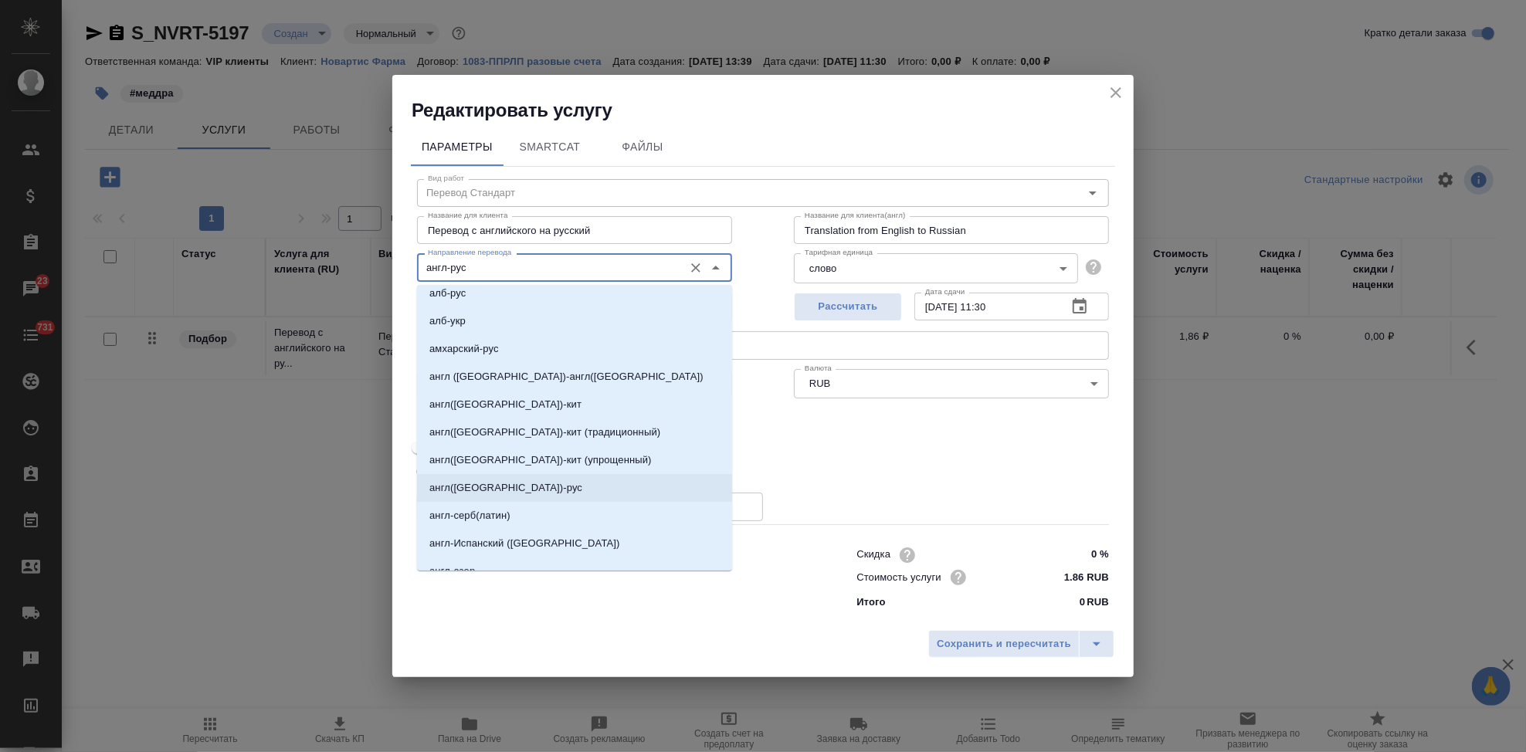
click at [501, 482] on li "англ([GEOGRAPHIC_DATA])-рус" at bounding box center [574, 488] width 315 height 28
type input "англ([GEOGRAPHIC_DATA])-рус"
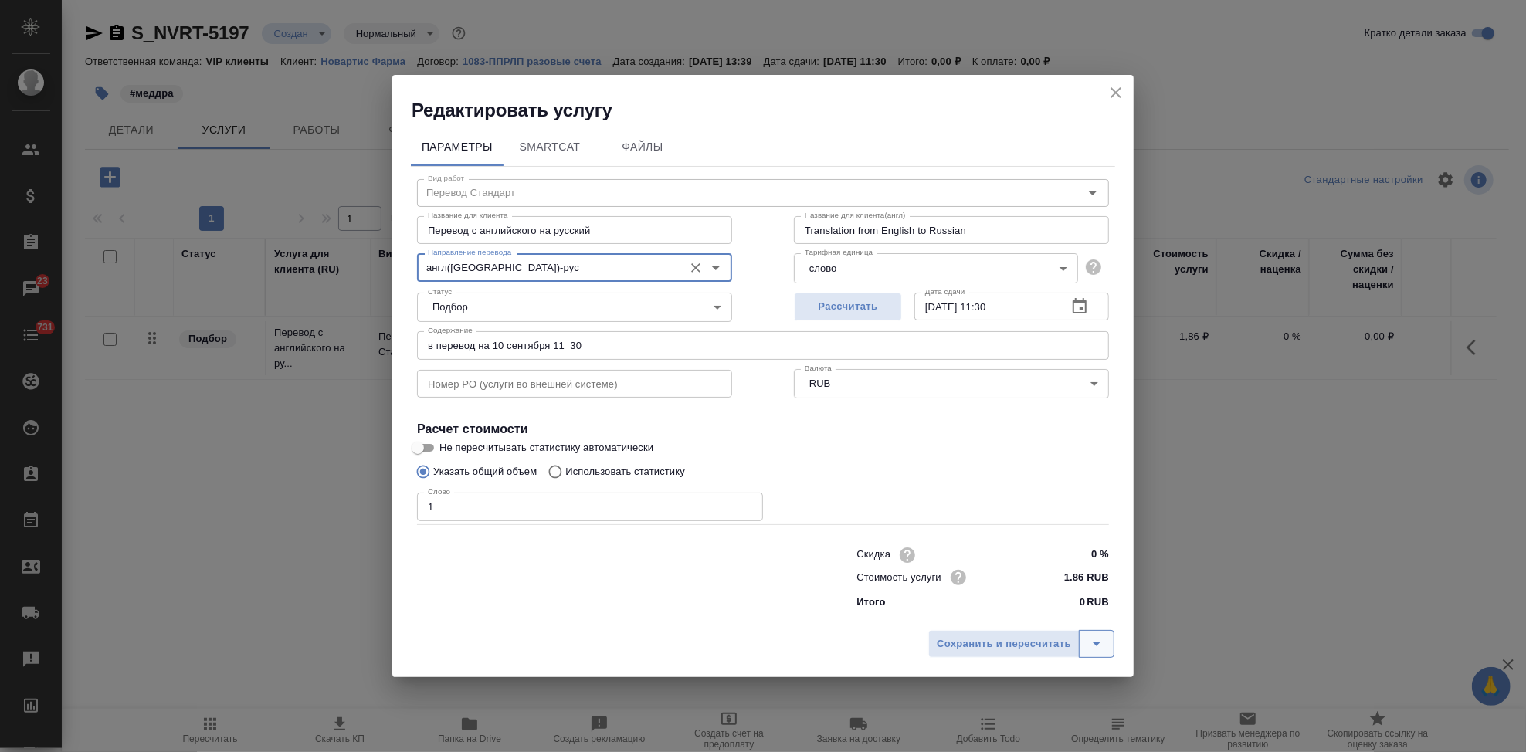
click at [1105, 655] on button "split button" at bounding box center [1097, 644] width 36 height 28
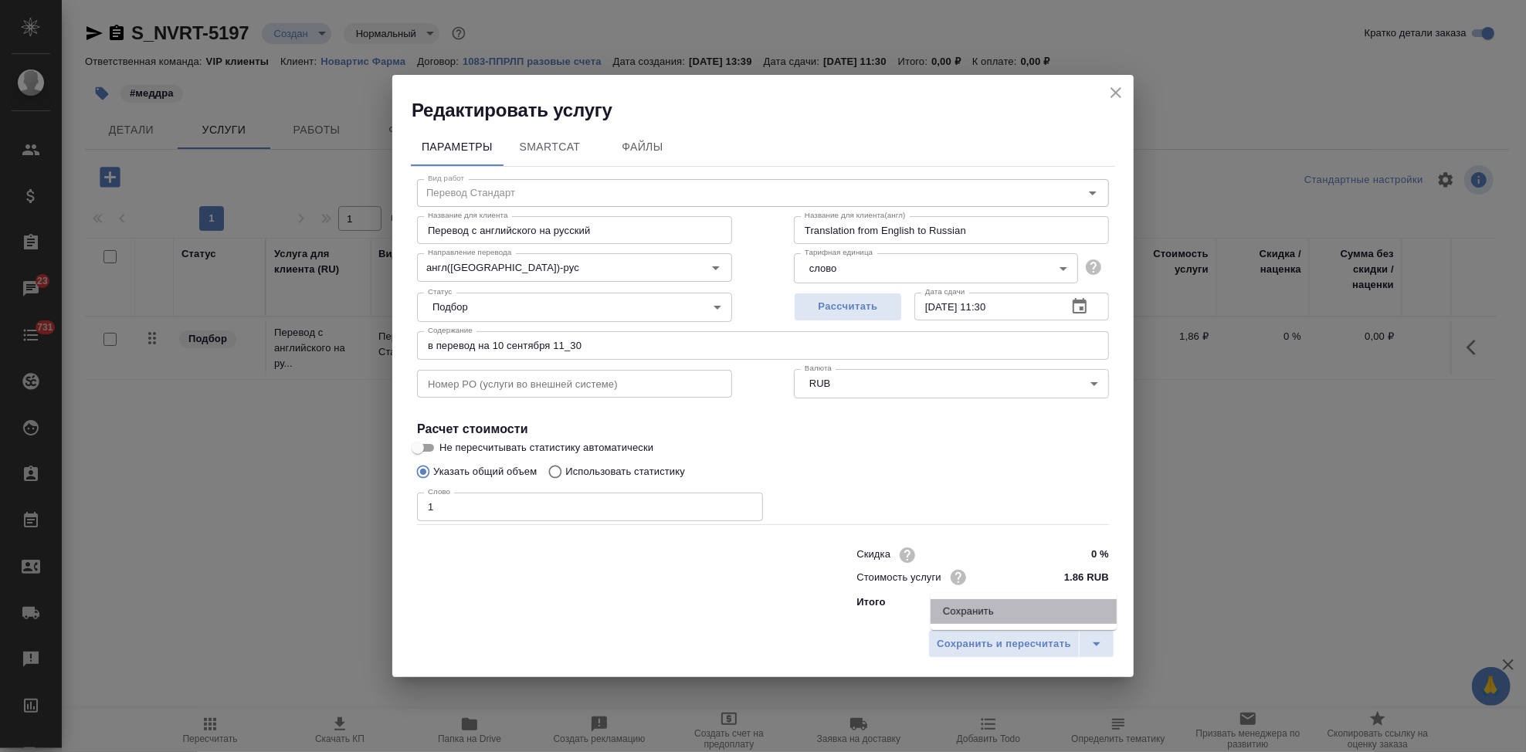
click at [1007, 613] on li "Сохранить" at bounding box center [1024, 611] width 186 height 25
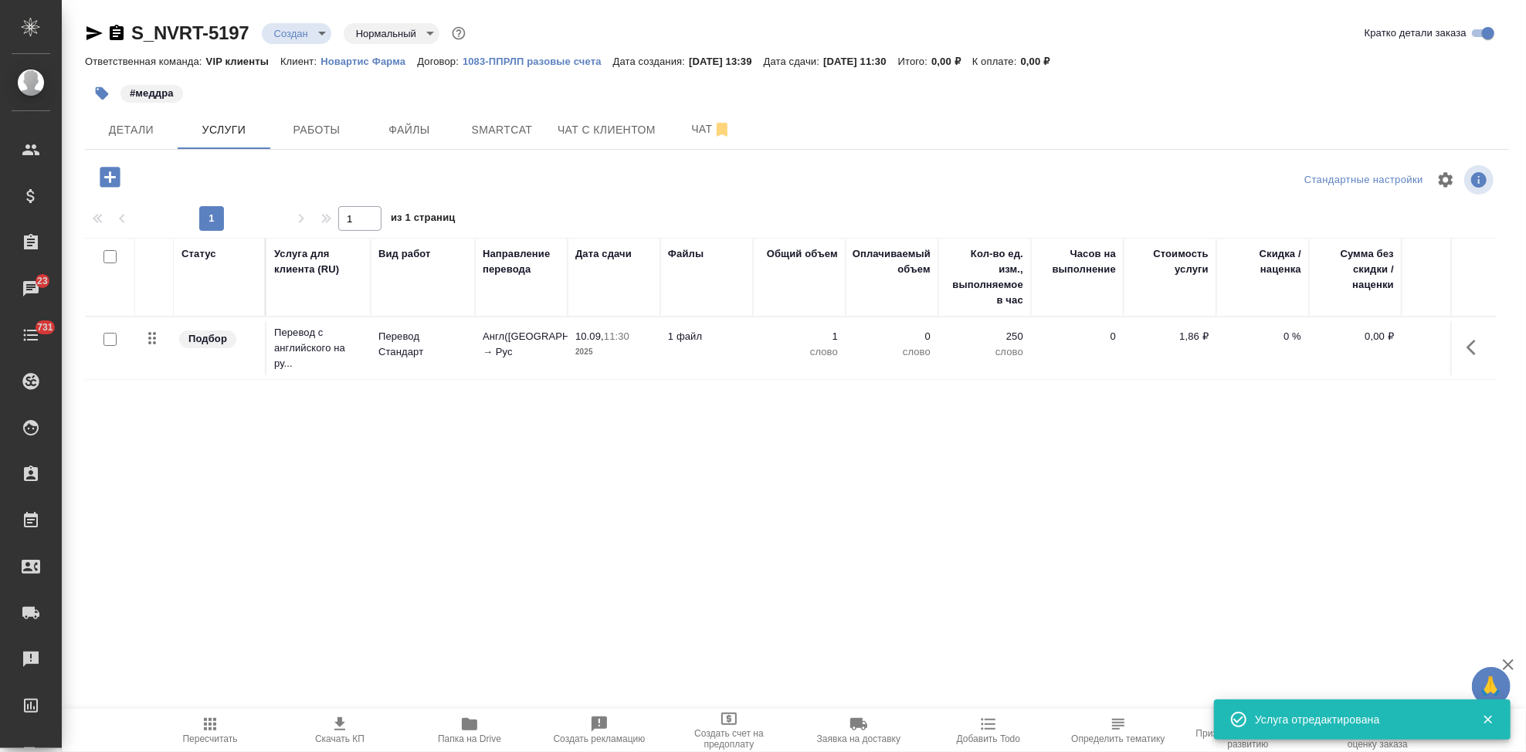
click at [104, 343] on input "checkbox" at bounding box center [110, 339] width 13 height 13
checkbox input "true"
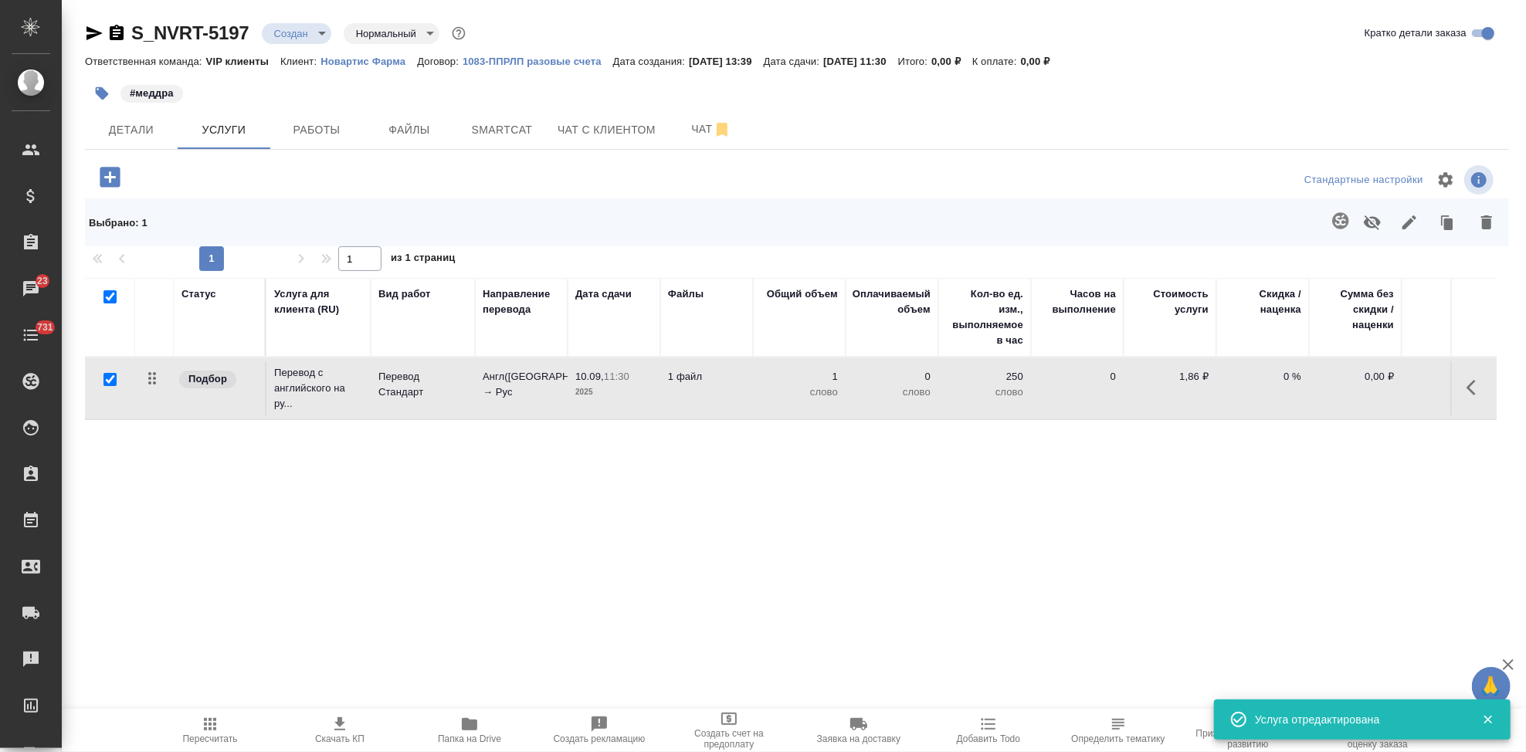
click at [1340, 223] on icon "button" at bounding box center [1341, 221] width 19 height 19
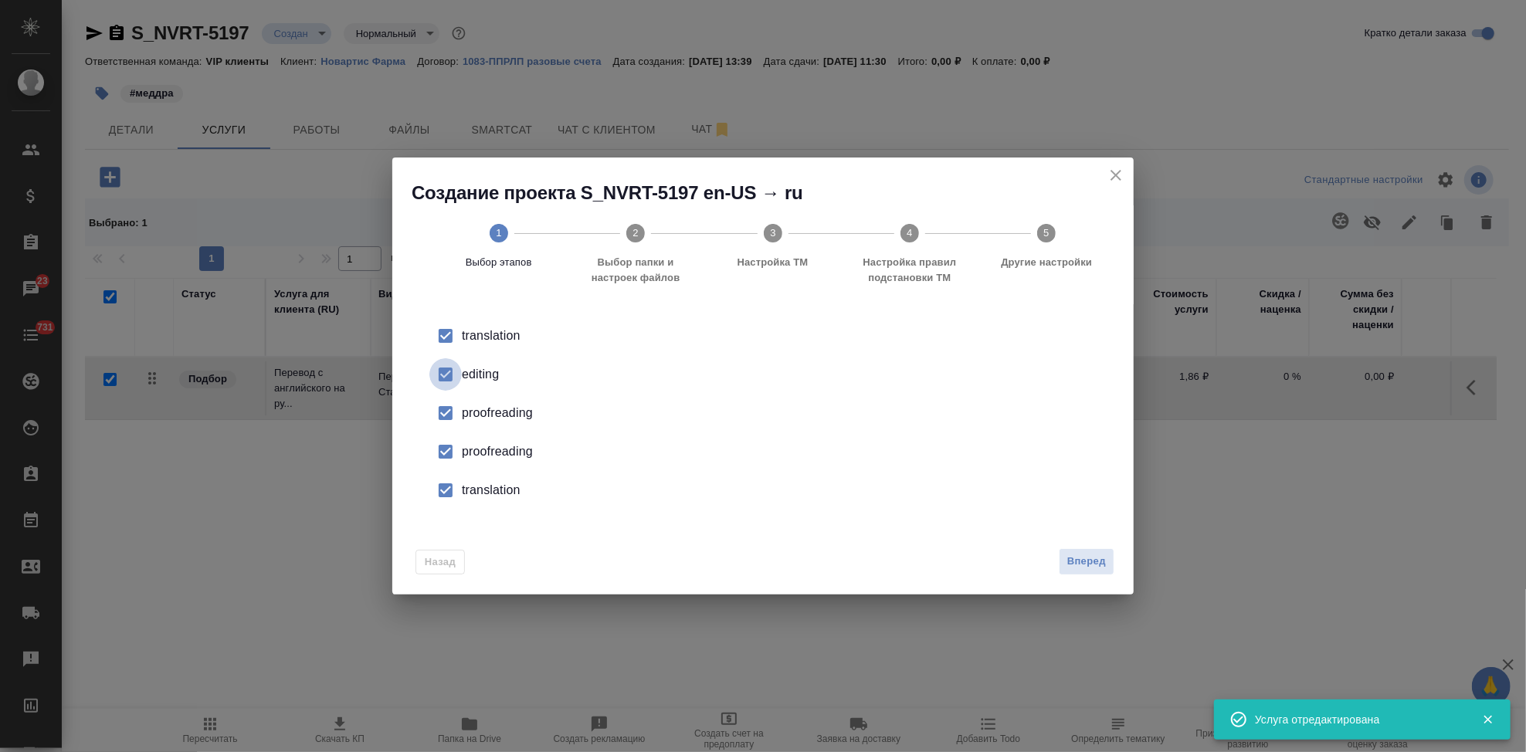
click at [451, 378] on input "checkbox" at bounding box center [445, 374] width 32 height 32
click at [446, 456] on input "checkbox" at bounding box center [445, 452] width 32 height 32
click at [443, 477] on input "checkbox" at bounding box center [445, 490] width 32 height 32
click at [1101, 557] on span "Вперед" at bounding box center [1086, 562] width 39 height 18
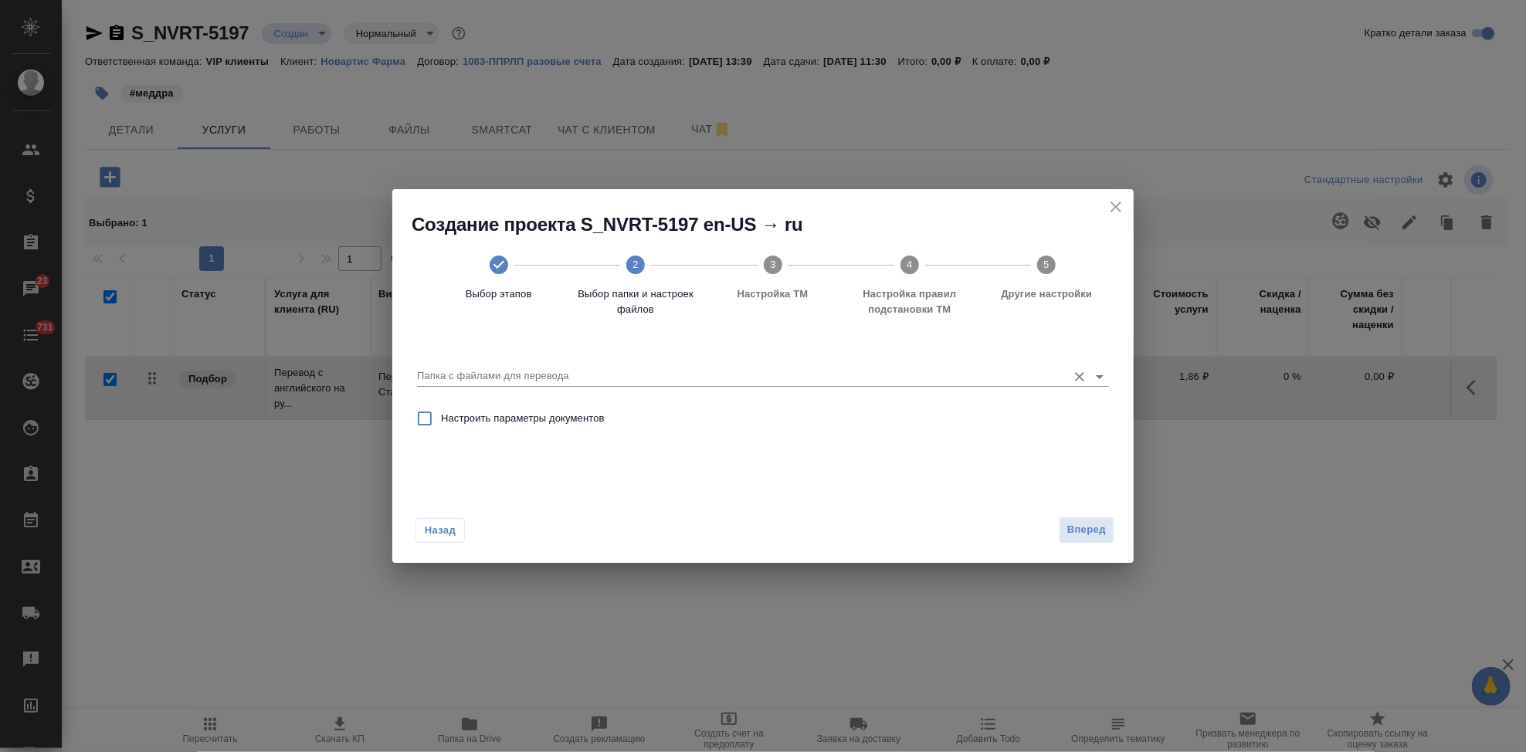
click at [989, 362] on div "Папка с файлами для перевода" at bounding box center [763, 371] width 692 height 32
click at [976, 382] on input "Папка с файлами для перевода" at bounding box center [738, 376] width 643 height 19
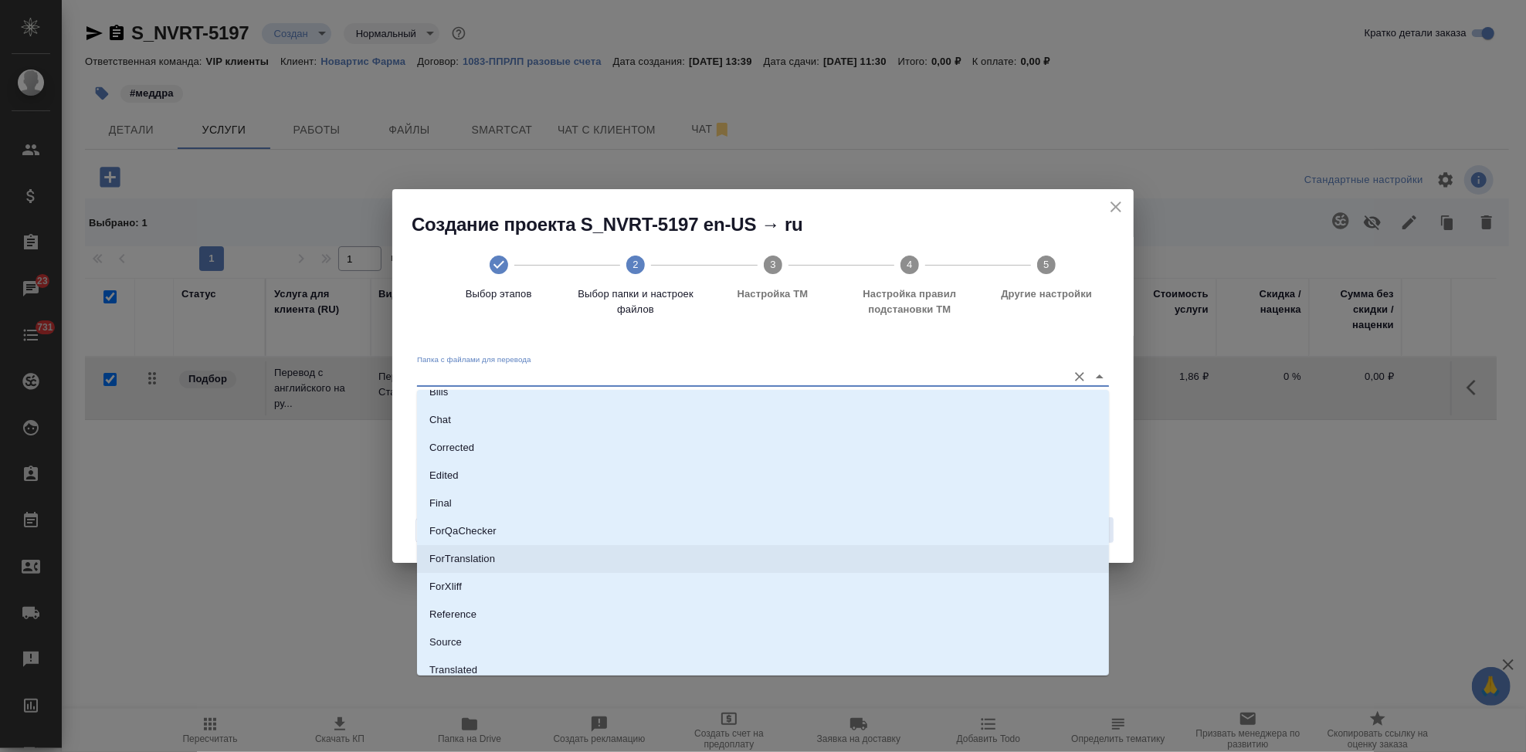
scroll to position [80, 0]
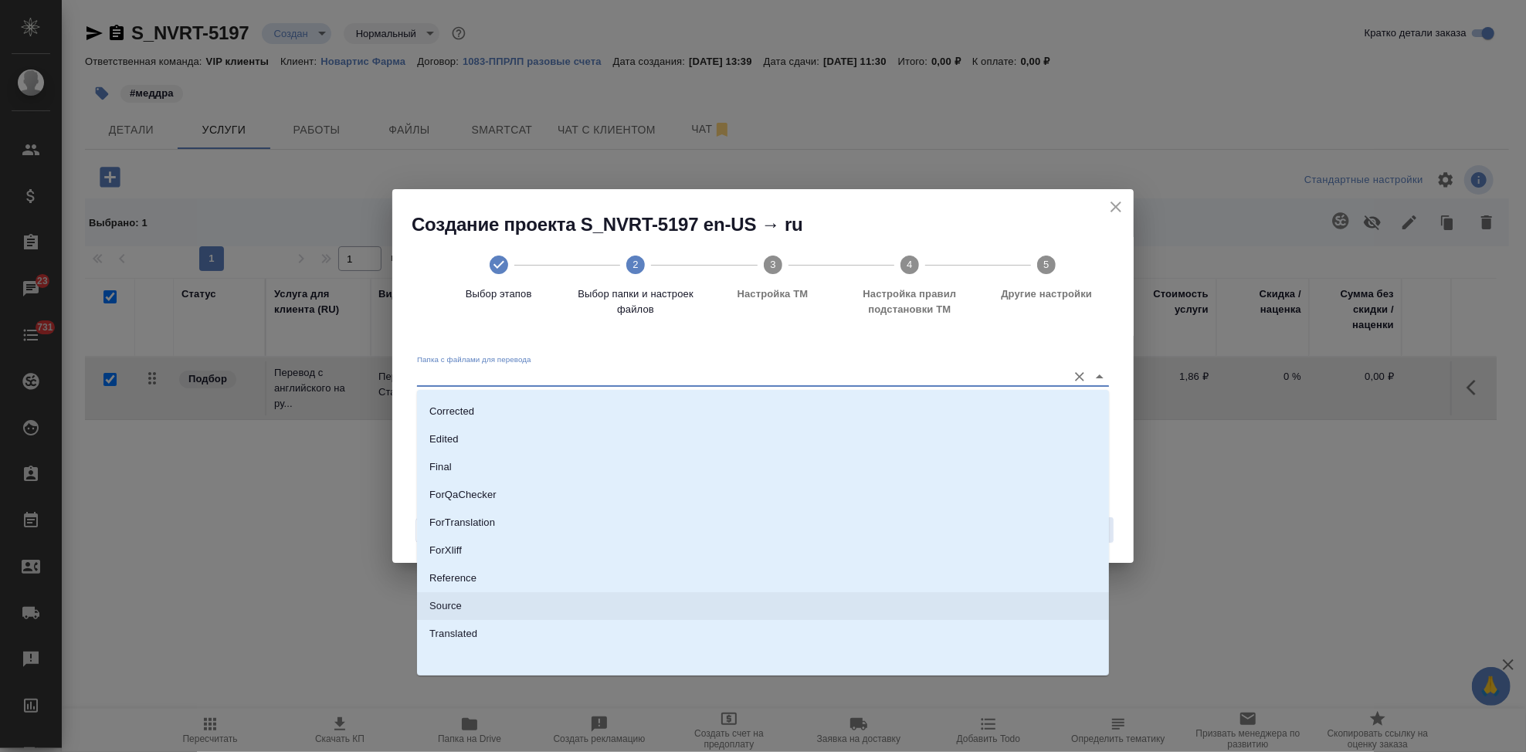
click at [528, 611] on li "Source" at bounding box center [763, 606] width 692 height 28
type input "Source"
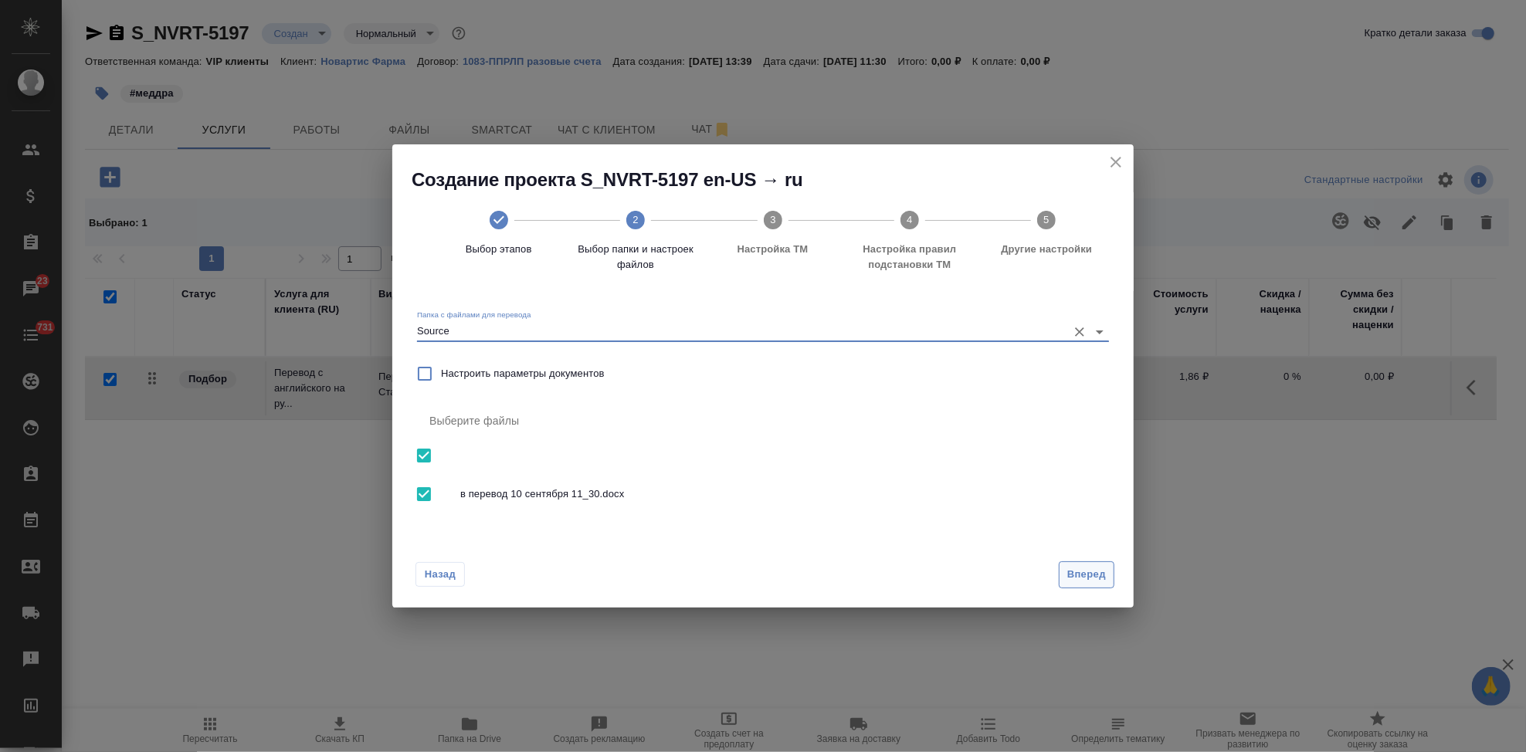
click at [1094, 579] on span "Вперед" at bounding box center [1086, 575] width 39 height 18
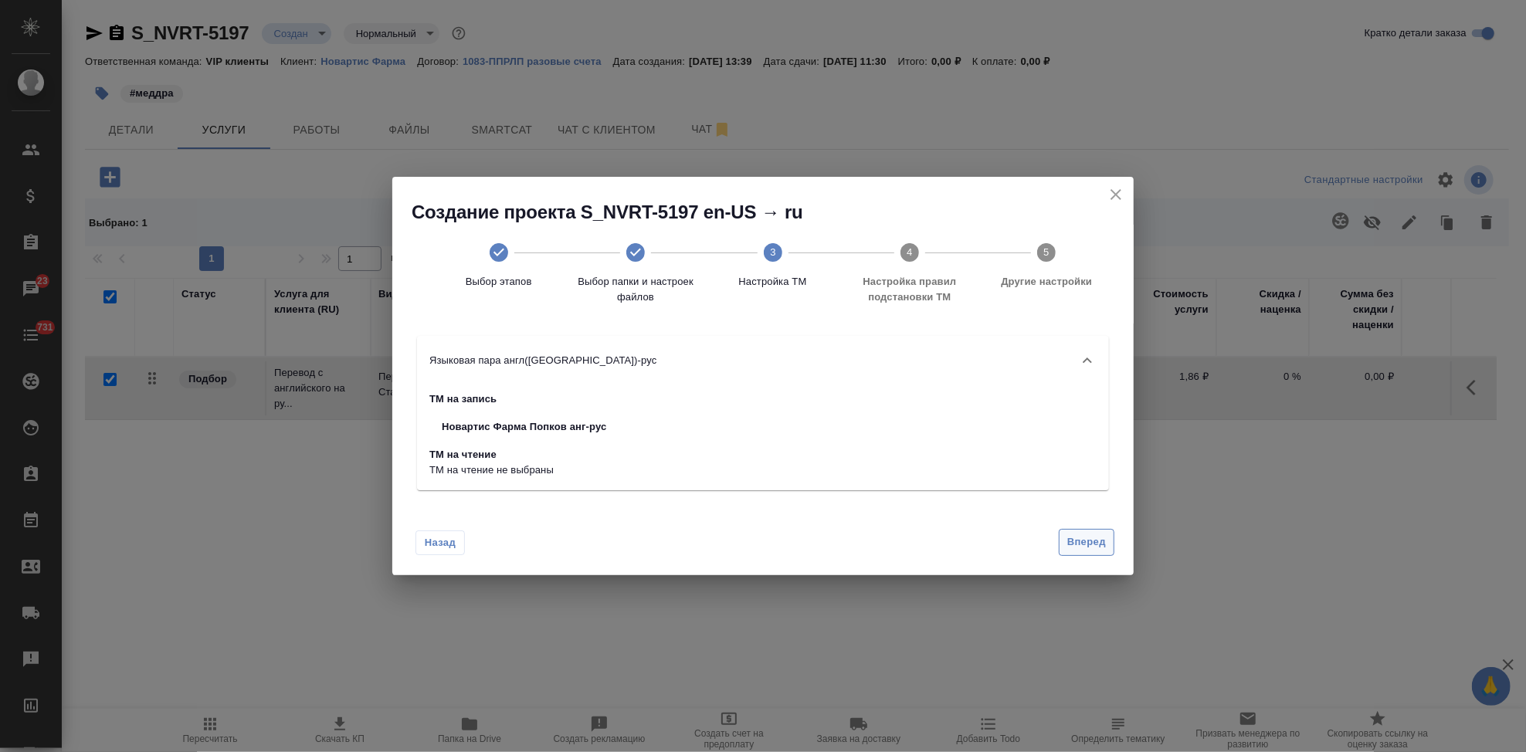
click at [1091, 555] on button "Вперед" at bounding box center [1087, 542] width 56 height 27
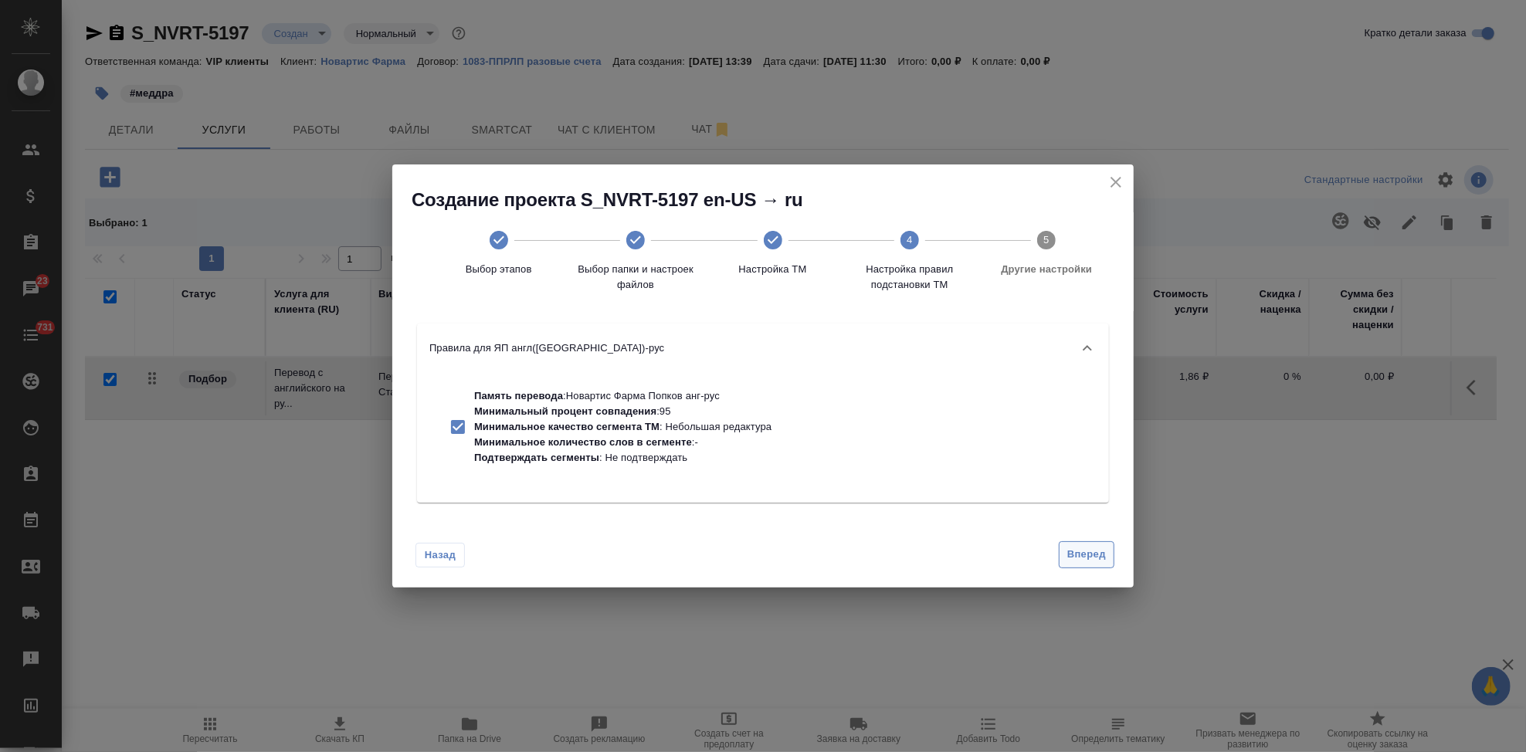
click at [1091, 555] on span "Вперед" at bounding box center [1086, 555] width 39 height 18
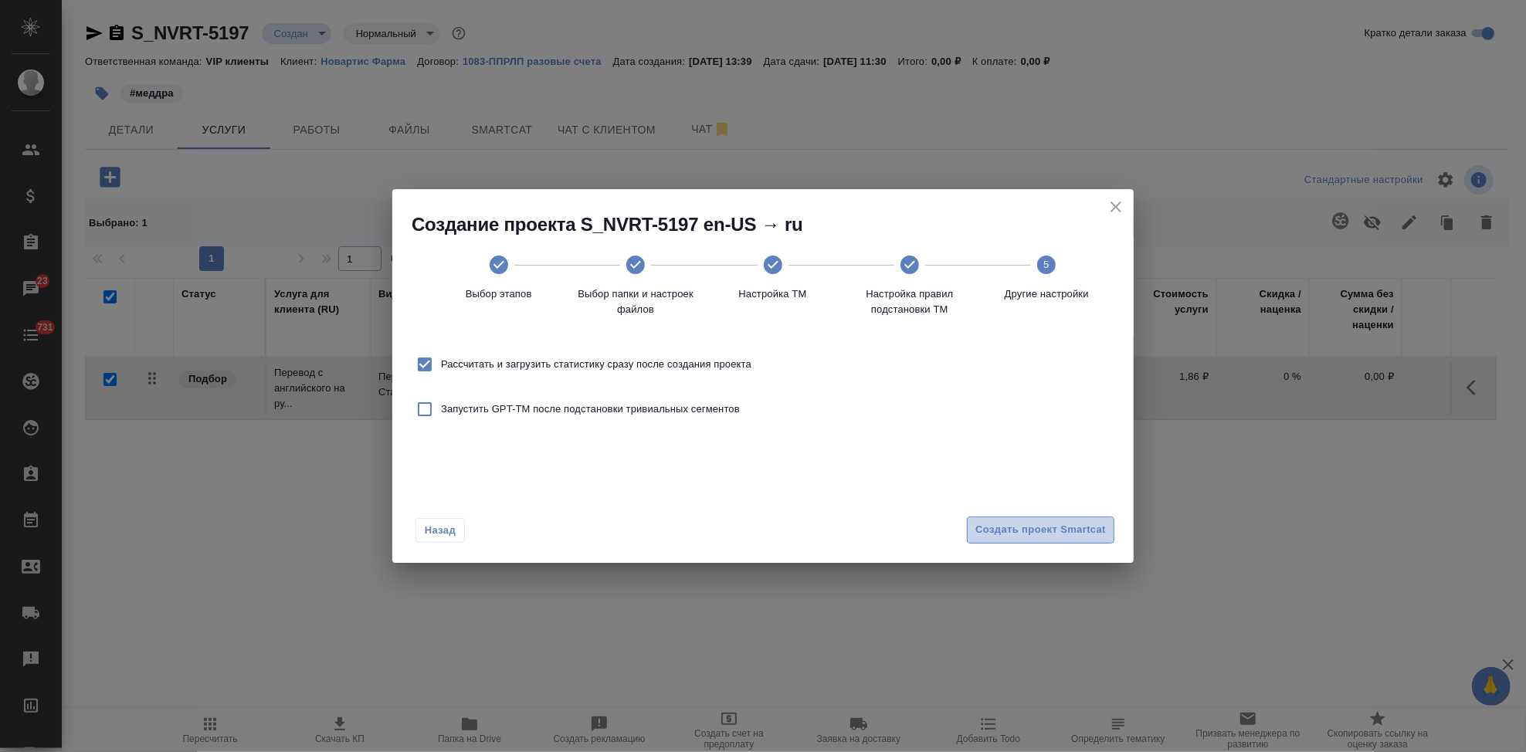
click at [1097, 533] on span "Создать проект Smartcat" at bounding box center [1041, 530] width 131 height 18
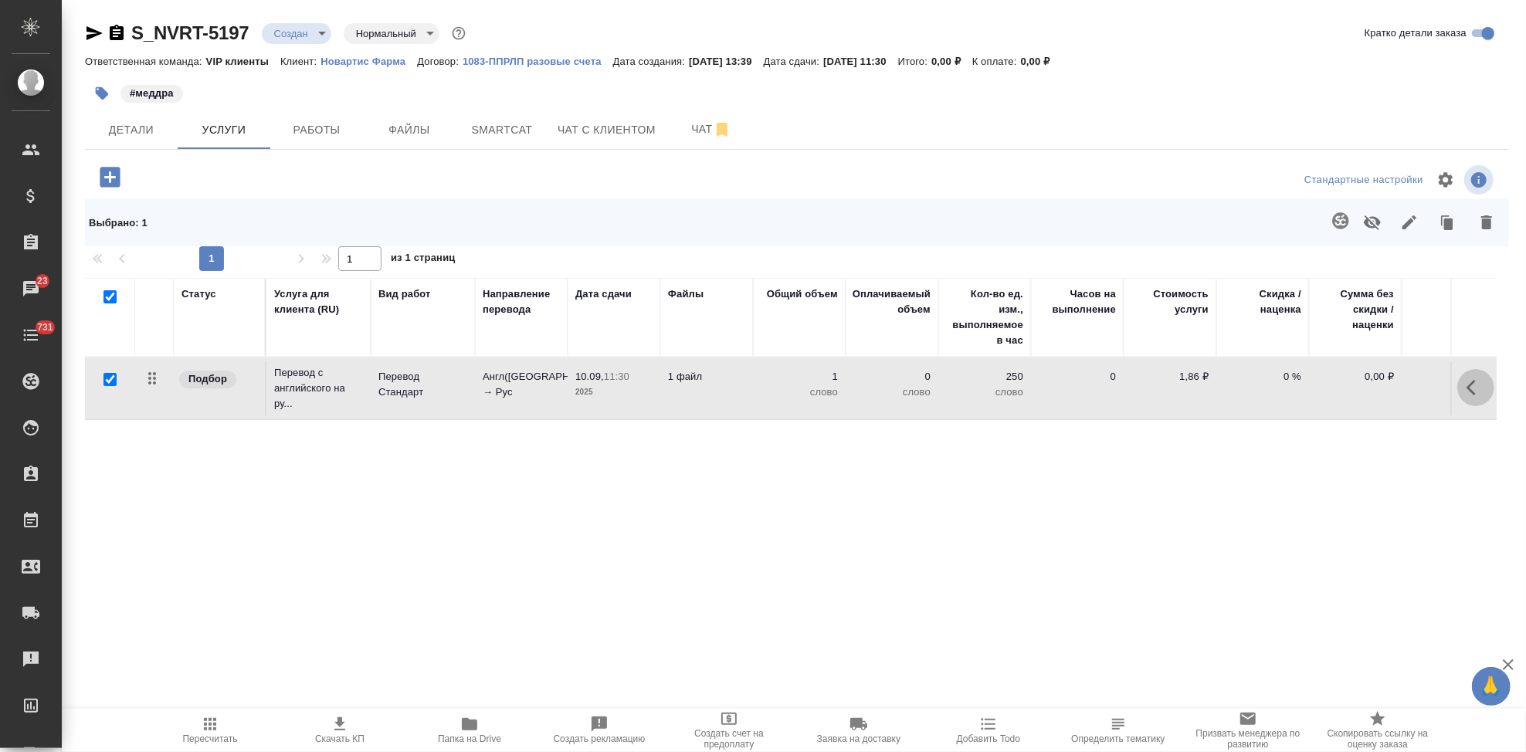
click at [1467, 390] on icon "button" at bounding box center [1476, 387] width 19 height 19
click at [596, 508] on div "Статус Услуга для клиента (RU) Вид работ Направление перевода Дата сдачи Файлы …" at bounding box center [791, 444] width 1412 height 332
click at [1460, 388] on button "button" at bounding box center [1476, 387] width 37 height 37
click at [1385, 395] on icon "button" at bounding box center [1389, 387] width 19 height 19
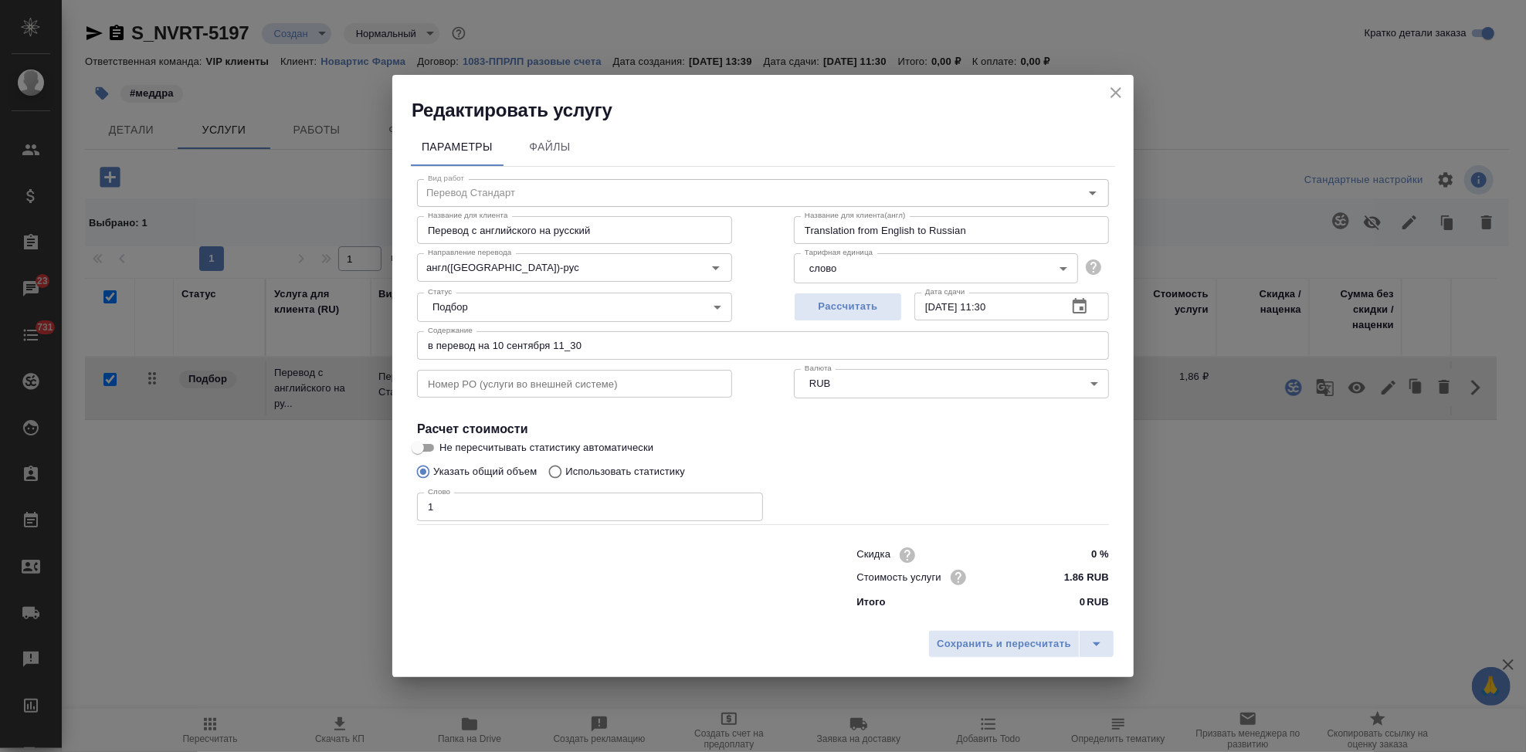
click at [555, 459] on input "Использовать статистику" at bounding box center [553, 471] width 25 height 29
radio input "true"
radio input "false"
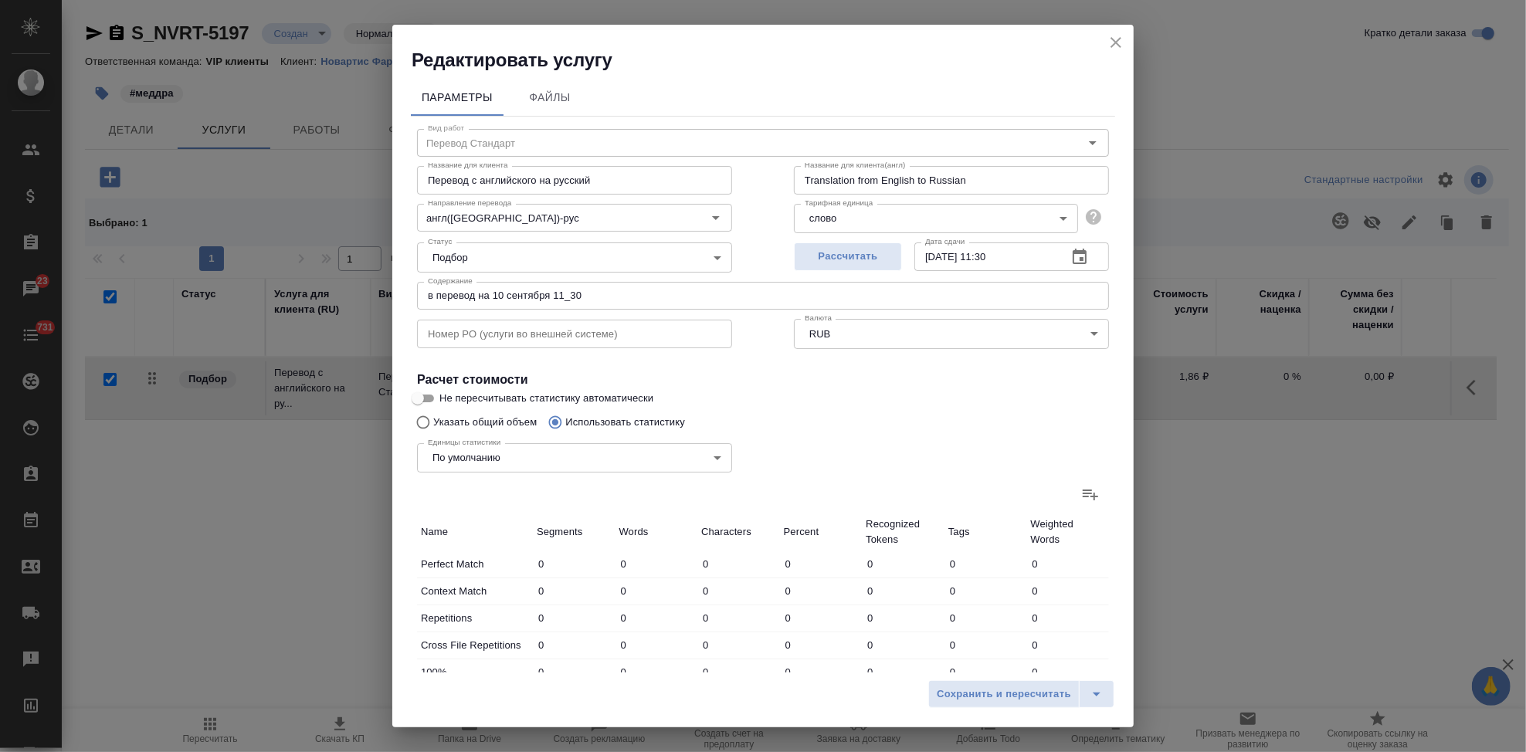
click at [1091, 501] on label at bounding box center [1090, 494] width 37 height 37
click at [0, 0] on input "file" at bounding box center [0, 0] width 0 height 0
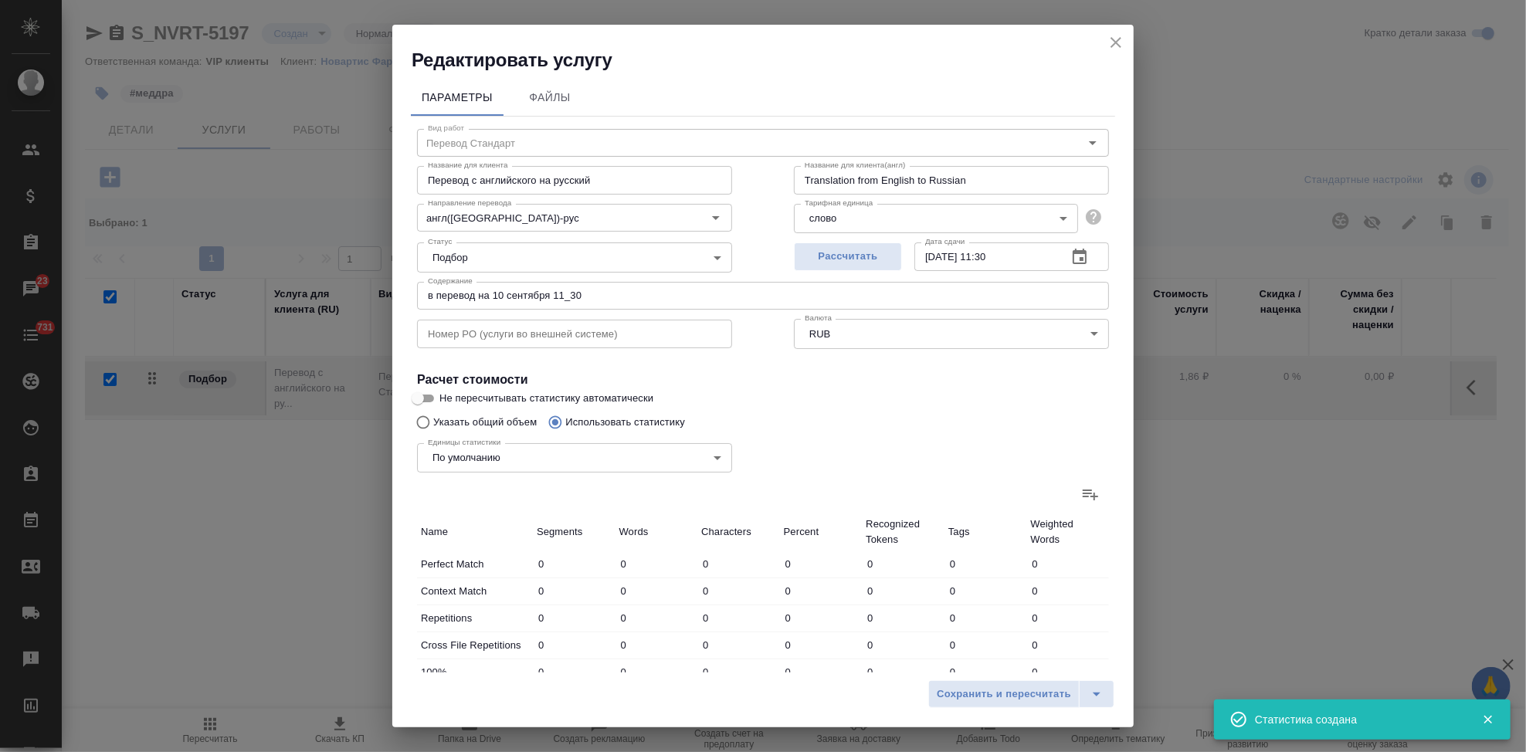
type input "11"
type input "186"
type input "1302"
type input "23"
type input "308"
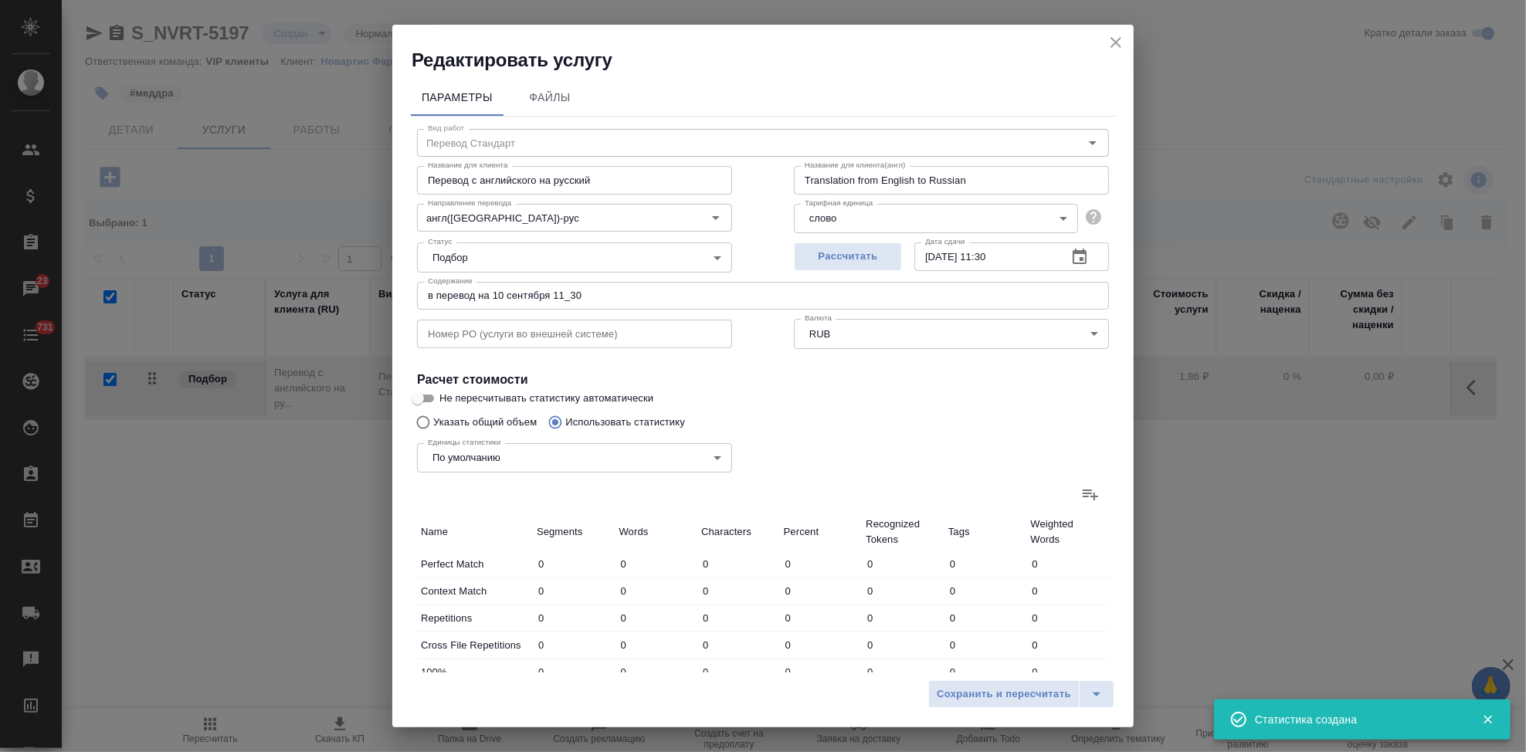
type input "2106"
type input "5"
type input "122"
type input "891"
type input "15"
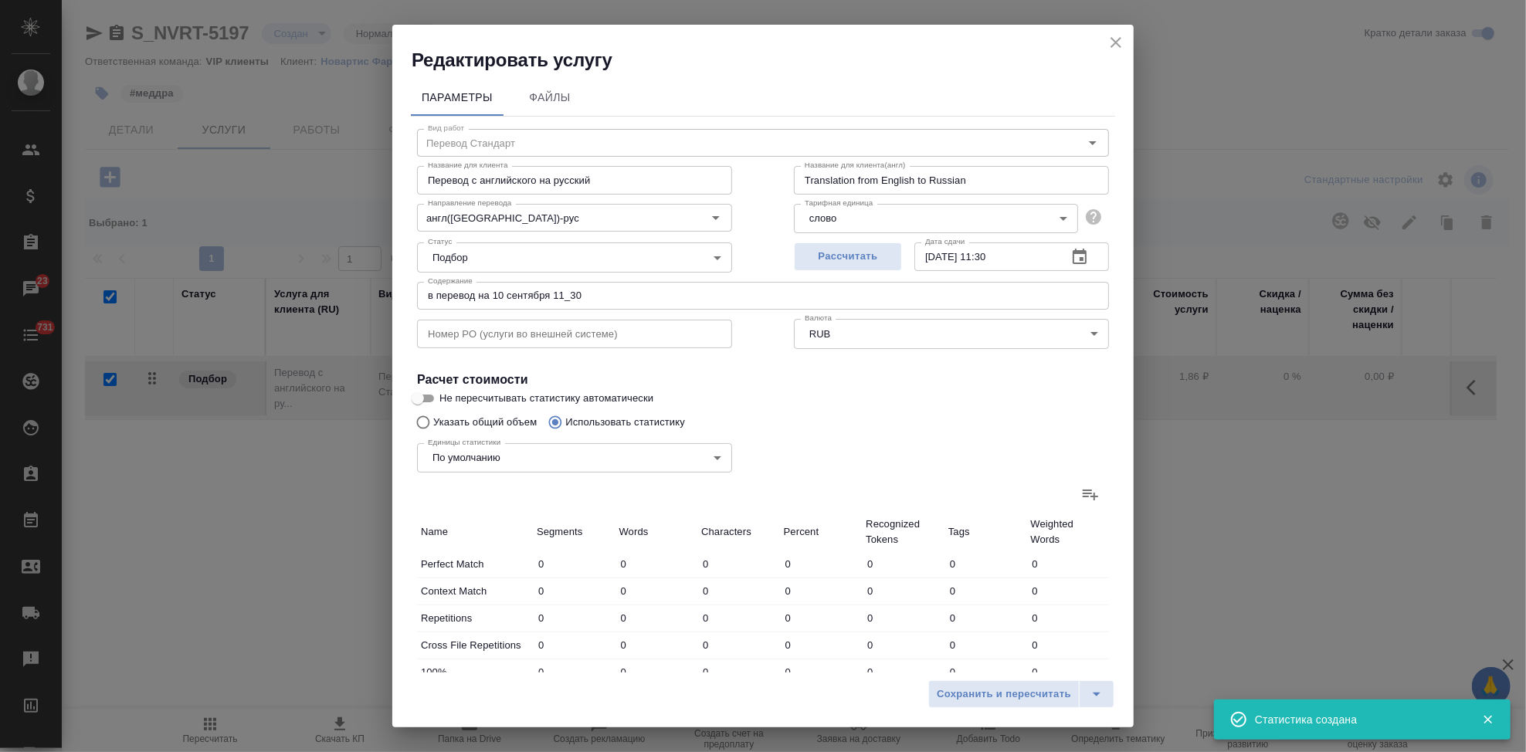
type input "346"
type input "2309"
type input "14"
type input "292"
type input "1889"
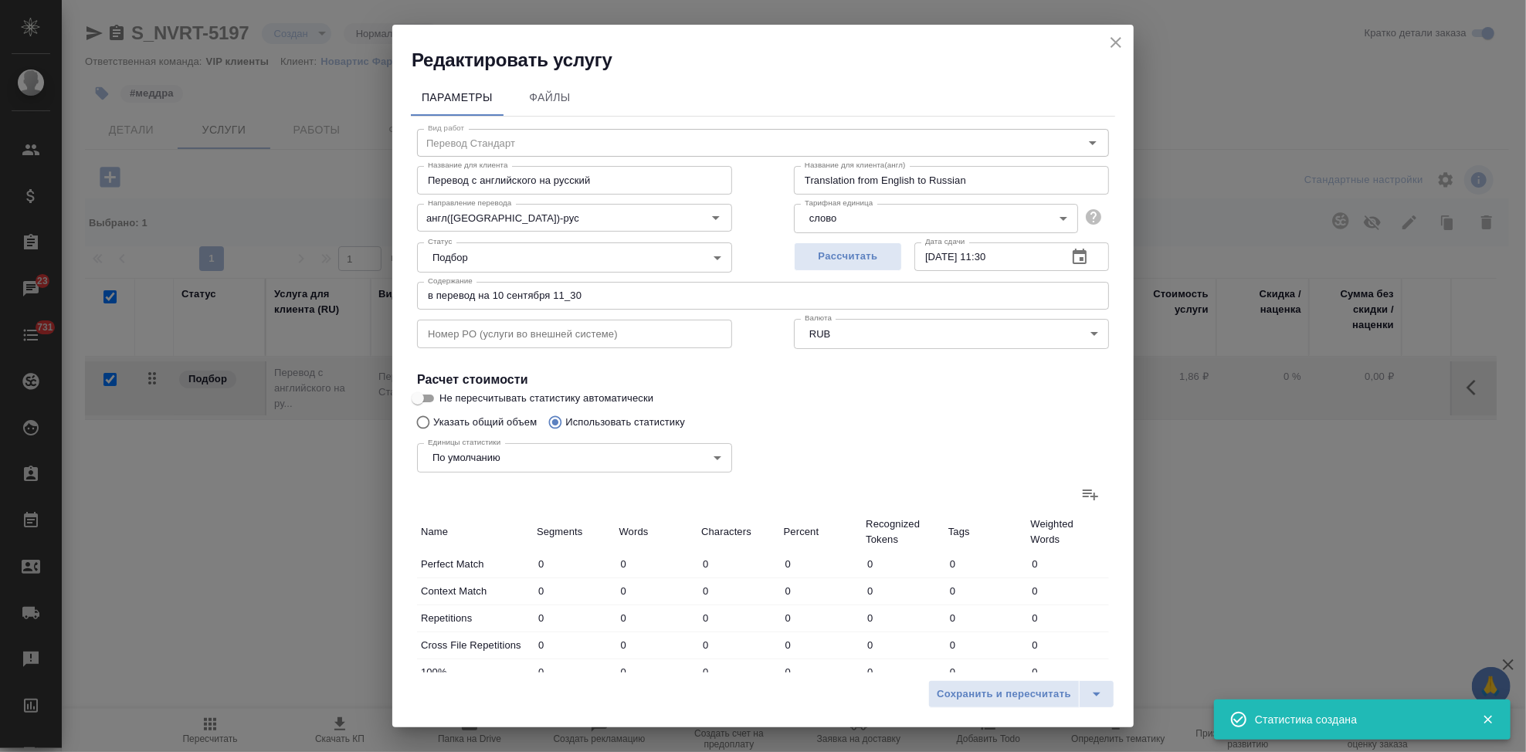
type input "34"
type input "849"
type input "5331"
type input "102"
type input "2103"
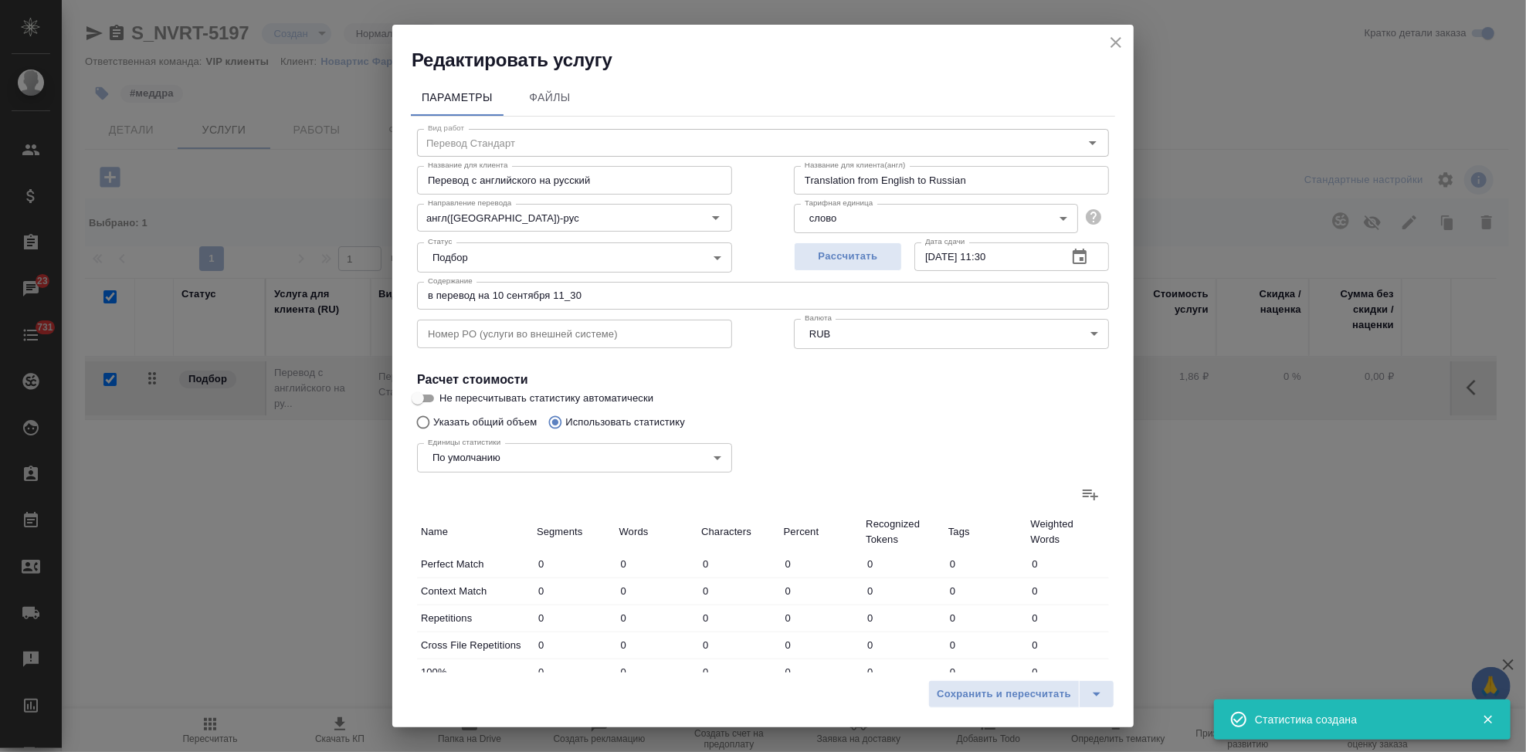
type input "13828"
type input "102"
type input "2103"
type input "13828"
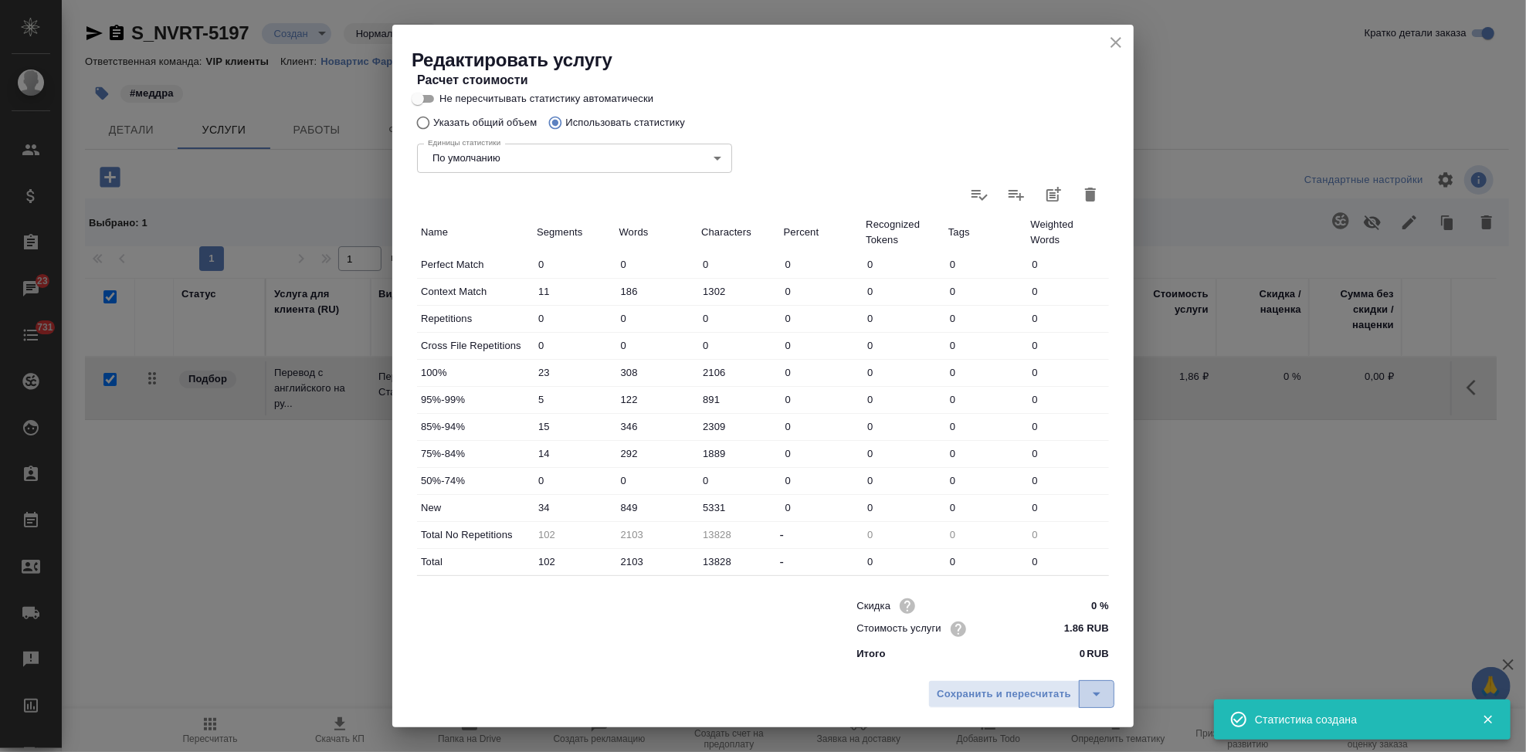
click at [1096, 692] on icon "split button" at bounding box center [1097, 694] width 19 height 19
click at [998, 650] on li "Сохранить" at bounding box center [1024, 662] width 186 height 25
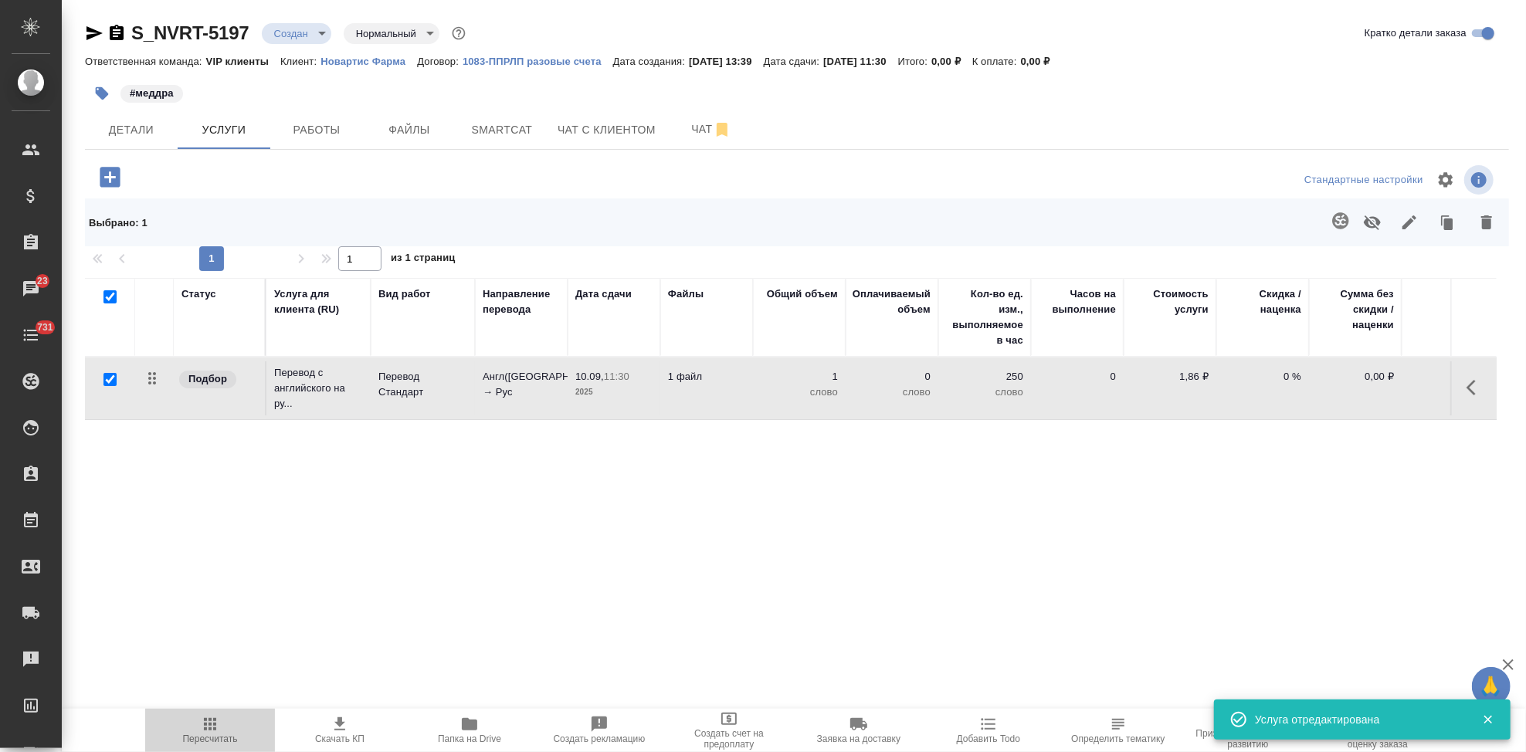
click at [219, 727] on icon "button" at bounding box center [210, 724] width 19 height 19
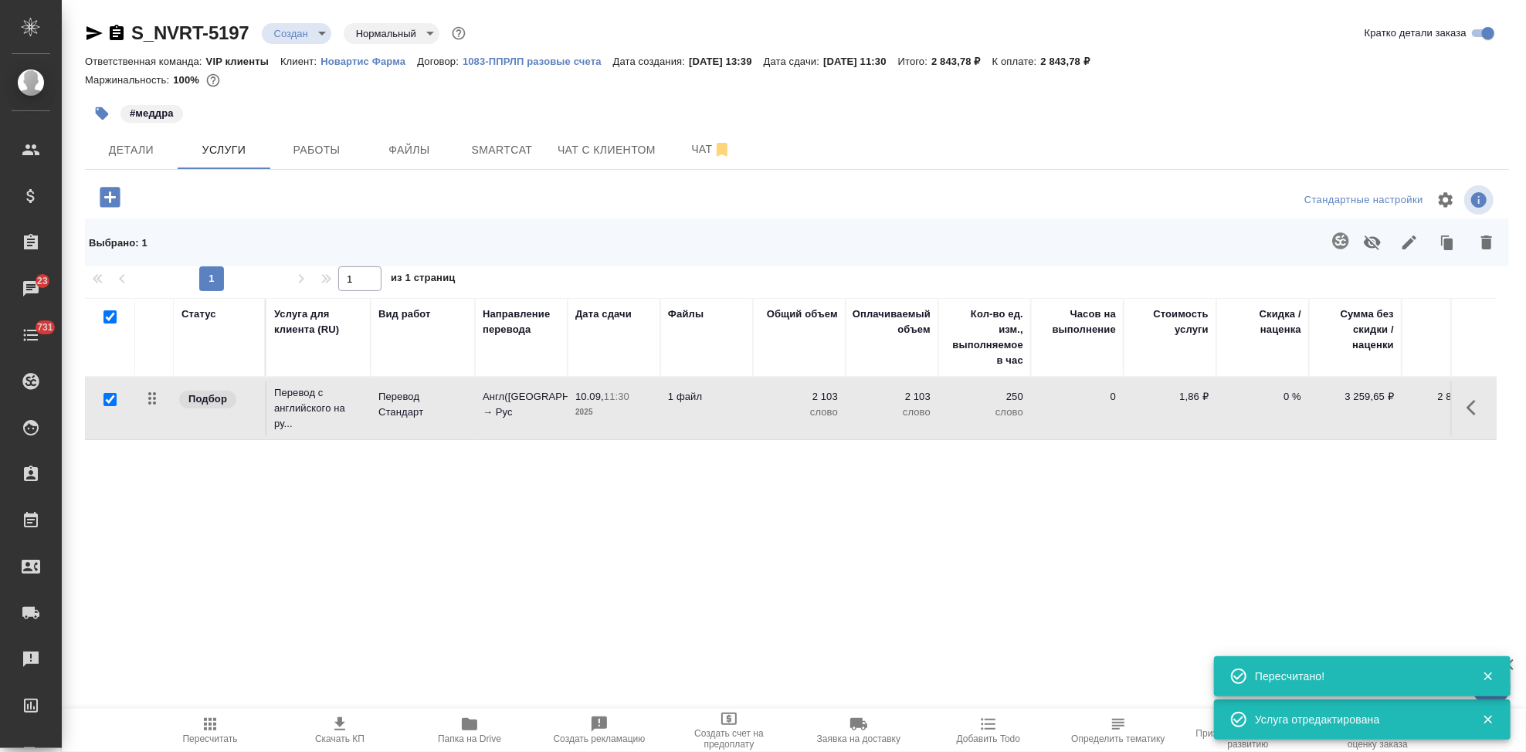
click at [341, 734] on span "Скачать КП" at bounding box center [339, 739] width 49 height 11
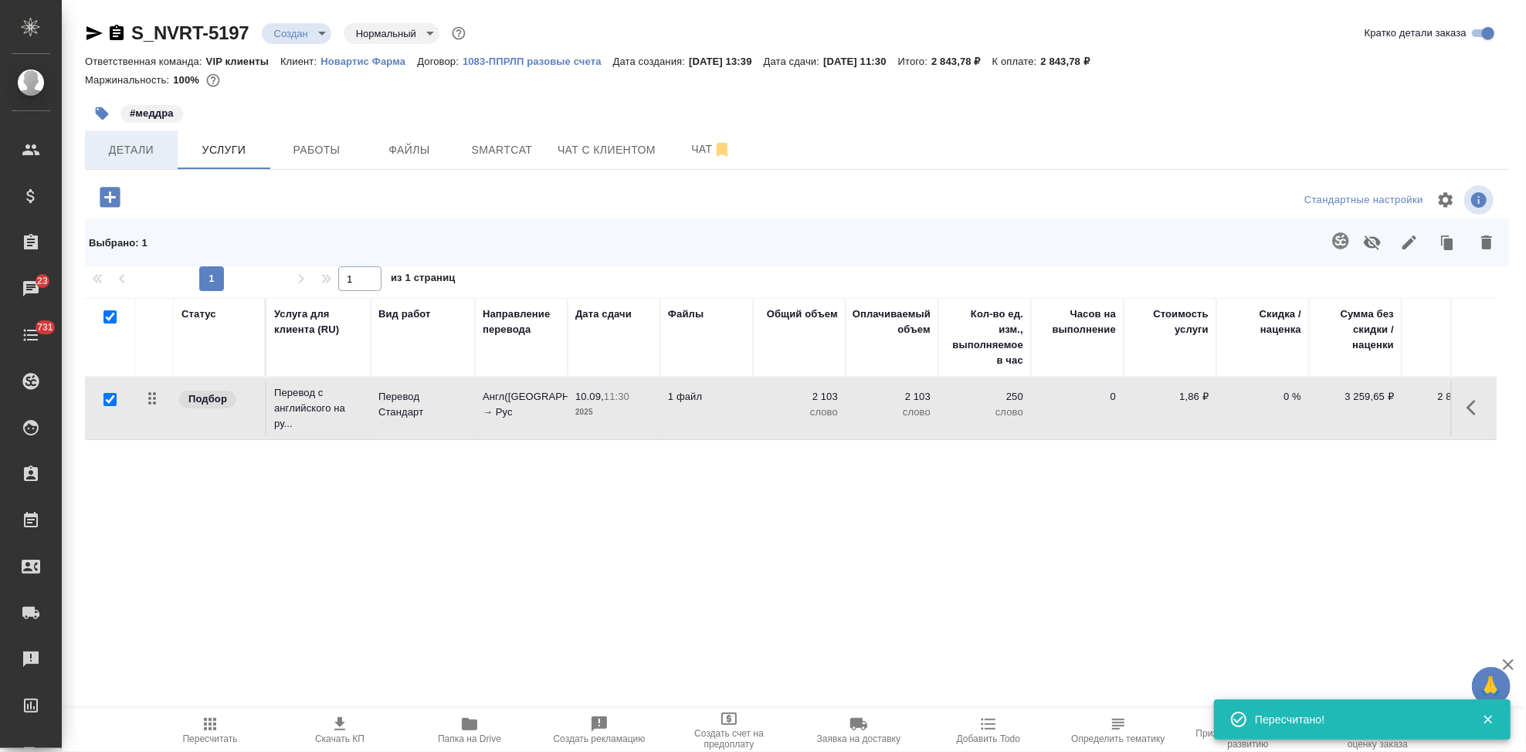
click at [130, 160] on button "Детали" at bounding box center [131, 150] width 93 height 39
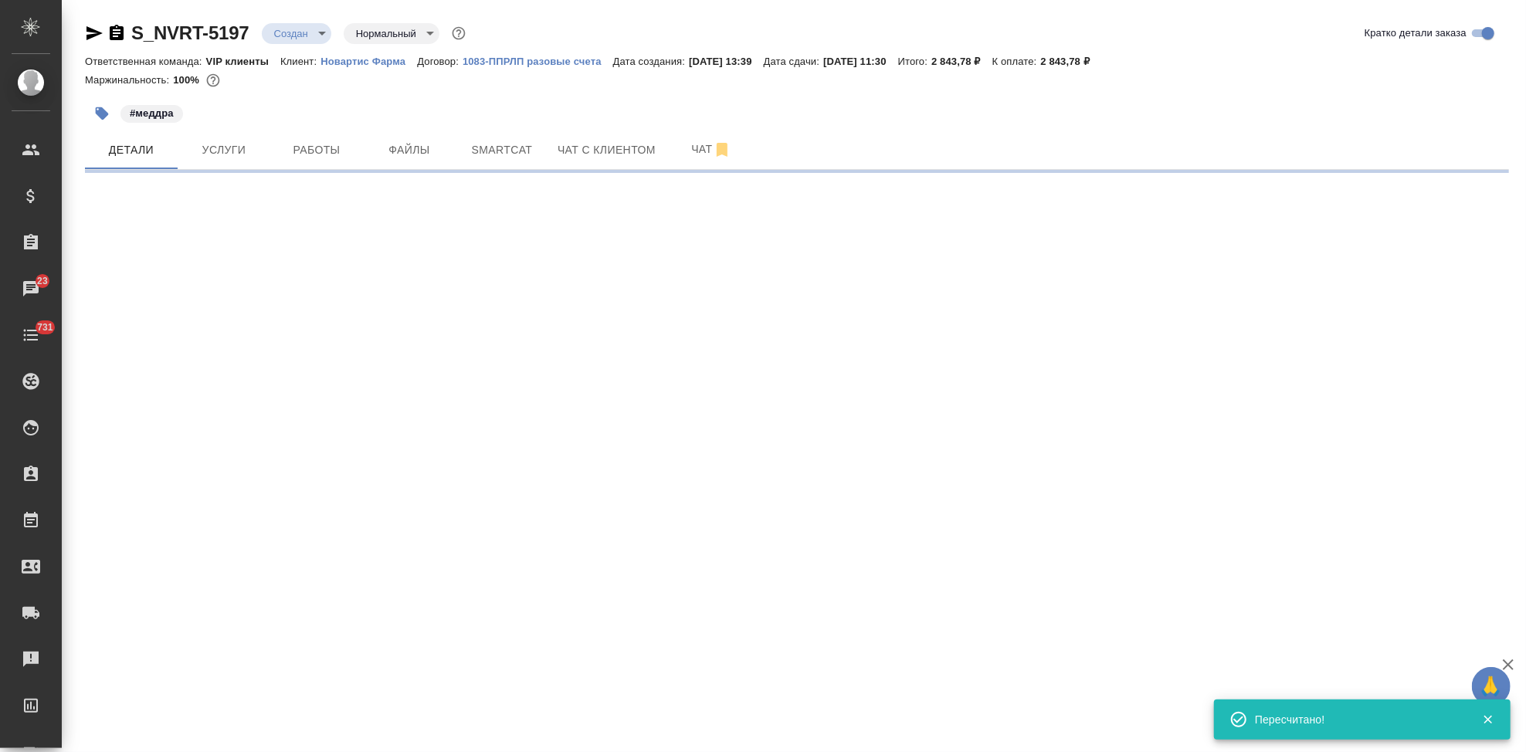
select select "RU"
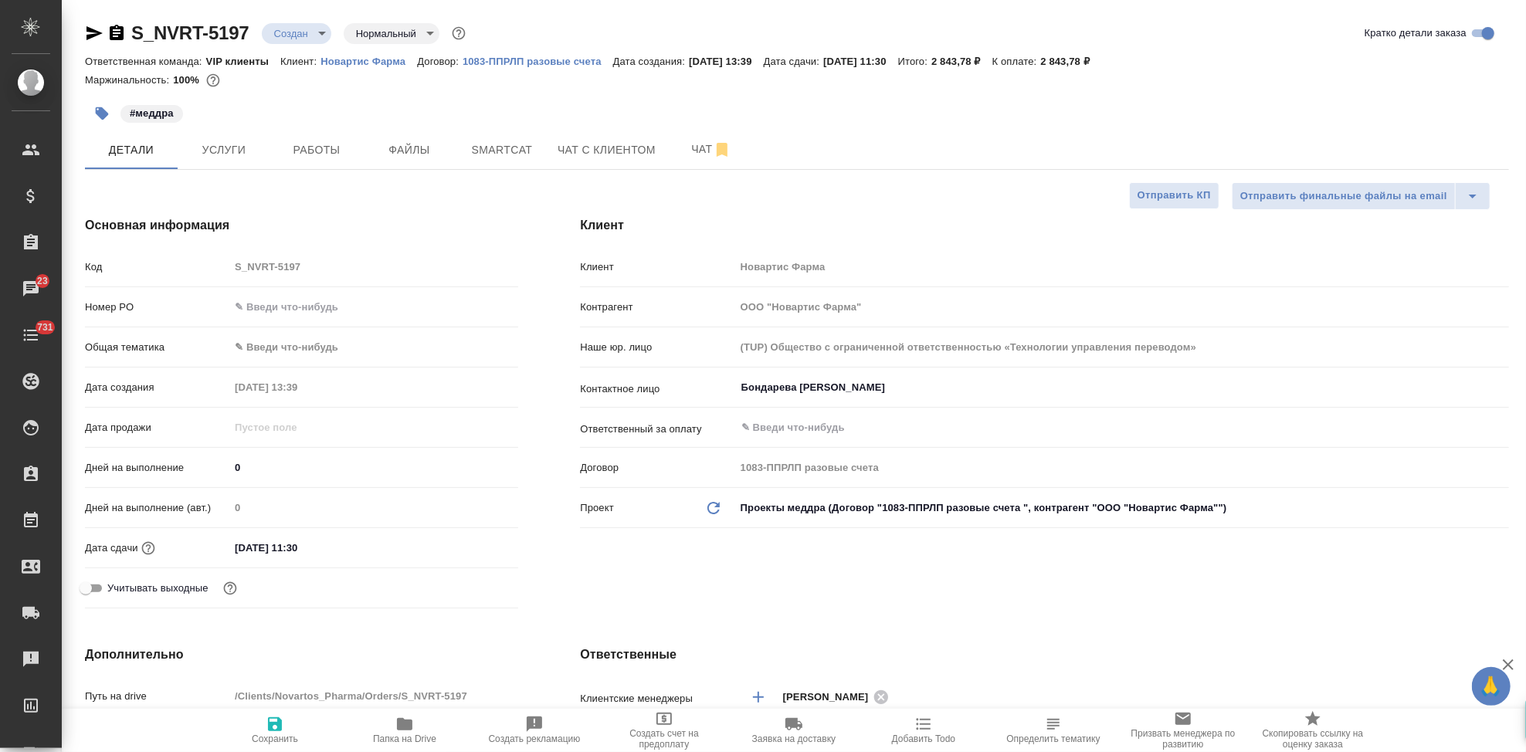
type textarea "x"
click at [904, 381] on input "Бондарева Елизавета" at bounding box center [1096, 387] width 713 height 19
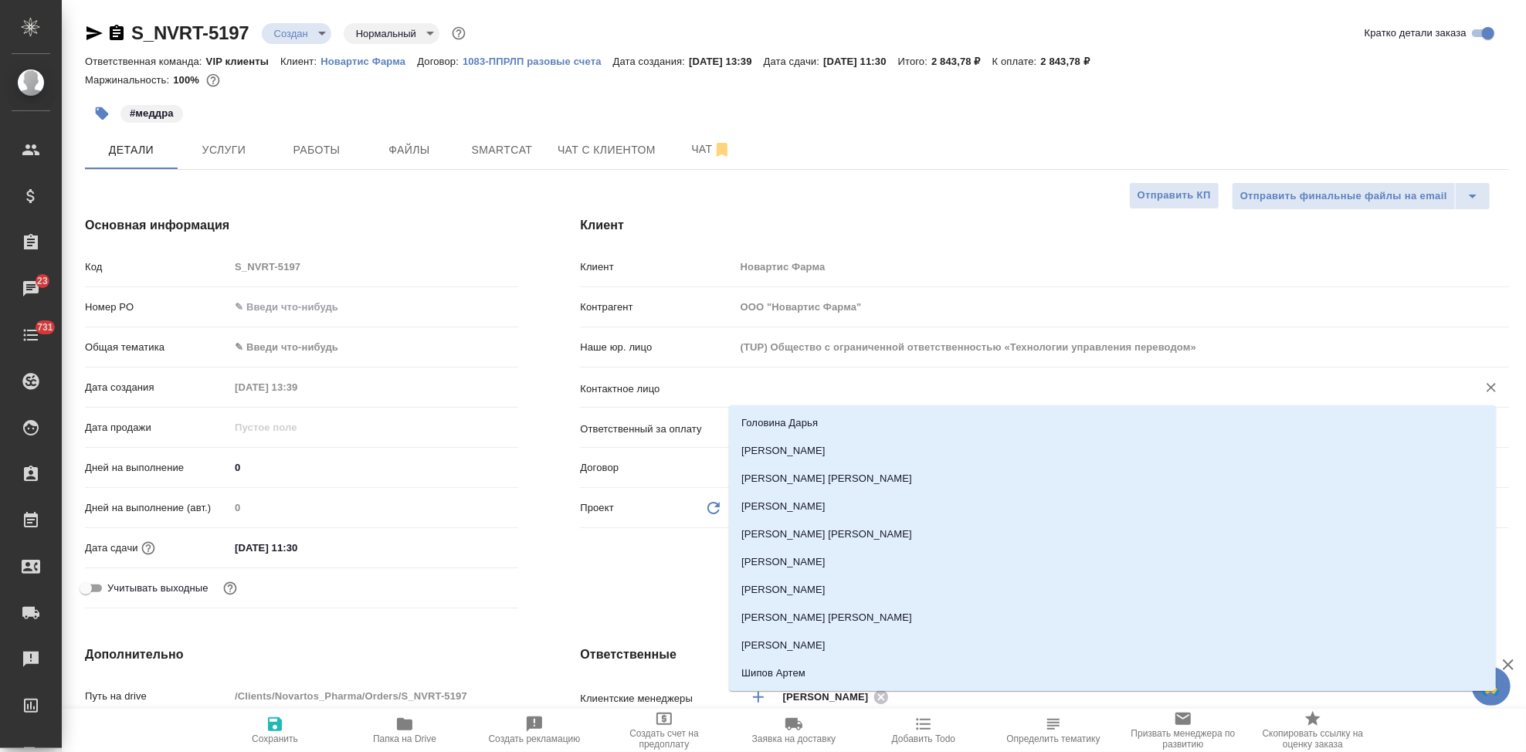
type textarea "x"
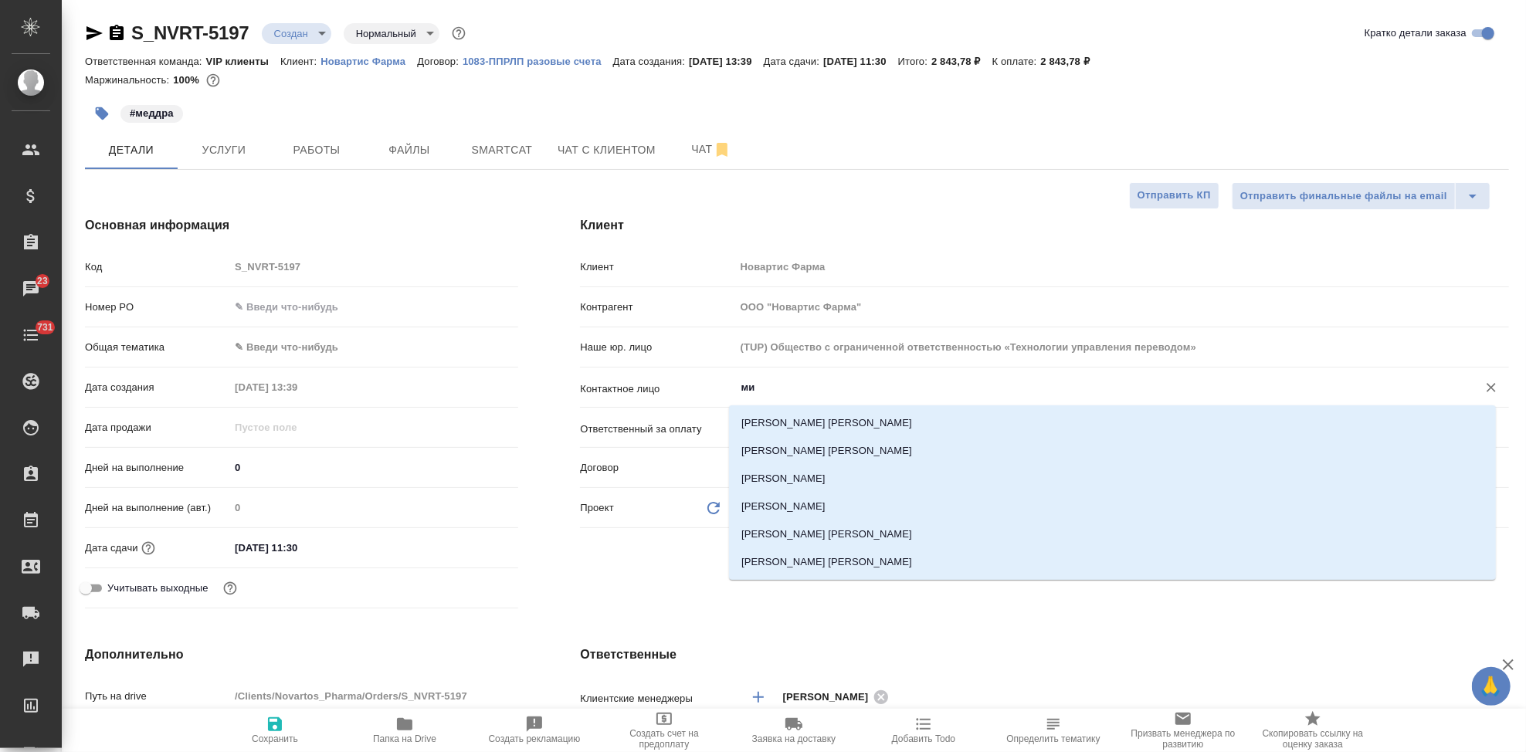
type input "м"
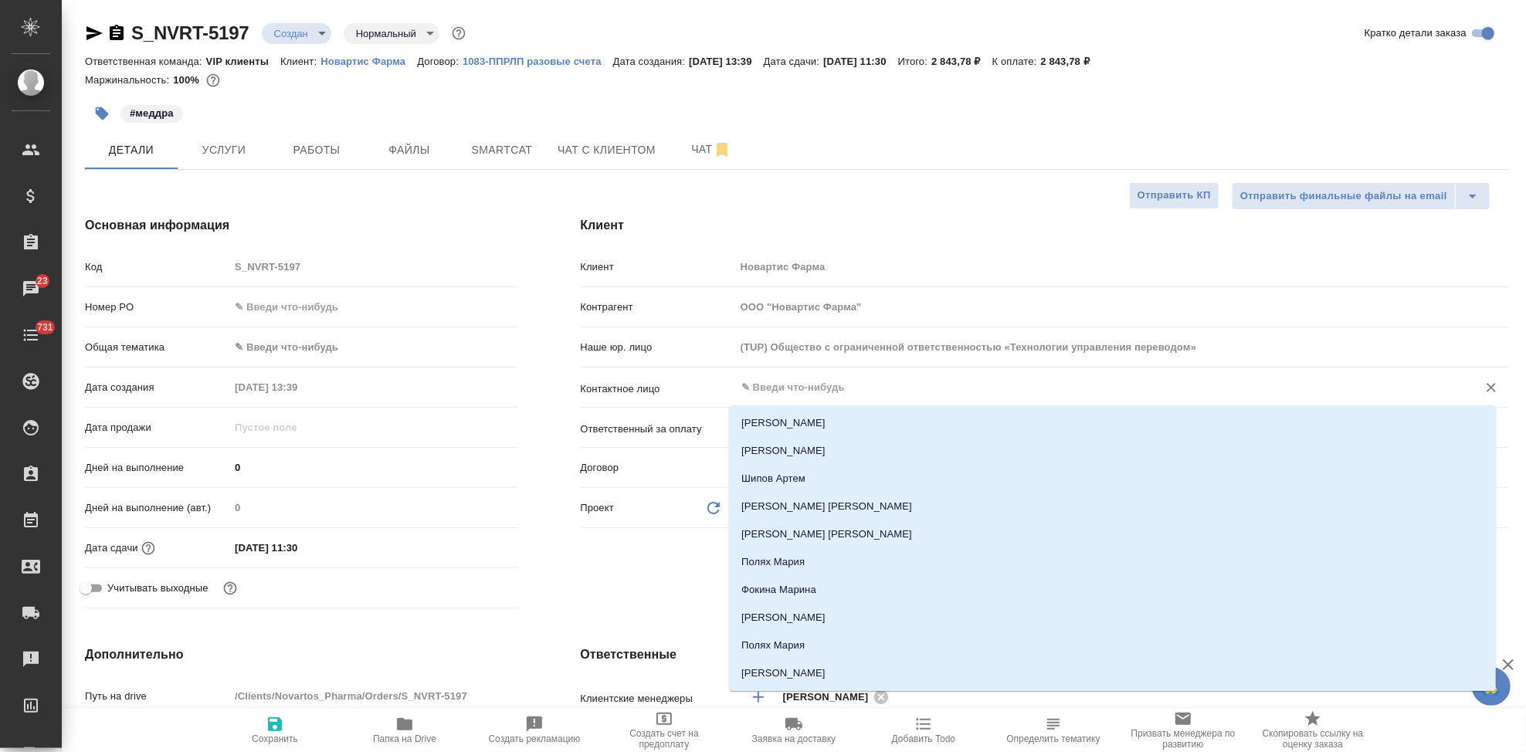
type input "м"
type textarea "x"
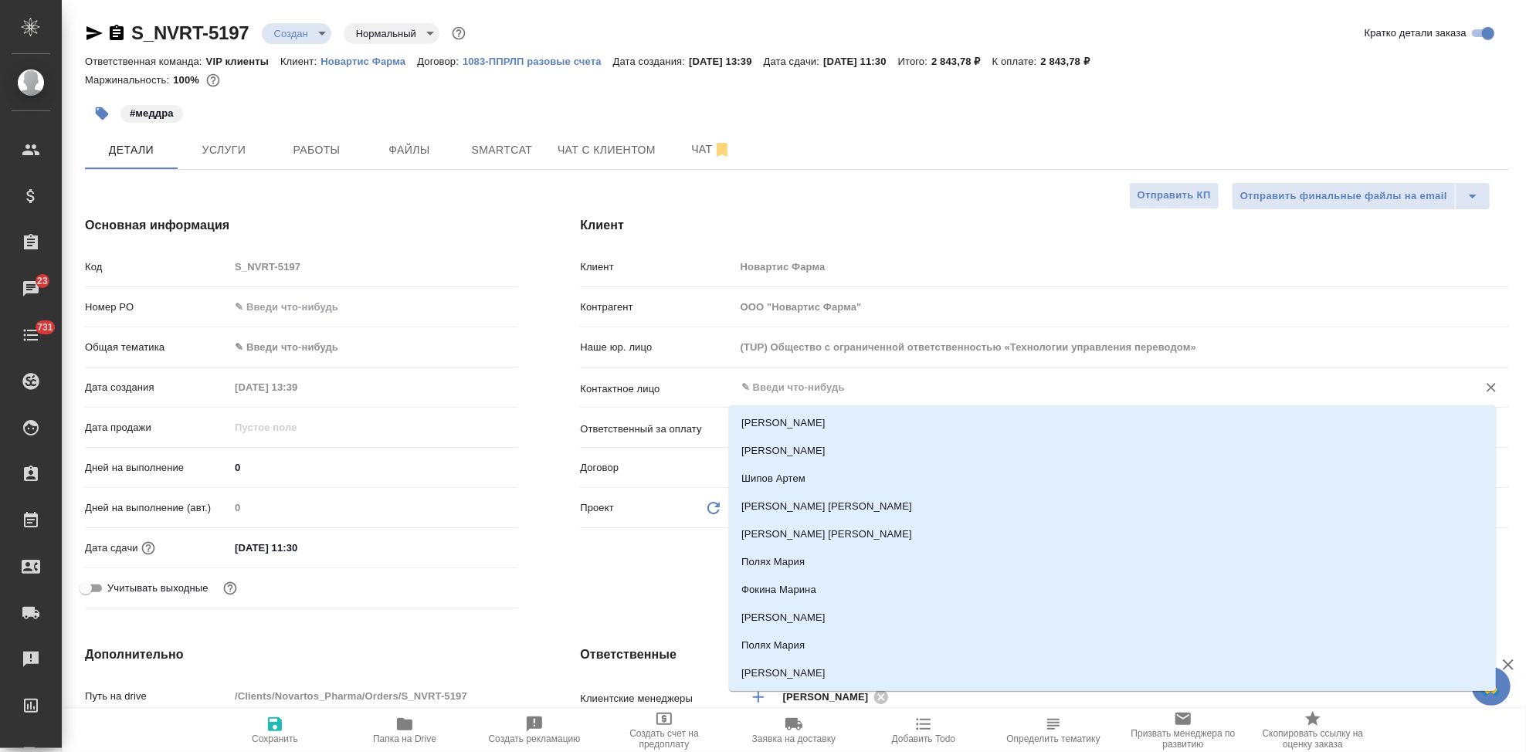
type textarea "x"
type input "м"
type input "с"
type textarea "x"
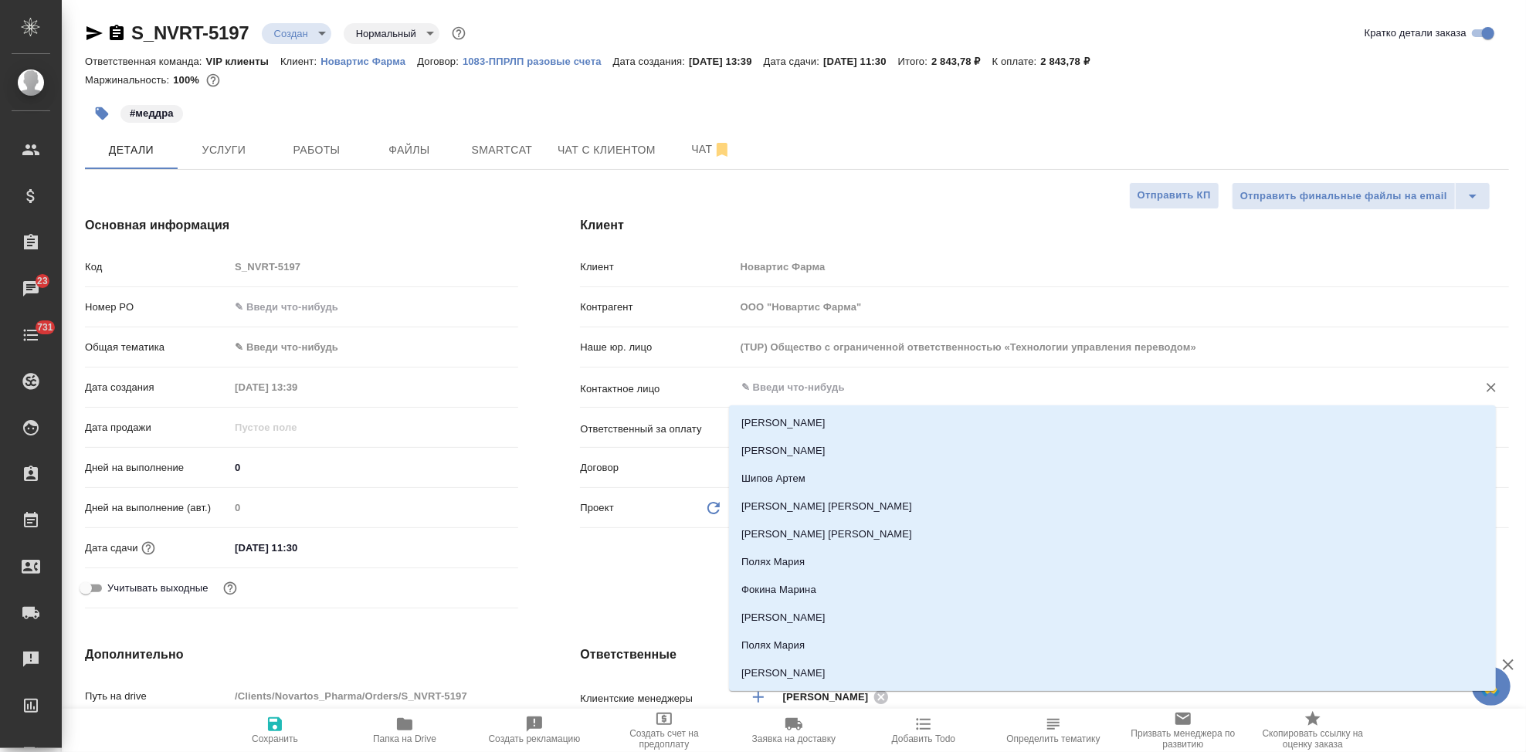
type textarea "x"
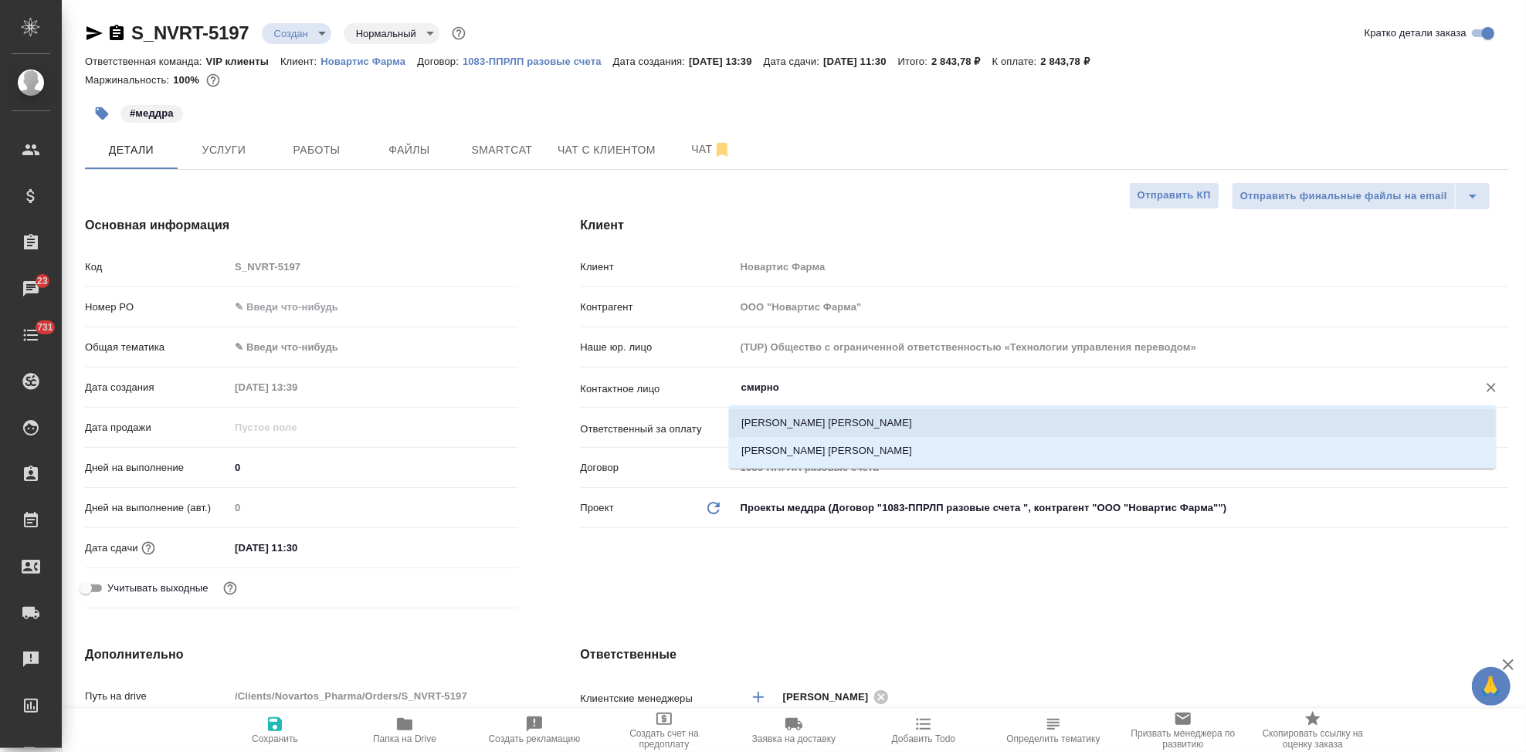
click at [865, 438] on li "Смирнова Екатерина" at bounding box center [1112, 451] width 767 height 28
type input "Смирнова Екатерина"
type textarea "x"
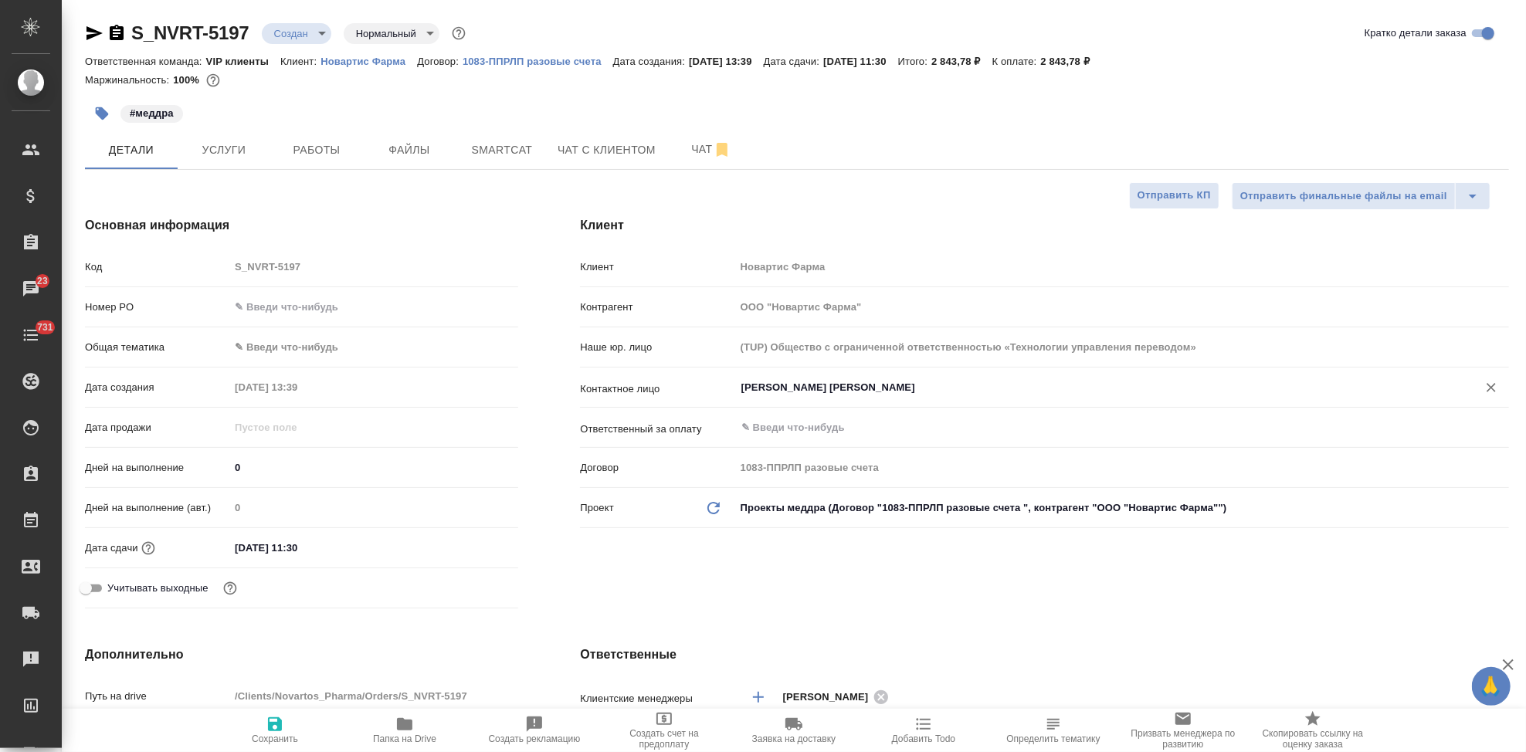
type input "Смирнова Екатерина"
click at [280, 734] on span "Сохранить" at bounding box center [275, 739] width 46 height 11
type textarea "x"
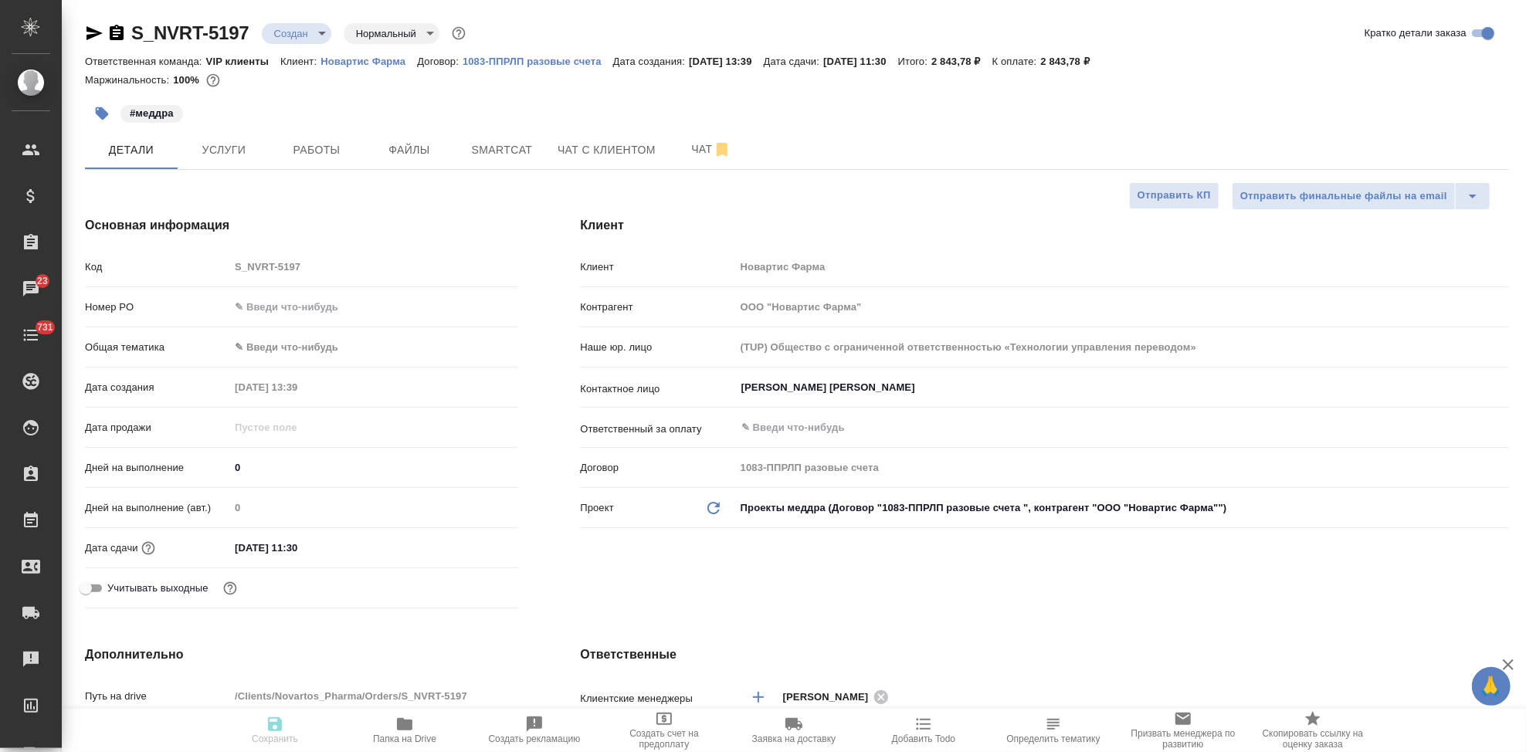
type textarea "x"
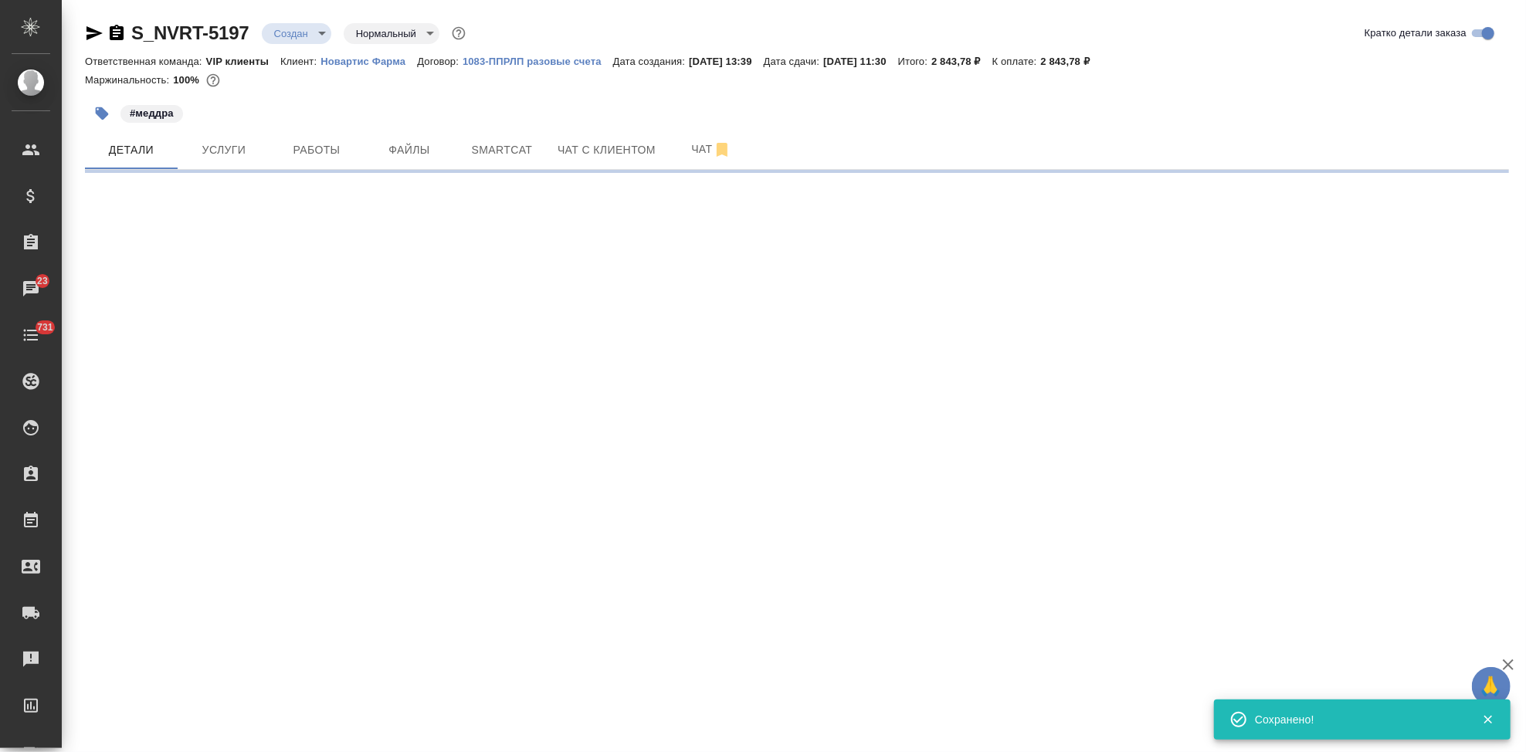
select select "RU"
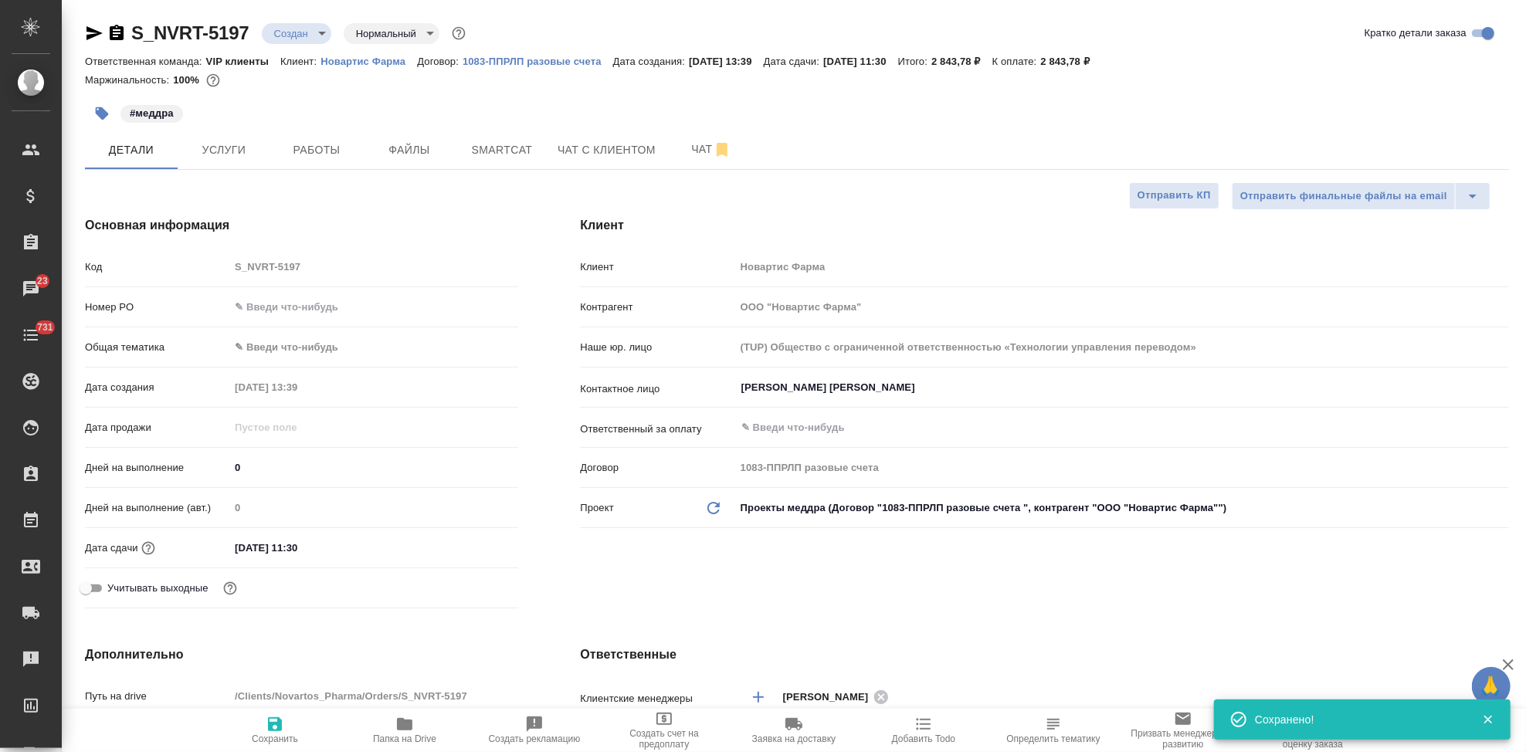
type textarea "x"
click at [251, 169] on button "Услуги" at bounding box center [224, 150] width 93 height 39
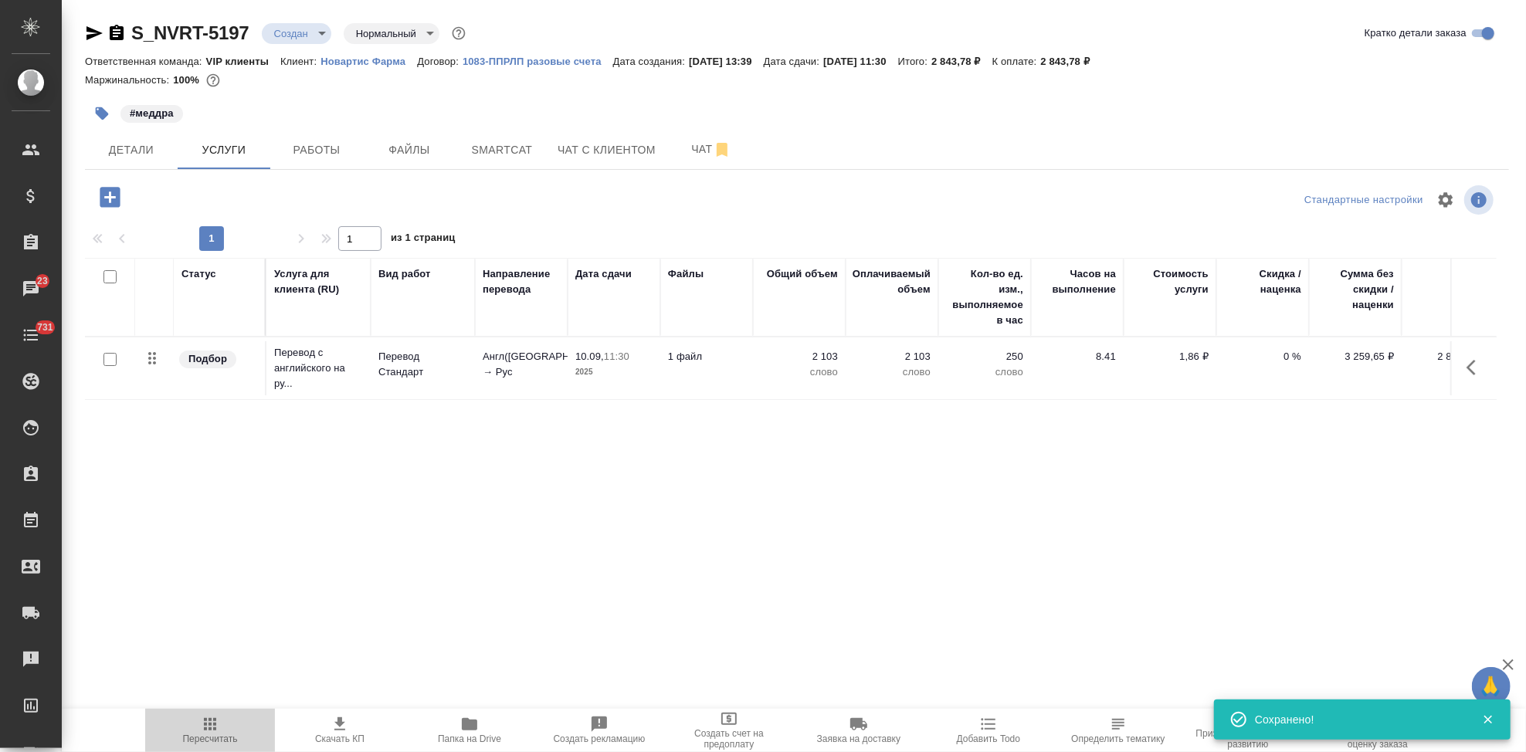
click at [206, 738] on span "Пересчитать" at bounding box center [210, 739] width 55 height 11
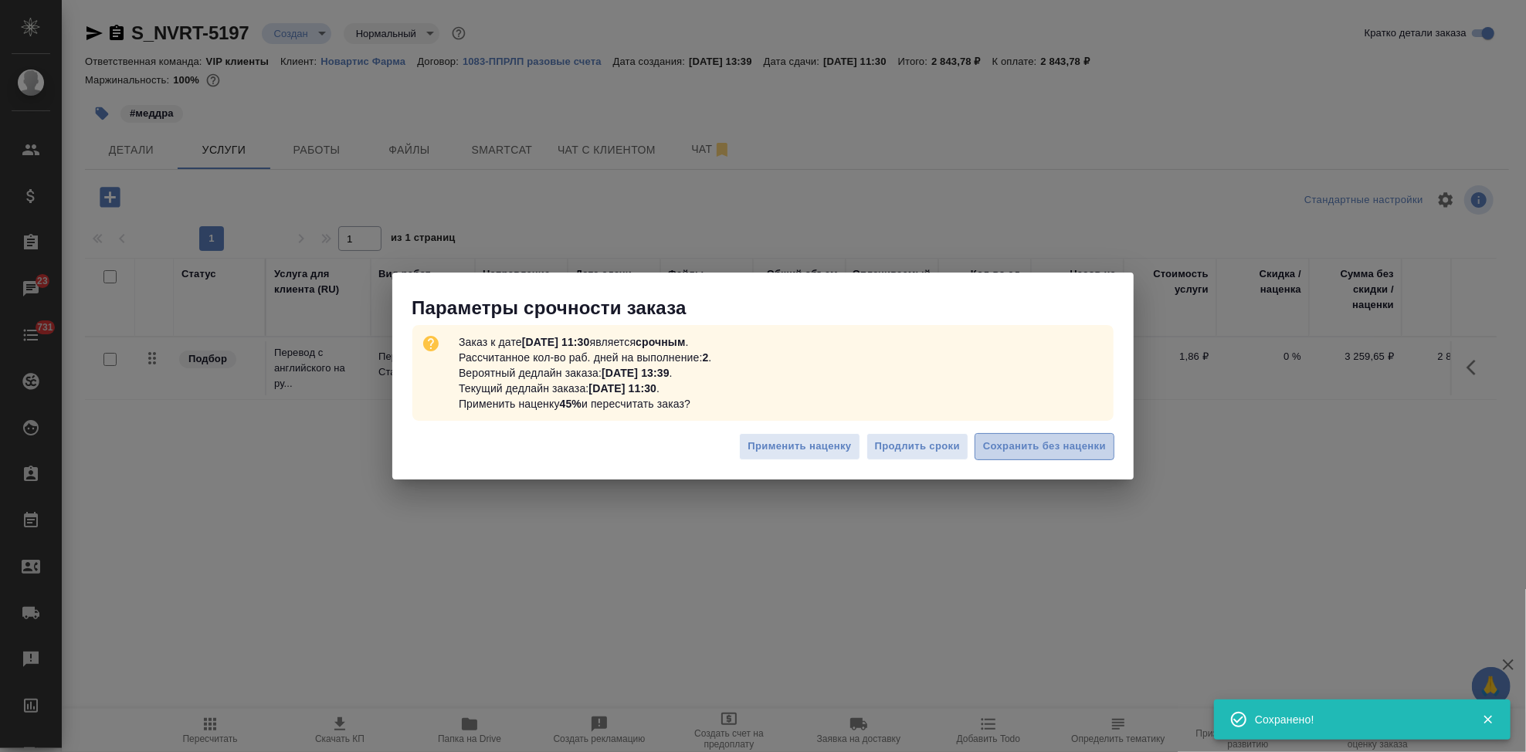
click at [1063, 455] on span "Сохранить без наценки" at bounding box center [1044, 447] width 123 height 18
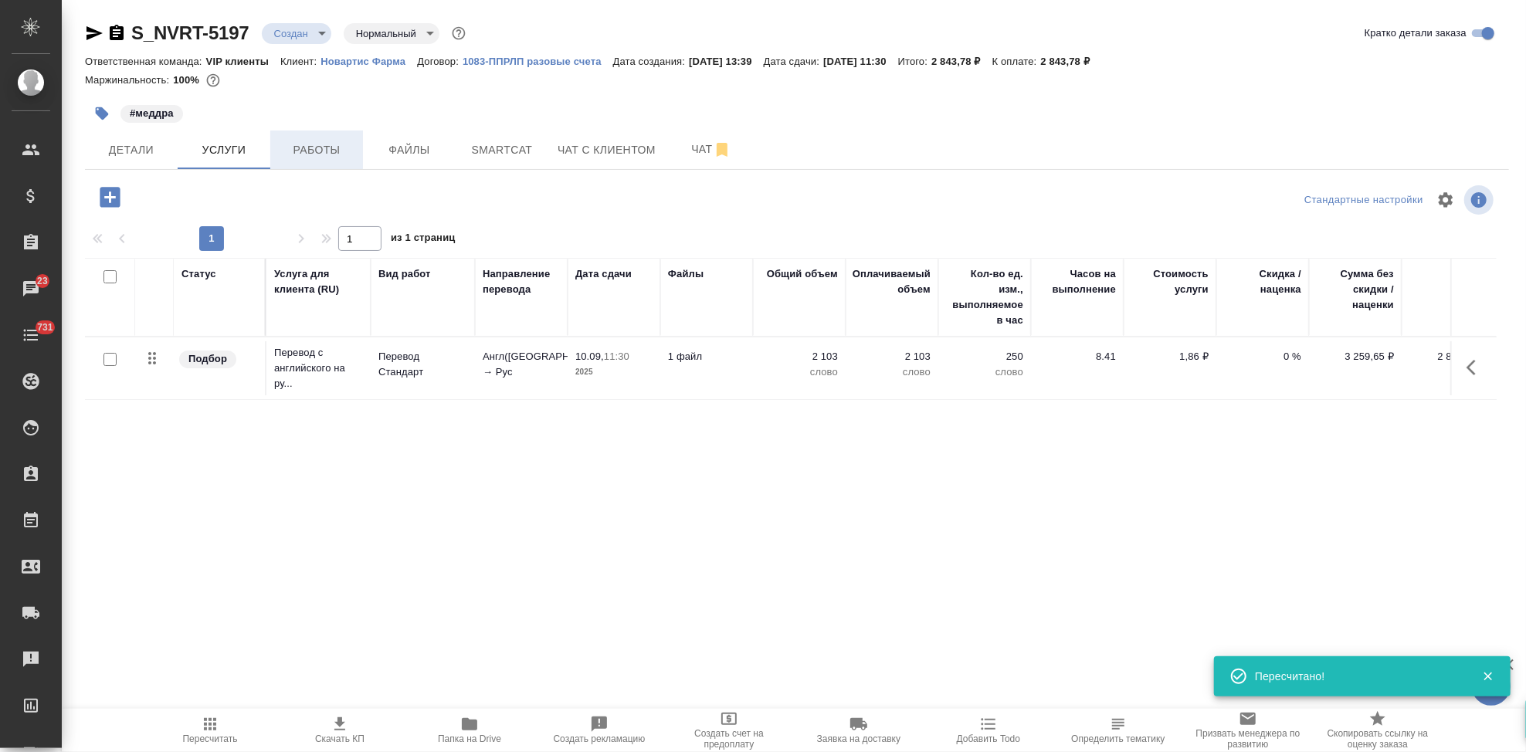
type input "urgent"
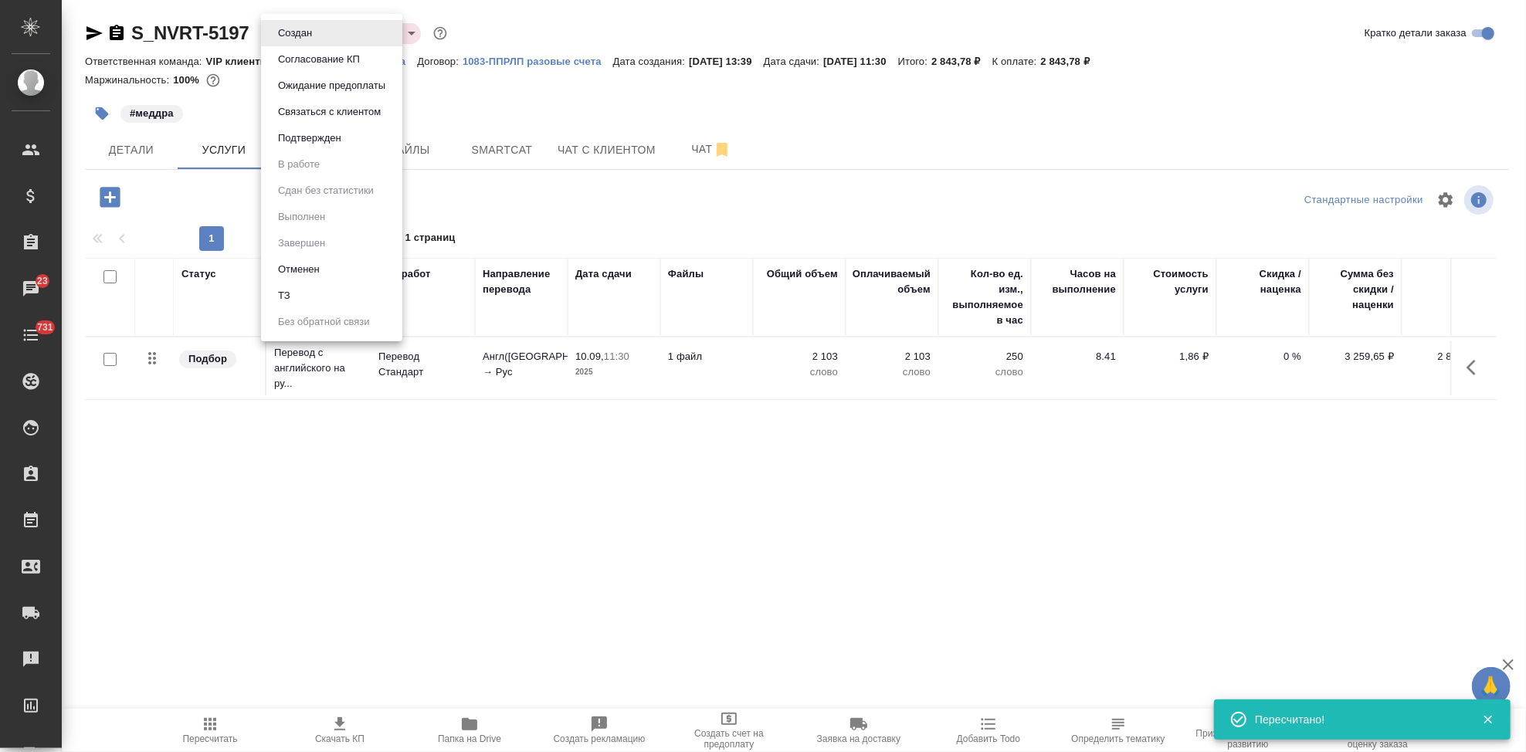
click at [314, 36] on body "🙏 .cls-1 fill:#fff; AWATERA Kabargina Anna Клиенты Спецификации Заказы 23 Чаты …" at bounding box center [763, 376] width 1526 height 752
click at [310, 140] on button "Подтвержден" at bounding box center [309, 138] width 73 height 17
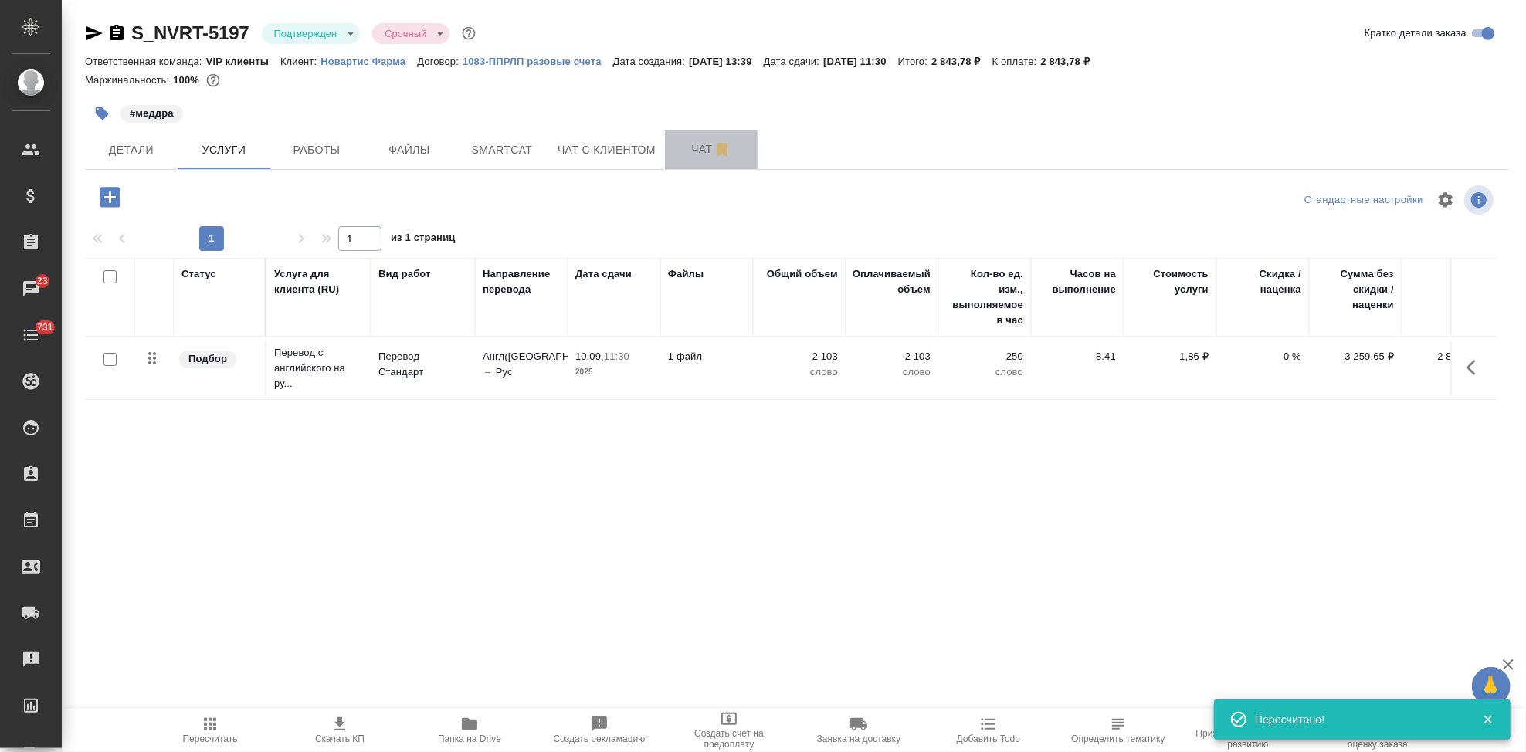
click at [686, 149] on span "Чат" at bounding box center [711, 149] width 74 height 19
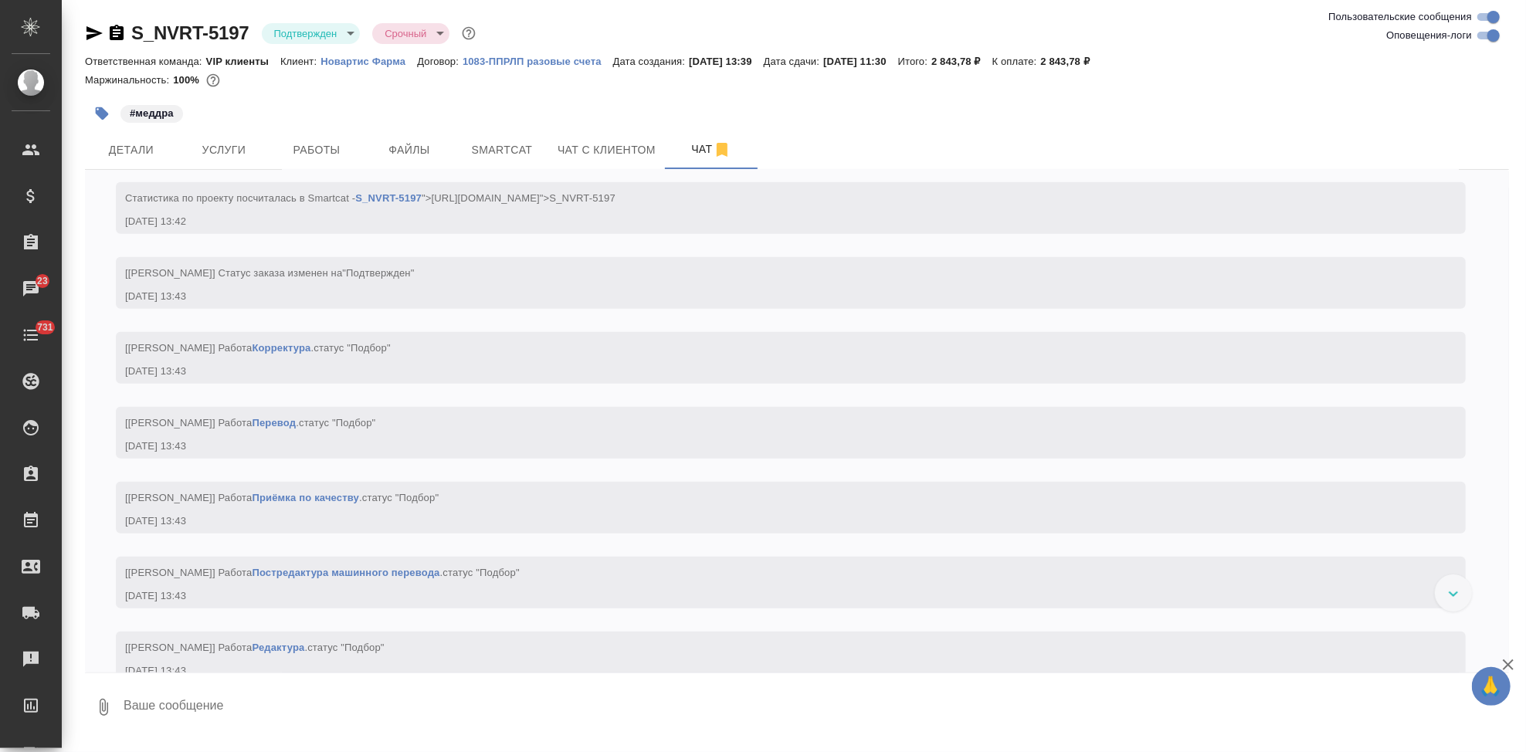
click at [236, 718] on textarea at bounding box center [815, 707] width 1387 height 53
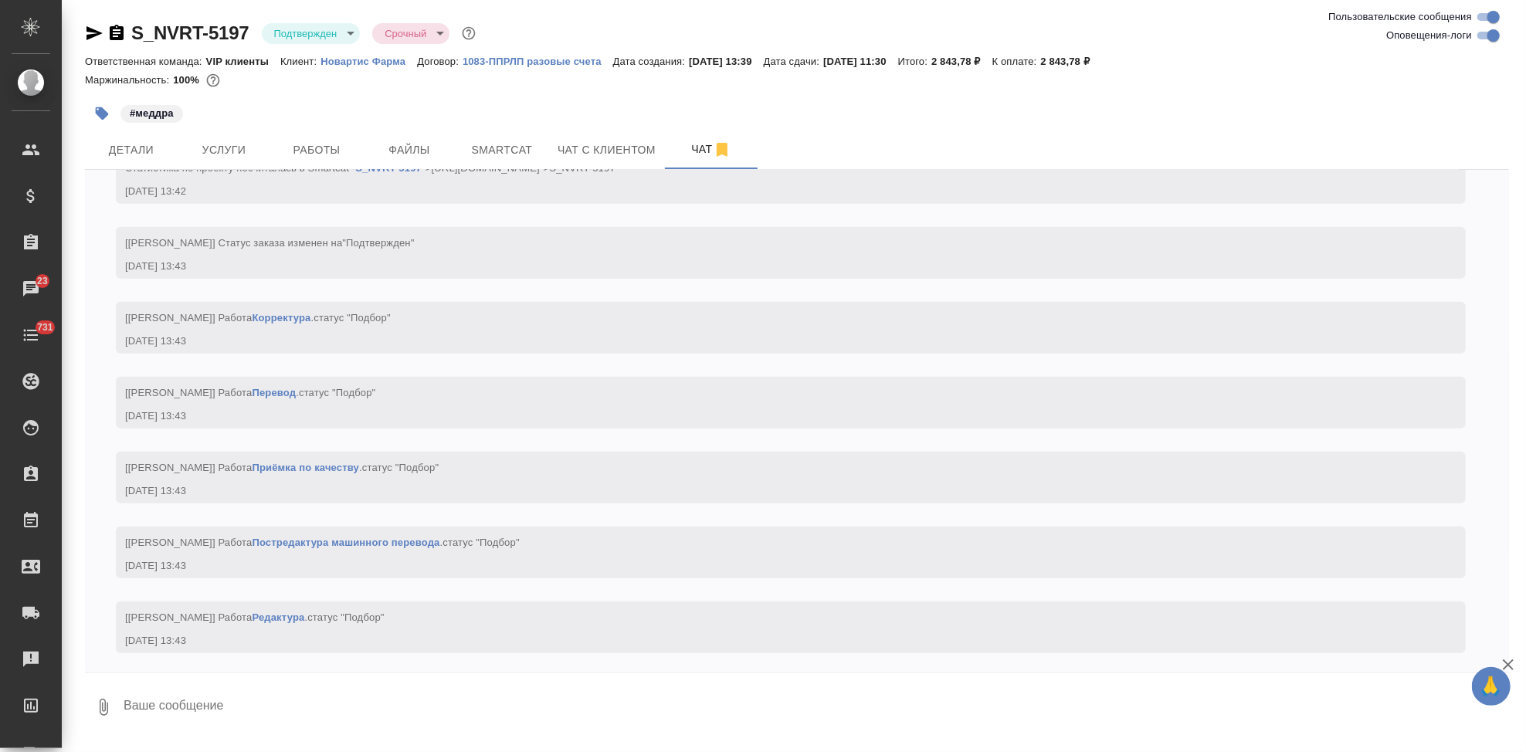
scroll to position [1013, 0]
type textarea """
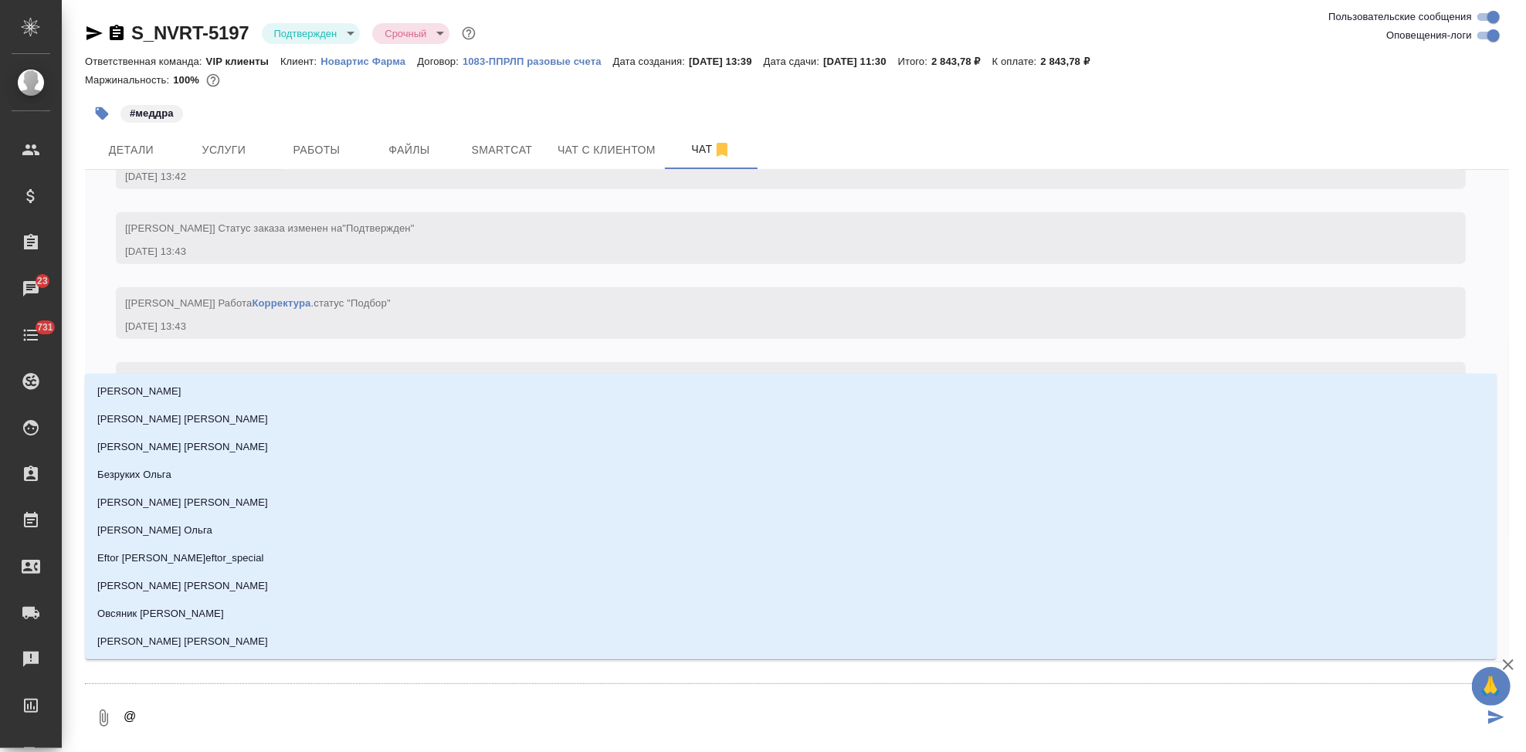
type textarea "@U"
type input "U"
type textarea "@UU"
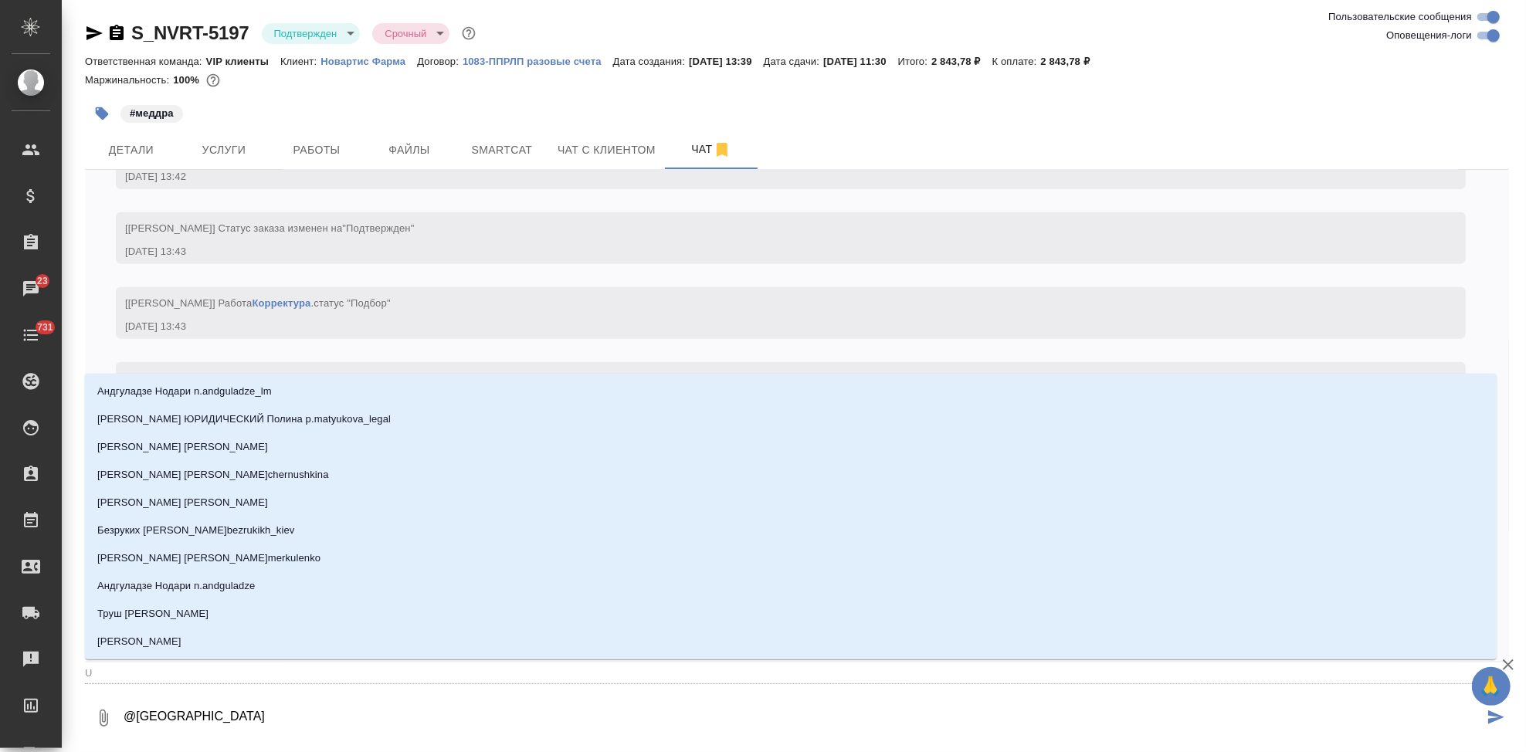
type input "UU"
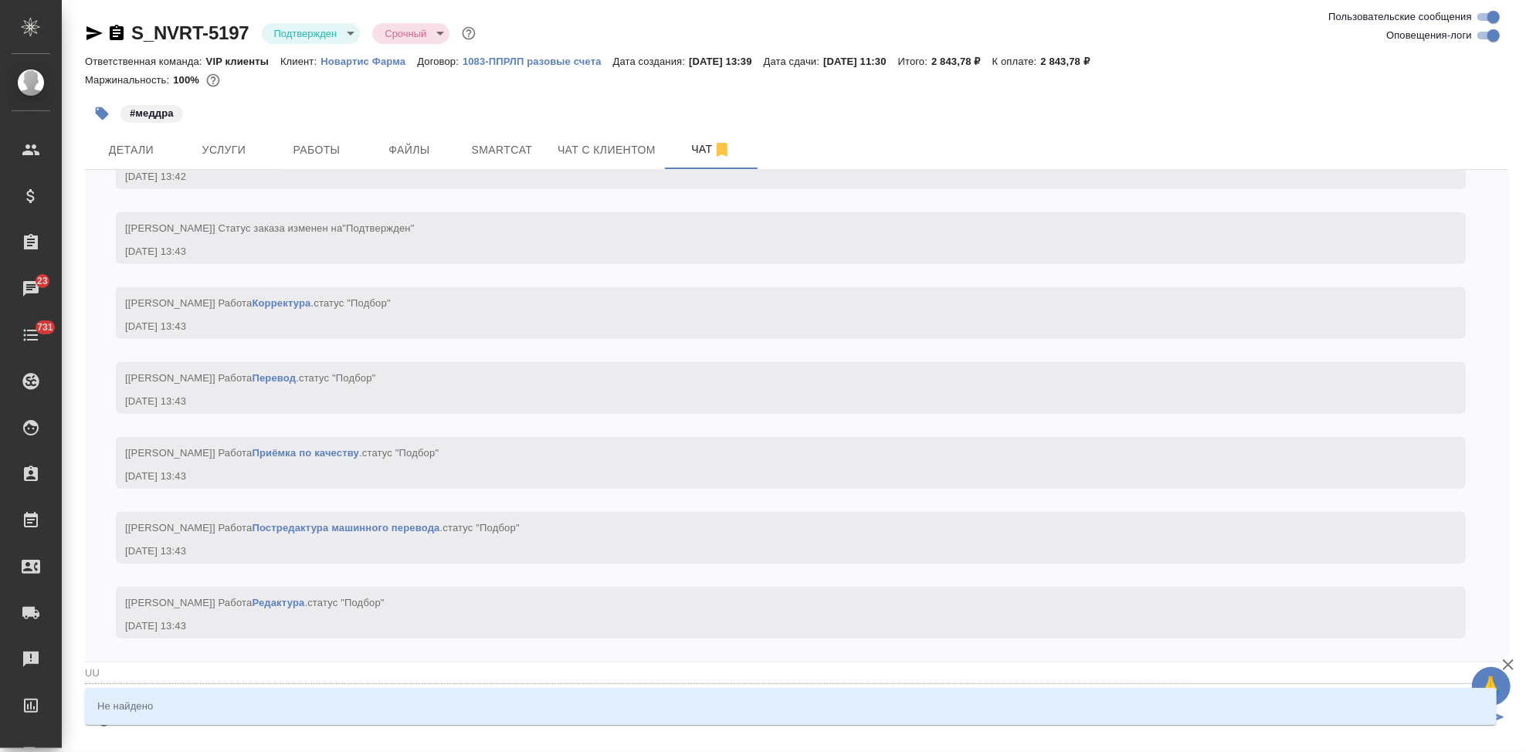
type textarea "@U"
type input "U"
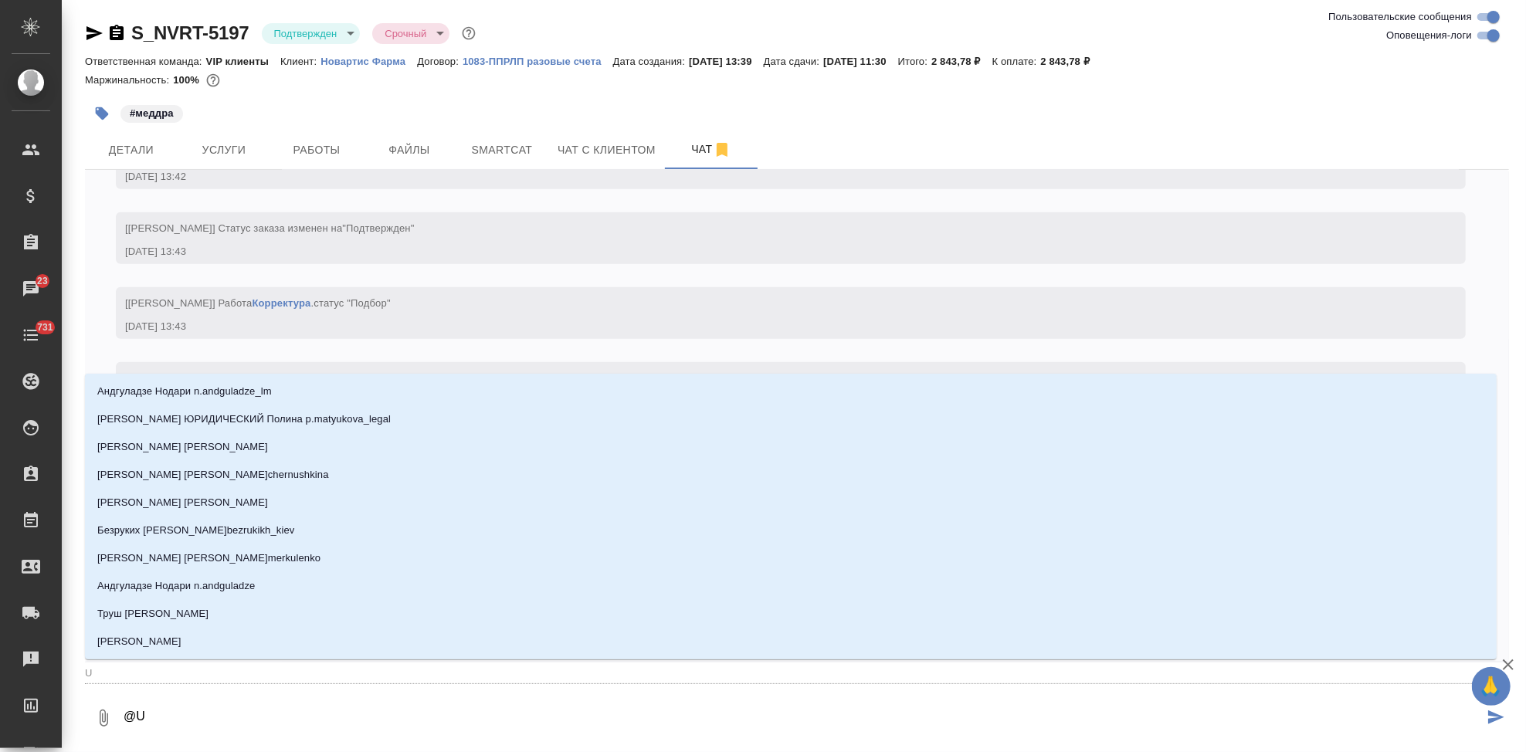
type textarea "@"
type textarea "@г"
type input "г"
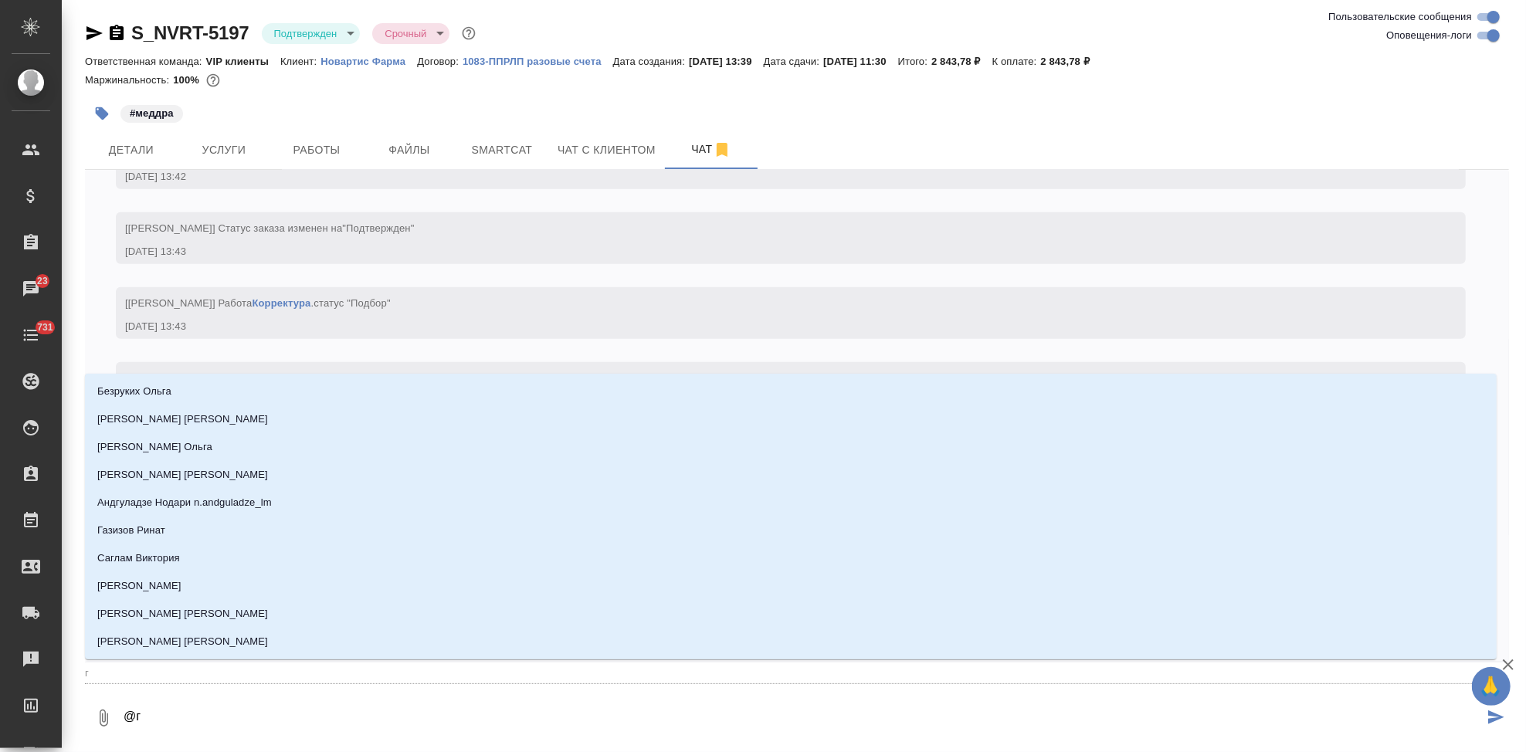
type textarea "@гр"
type input "гр"
type textarea "@гра"
type input "гра"
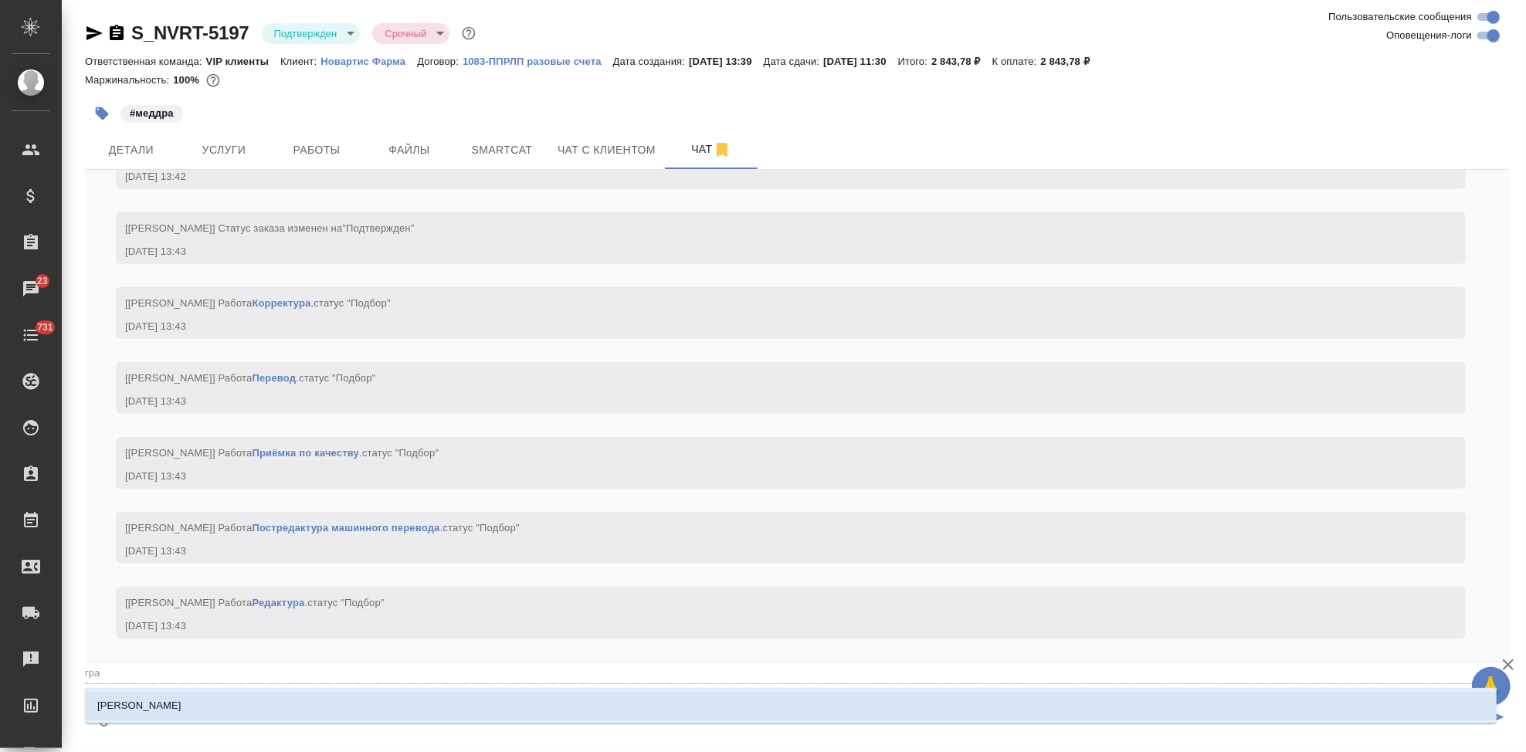
click at [260, 708] on li "Грабко Мария" at bounding box center [791, 706] width 1412 height 28
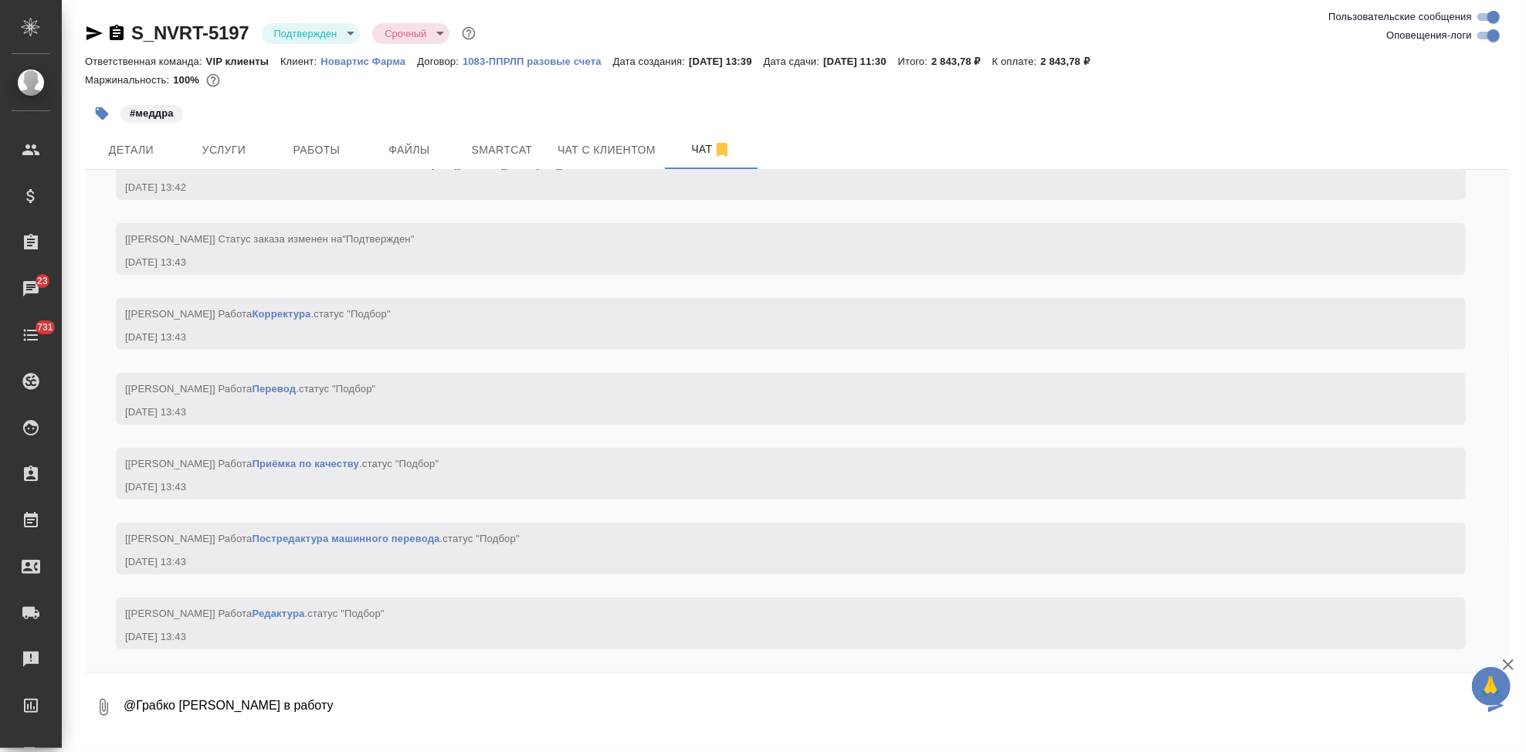
type textarea "@Грабко Мария в работу"
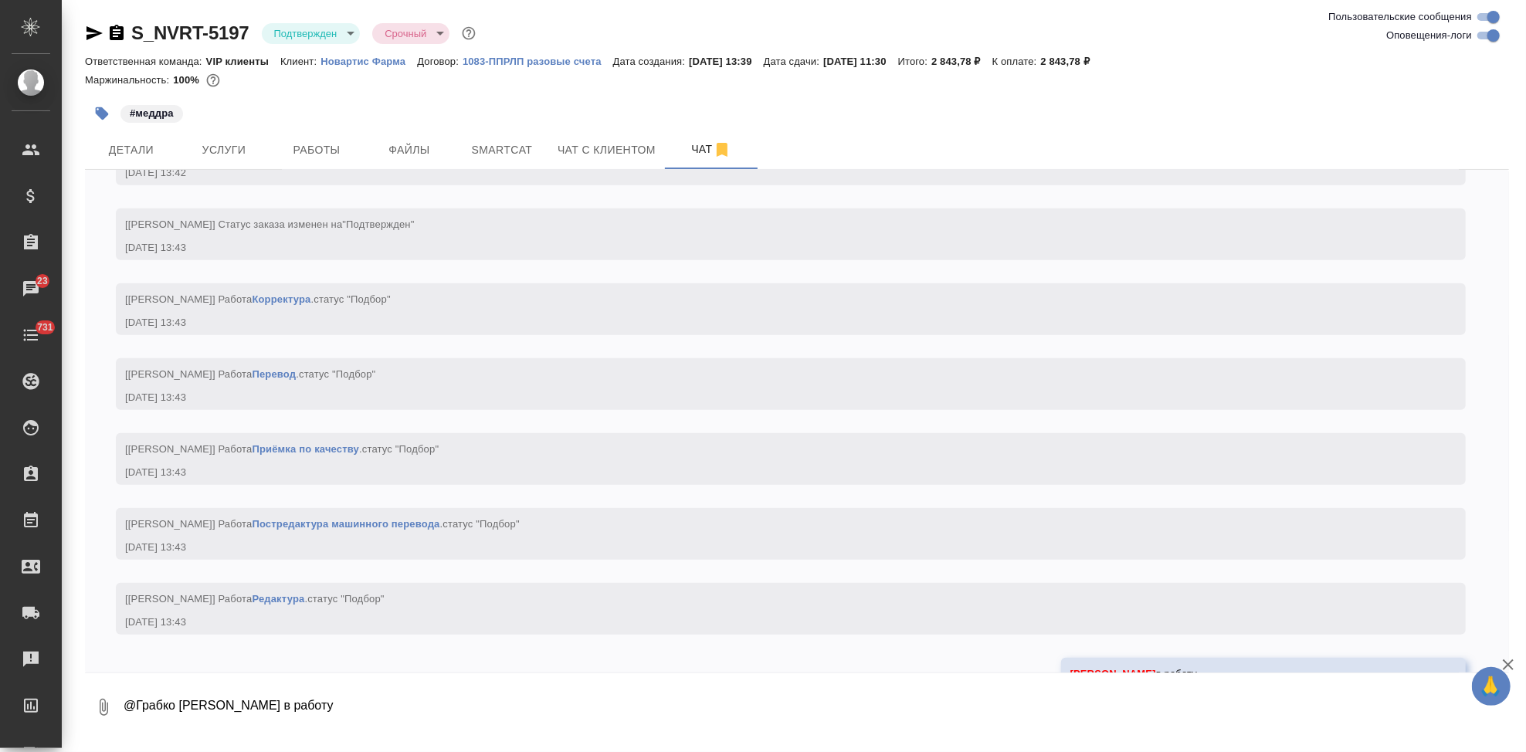
scroll to position [1088, 0]
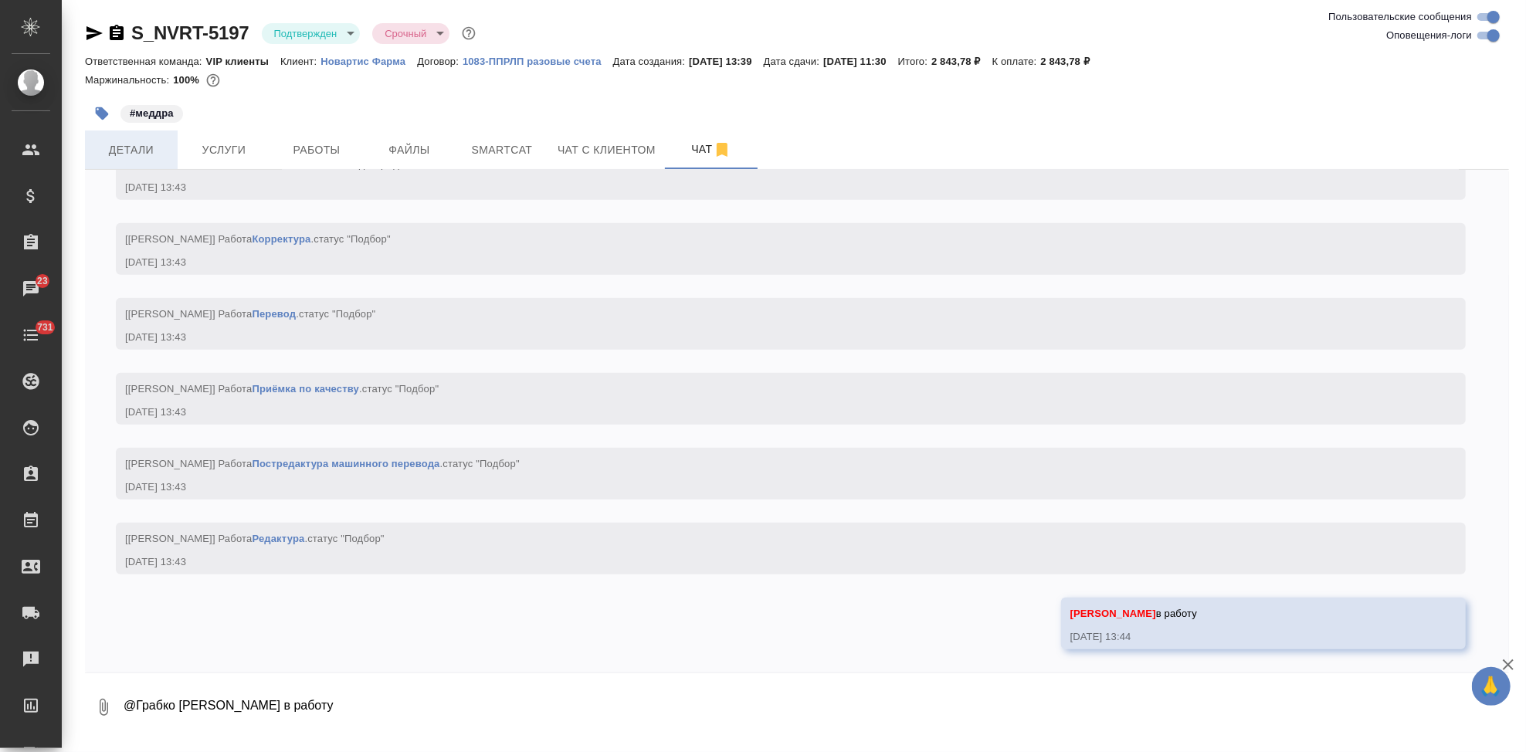
click at [125, 159] on button "Детали" at bounding box center [131, 150] width 93 height 39
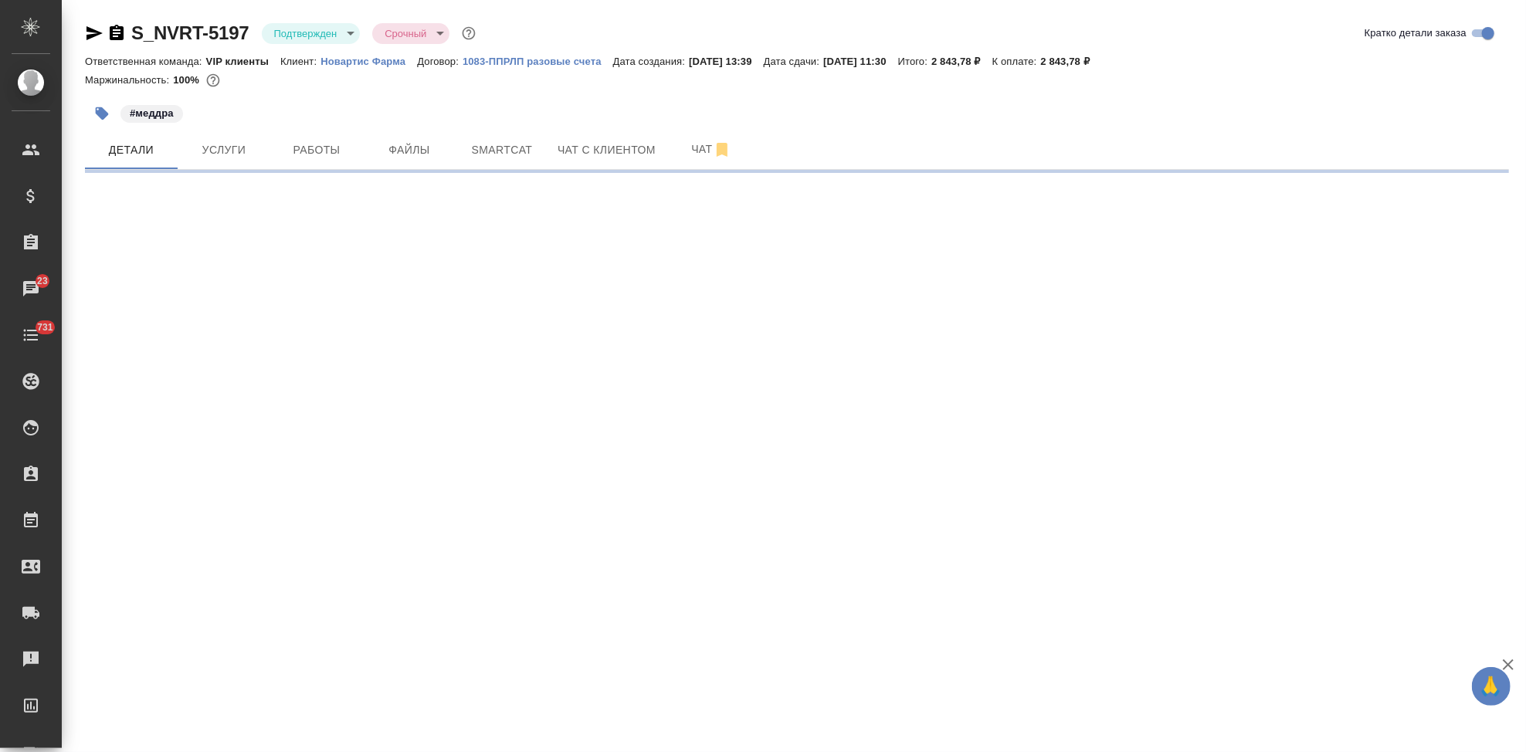
select select "RU"
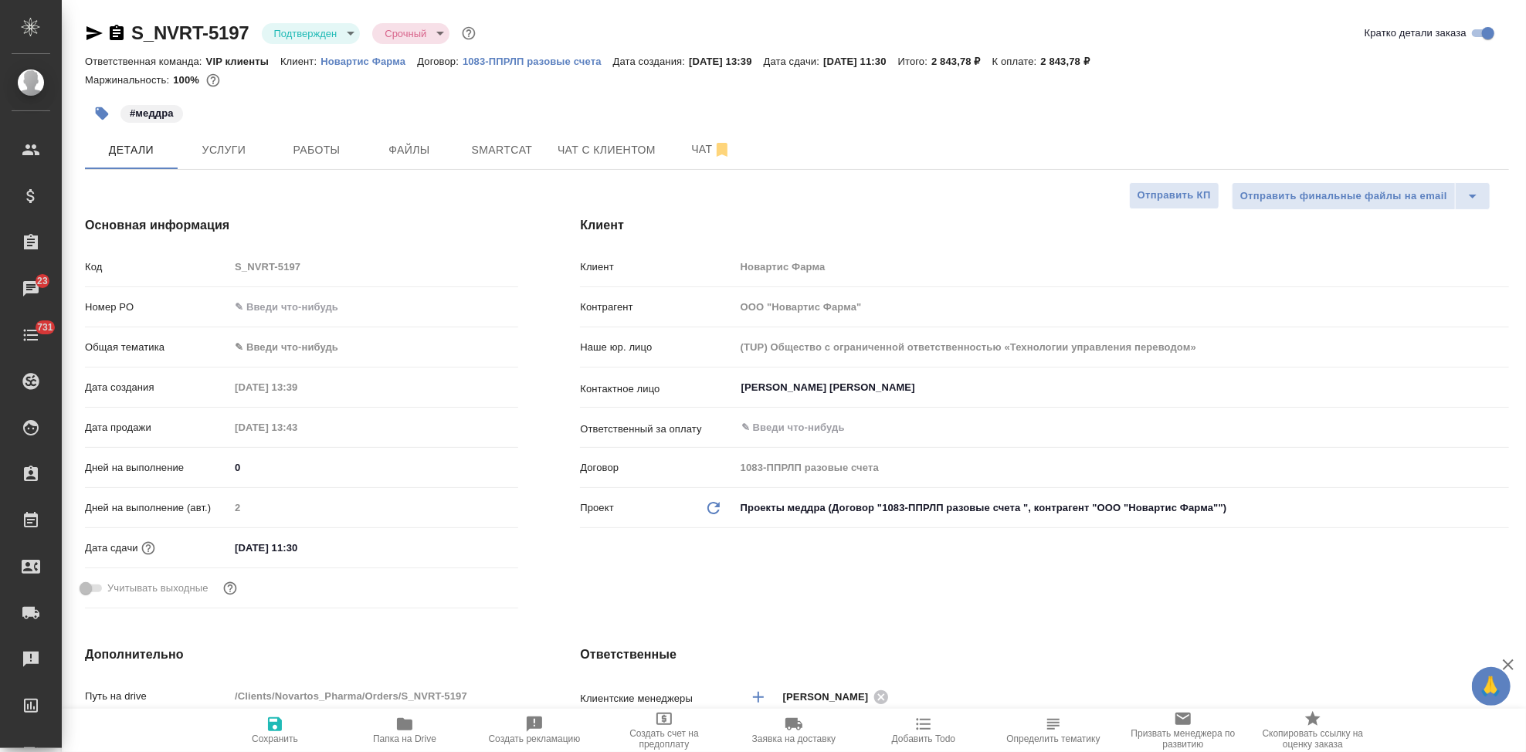
type textarea "x"
type input "Грабко Мария"
type input "[PERSON_NAME]"
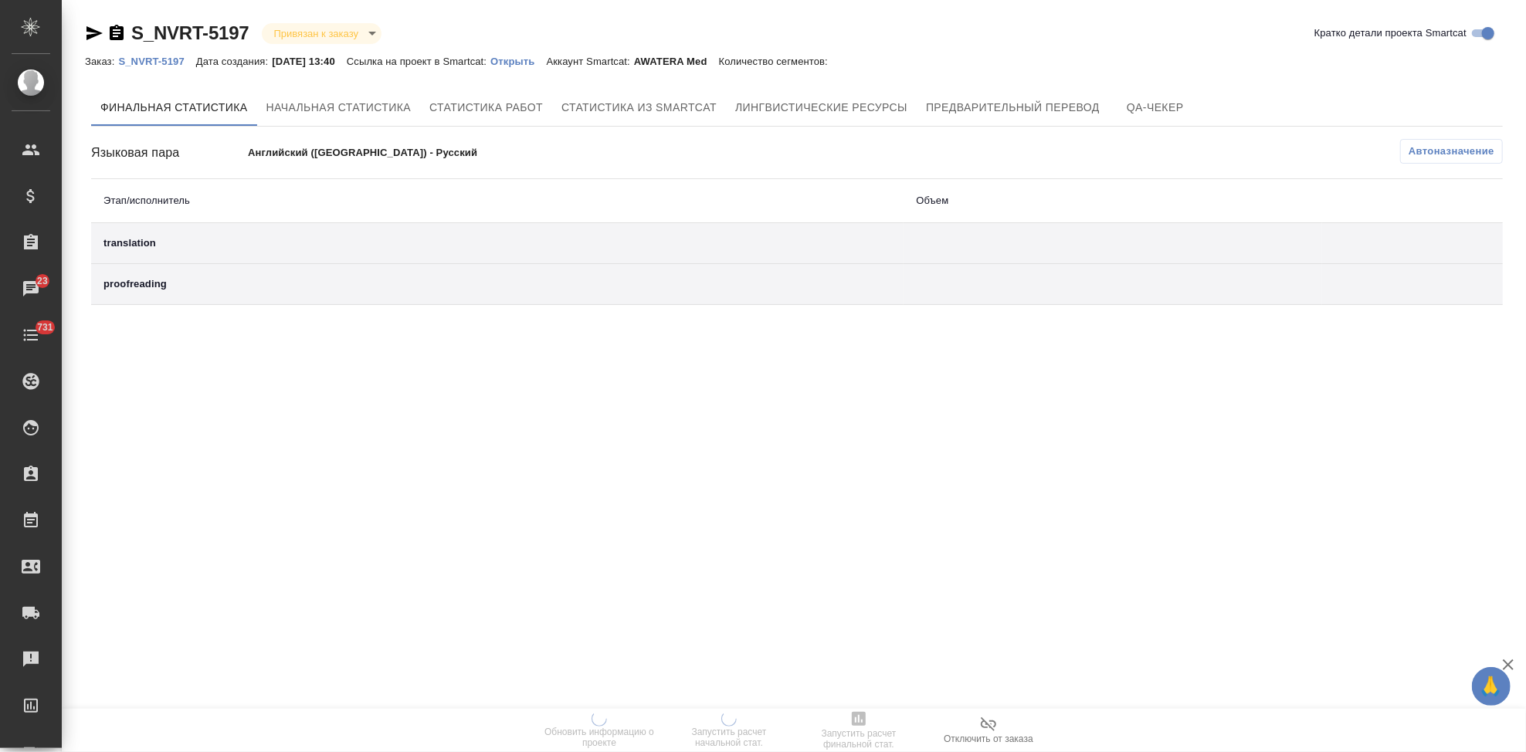
click at [529, 57] on p "Открыть" at bounding box center [518, 62] width 56 height 12
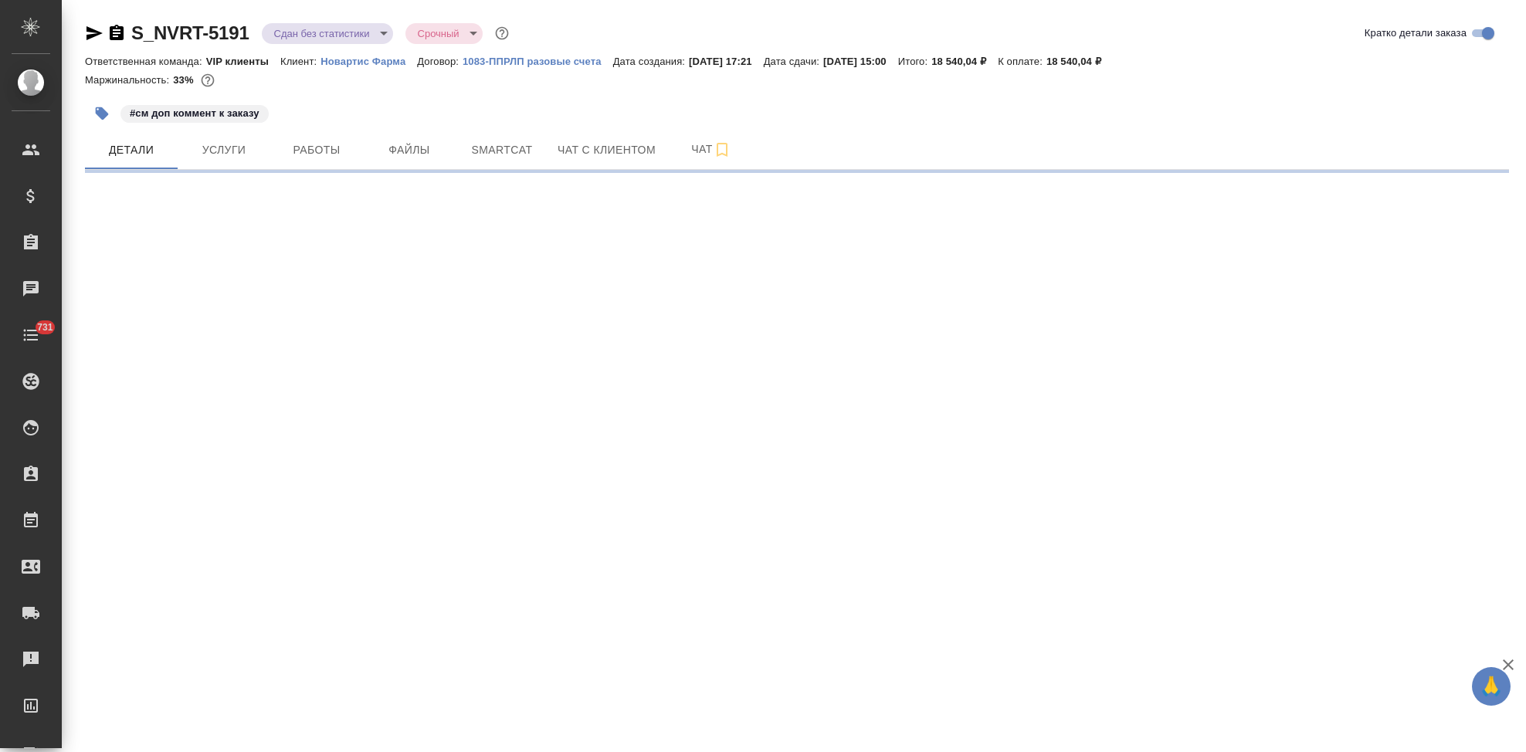
select select "RU"
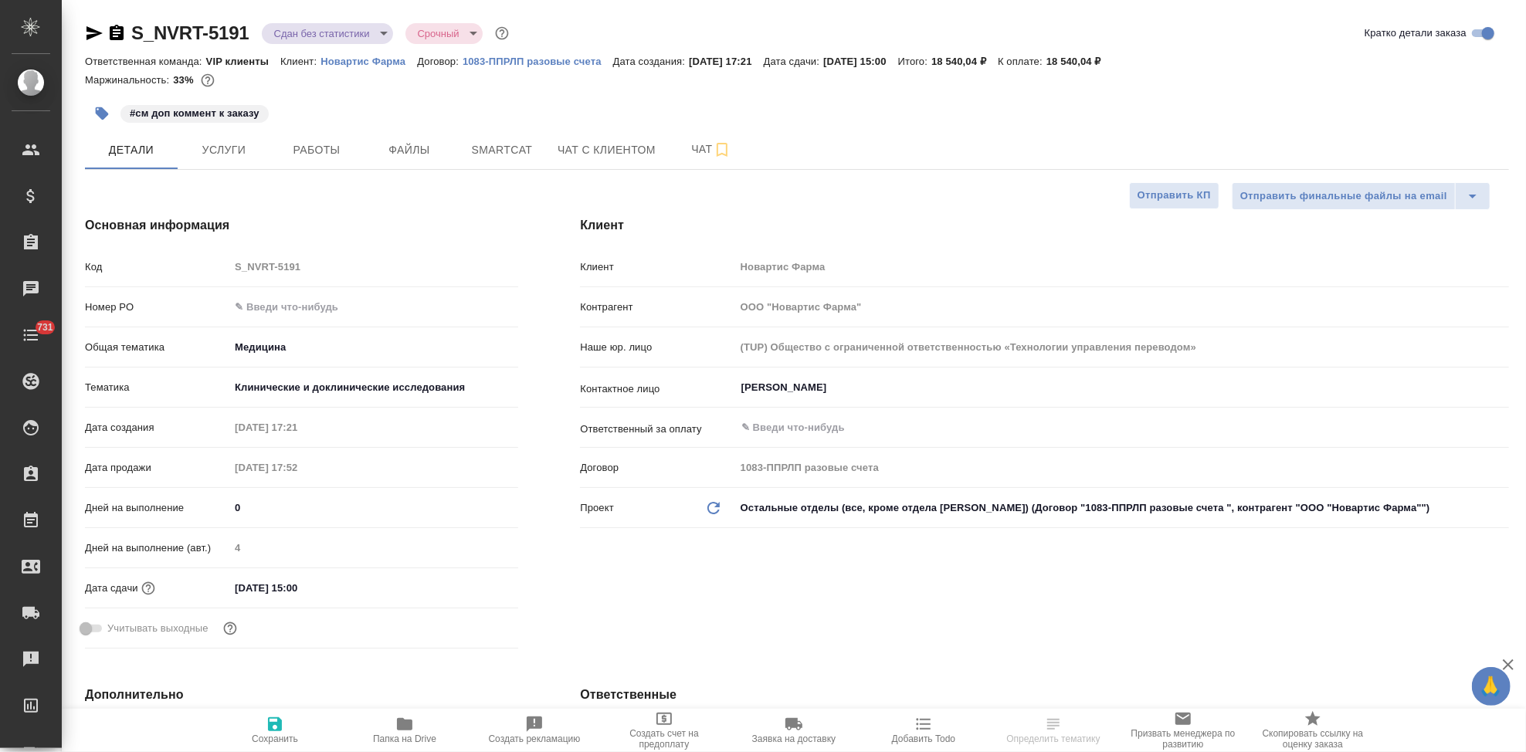
type textarea "x"
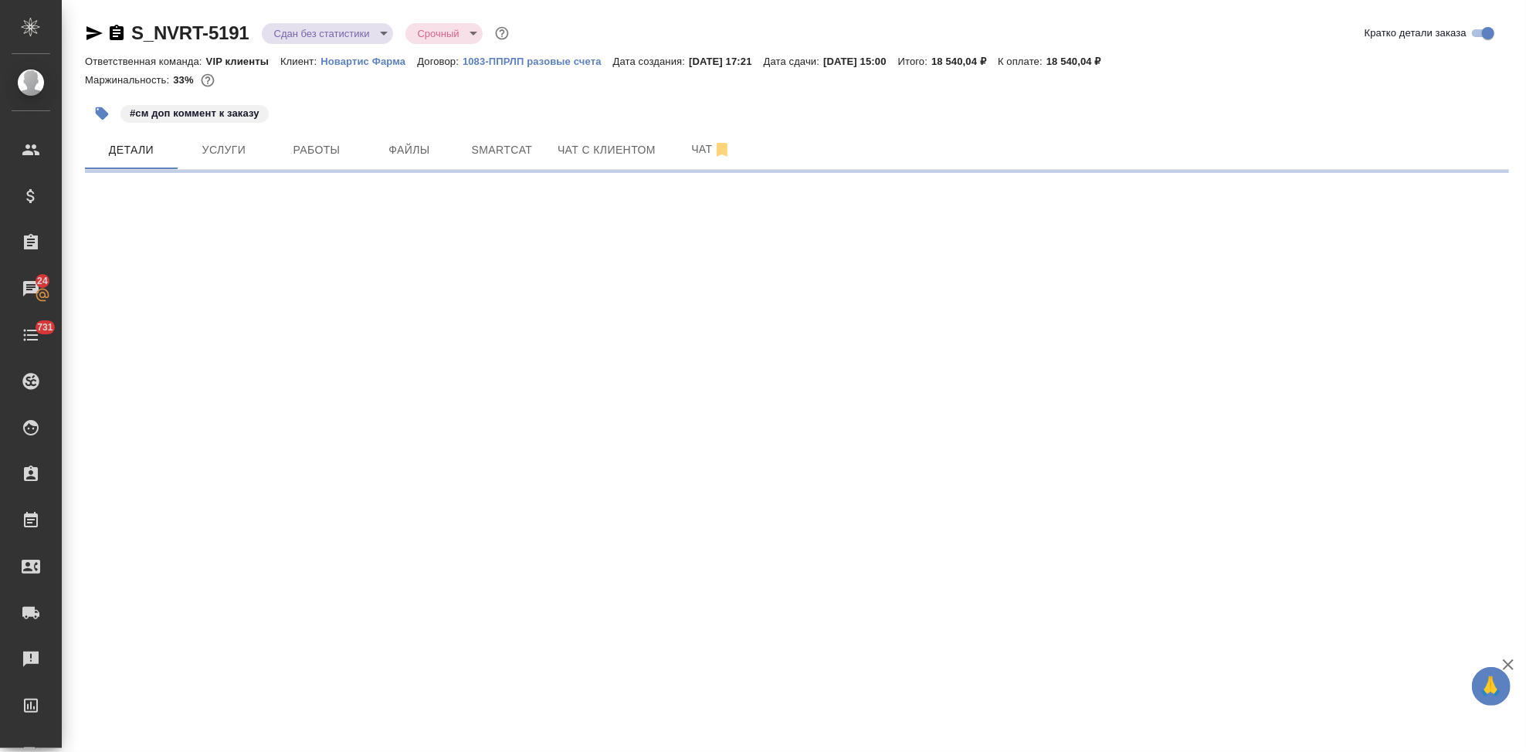
select select "RU"
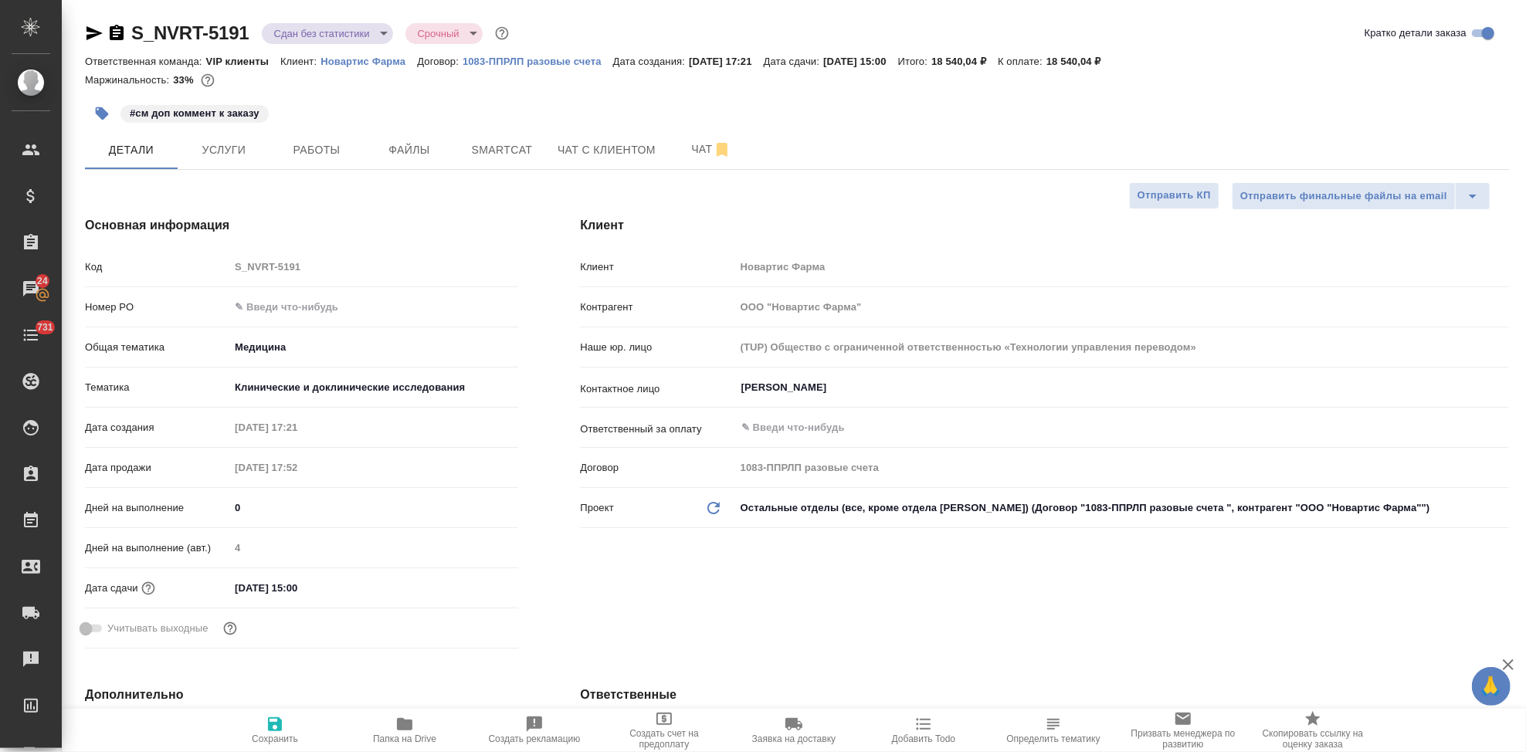
type textarea "x"
click at [320, 315] on input "text" at bounding box center [373, 307] width 289 height 22
paste input "3006495245"
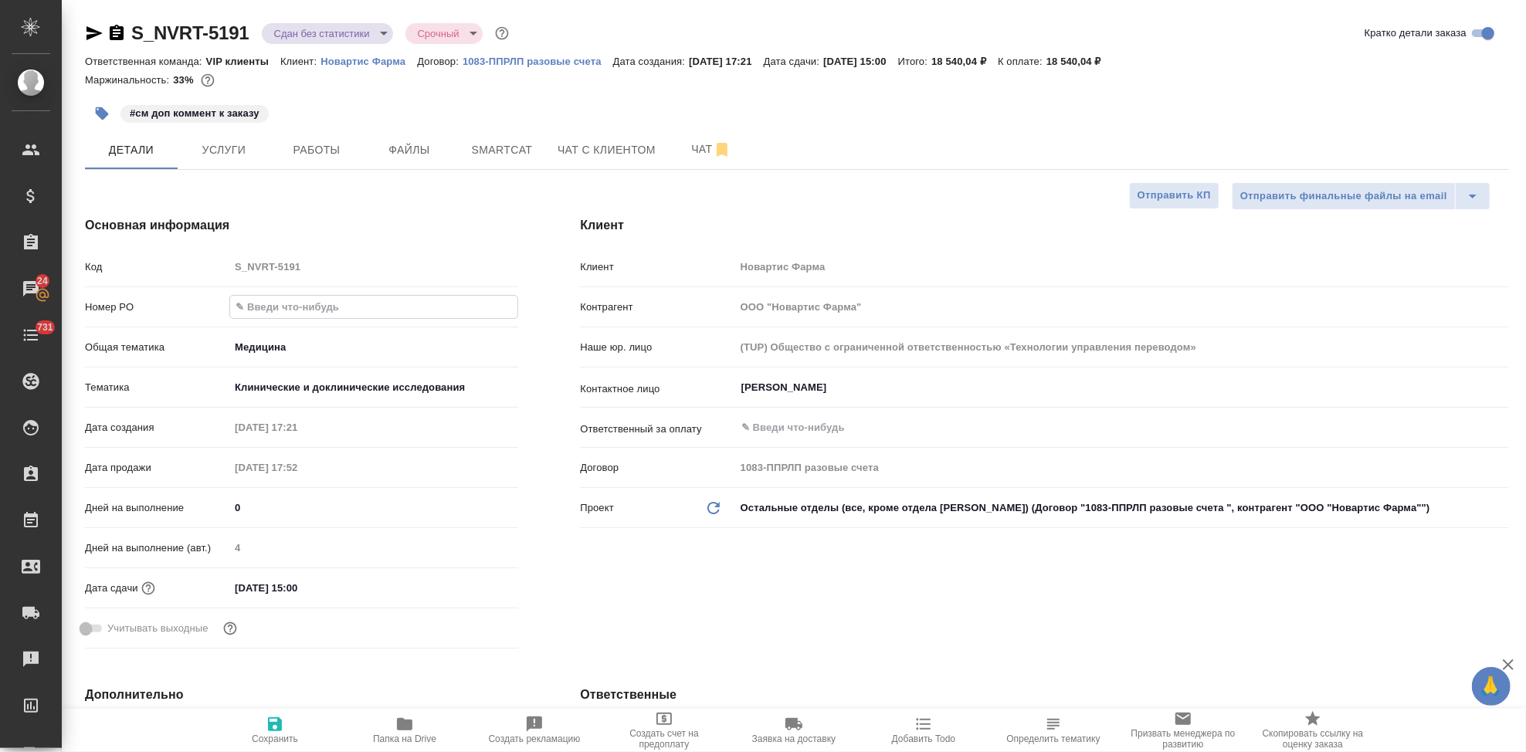
type input "3006495245"
type textarea "x"
type input "3006495245"
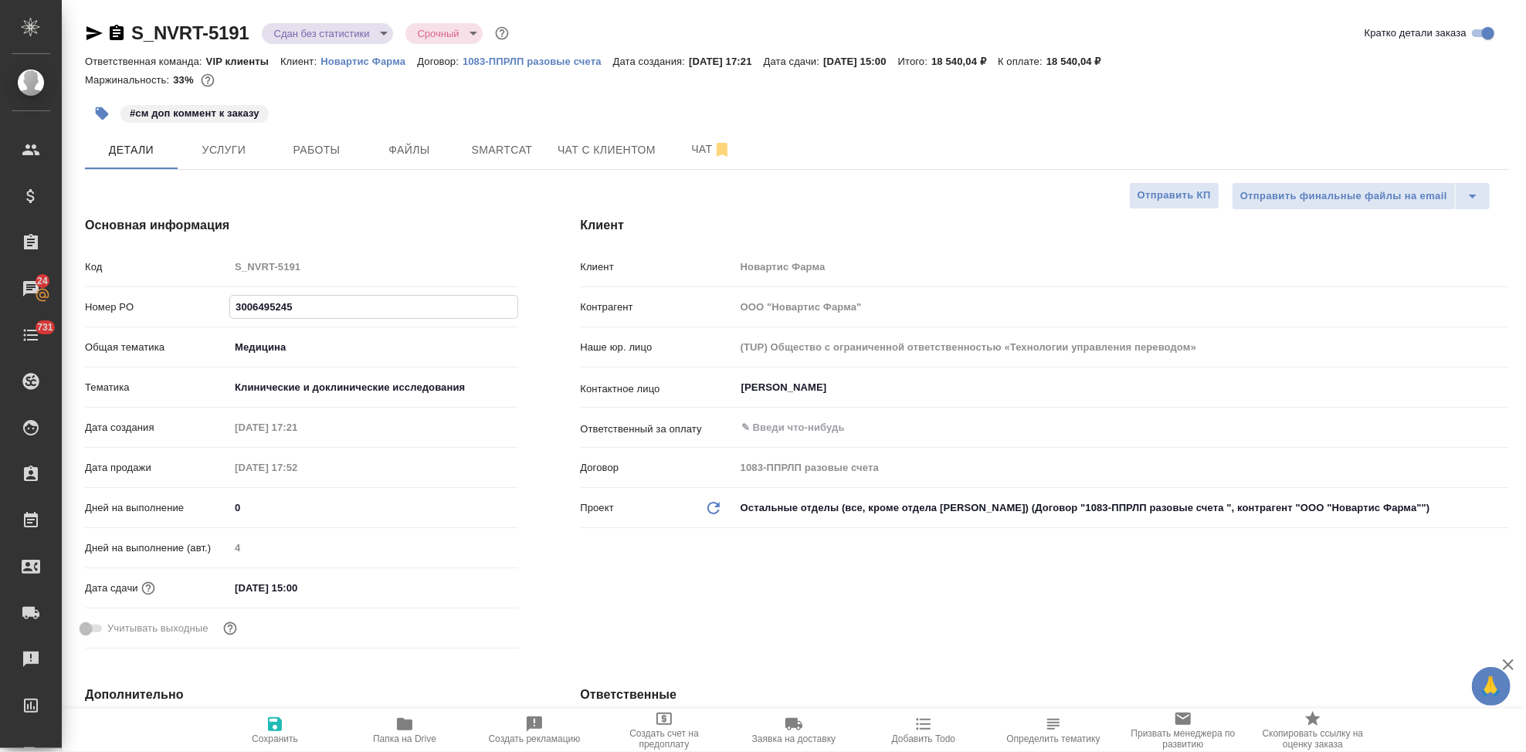
click at [284, 731] on span "Сохранить" at bounding box center [274, 729] width 111 height 29
type textarea "x"
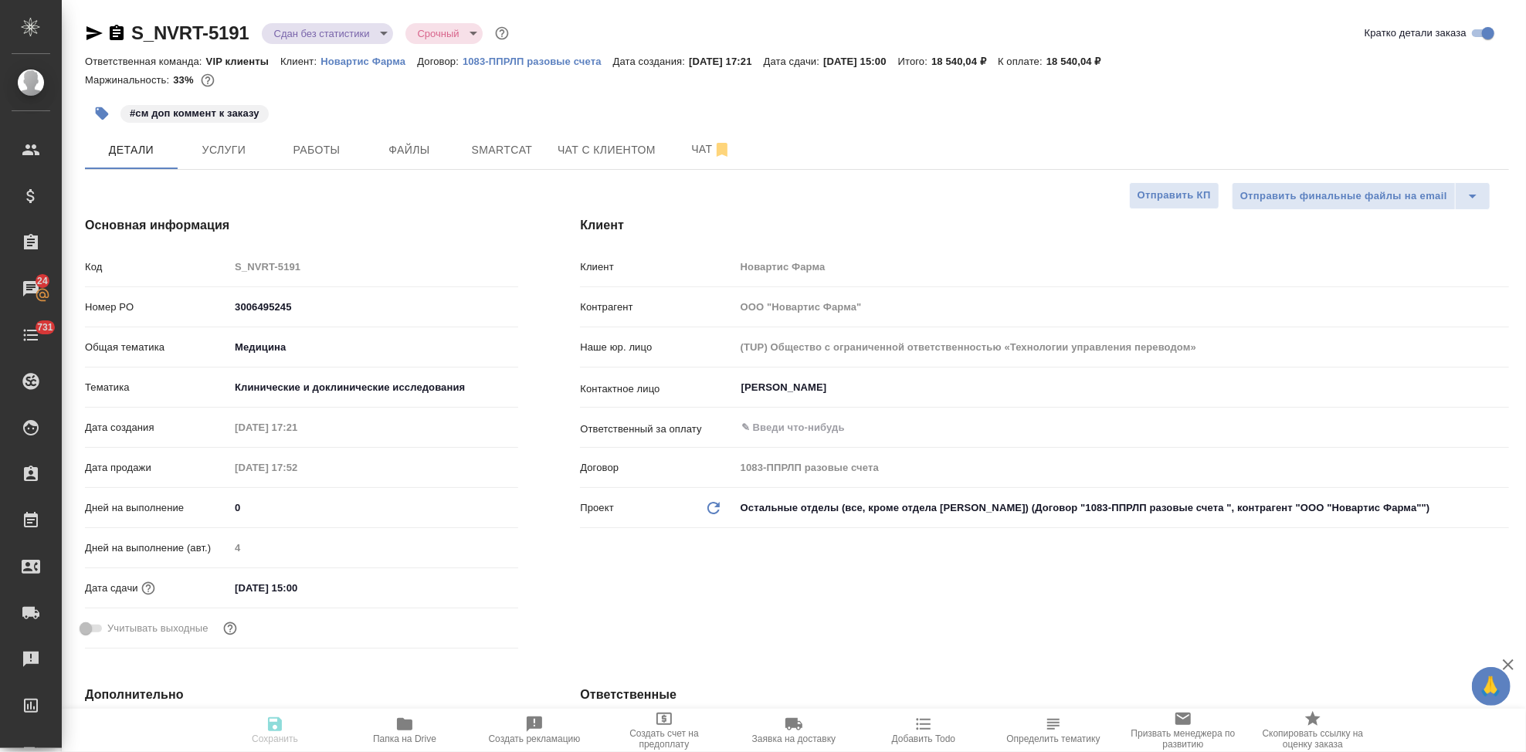
type textarea "x"
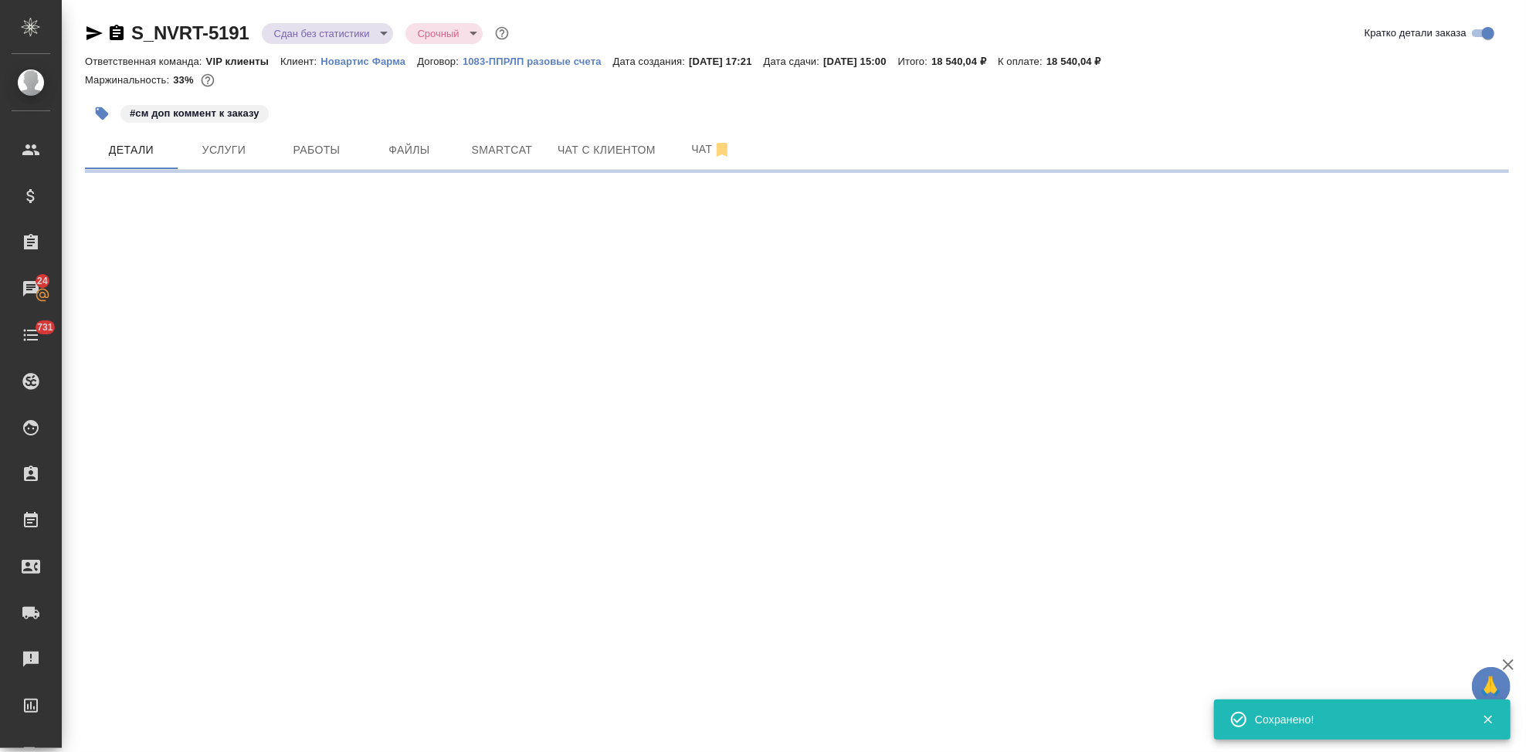
select select "RU"
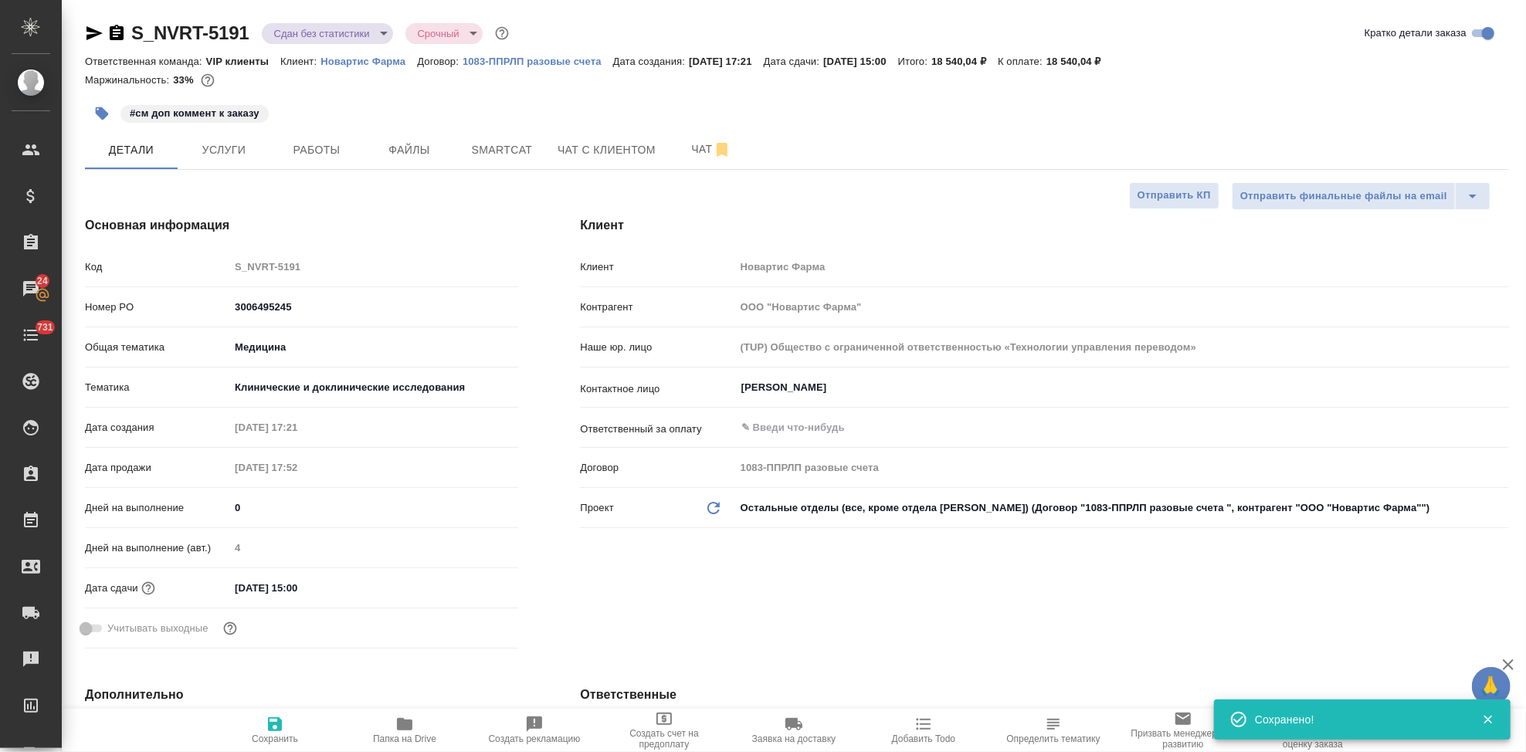
type textarea "x"
click at [815, 430] on input "text" at bounding box center [1096, 428] width 713 height 19
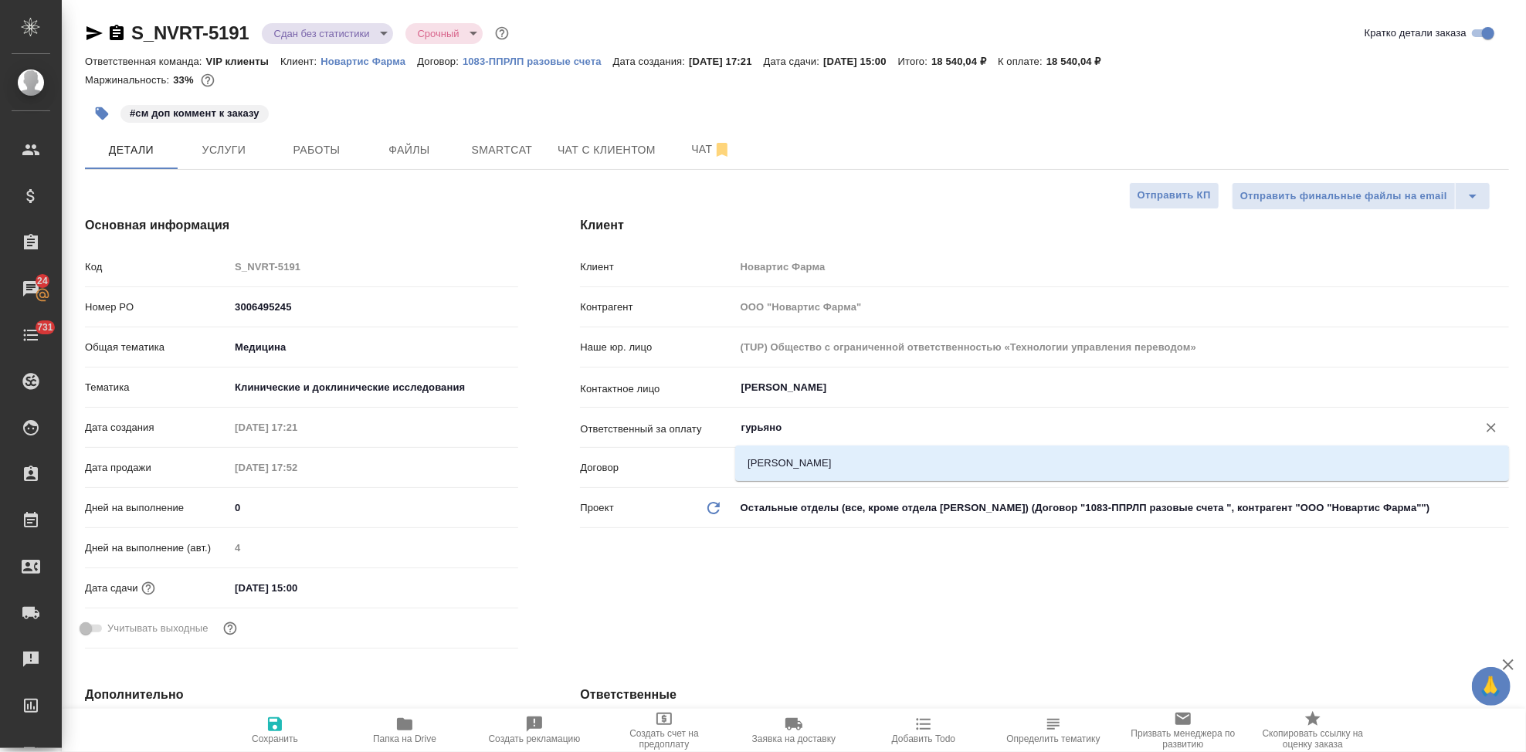
click at [823, 466] on li "Гурьянова Юлия" at bounding box center [1122, 464] width 774 height 28
type input "Гурьянова Юлия"
type textarea "x"
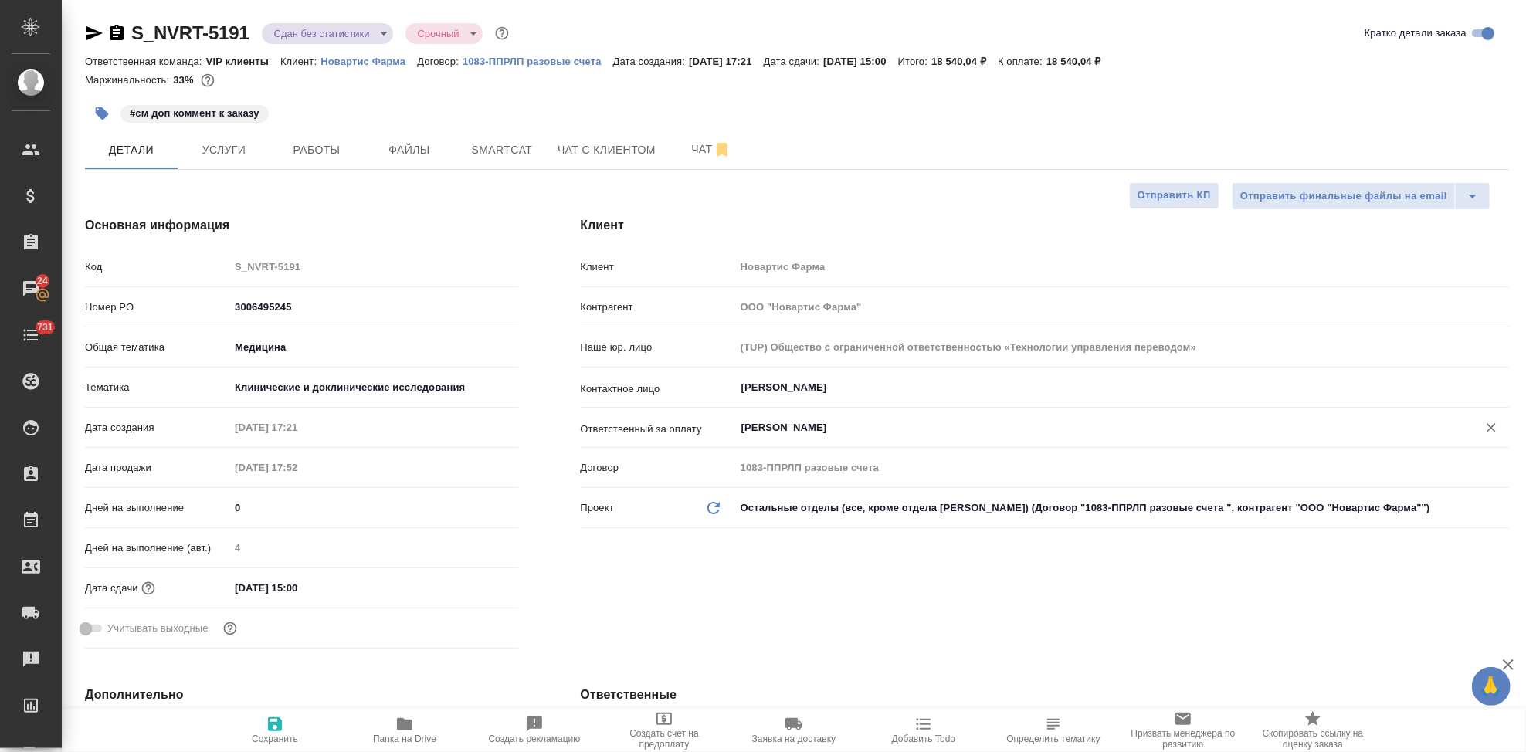
type input "Гурьянова Юлия"
click at [266, 730] on icon "button" at bounding box center [275, 724] width 19 height 19
type textarea "x"
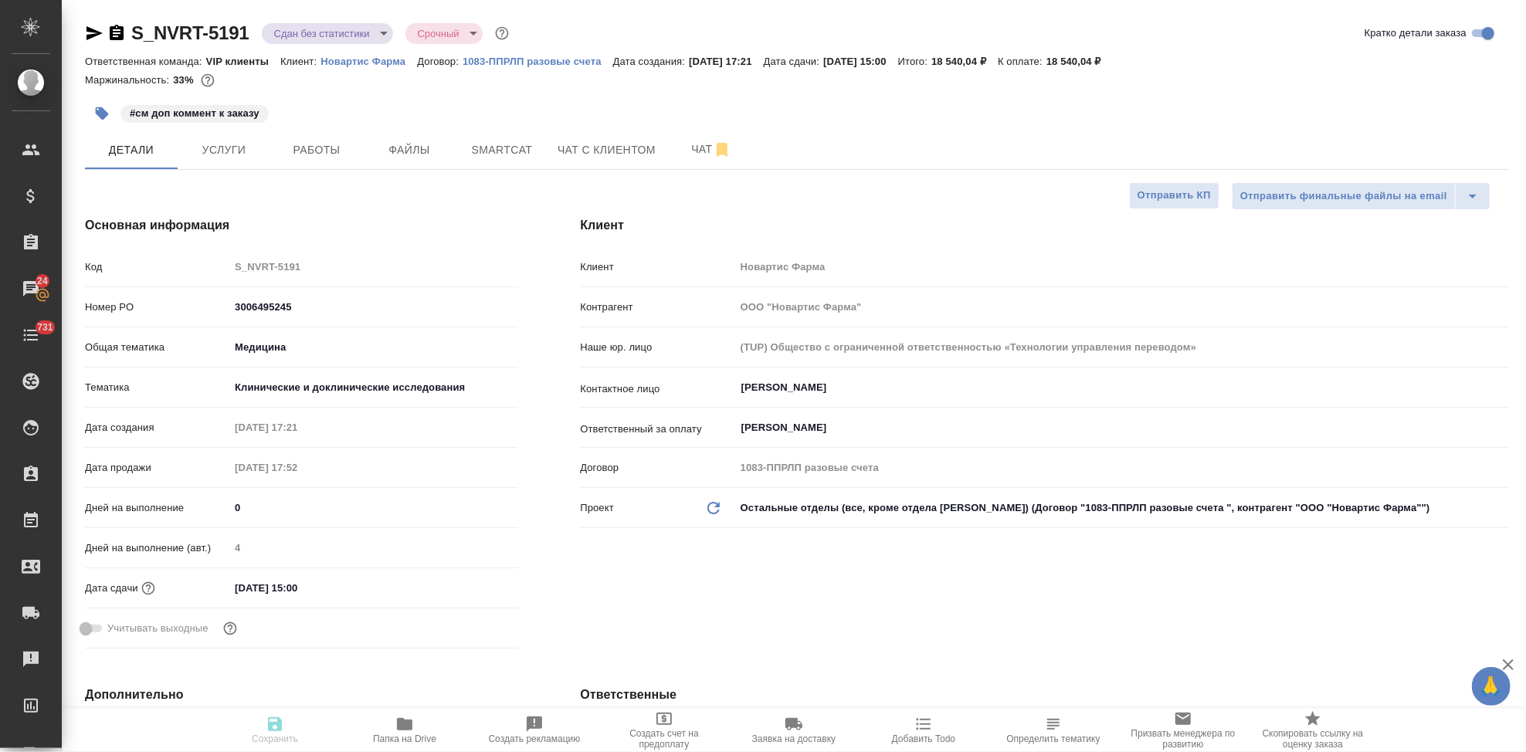
type textarea "x"
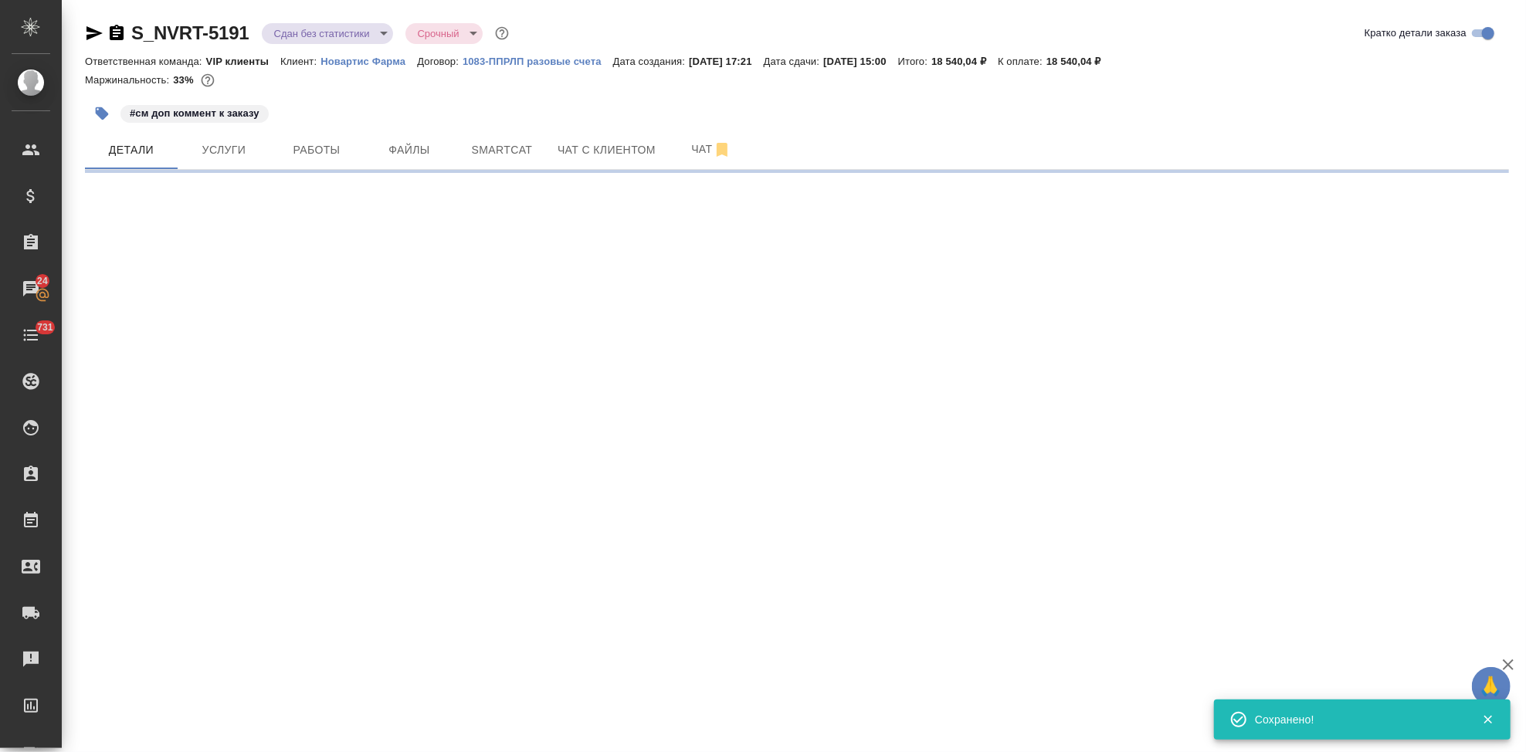
select select "RU"
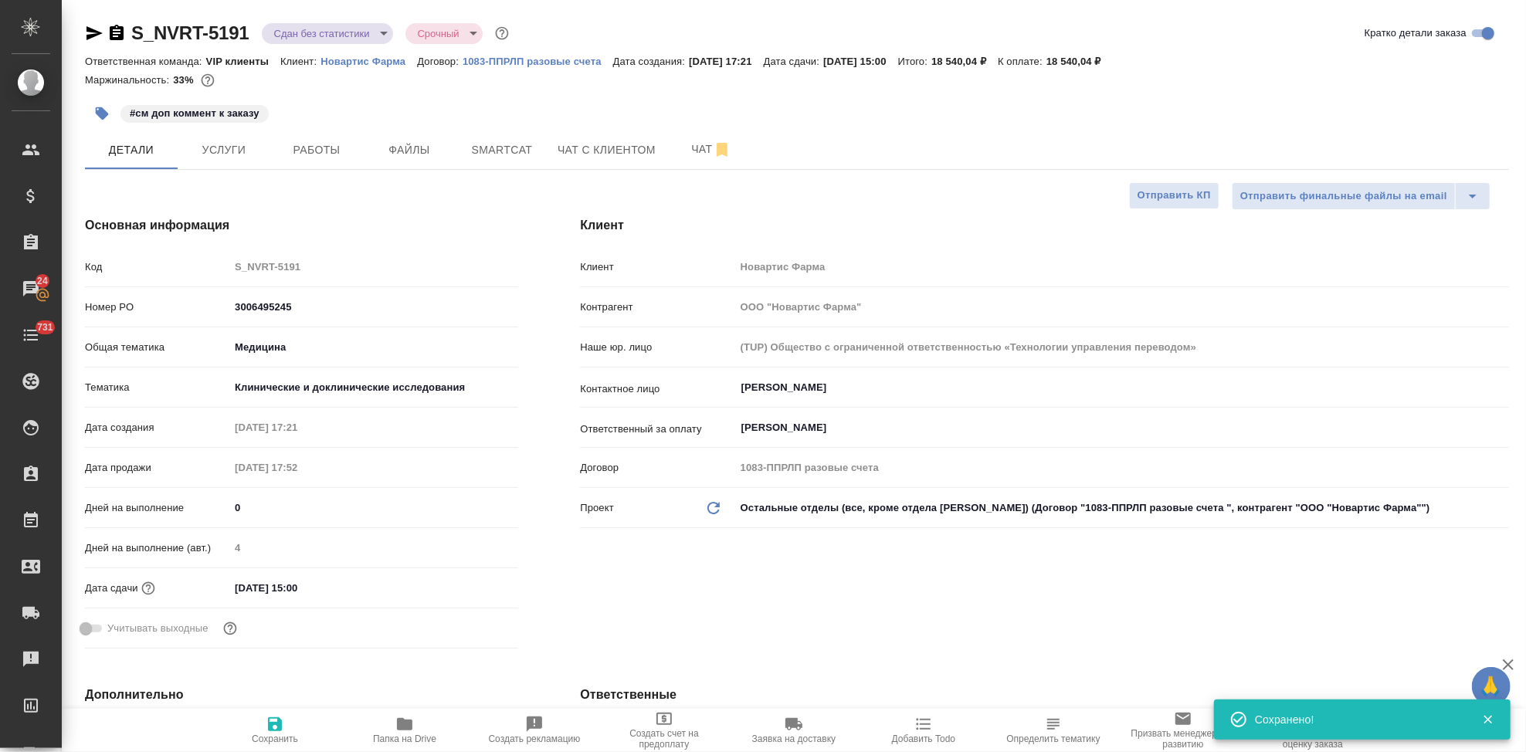
type textarea "x"
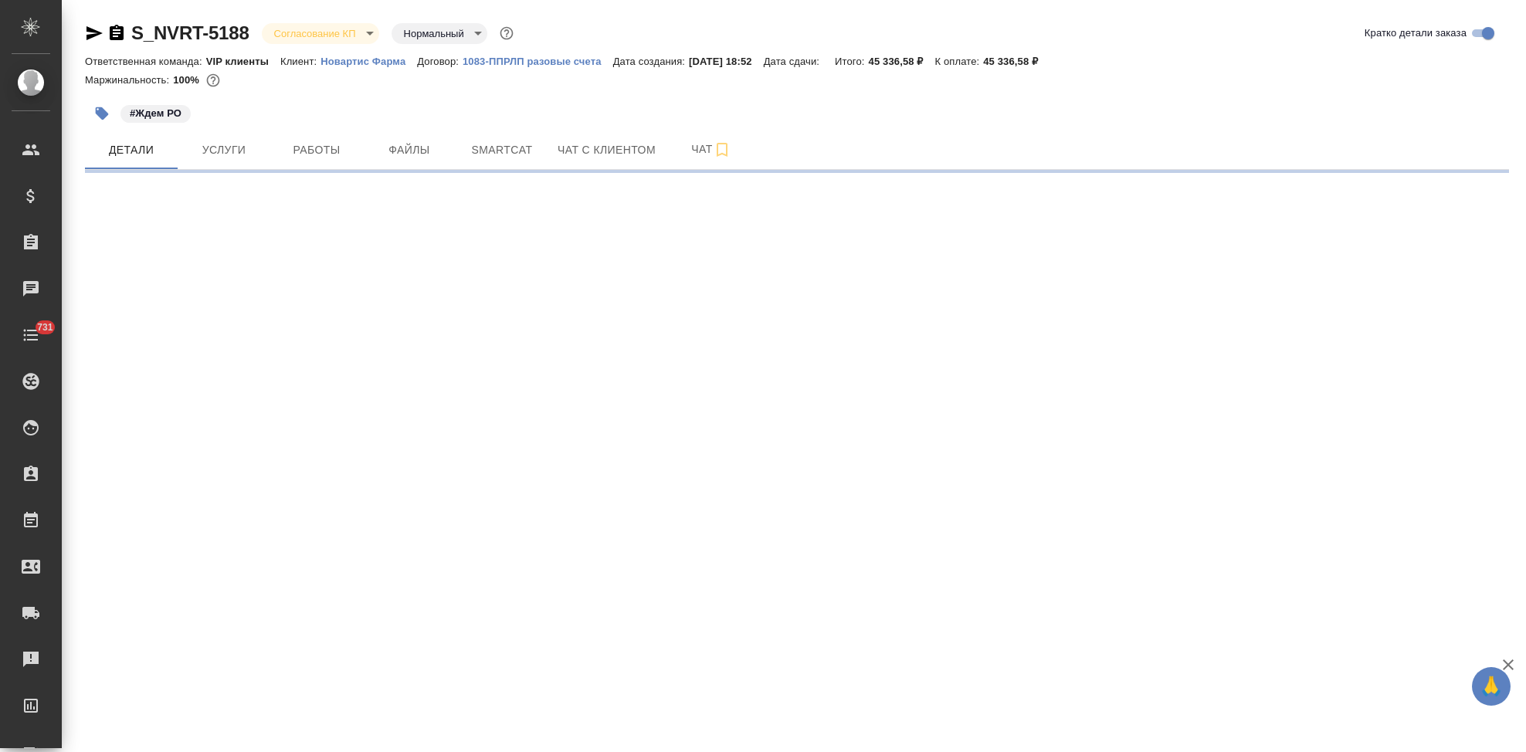
select select "RU"
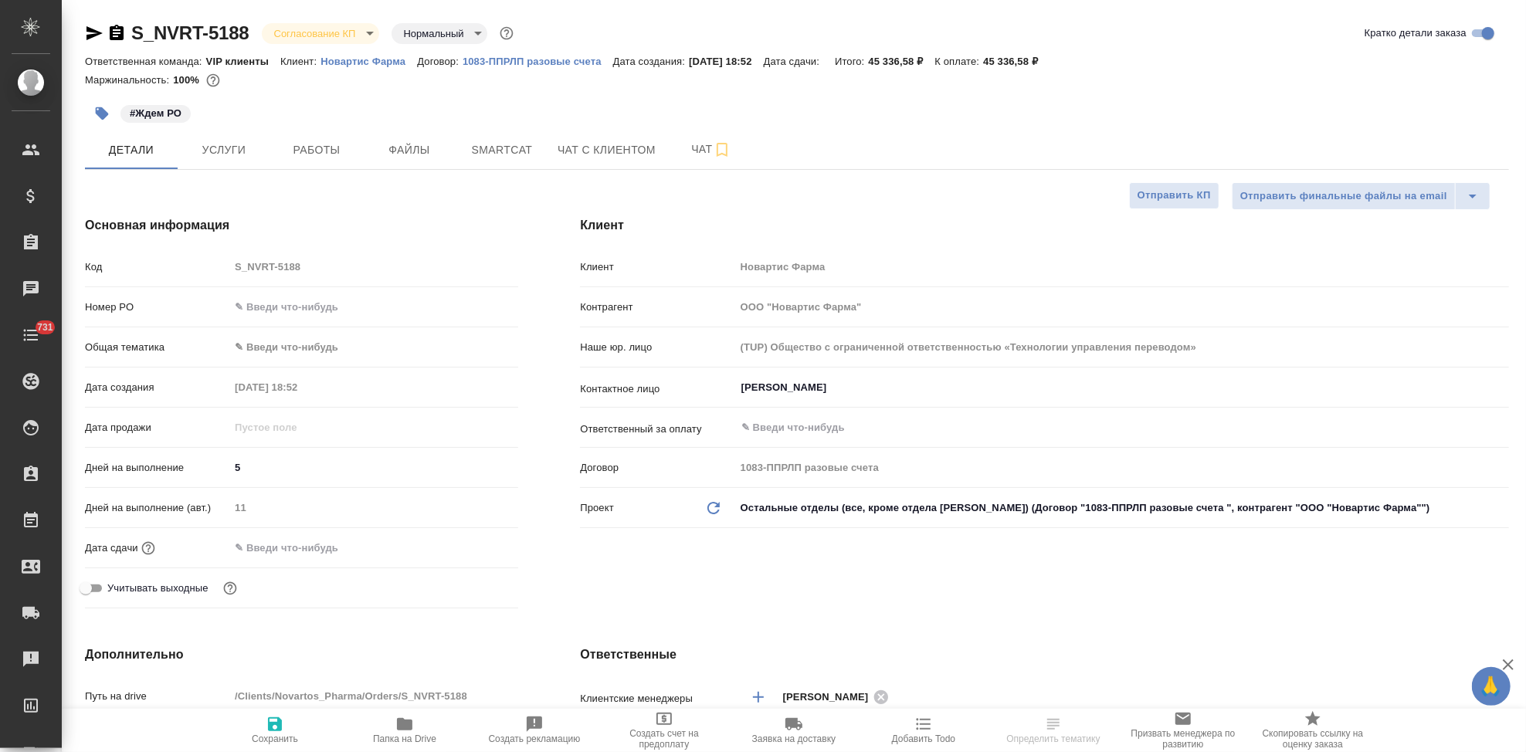
type textarea "x"
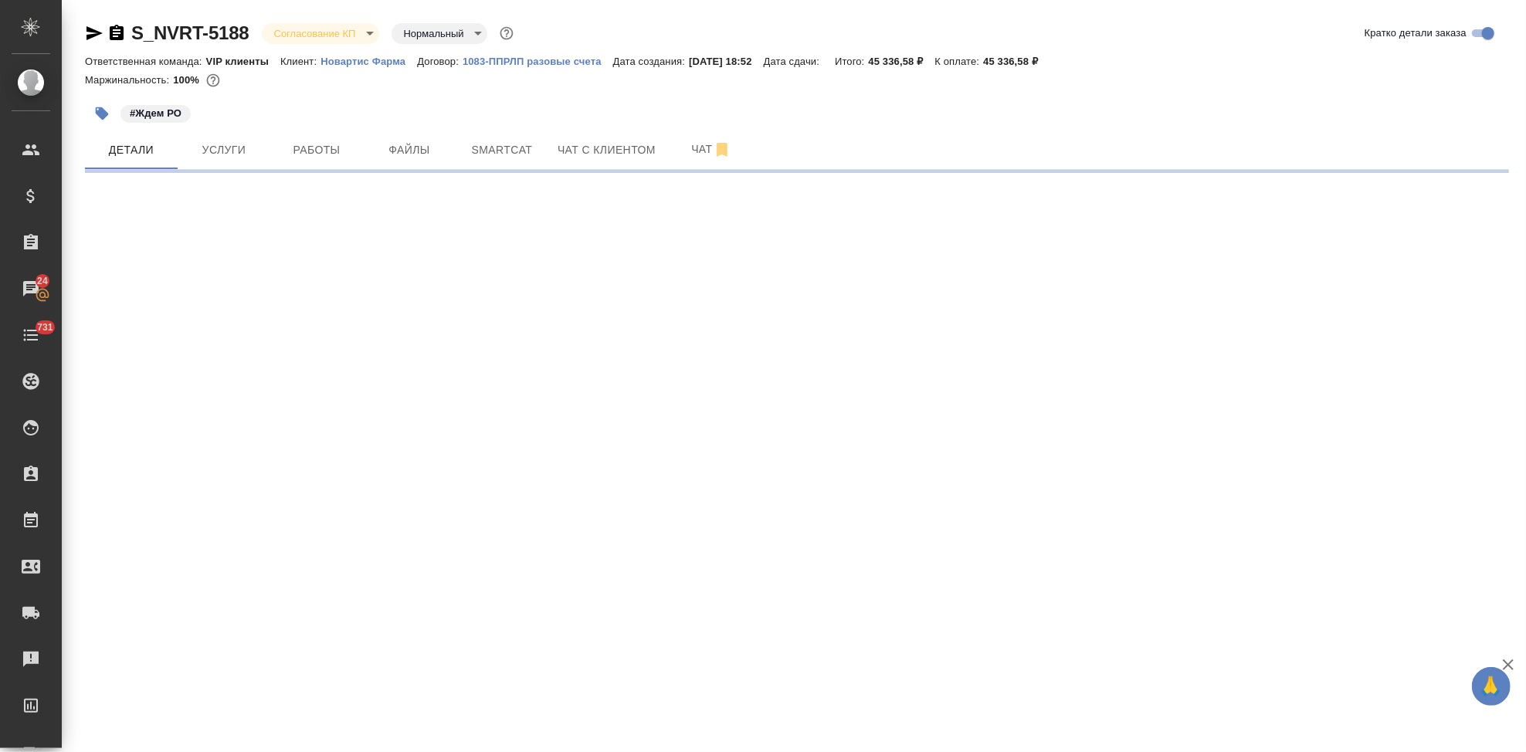
select select "RU"
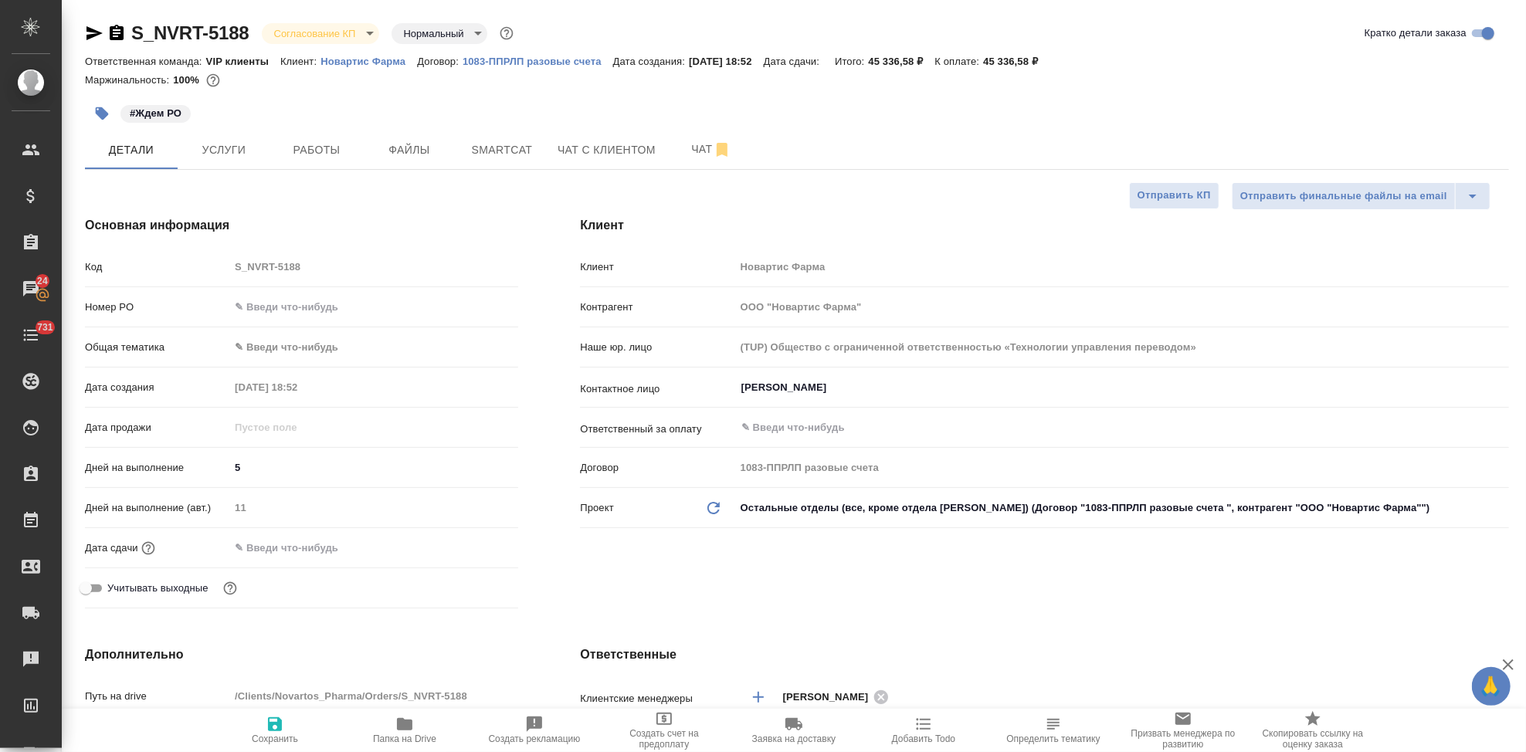
type textarea "x"
click at [321, 314] on input "text" at bounding box center [373, 307] width 289 height 22
paste input "3006495253"
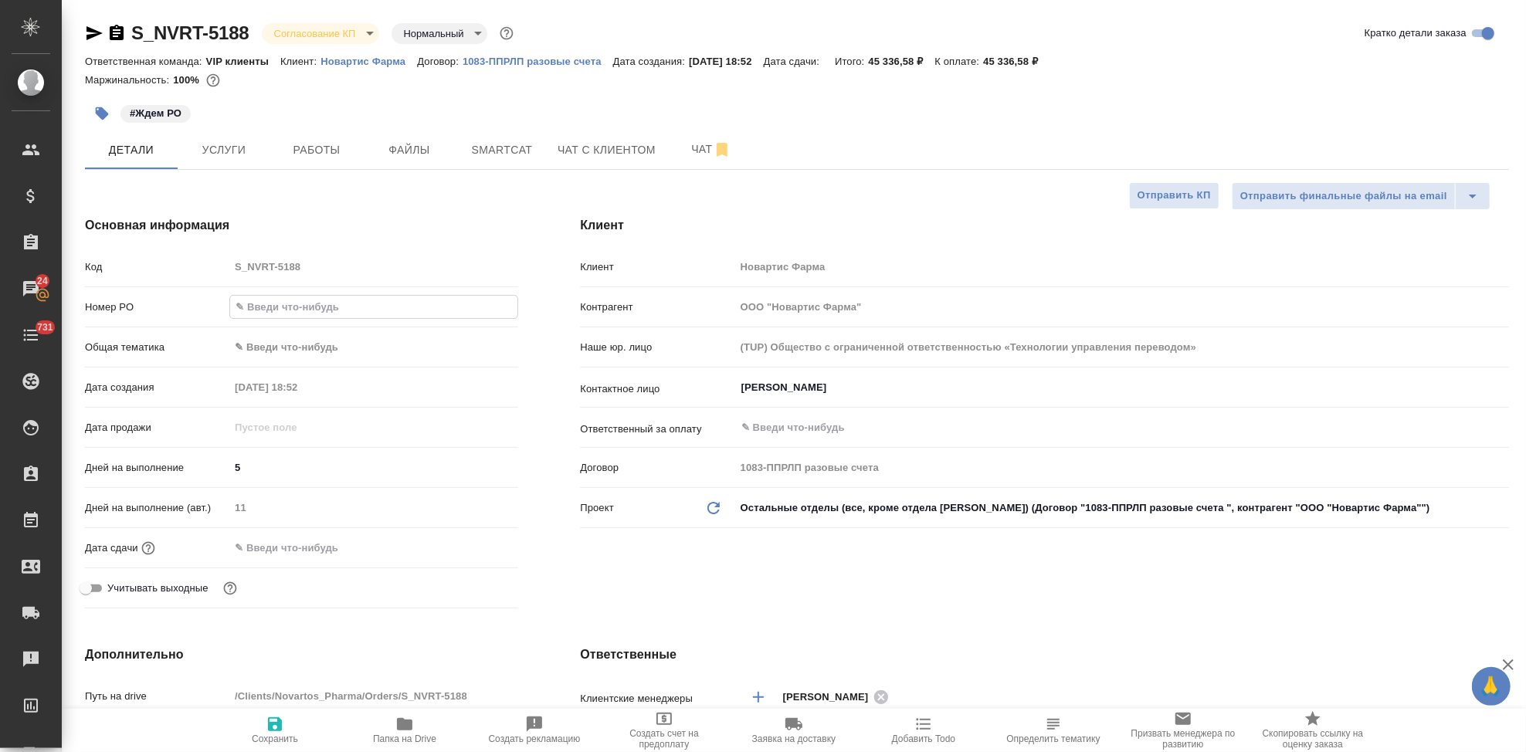
type input "3006495253"
type textarea "x"
type input "3006495253"
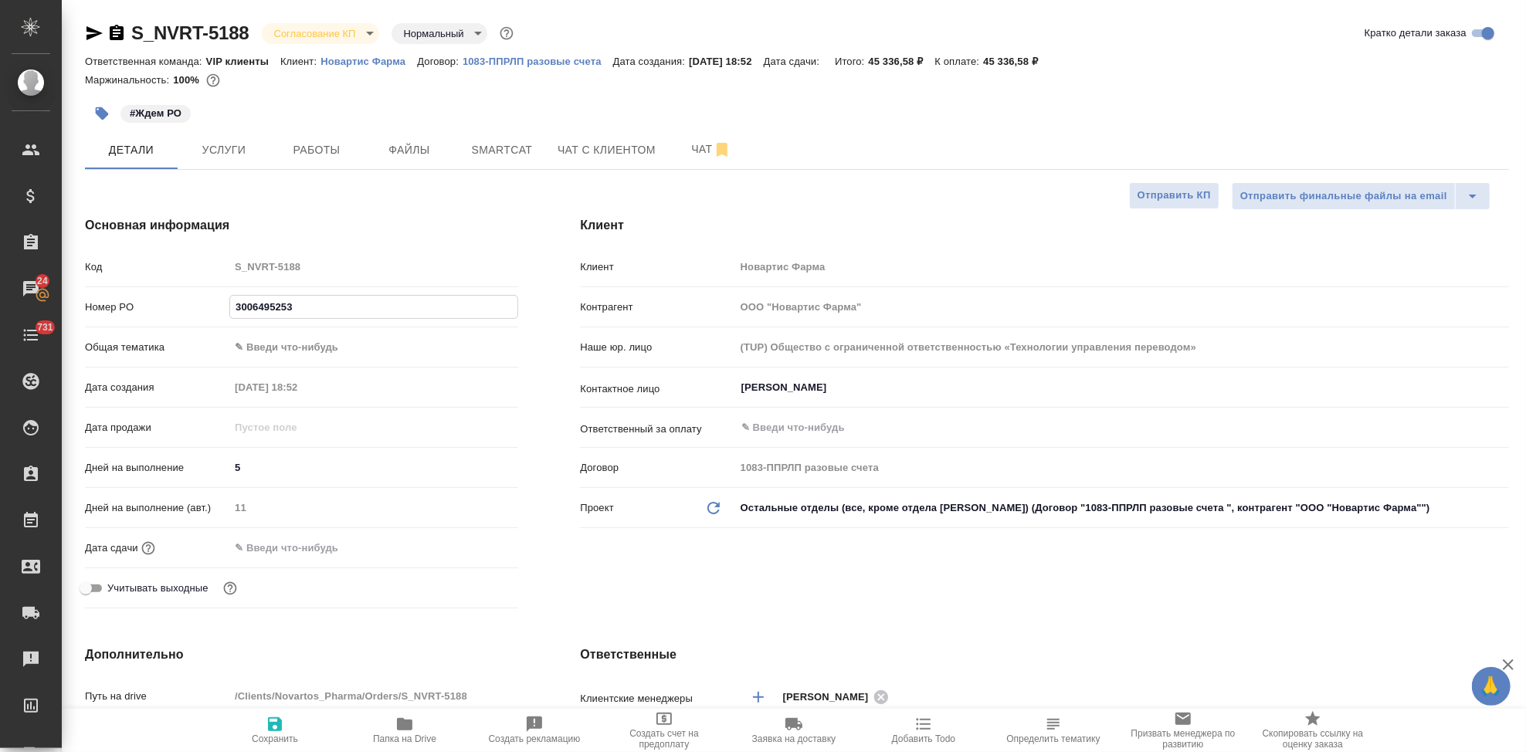
click at [272, 722] on icon "button" at bounding box center [275, 724] width 19 height 19
type textarea "x"
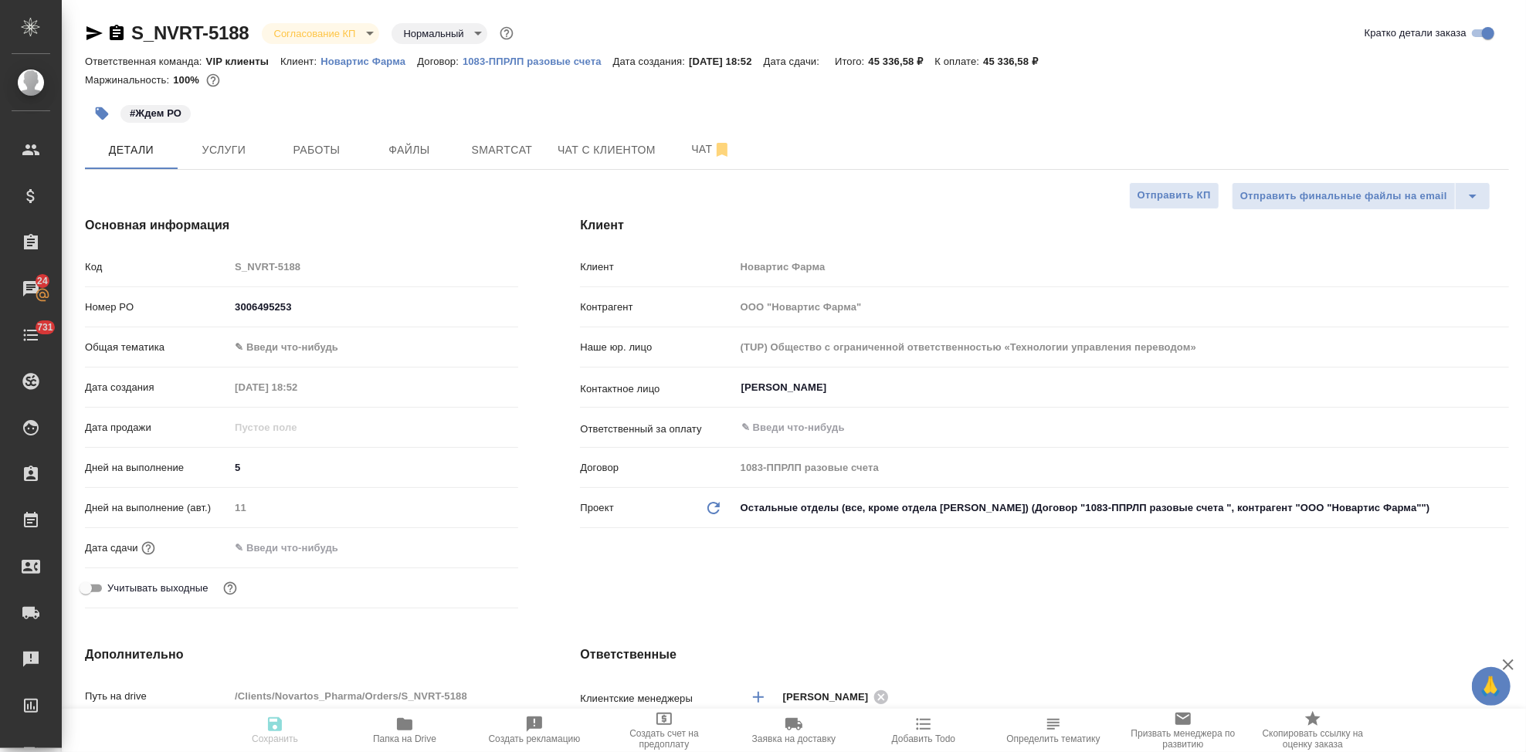
type textarea "x"
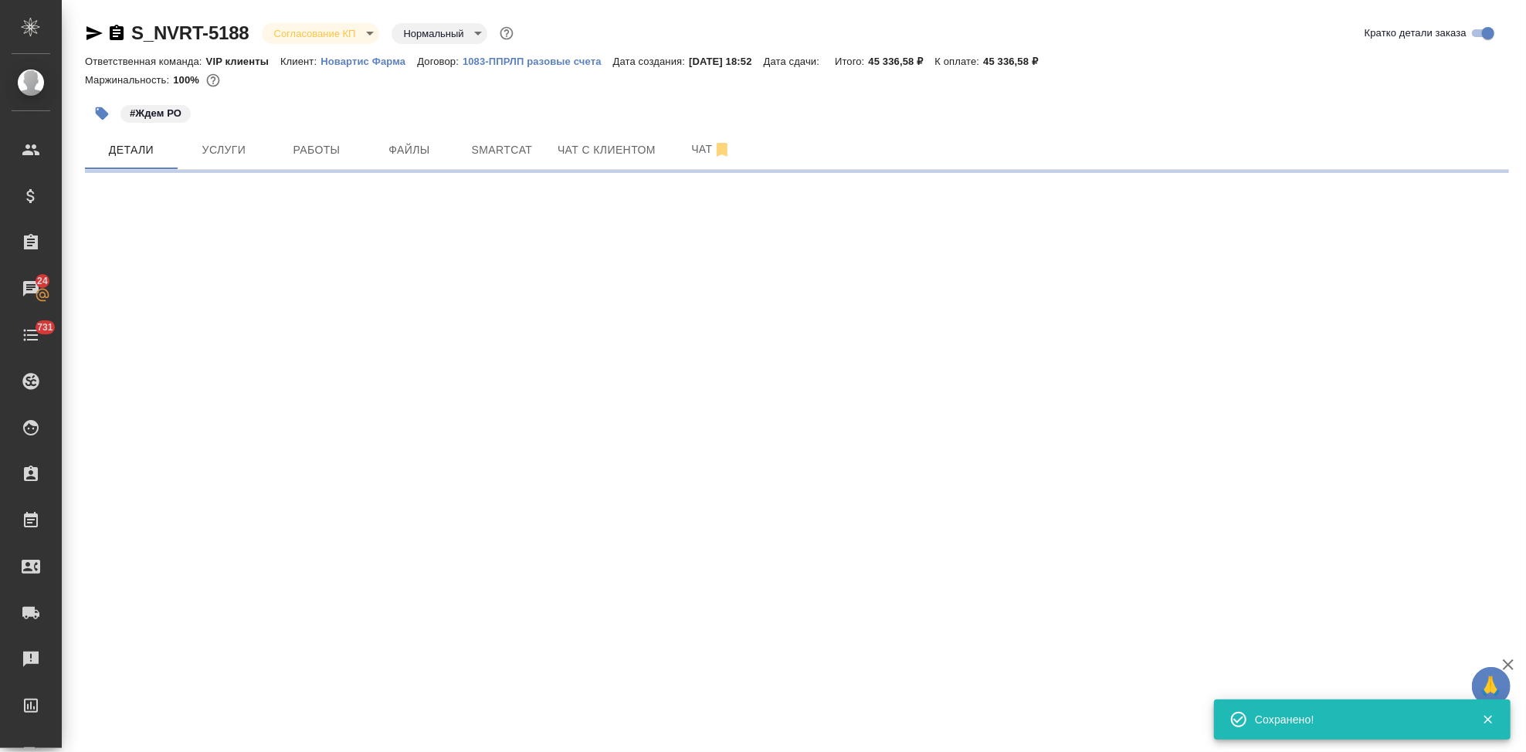
select select "RU"
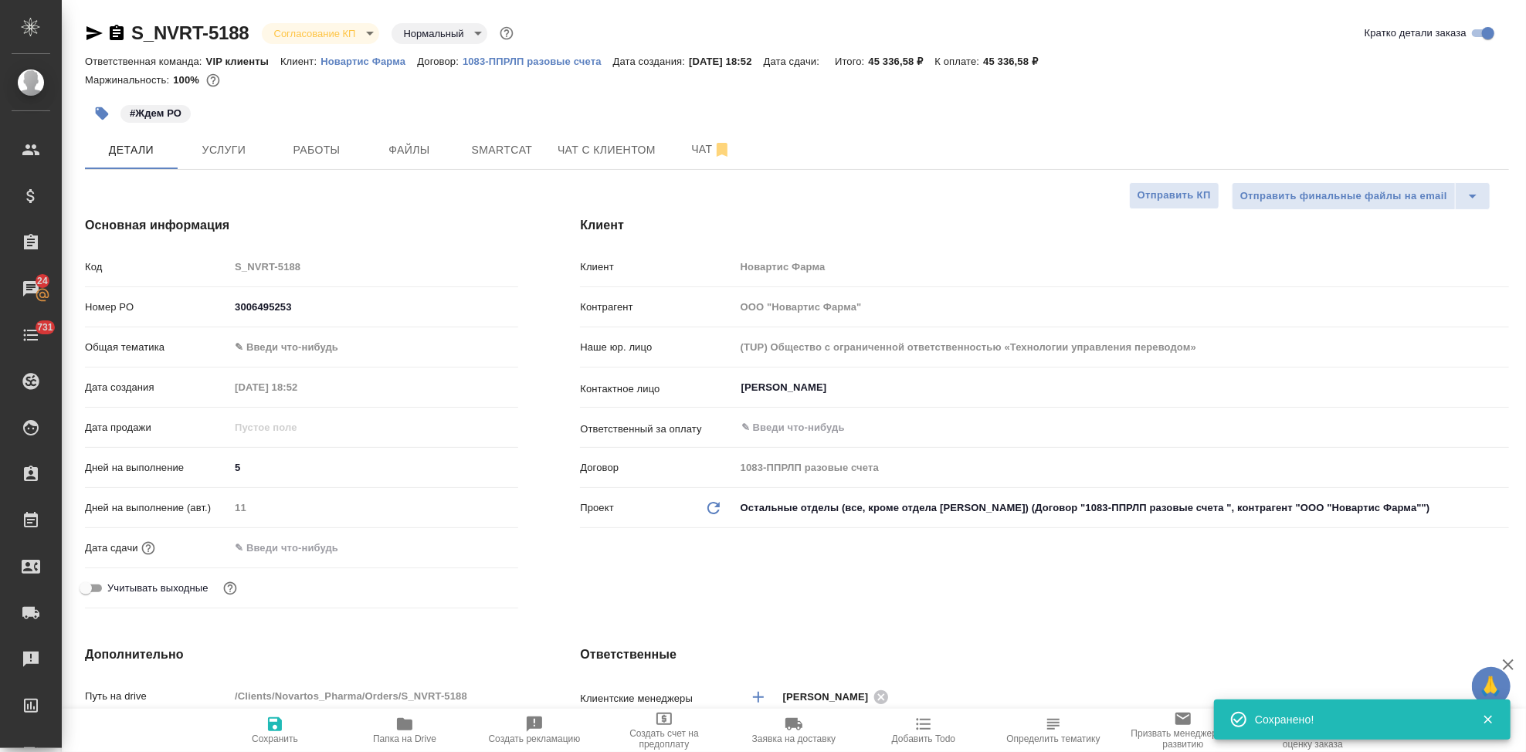
type textarea "x"
click at [825, 429] on input "text" at bounding box center [1096, 428] width 713 height 19
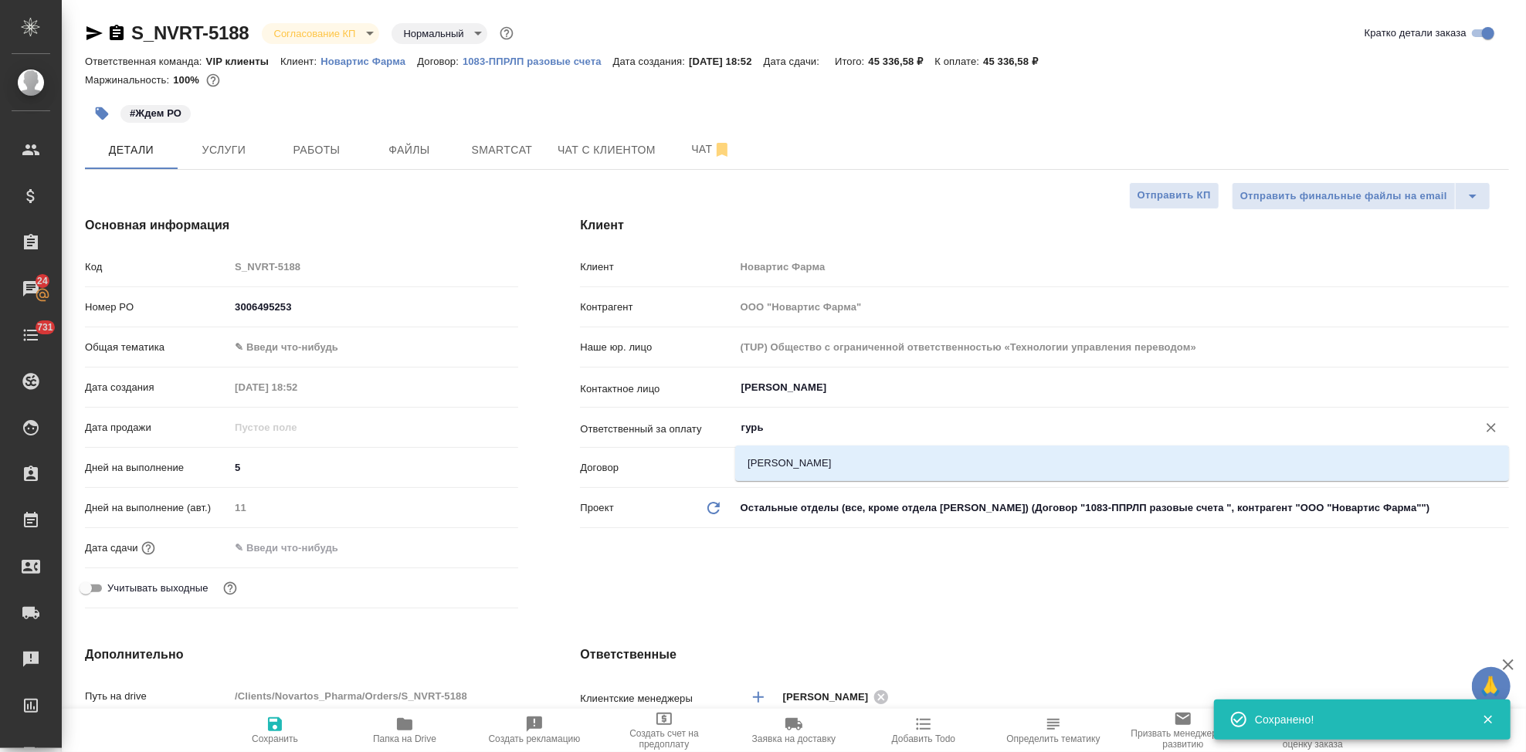
type input "гурья"
type textarea "x"
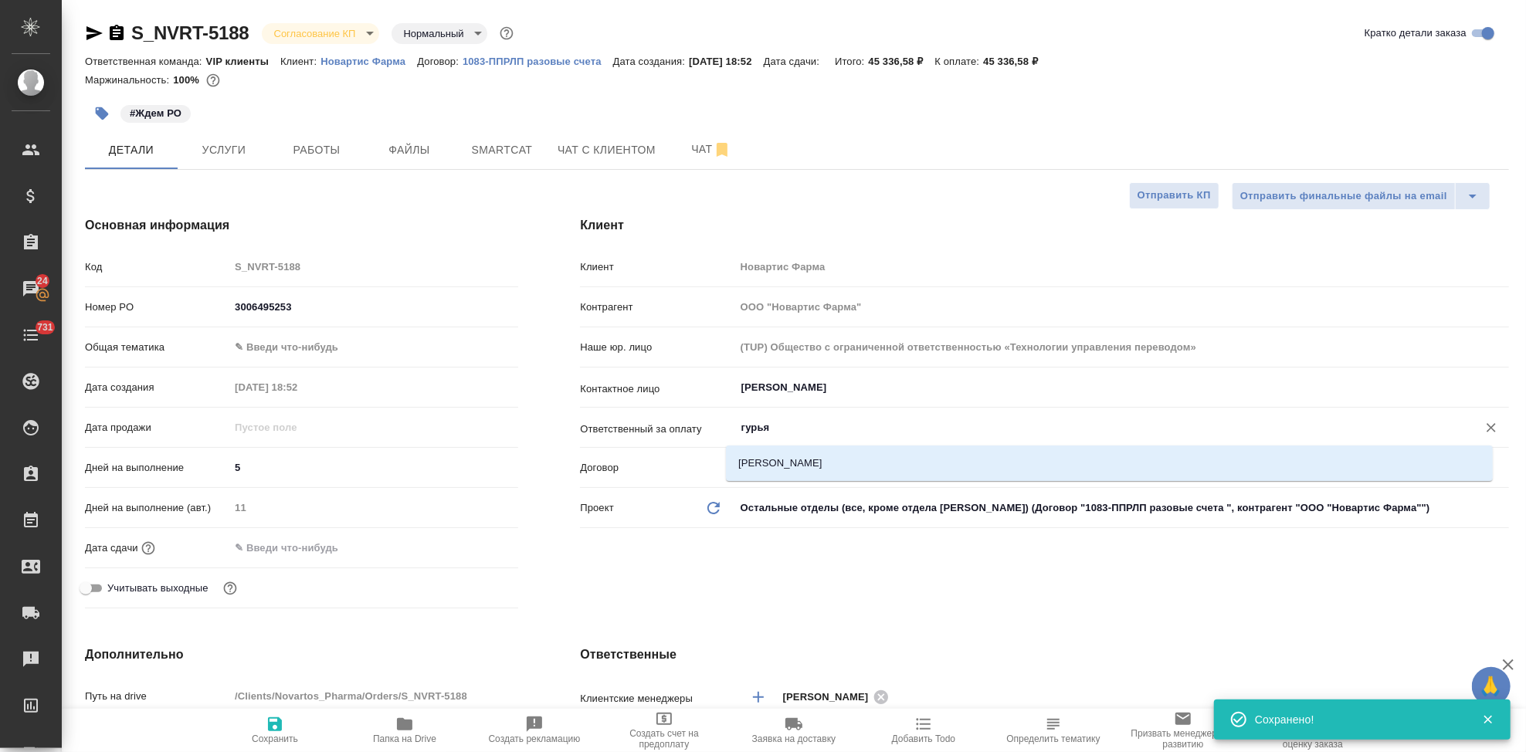
type textarea "x"
click at [834, 462] on li "[PERSON_NAME]" at bounding box center [1112, 464] width 767 height 28
type input "[PERSON_NAME]"
type textarea "x"
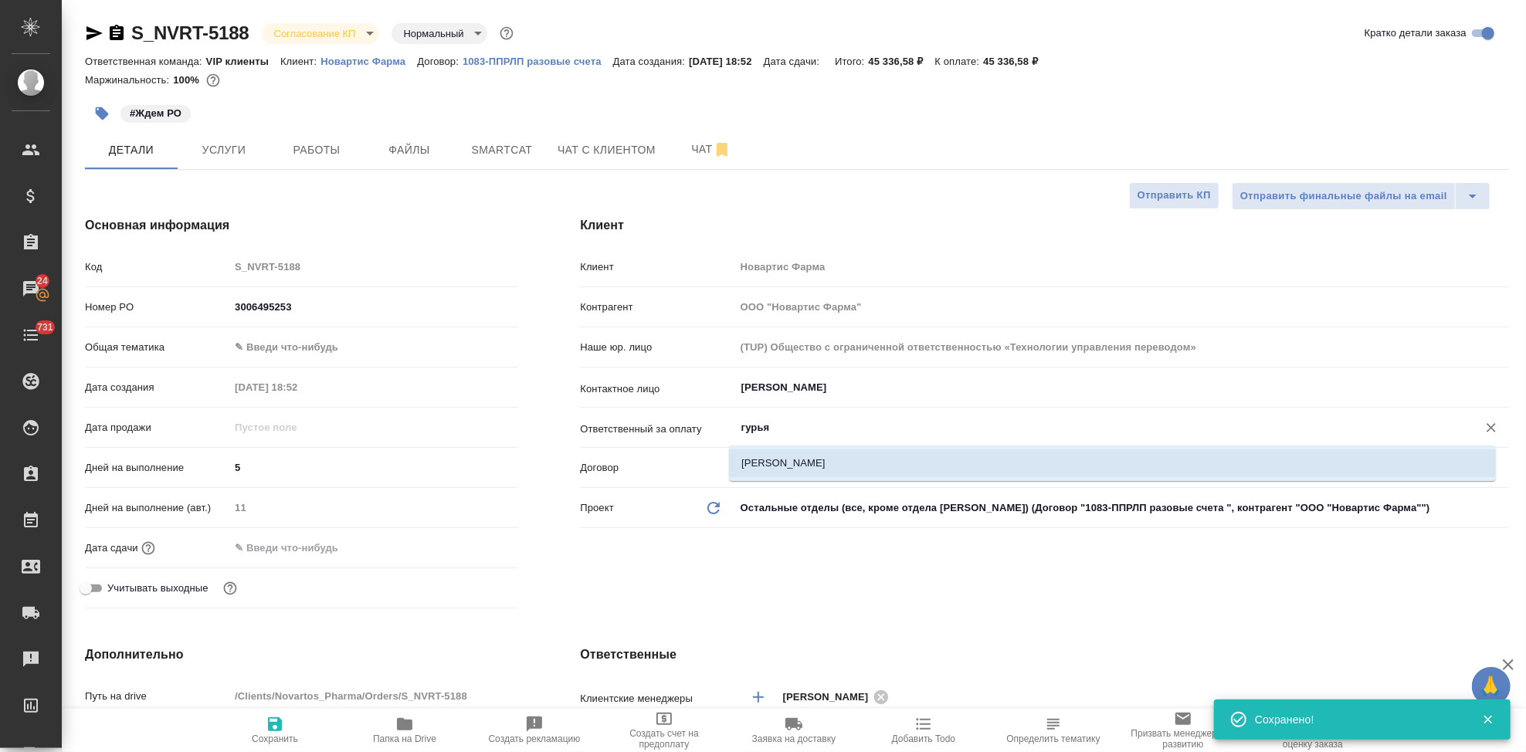
type textarea "x"
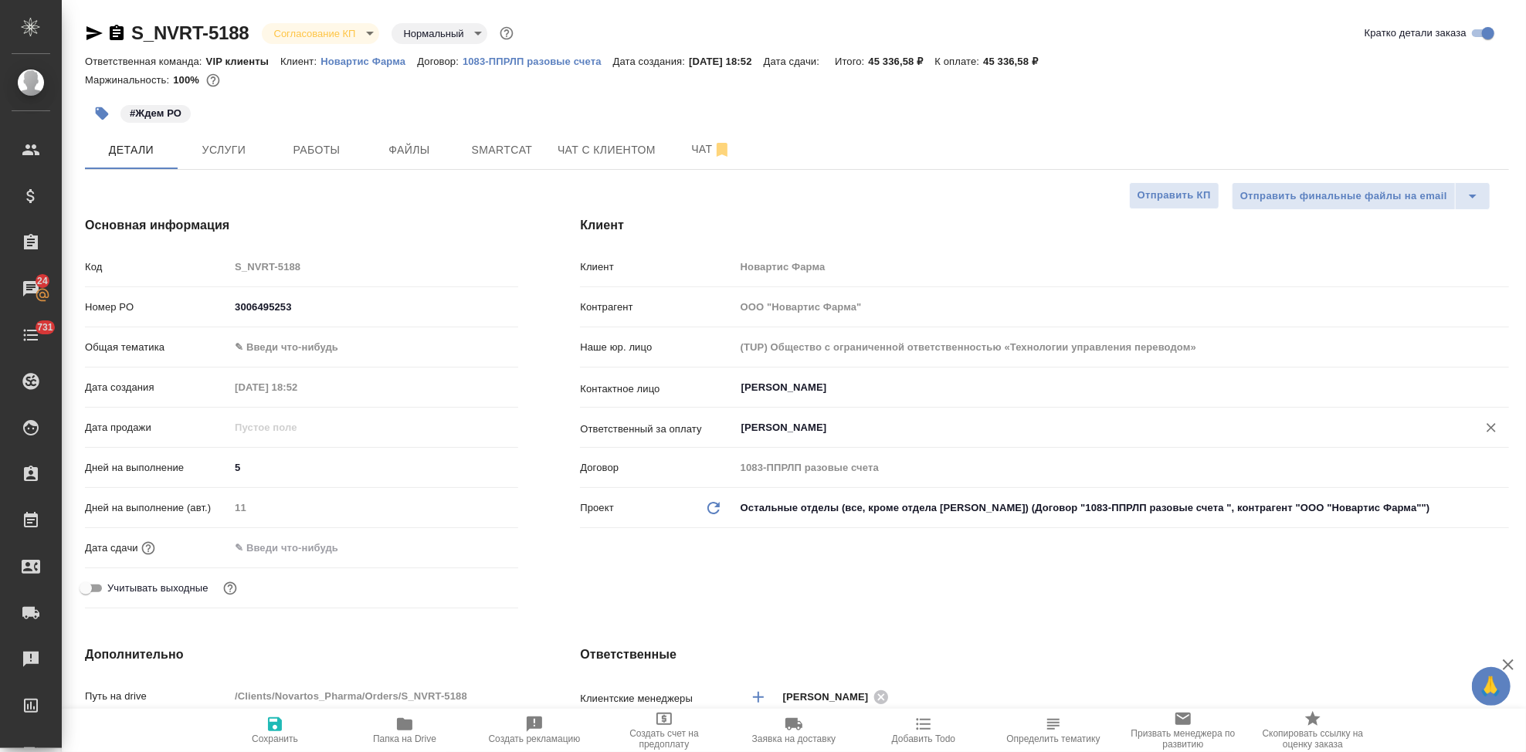
type input "[PERSON_NAME]"
click at [280, 732] on icon "button" at bounding box center [275, 724] width 19 height 19
type textarea "x"
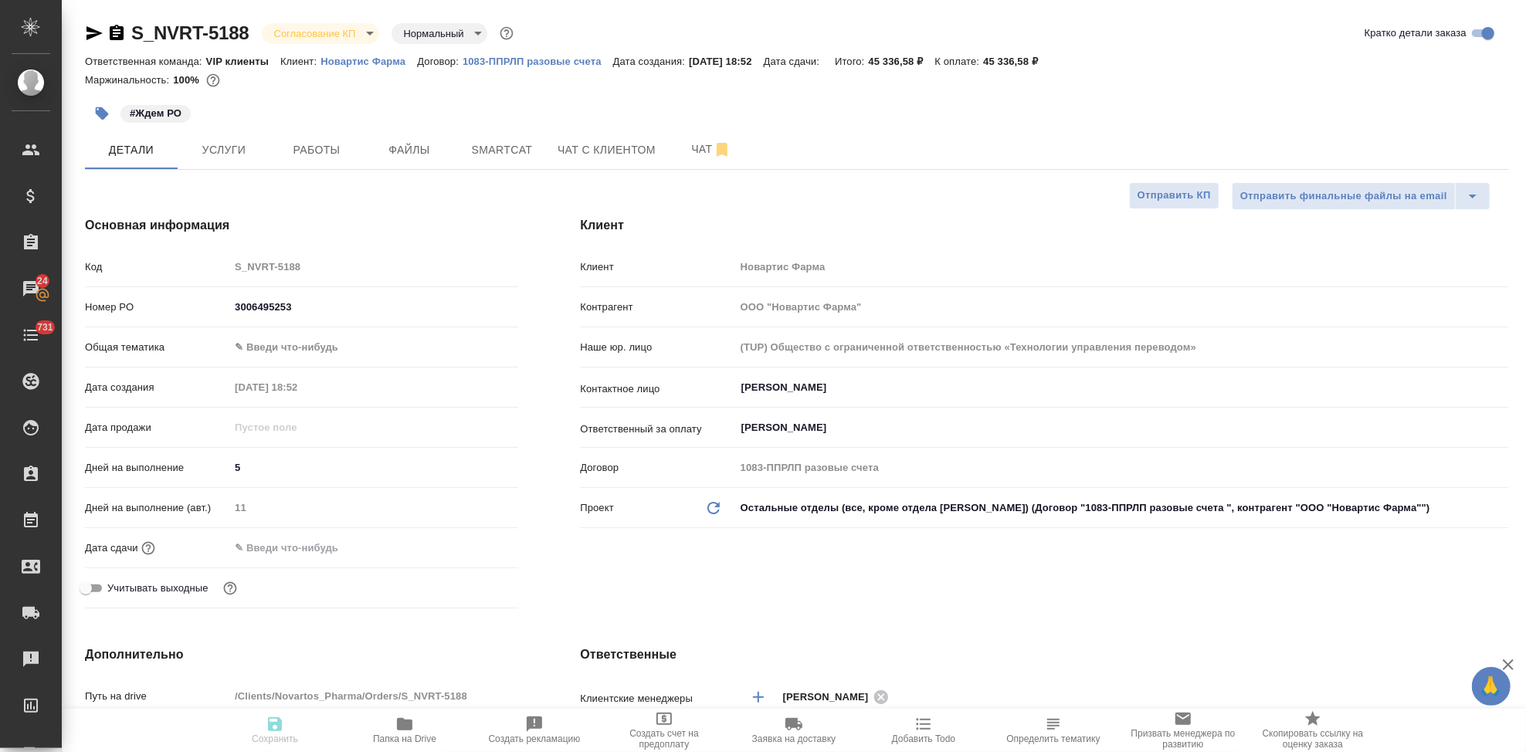
type textarea "x"
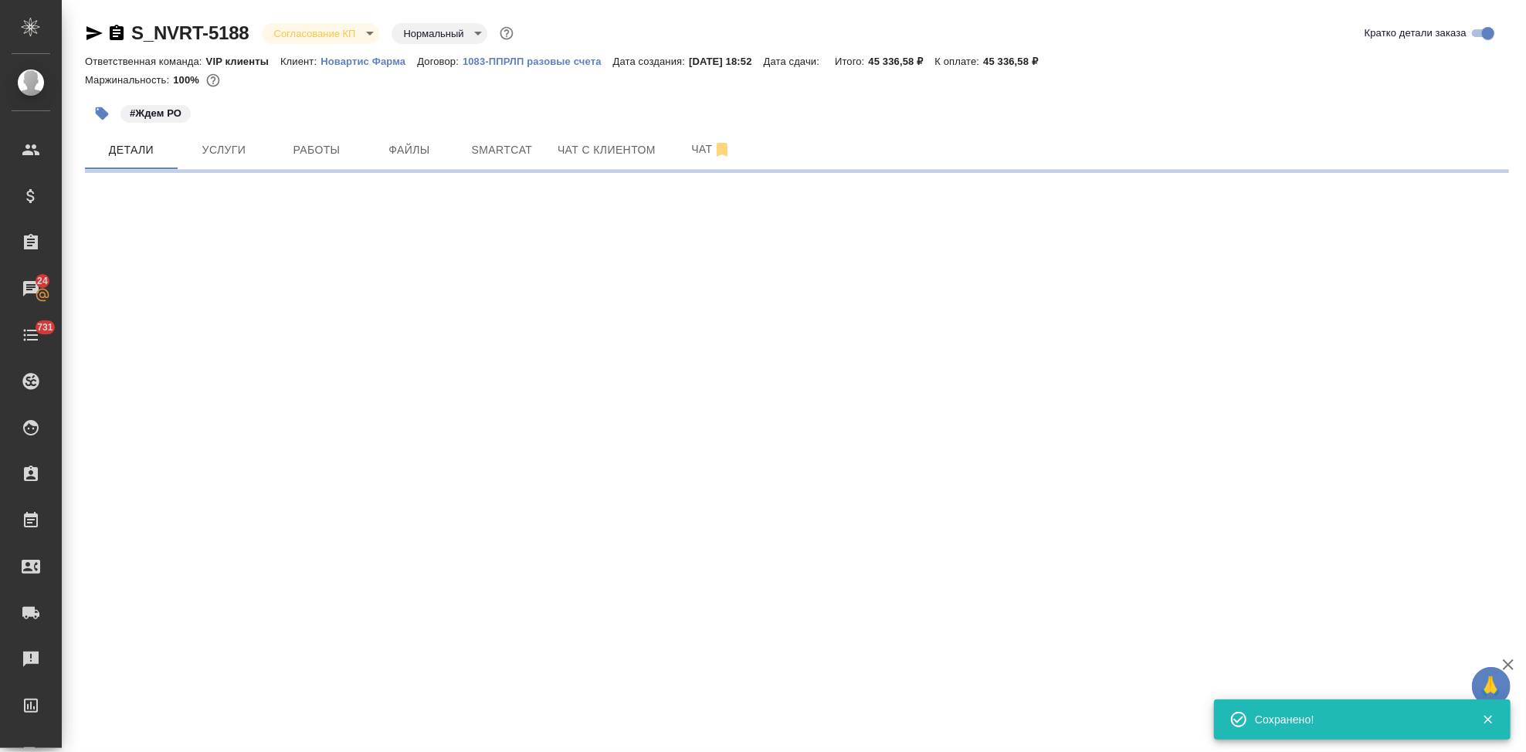
select select "RU"
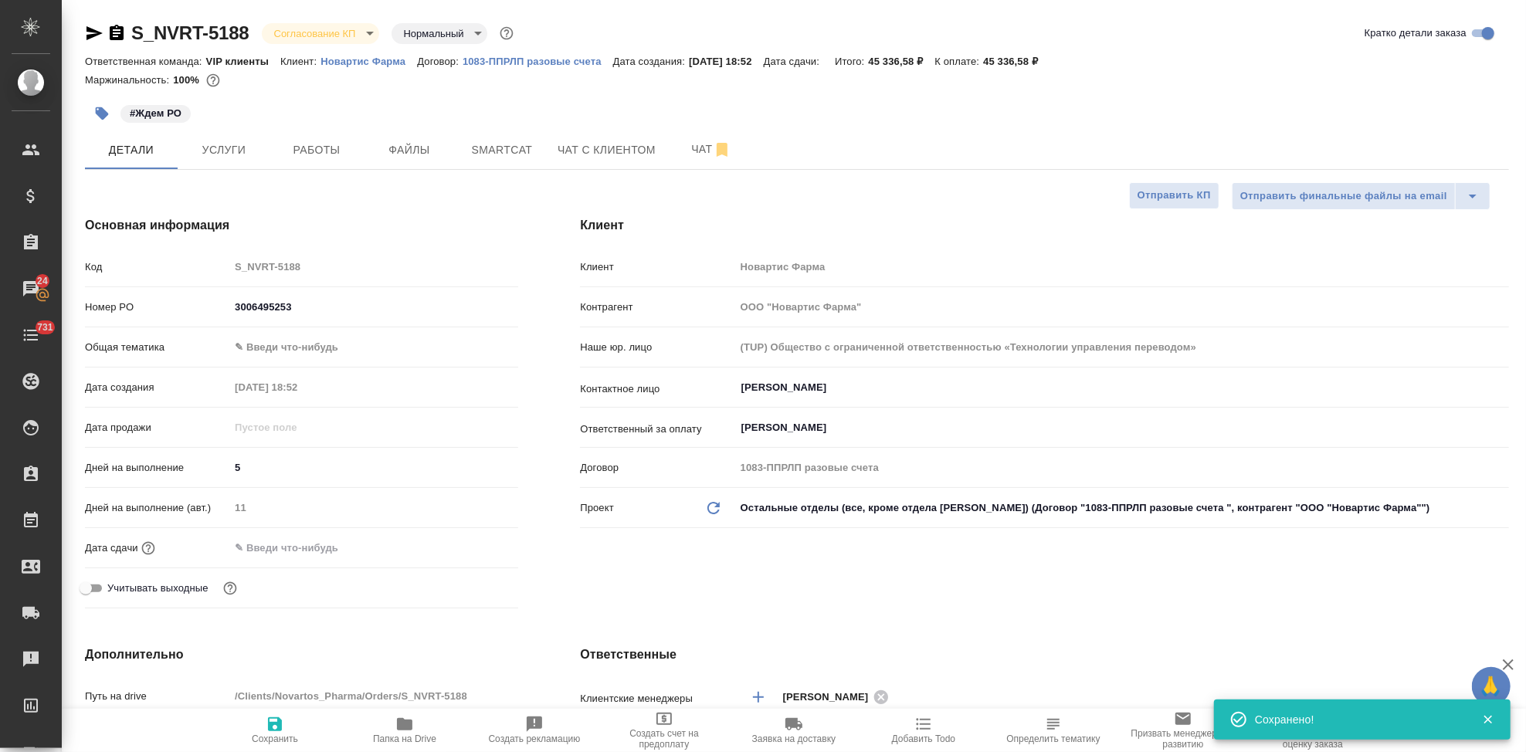
type textarea "x"
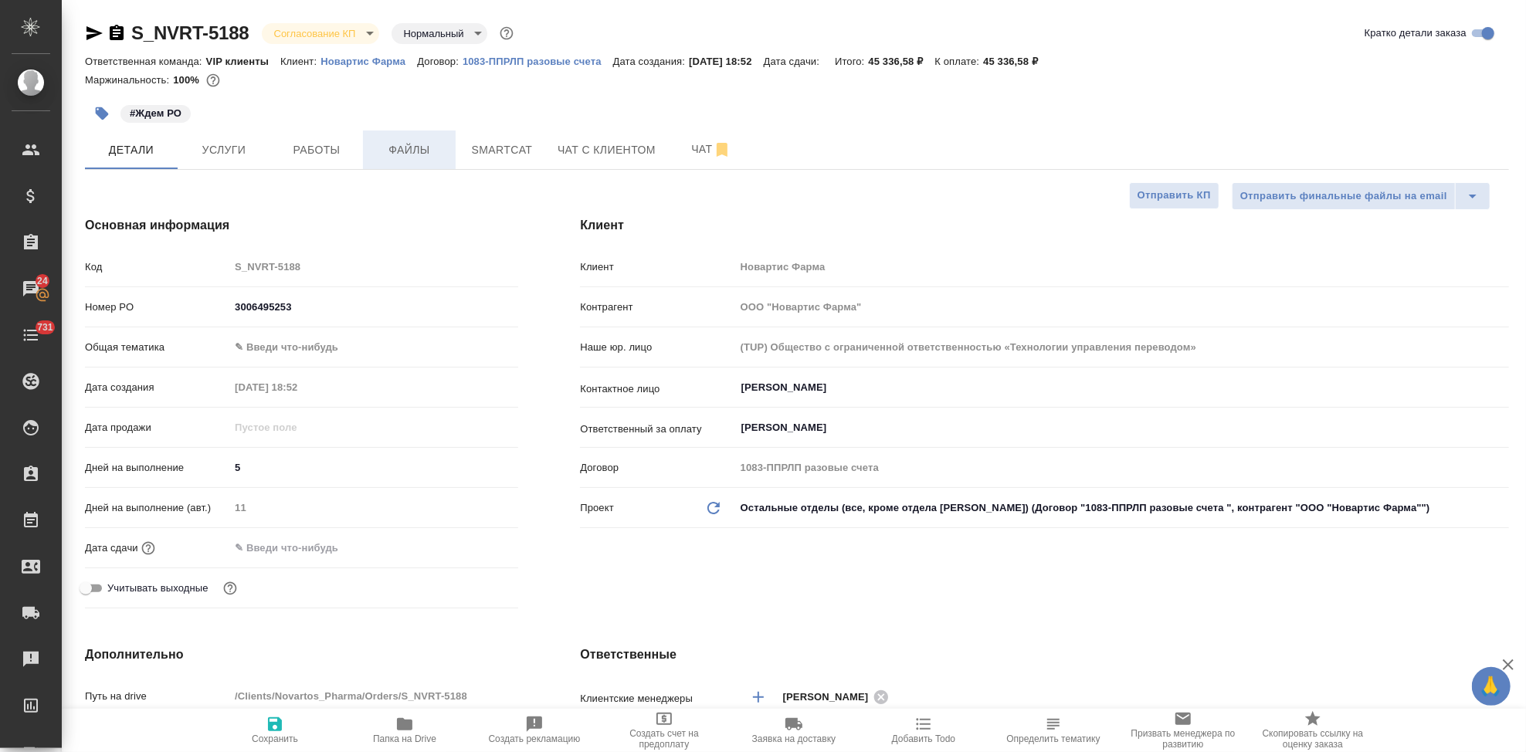
click at [431, 148] on span "Файлы" at bounding box center [409, 150] width 74 height 19
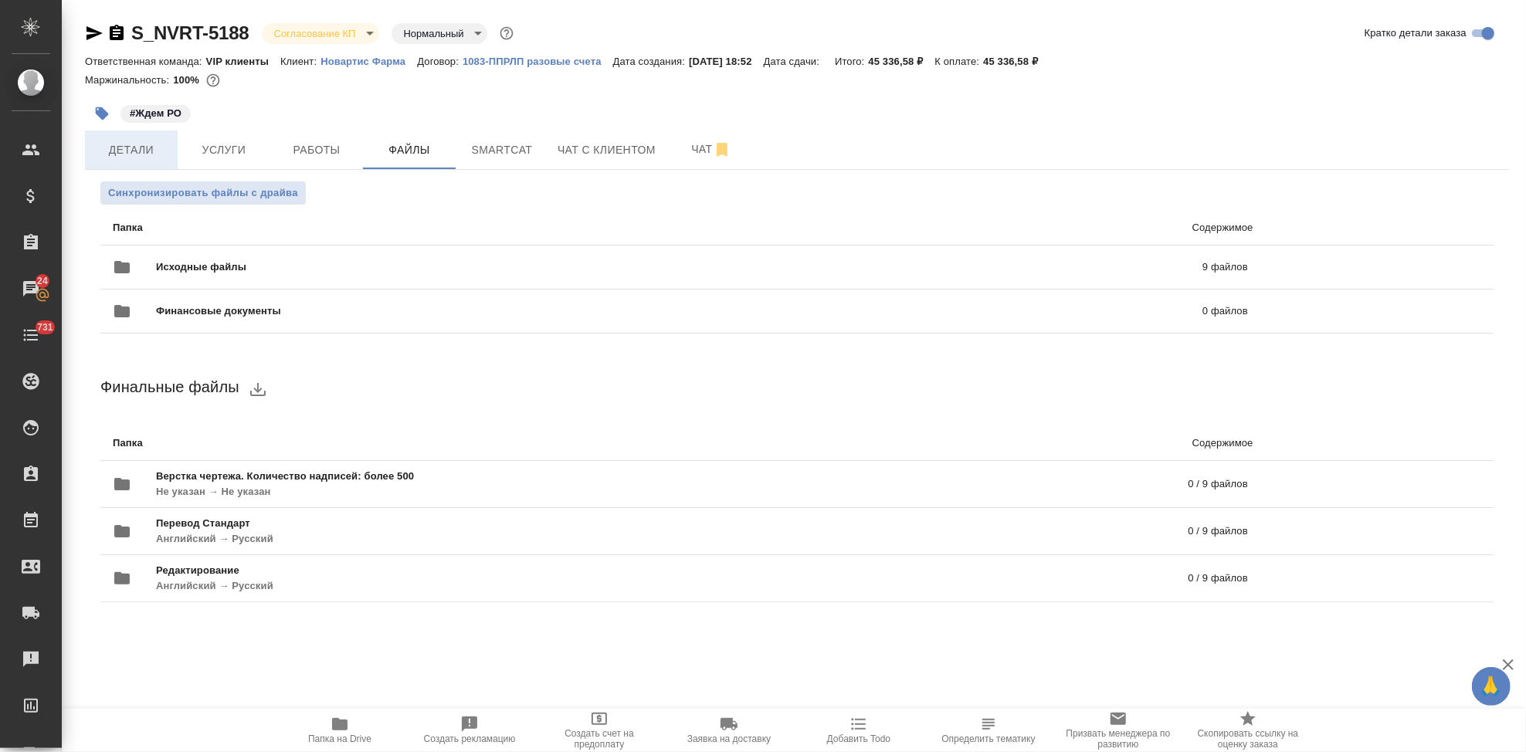
click at [134, 158] on span "Детали" at bounding box center [131, 150] width 74 height 19
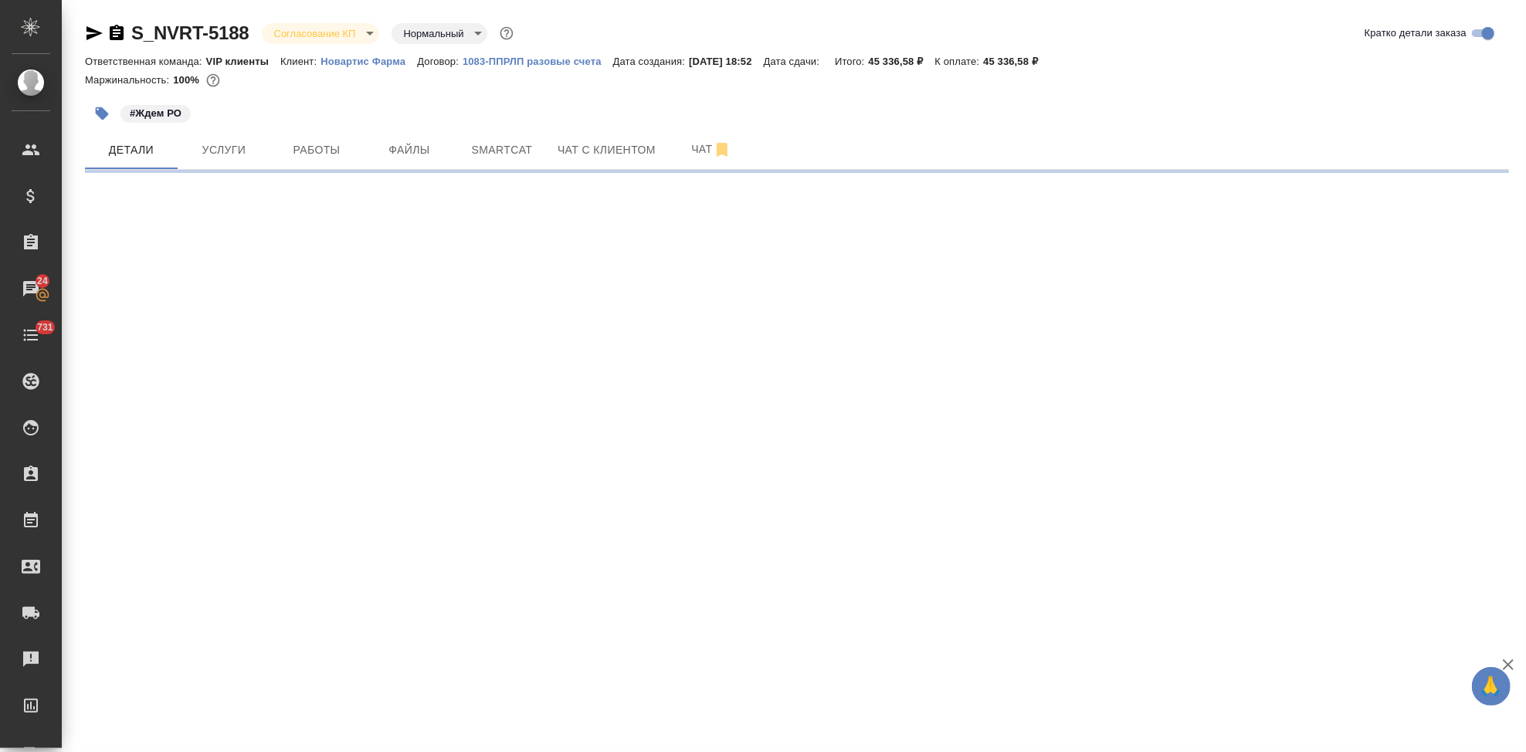
select select "RU"
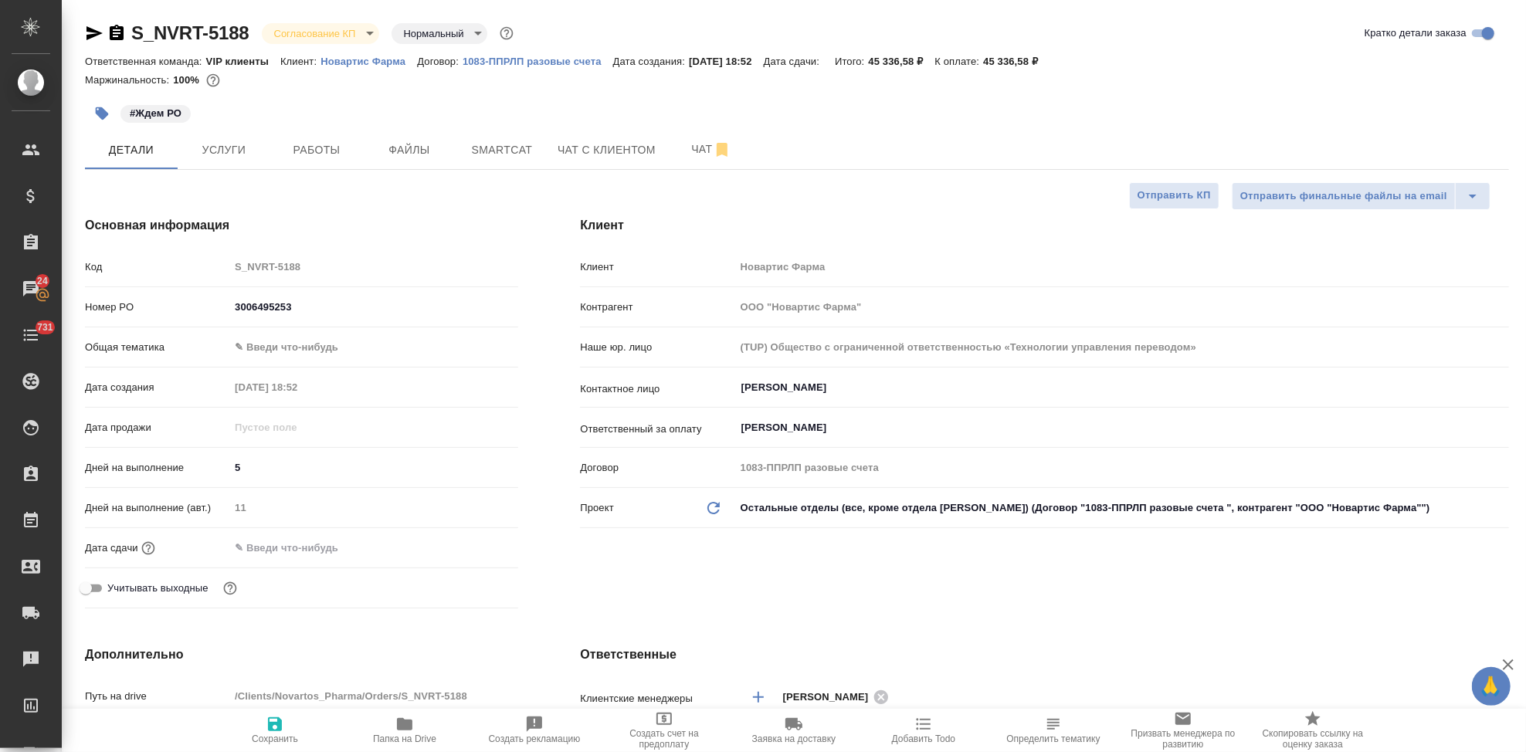
type textarea "x"
click at [362, 36] on body "🙏 .cls-1 fill:#fff; AWATERA Kabargina [PERSON_NAME] Спецификации Заказы 24 Чаты…" at bounding box center [763, 376] width 1526 height 752
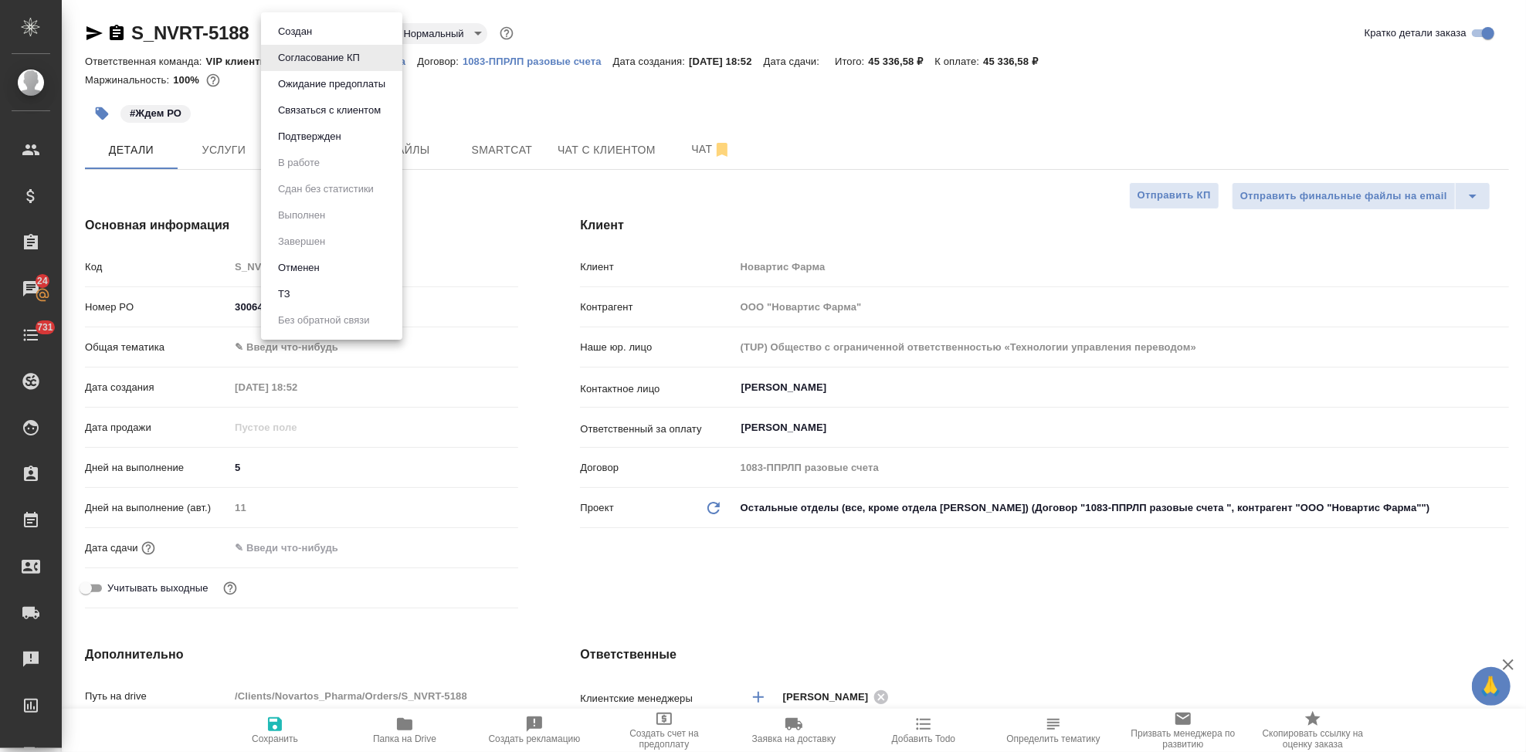
click at [356, 138] on li "Подтвержден" at bounding box center [331, 137] width 141 height 26
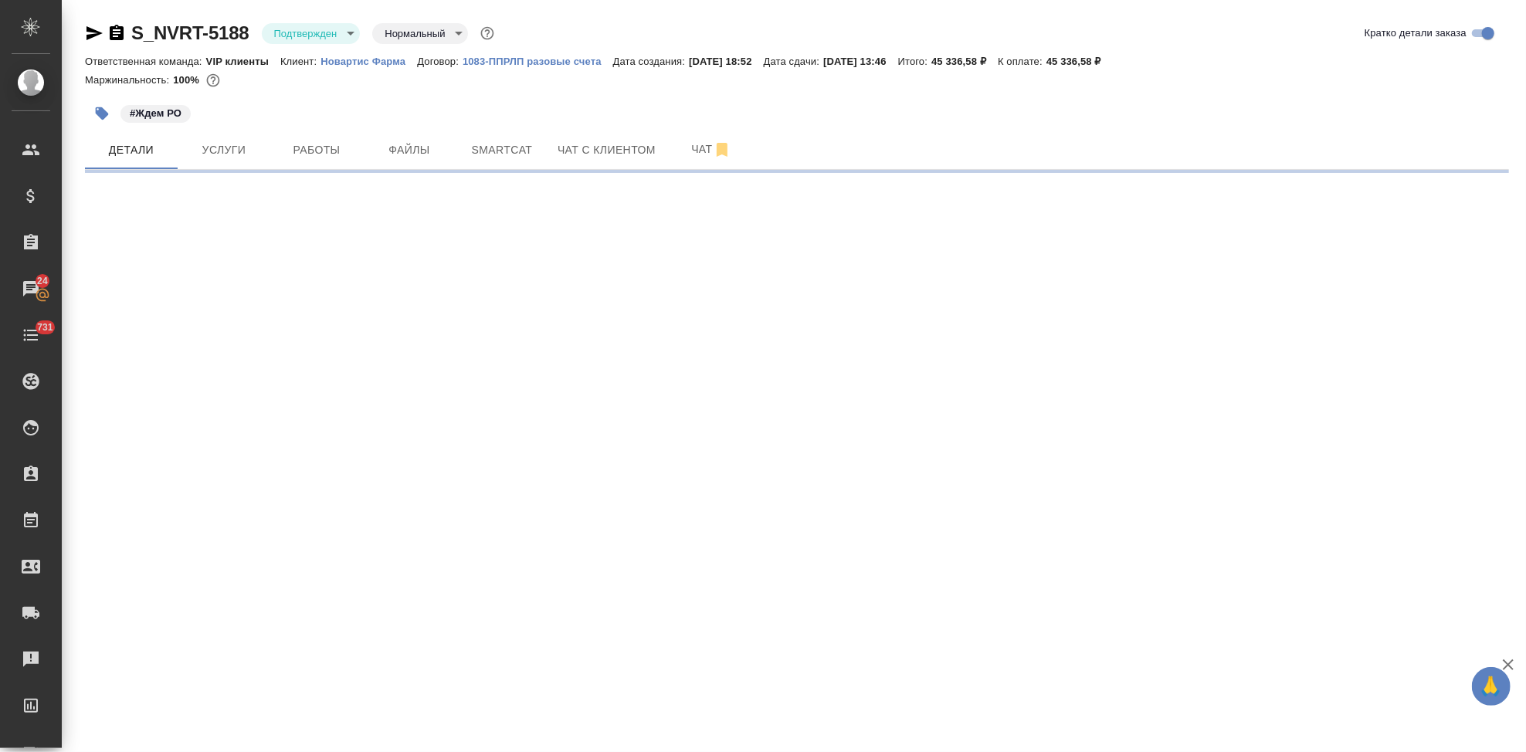
select select "RU"
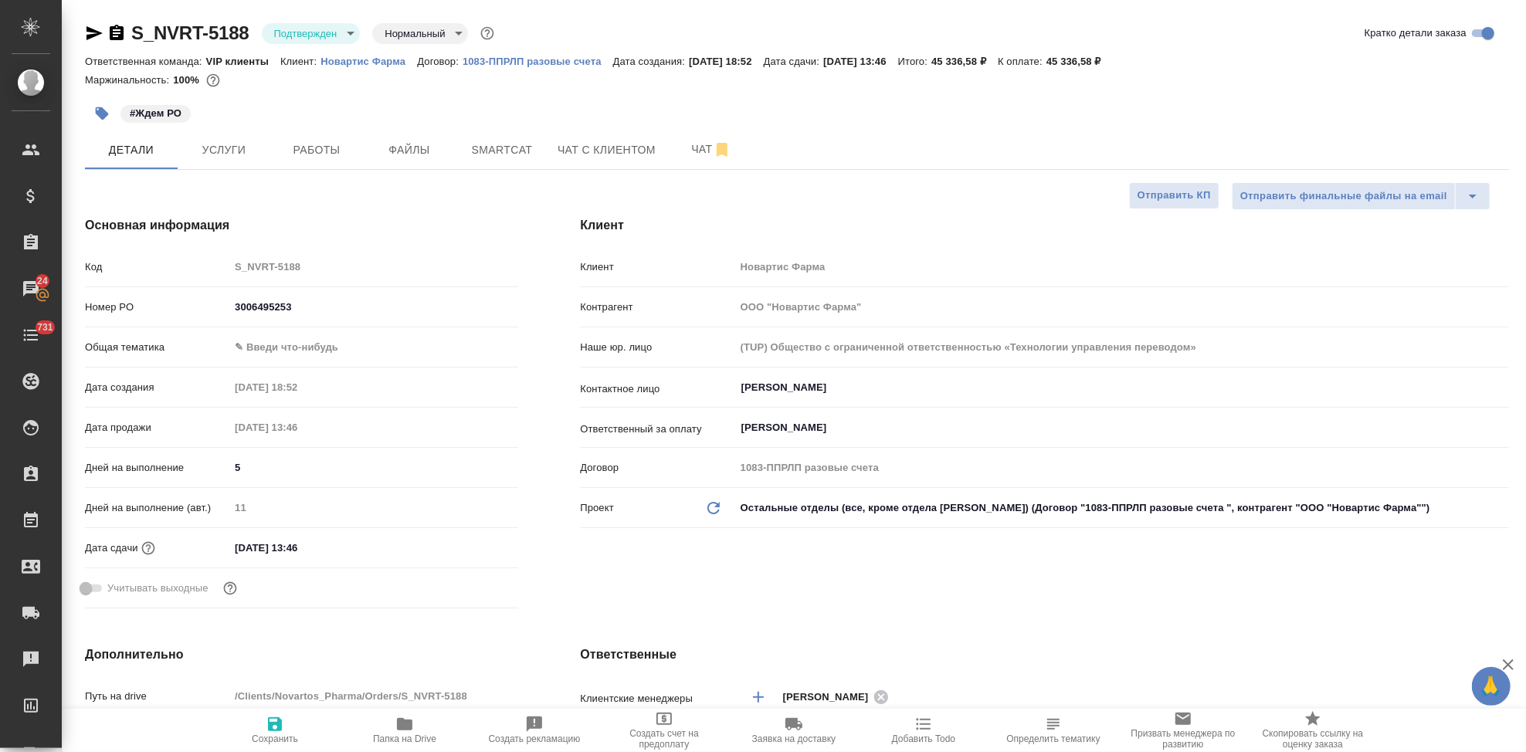
type textarea "x"
click at [334, 551] on input "[DATE] 13:46" at bounding box center [296, 548] width 135 height 22
click at [467, 544] on icon "button" at bounding box center [473, 547] width 19 height 19
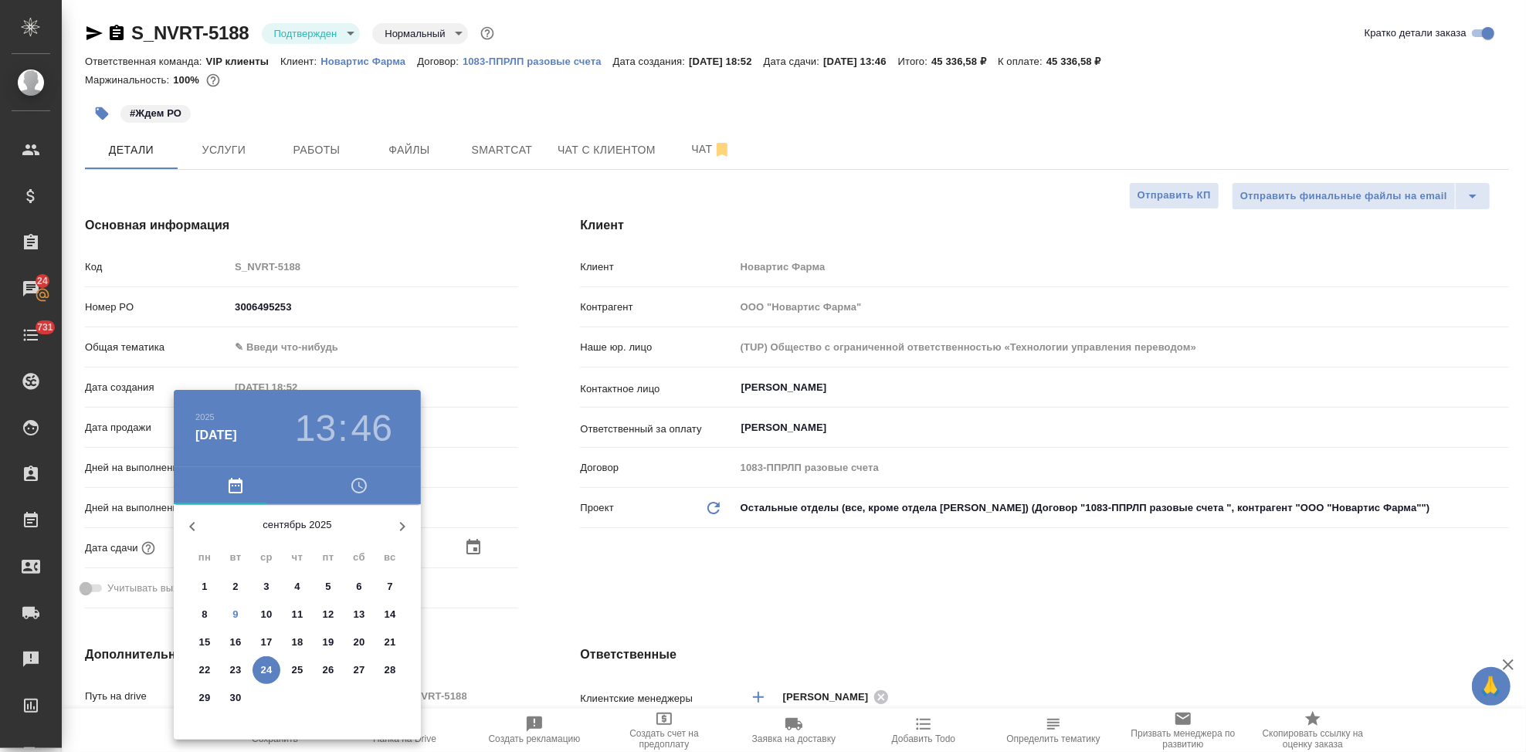
click at [327, 612] on p "12" at bounding box center [329, 614] width 12 height 15
type input "[DATE] 13:46"
type textarea "x"
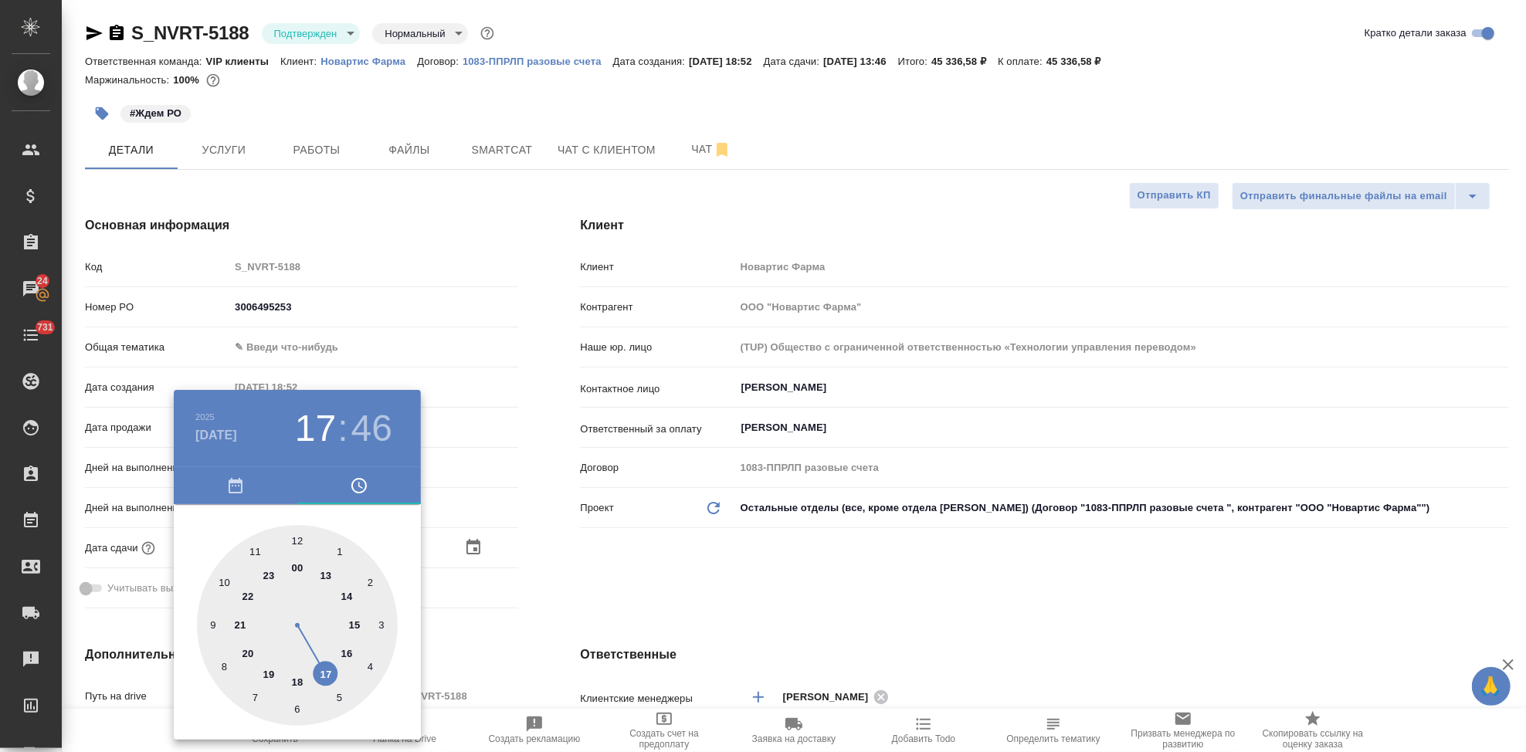
type input "[DATE] 17:46"
type textarea "x"
drag, startPoint x: 336, startPoint y: 584, endPoint x: 329, endPoint y: 664, distance: 79.9
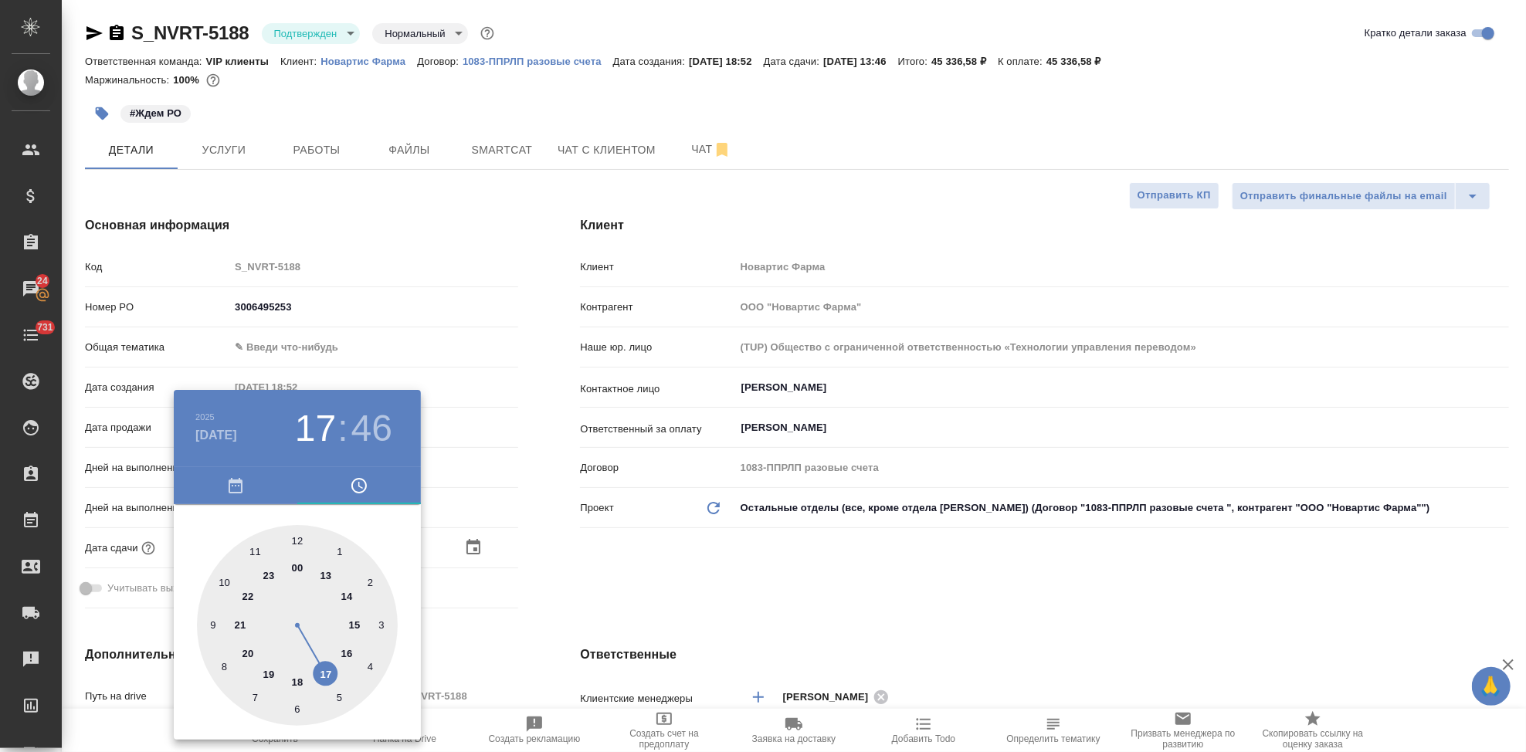
click at [329, 664] on div at bounding box center [297, 625] width 201 height 201
type textarea "x"
type input "[DATE] 17:55"
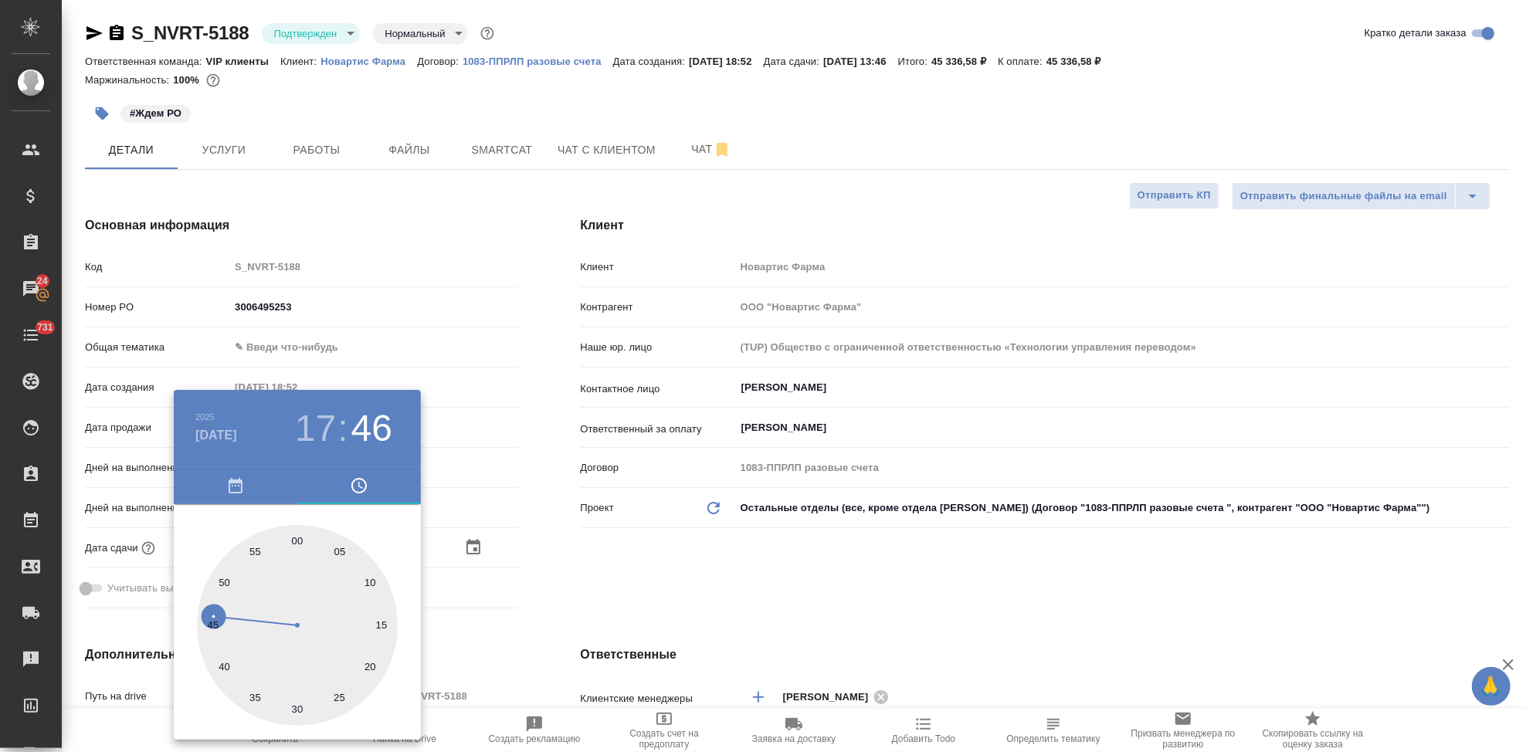
type textarea "x"
type input "[DATE] 17:00"
type textarea "x"
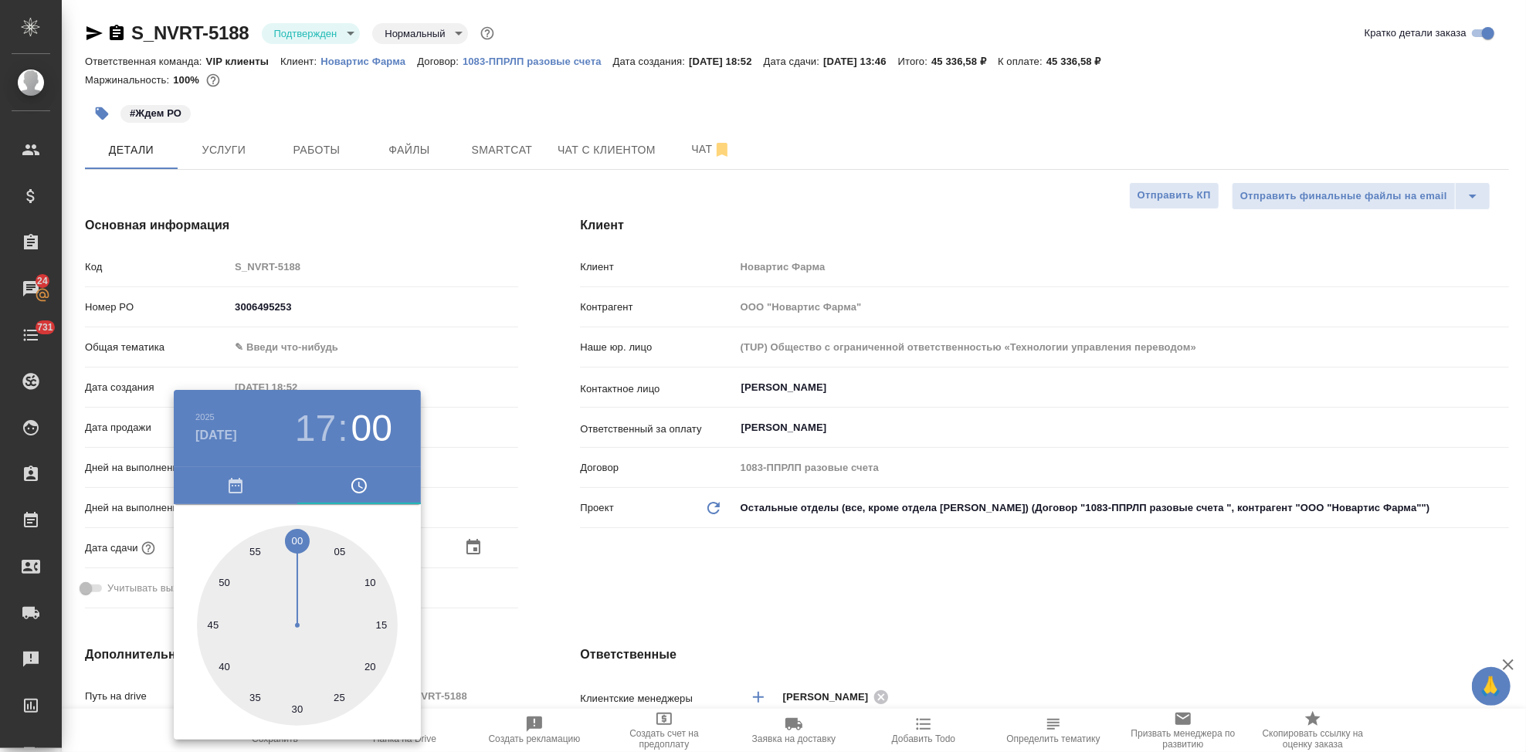
type textarea "x"
click at [297, 536] on div at bounding box center [297, 625] width 201 height 201
type textarea "x"
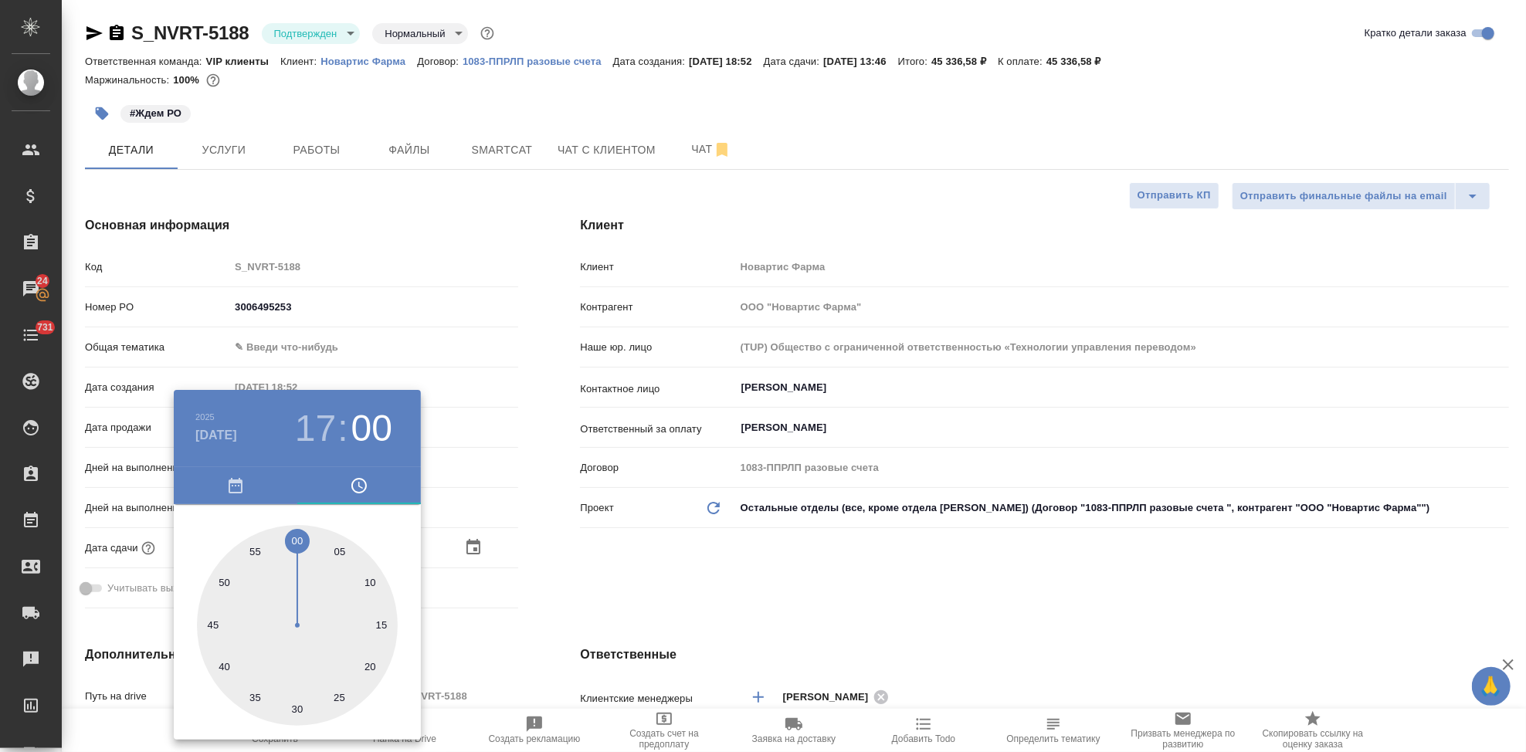
type textarea "x"
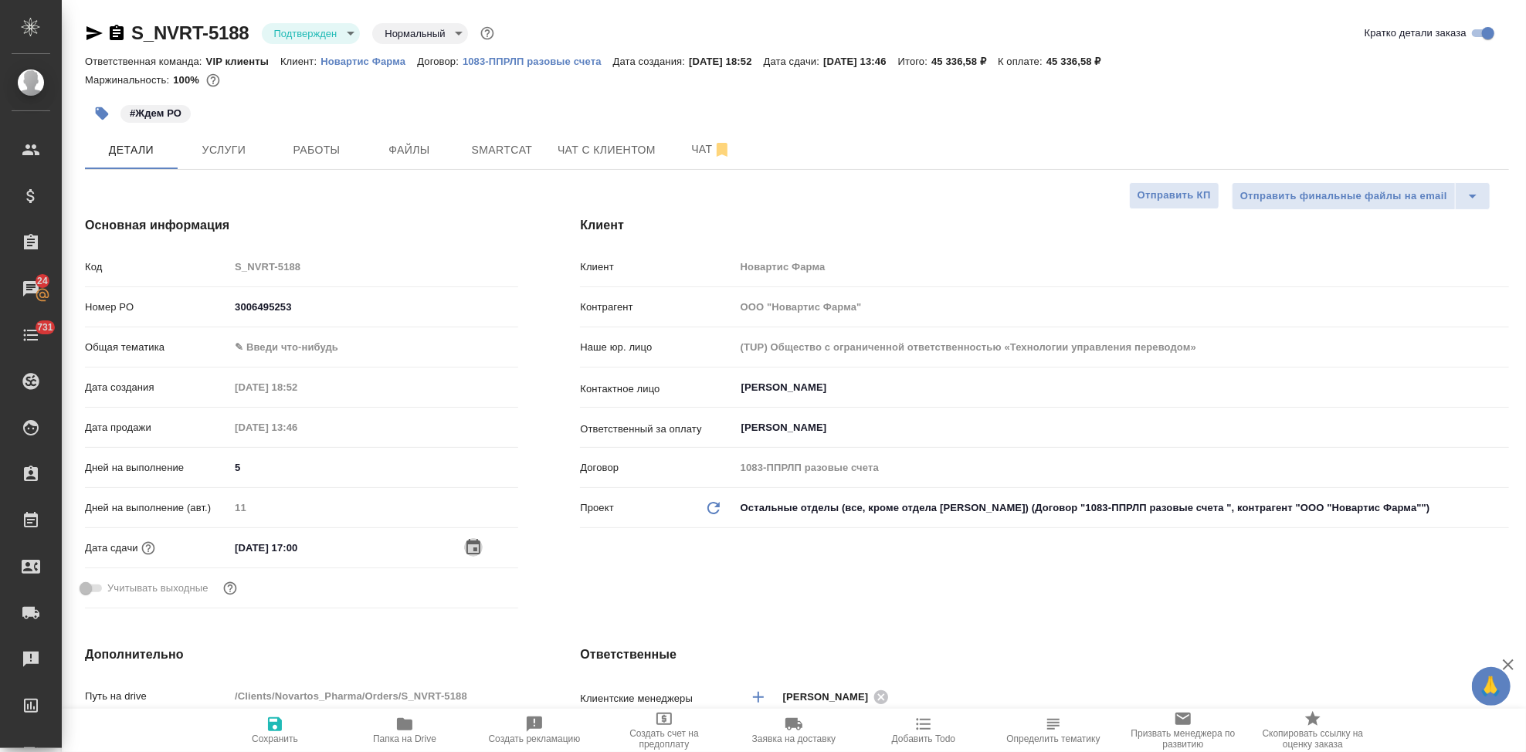
click at [288, 730] on span "Сохранить" at bounding box center [274, 729] width 111 height 29
type textarea "x"
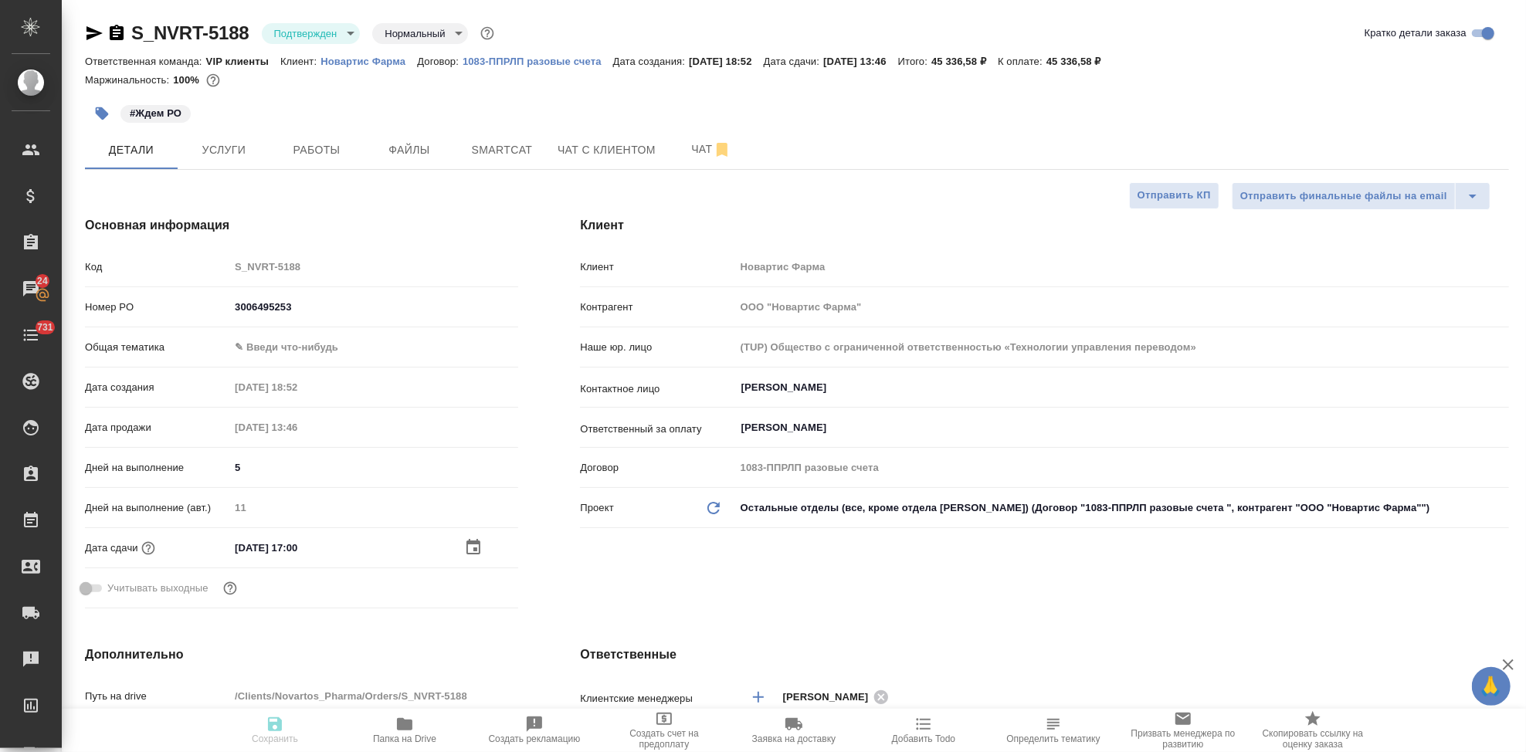
type textarea "x"
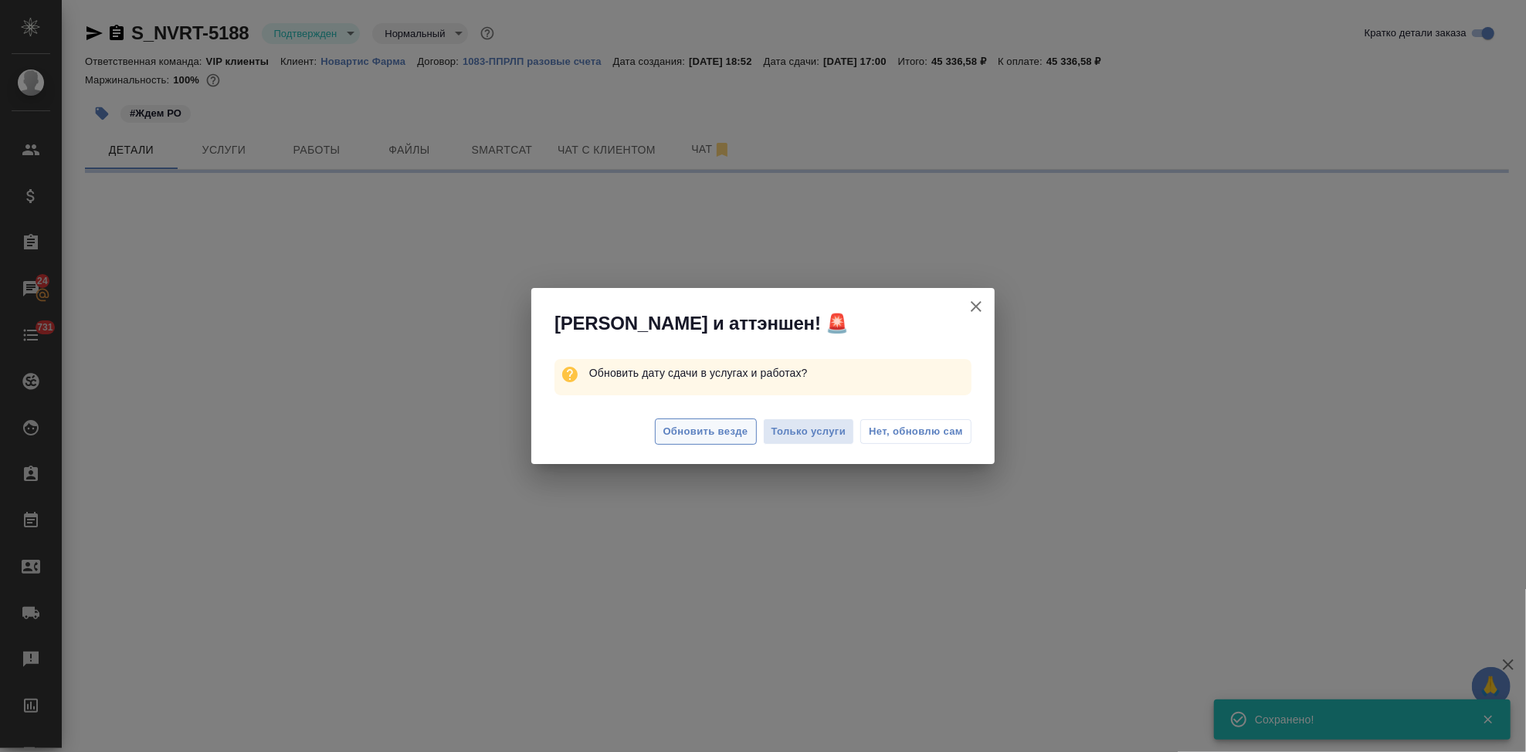
click at [739, 433] on span "Обновить везде" at bounding box center [706, 432] width 85 height 18
select select "RU"
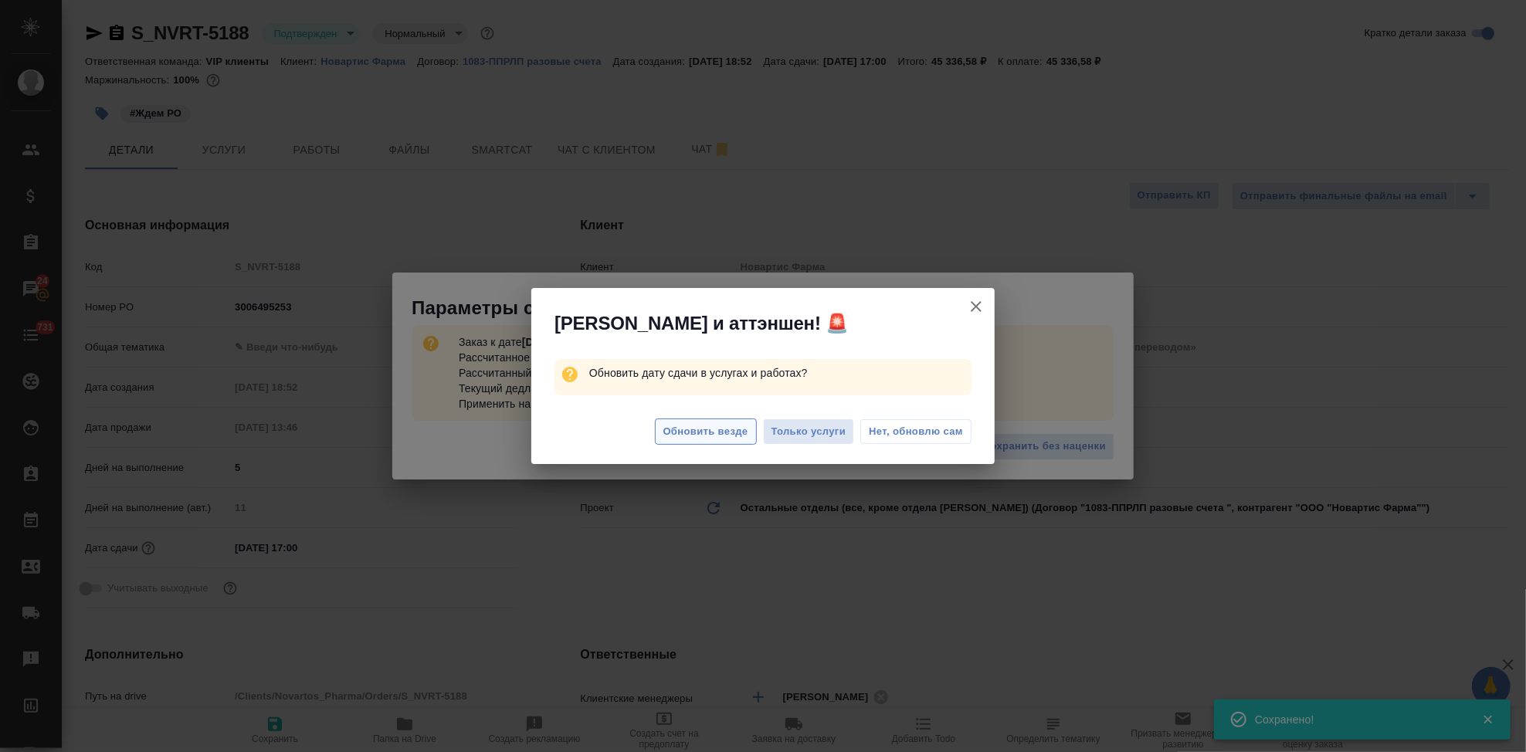
type textarea "x"
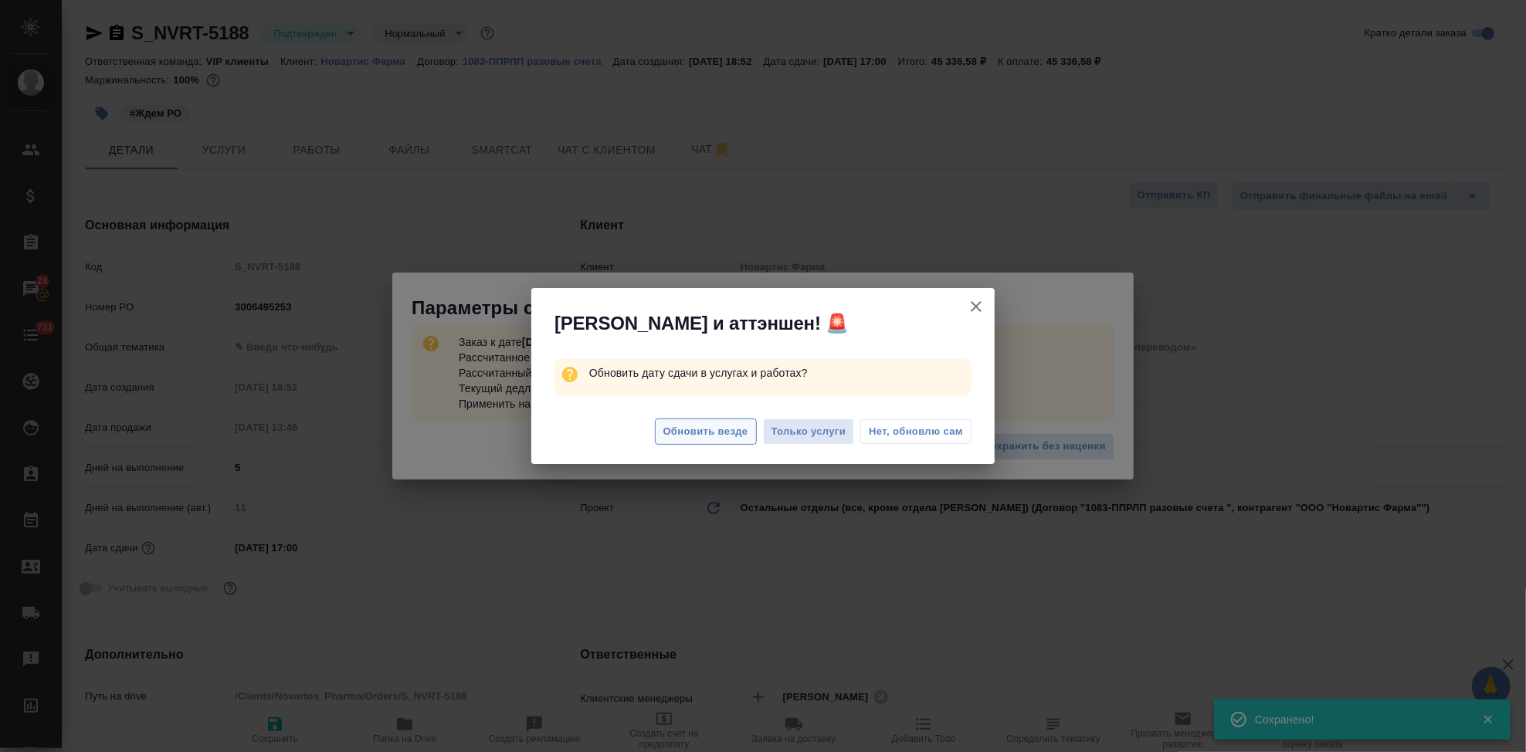
type textarea "x"
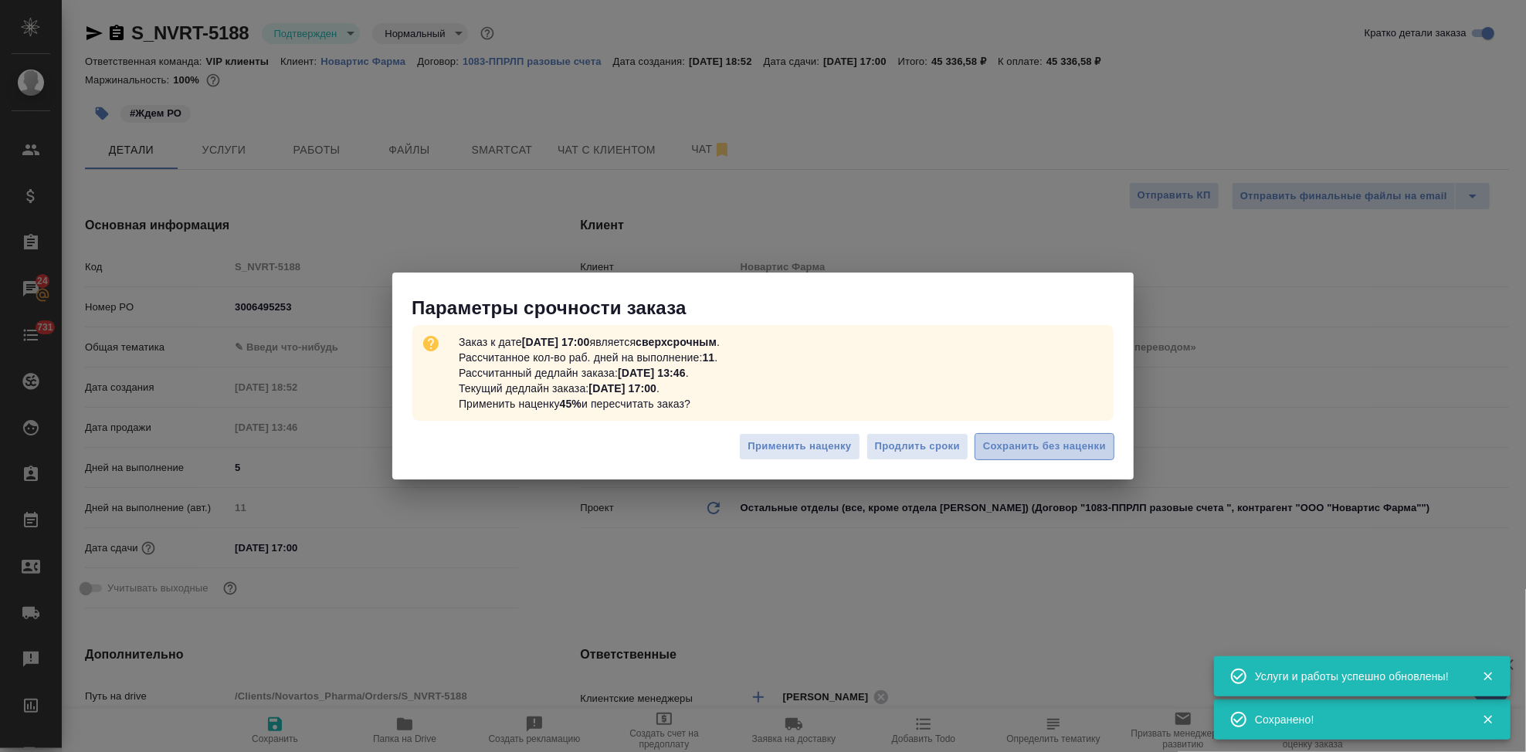
click at [1034, 434] on button "Сохранить без наценки" at bounding box center [1045, 446] width 140 height 27
type textarea "x"
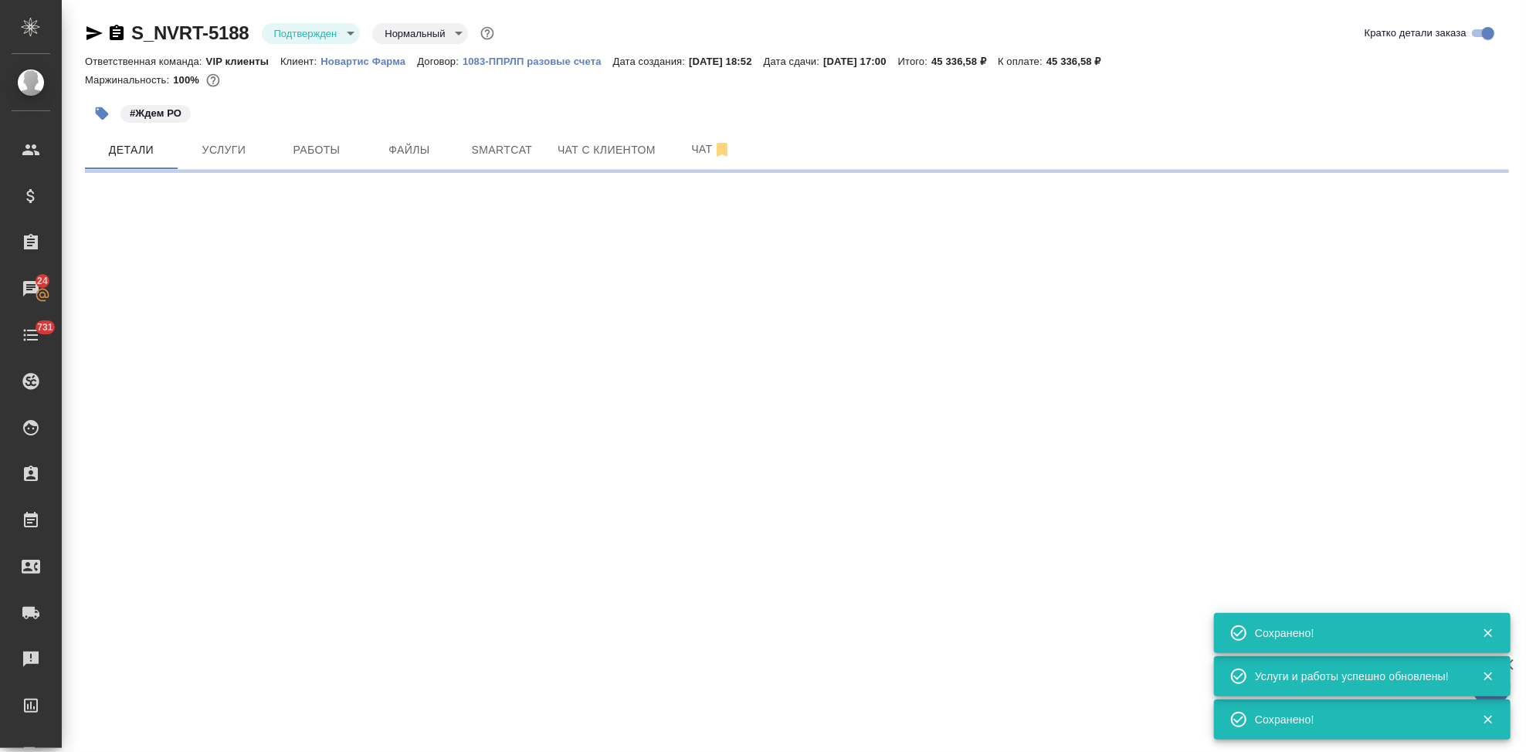
type input "urgent"
select select "RU"
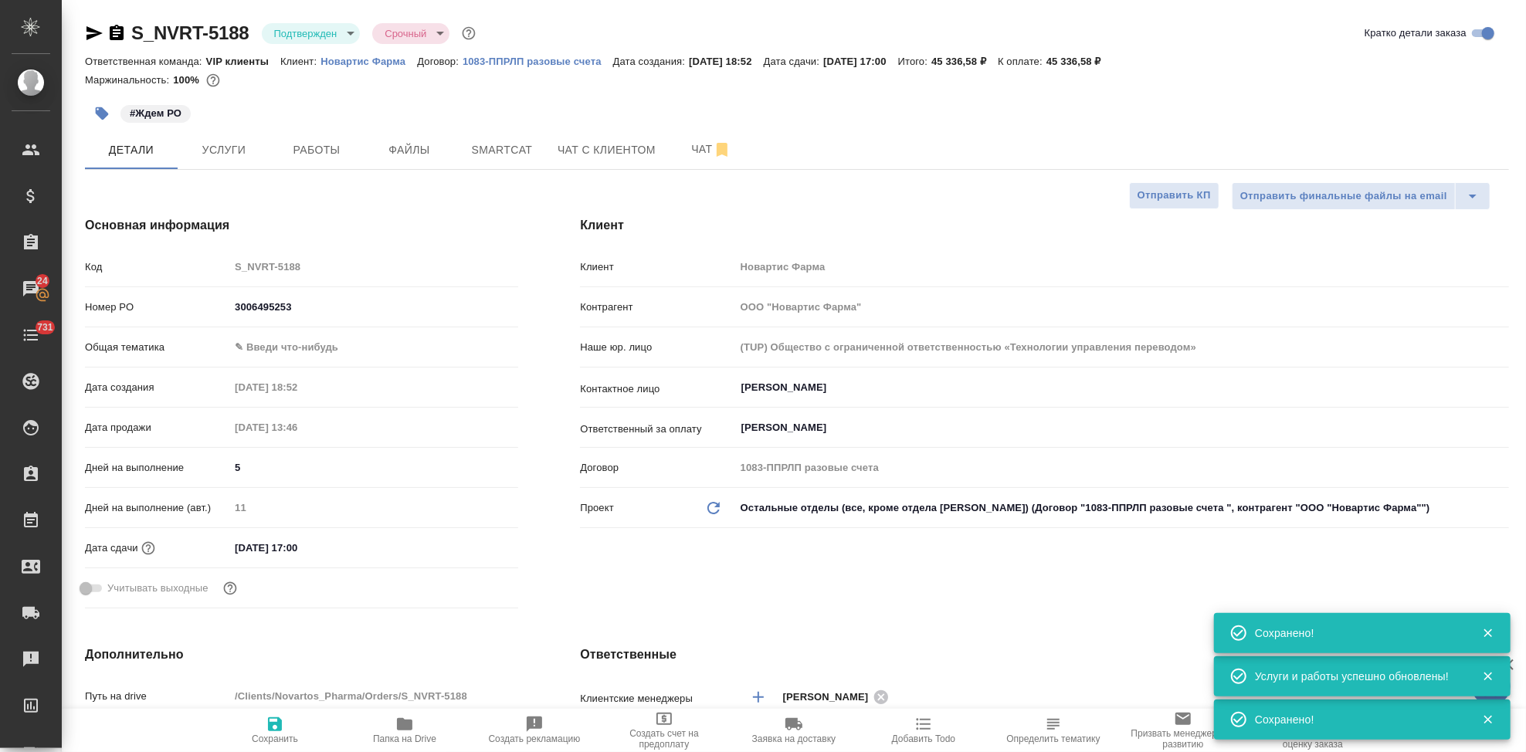
type textarea "x"
click at [693, 149] on span "Чат" at bounding box center [711, 149] width 74 height 19
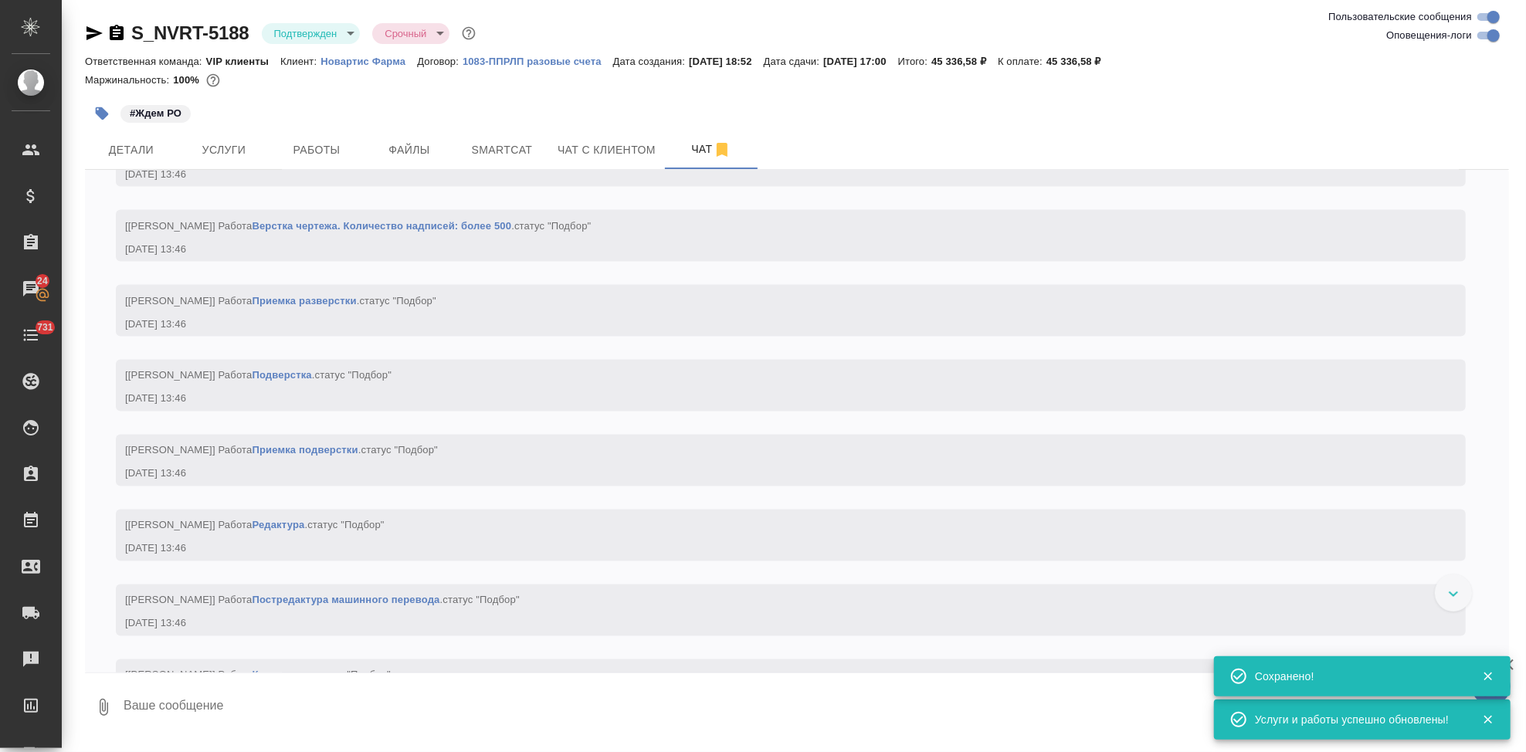
click at [348, 713] on textarea at bounding box center [815, 707] width 1387 height 53
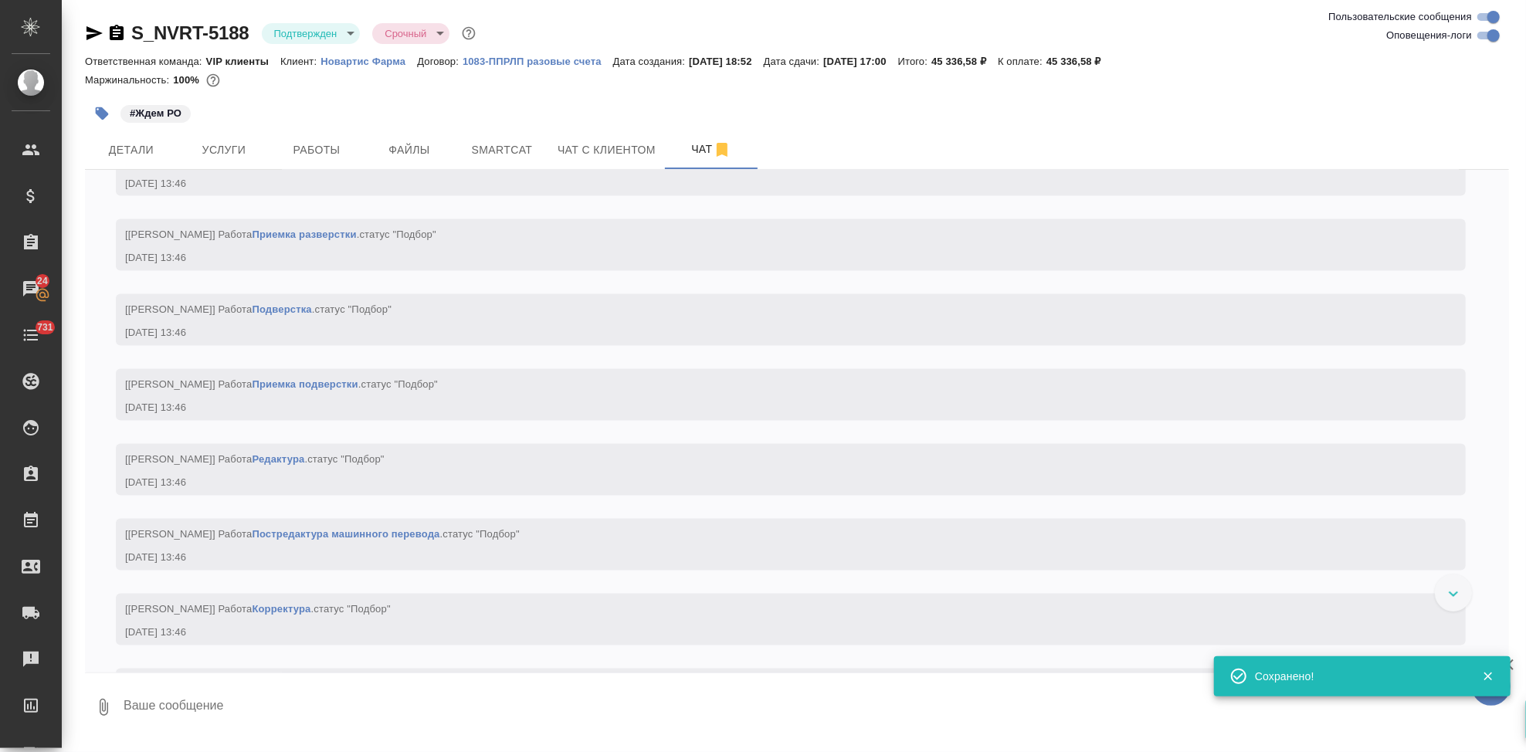
type textarea """
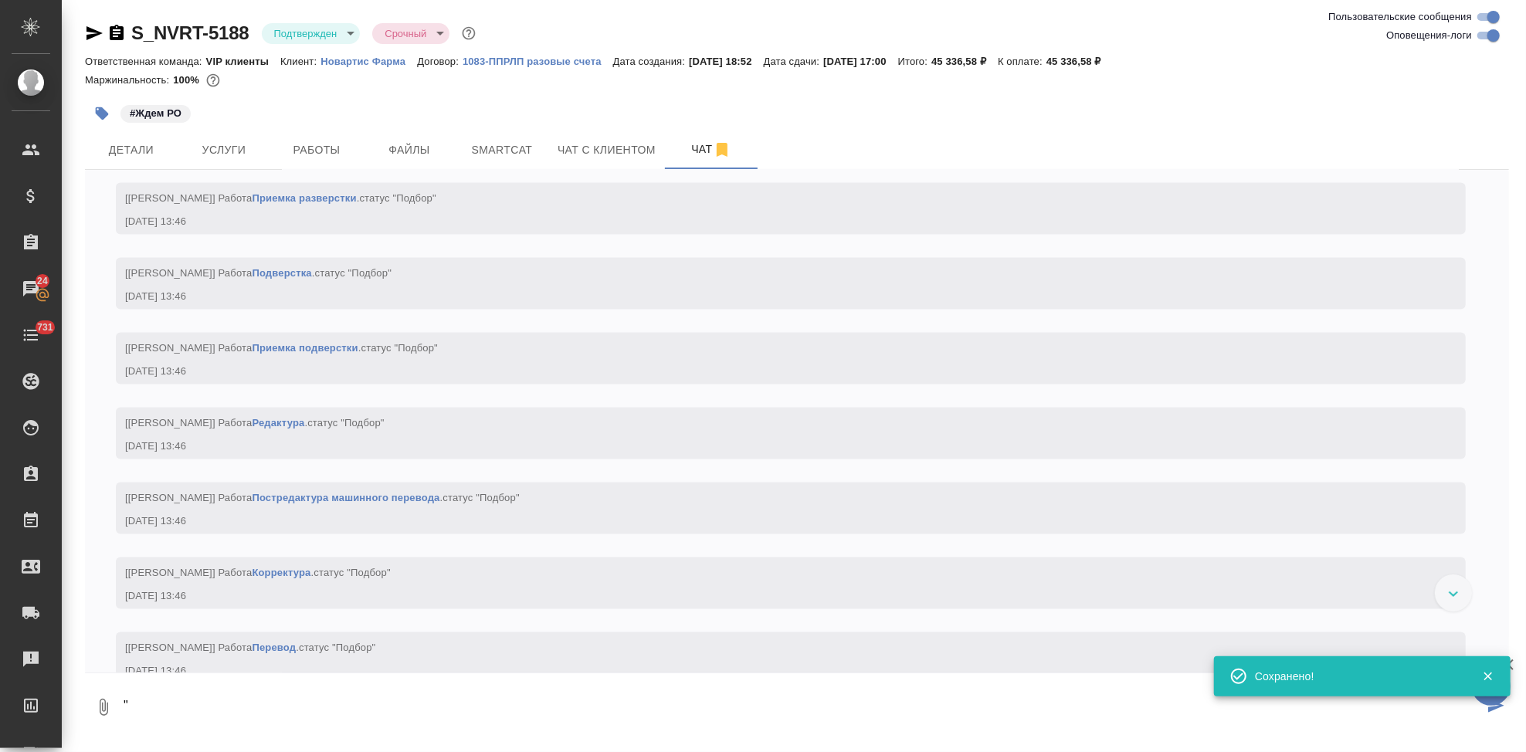
scroll to position [2286, 0]
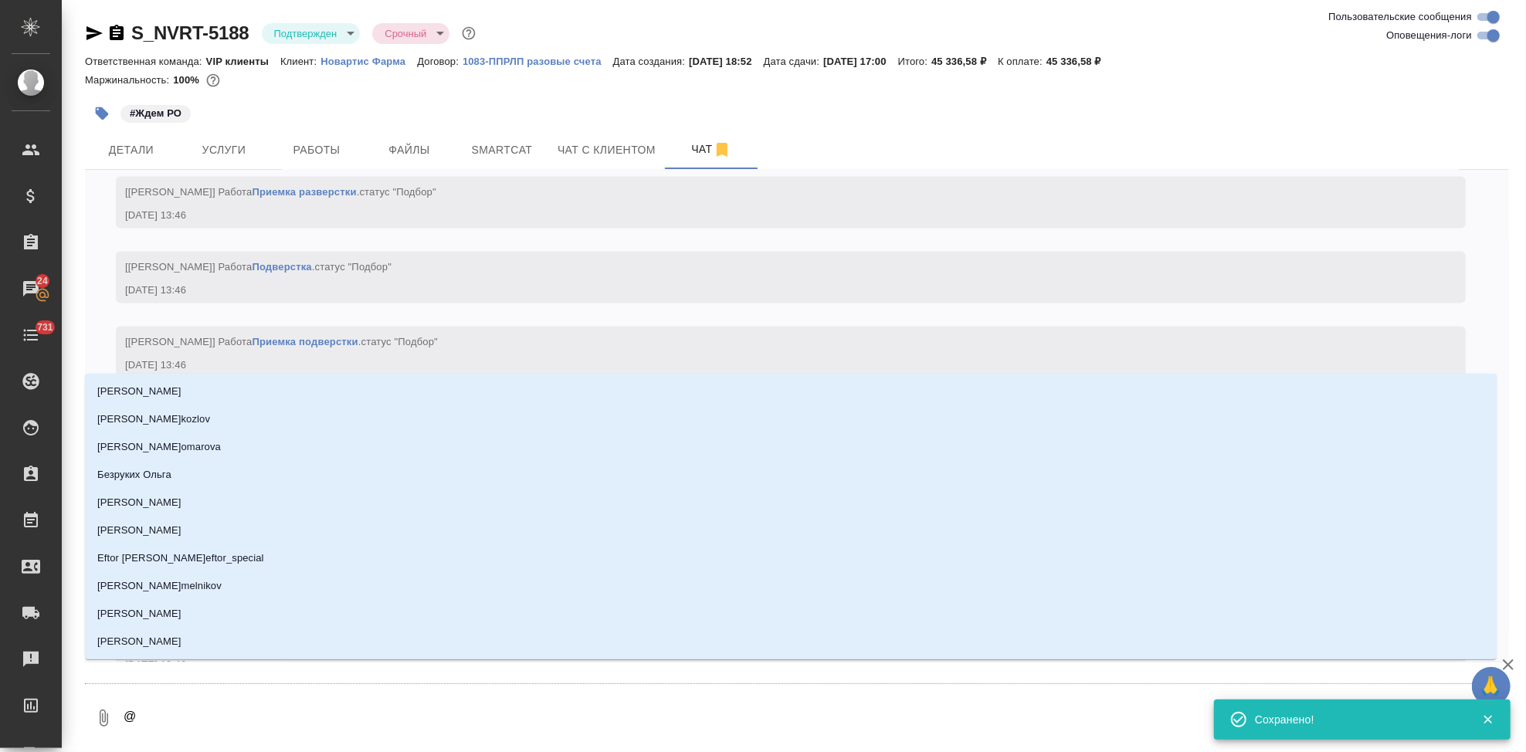
type textarea "@г"
type input "г"
type textarea "@гр"
type input "гр"
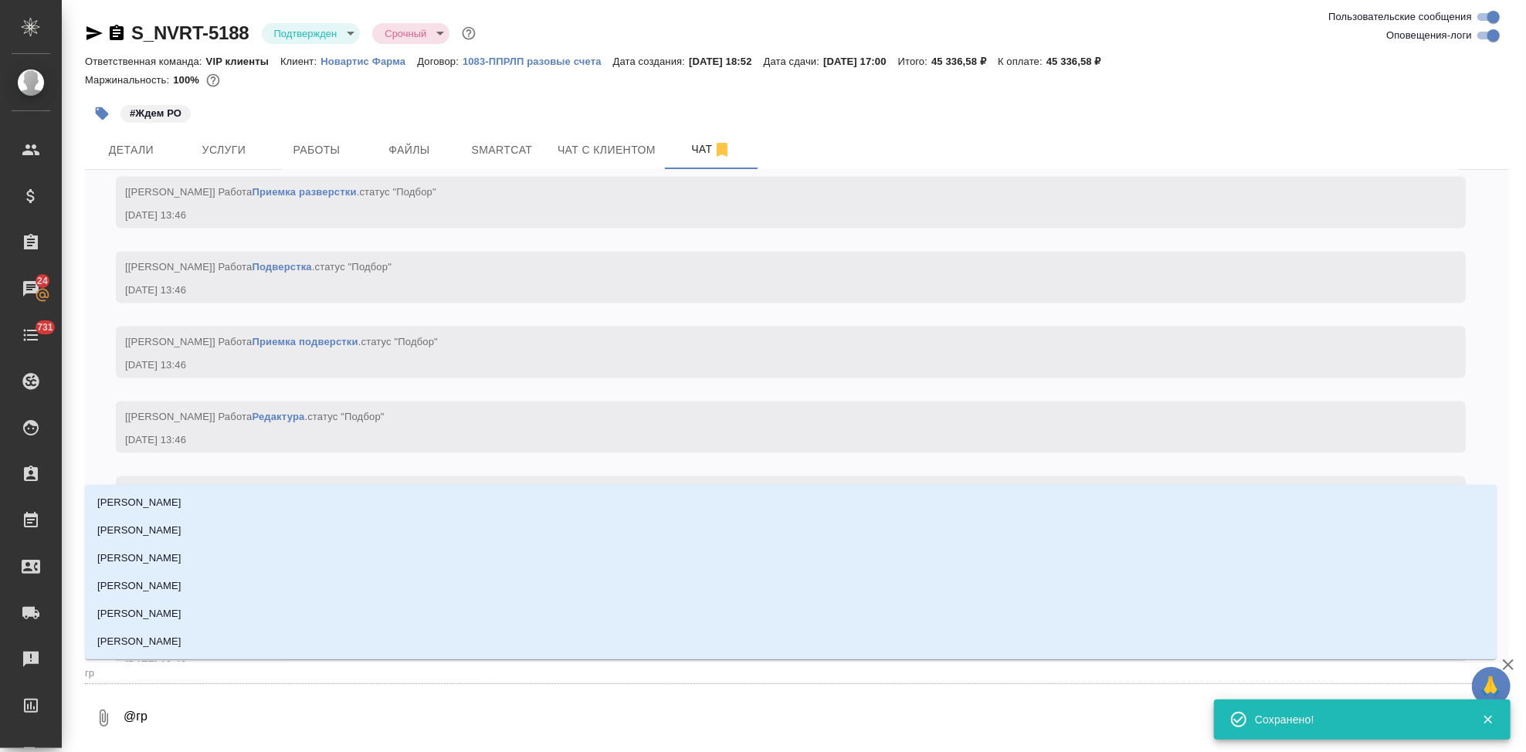
type textarea "@гра"
type input "гра"
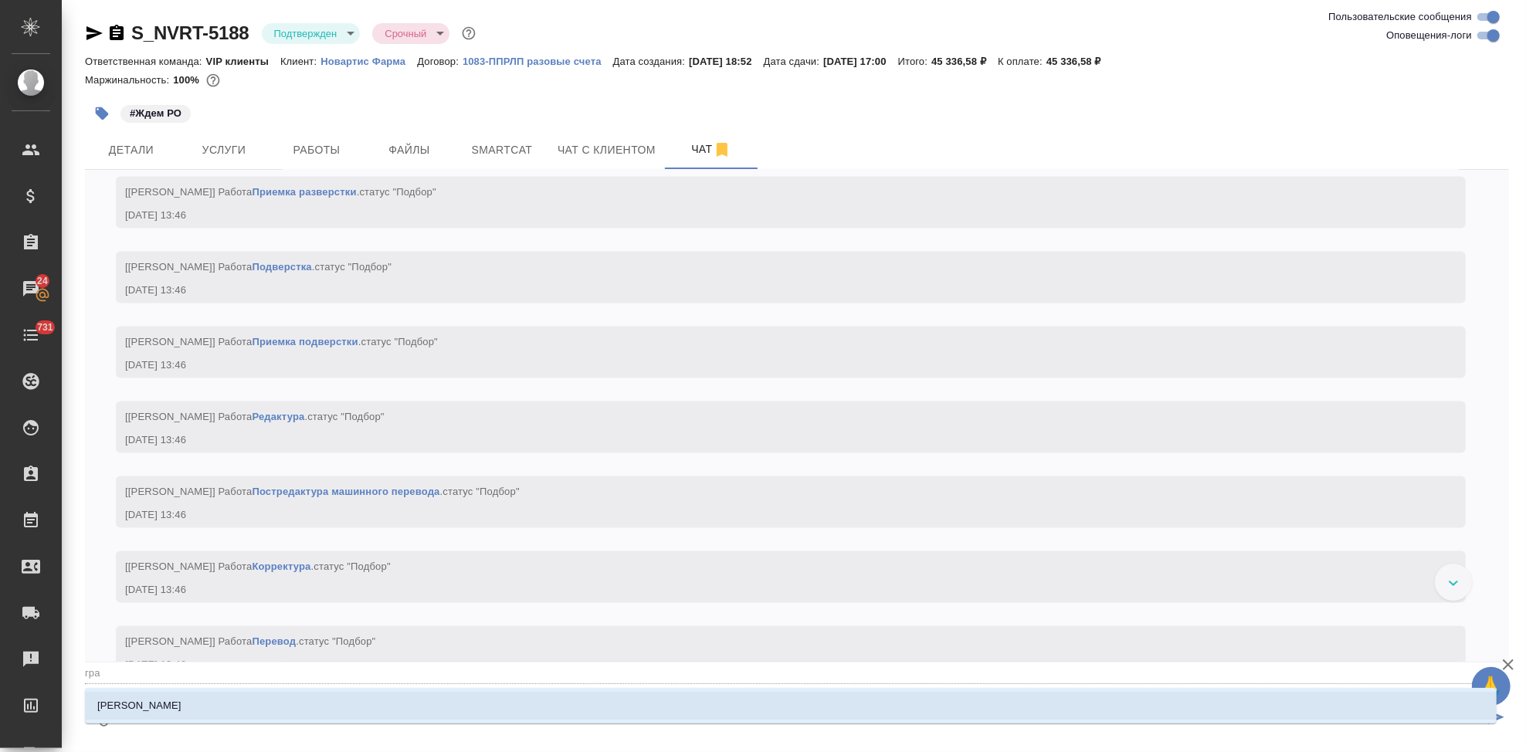
click at [1081, 705] on li "[PERSON_NAME]" at bounding box center [791, 706] width 1412 height 28
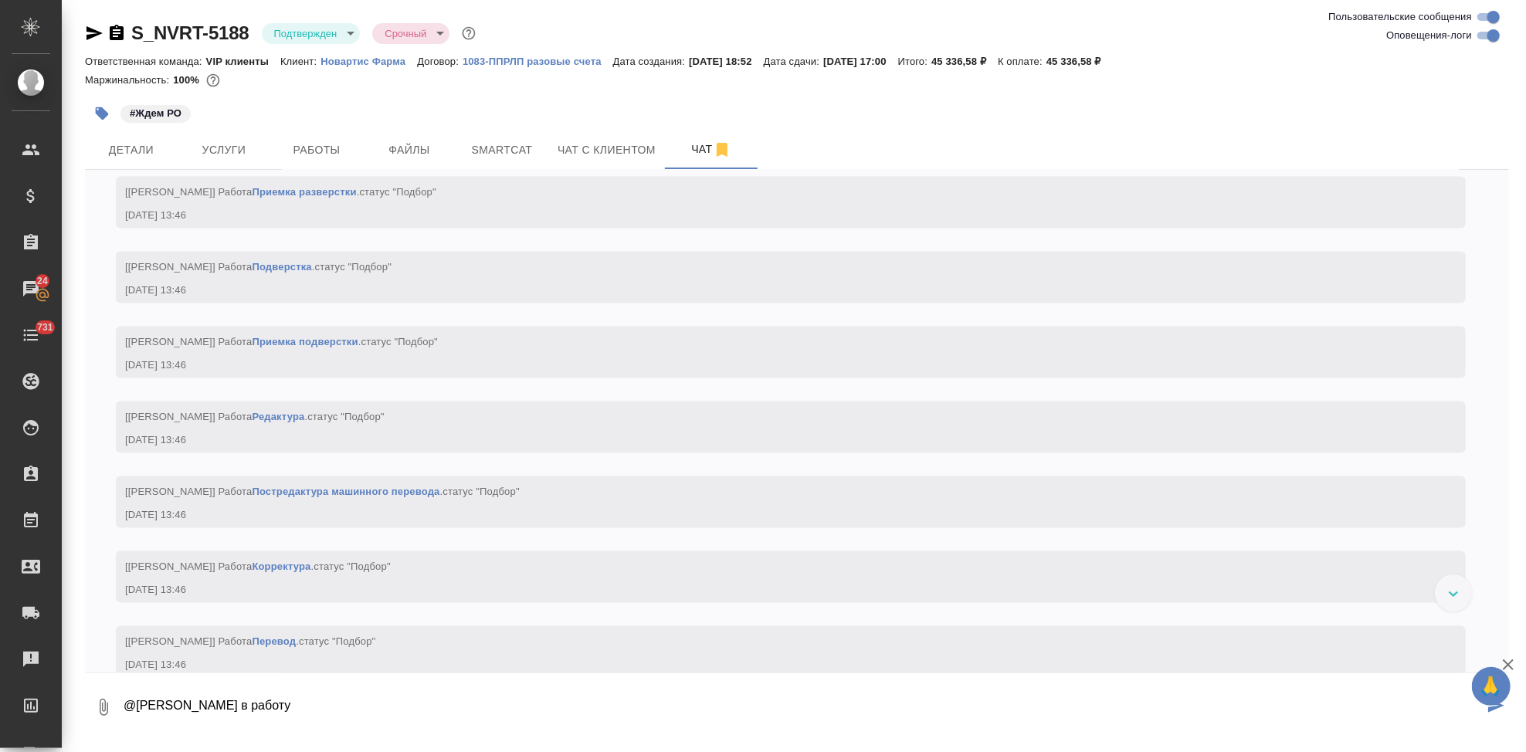
type textarea "@[PERSON_NAME] в работу"
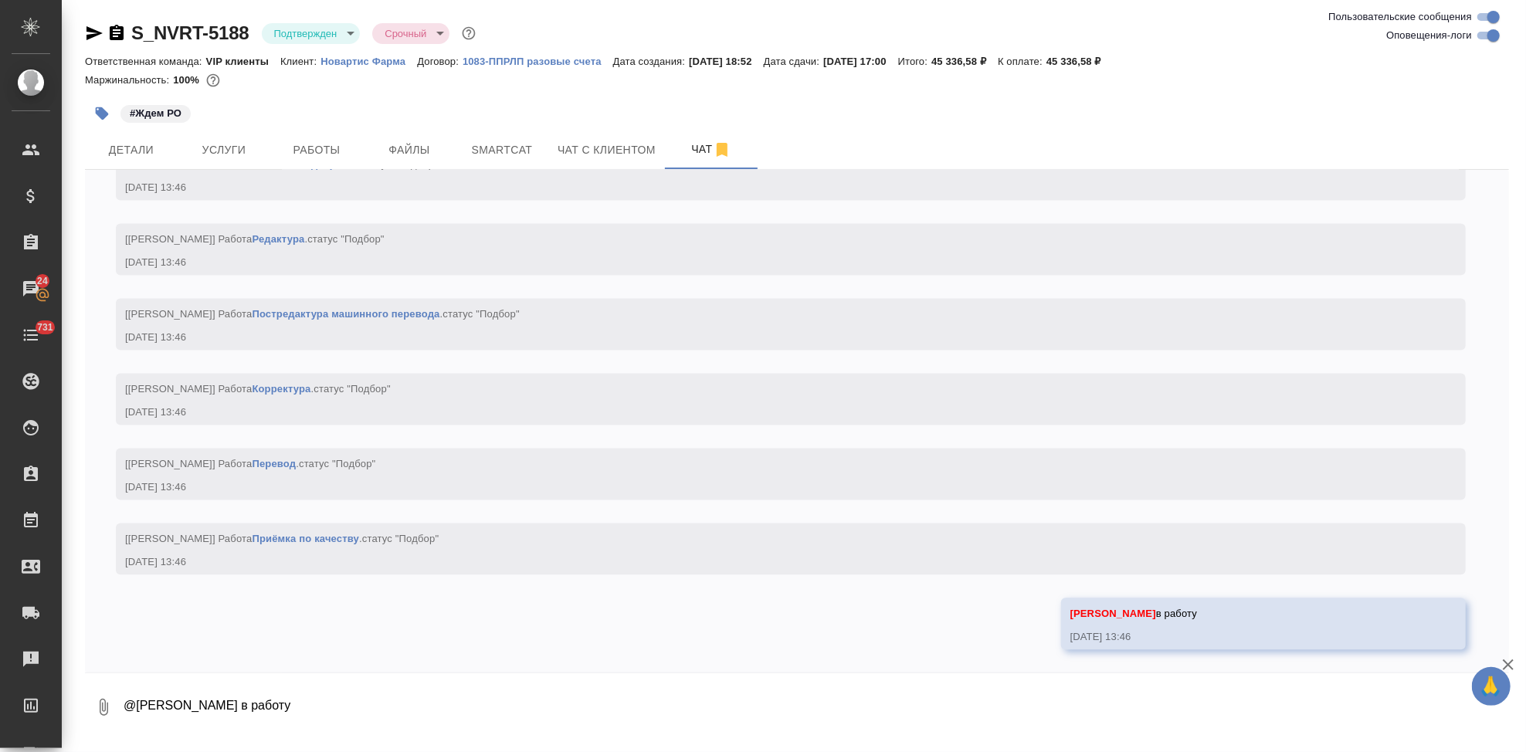
scroll to position [2479, 0]
type textarea "тут см тз. постеры раскладываем на слайды"
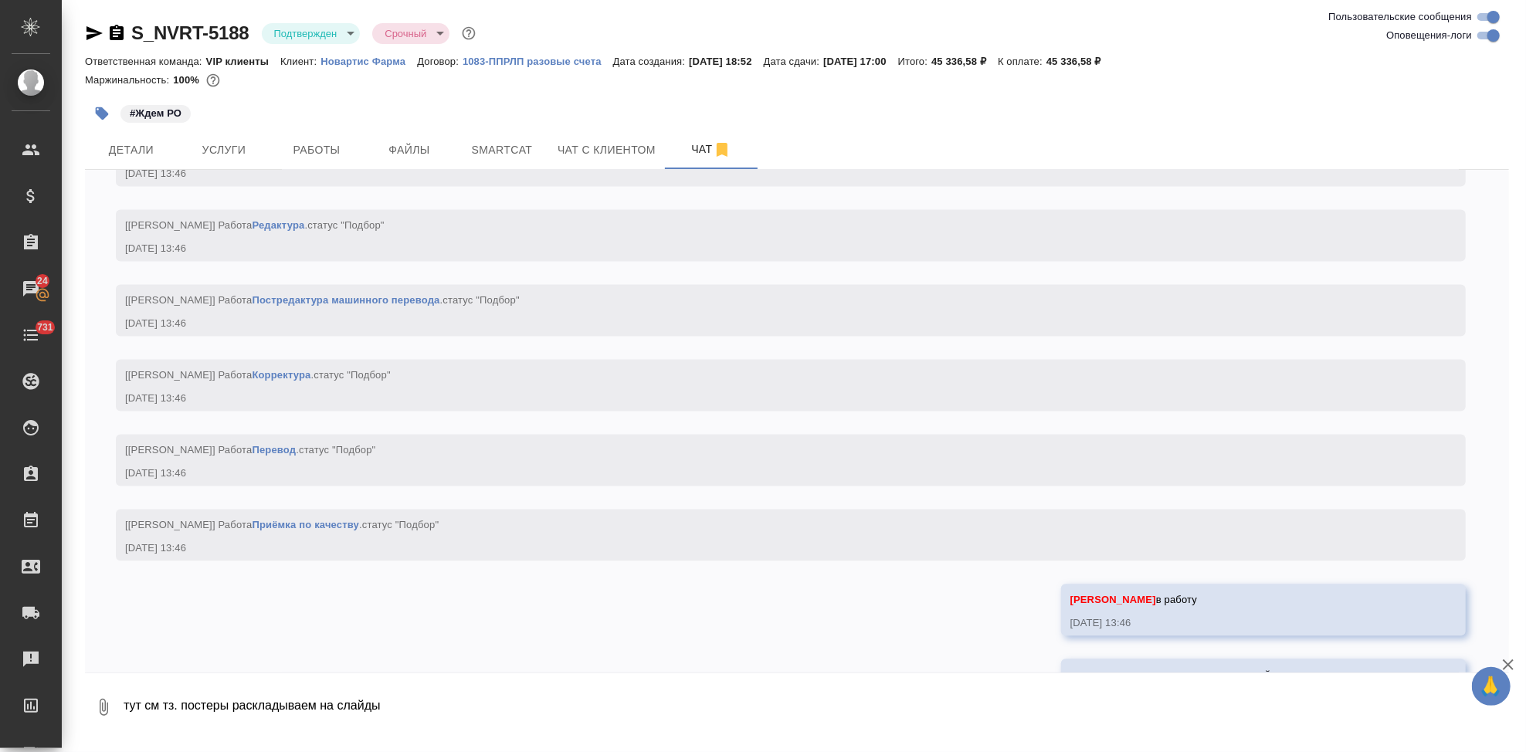
scroll to position [2554, 0]
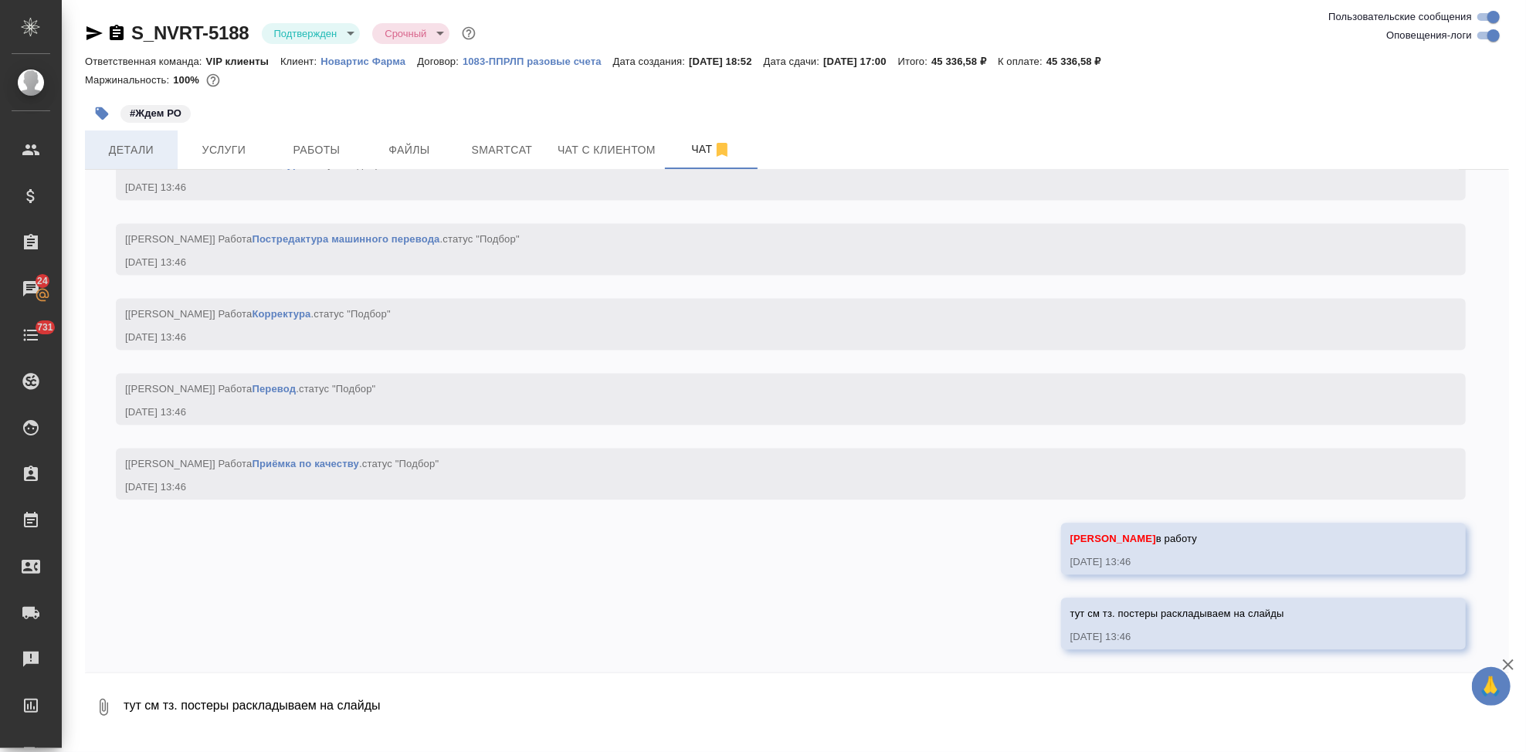
click at [175, 144] on button "Детали" at bounding box center [131, 150] width 93 height 39
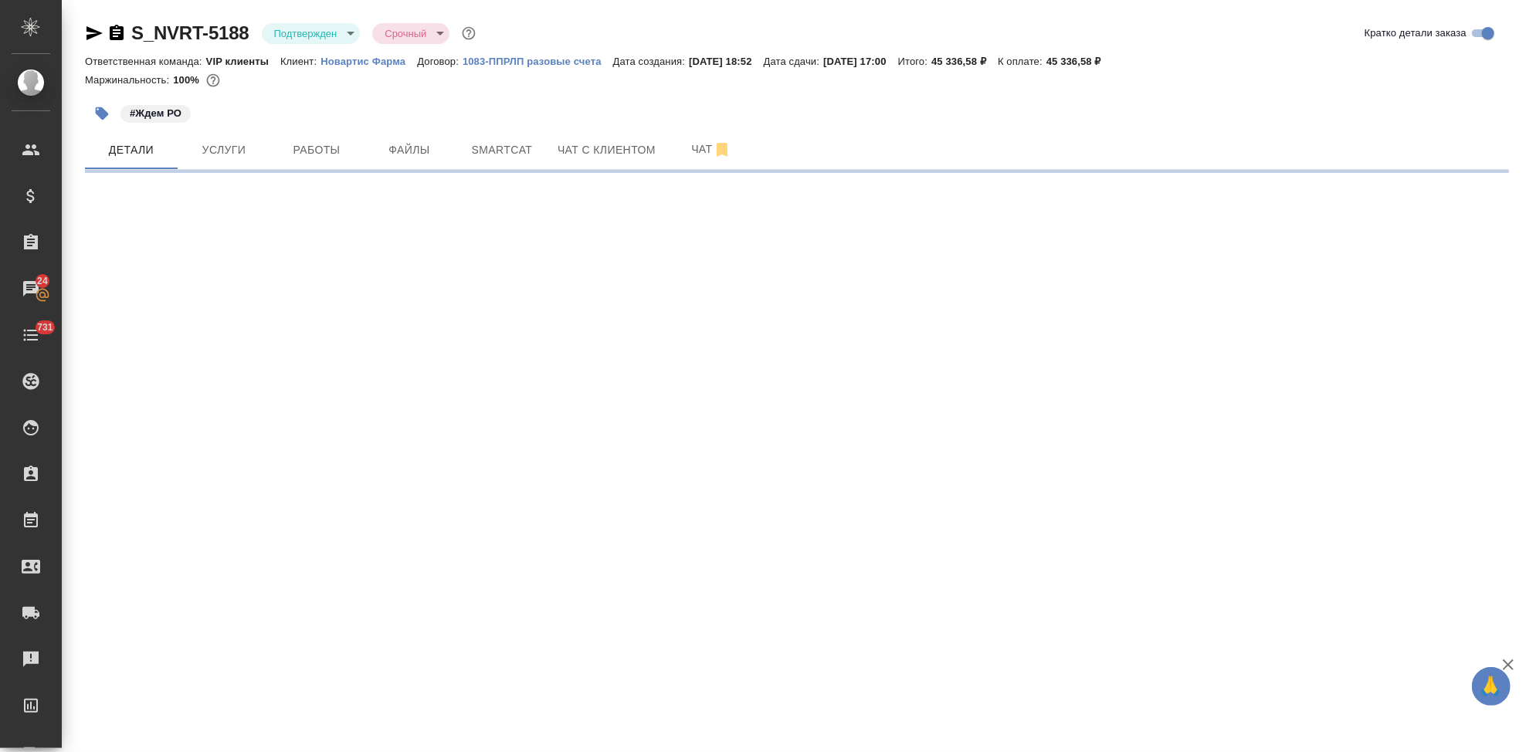
select select "RU"
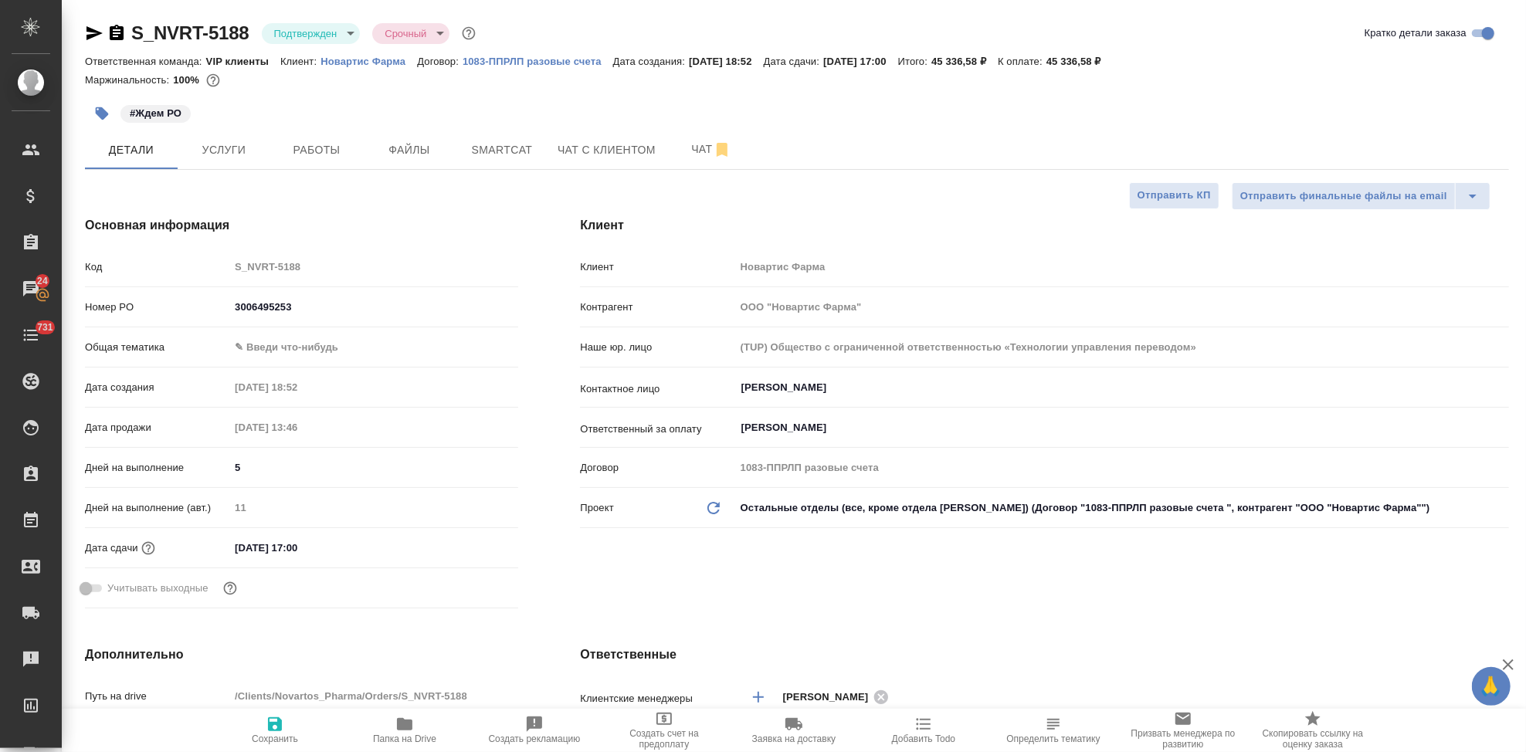
type textarea "x"
click at [249, 161] on button "Услуги" at bounding box center [224, 150] width 93 height 39
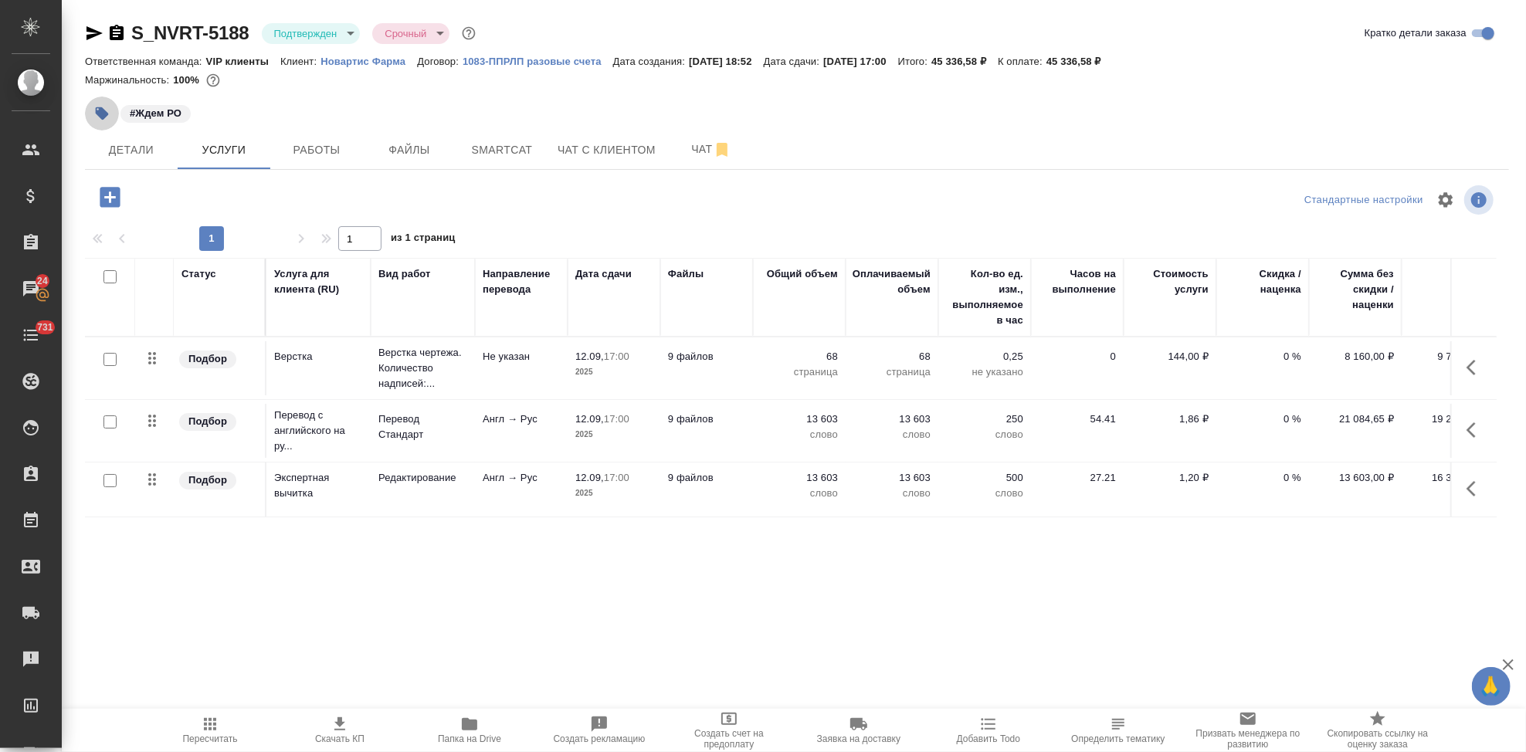
click at [100, 119] on icon "button" at bounding box center [101, 113] width 15 height 15
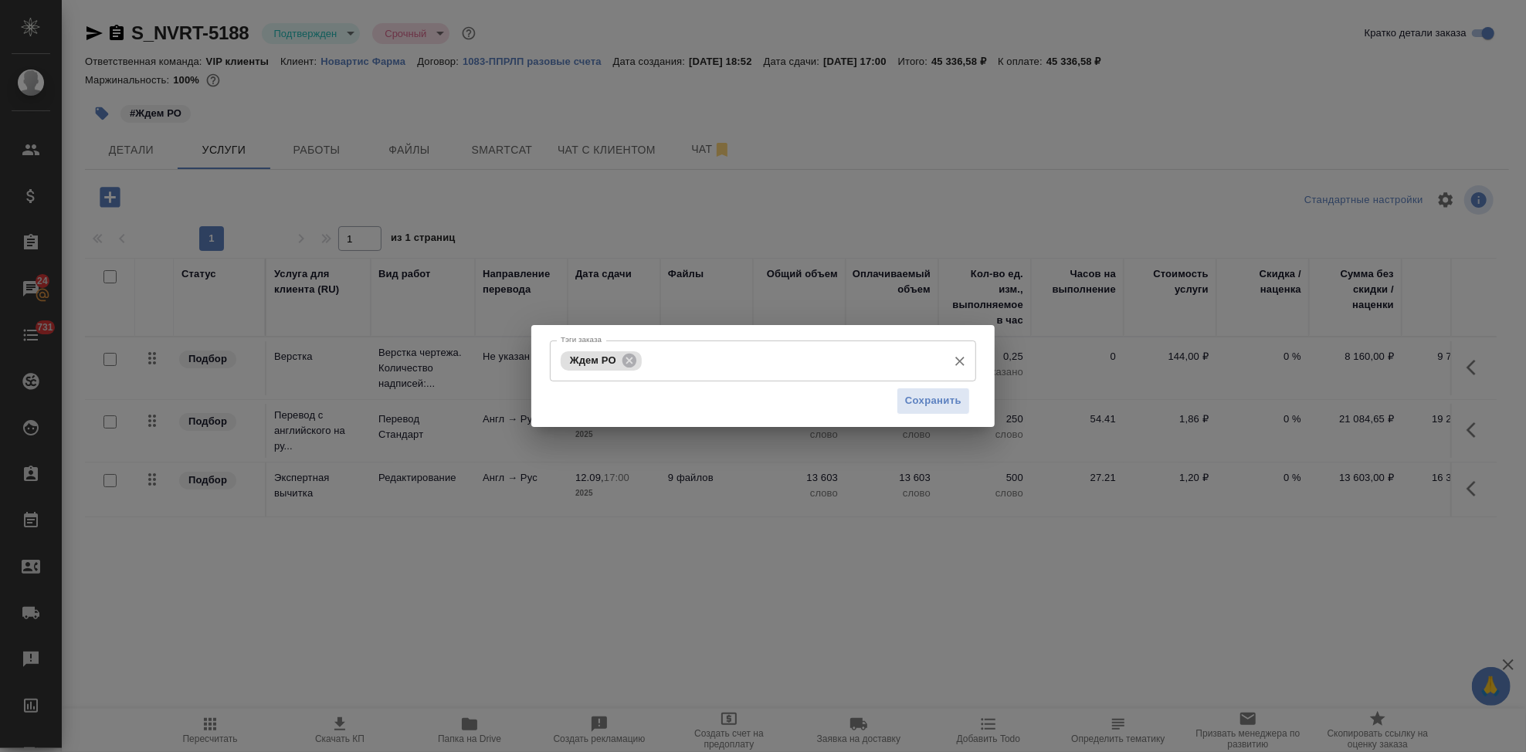
click at [820, 370] on input "Тэги заказа" at bounding box center [793, 361] width 294 height 26
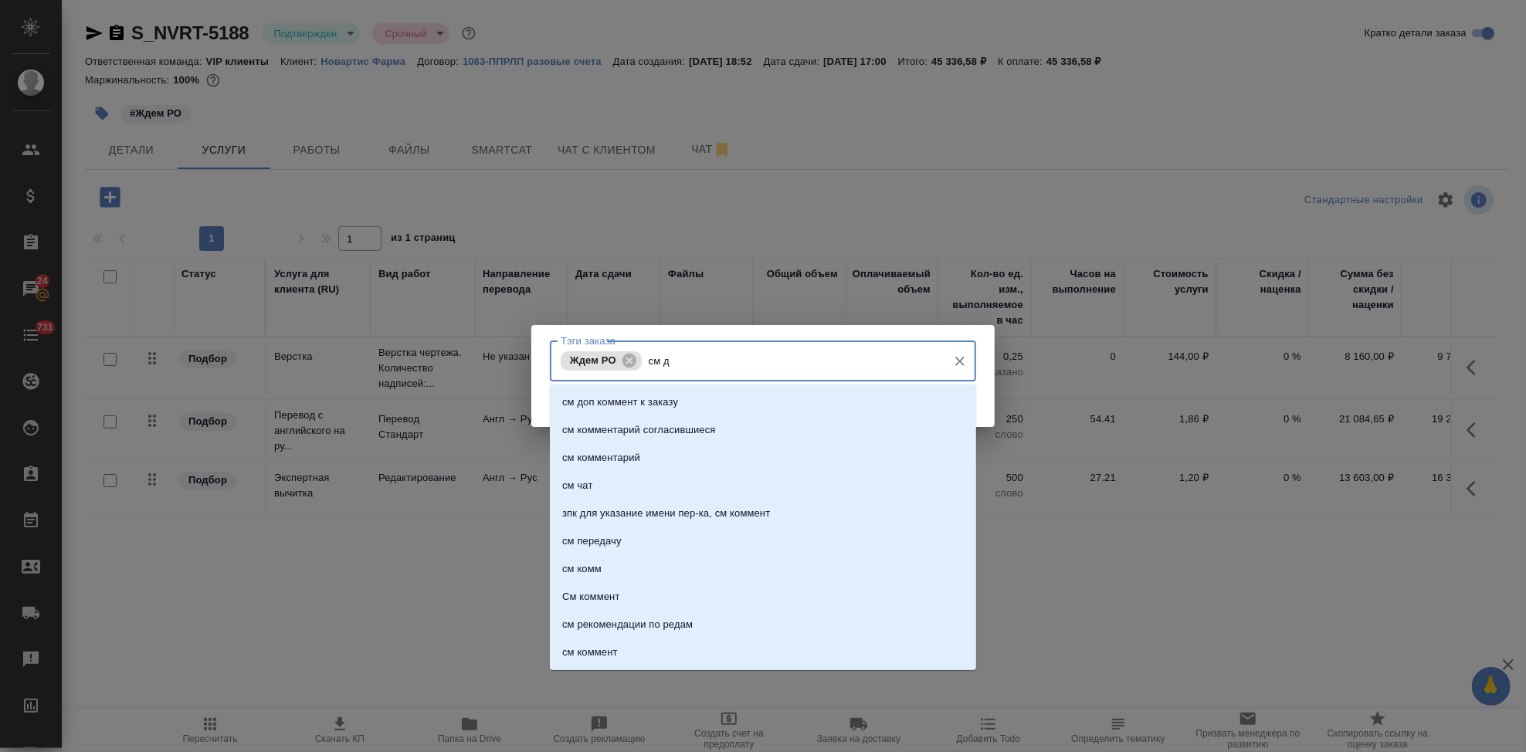
type input "см до"
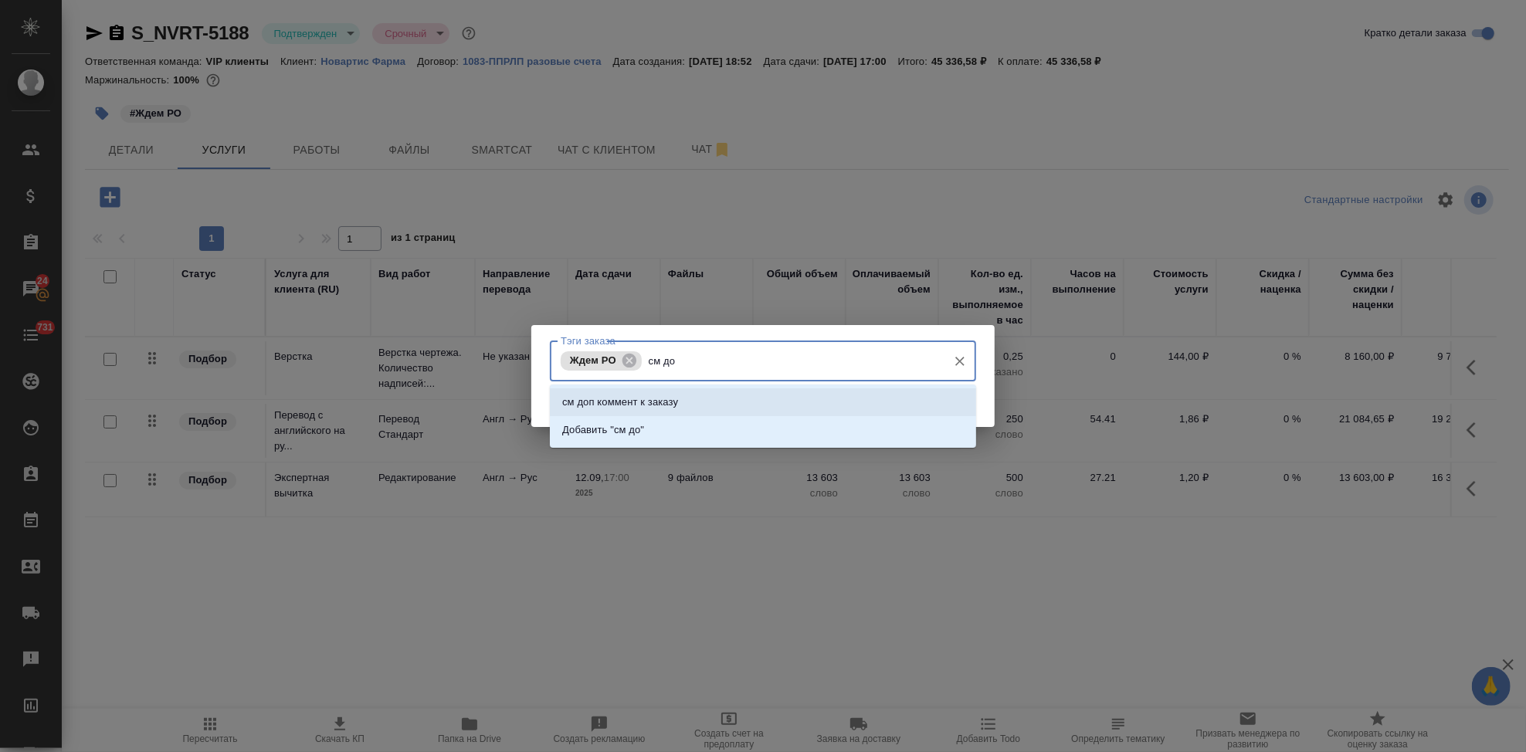
click at [795, 406] on li "см доп коммент к заказу" at bounding box center [763, 403] width 426 height 28
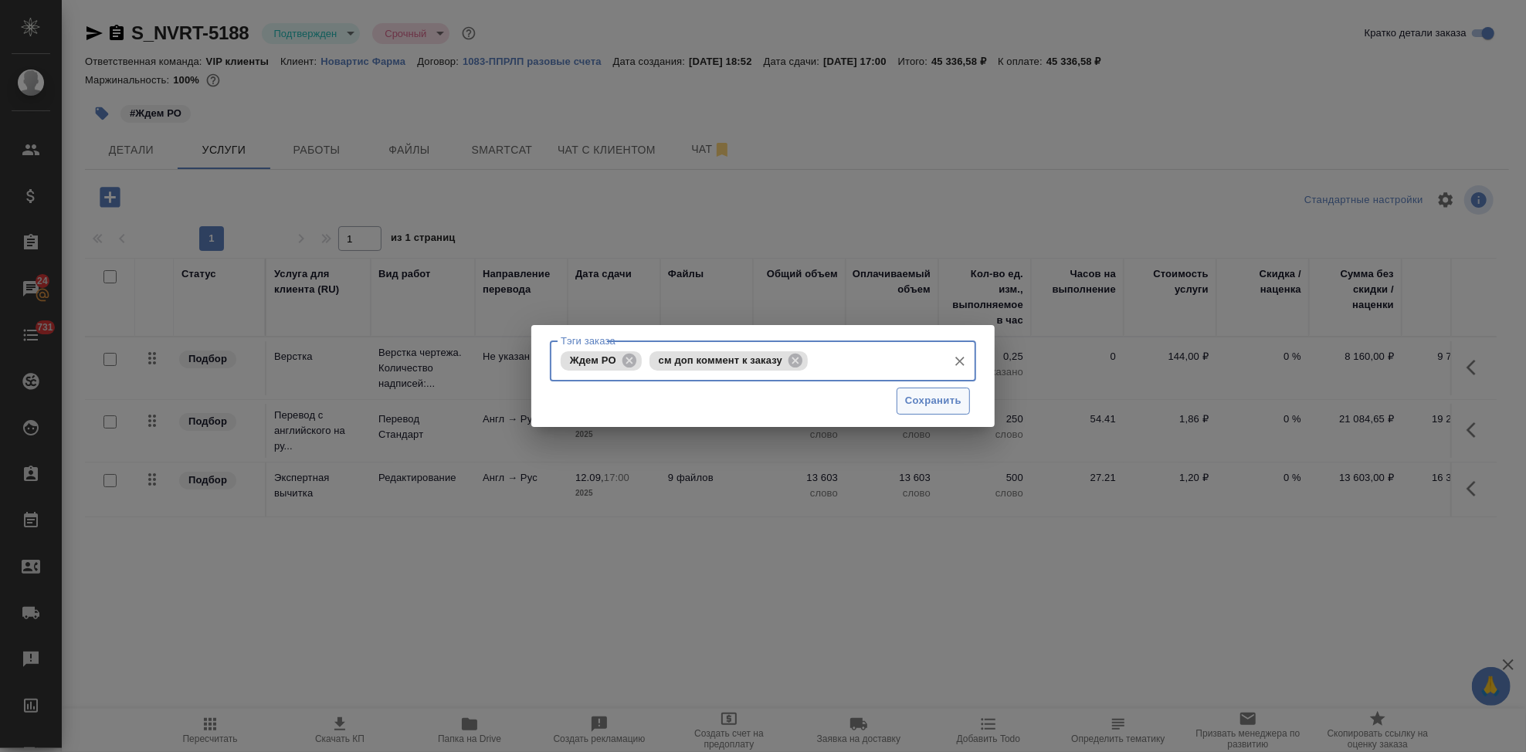
click at [925, 408] on span "Сохранить" at bounding box center [933, 401] width 56 height 18
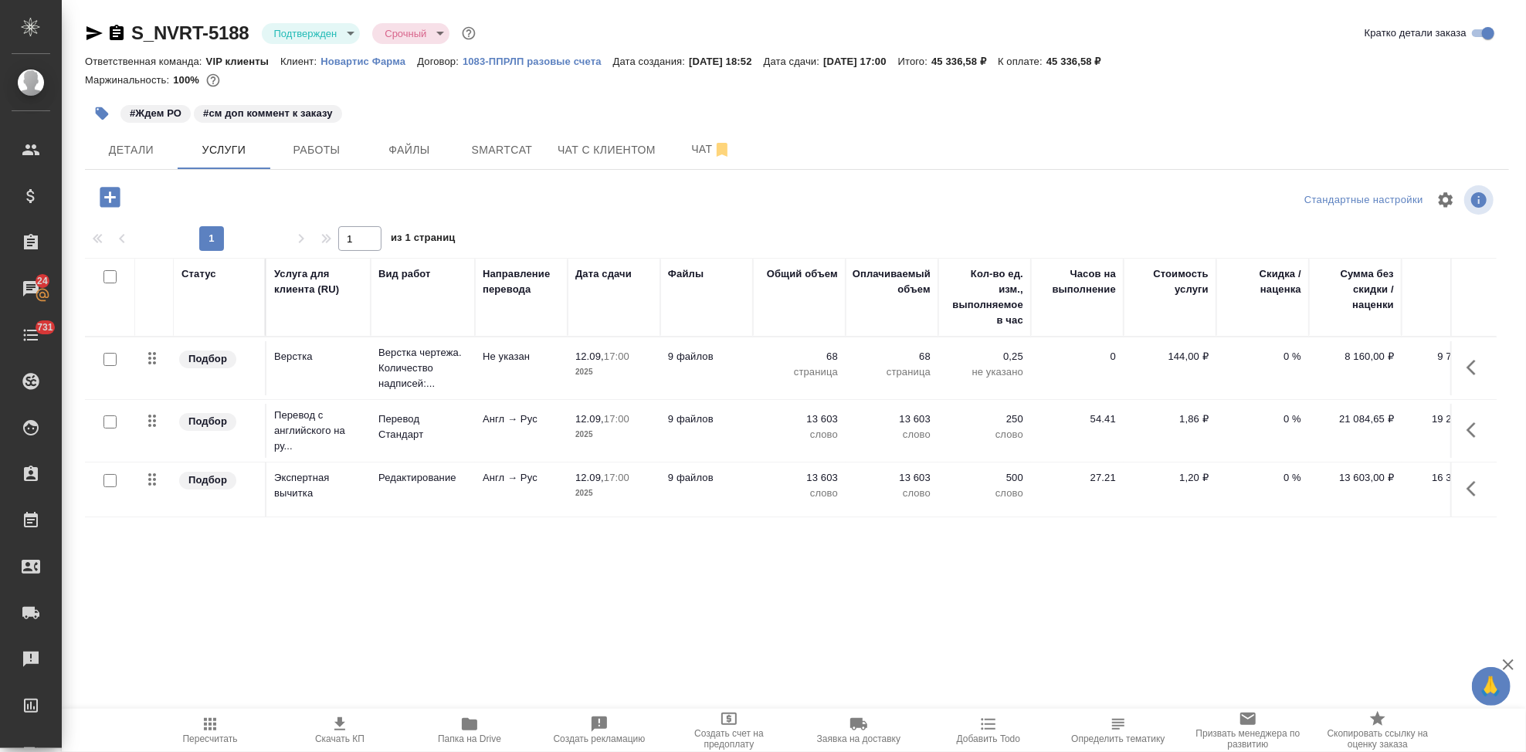
click at [96, 120] on icon "button" at bounding box center [101, 113] width 15 height 15
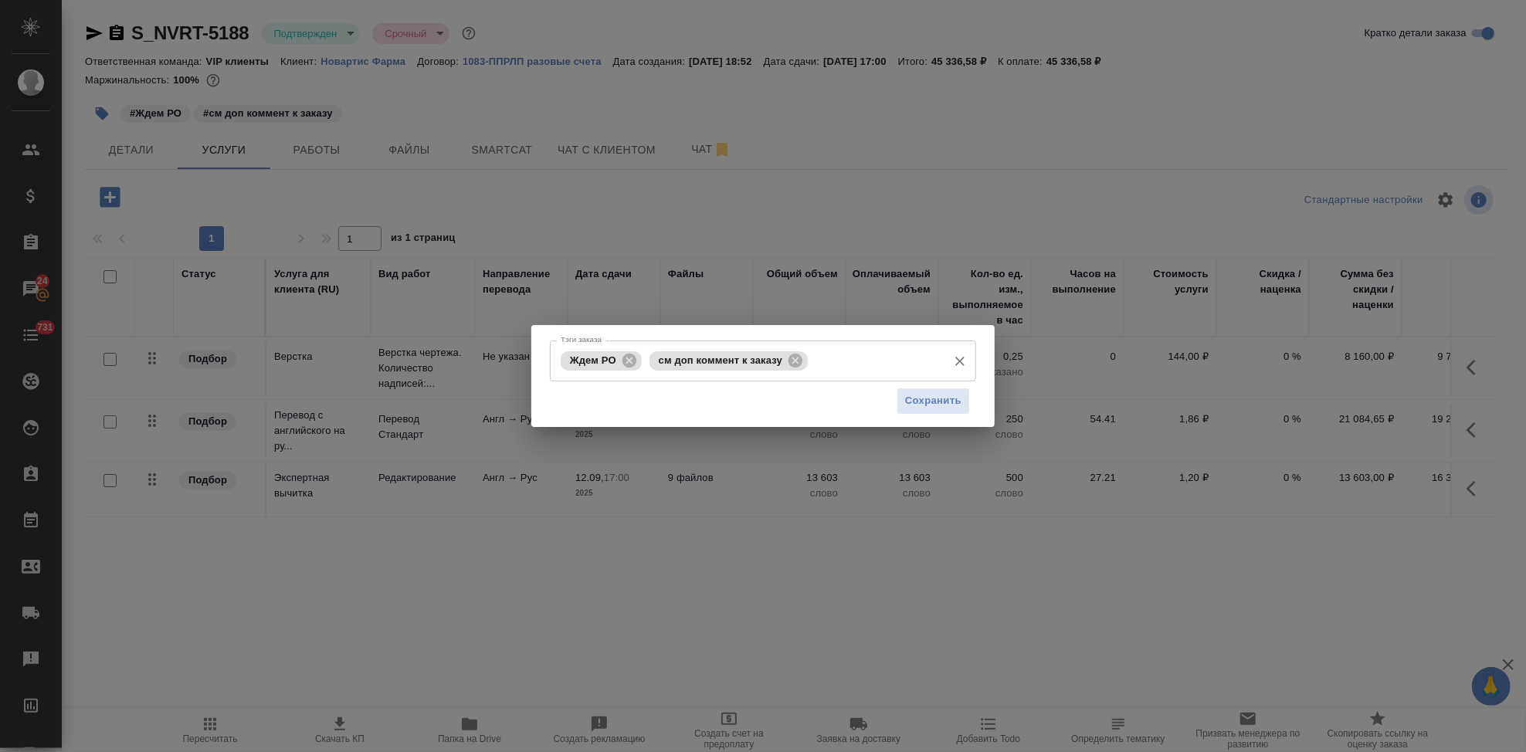
click at [865, 361] on input "Тэги заказа" at bounding box center [876, 361] width 128 height 26
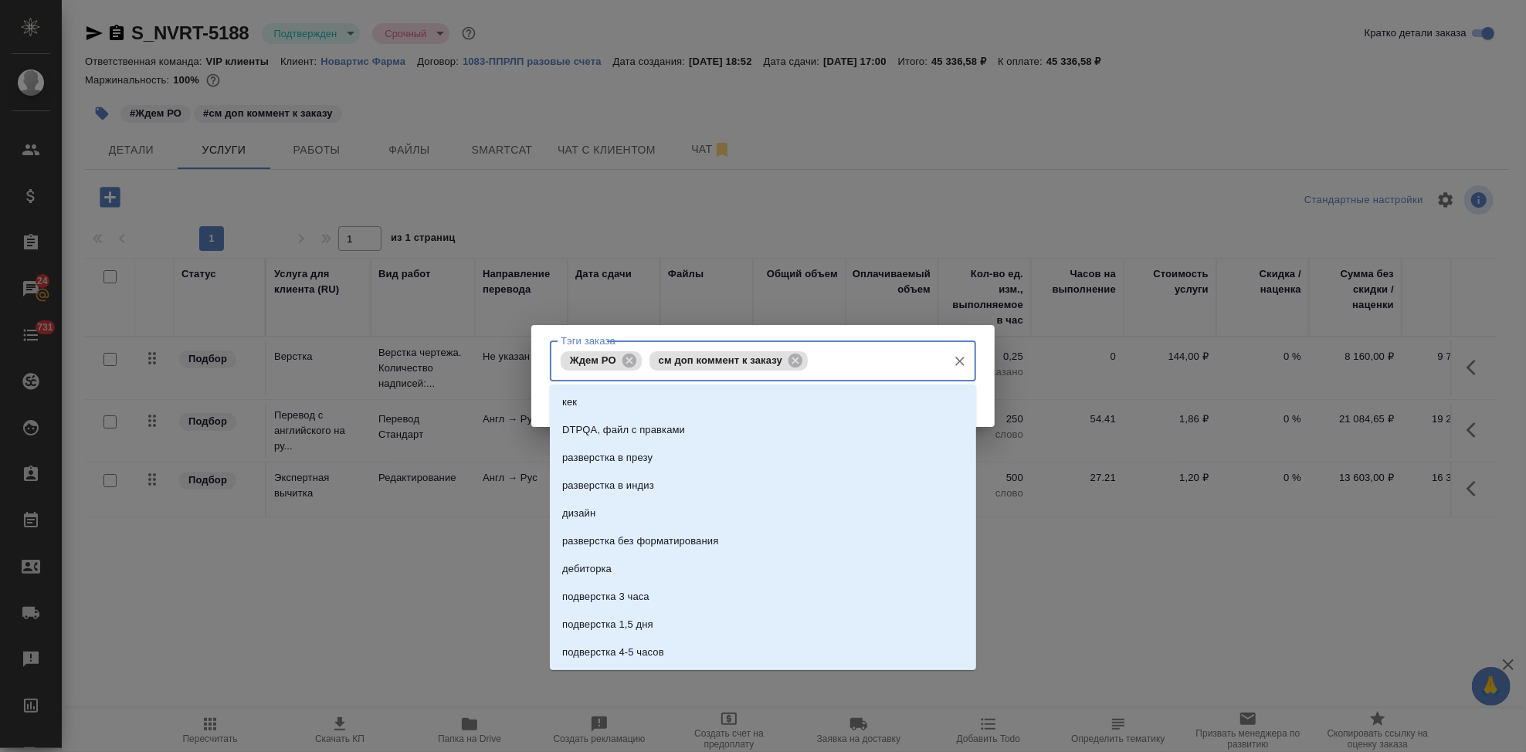
type input "ж"
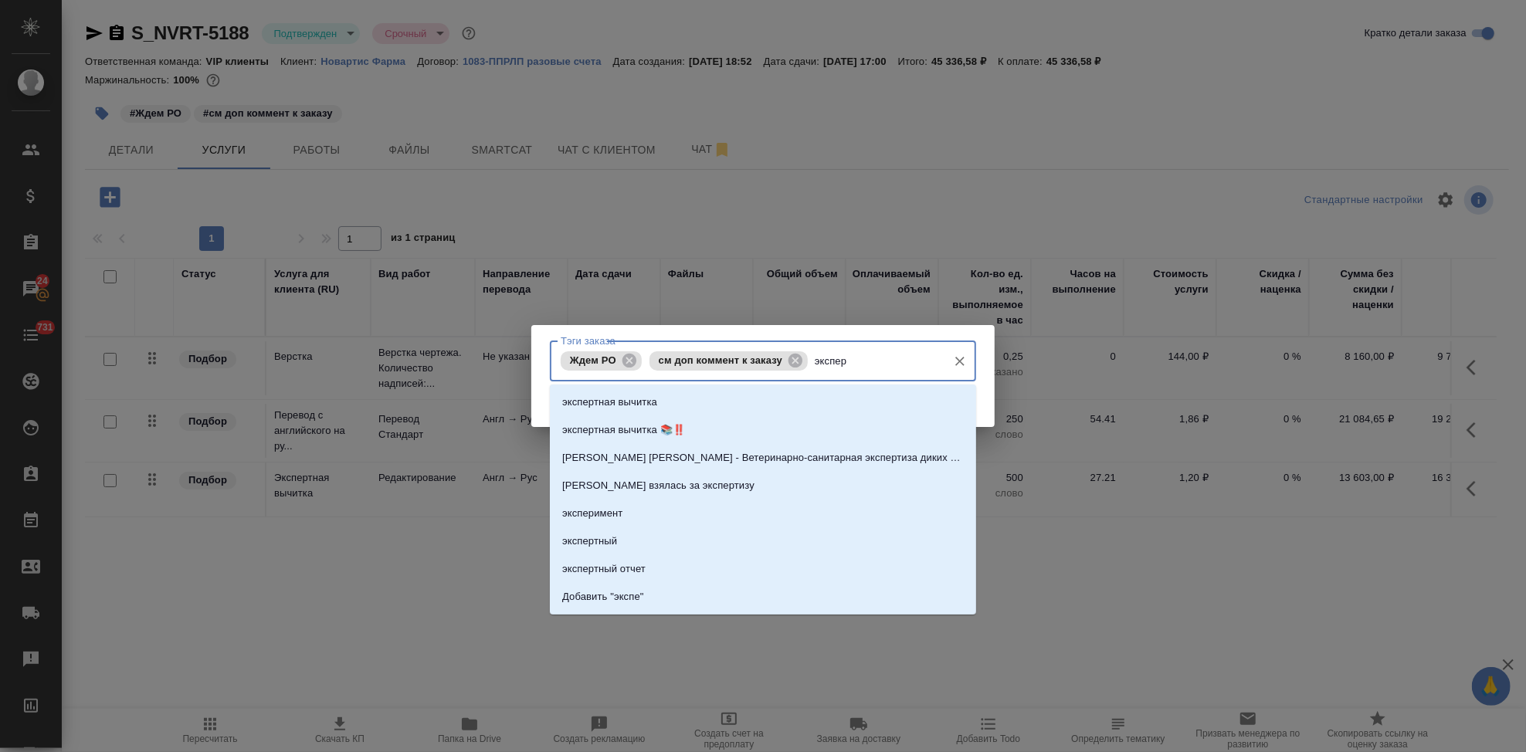
type input "эксперт"
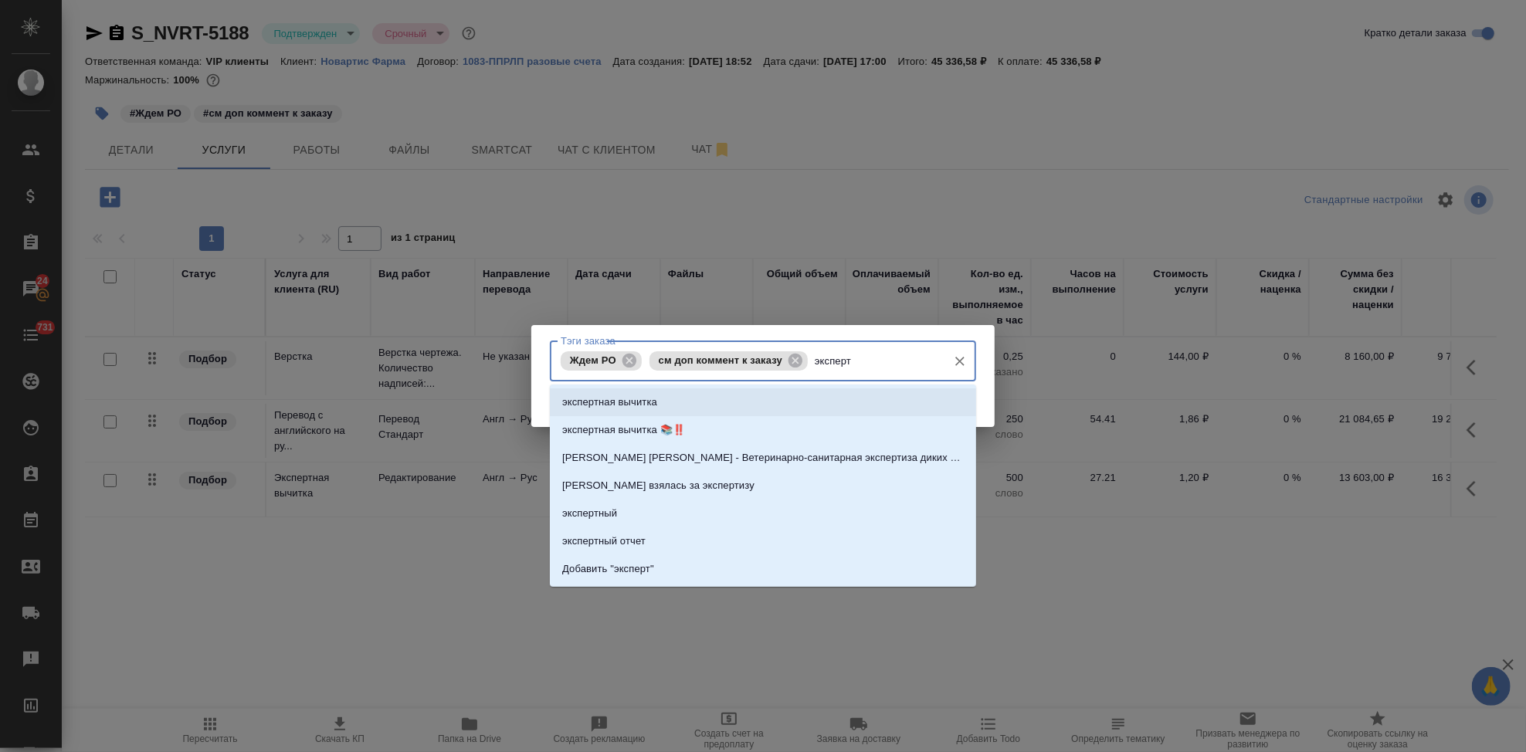
click at [636, 400] on p "экспертная вычитка" at bounding box center [609, 402] width 95 height 15
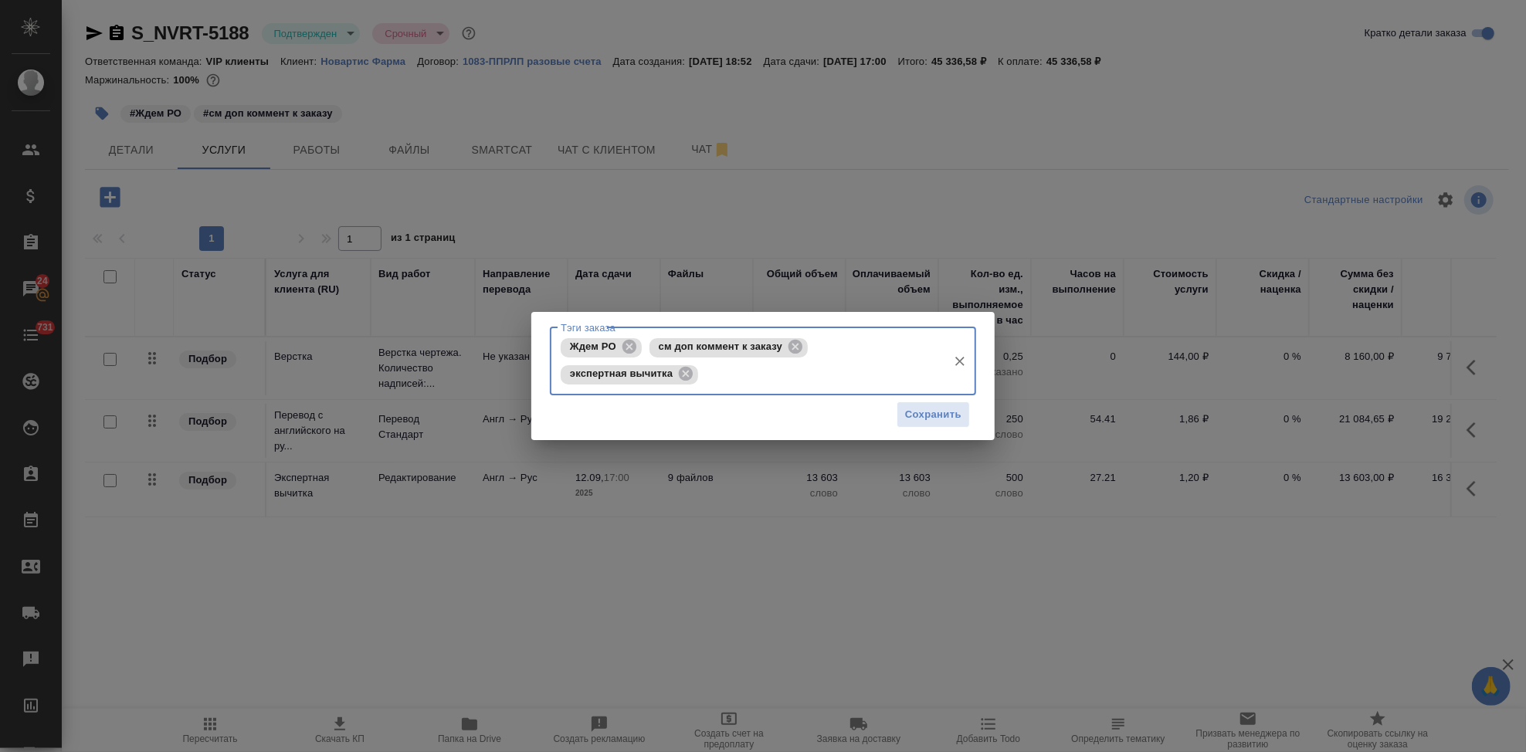
click at [896, 400] on div "Сохранить" at bounding box center [763, 414] width 426 height 39
click at [928, 412] on span "Сохранить" at bounding box center [933, 415] width 56 height 18
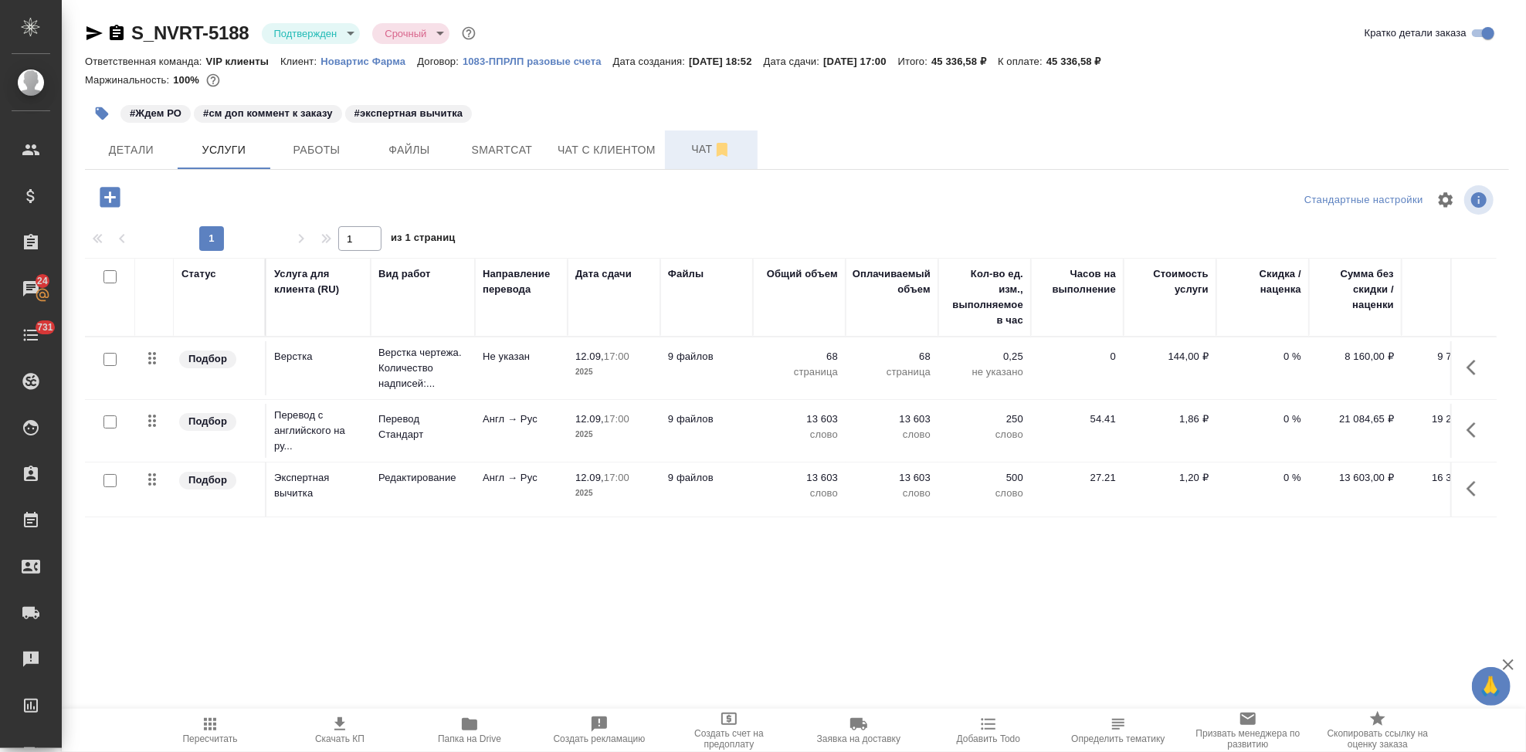
click at [713, 156] on icon "button" at bounding box center [722, 150] width 19 height 19
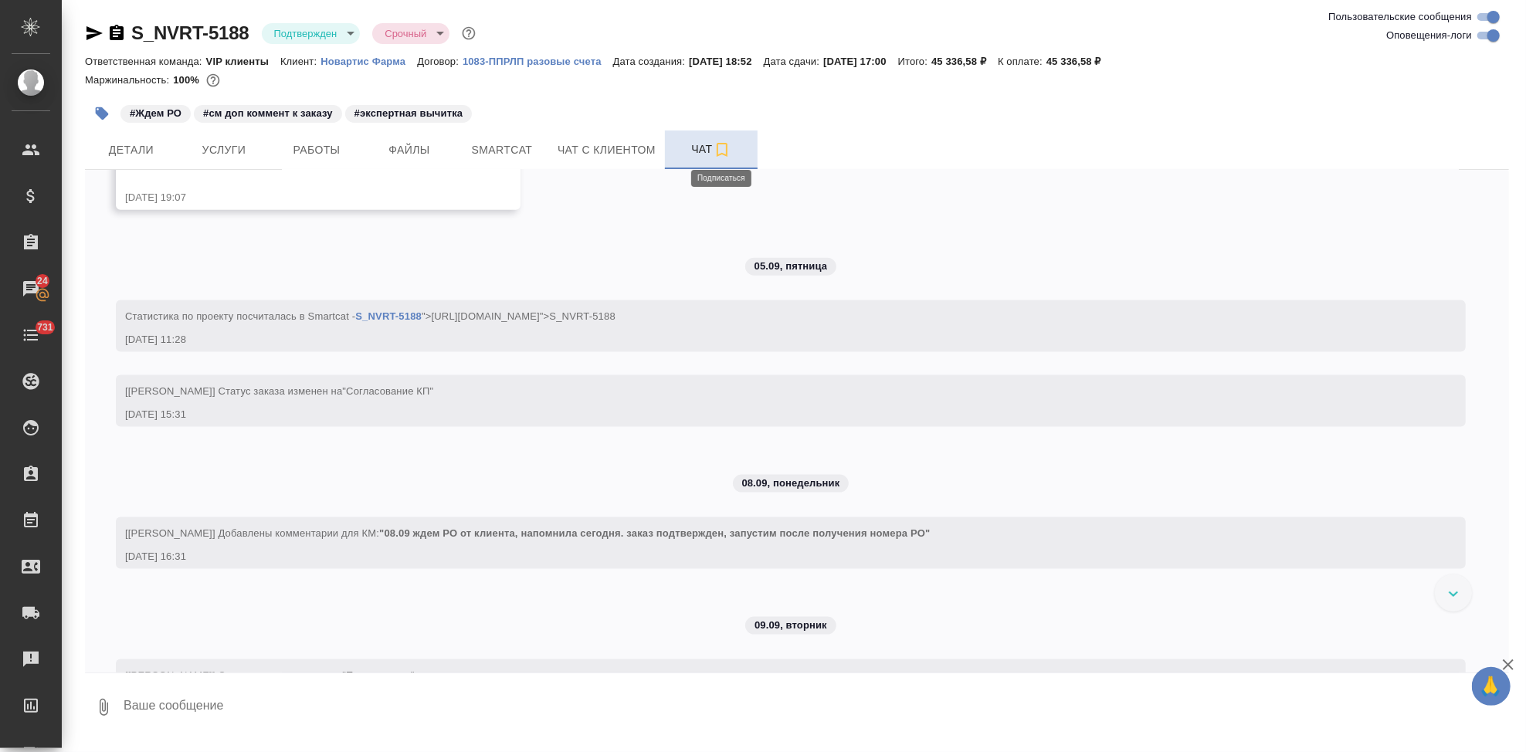
click at [723, 150] on icon "button" at bounding box center [722, 150] width 19 height 19
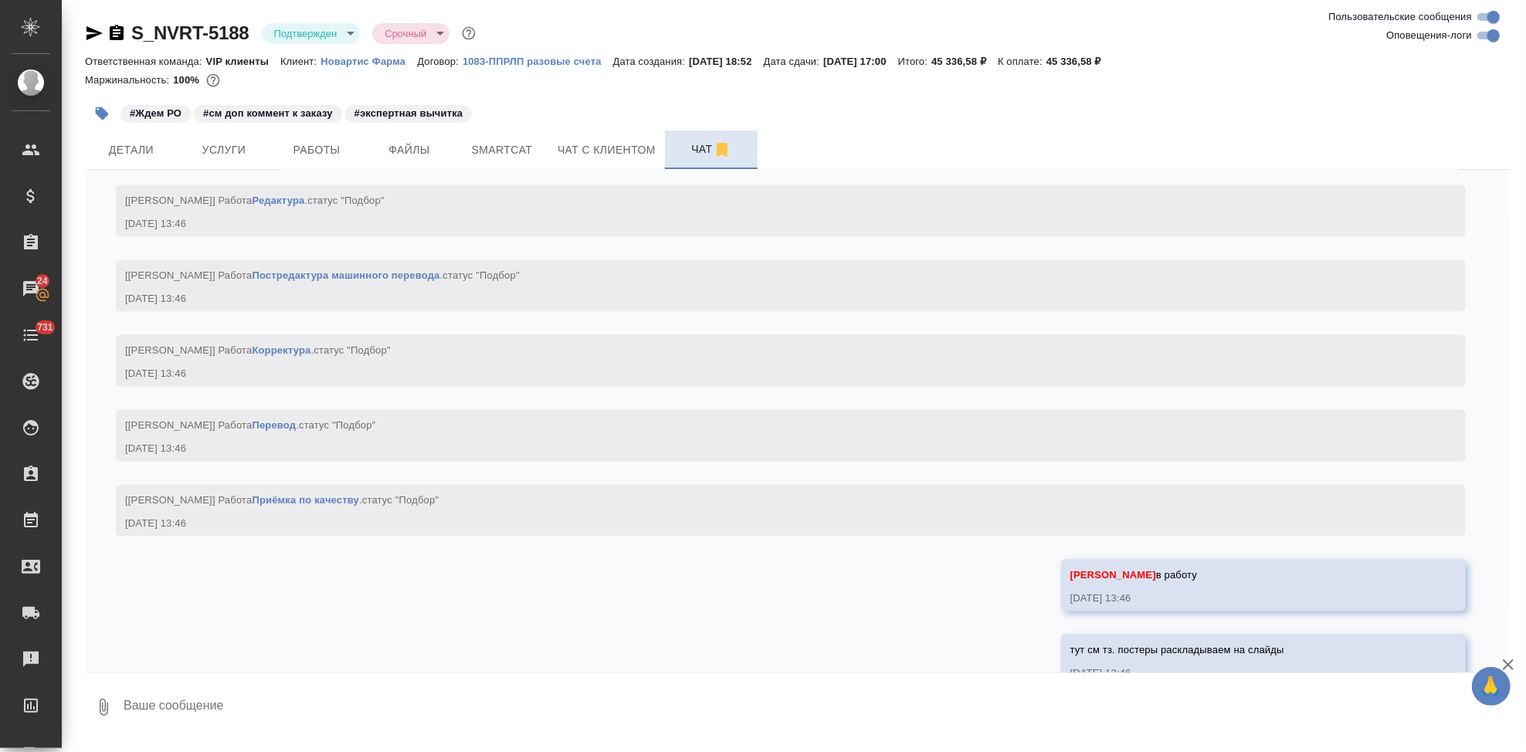
scroll to position [2554, 0]
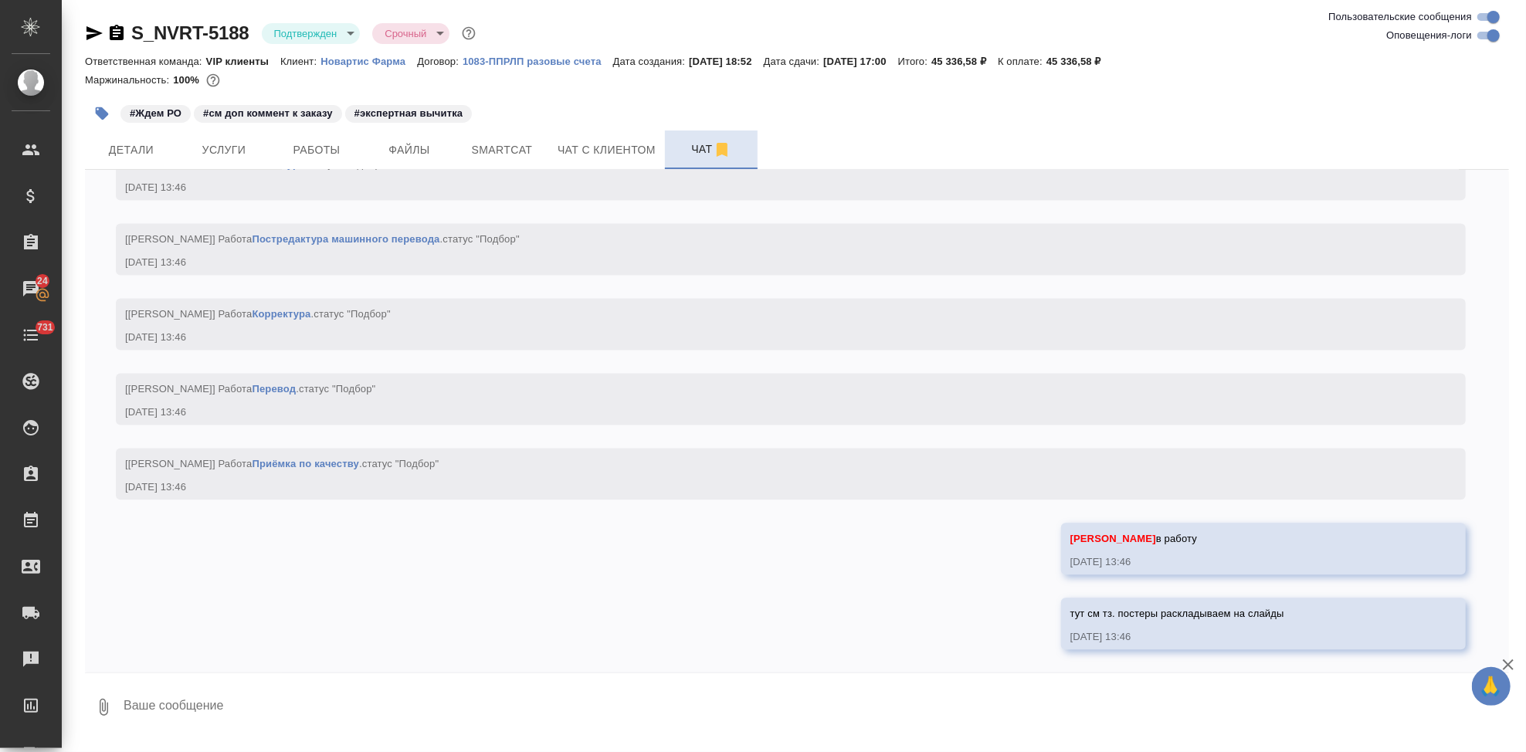
click at [514, 702] on textarea at bounding box center [815, 707] width 1387 height 53
type textarea "и экспертная вычитка тут"
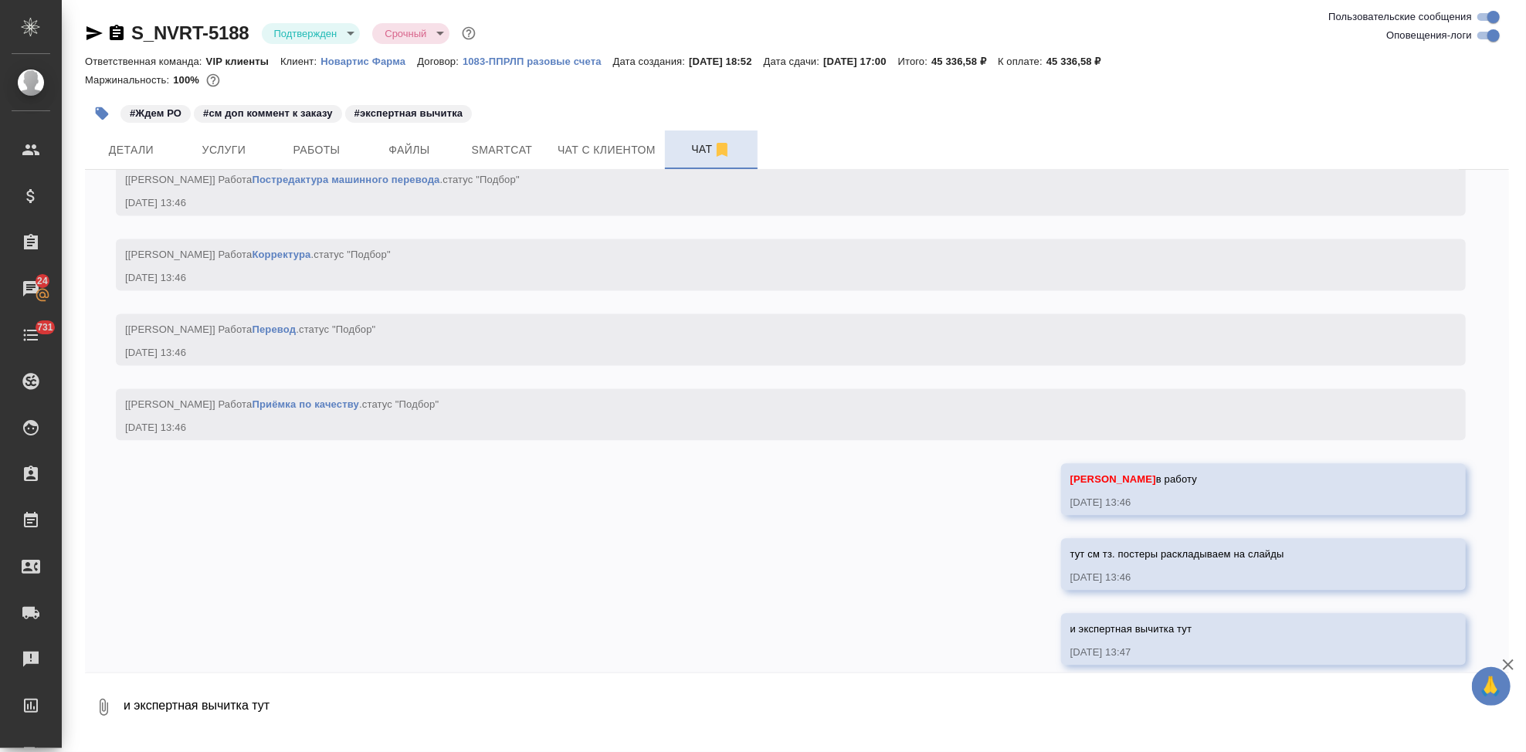
scroll to position [2629, 0]
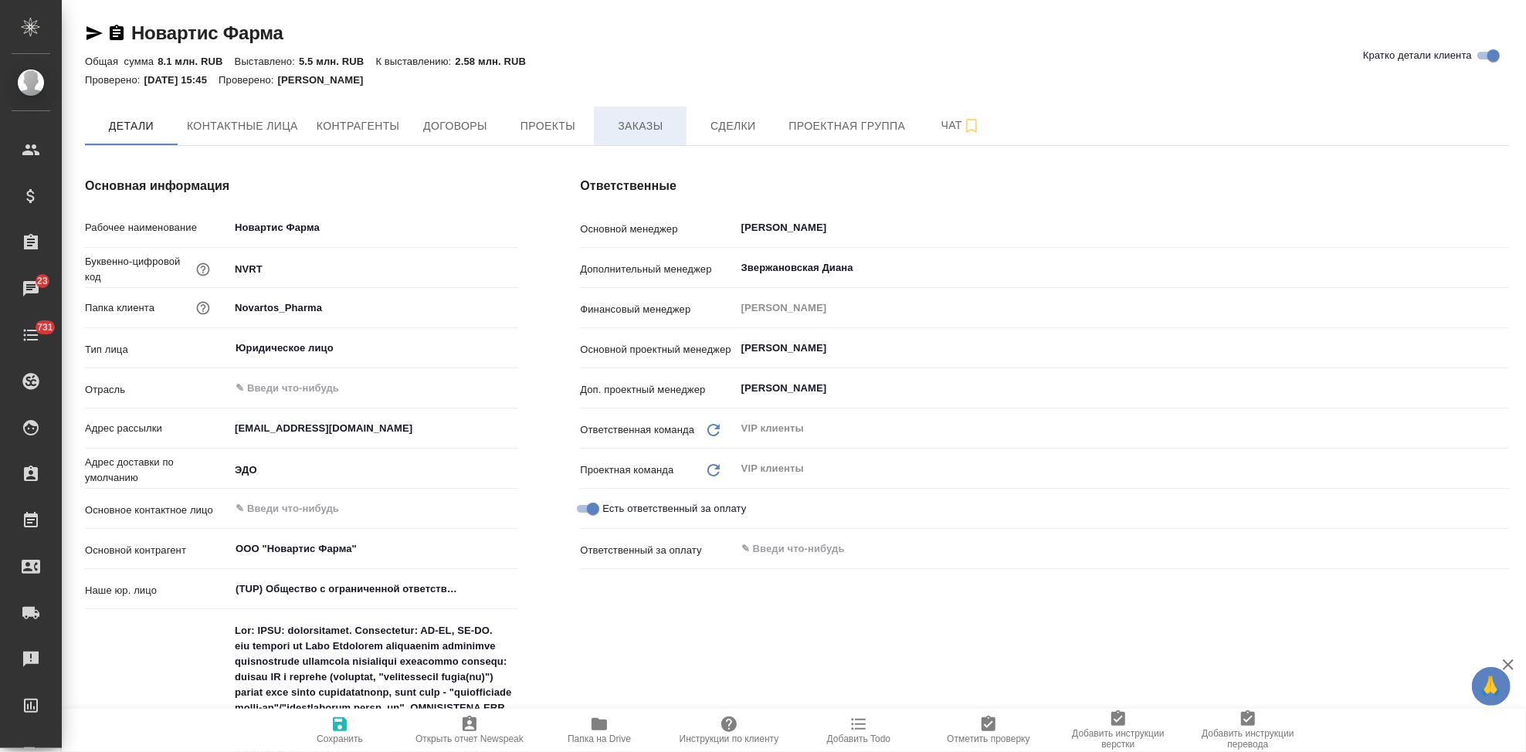
click at [647, 126] on span "Заказы" at bounding box center [640, 126] width 74 height 19
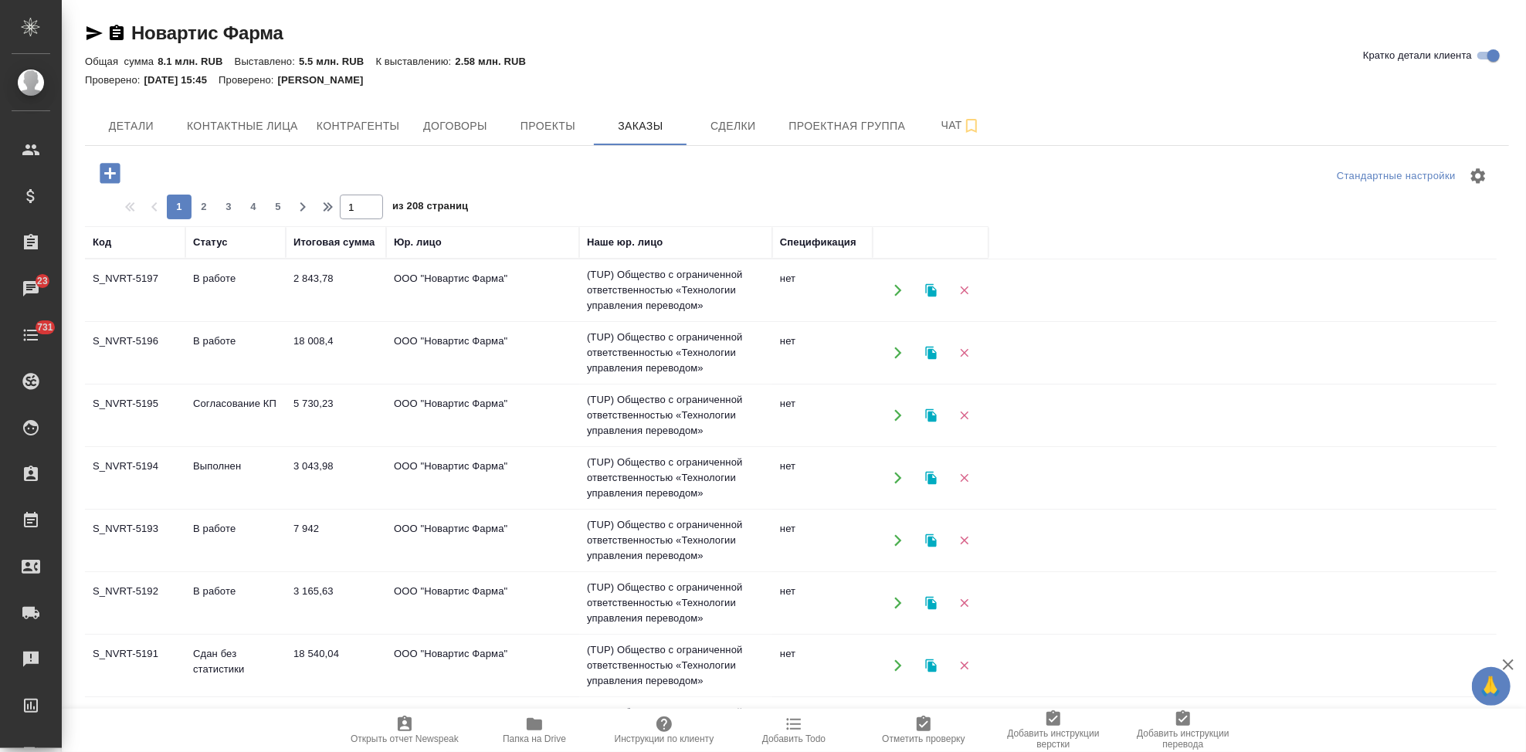
click at [107, 178] on icon "button" at bounding box center [110, 173] width 20 height 20
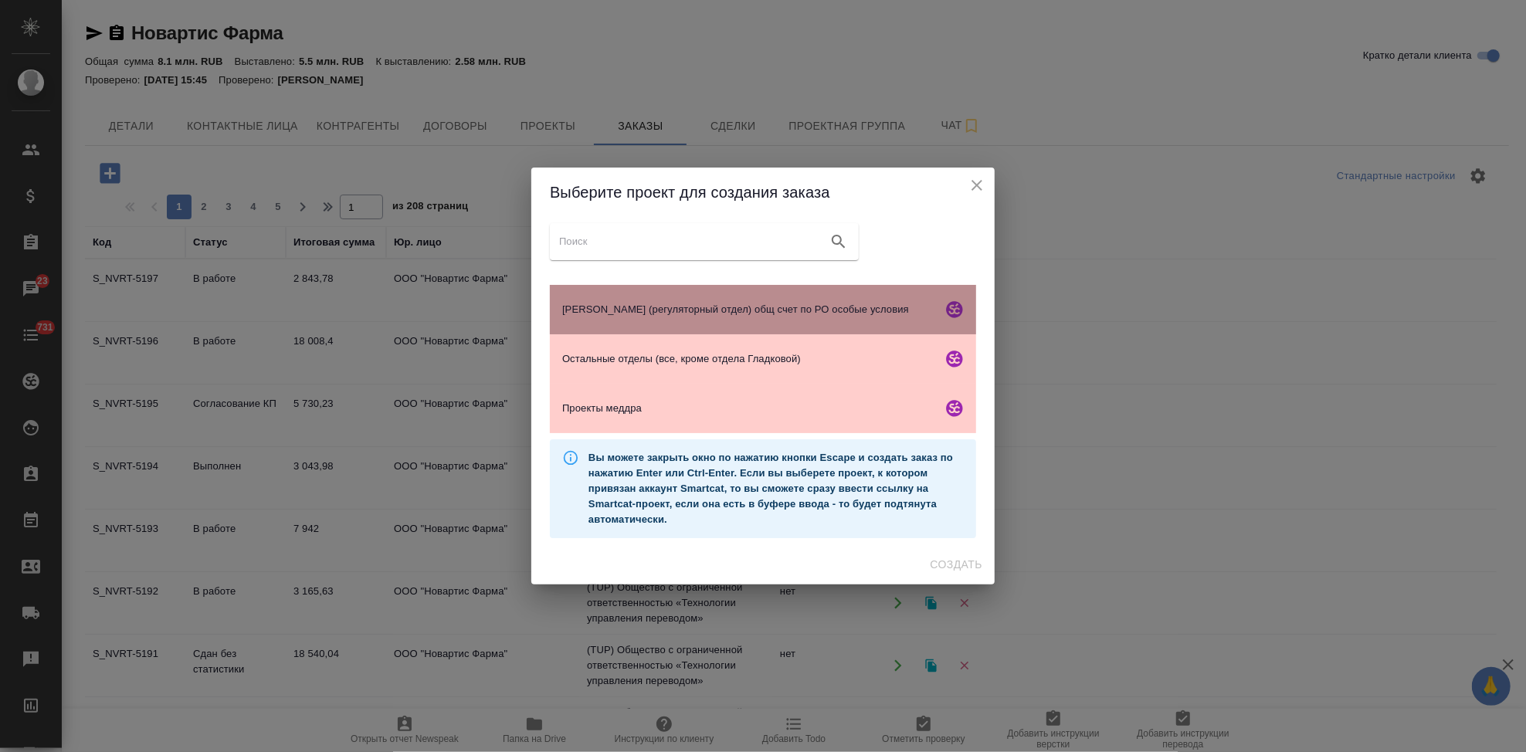
click at [675, 321] on div "[PERSON_NAME] (регуляторный отдел) общ счет по РО особые условия" at bounding box center [763, 309] width 426 height 49
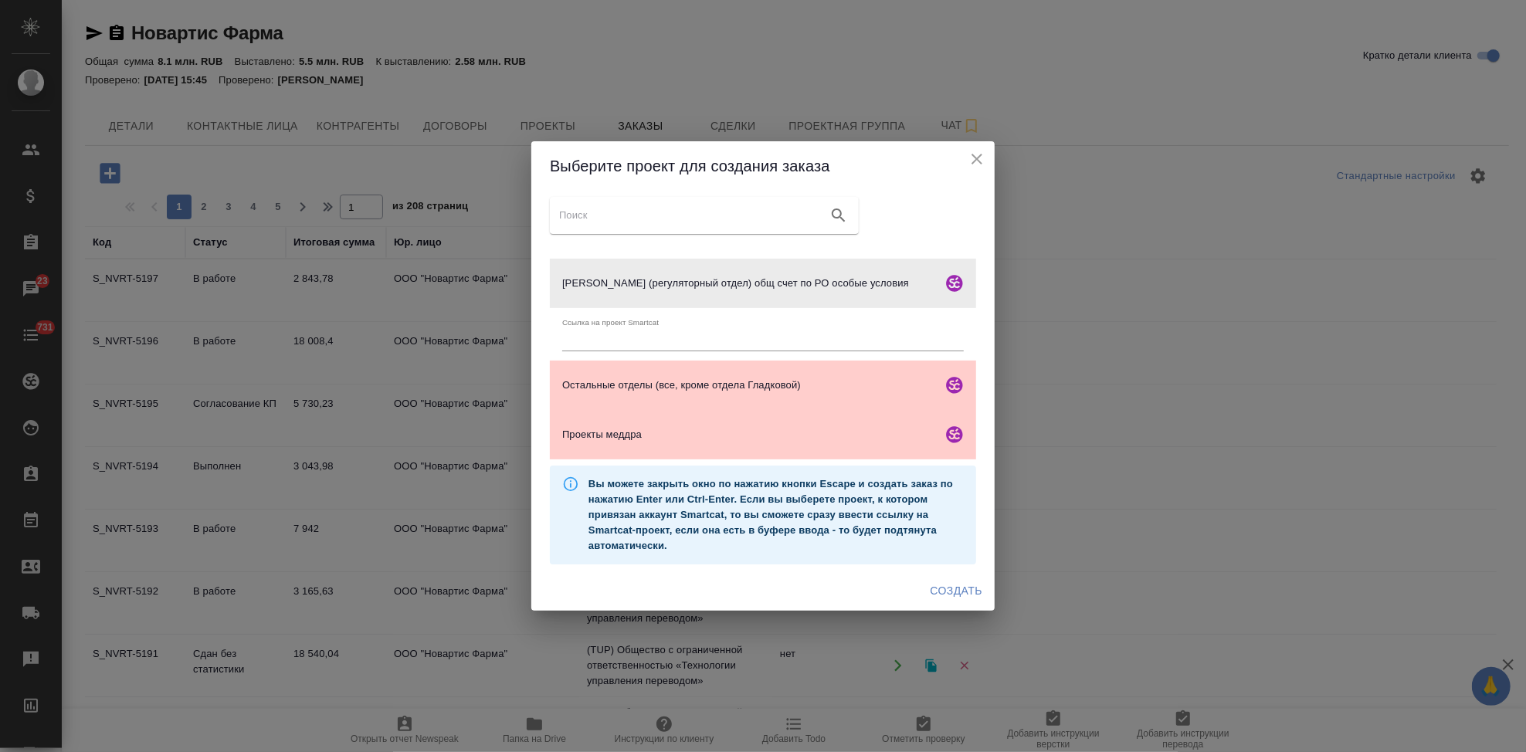
click at [972, 598] on span "Создать" at bounding box center [957, 591] width 52 height 19
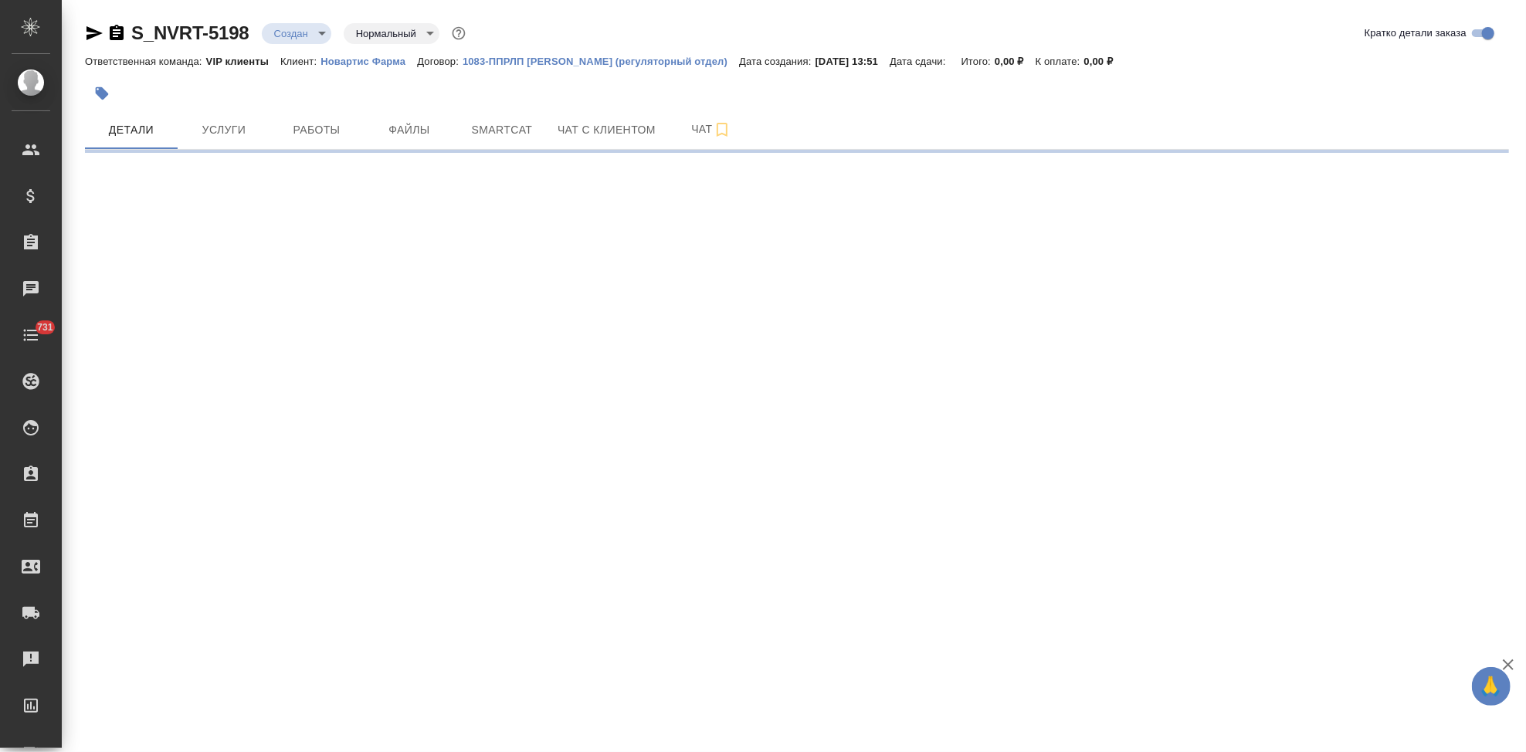
select select "RU"
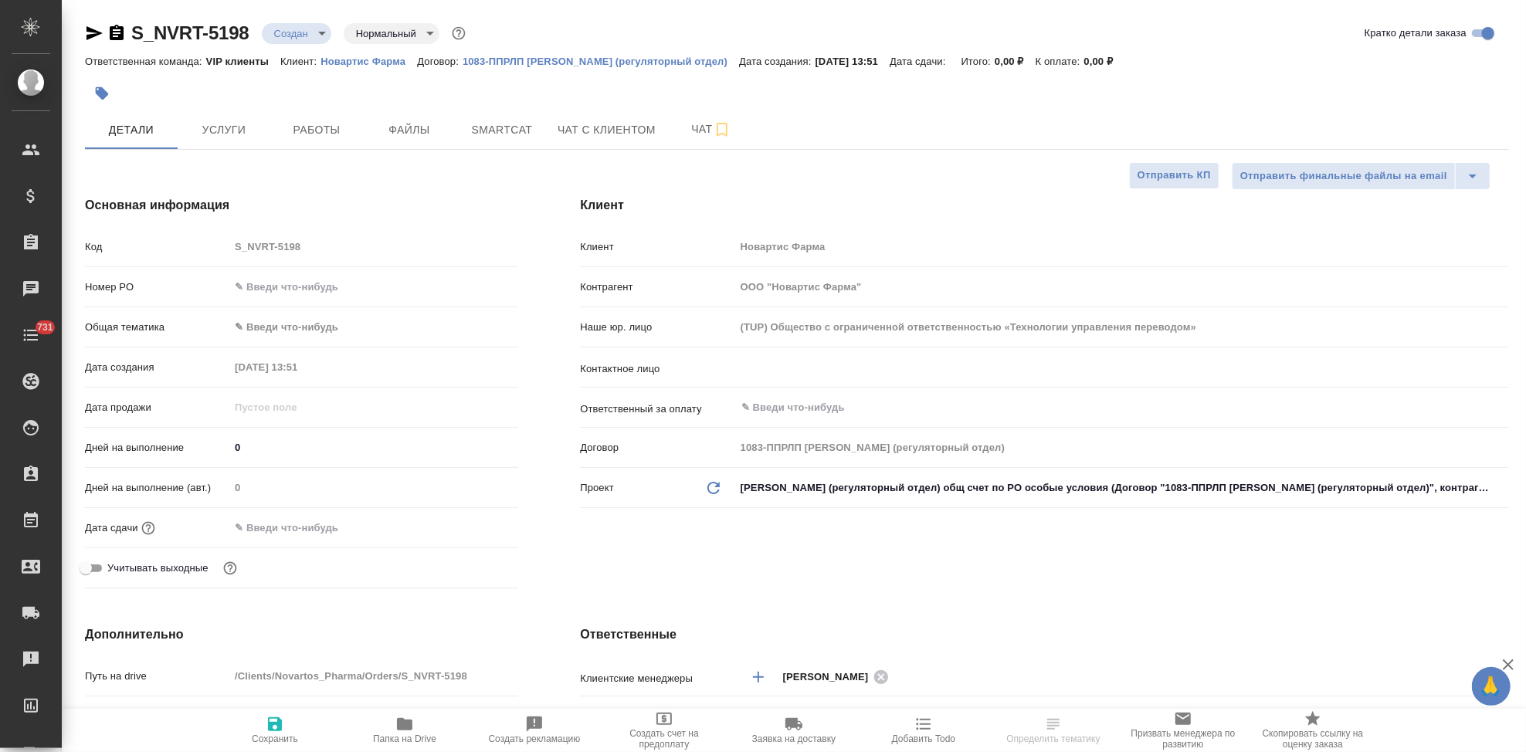
type textarea "x"
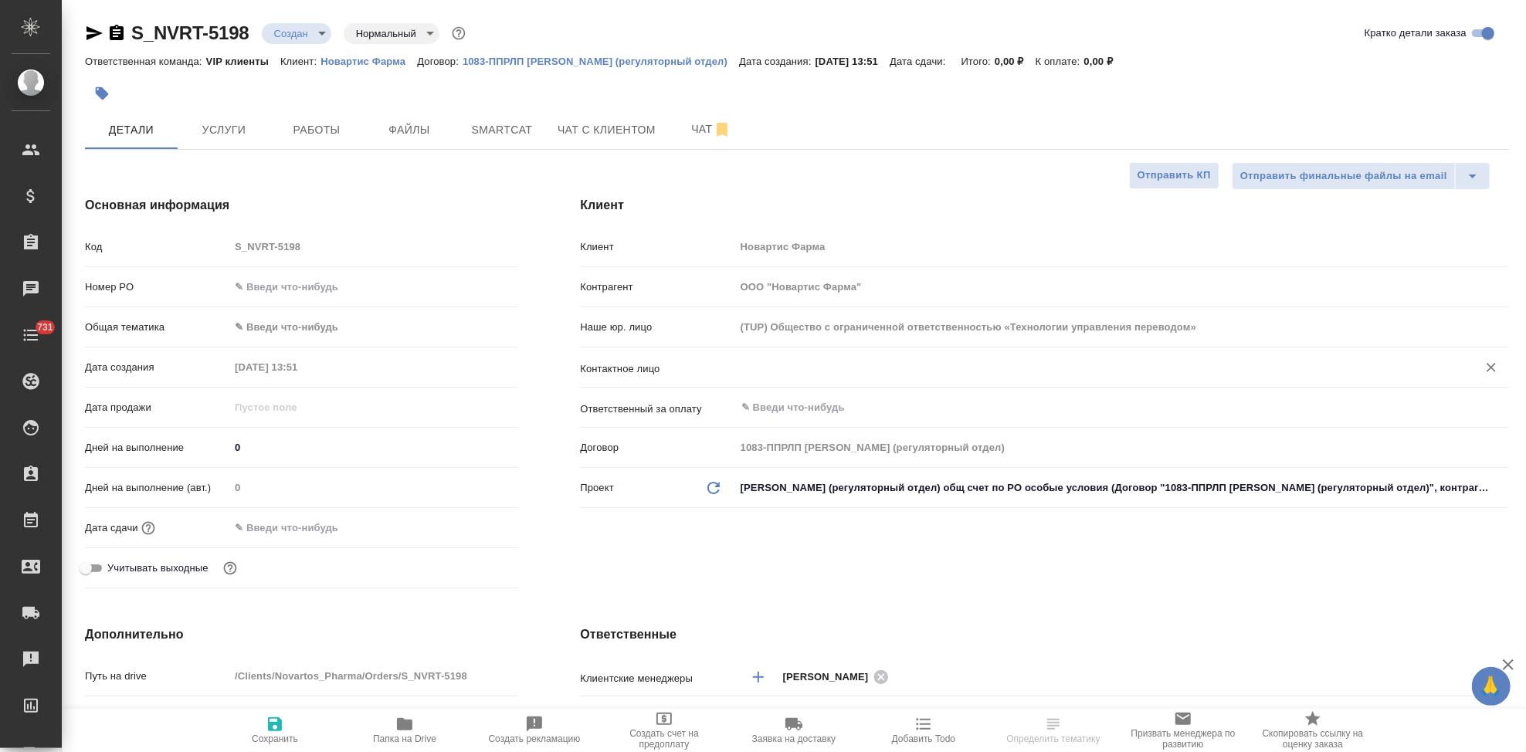
type textarea "x"
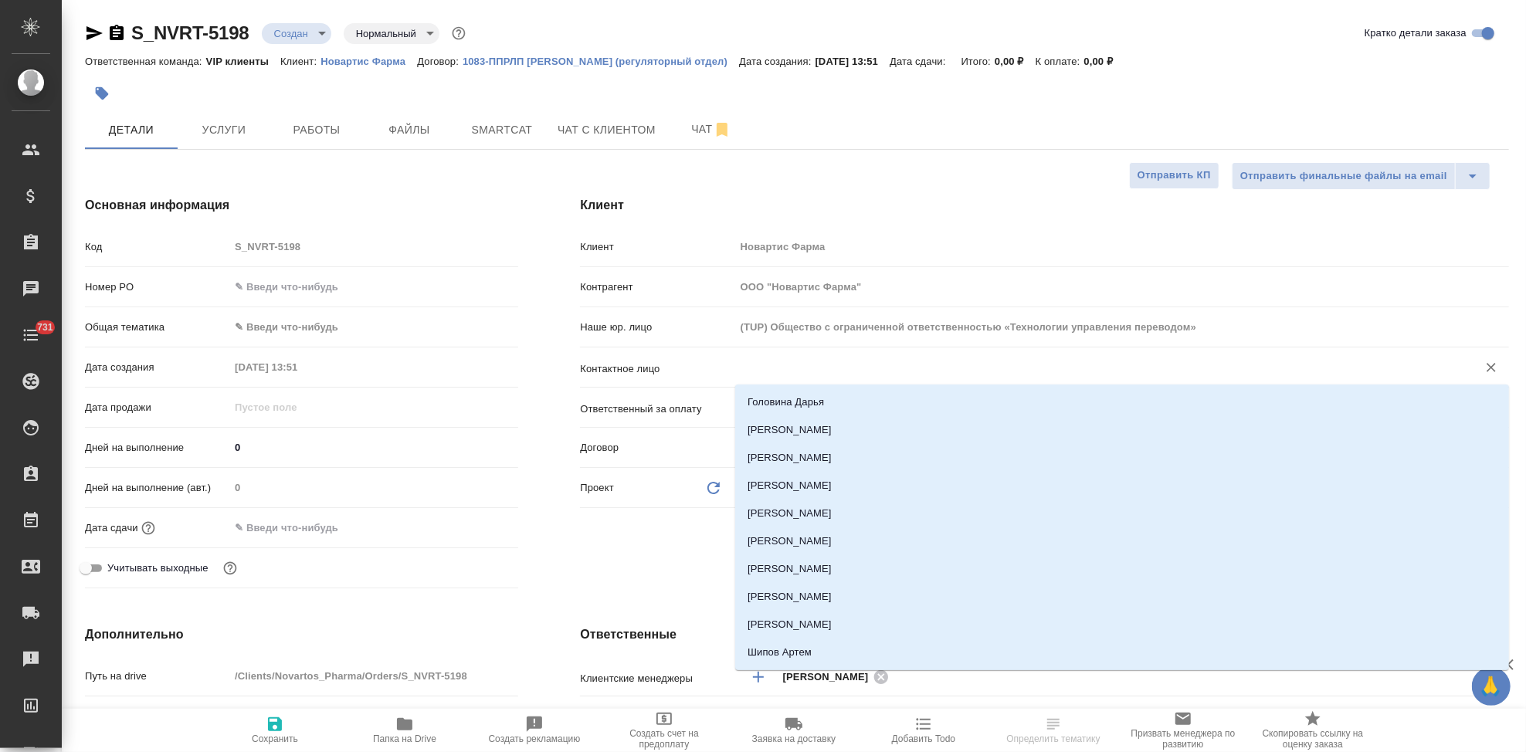
click at [776, 363] on input "text" at bounding box center [1096, 367] width 713 height 19
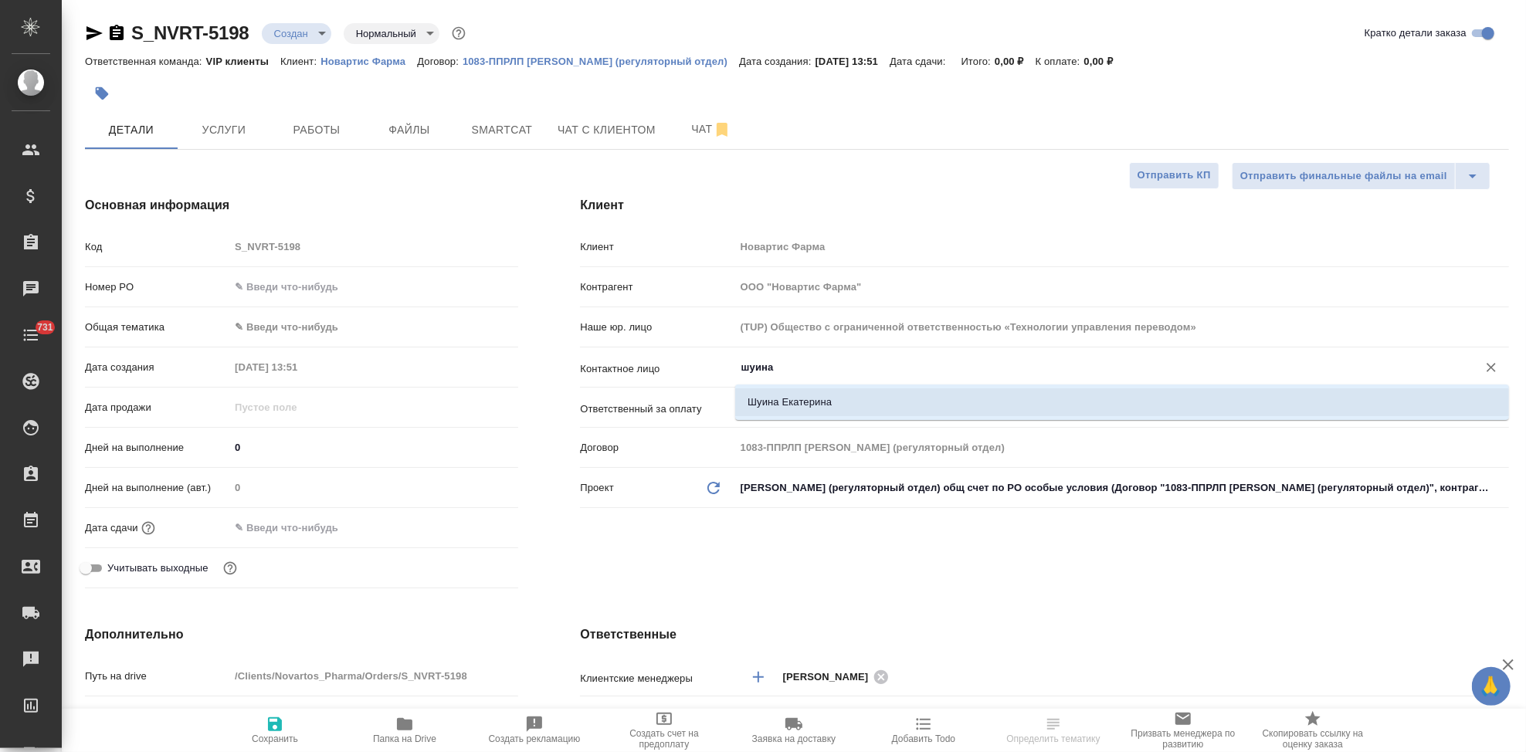
click at [807, 395] on li "Шуина Екатерина" at bounding box center [1122, 403] width 774 height 28
type input "Шуина Екатерина"
type textarea "x"
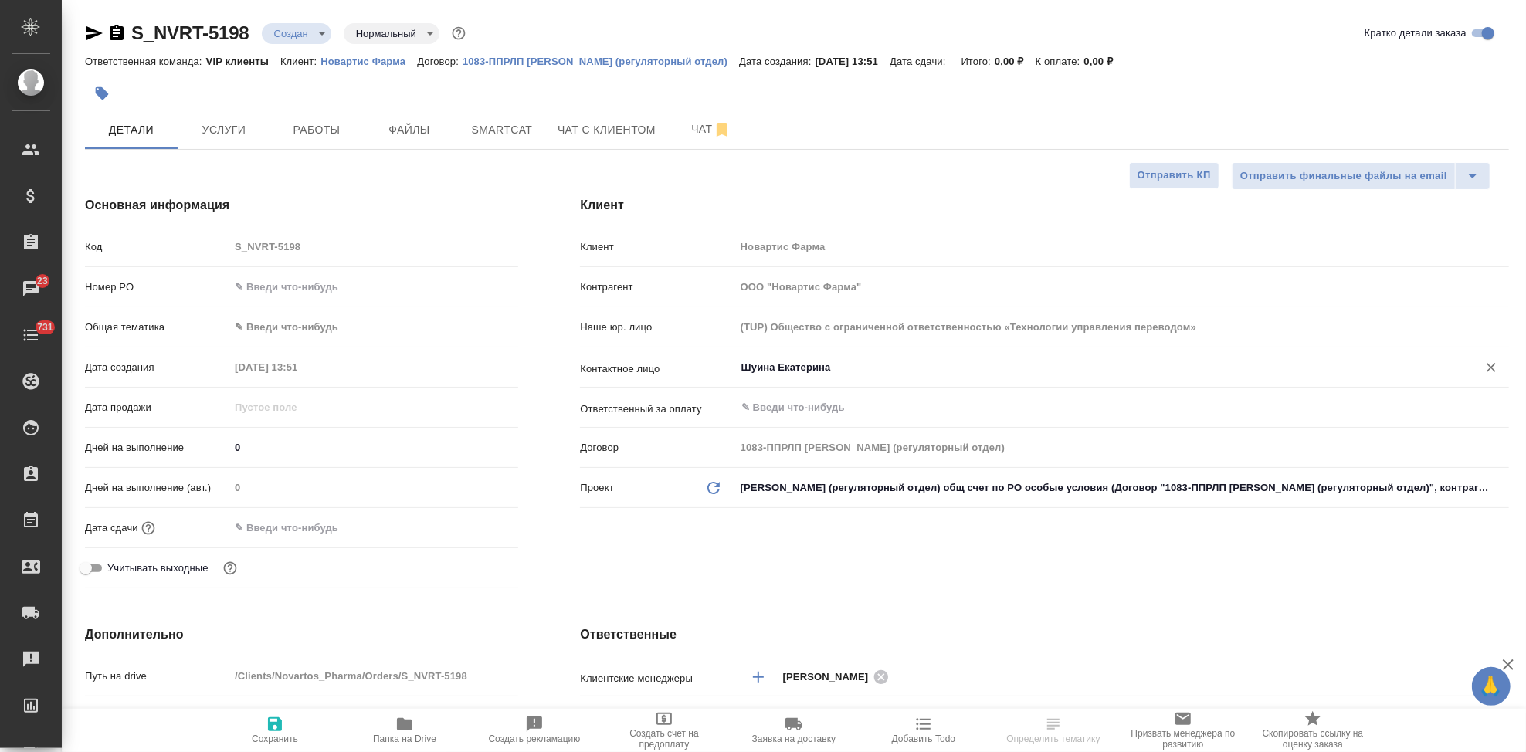
type input "Шуина Екатерина"
click at [283, 740] on span "Сохранить" at bounding box center [275, 739] width 46 height 11
type textarea "x"
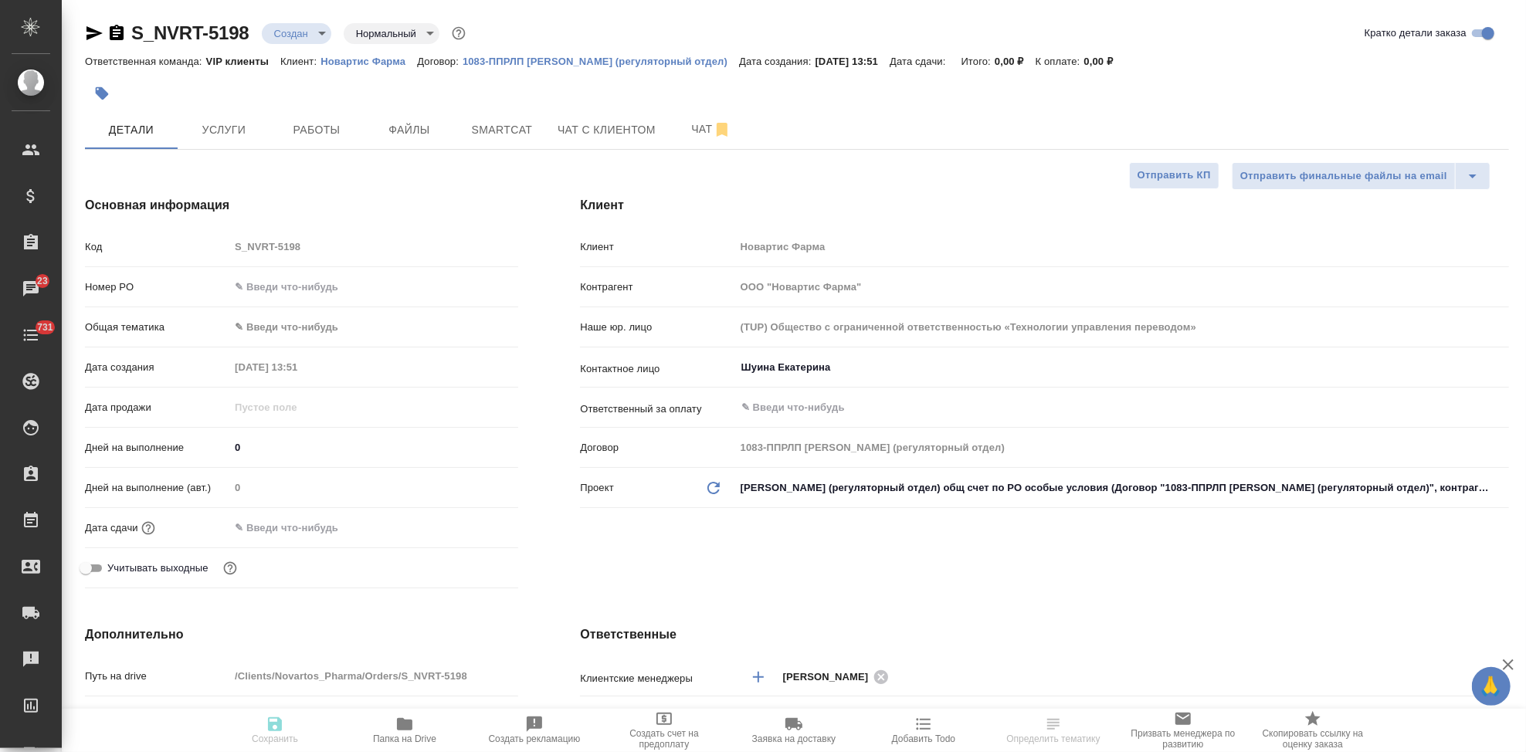
type textarea "x"
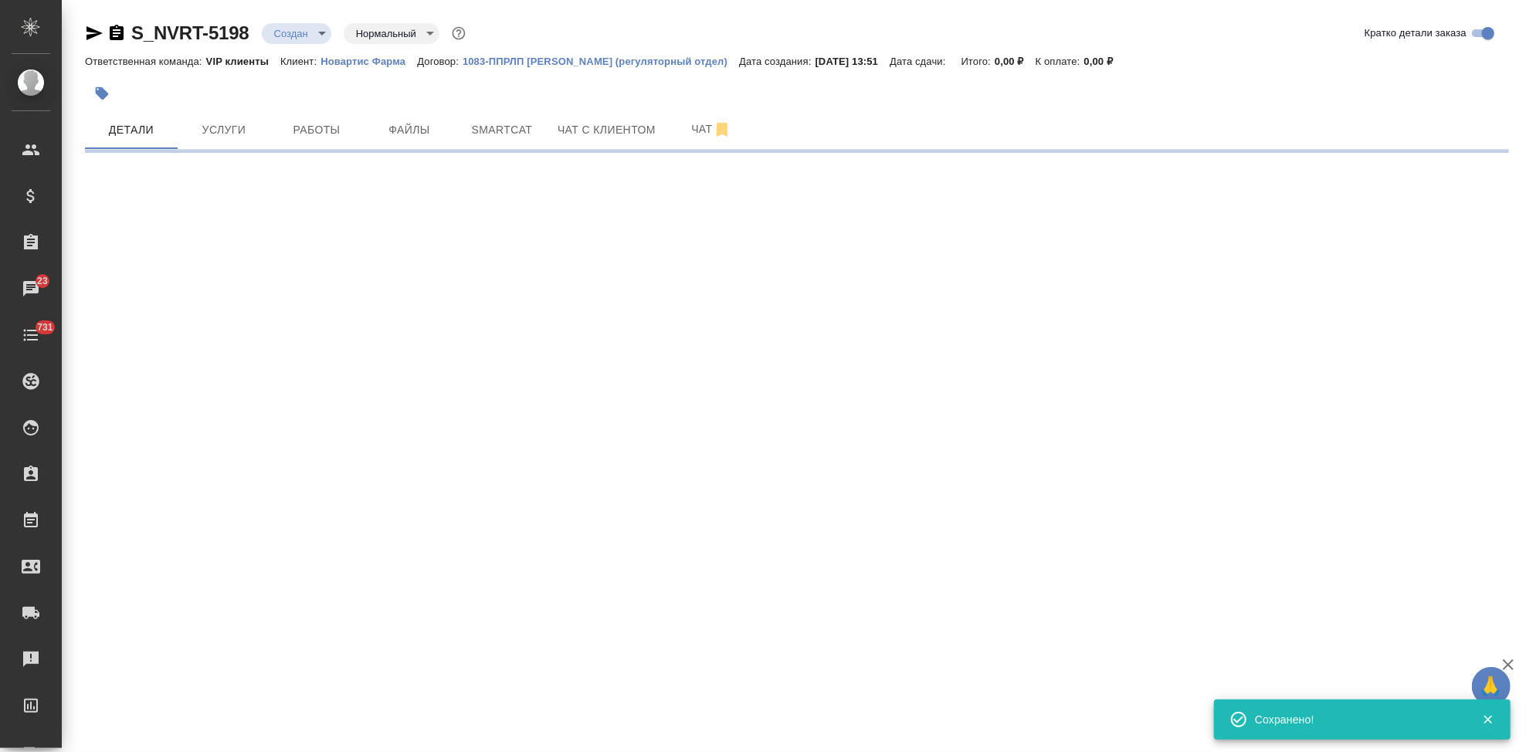
select select "RU"
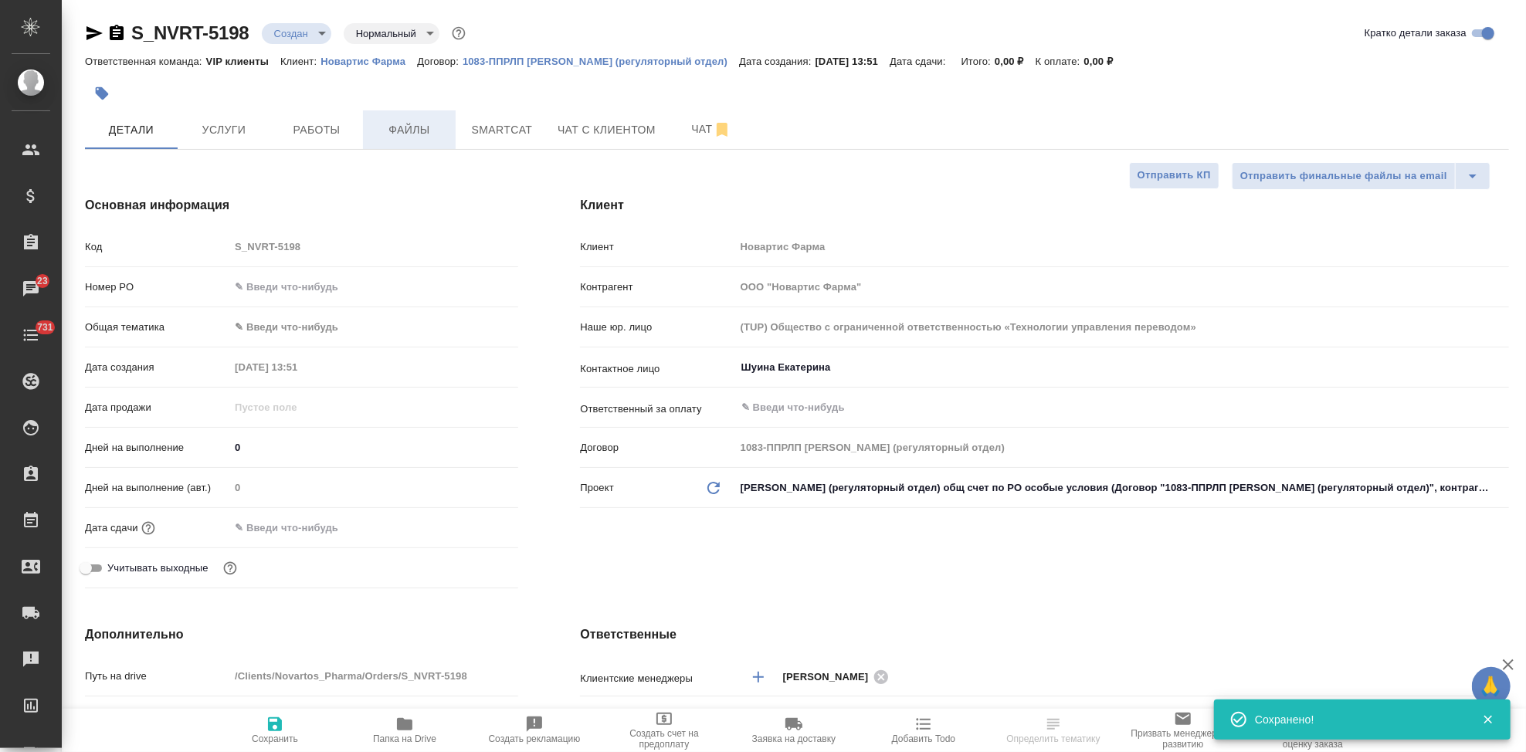
type textarea "x"
click at [412, 123] on span "Файлы" at bounding box center [409, 129] width 74 height 19
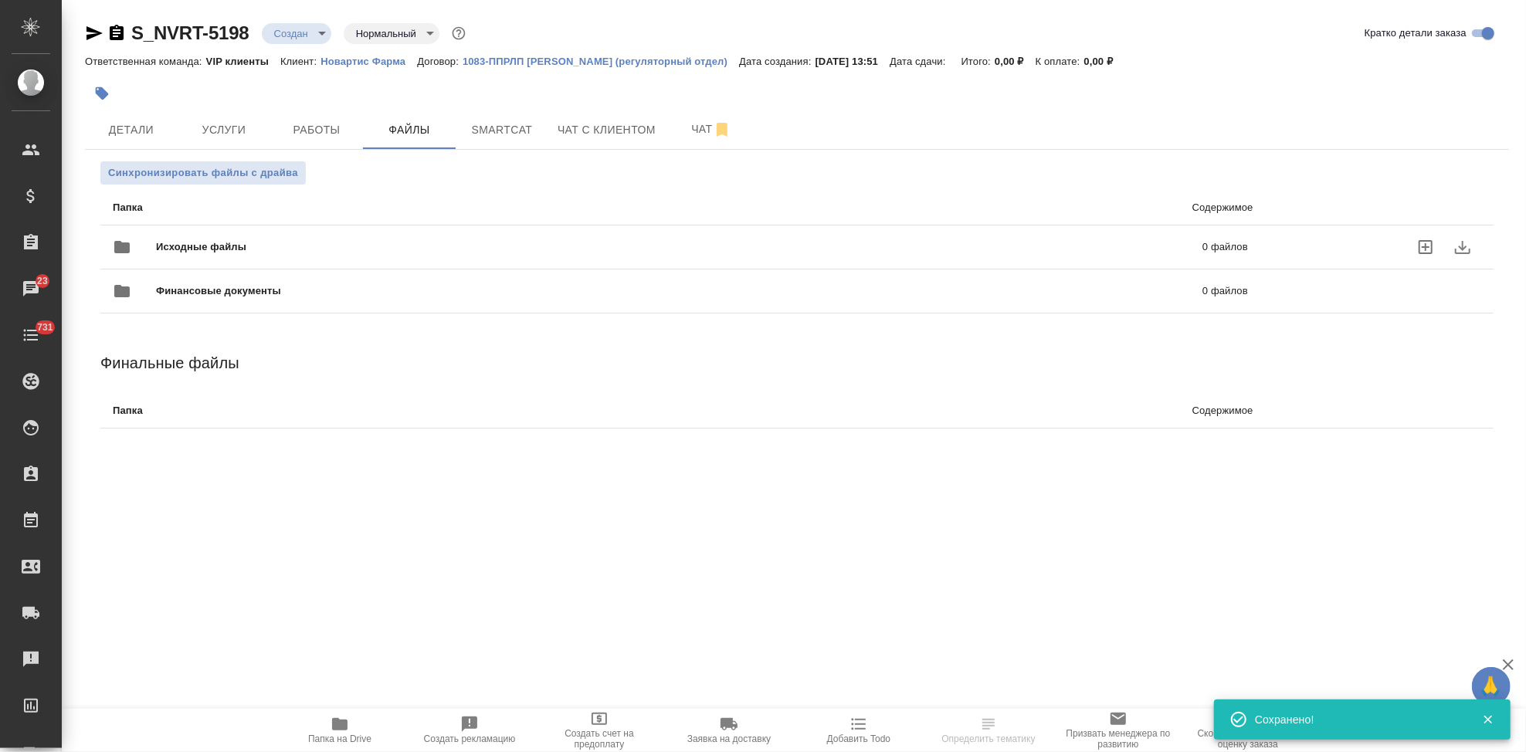
click at [1429, 238] on icon "uploadFiles" at bounding box center [1426, 247] width 19 height 19
click at [0, 0] on input "uploadFiles" at bounding box center [0, 0] width 0 height 0
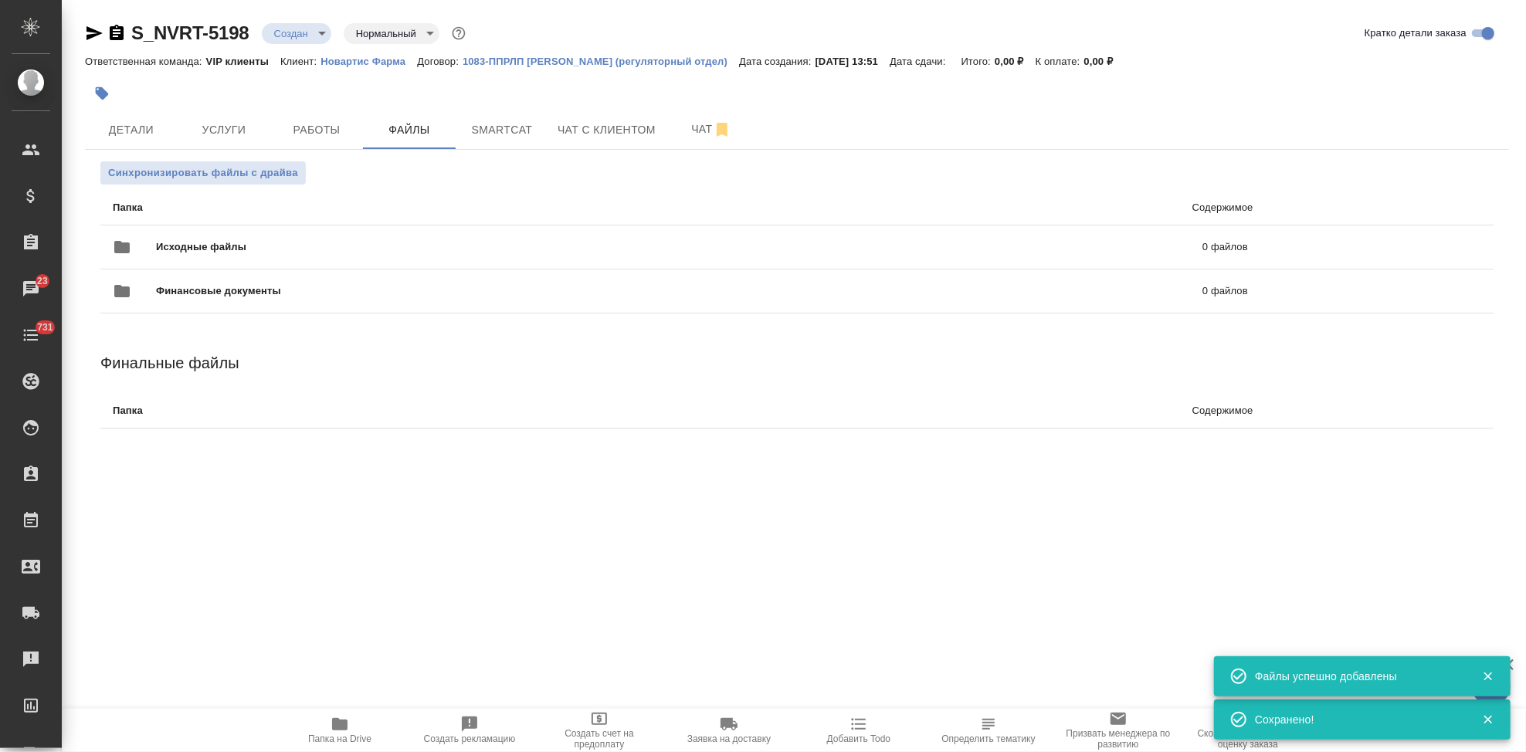
click at [316, 31] on body "🙏 .cls-1 fill:#fff; AWATERA Kabargina [PERSON_NAME] Спецификации Заказы 23 Чаты…" at bounding box center [763, 376] width 1526 height 752
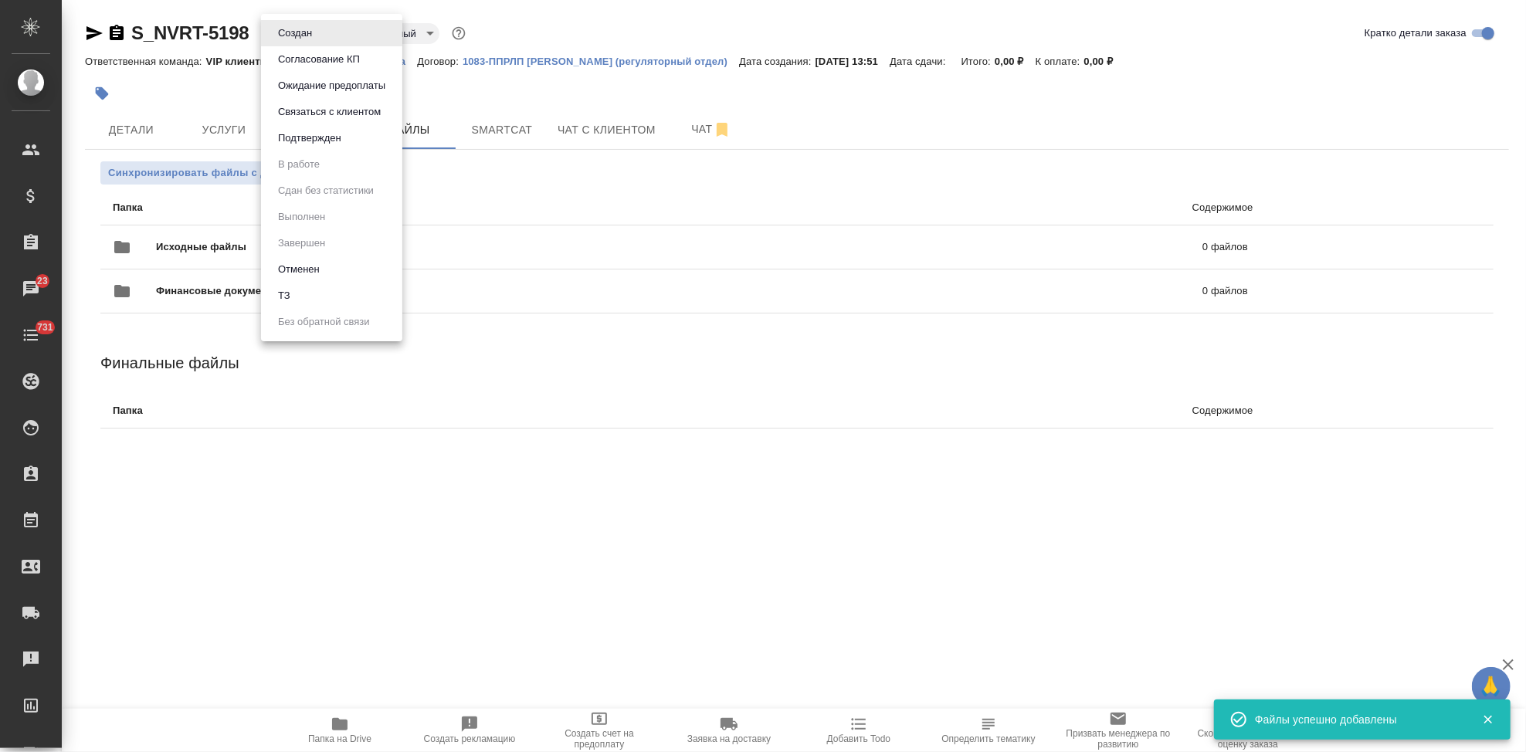
click at [307, 294] on li "ТЗ" at bounding box center [331, 296] width 141 height 26
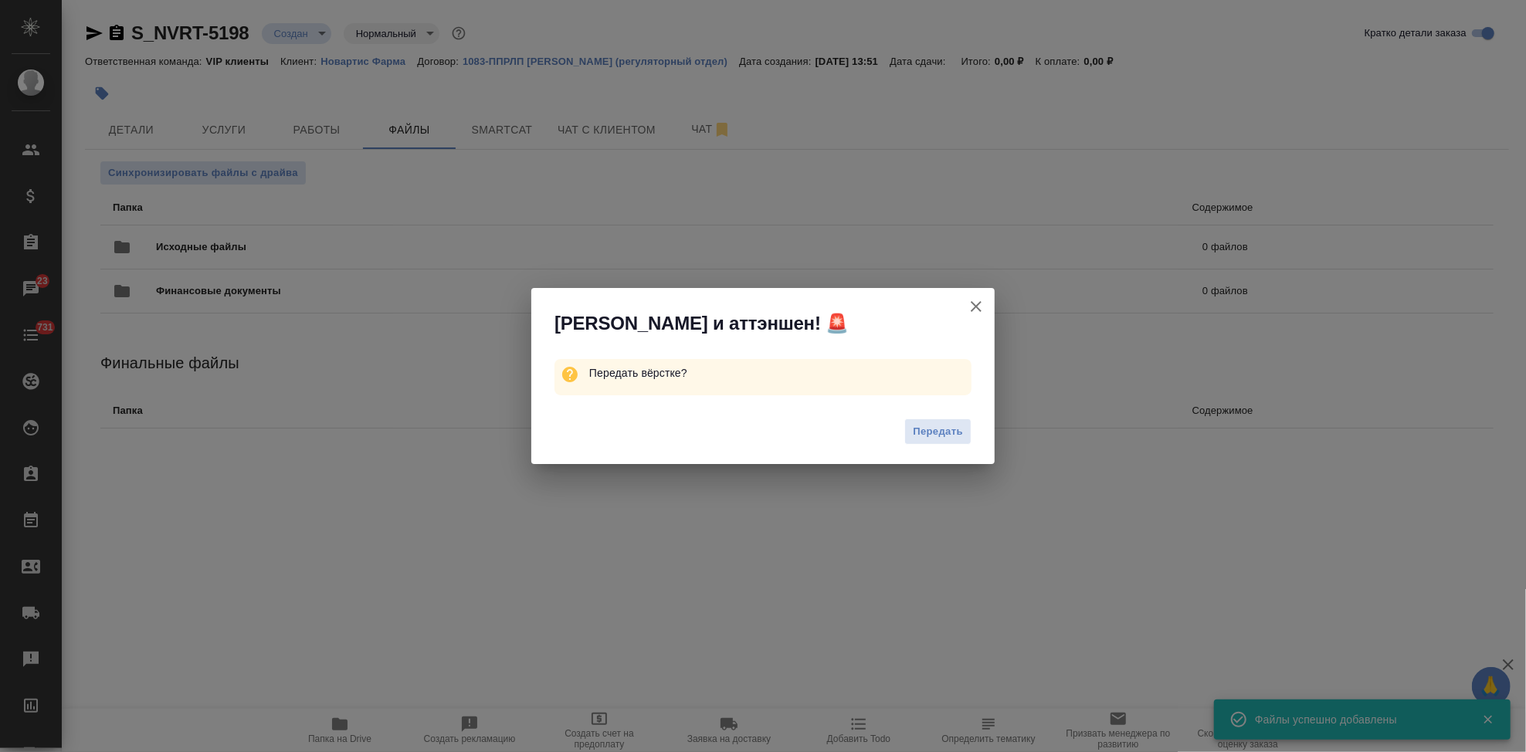
click at [988, 433] on div "Передать" at bounding box center [762, 434] width 463 height 62
click at [961, 433] on span "Передать" at bounding box center [938, 432] width 50 height 18
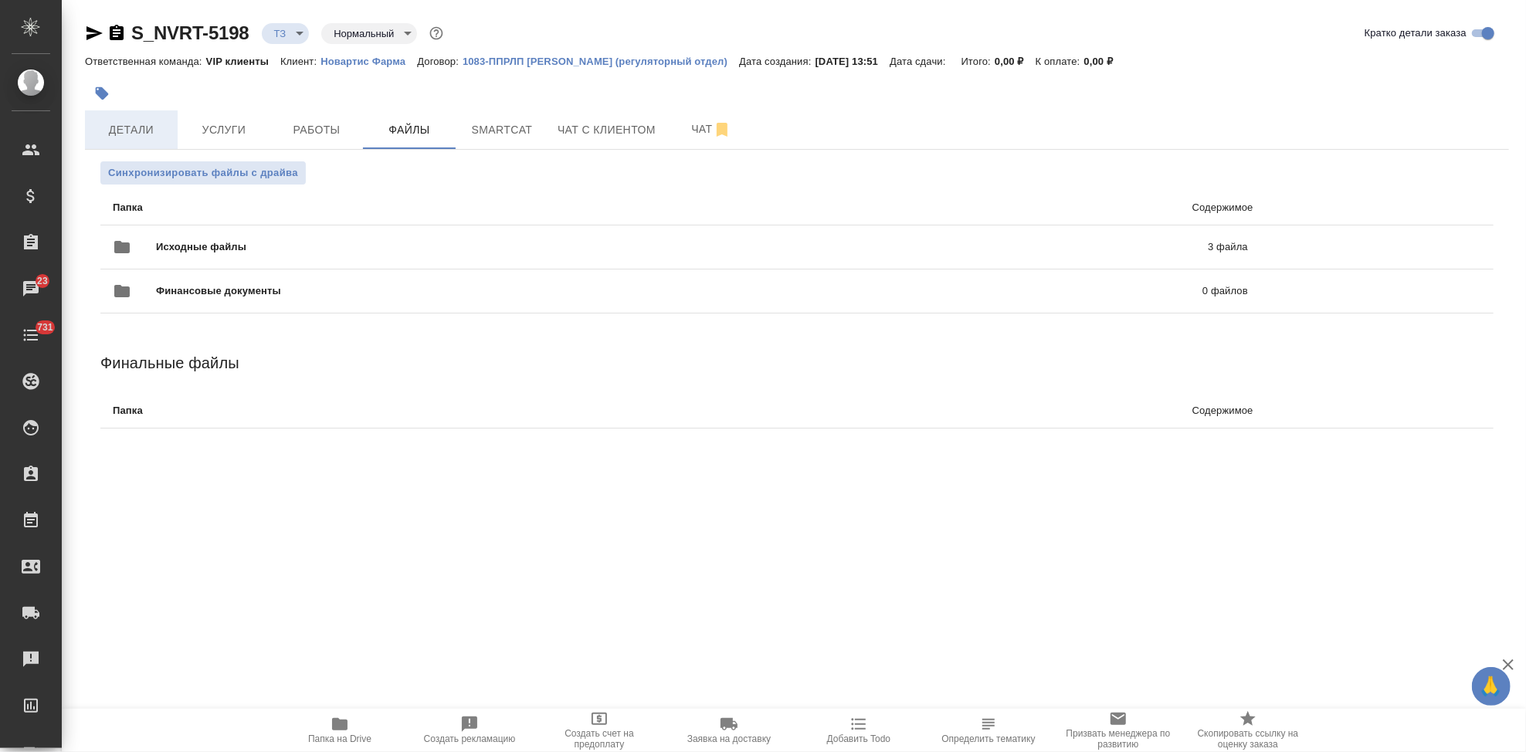
click at [125, 140] on button "Детали" at bounding box center [131, 129] width 93 height 39
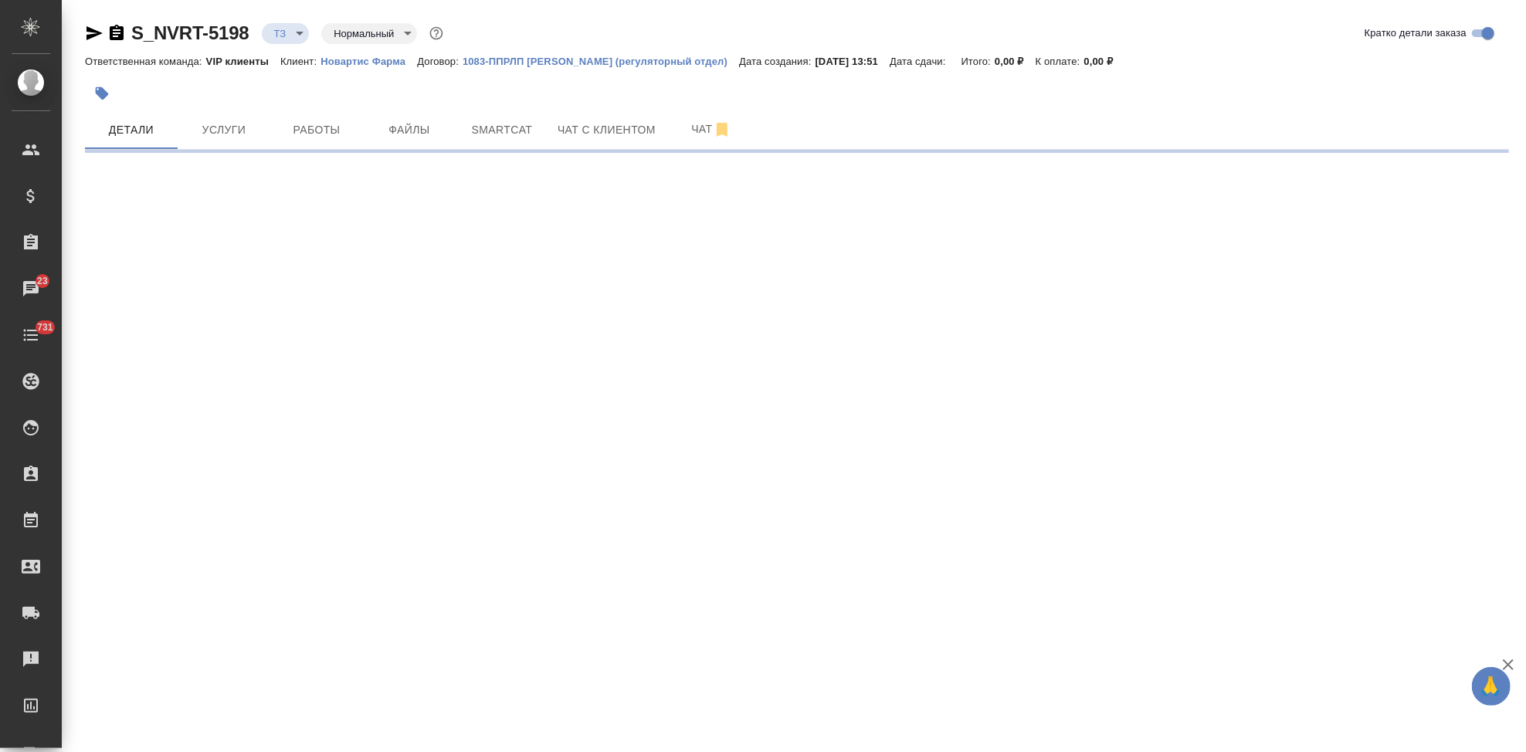
select select "RU"
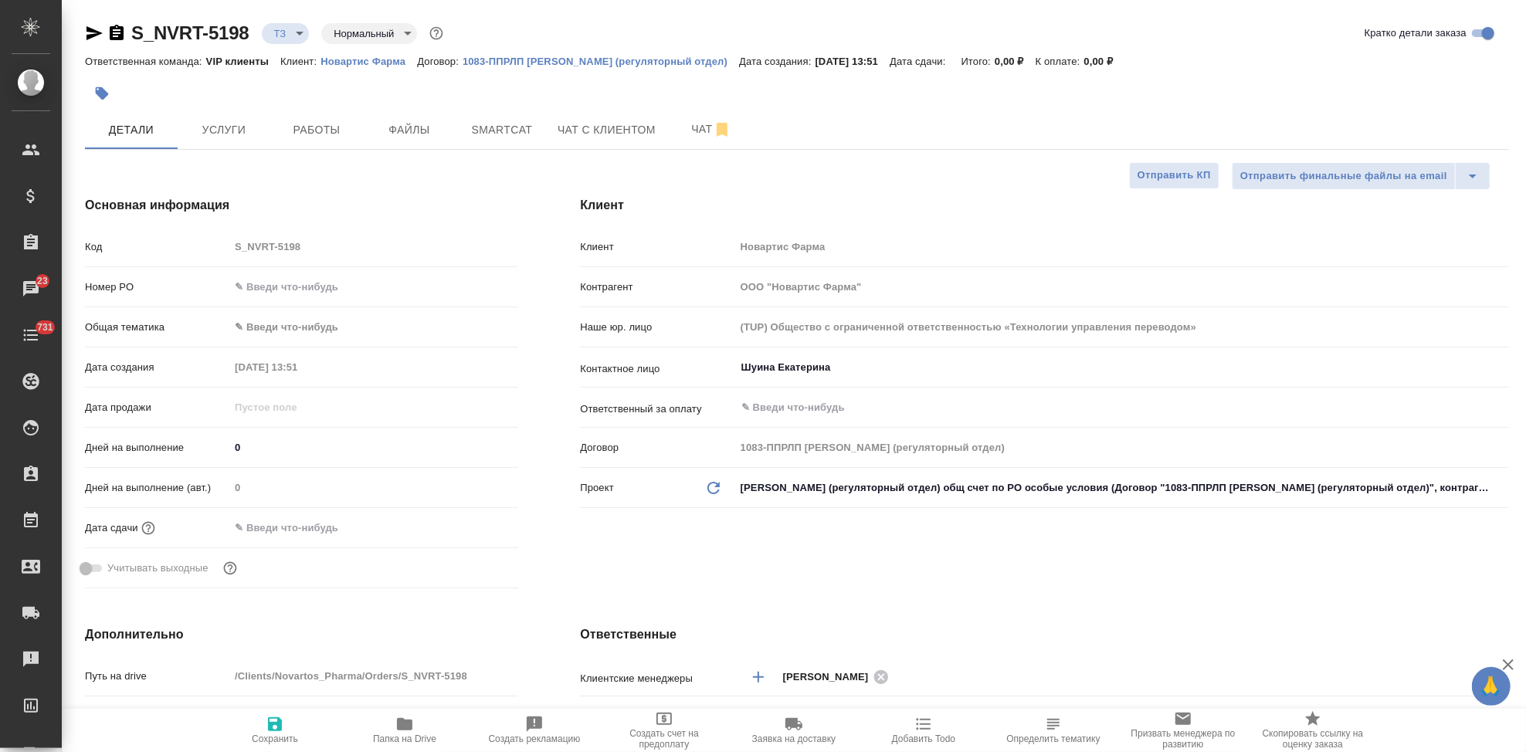
type textarea "x"
drag, startPoint x: 737, startPoint y: 515, endPoint x: 726, endPoint y: 534, distance: 21.5
click at [737, 515] on div "Клиент Клиент Новартис Фарма Контрагент ООО "Новартис Фарма" Наше юр. лицо (TUP…" at bounding box center [1044, 395] width 991 height 460
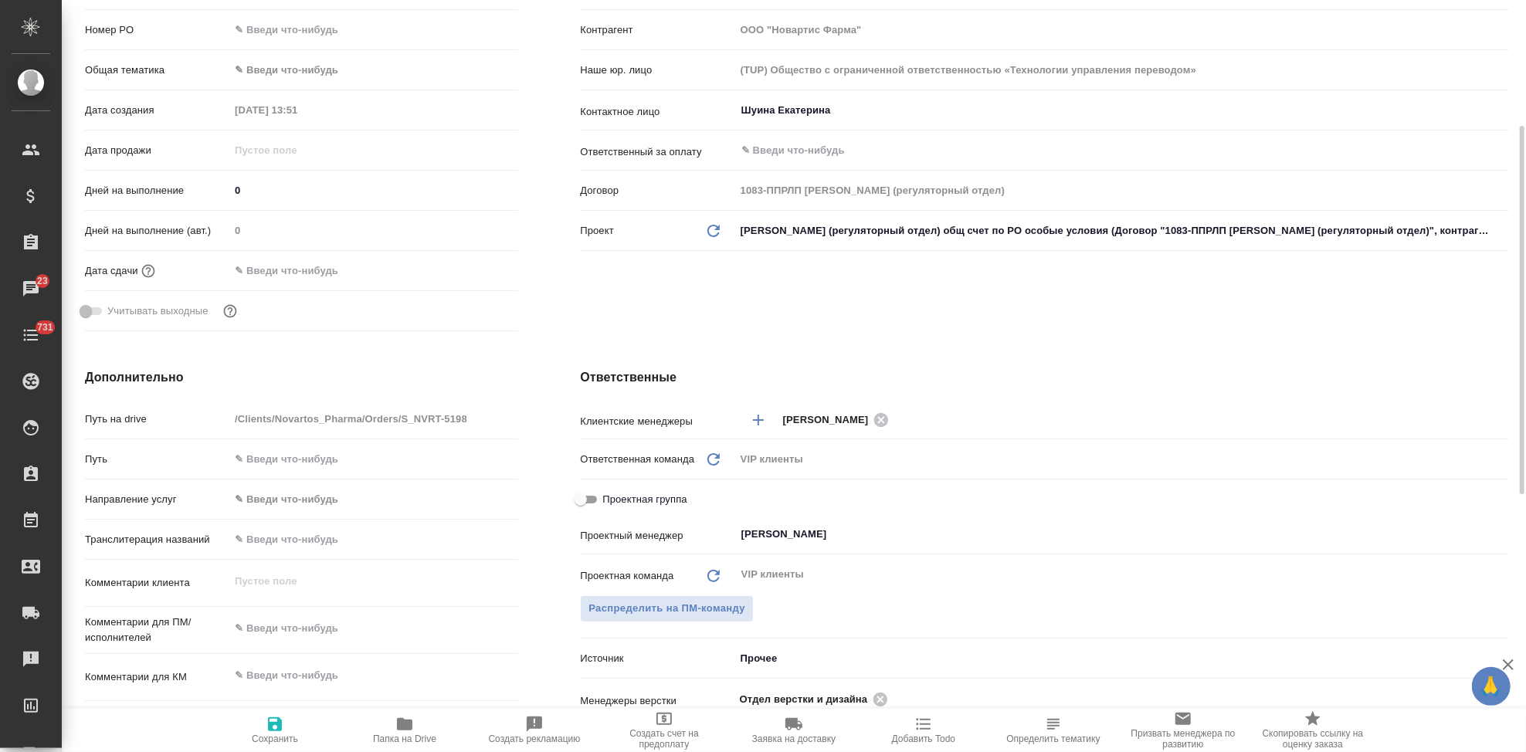
scroll to position [343, 0]
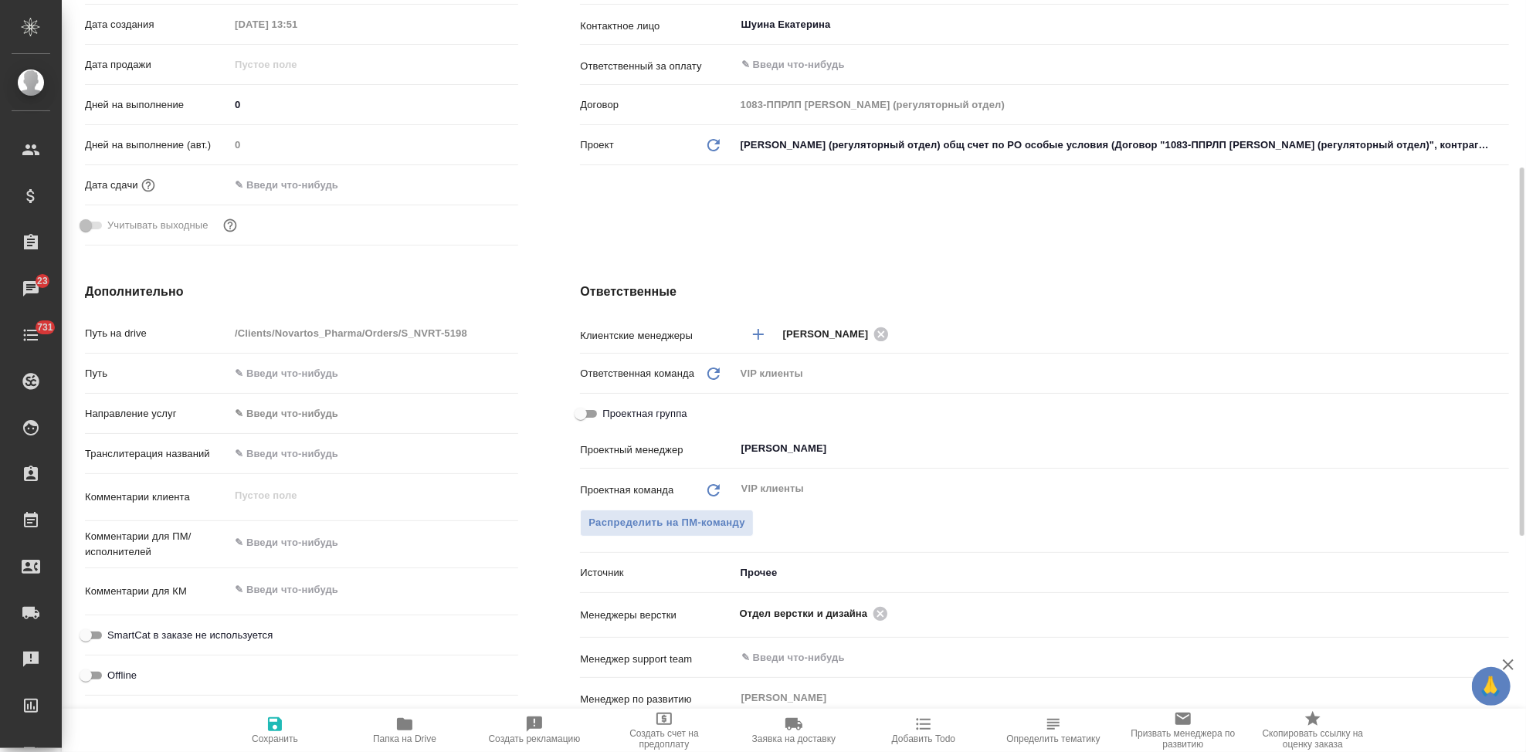
type textarea "x"
click at [334, 582] on textarea at bounding box center [373, 590] width 289 height 26
paste textarea "Перевод_Sybrava (new indication)_CDSv2.1"
type textarea "Перевод_Sybrava (new indication)_CDSv2.1"
type textarea "x"
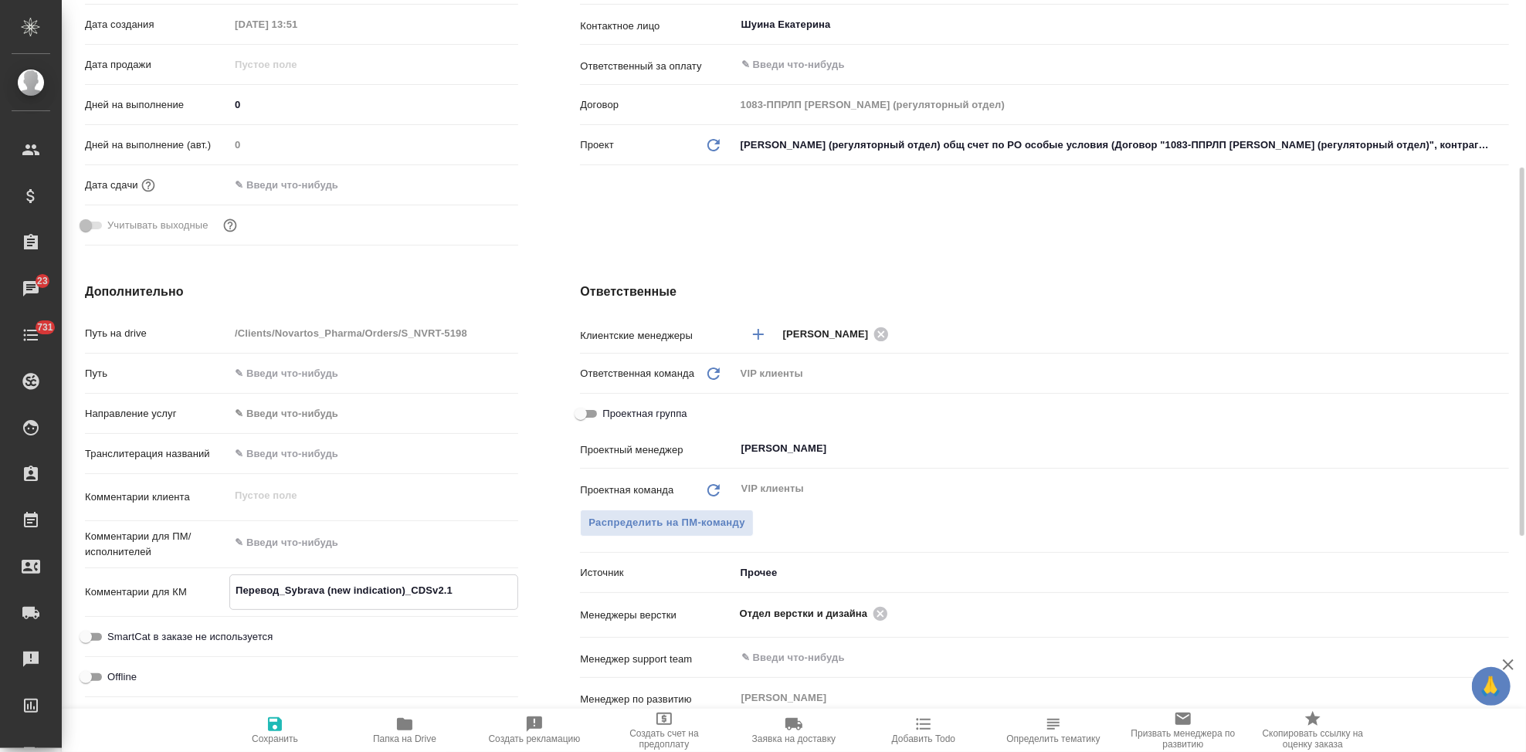
type textarea "x"
type textarea "Перевод_Sybrava (new indication)_CDSv2.1"
type textarea "x"
click at [282, 731] on icon "button" at bounding box center [275, 724] width 19 height 19
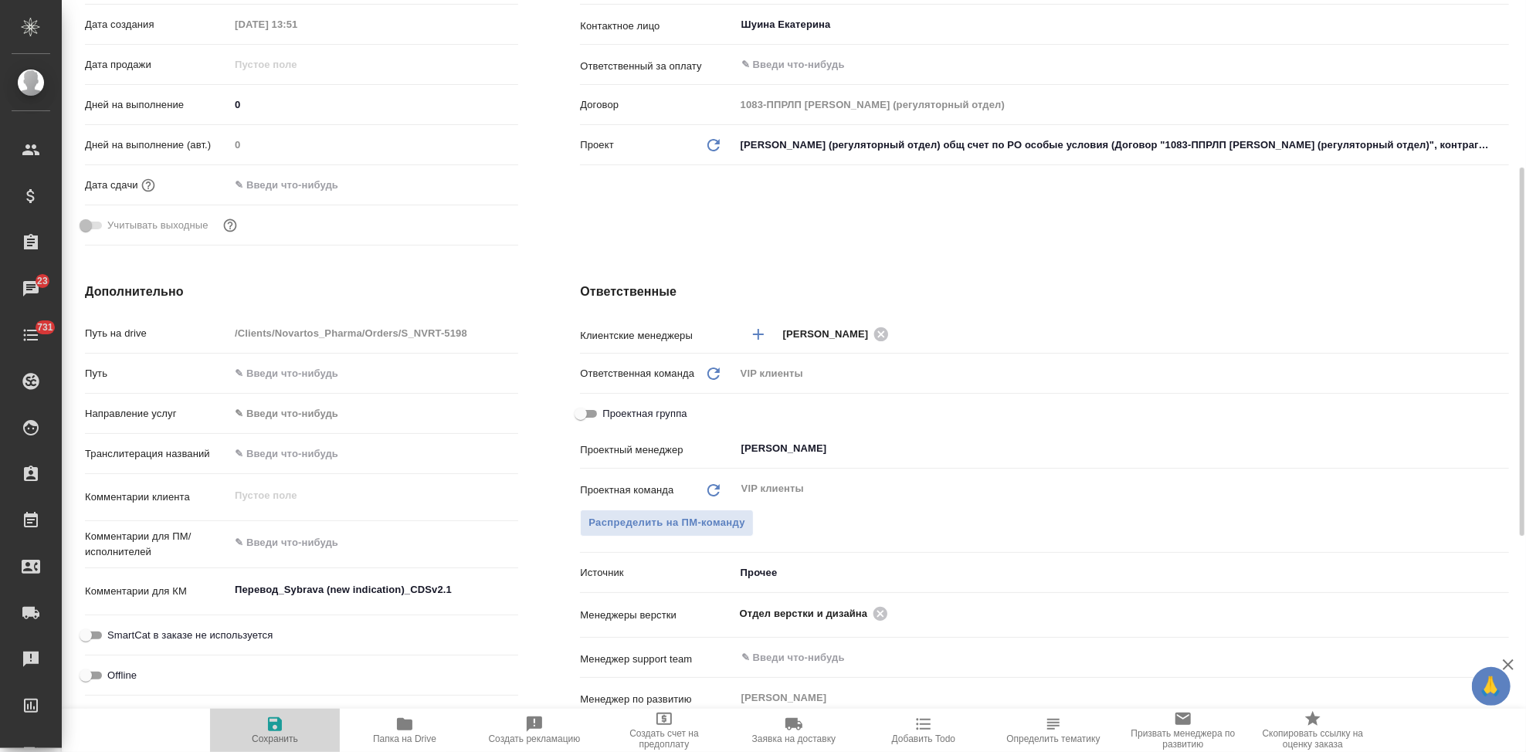
type textarea "x"
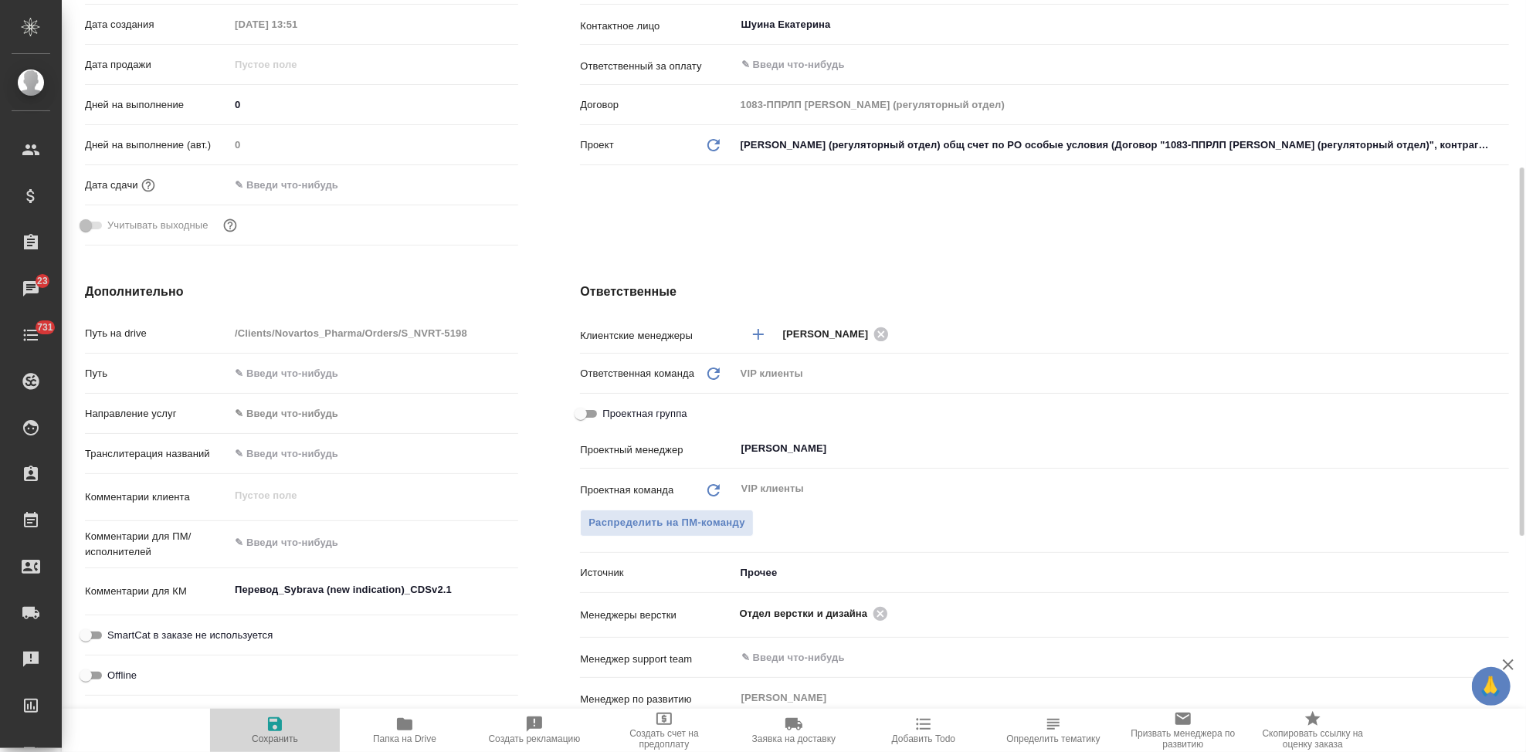
type textarea "x"
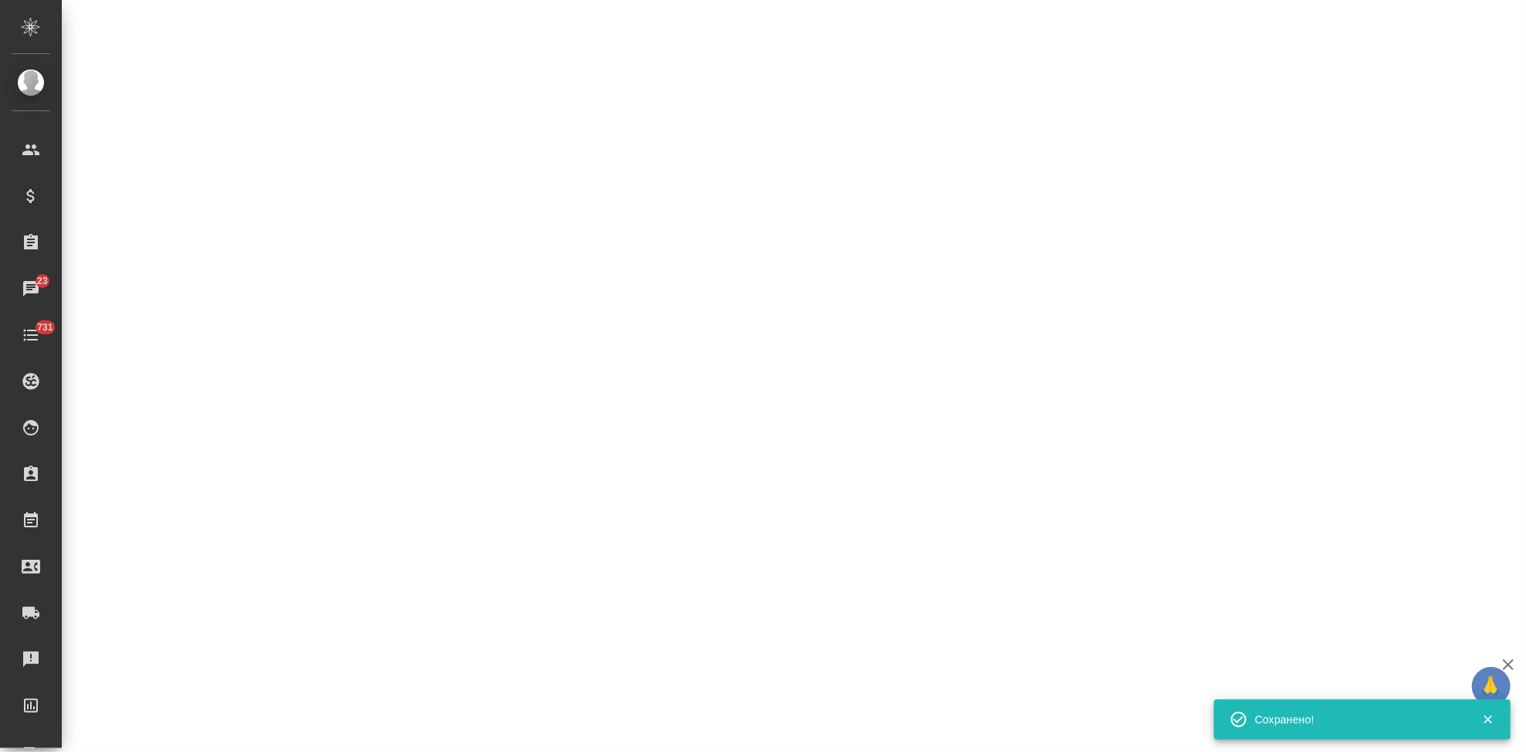
select select "RU"
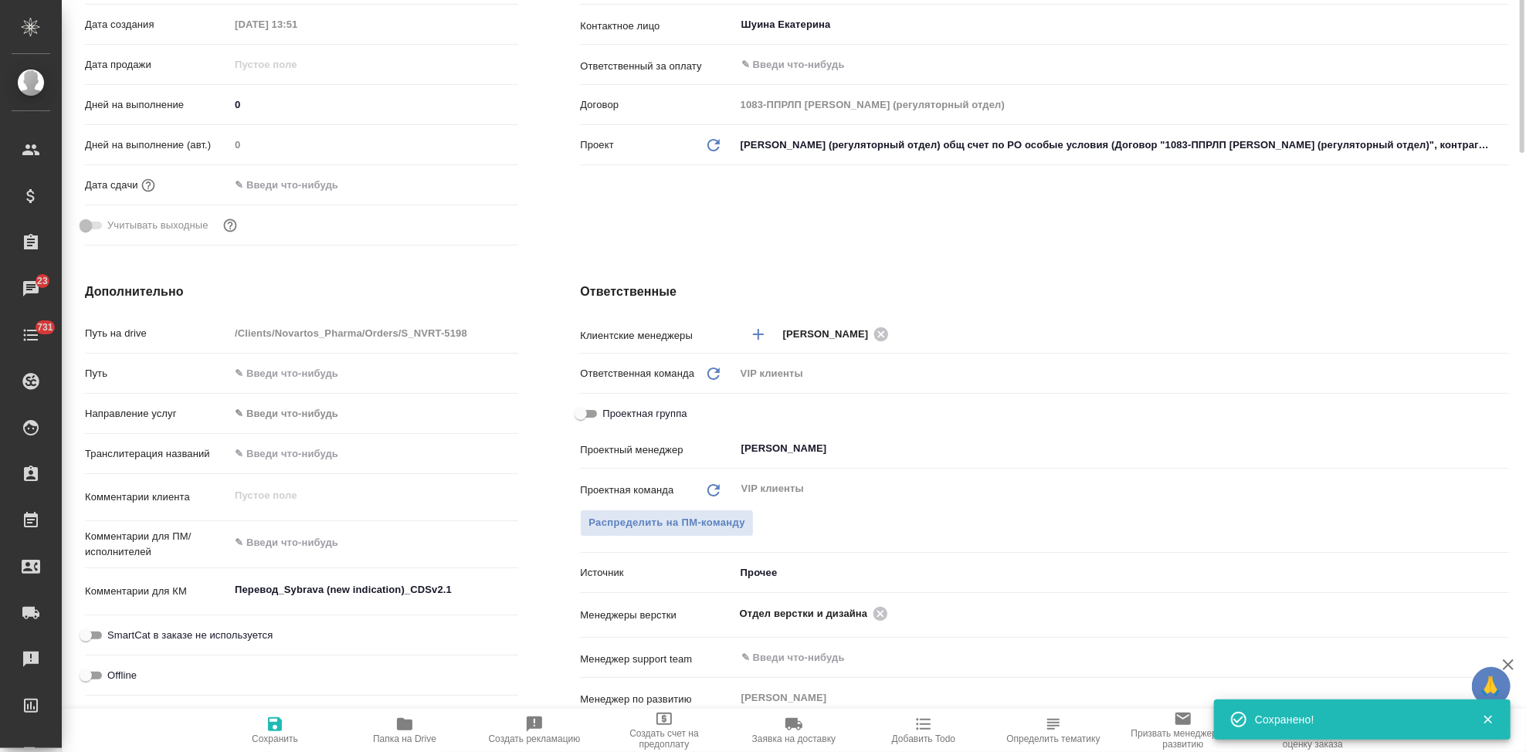
type textarea "x"
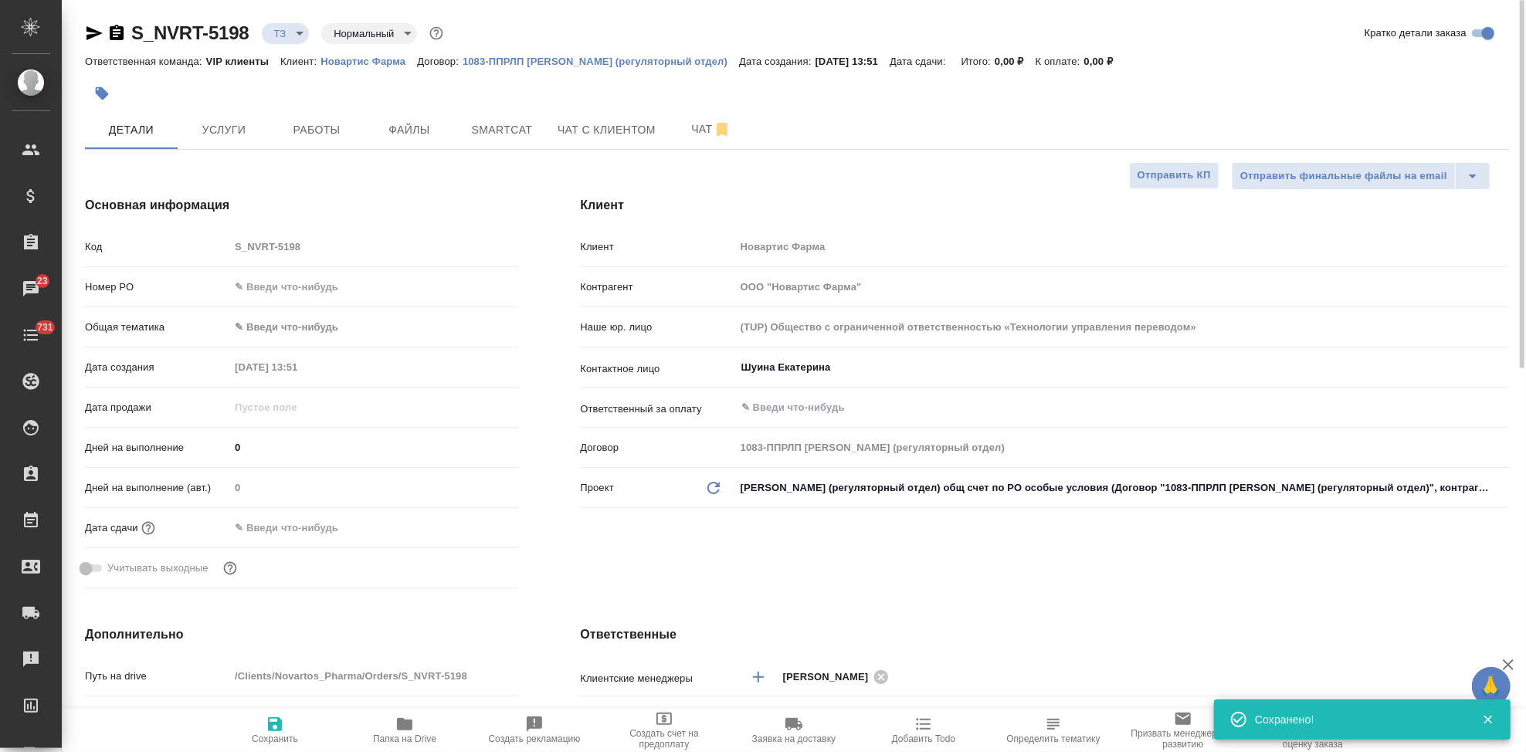
click at [180, 253] on div "Код S_NVRT-5198" at bounding box center [301, 246] width 433 height 27
type textarea "x"
